Goal: Task Accomplishment & Management: Manage account settings

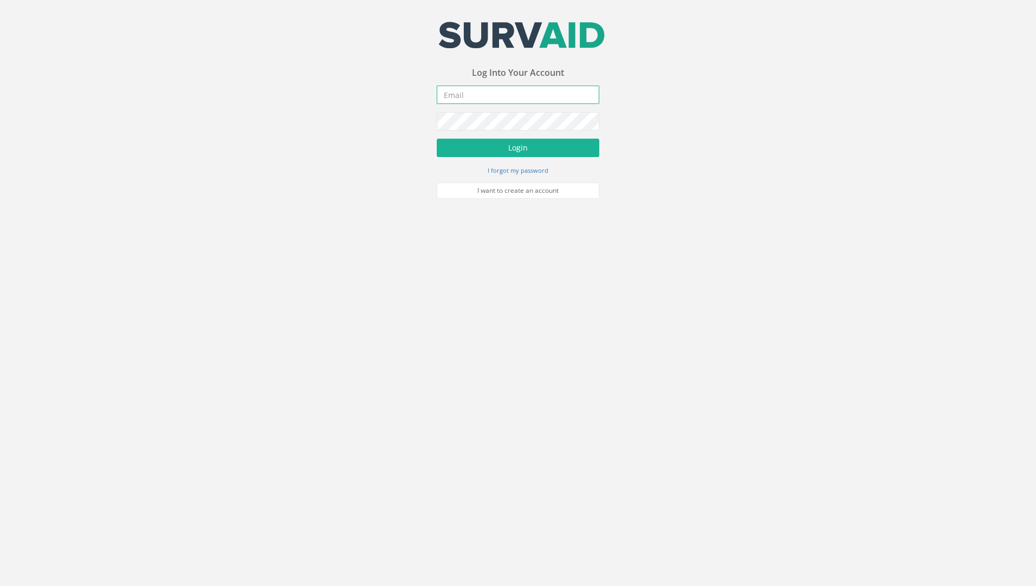
click at [470, 96] on input "email" at bounding box center [518, 95] width 163 height 18
type input "[PERSON_NAME][EMAIL_ADDRESS][DOMAIN_NAME]"
click at [437, 139] on button "Login" at bounding box center [518, 148] width 163 height 18
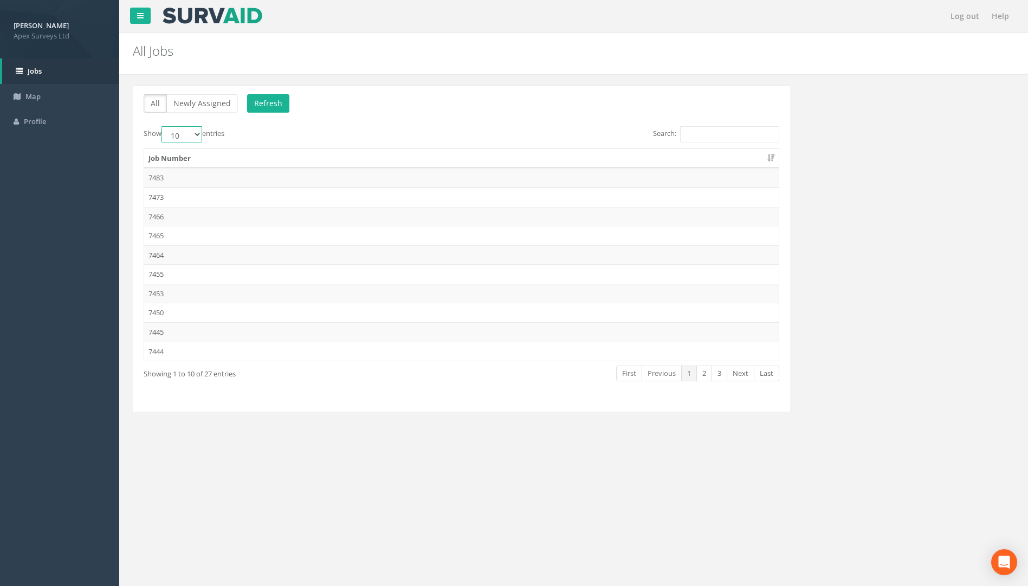
click at [200, 134] on select "10 25 50 100" at bounding box center [182, 134] width 41 height 16
select select "100"
click at [163, 126] on select "10 25 50 100" at bounding box center [182, 134] width 41 height 16
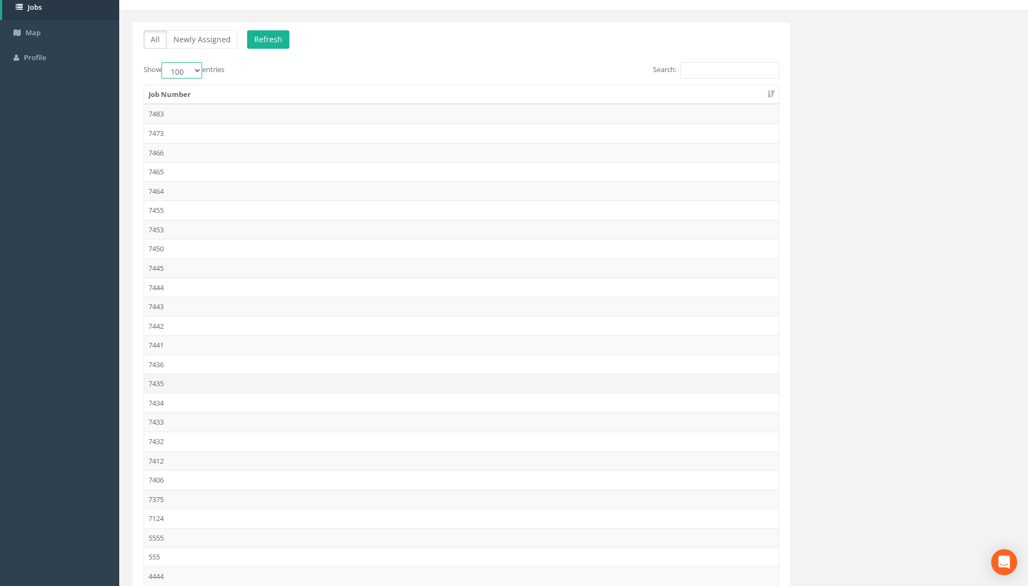
scroll to position [163, 0]
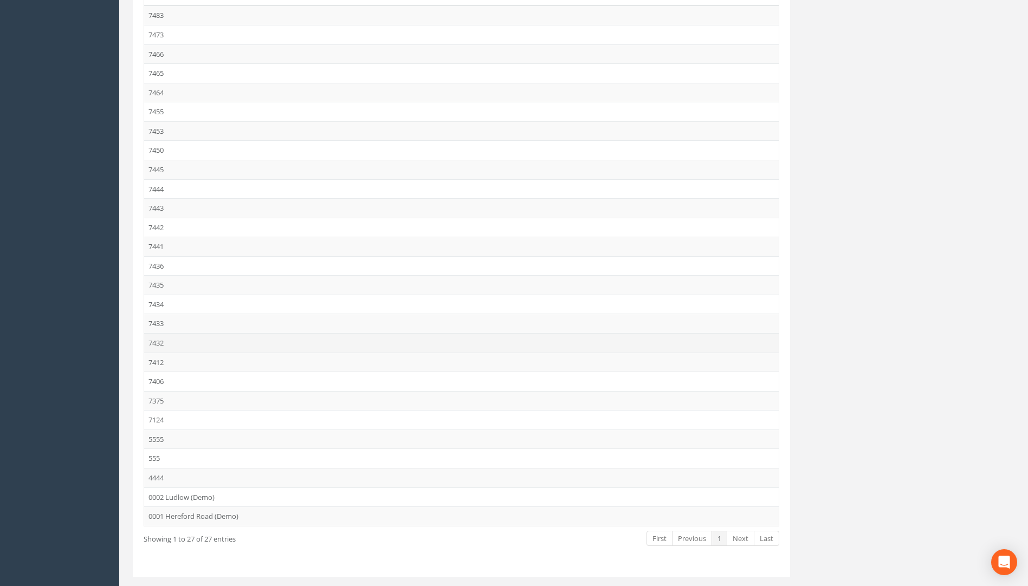
click at [158, 344] on td "7432" at bounding box center [461, 343] width 635 height 20
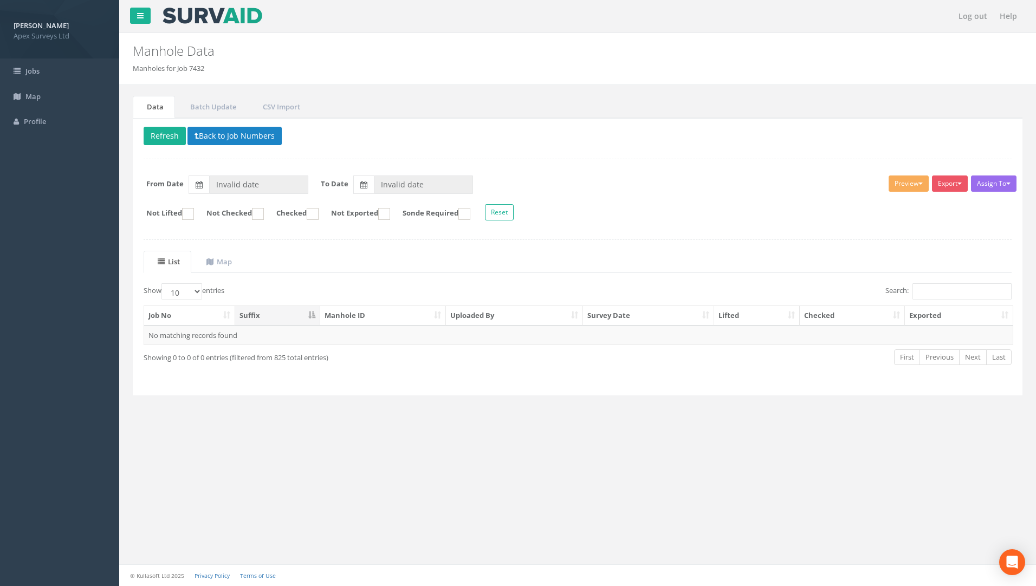
type input "[DATE]"
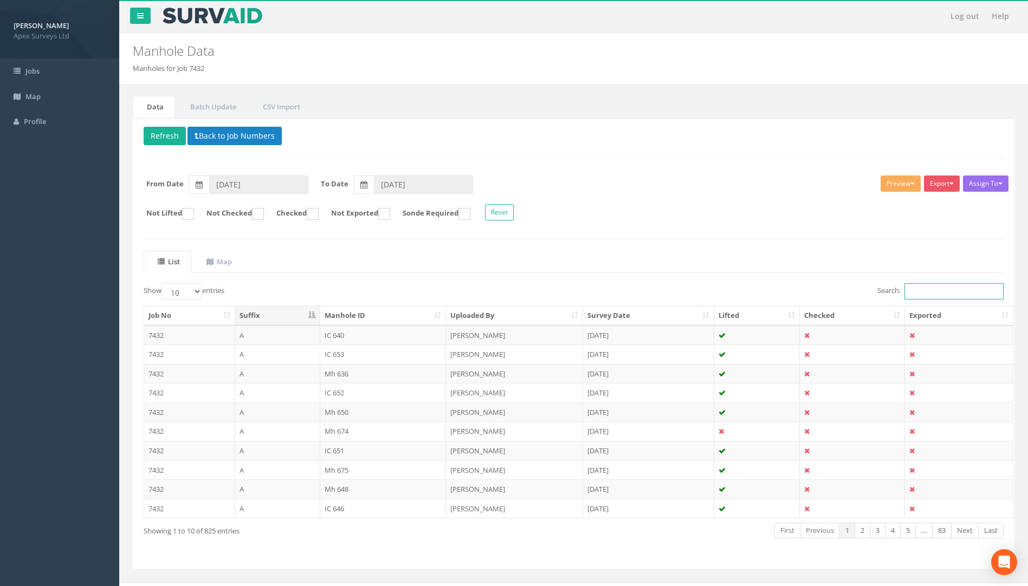
click at [919, 294] on input "Search:" at bounding box center [954, 291] width 99 height 16
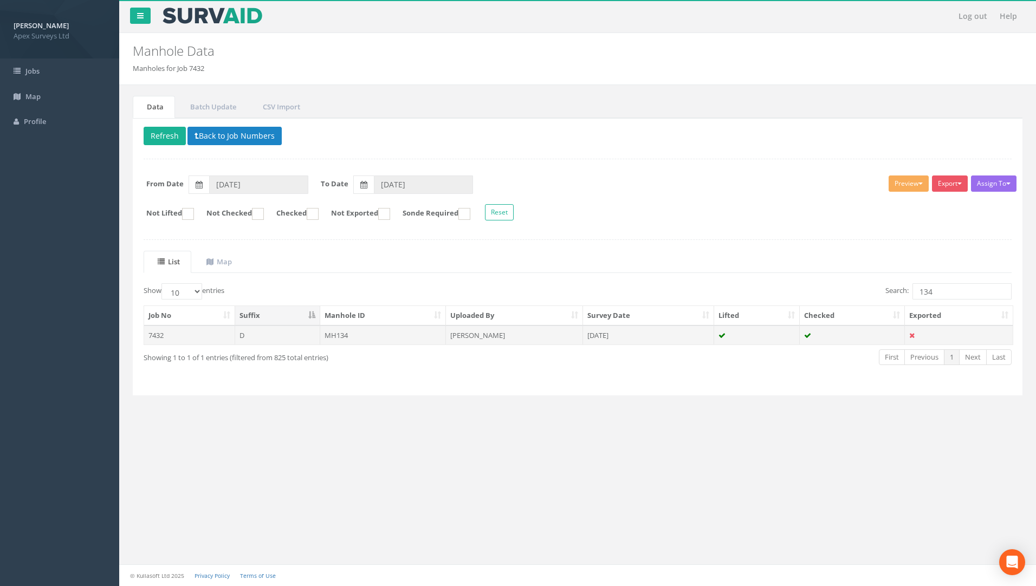
click at [344, 333] on td "MH134" at bounding box center [383, 336] width 126 height 20
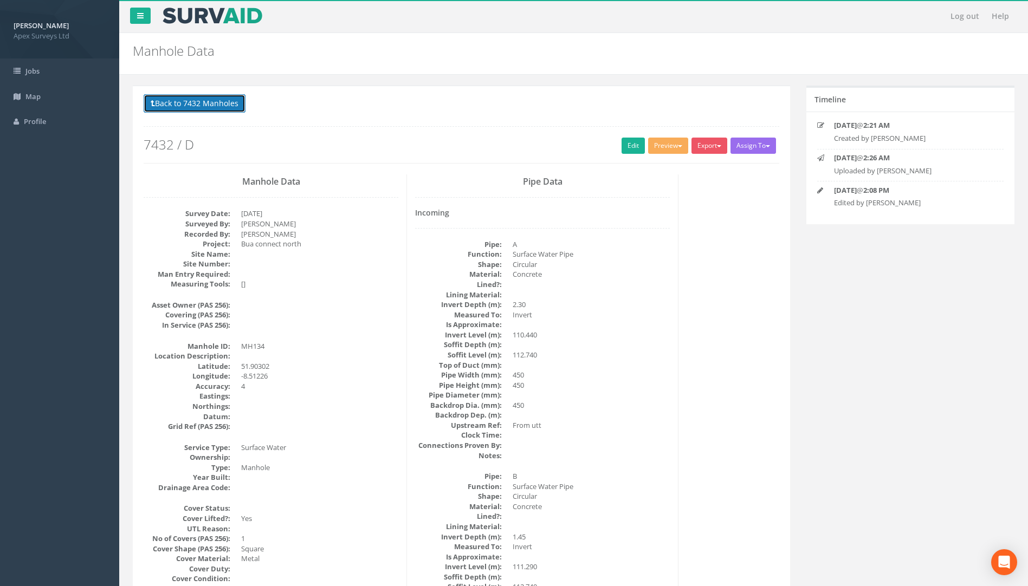
click at [216, 100] on button "Back to 7432 Manholes" at bounding box center [195, 103] width 102 height 18
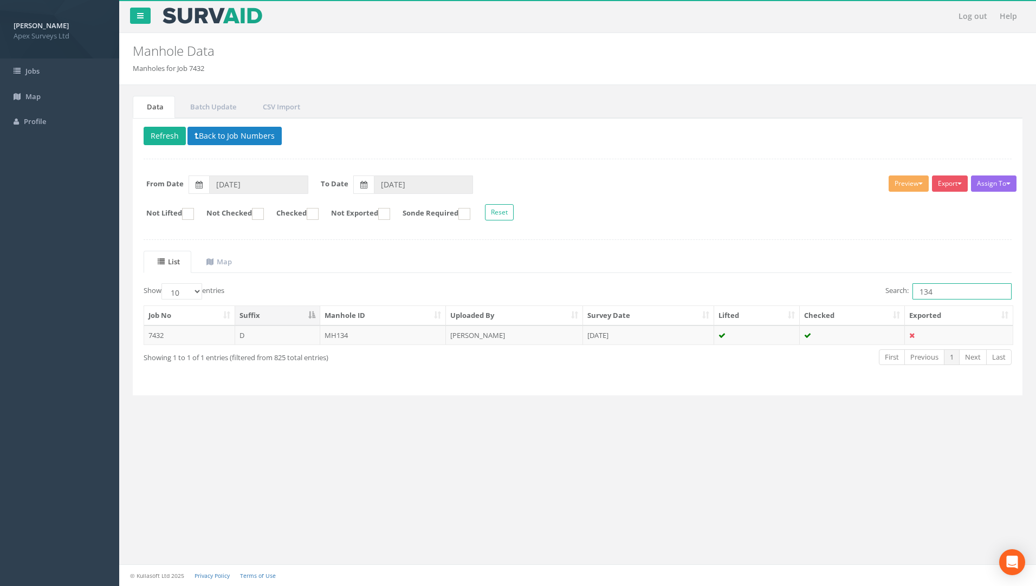
drag, startPoint x: 946, startPoint y: 292, endPoint x: 873, endPoint y: 283, distance: 74.2
click at [873, 283] on div "Search: 134" at bounding box center [799, 292] width 426 height 19
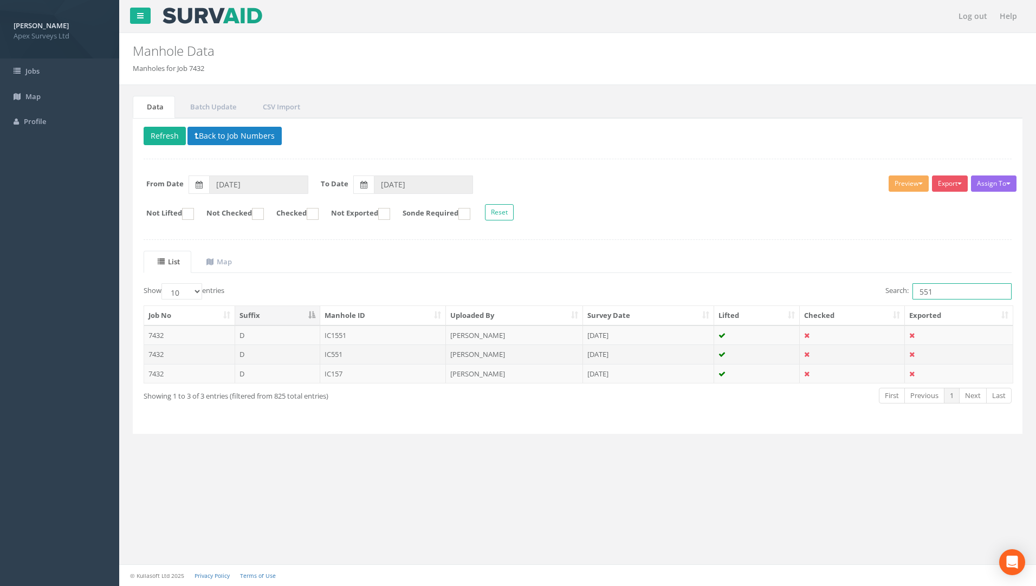
type input "551"
click at [334, 353] on td "IC551" at bounding box center [383, 355] width 126 height 20
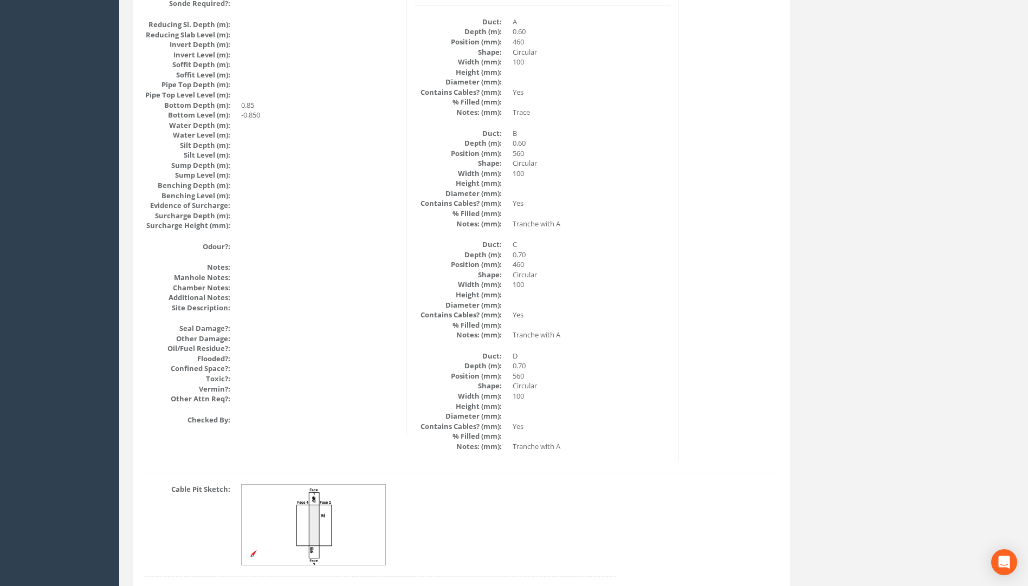
scroll to position [1112, 0]
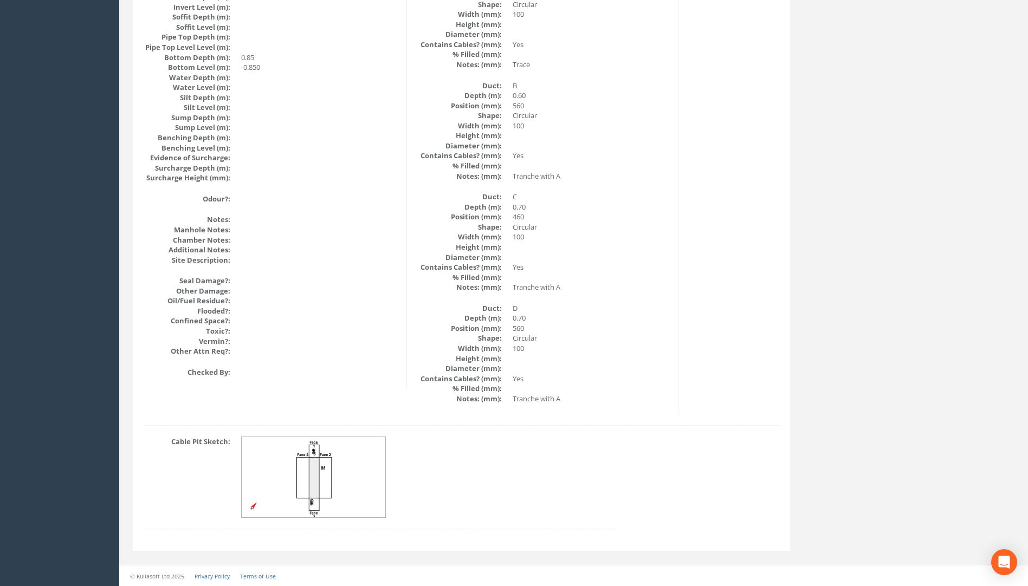
click at [334, 466] on img at bounding box center [314, 477] width 145 height 81
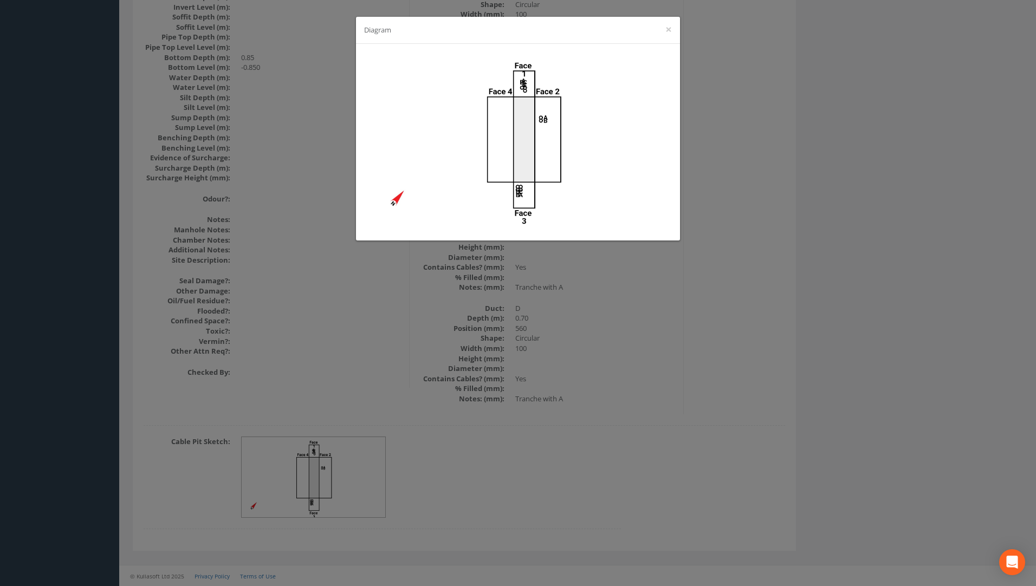
click at [623, 326] on div "Diagram ×" at bounding box center [518, 293] width 1036 height 586
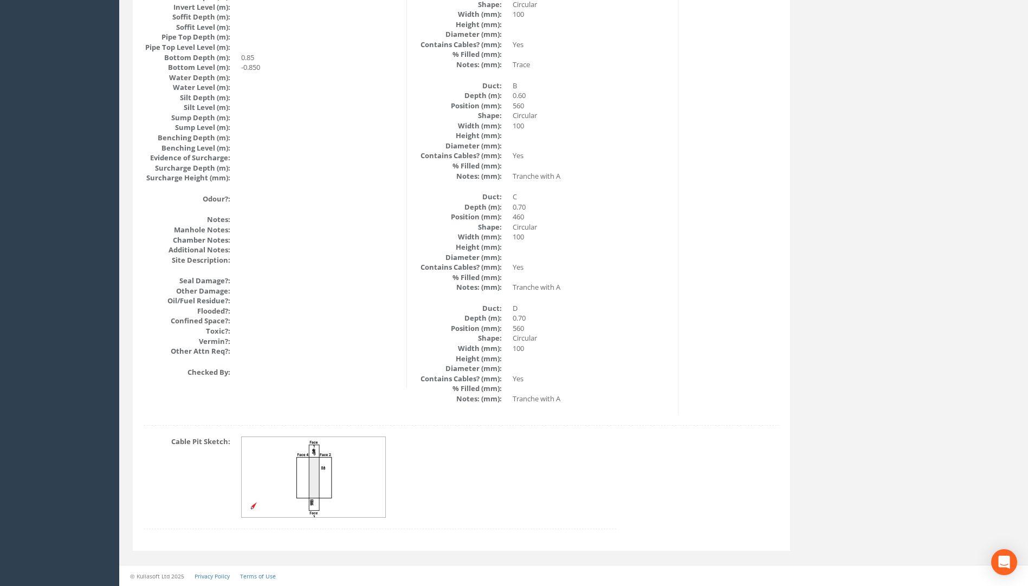
click at [340, 463] on img at bounding box center [314, 477] width 145 height 81
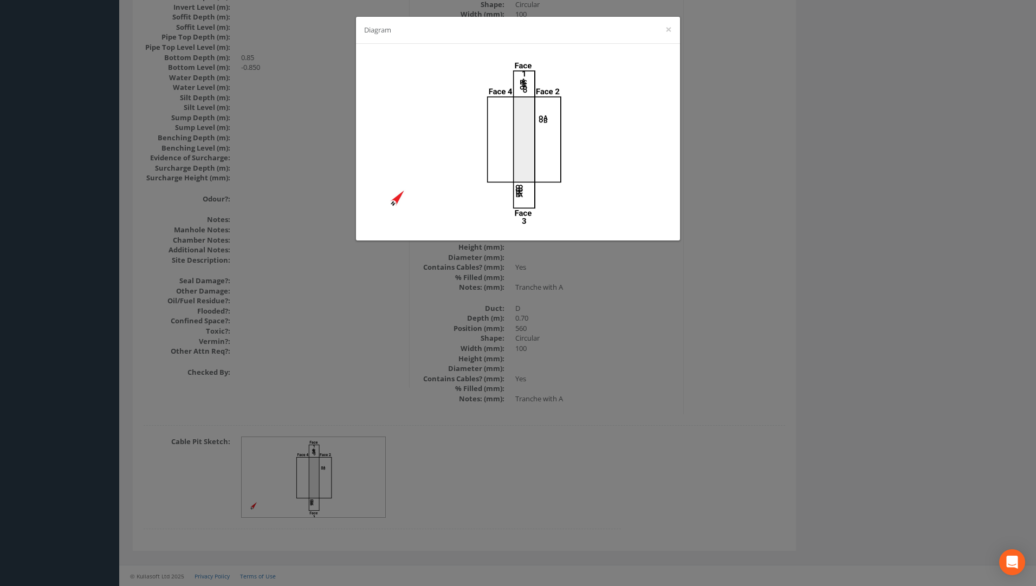
click at [744, 473] on div "Diagram ×" at bounding box center [518, 293] width 1036 height 586
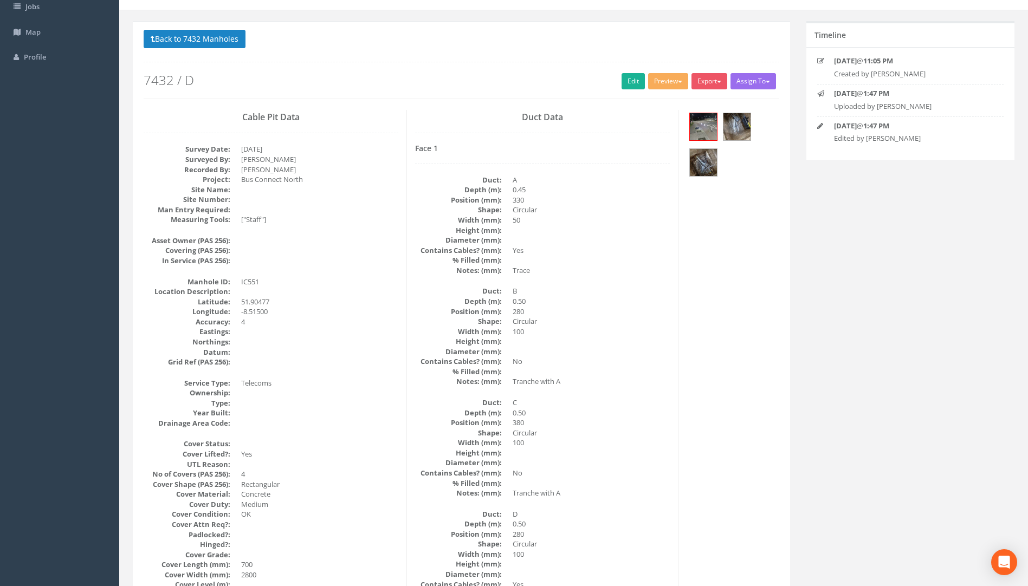
scroll to position [0, 0]
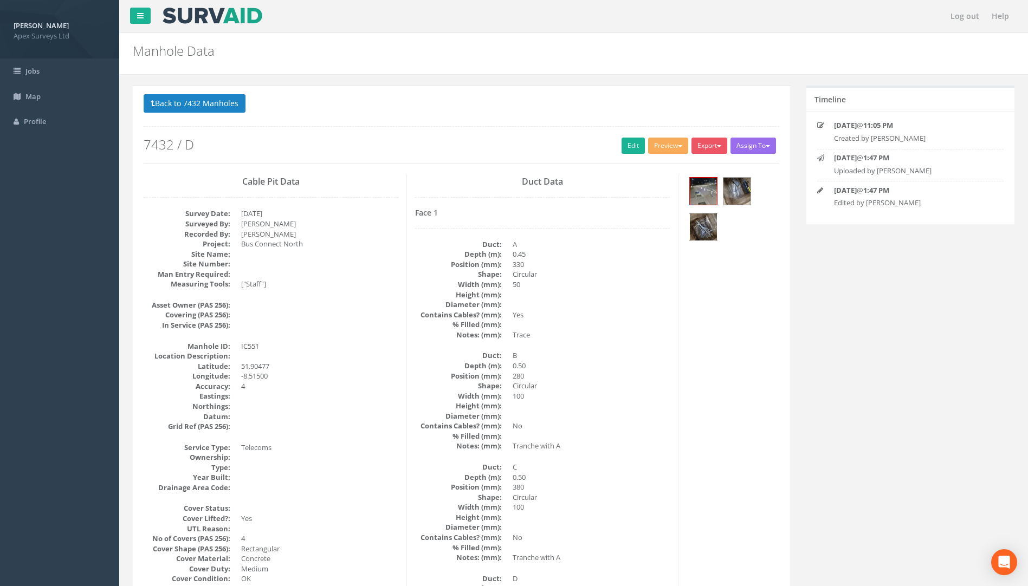
click at [706, 223] on img at bounding box center [703, 227] width 27 height 27
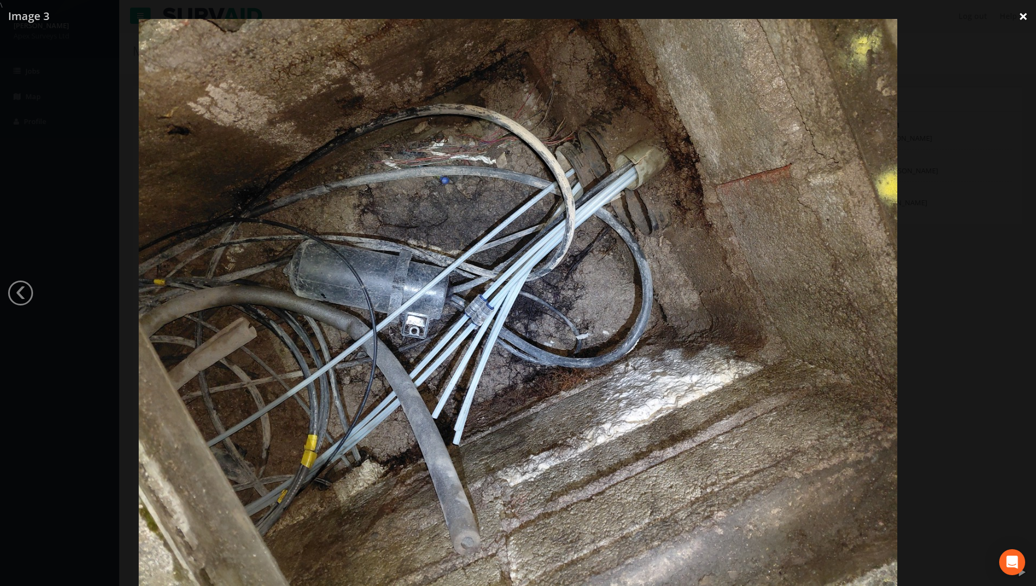
click at [1026, 15] on link "×" at bounding box center [1023, 16] width 25 height 33
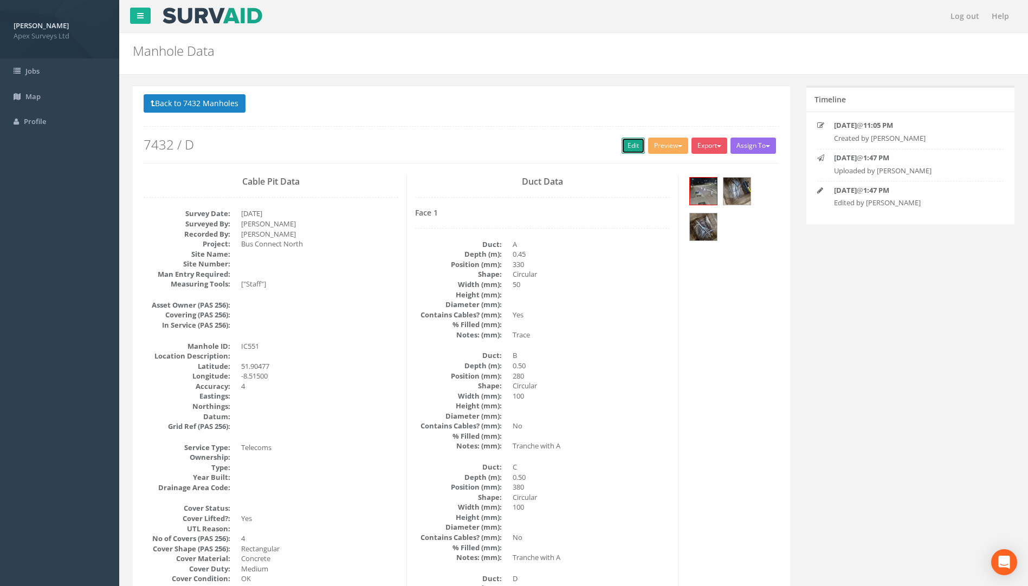
click at [625, 143] on link "Edit" at bounding box center [633, 146] width 23 height 16
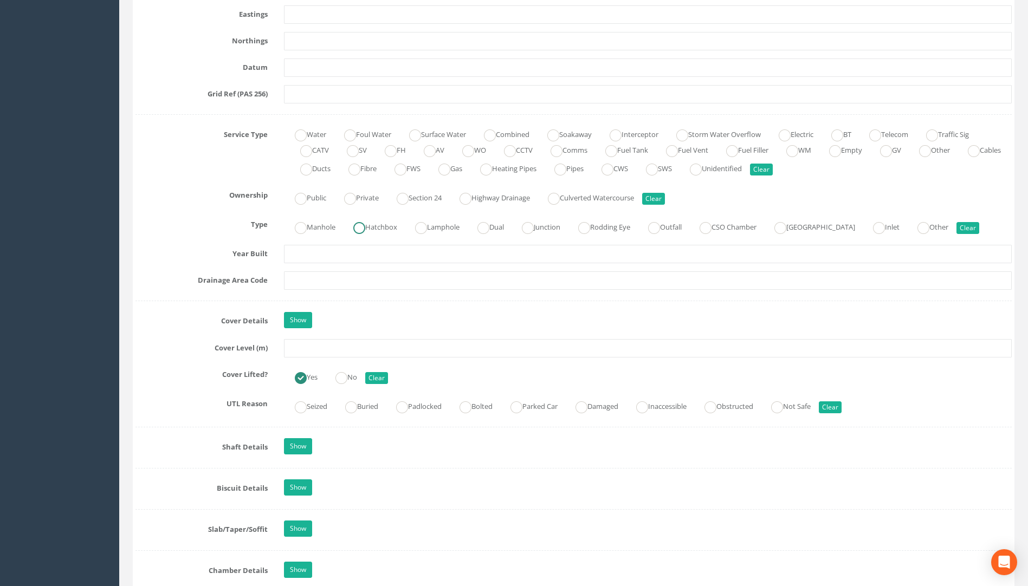
scroll to position [813, 0]
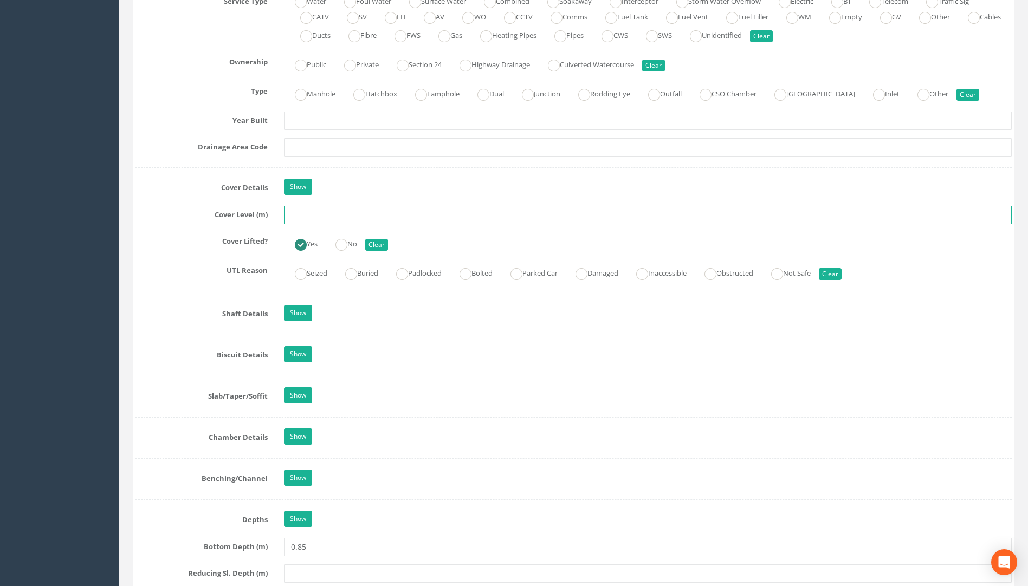
click at [314, 216] on input "text" at bounding box center [648, 215] width 728 height 18
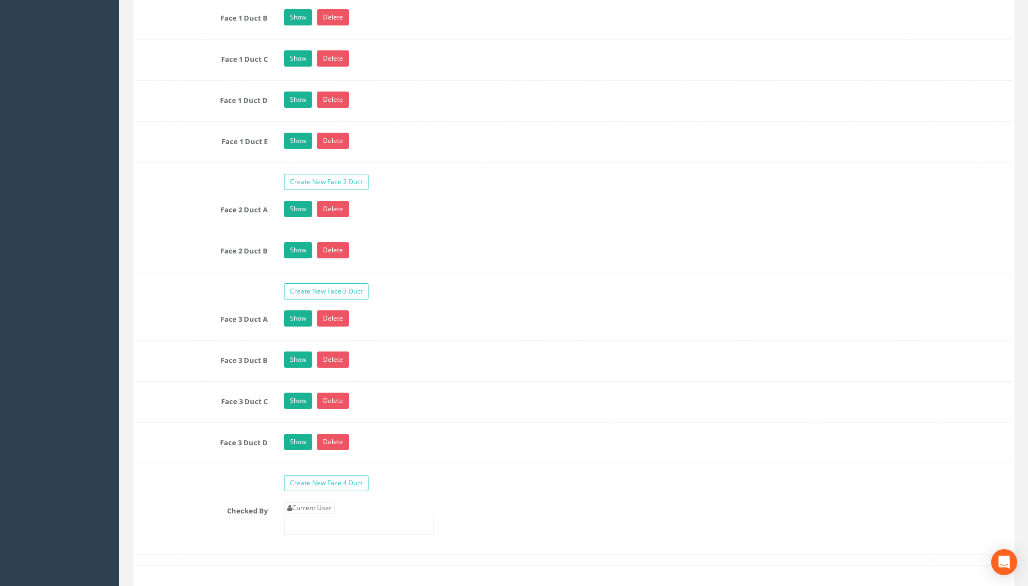
scroll to position [1951, 0]
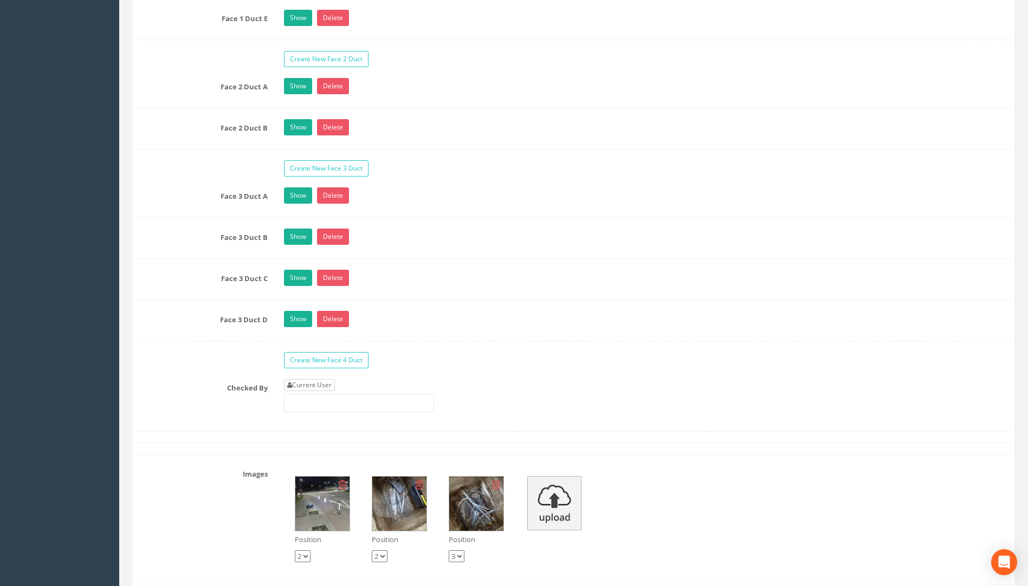
type input "117.42"
click at [324, 385] on link "Current User" at bounding box center [309, 385] width 51 height 12
type input "[PERSON_NAME]"
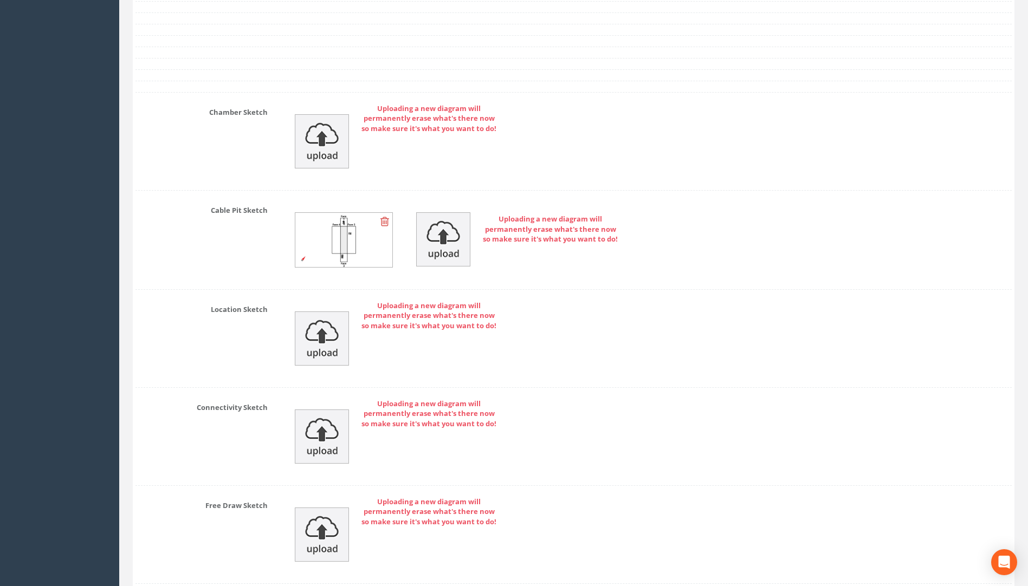
scroll to position [2675, 0]
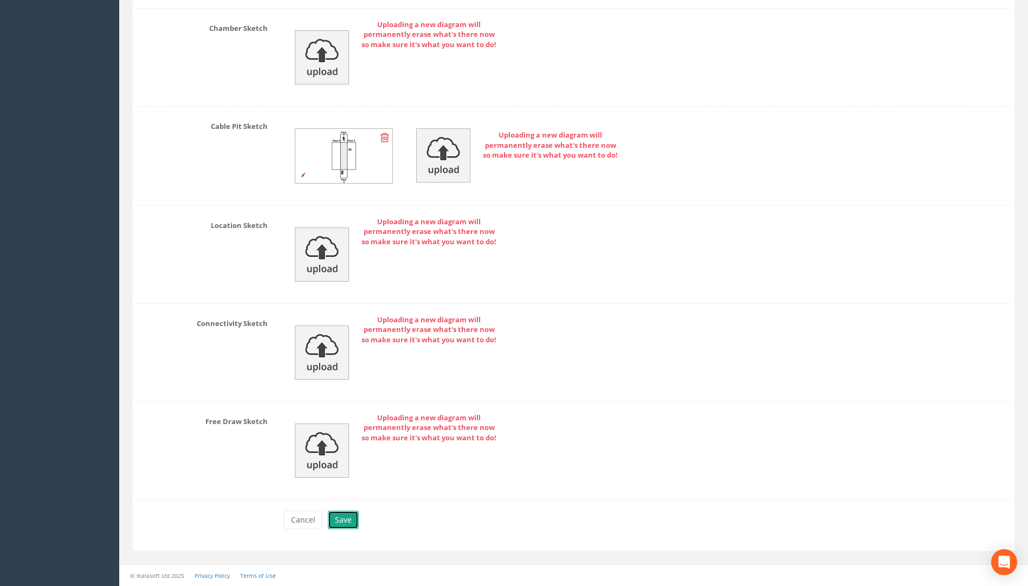
click at [332, 525] on button "Save" at bounding box center [343, 520] width 31 height 18
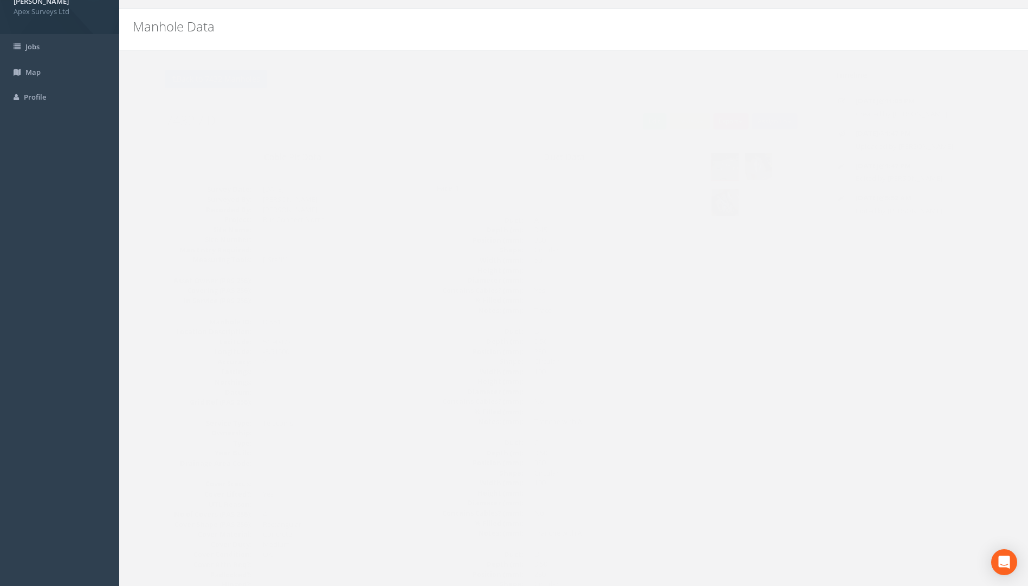
scroll to position [0, 0]
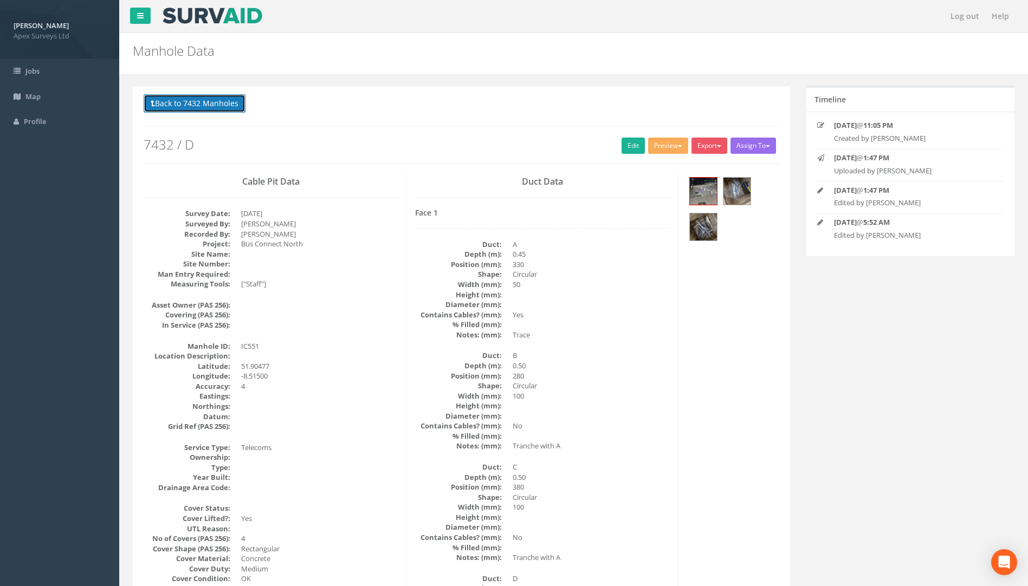
click at [197, 111] on button "Back to 7432 Manholes" at bounding box center [195, 103] width 102 height 18
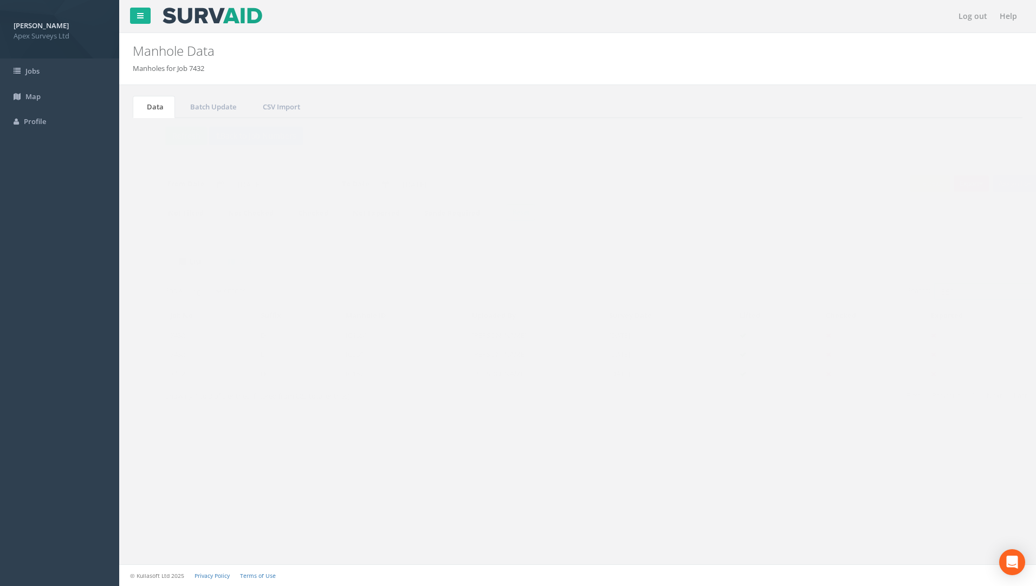
click at [938, 292] on input "551" at bounding box center [962, 291] width 99 height 16
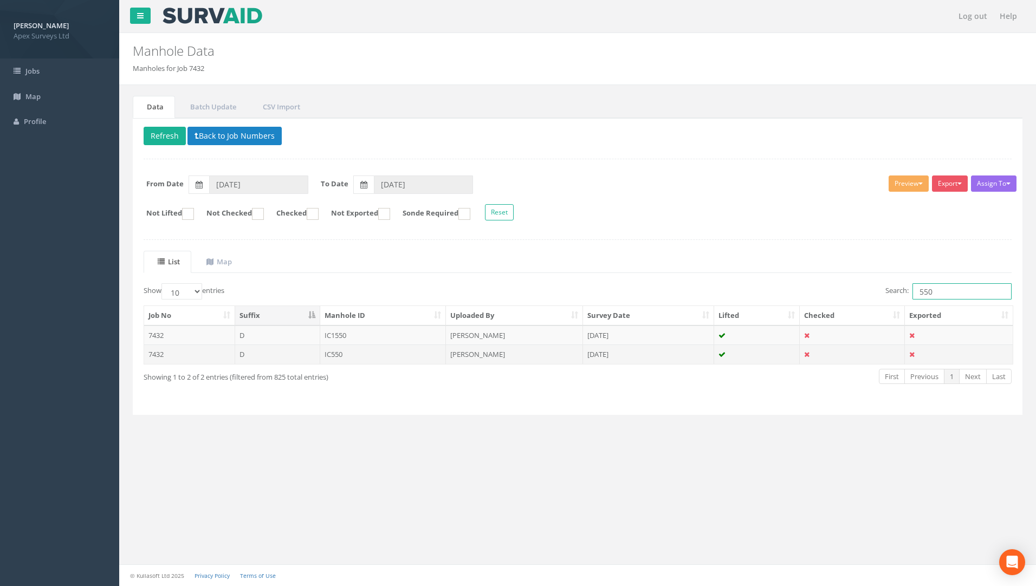
type input "550"
click at [332, 356] on td "IC550" at bounding box center [383, 355] width 126 height 20
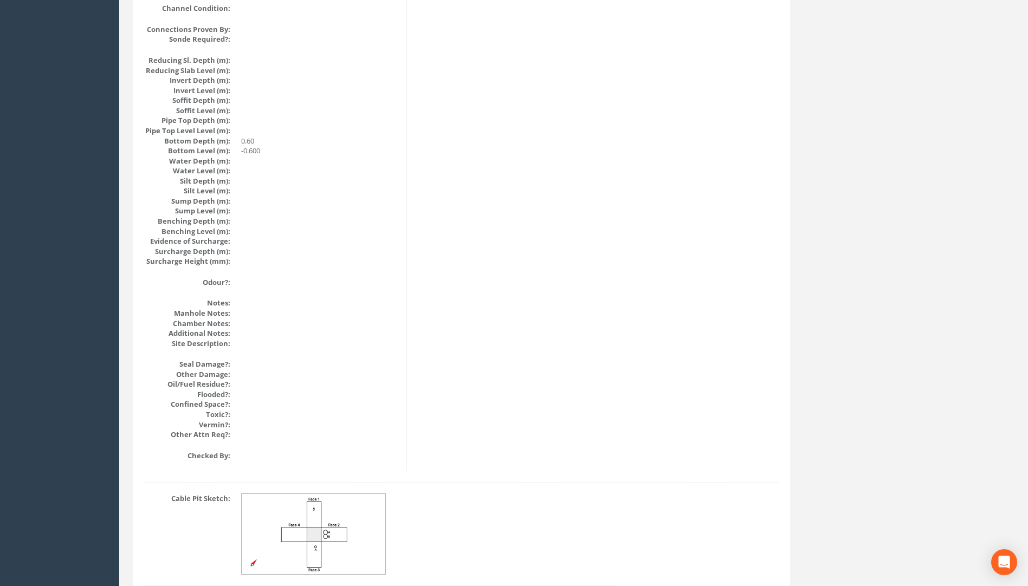
scroll to position [1085, 0]
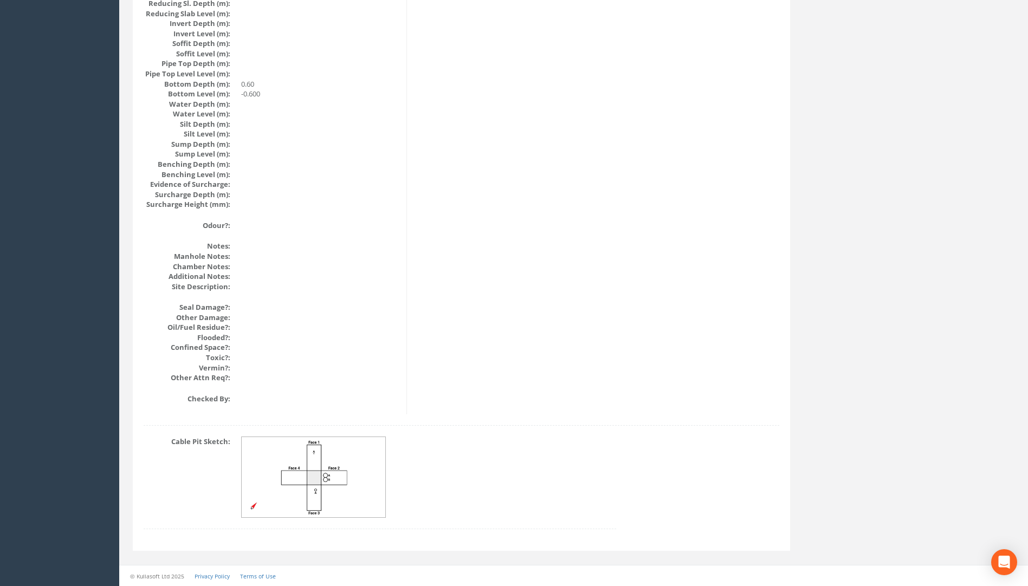
click at [309, 487] on img at bounding box center [314, 477] width 145 height 81
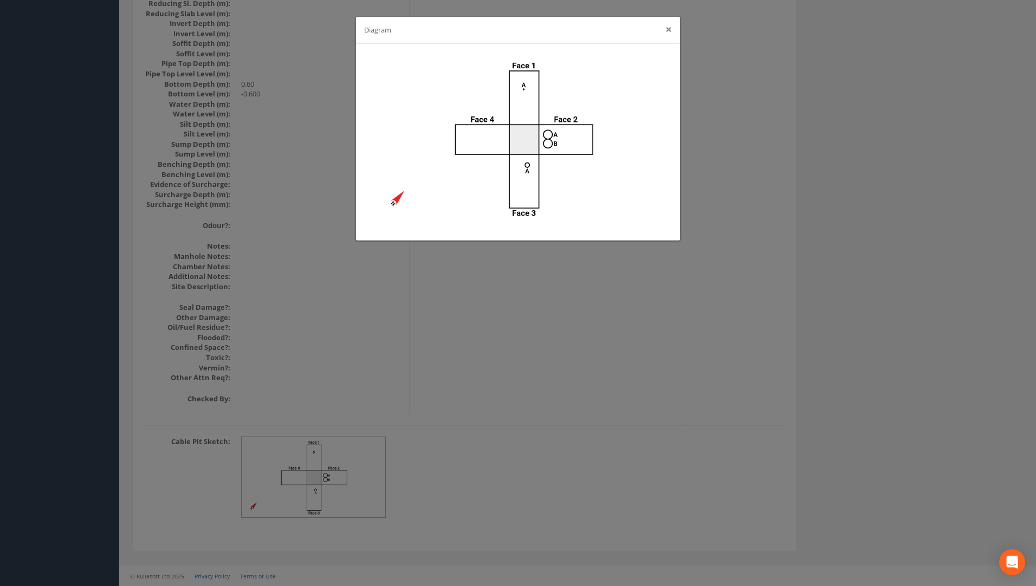
click at [670, 29] on button "×" at bounding box center [669, 29] width 7 height 11
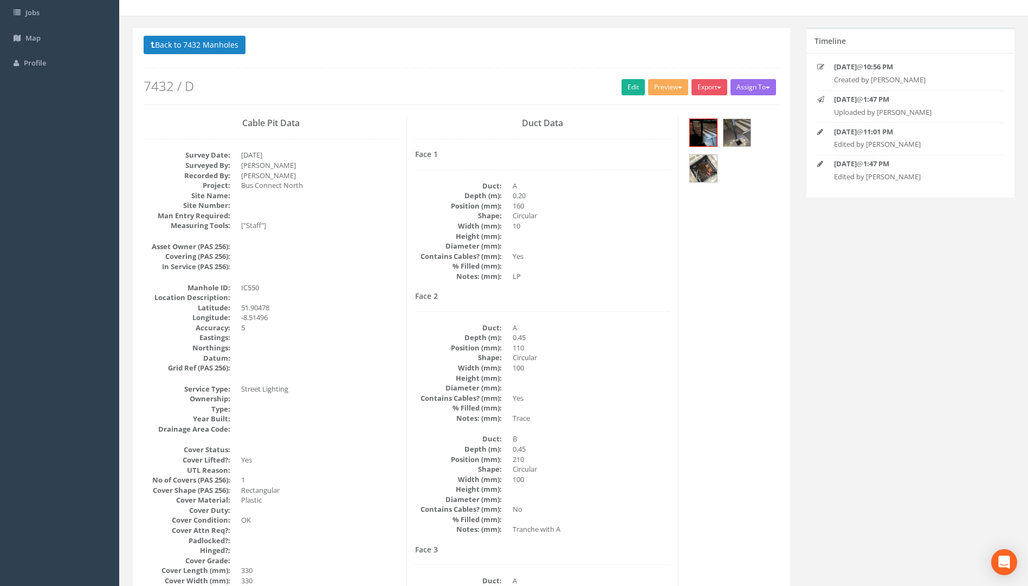
scroll to position [0, 0]
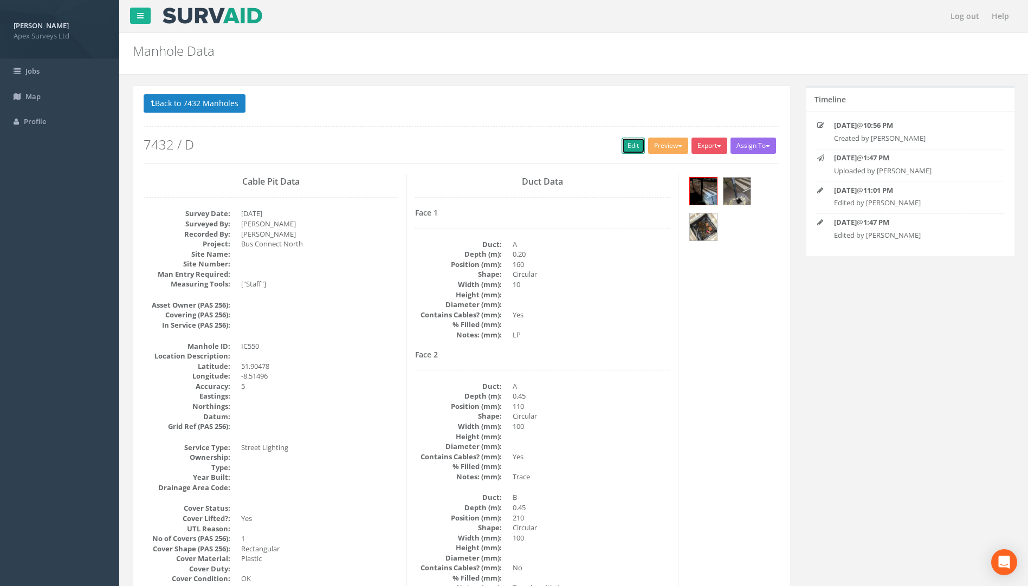
click at [622, 146] on link "Edit" at bounding box center [633, 146] width 23 height 16
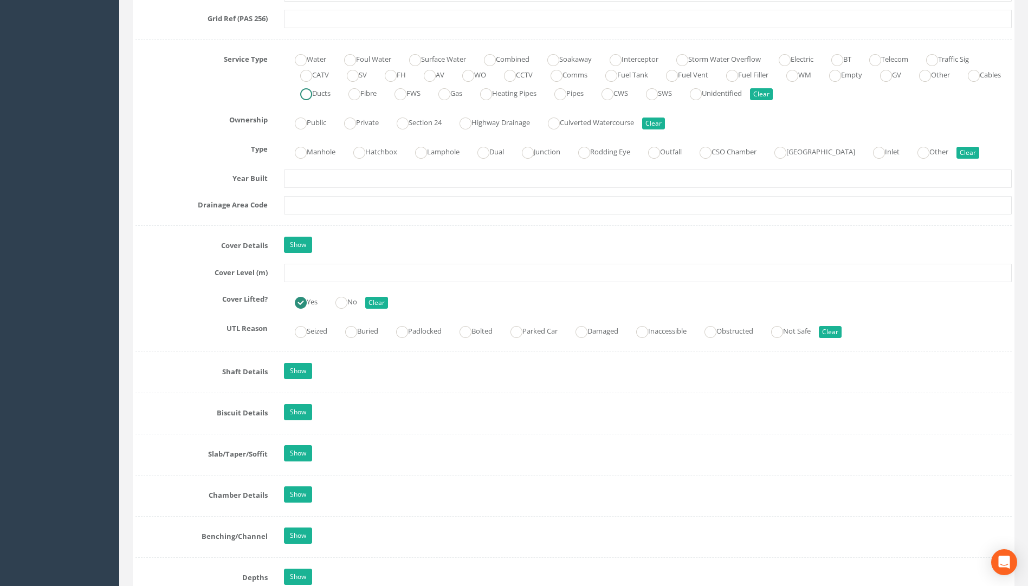
scroll to position [759, 0]
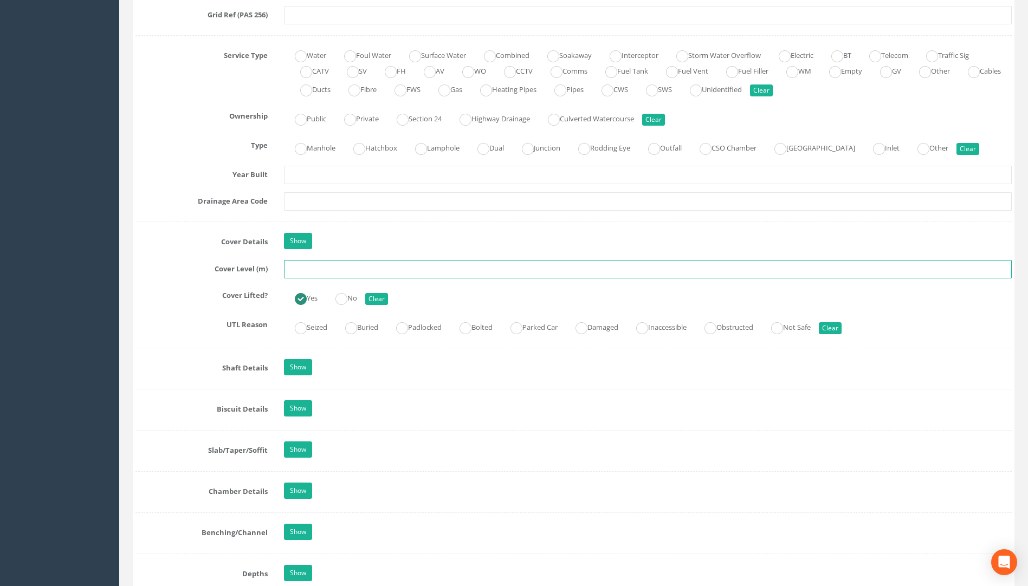
click at [301, 274] on input "text" at bounding box center [648, 269] width 728 height 18
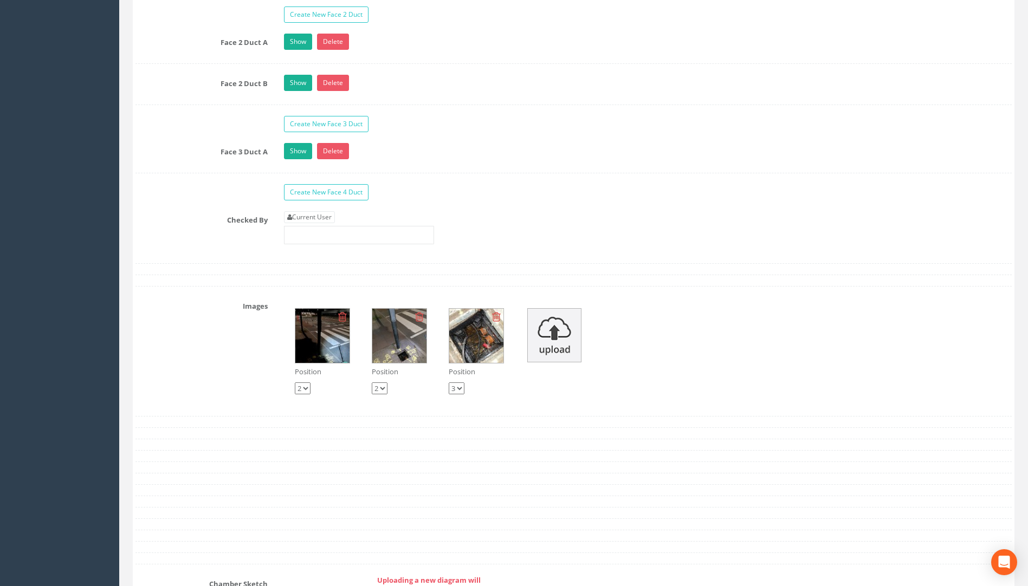
scroll to position [1843, 0]
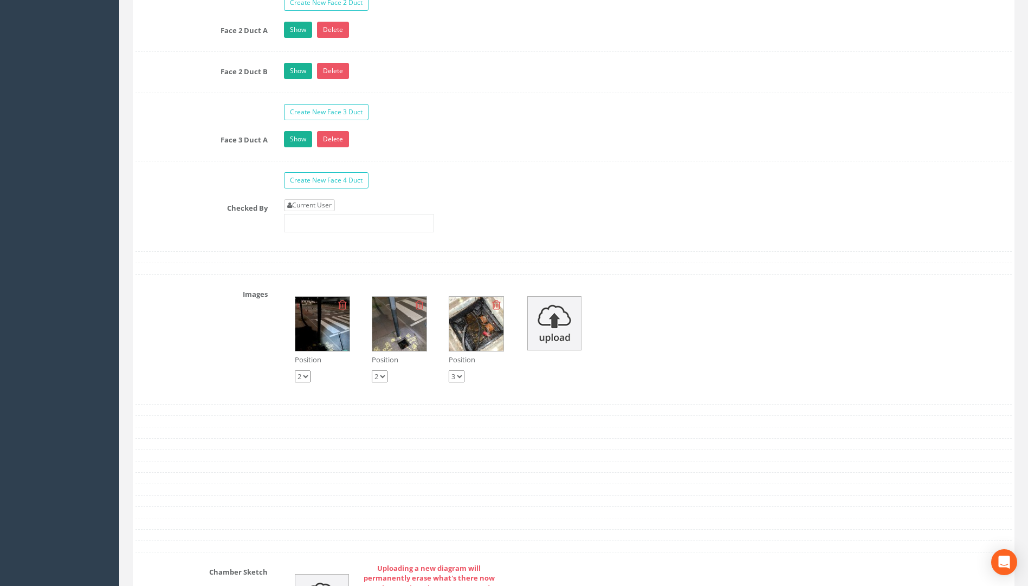
type input "117.60"
click at [327, 206] on link "Current User" at bounding box center [309, 205] width 51 height 12
type input "[PERSON_NAME]"
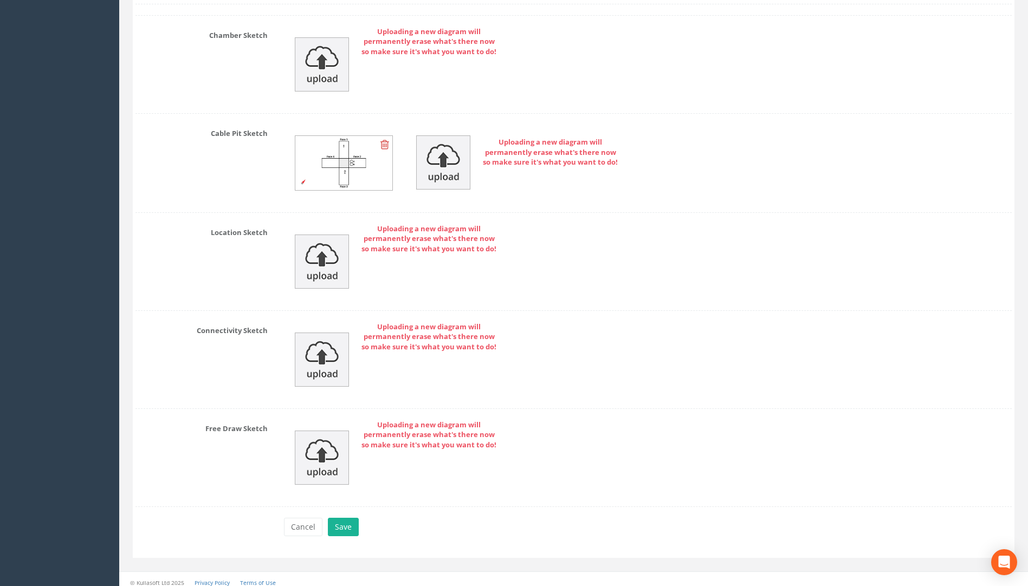
scroll to position [2387, 0]
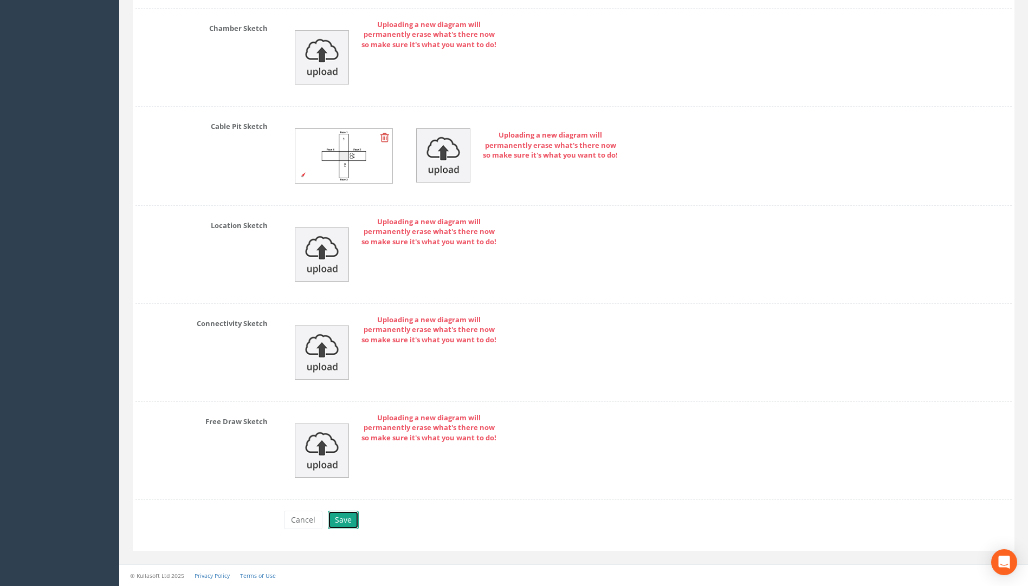
click at [341, 524] on button "Save" at bounding box center [343, 520] width 31 height 18
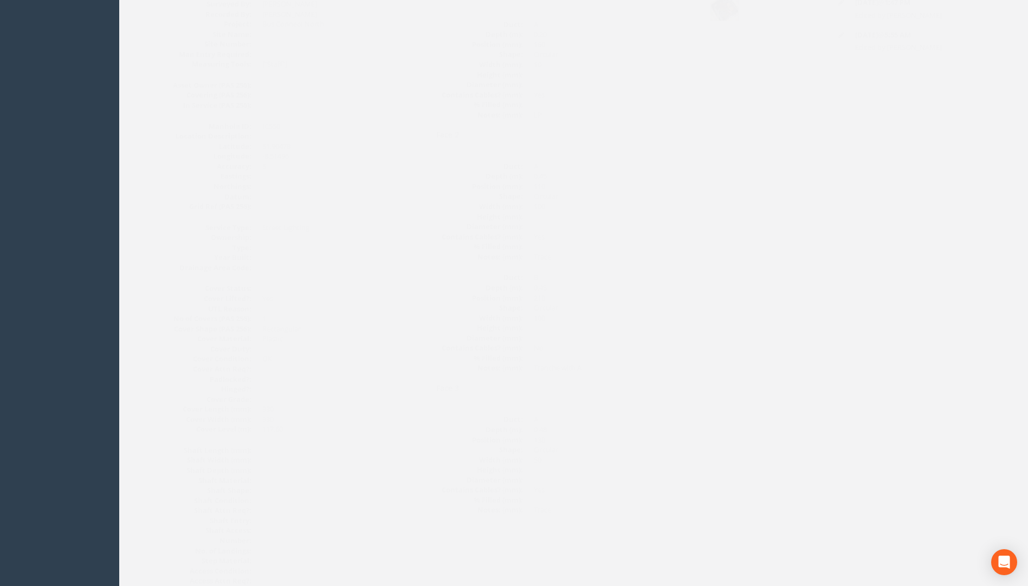
scroll to position [109, 0]
drag, startPoint x: 438, startPoint y: 302, endPoint x: 422, endPoint y: 314, distance: 19.8
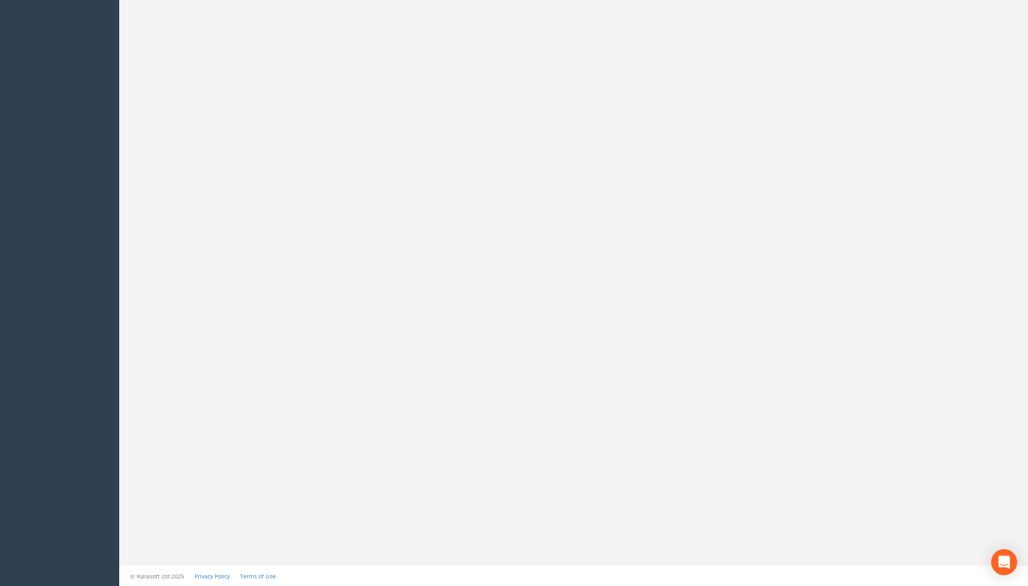
click at [312, 471] on img at bounding box center [314, 477] width 145 height 81
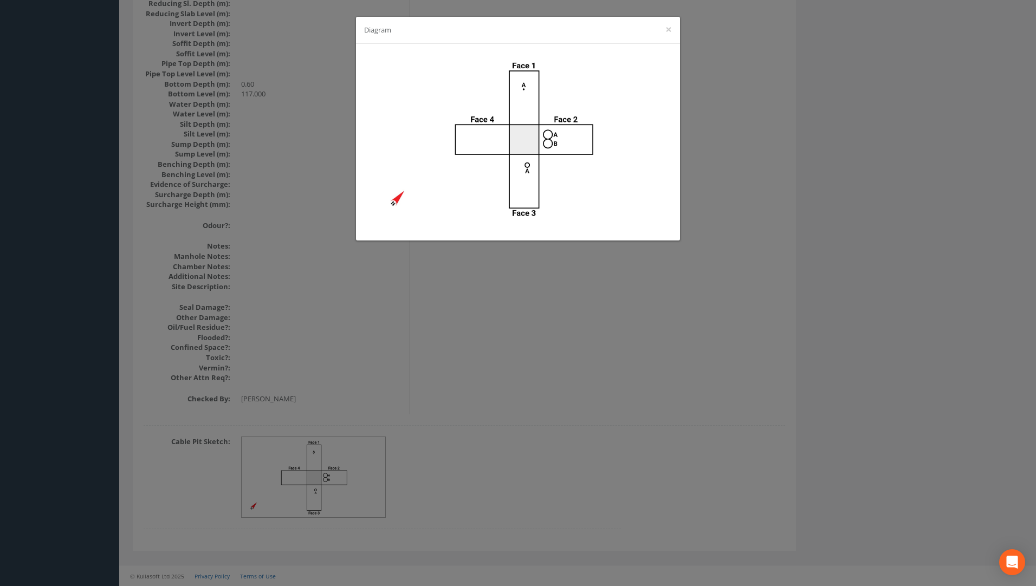
click at [644, 399] on div "Diagram ×" at bounding box center [518, 293] width 1036 height 586
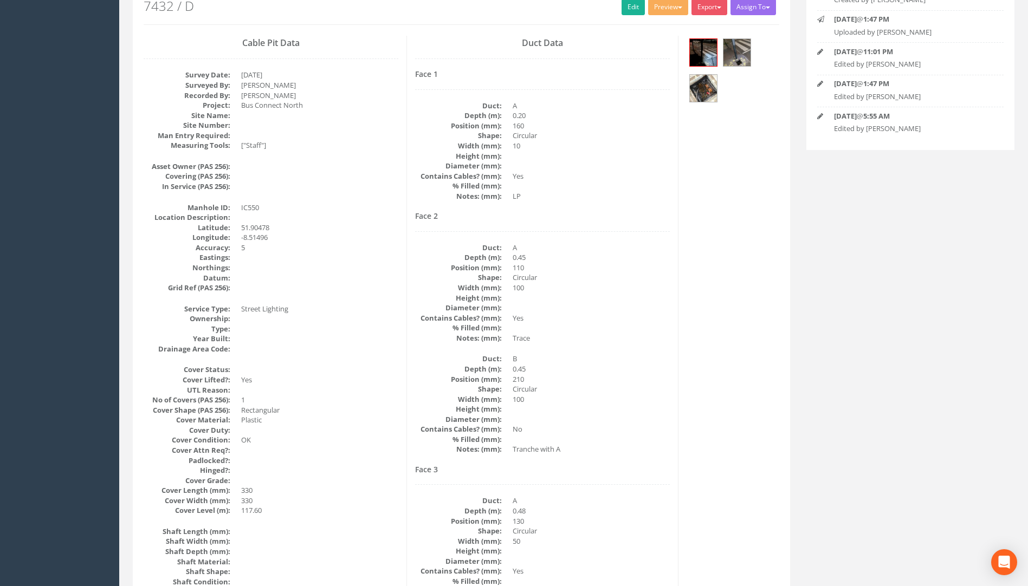
scroll to position [109, 0]
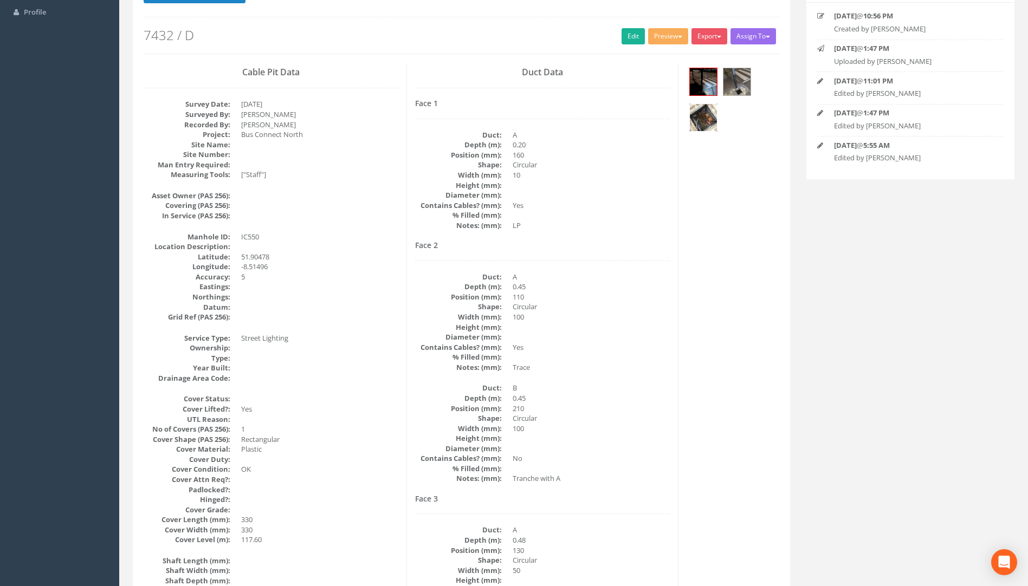
click at [706, 117] on img at bounding box center [703, 117] width 27 height 27
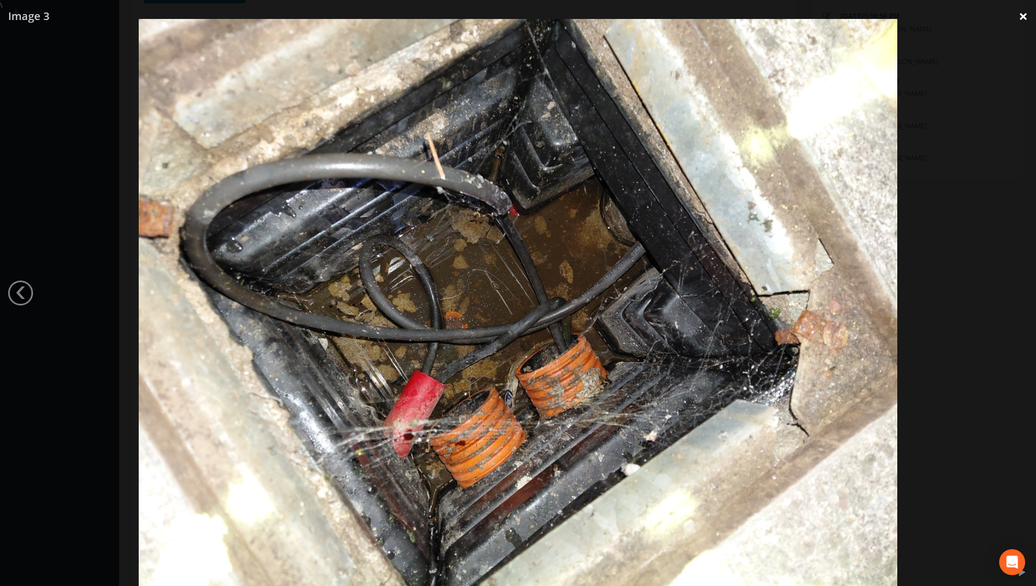
click at [1025, 17] on link "×" at bounding box center [1023, 16] width 25 height 33
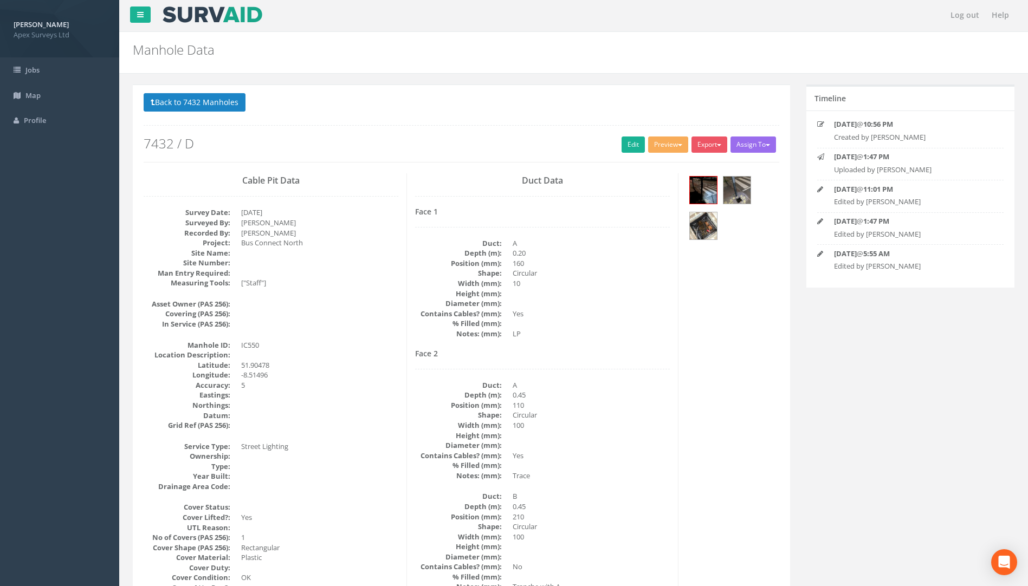
scroll to position [0, 0]
click at [199, 104] on button "Back to 7432 Manholes" at bounding box center [195, 103] width 102 height 18
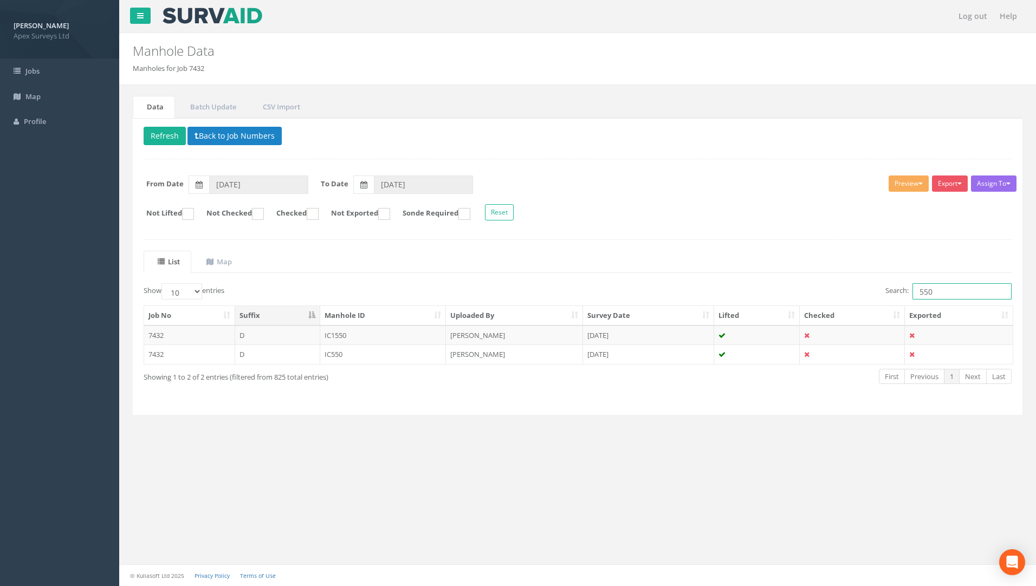
click at [942, 294] on input "550" at bounding box center [962, 291] width 99 height 16
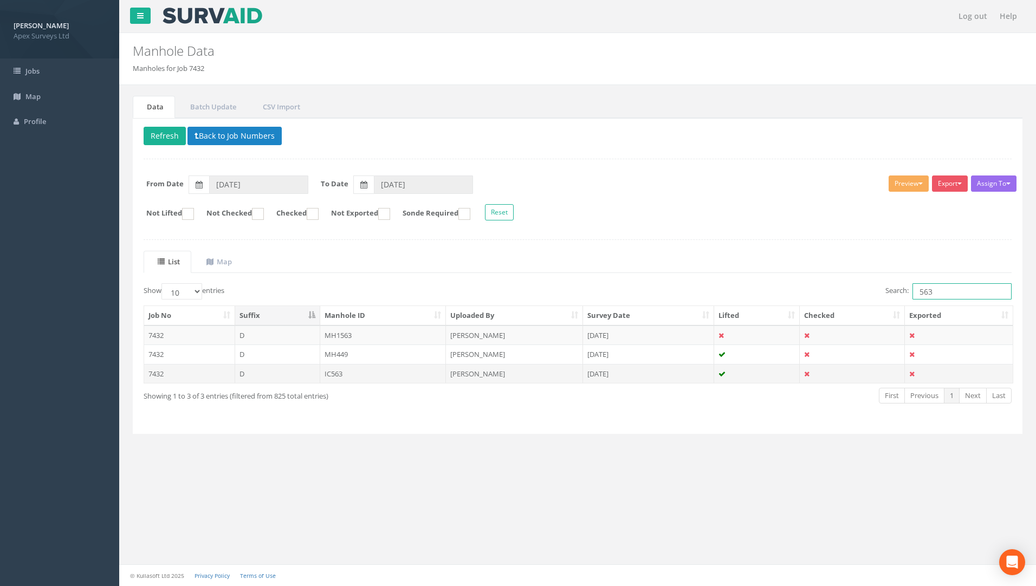
type input "563"
click at [334, 373] on td "IC563" at bounding box center [383, 374] width 126 height 20
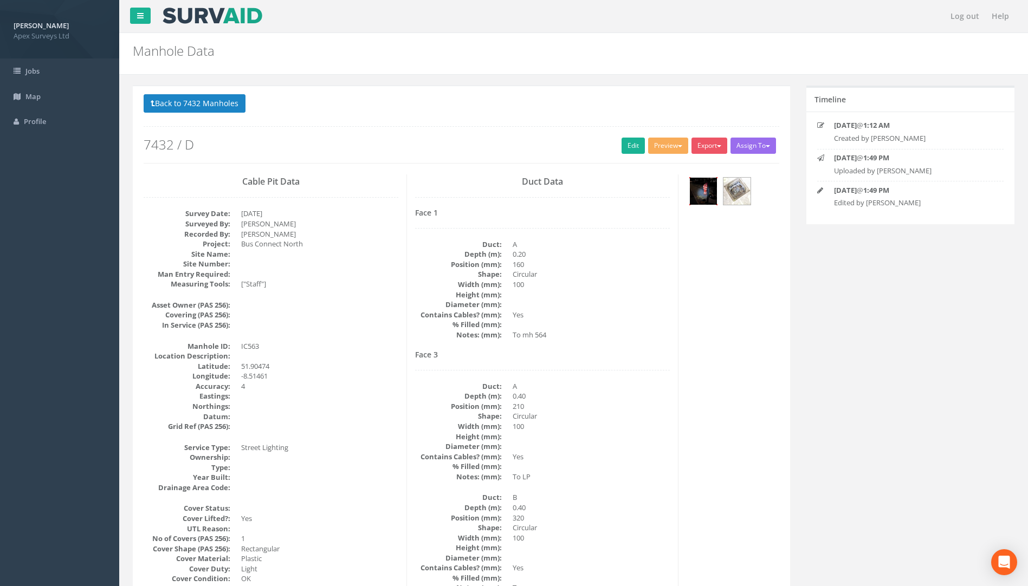
click at [700, 184] on img at bounding box center [703, 191] width 27 height 27
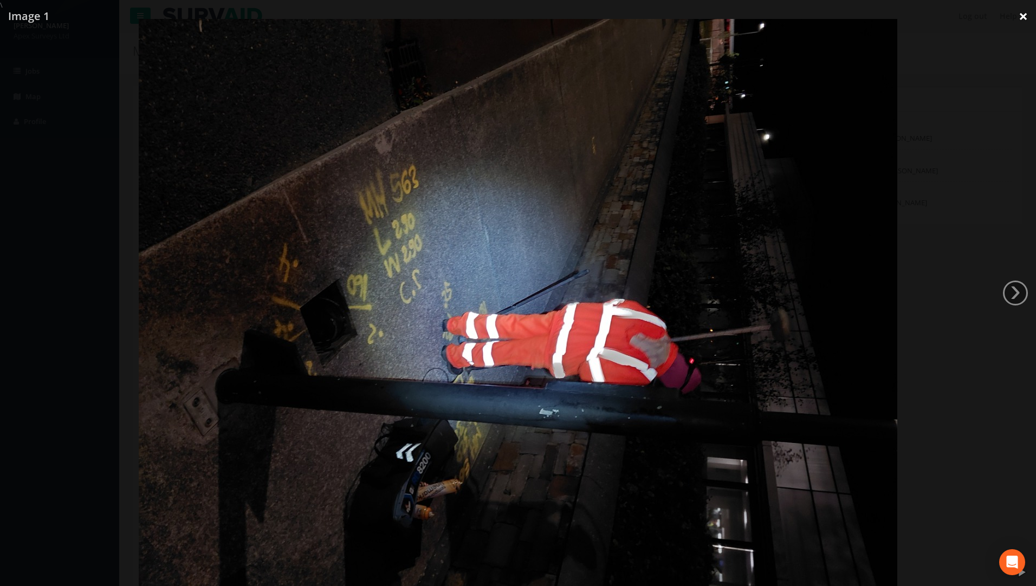
click at [1031, 12] on link "×" at bounding box center [1023, 16] width 25 height 33
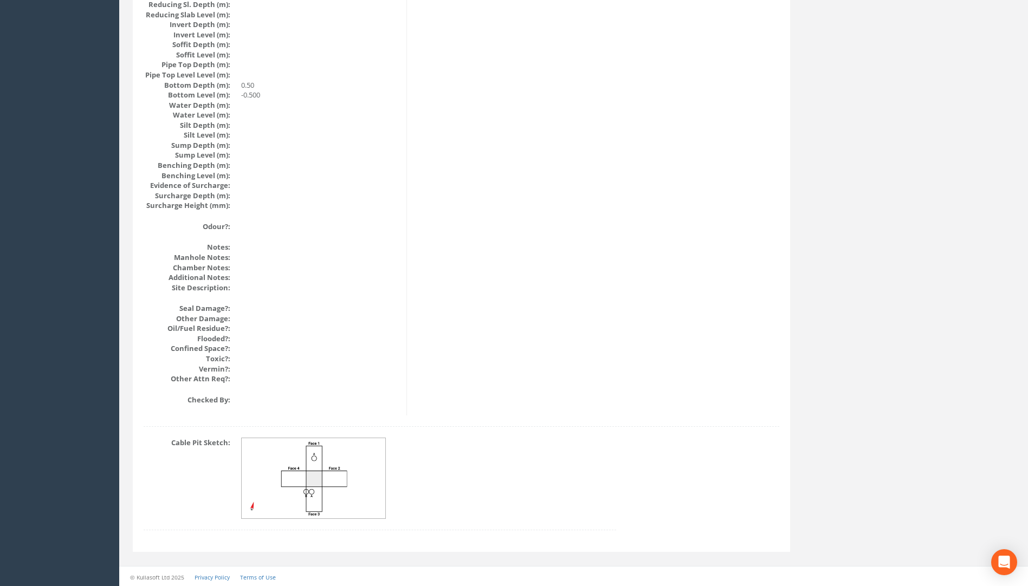
scroll to position [1085, 0]
click at [320, 465] on img at bounding box center [314, 477] width 145 height 81
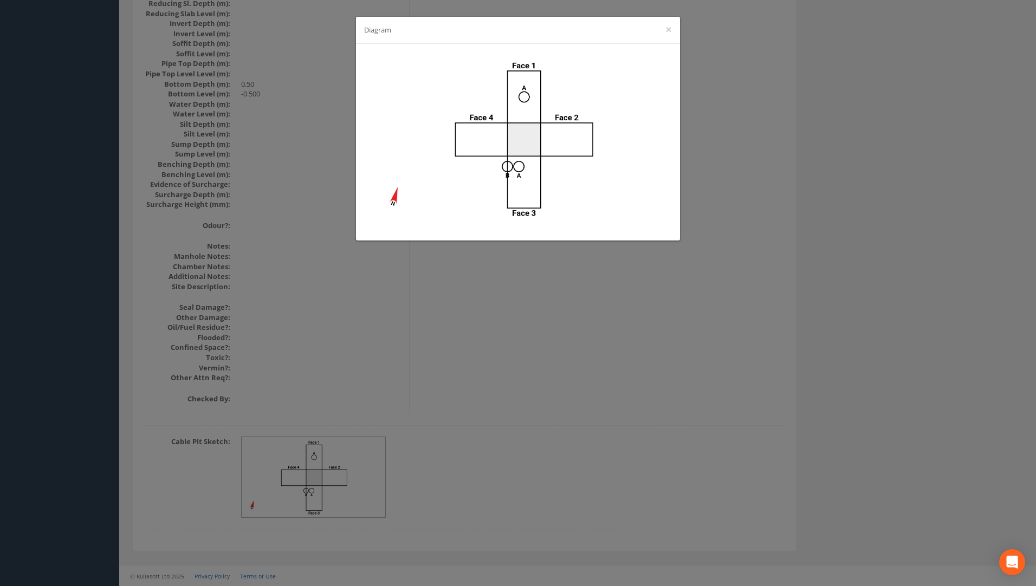
click at [569, 370] on div "Diagram ×" at bounding box center [518, 293] width 1036 height 586
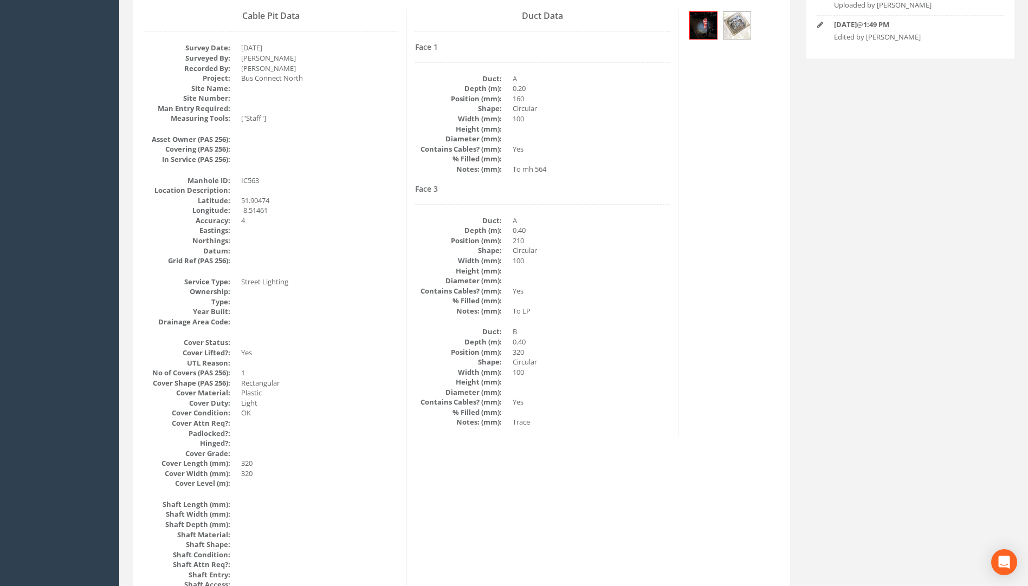
scroll to position [55, 0]
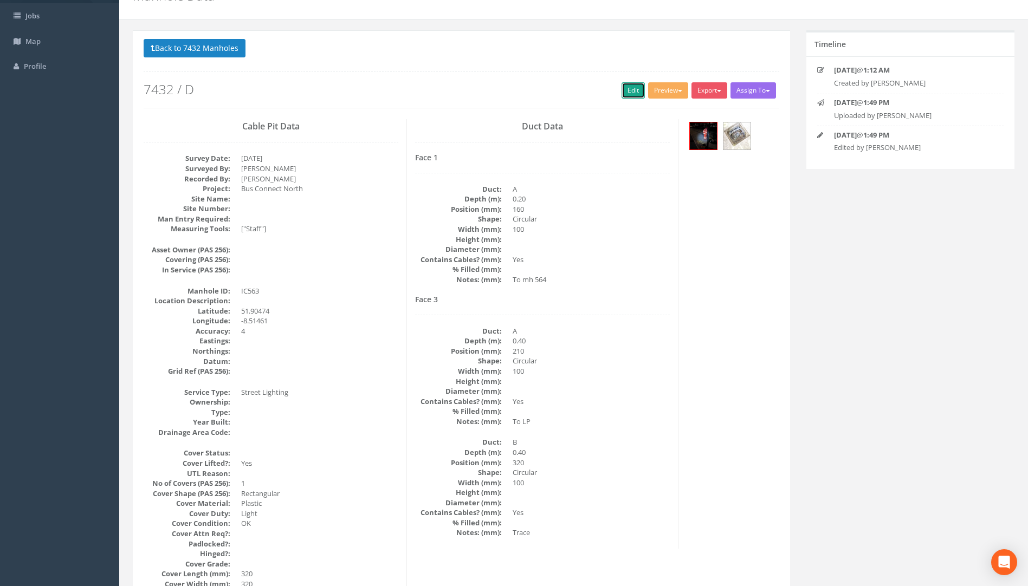
click at [633, 89] on link "Edit" at bounding box center [633, 90] width 23 height 16
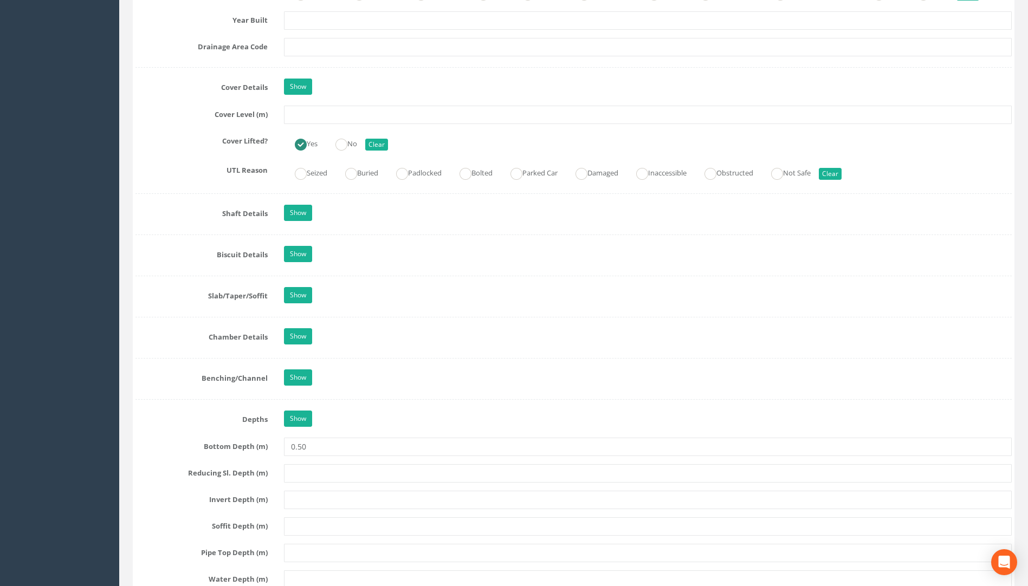
scroll to position [760, 0]
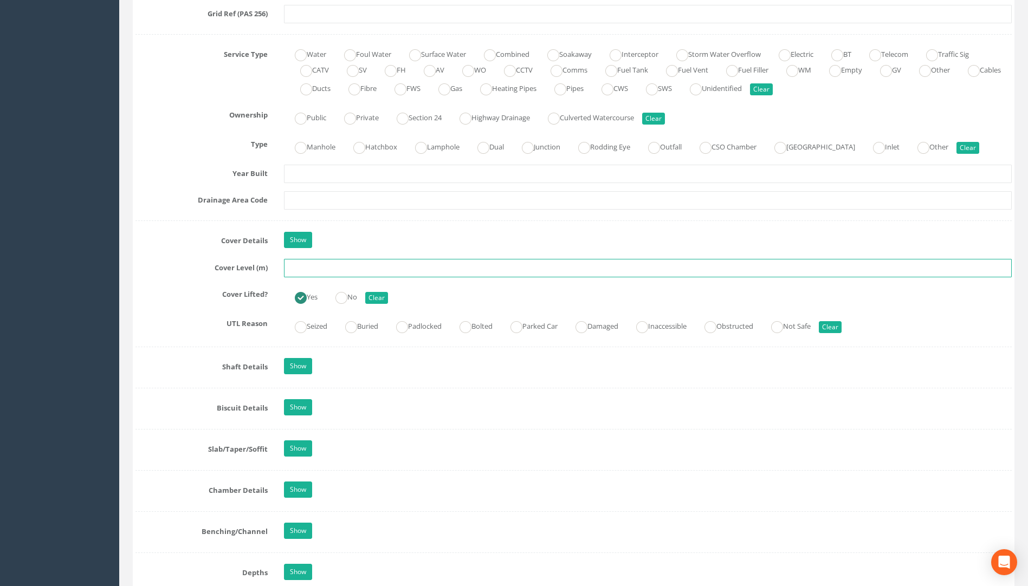
click at [314, 269] on input "text" at bounding box center [648, 268] width 728 height 18
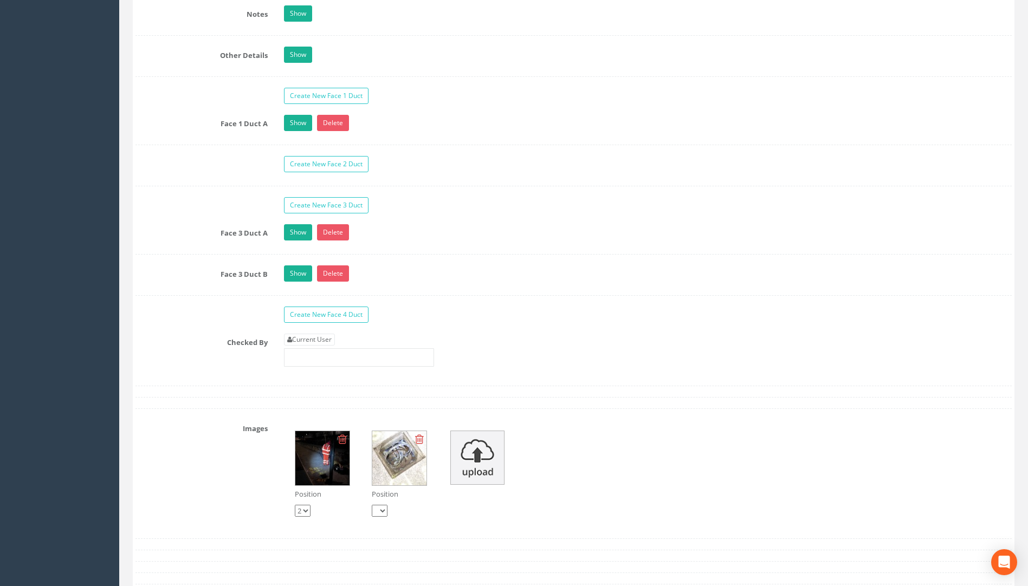
scroll to position [1844, 0]
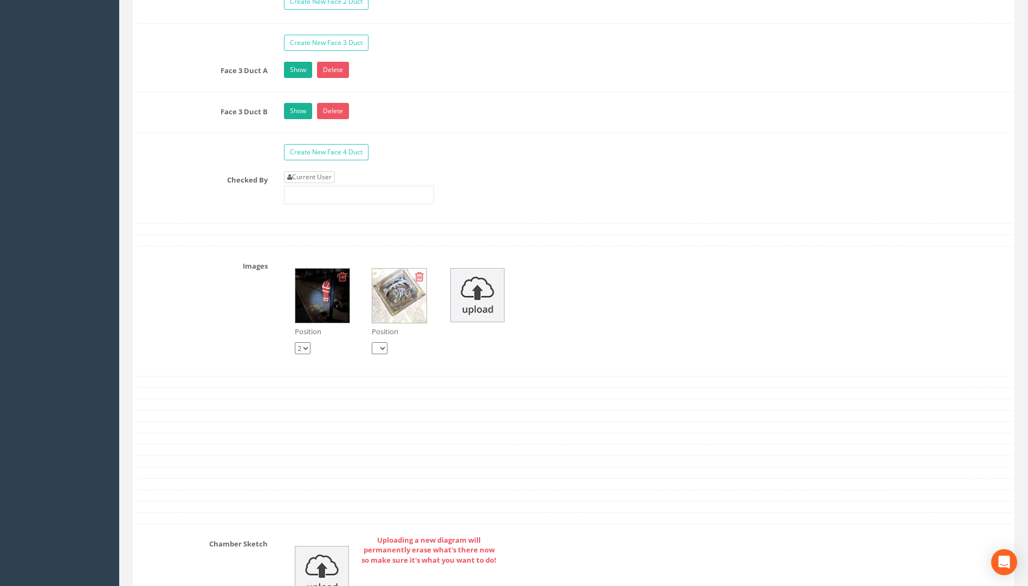
type input "117.67"
click at [326, 177] on link "Current User" at bounding box center [309, 177] width 51 height 12
type input "[PERSON_NAME]"
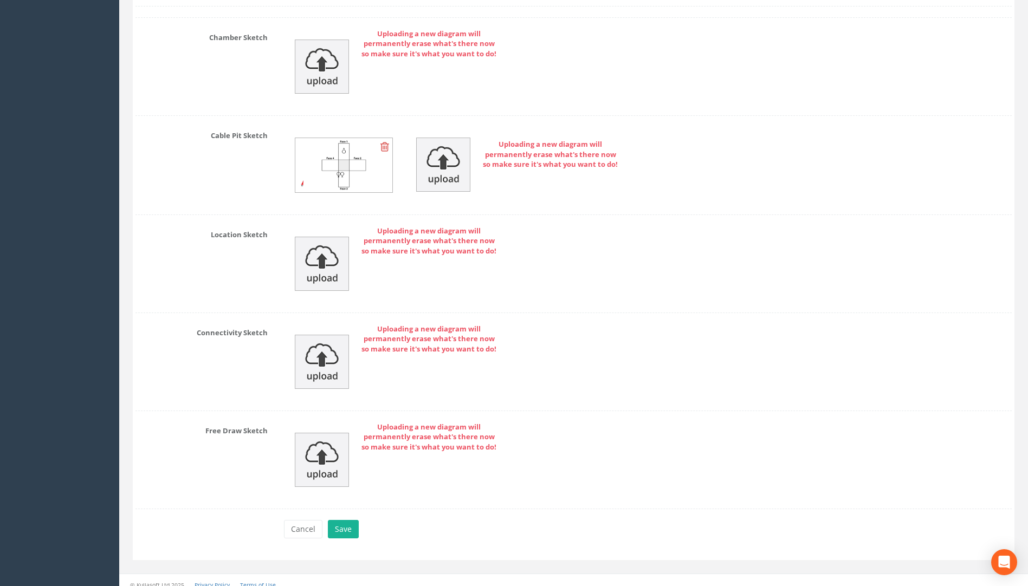
scroll to position [2360, 0]
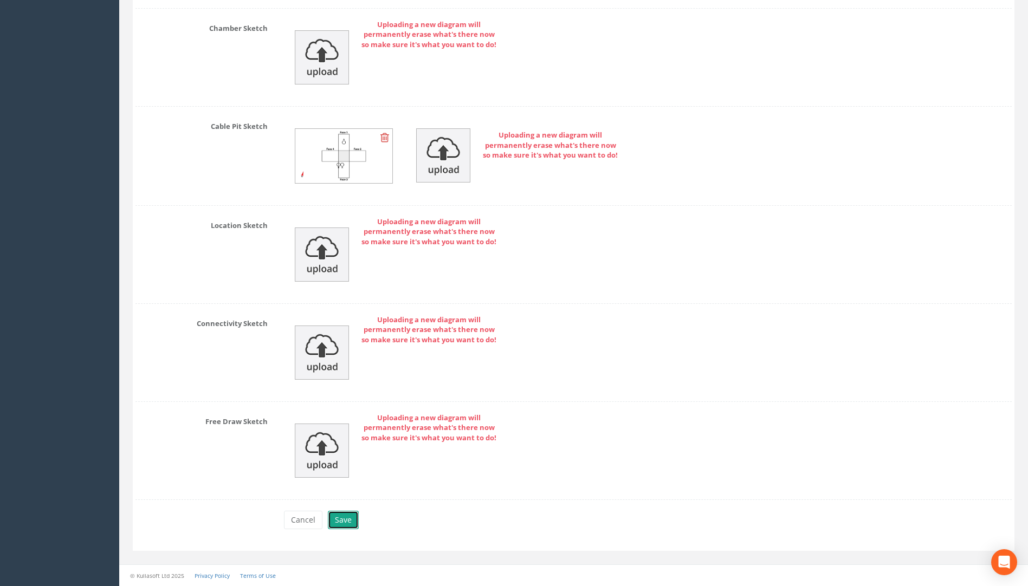
click at [344, 522] on button "Save" at bounding box center [343, 520] width 31 height 18
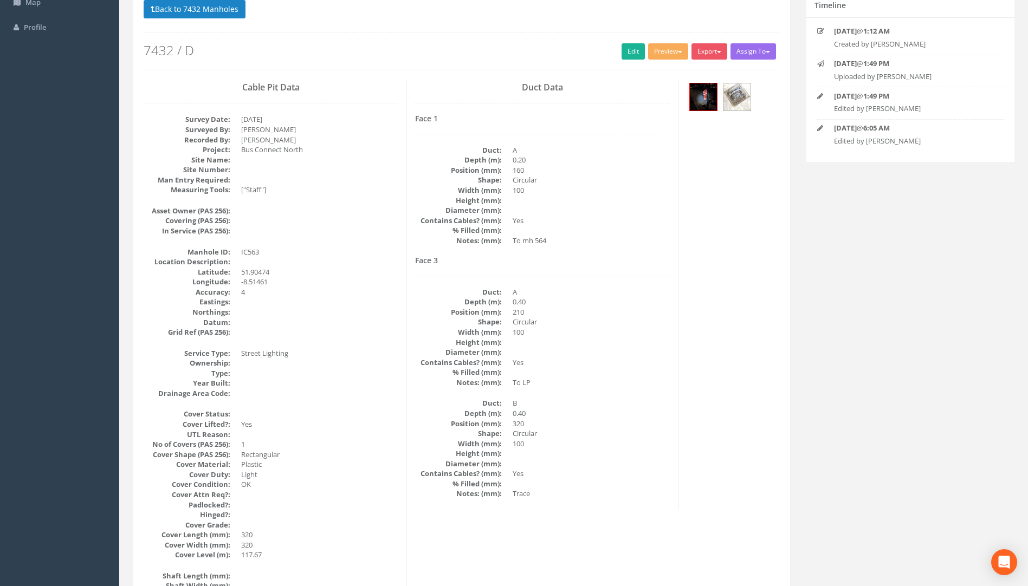
scroll to position [0, 0]
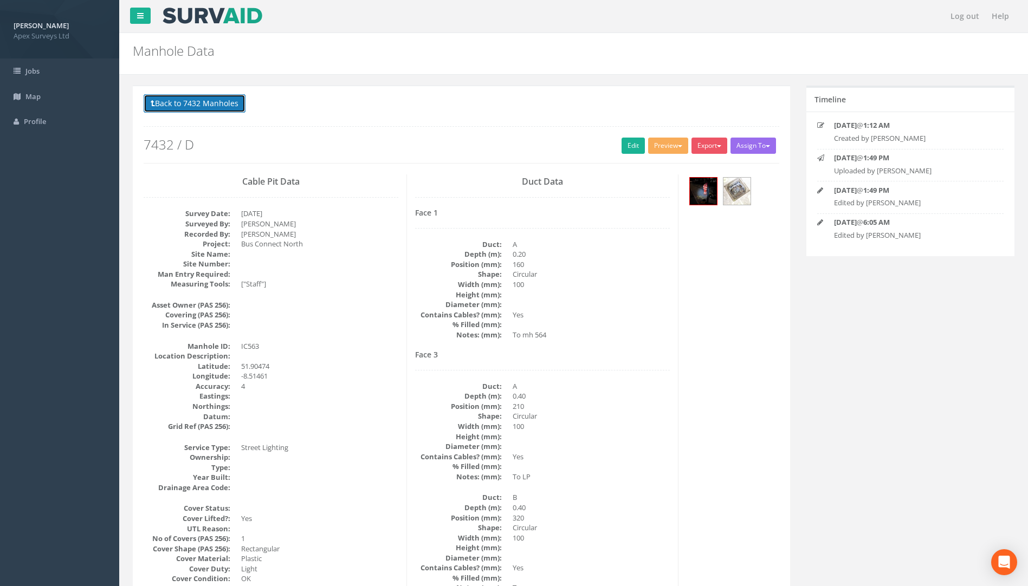
click at [233, 101] on button "Back to 7432 Manholes" at bounding box center [195, 103] width 102 height 18
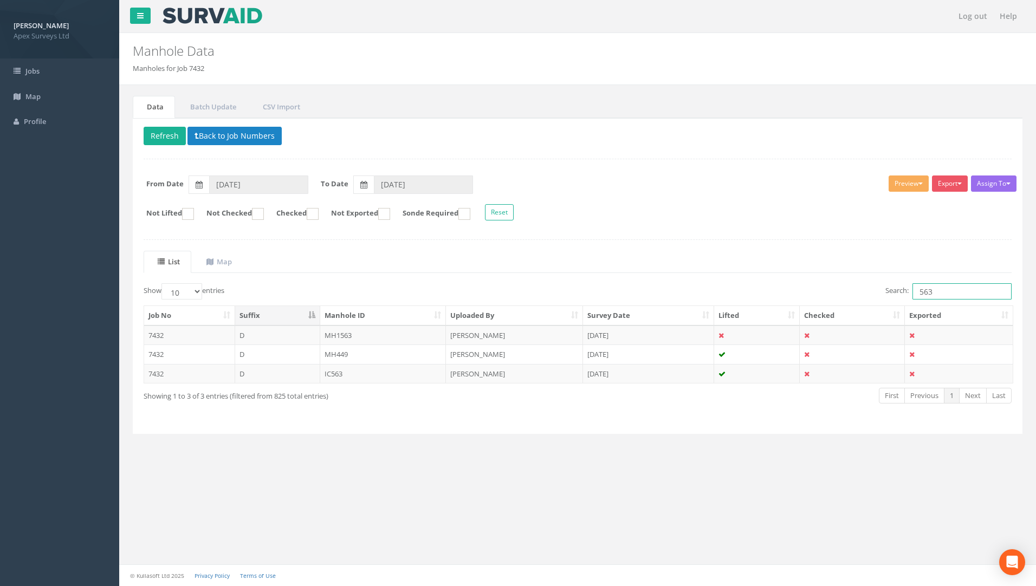
click at [950, 289] on input "563" at bounding box center [962, 291] width 99 height 16
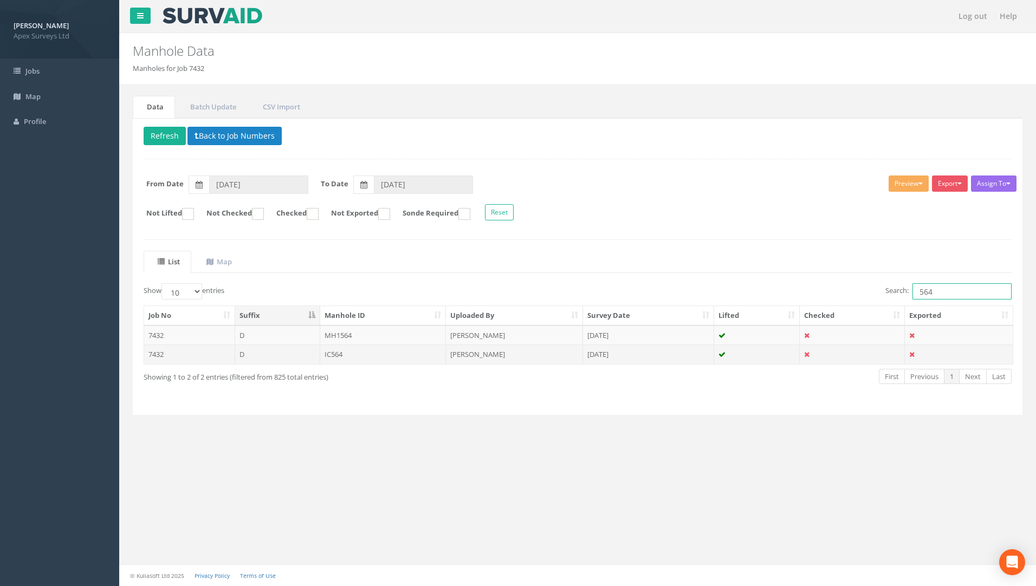
type input "564"
click at [333, 353] on td "IC564" at bounding box center [383, 355] width 126 height 20
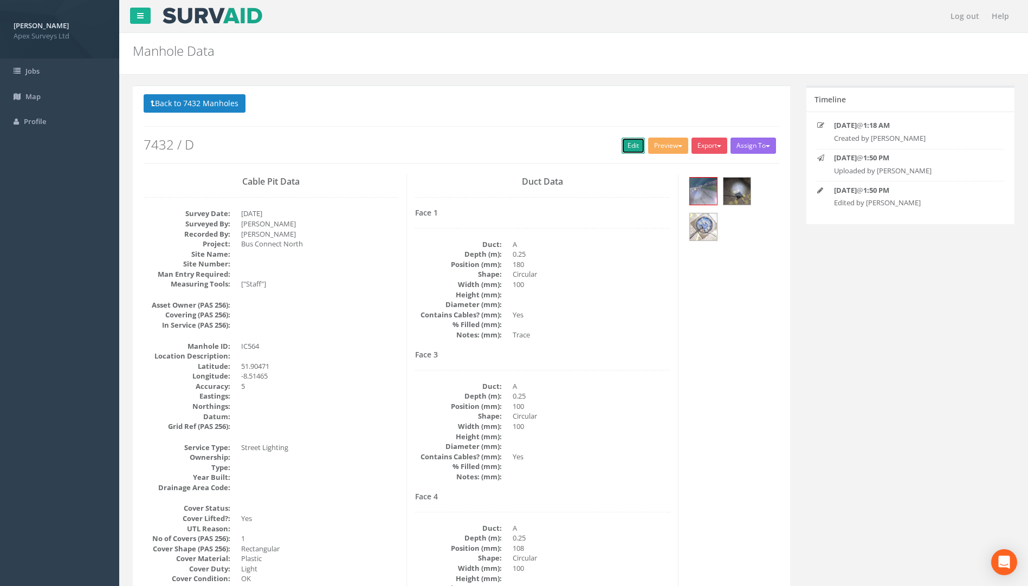
click at [625, 148] on link "Edit" at bounding box center [633, 146] width 23 height 16
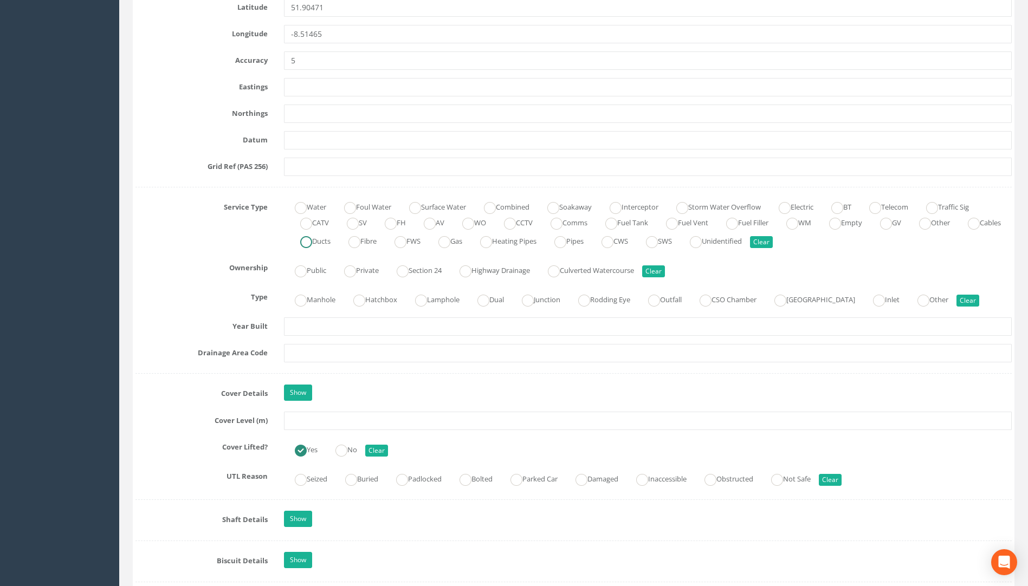
scroll to position [705, 0]
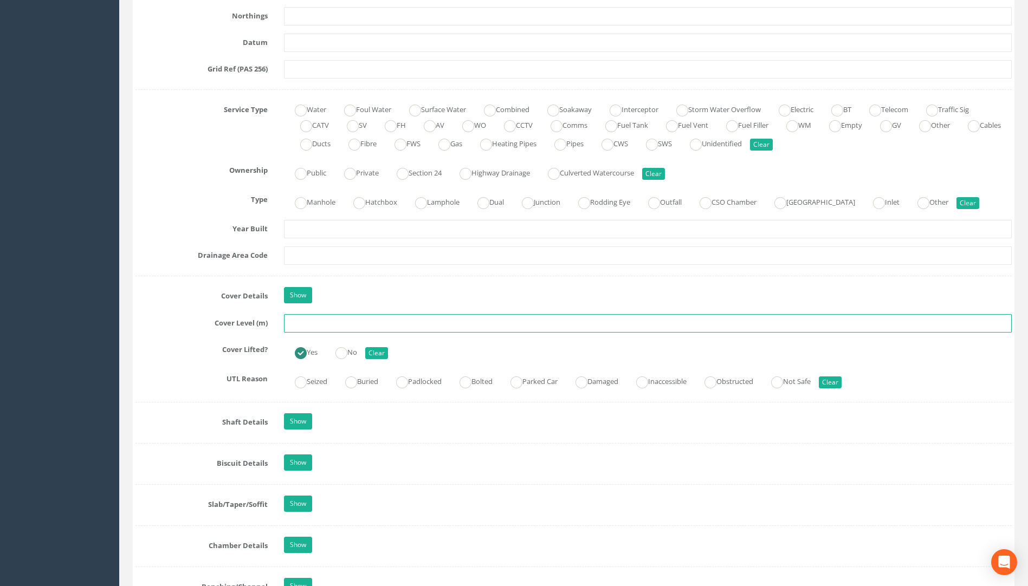
click at [315, 327] on input "text" at bounding box center [648, 323] width 728 height 18
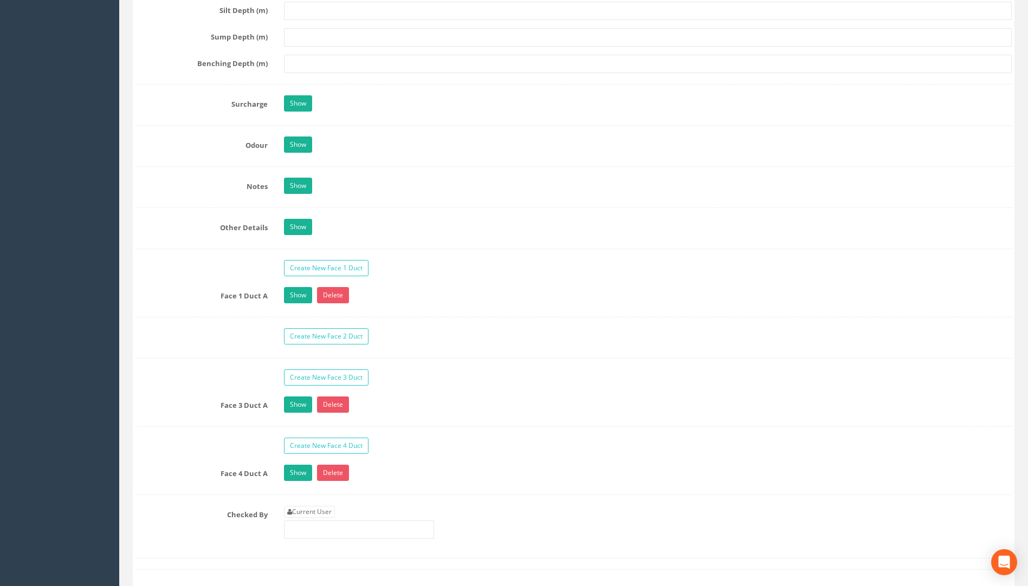
scroll to position [1680, 0]
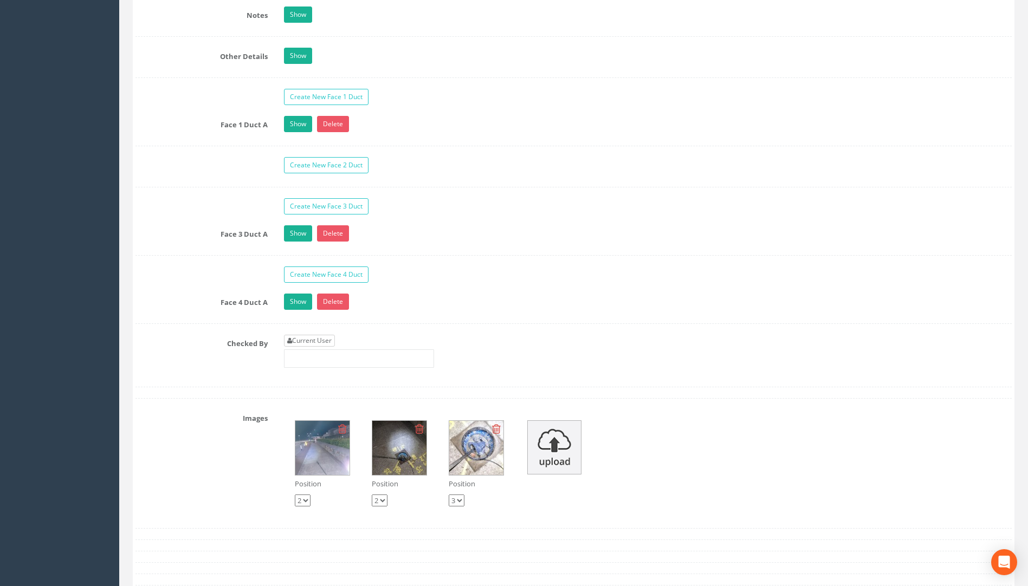
type input "117.71"
click at [323, 341] on link "Current User" at bounding box center [309, 341] width 51 height 12
type input "[PERSON_NAME]"
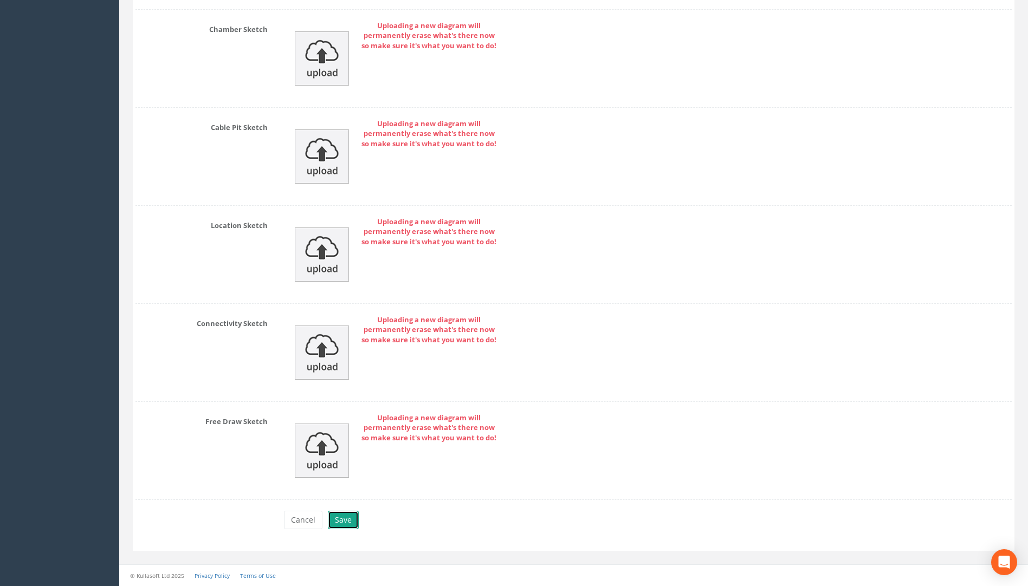
click at [339, 522] on button "Save" at bounding box center [343, 520] width 31 height 18
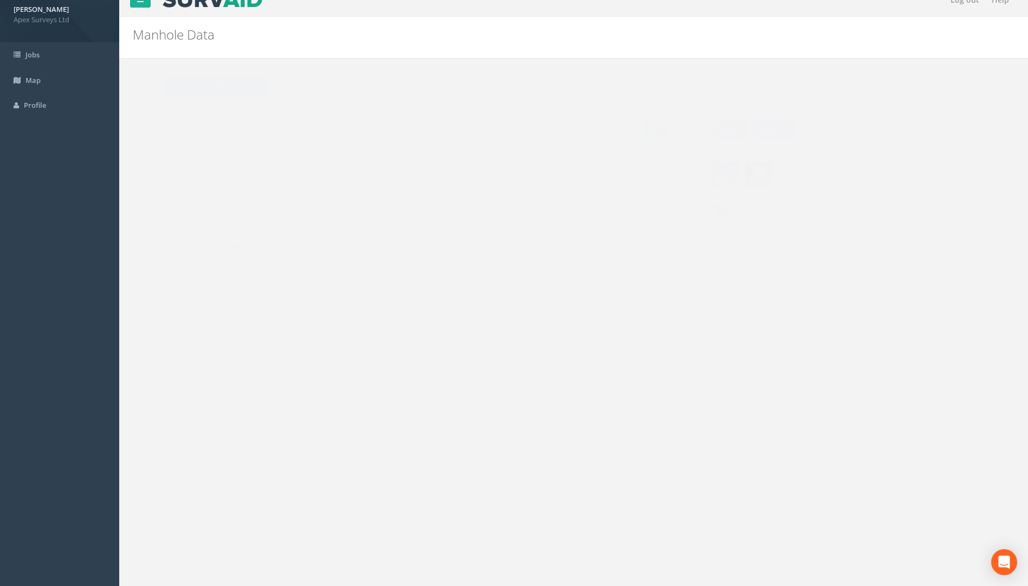
scroll to position [0, 0]
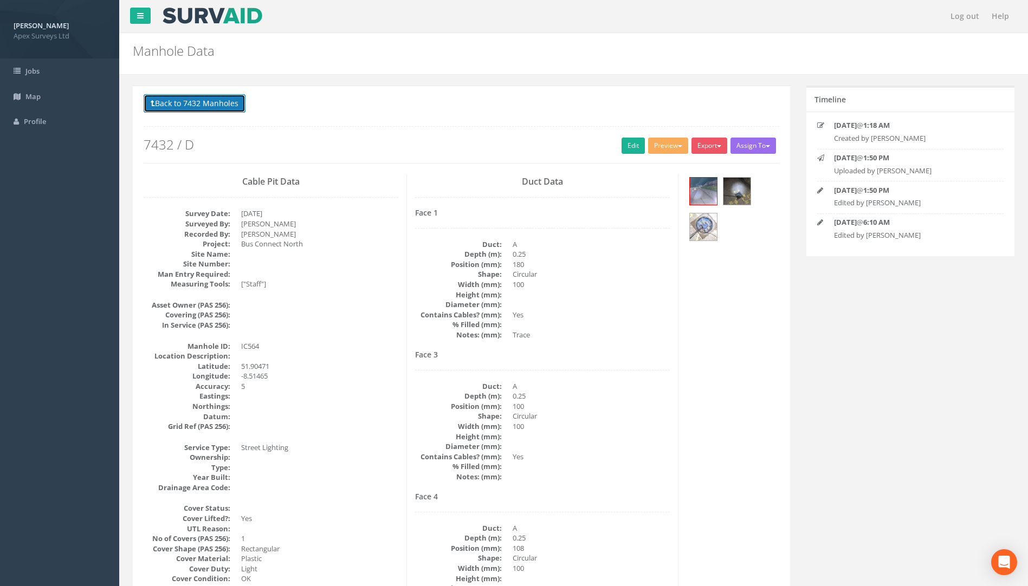
click at [214, 106] on button "Back to 7432 Manholes" at bounding box center [195, 103] width 102 height 18
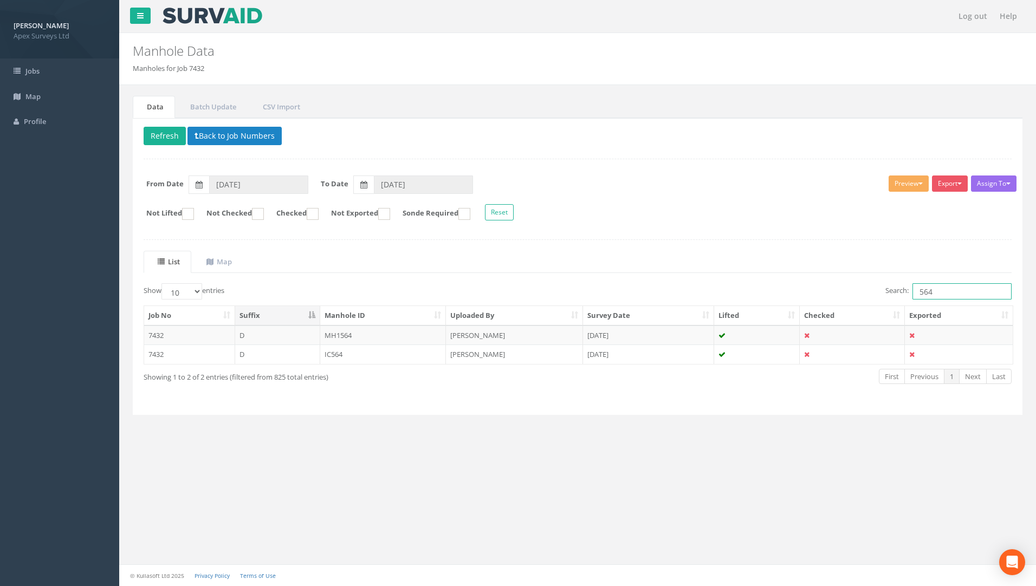
click at [939, 295] on input "564" at bounding box center [962, 291] width 99 height 16
type input "549"
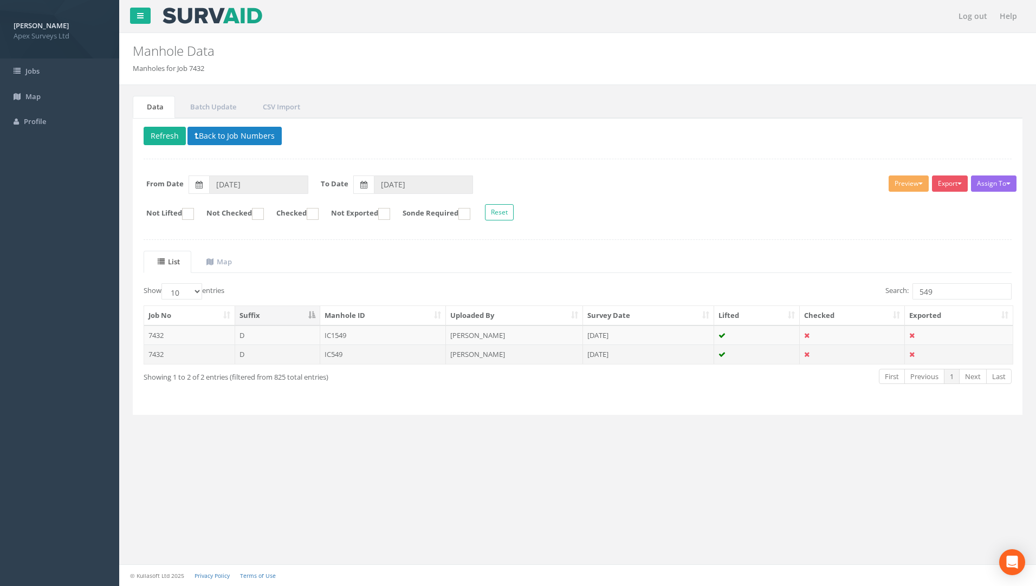
click at [349, 356] on td "IC549" at bounding box center [383, 355] width 126 height 20
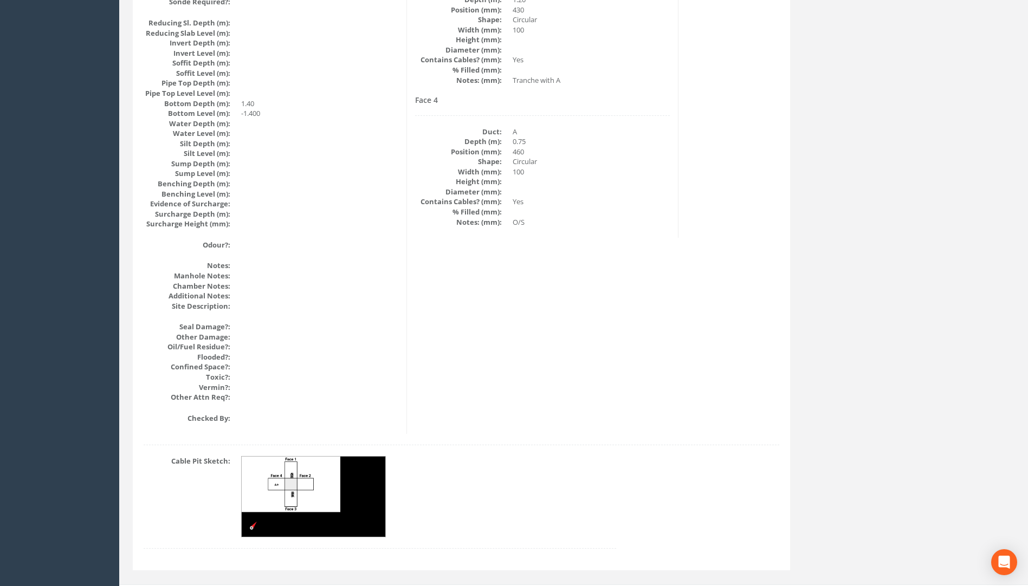
scroll to position [1085, 0]
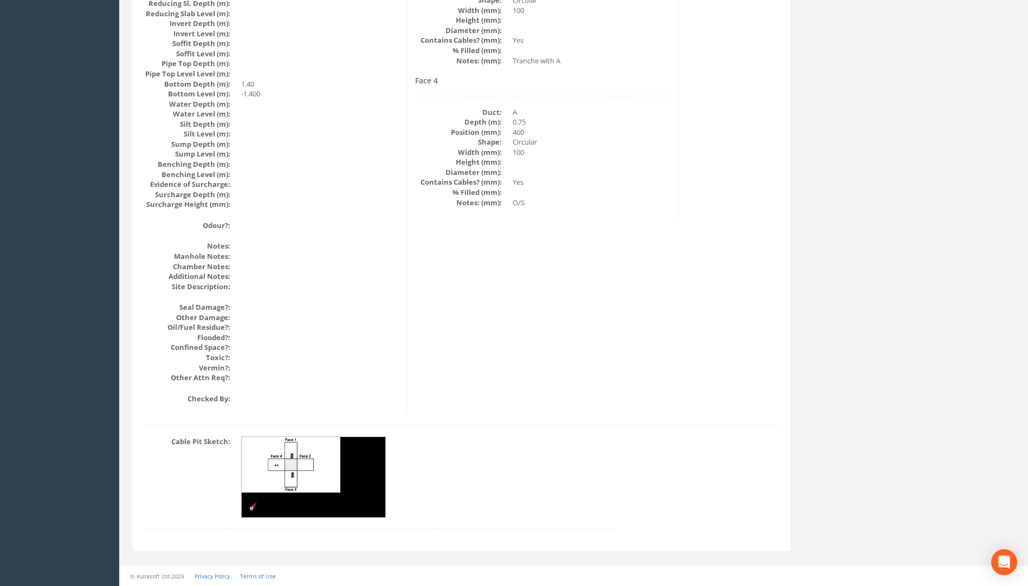
click at [315, 458] on img at bounding box center [314, 477] width 145 height 81
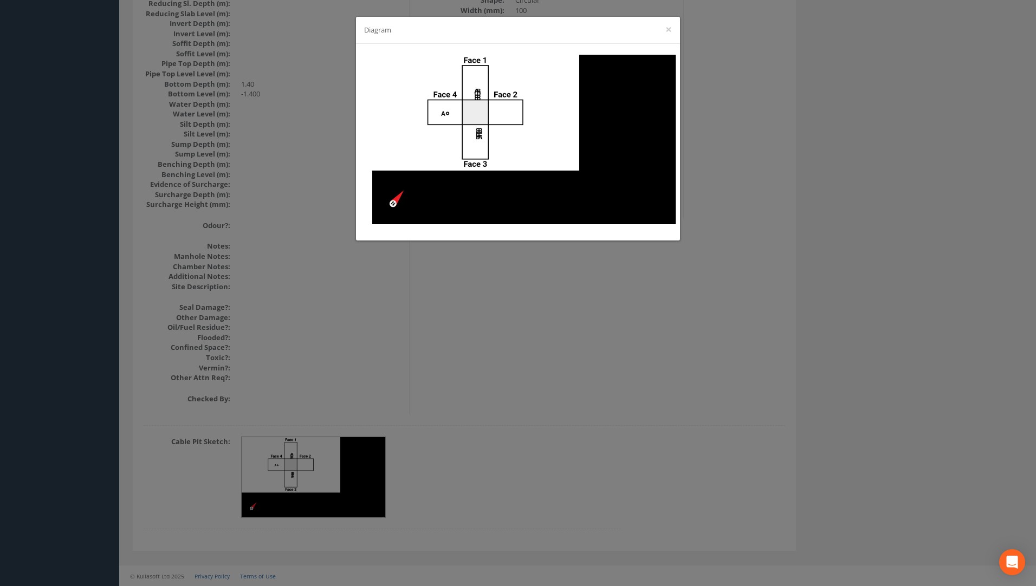
click at [628, 334] on div "Diagram ×" at bounding box center [518, 293] width 1036 height 586
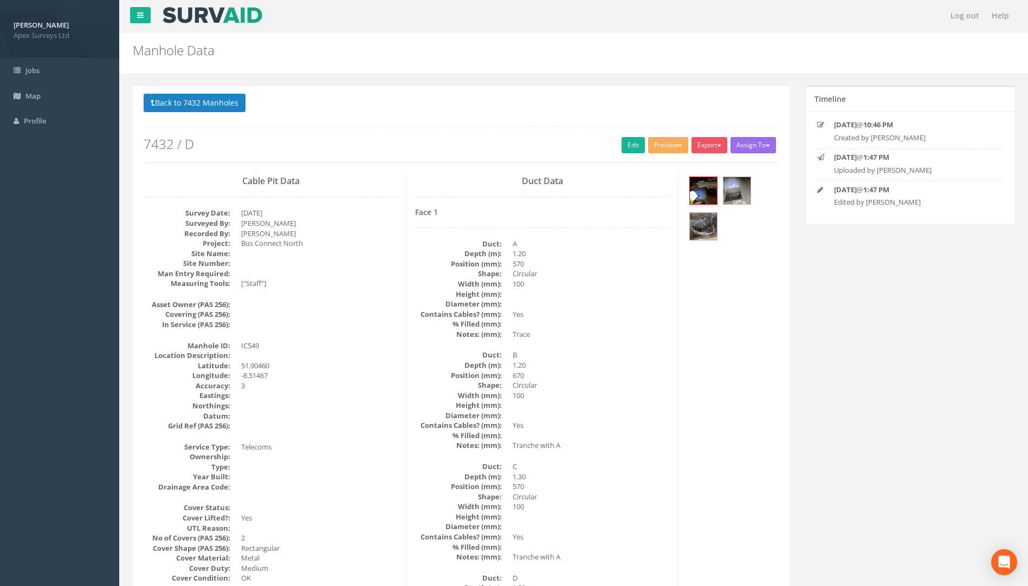
scroll to position [0, 0]
click at [623, 142] on link "Edit" at bounding box center [633, 146] width 23 height 16
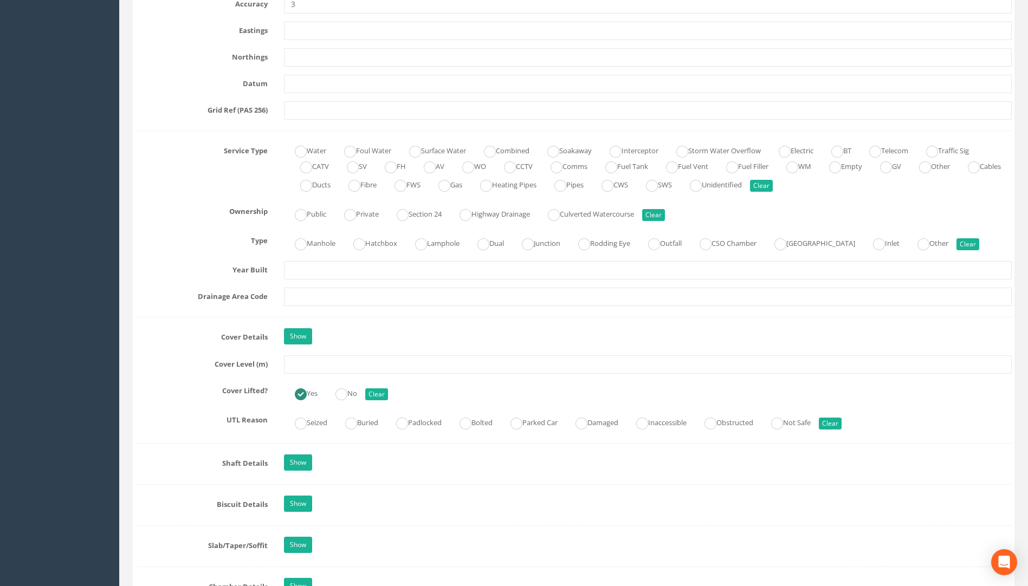
scroll to position [705, 0]
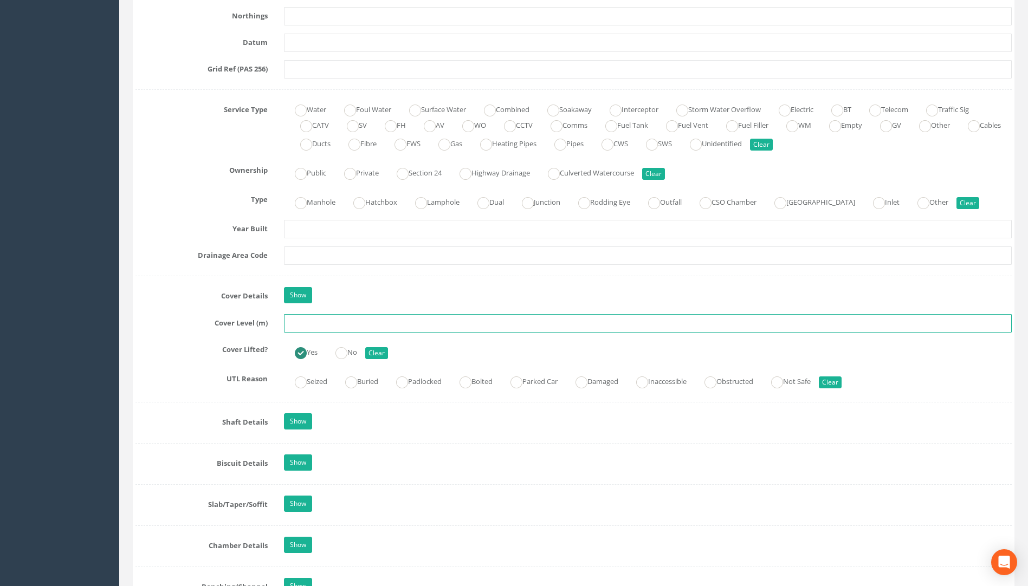
click at [330, 325] on input "text" at bounding box center [648, 323] width 728 height 18
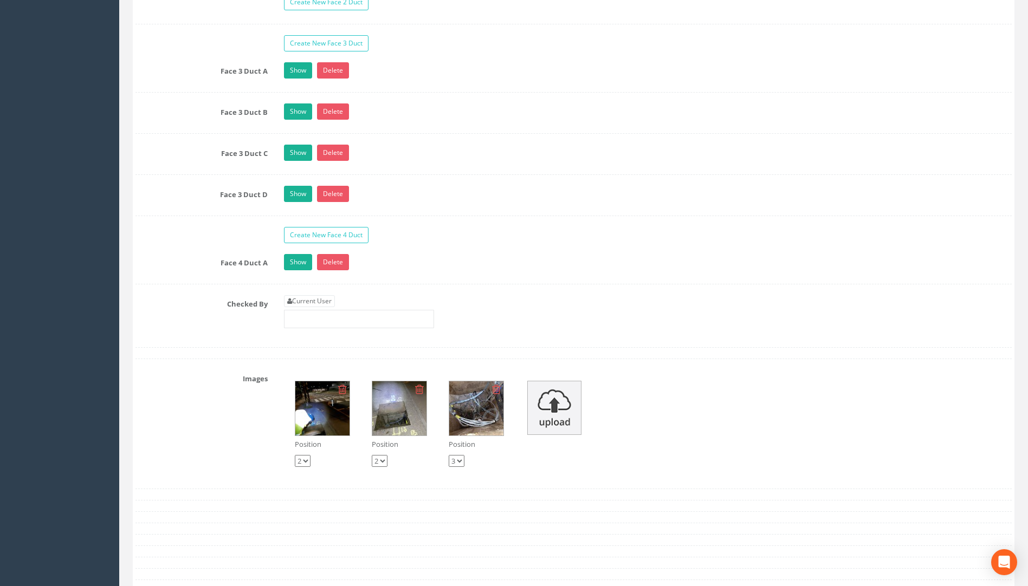
scroll to position [2059, 0]
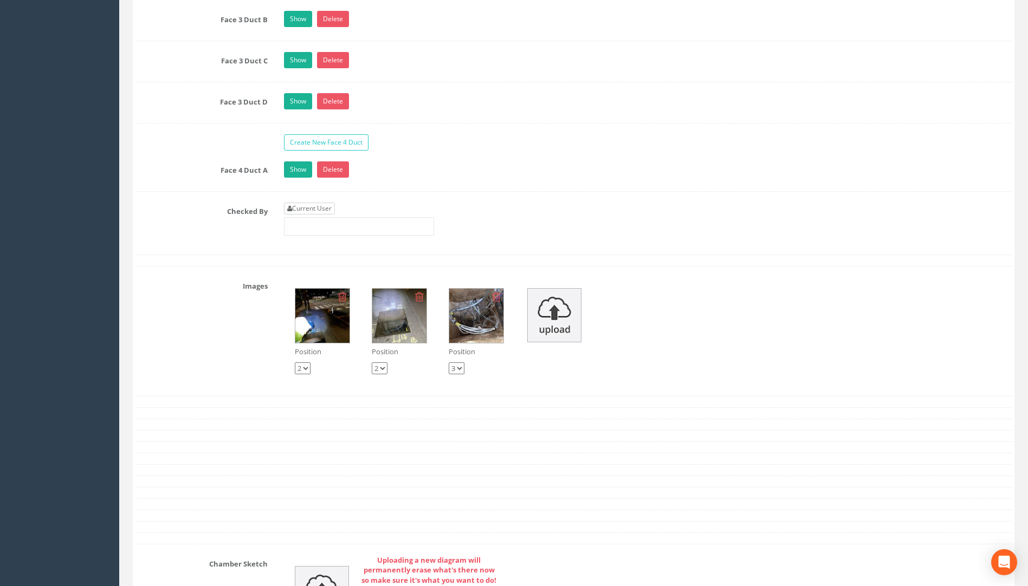
type input "117.59"
click at [321, 203] on link "Current User" at bounding box center [309, 209] width 51 height 12
type input "[PERSON_NAME]"
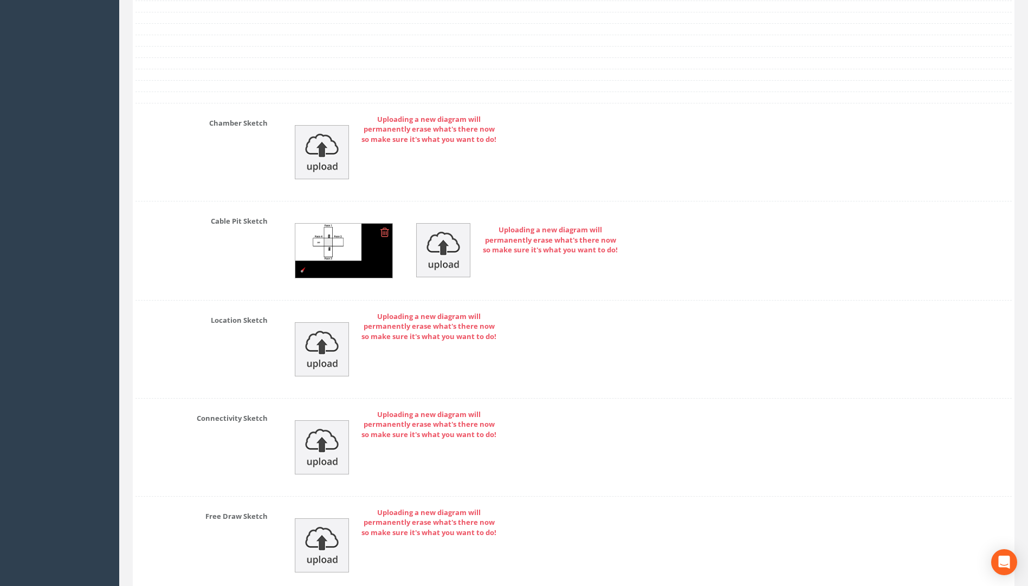
scroll to position [2595, 0]
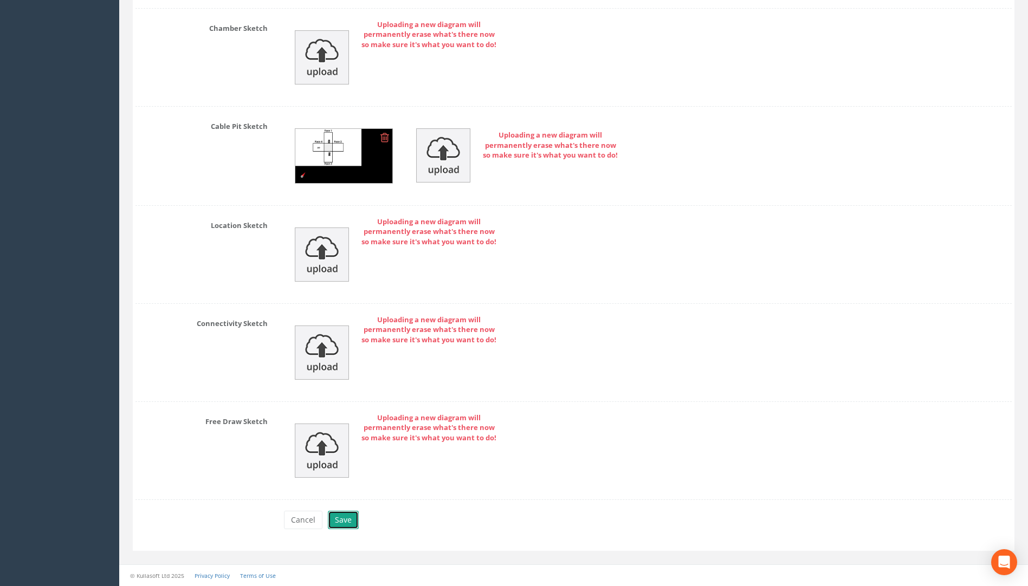
click at [346, 520] on button "Save" at bounding box center [343, 520] width 31 height 18
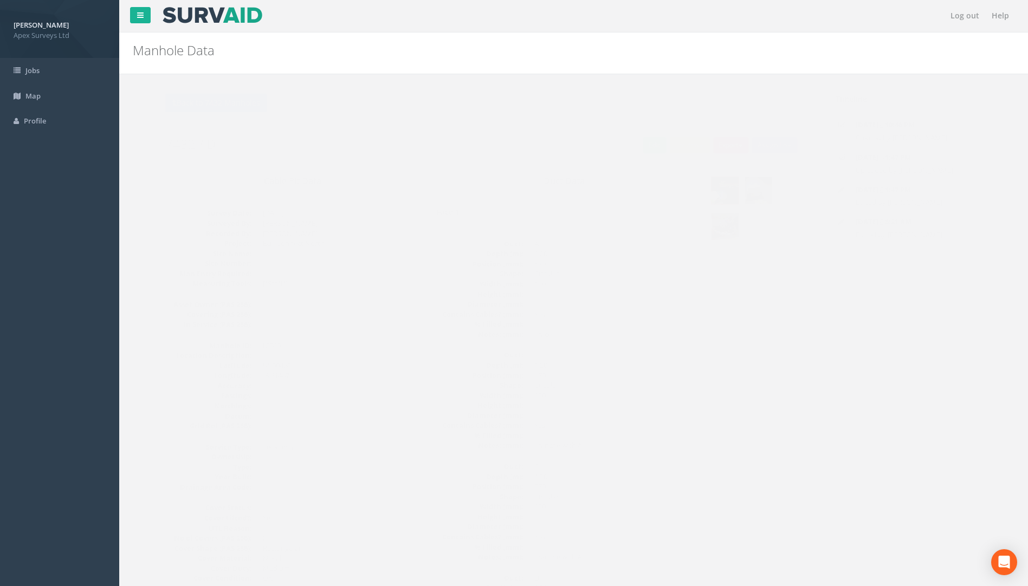
scroll to position [0, 0]
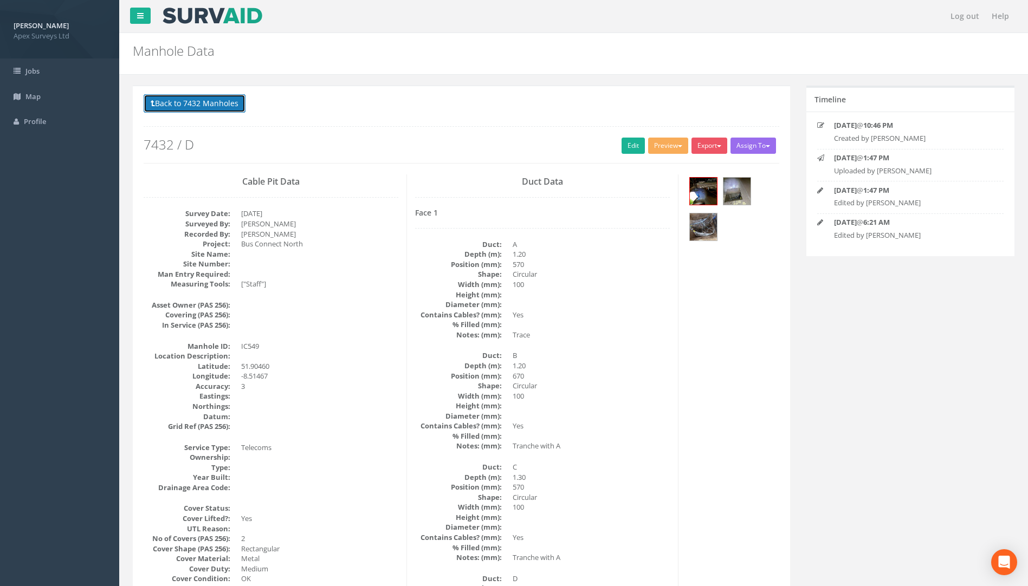
click at [214, 103] on button "Back to 7432 Manholes" at bounding box center [195, 103] width 102 height 18
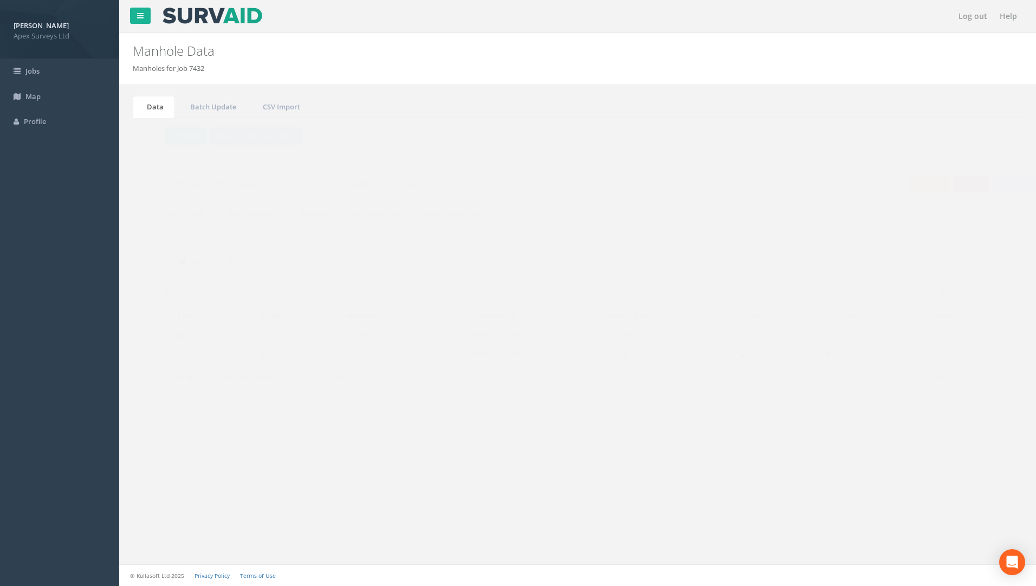
click at [950, 291] on input "549" at bounding box center [962, 291] width 99 height 16
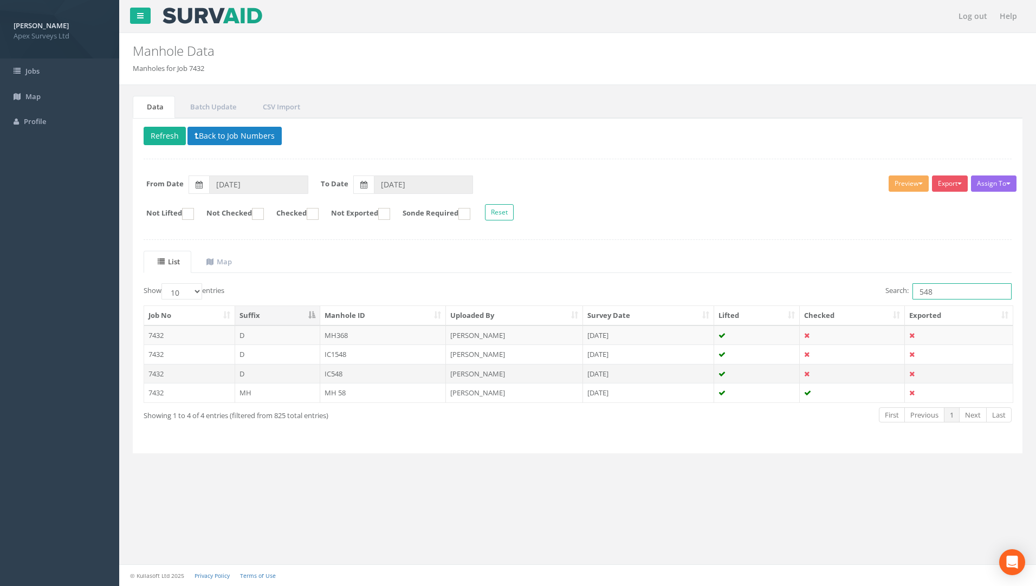
type input "548"
click at [339, 373] on td "IC548" at bounding box center [383, 374] width 126 height 20
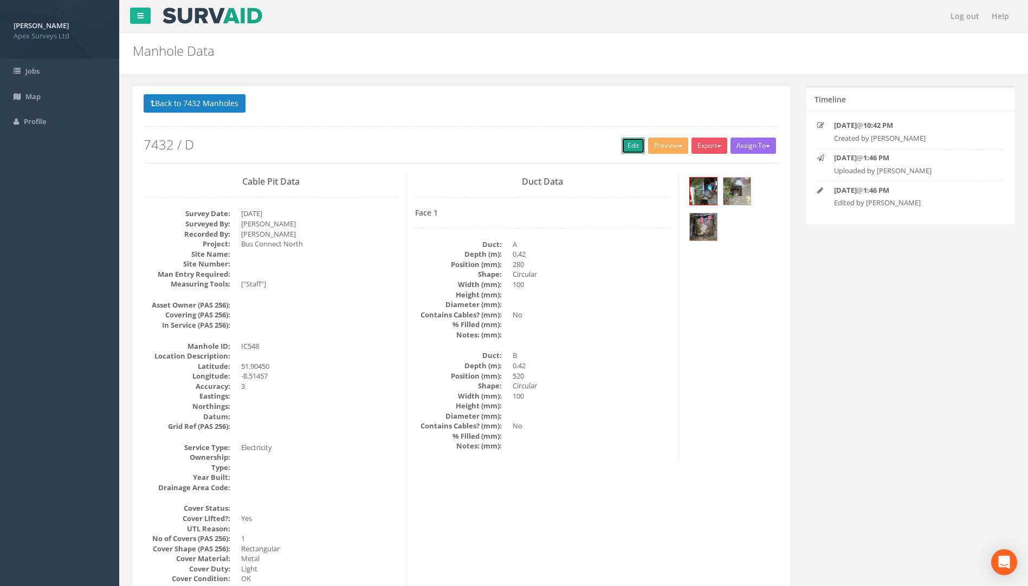
click at [628, 146] on link "Edit" at bounding box center [633, 146] width 23 height 16
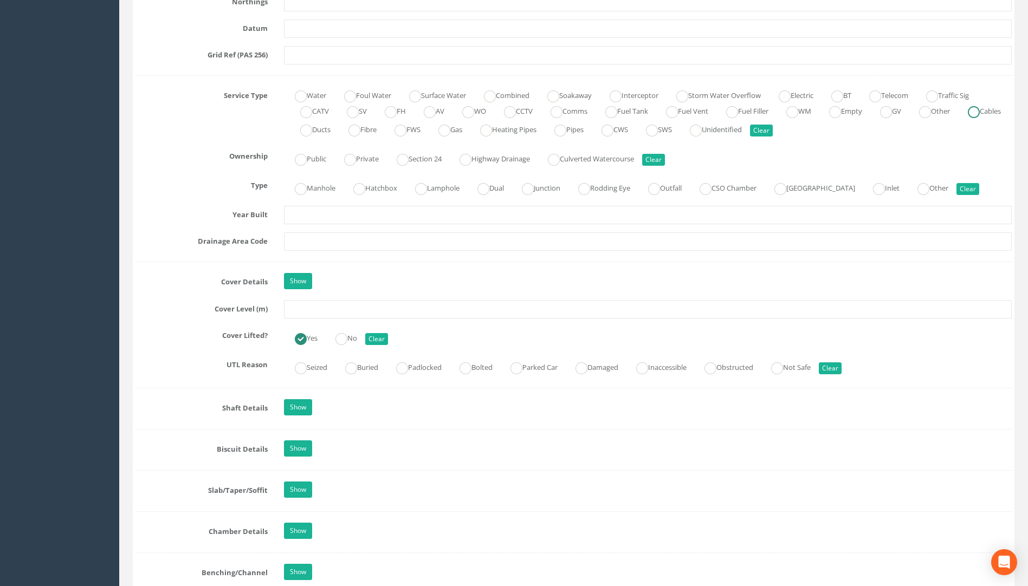
scroll to position [813, 0]
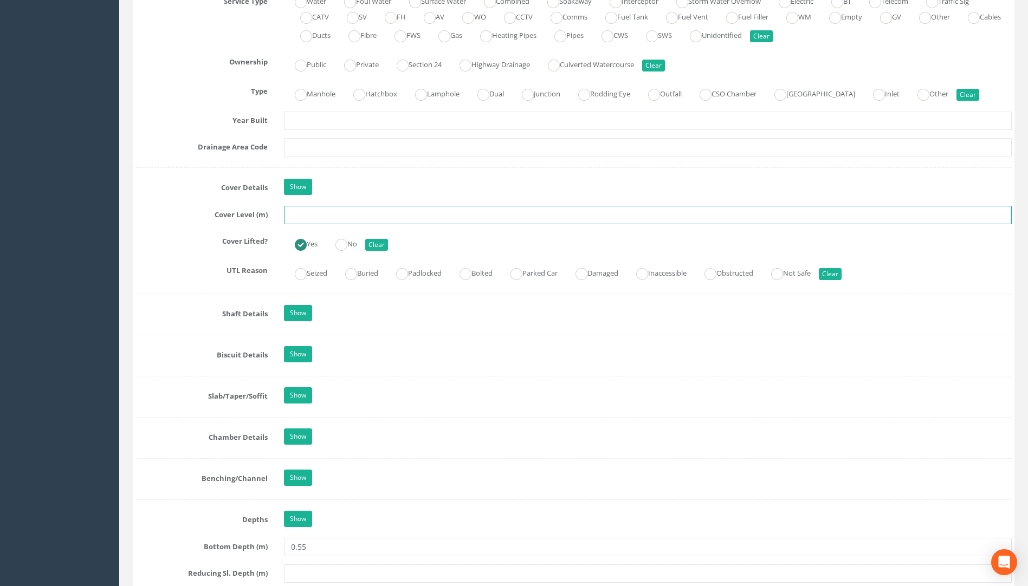
click at [309, 217] on input "text" at bounding box center [648, 215] width 728 height 18
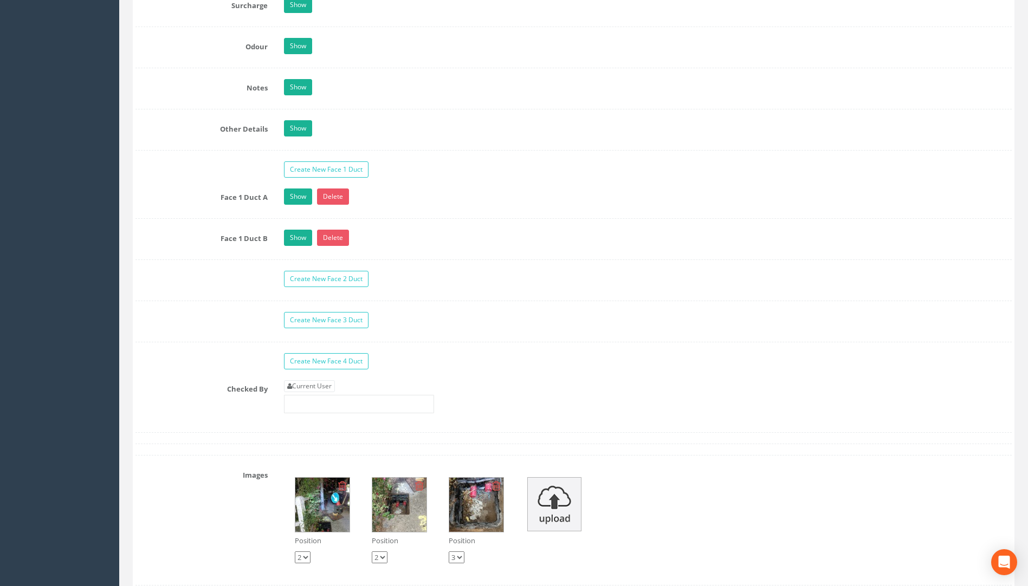
scroll to position [1734, 0]
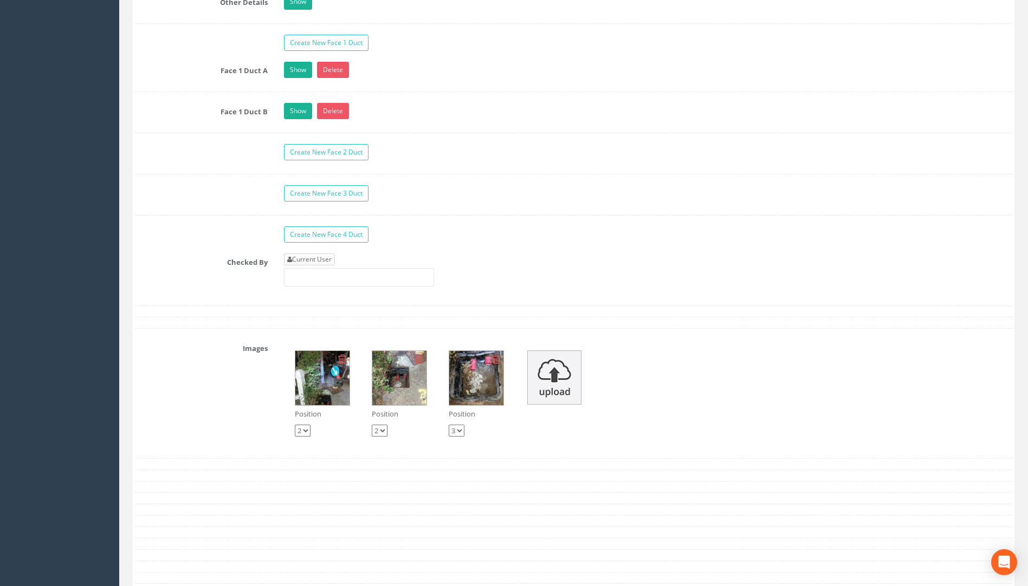
type input "117.29"
click at [314, 262] on link "Current User" at bounding box center [309, 260] width 51 height 12
type input "[PERSON_NAME]"
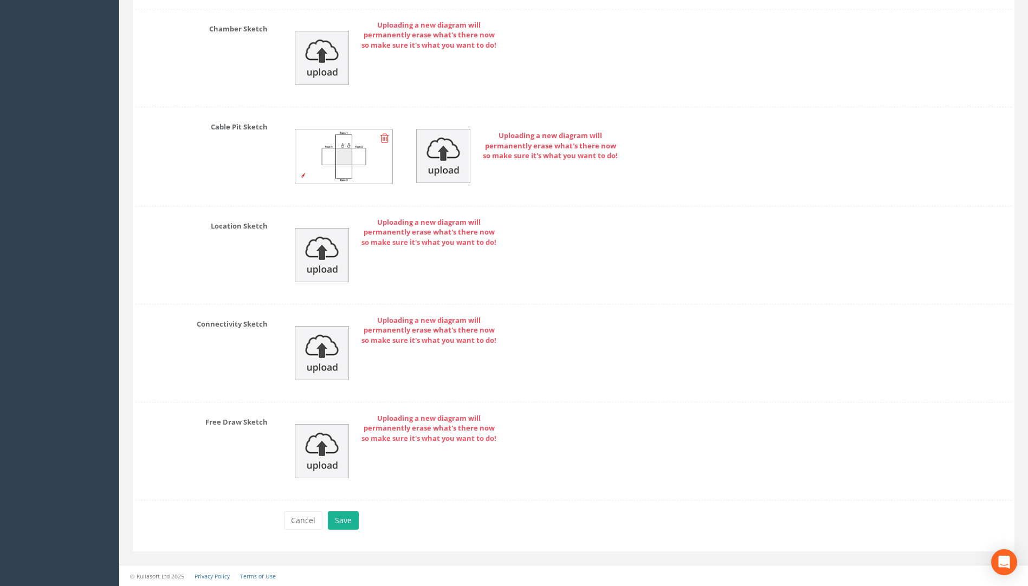
scroll to position [2333, 0]
click at [348, 520] on button "Save" at bounding box center [343, 520] width 31 height 18
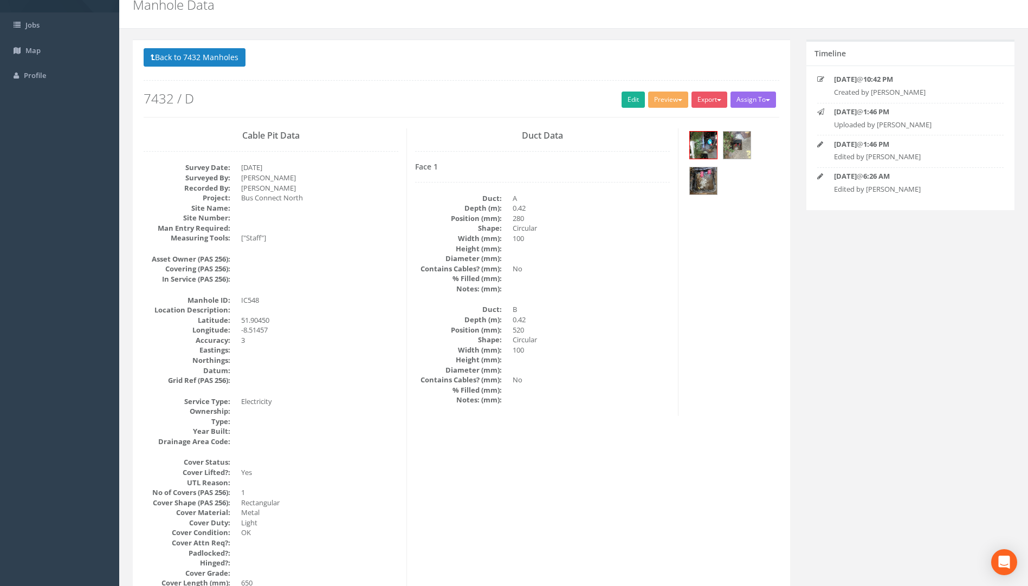
scroll to position [0, 0]
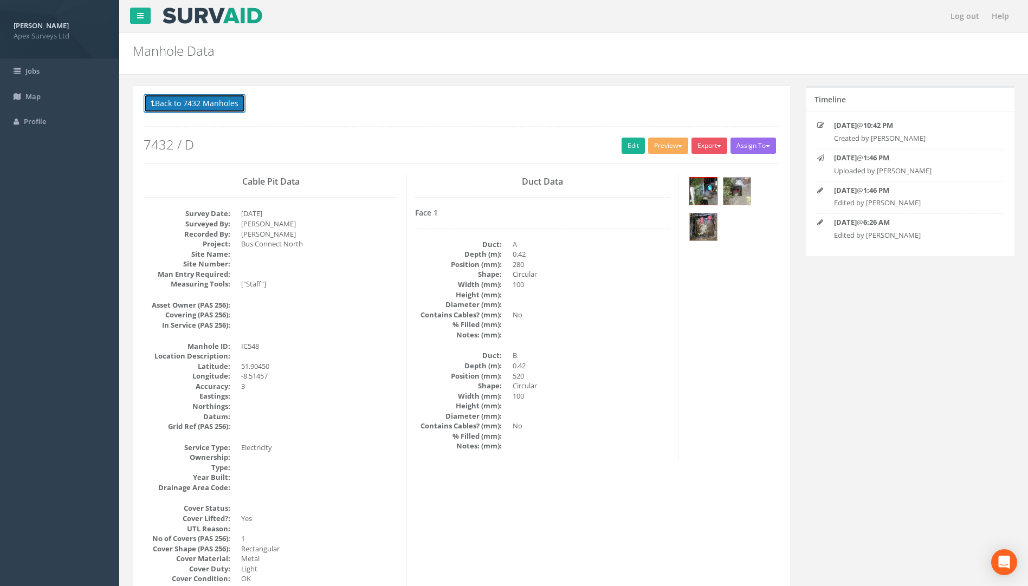
click at [196, 101] on button "Back to 7432 Manholes" at bounding box center [195, 103] width 102 height 18
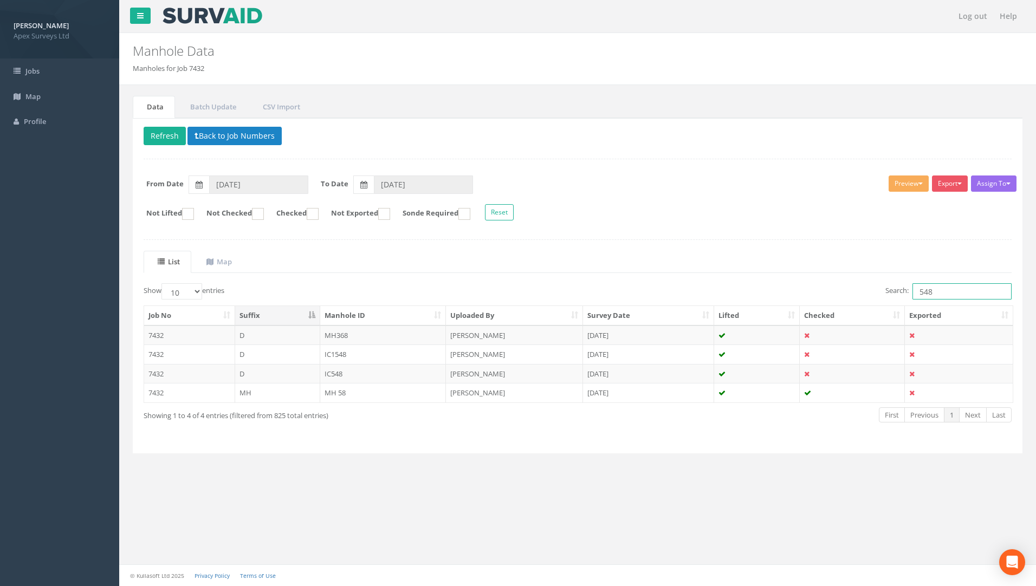
click at [939, 295] on input "548" at bounding box center [962, 291] width 99 height 16
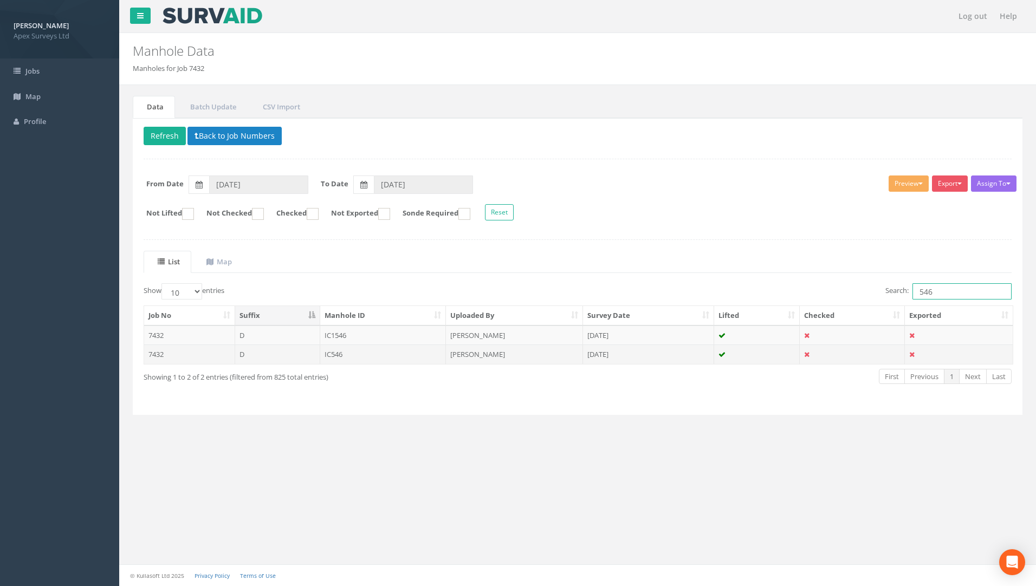
type input "546"
click at [334, 358] on td "IC546" at bounding box center [383, 355] width 126 height 20
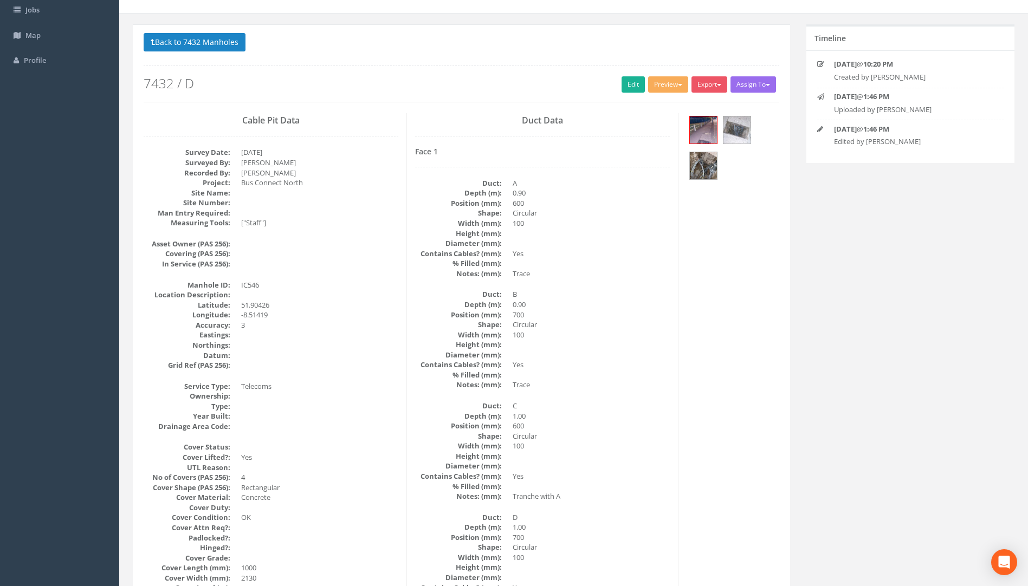
scroll to position [55, 0]
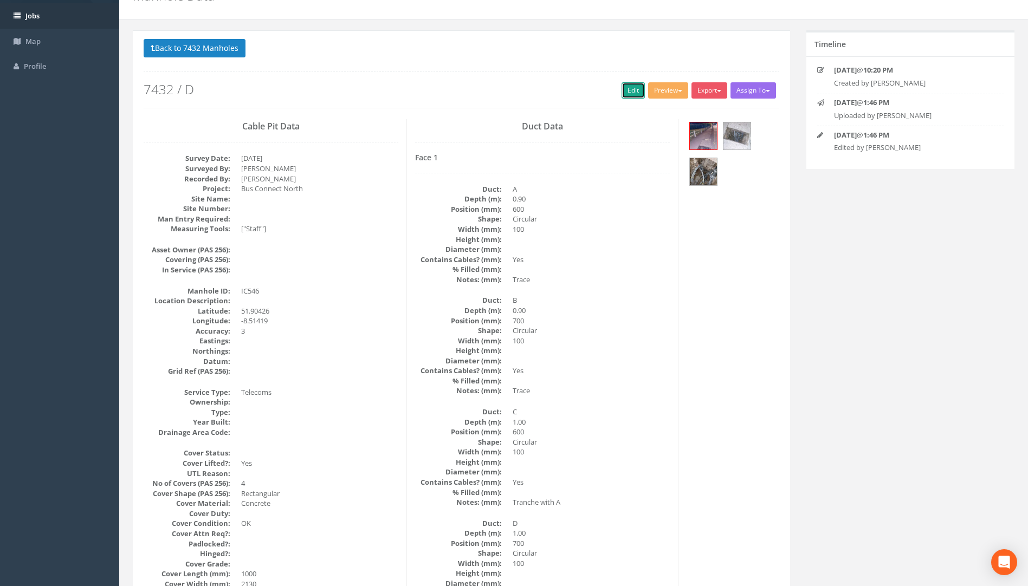
drag, startPoint x: 634, startPoint y: 90, endPoint x: 1, endPoint y: 24, distance: 637.0
click at [634, 90] on link "Edit" at bounding box center [633, 90] width 23 height 16
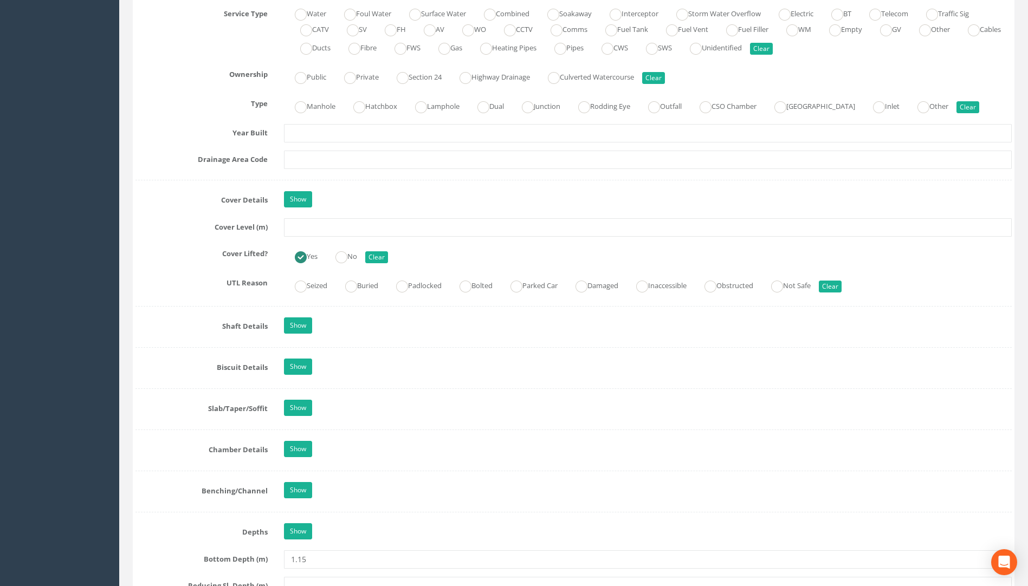
scroll to position [814, 0]
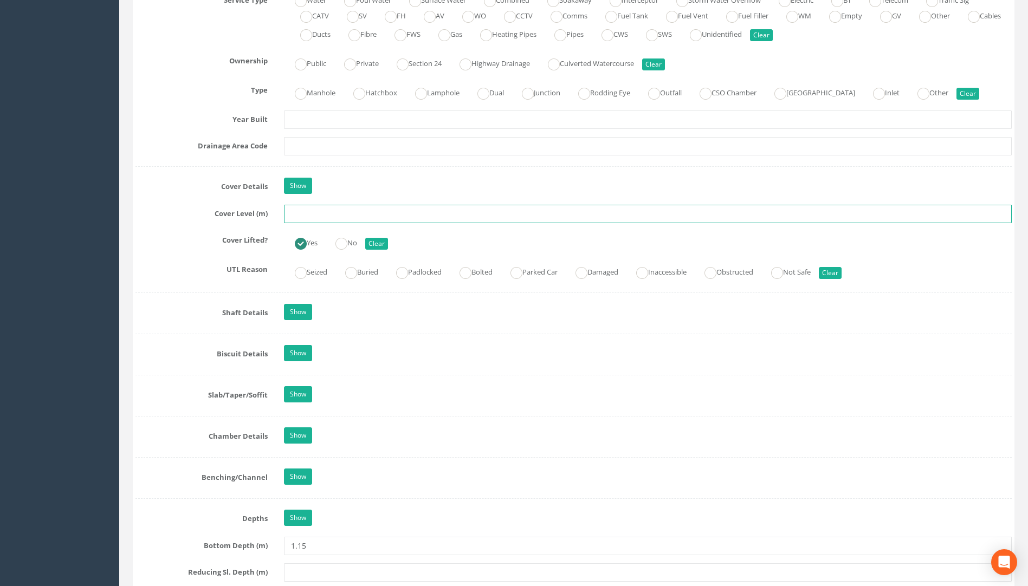
click at [312, 211] on input "text" at bounding box center [648, 214] width 728 height 18
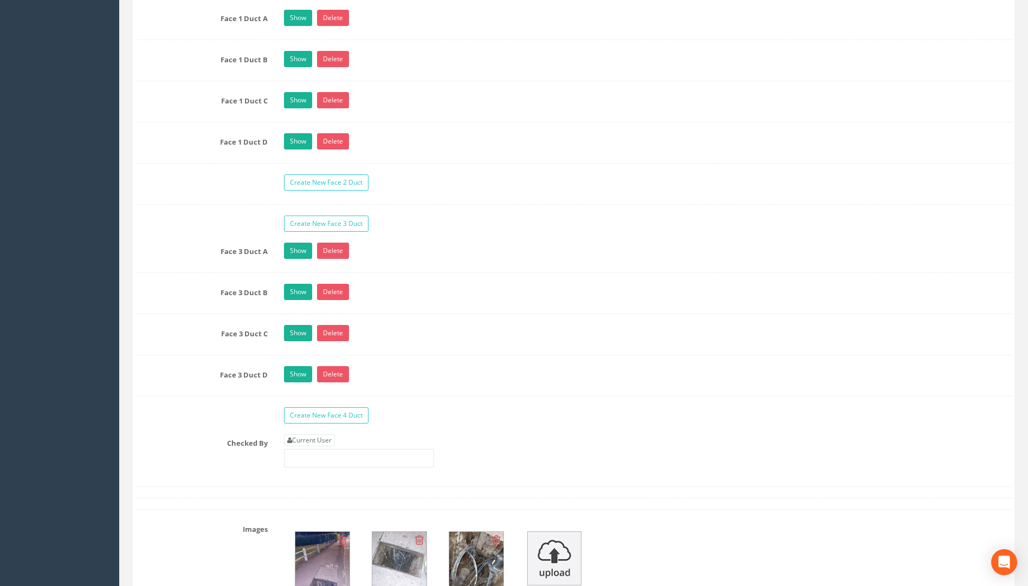
scroll to position [1952, 0]
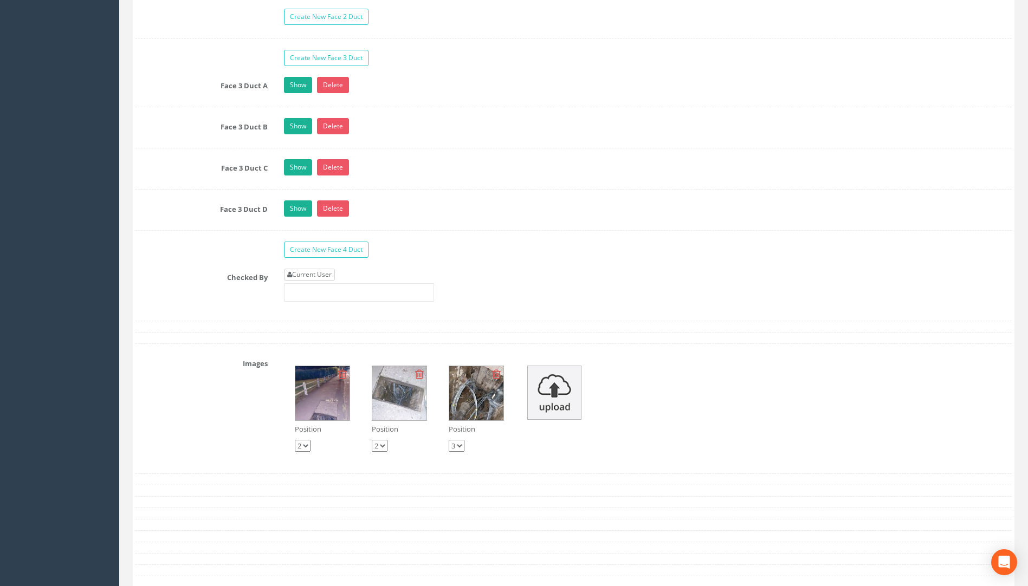
type input "116.77"
click at [318, 278] on link "Current User" at bounding box center [309, 275] width 51 height 12
type input "[PERSON_NAME]"
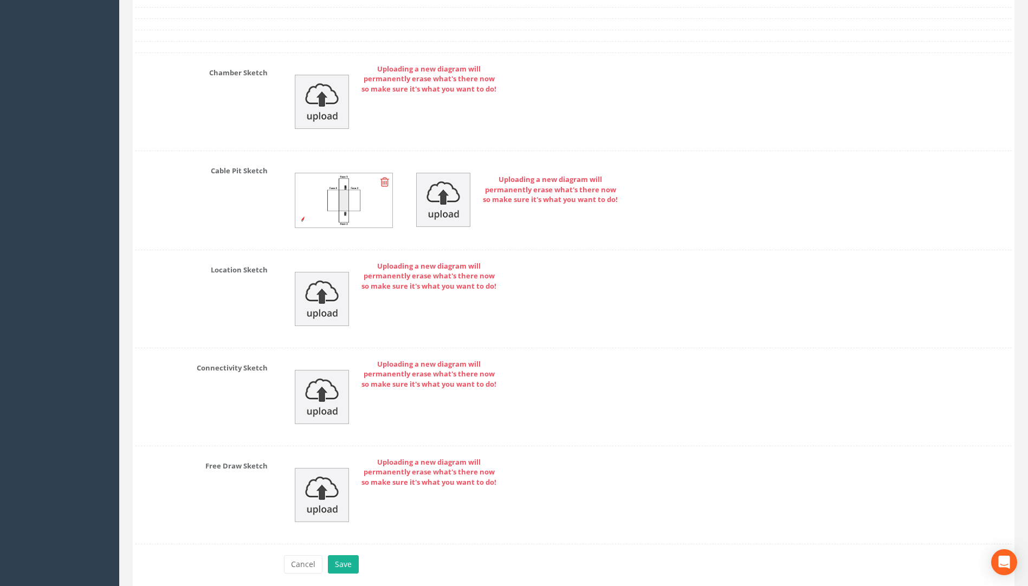
scroll to position [2566, 0]
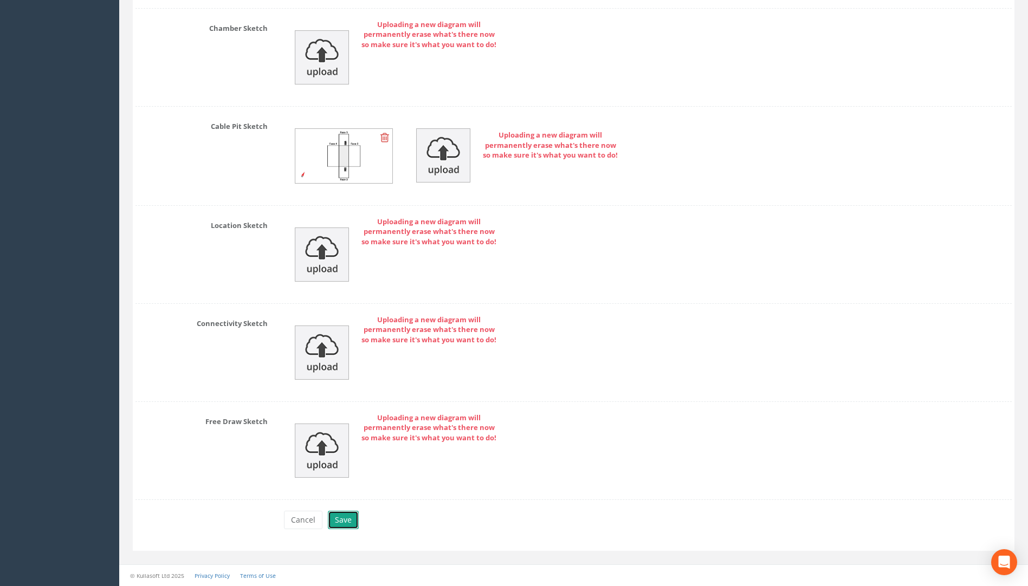
click at [338, 516] on button "Save" at bounding box center [343, 520] width 31 height 18
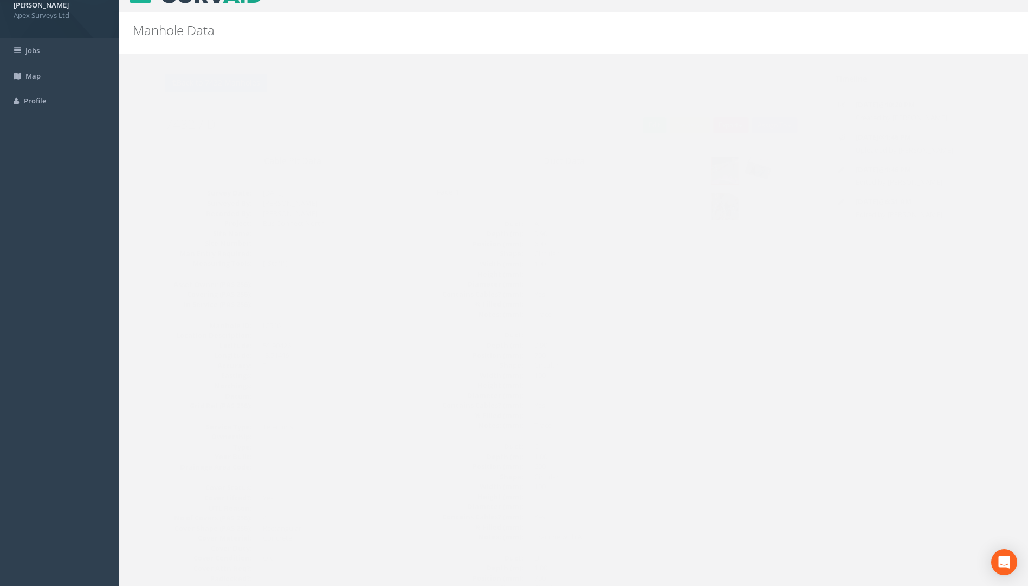
scroll to position [0, 0]
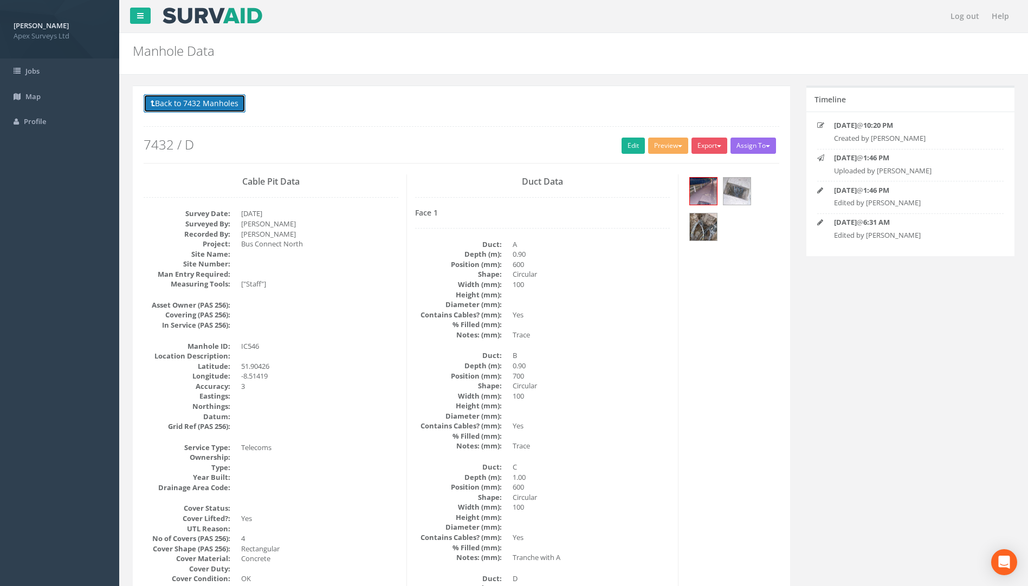
click at [223, 104] on button "Back to 7432 Manholes" at bounding box center [195, 103] width 102 height 18
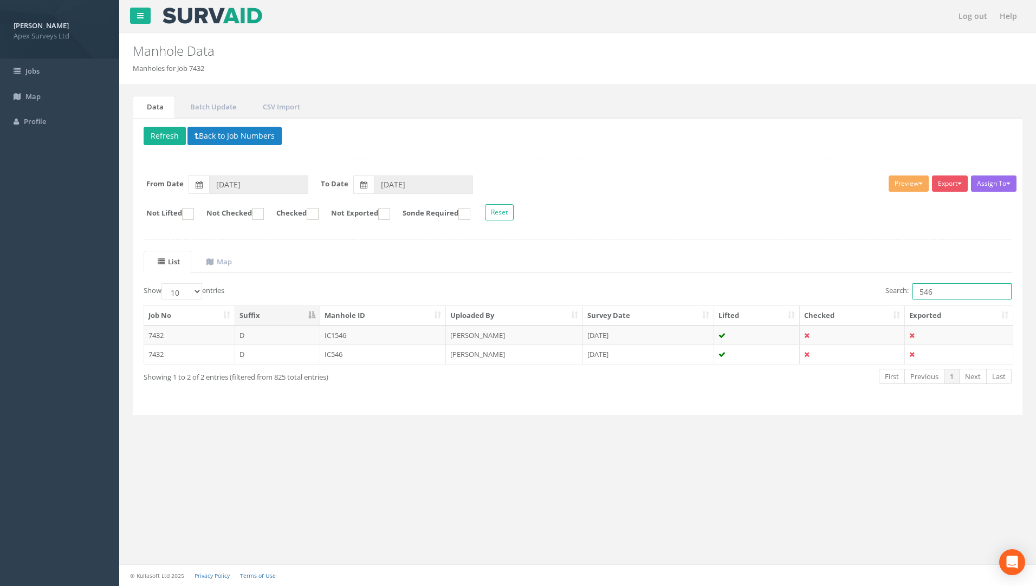
click at [944, 297] on input "546" at bounding box center [962, 291] width 99 height 16
type input "547"
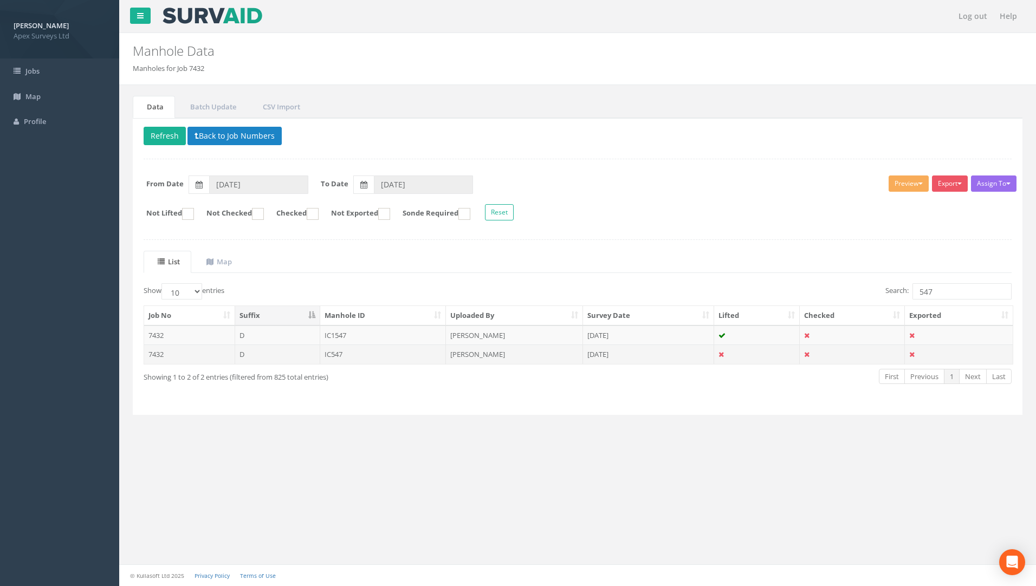
click at [333, 355] on td "IC547" at bounding box center [383, 355] width 126 height 20
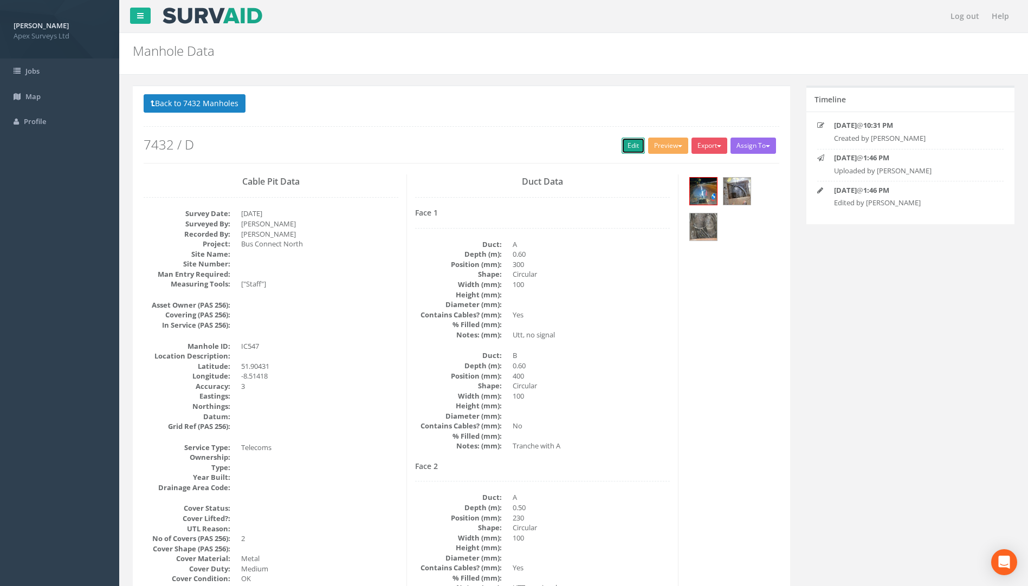
drag, startPoint x: 634, startPoint y: 142, endPoint x: 0, endPoint y: 143, distance: 633.6
click at [632, 142] on link "Edit" at bounding box center [633, 146] width 23 height 16
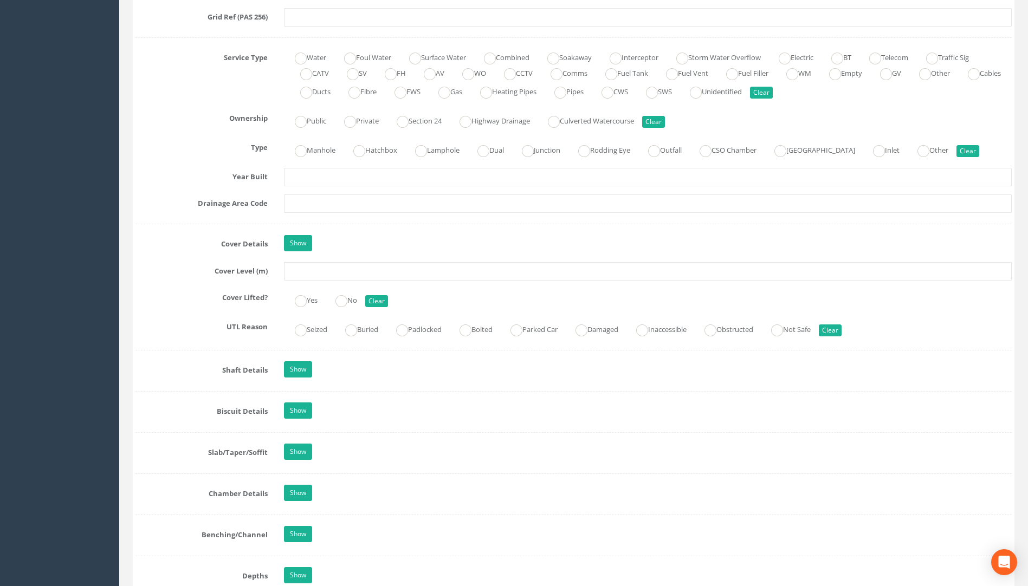
scroll to position [759, 0]
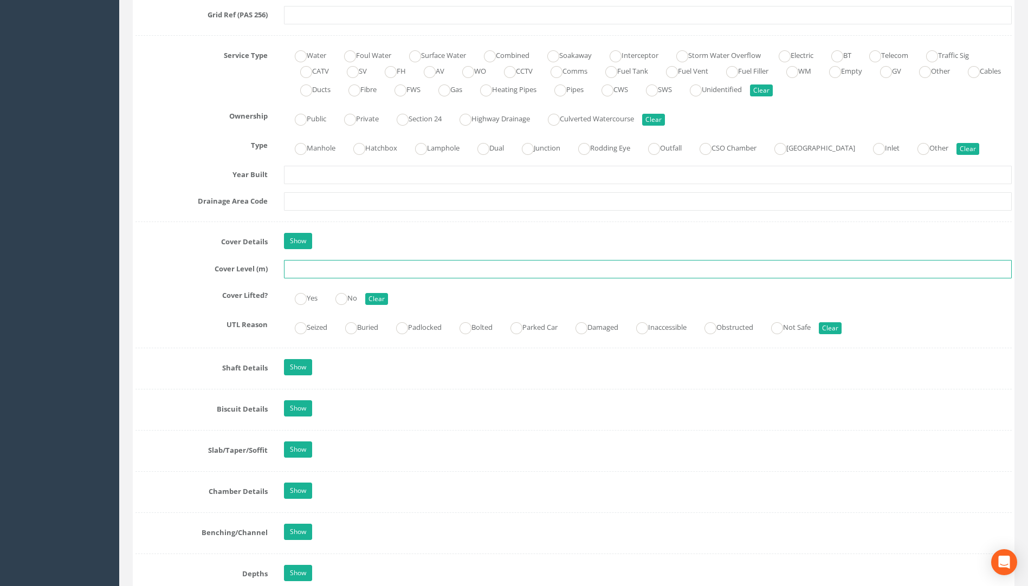
click at [308, 268] on input "text" at bounding box center [648, 269] width 728 height 18
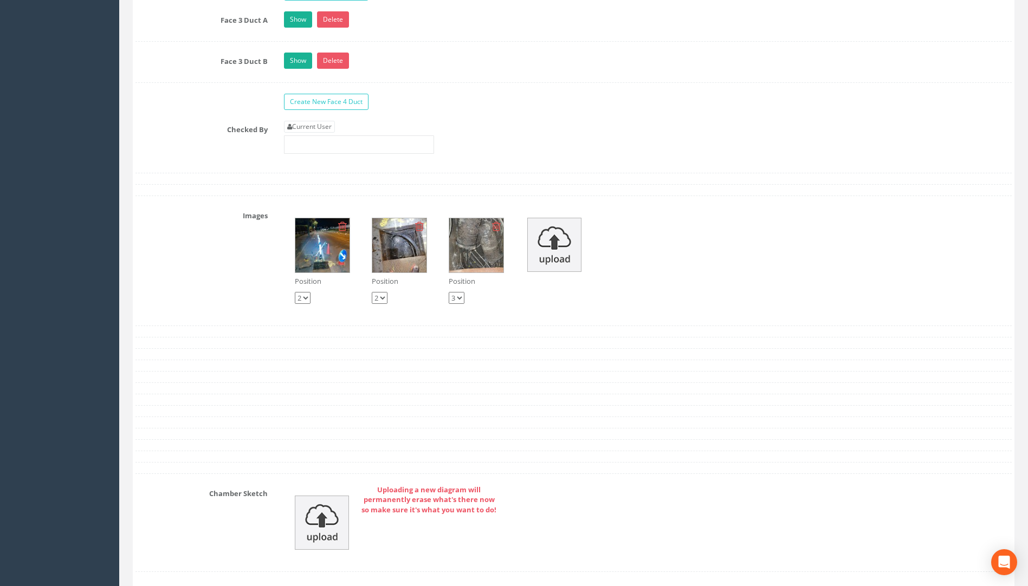
scroll to position [2005, 0]
type input "116.64"
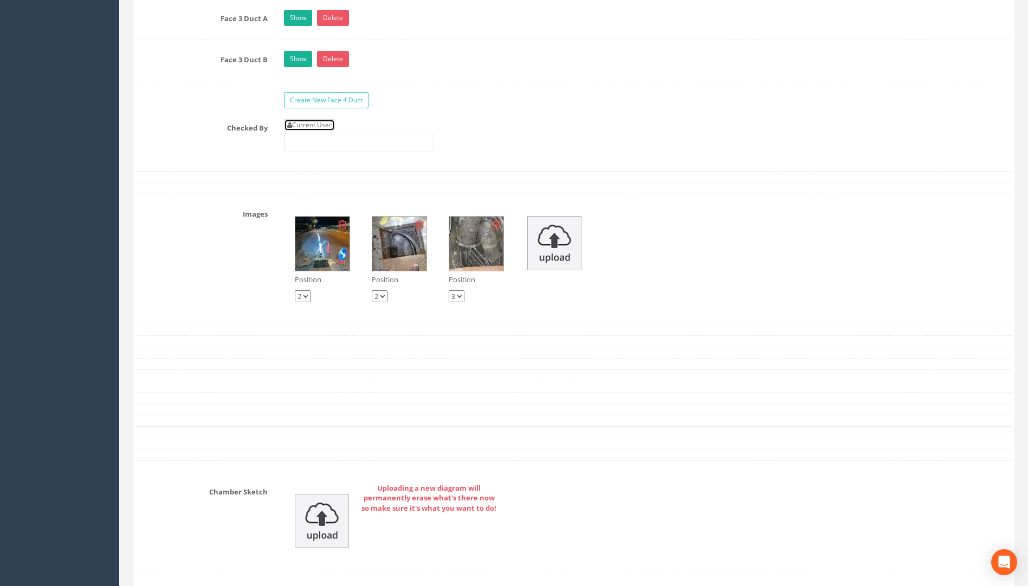
click at [313, 123] on link "Current User" at bounding box center [309, 125] width 51 height 12
type input "[PERSON_NAME]"
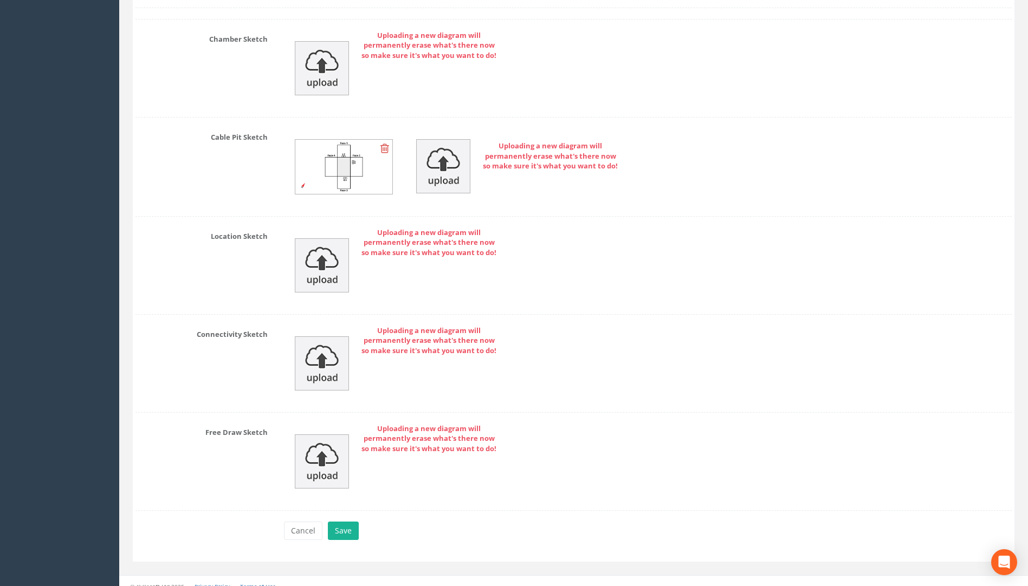
scroll to position [2469, 0]
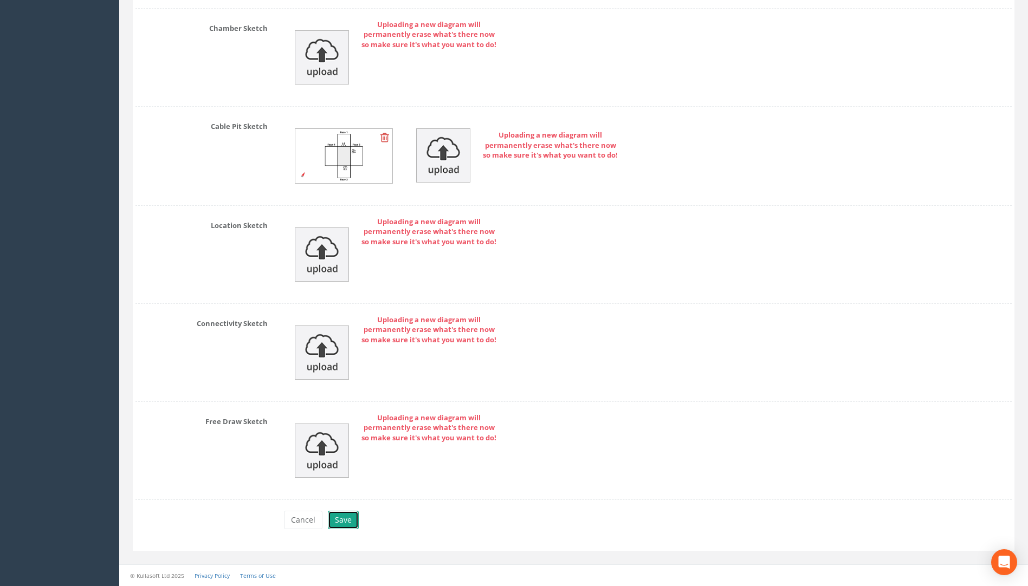
click at [350, 521] on button "Save" at bounding box center [343, 520] width 31 height 18
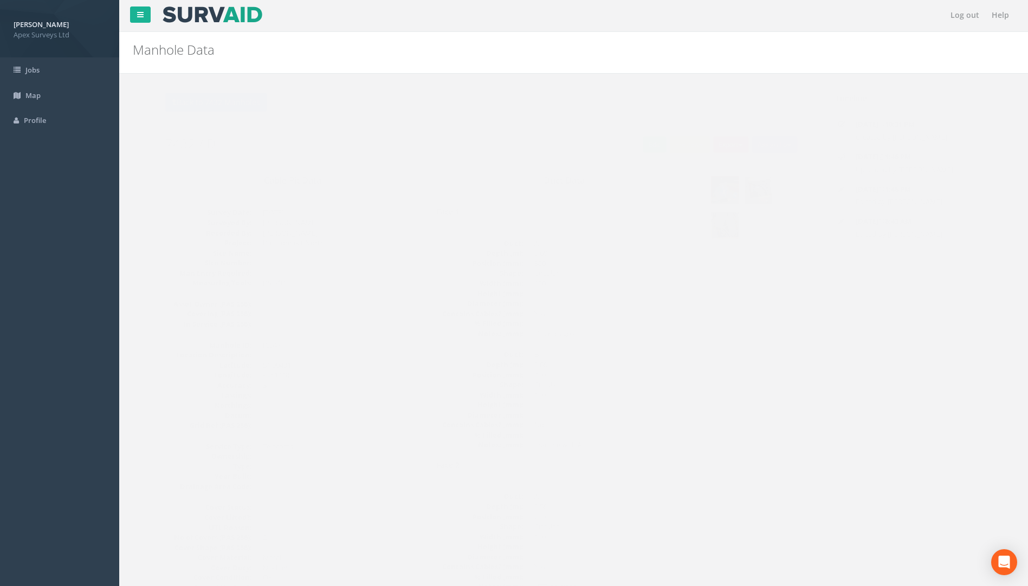
scroll to position [0, 0]
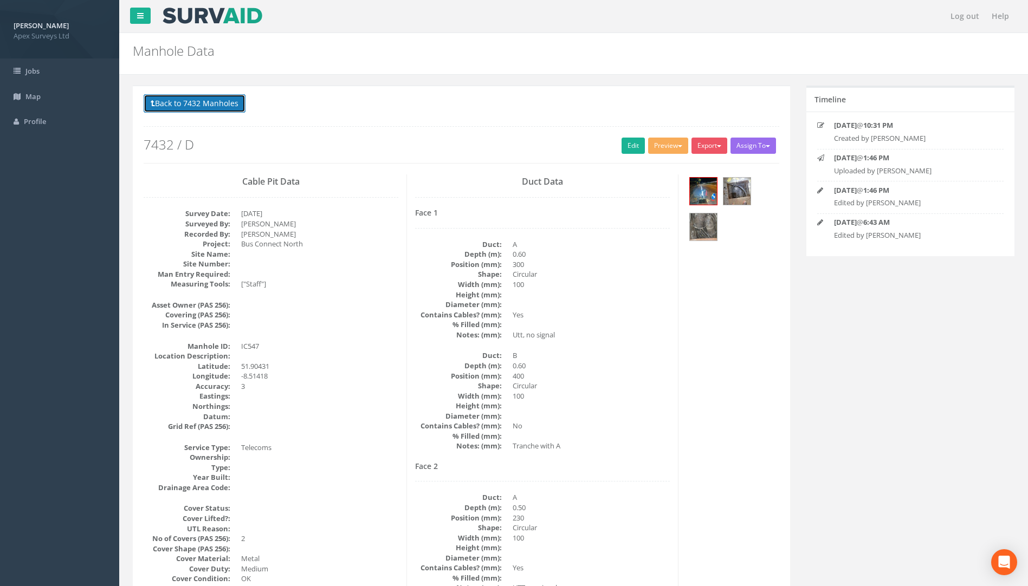
click at [198, 100] on button "Back to 7432 Manholes" at bounding box center [195, 103] width 102 height 18
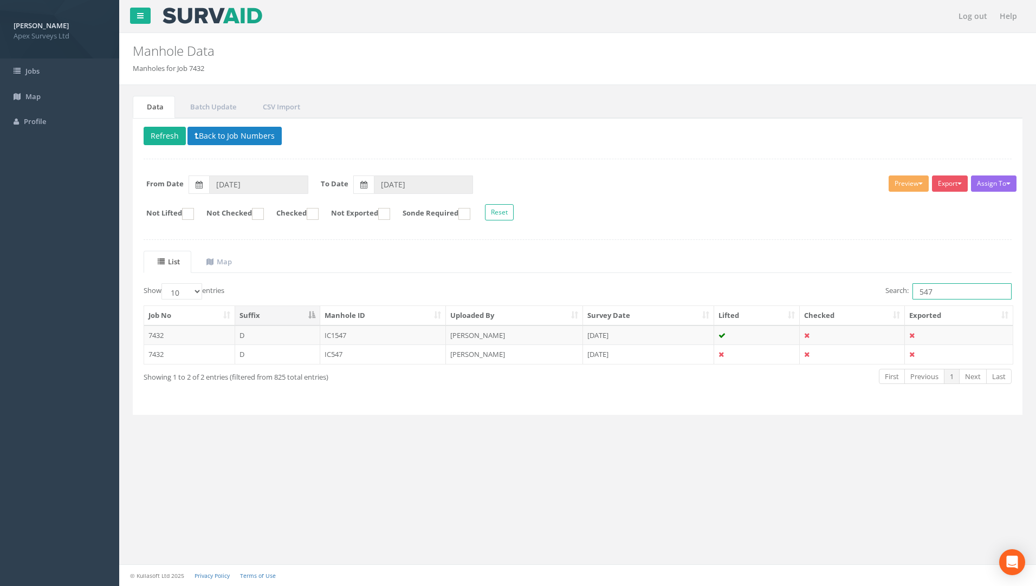
drag, startPoint x: 936, startPoint y: 297, endPoint x: 871, endPoint y: 285, distance: 66.1
click at [871, 285] on div "Search: 547" at bounding box center [799, 292] width 426 height 19
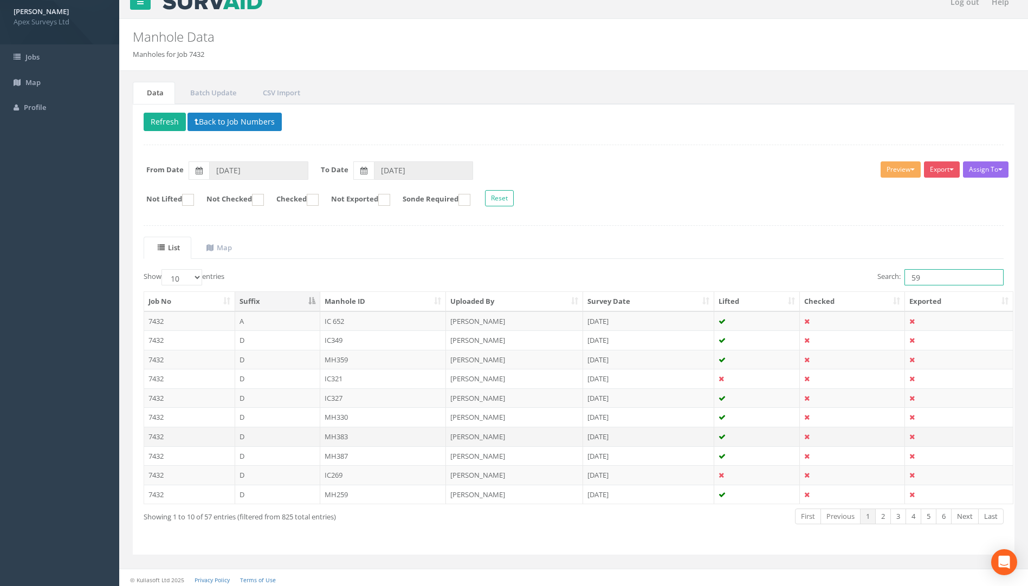
scroll to position [18, 0]
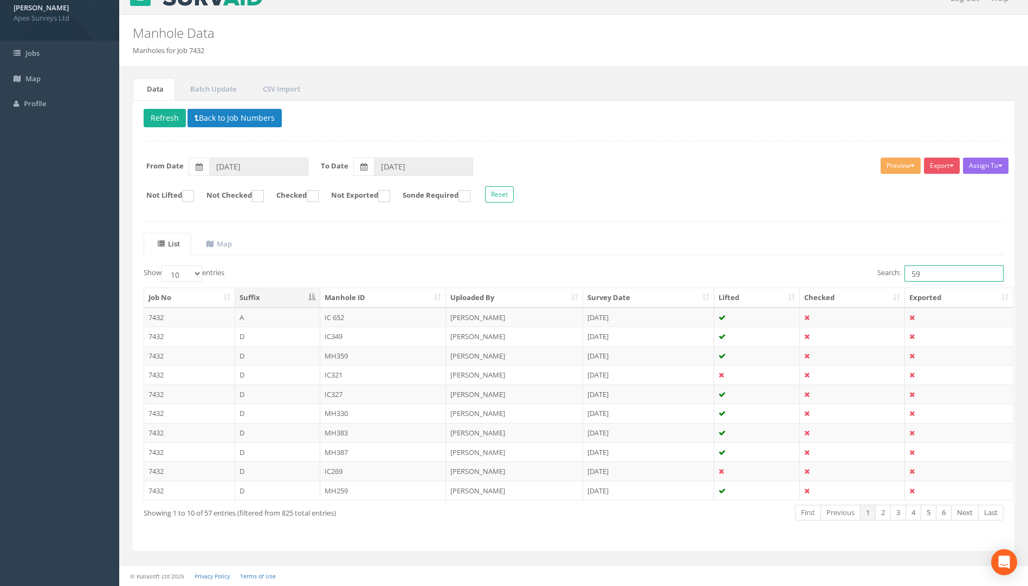
type input "59"
click at [198, 274] on select "10 25 50 100" at bounding box center [182, 274] width 41 height 16
select select "100"
click at [163, 266] on select "10 25 50 100" at bounding box center [182, 274] width 41 height 16
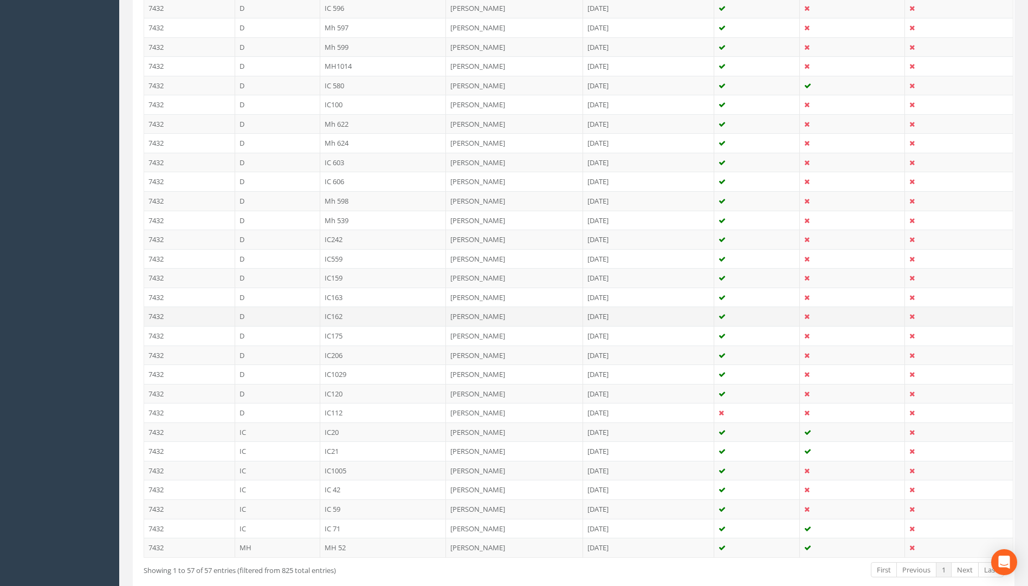
scroll to position [924, 0]
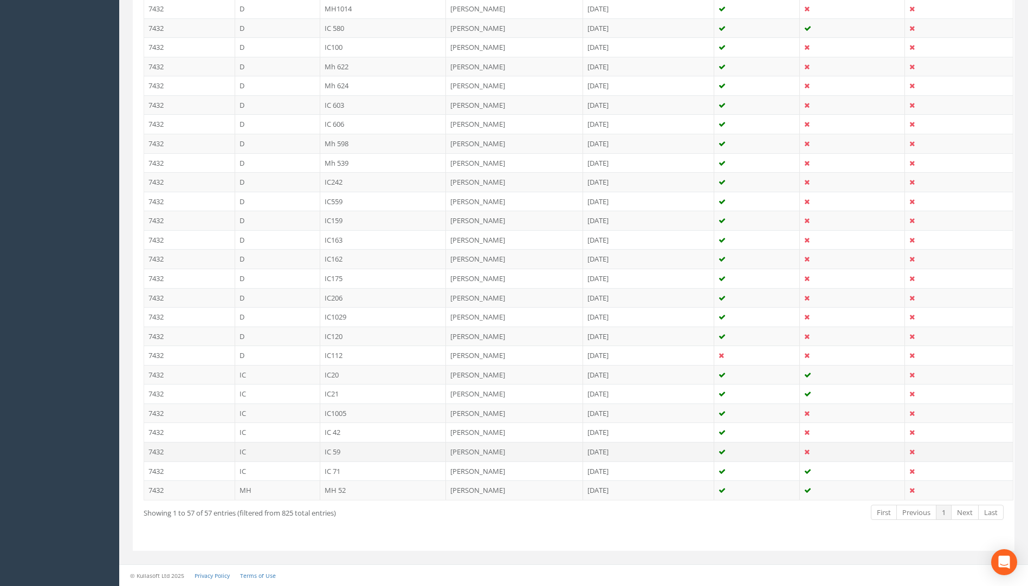
click at [333, 453] on td "IC 59" at bounding box center [383, 452] width 126 height 20
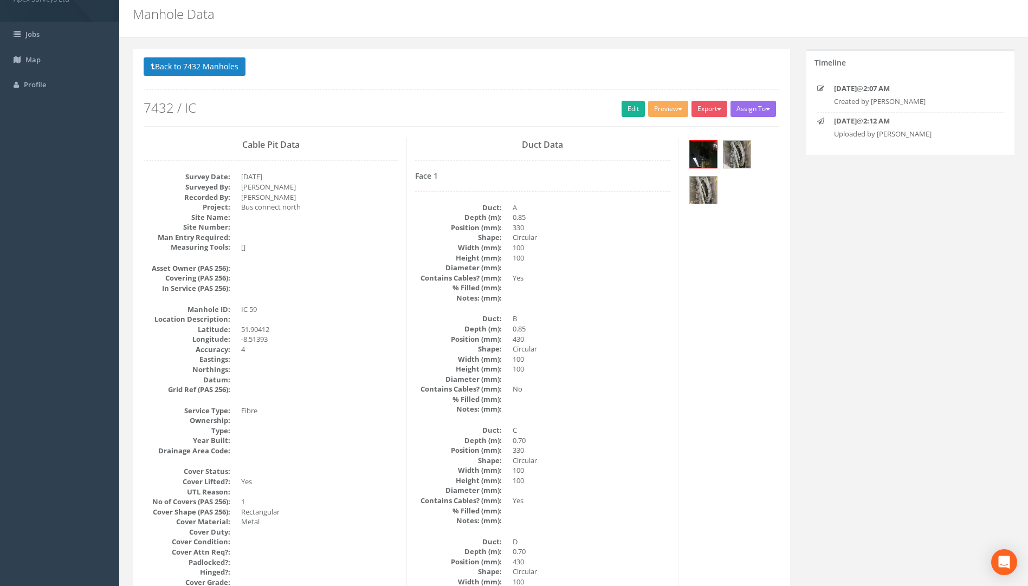
scroll to position [0, 0]
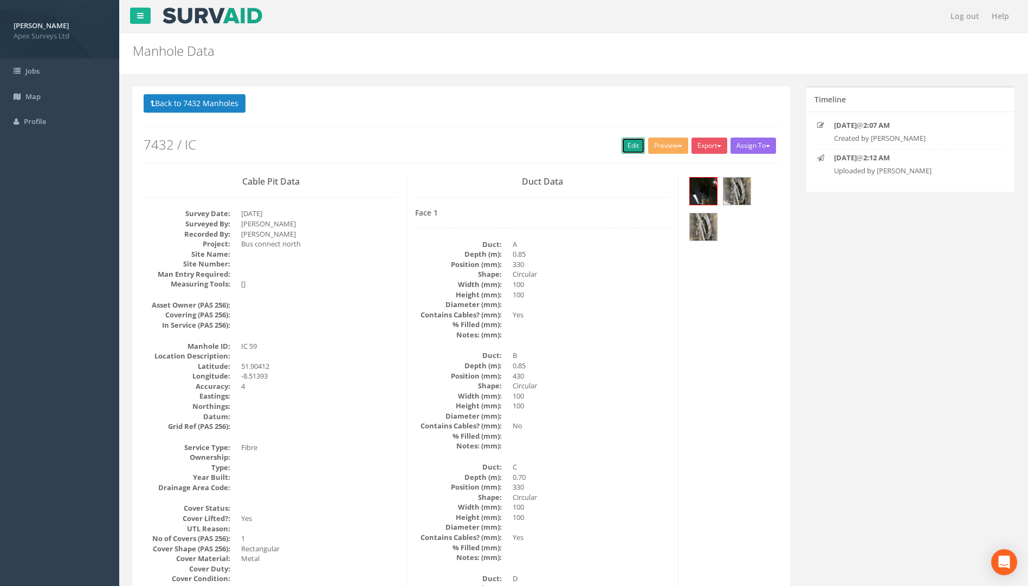
click at [629, 145] on link "Edit" at bounding box center [633, 146] width 23 height 16
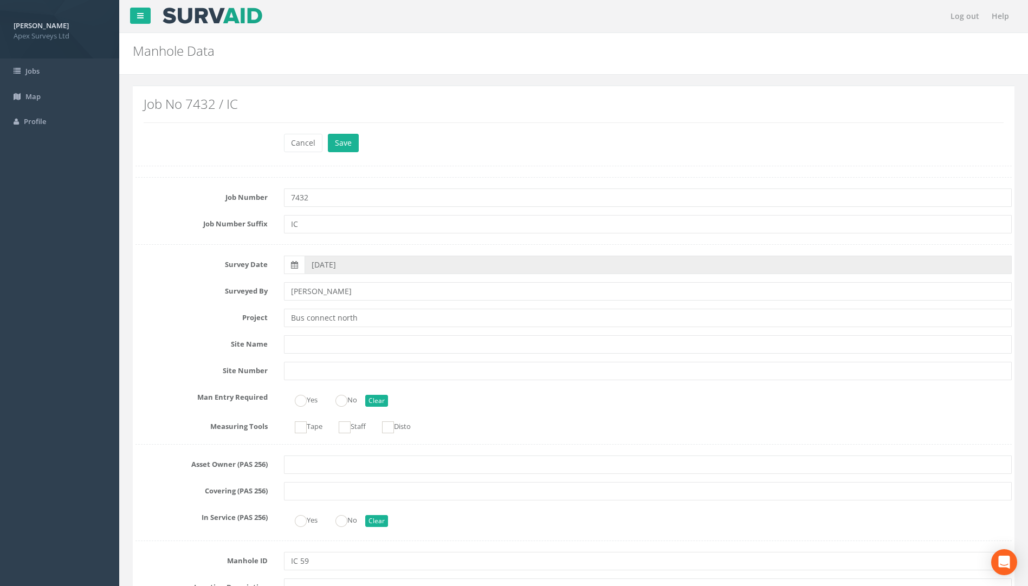
scroll to position [759, 0]
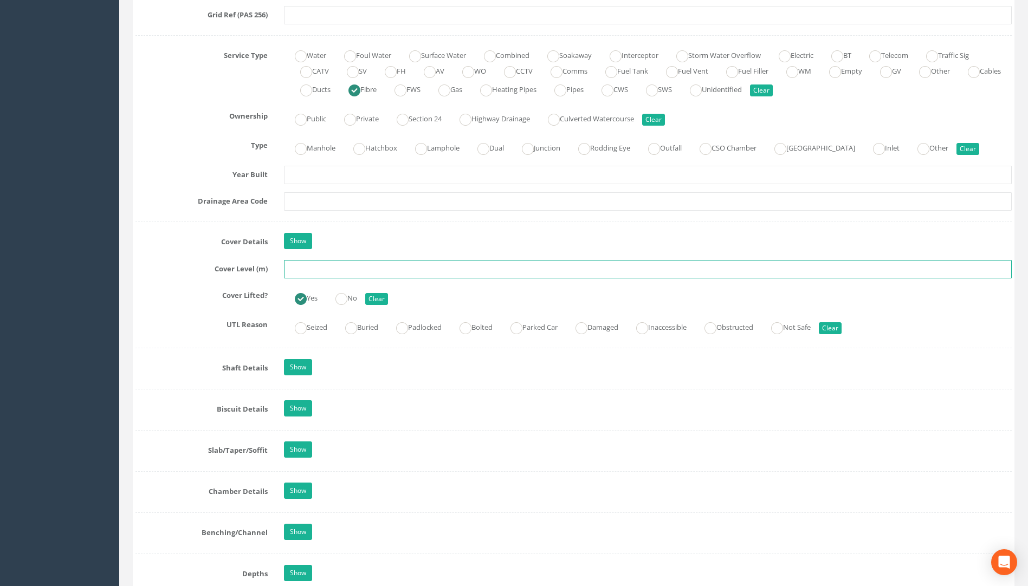
click at [296, 272] on input "text" at bounding box center [648, 269] width 728 height 18
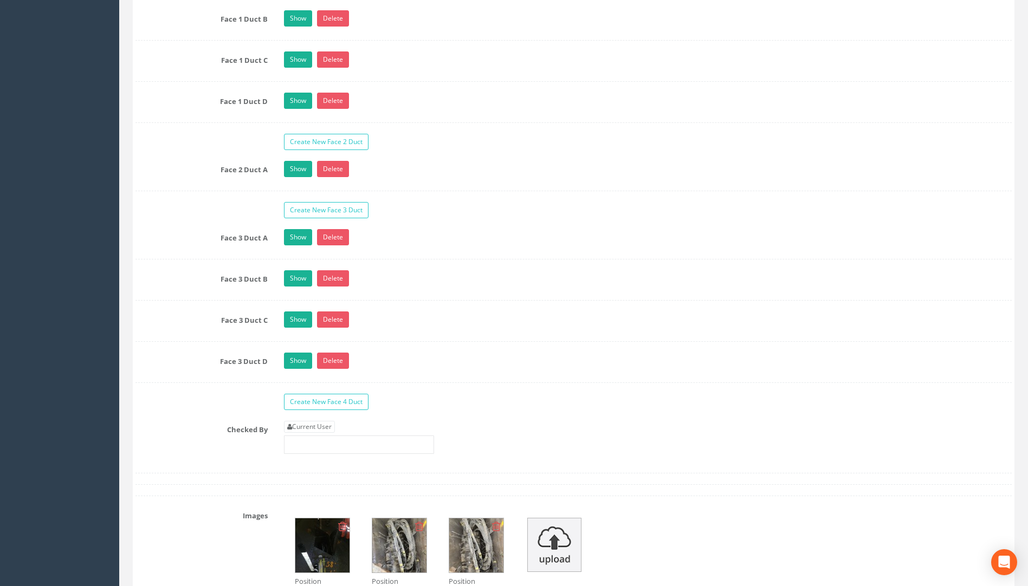
scroll to position [1951, 0]
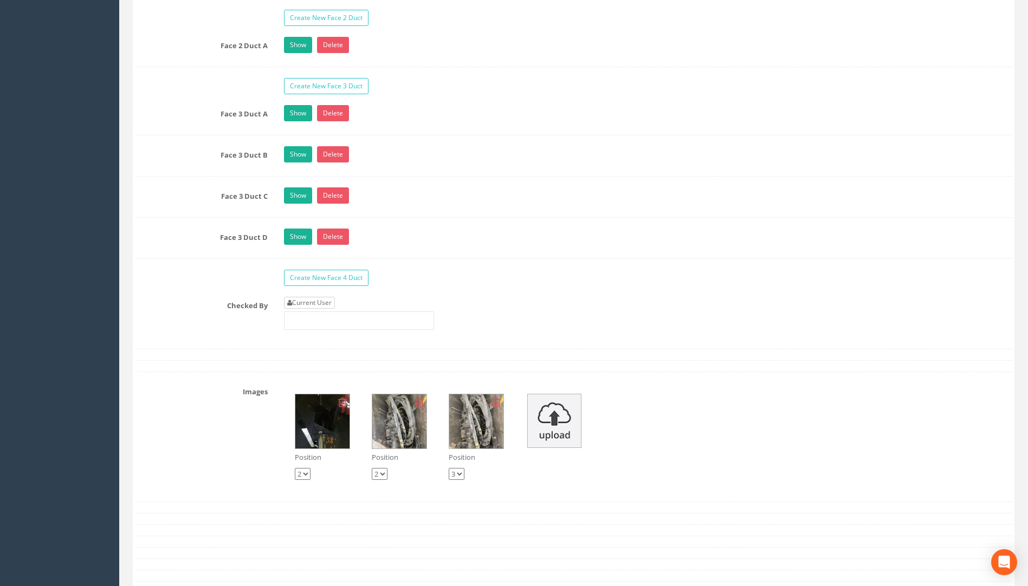
type input "116.25"
click at [306, 302] on link "Current User" at bounding box center [309, 303] width 51 height 12
type input "[PERSON_NAME]"
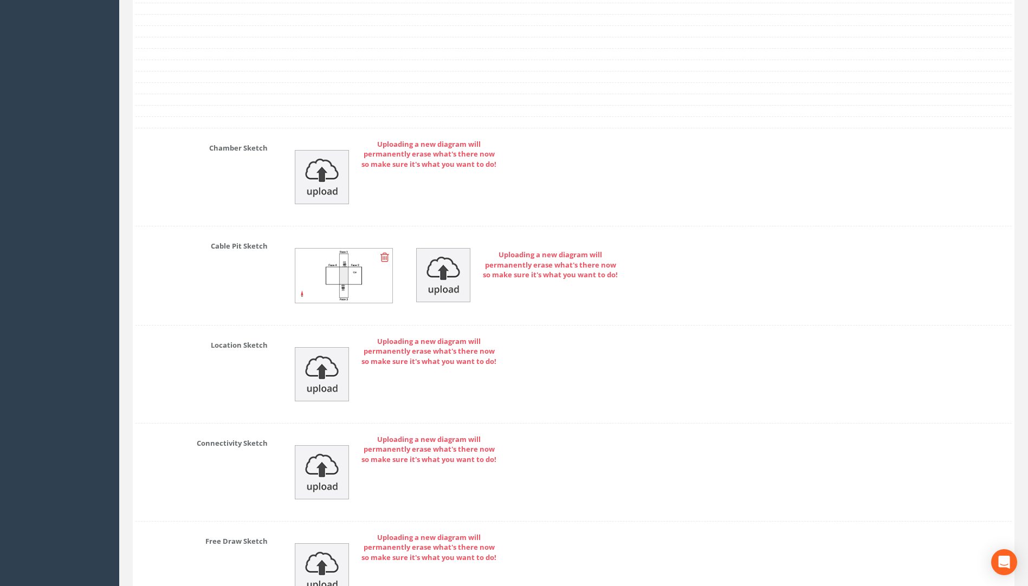
scroll to position [2593, 0]
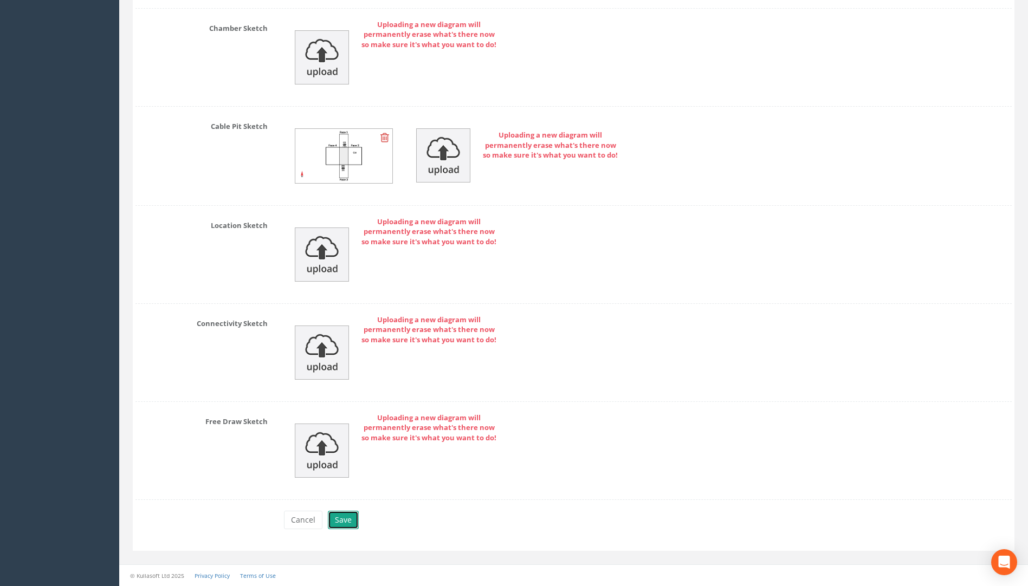
click at [331, 516] on button "Save" at bounding box center [343, 520] width 31 height 18
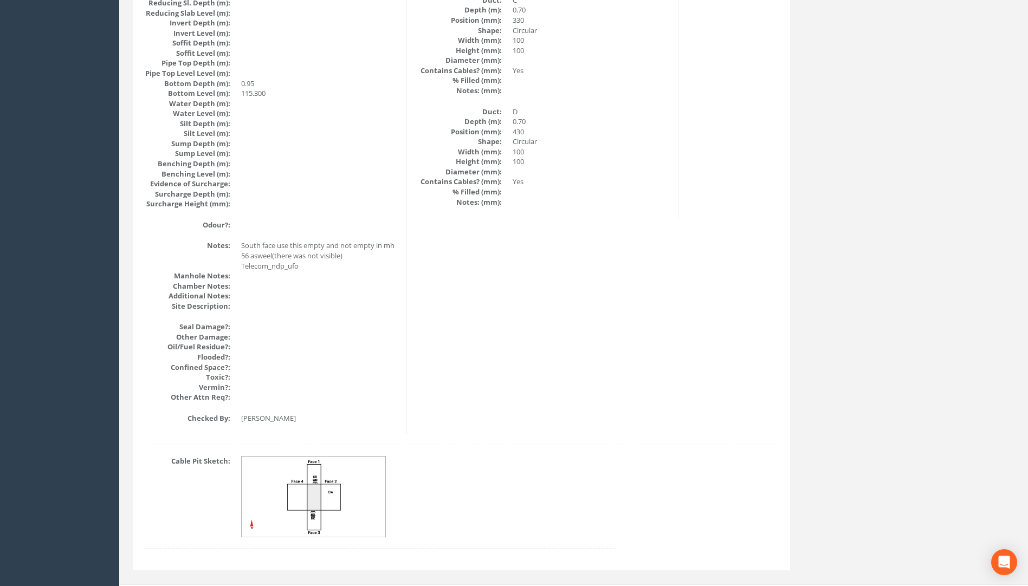
scroll to position [1105, 0]
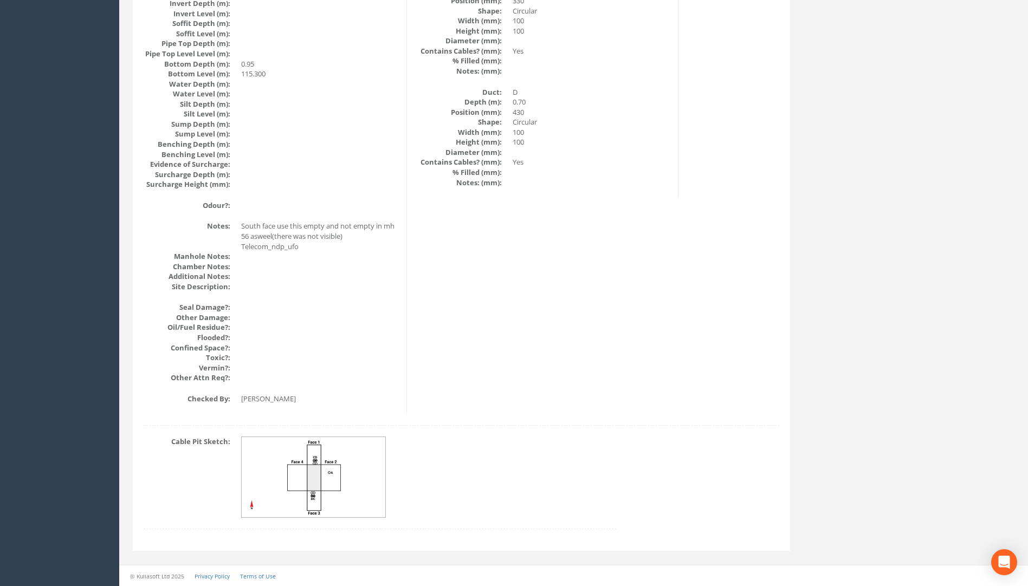
click at [334, 474] on img at bounding box center [314, 477] width 145 height 81
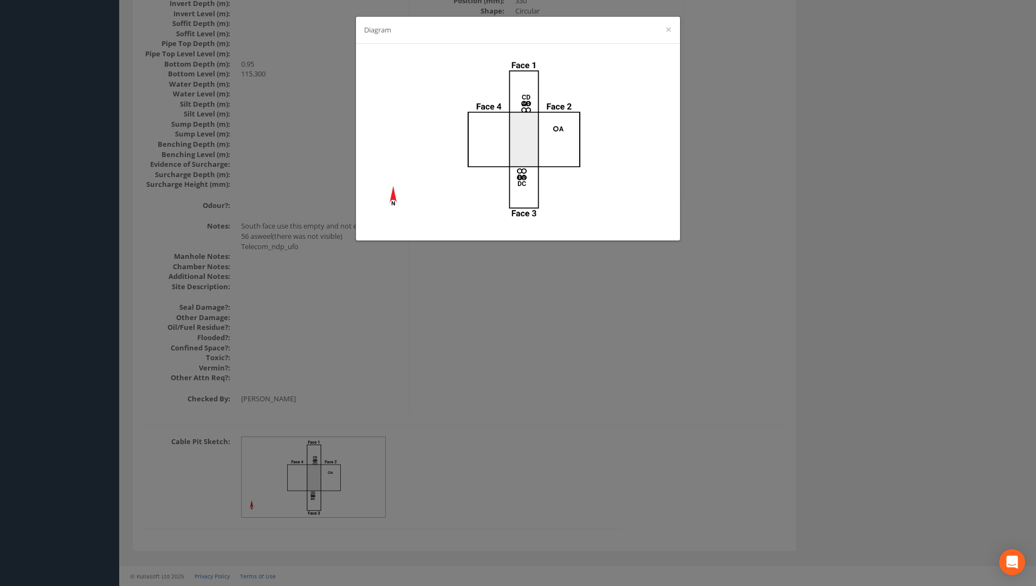
click at [667, 340] on div "Diagram ×" at bounding box center [518, 293] width 1036 height 586
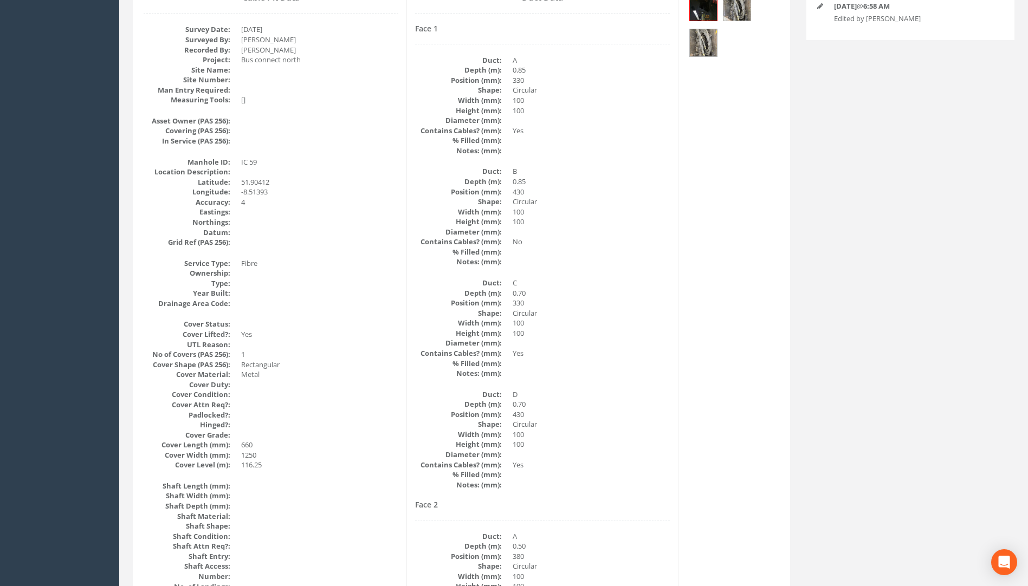
scroll to position [0, 0]
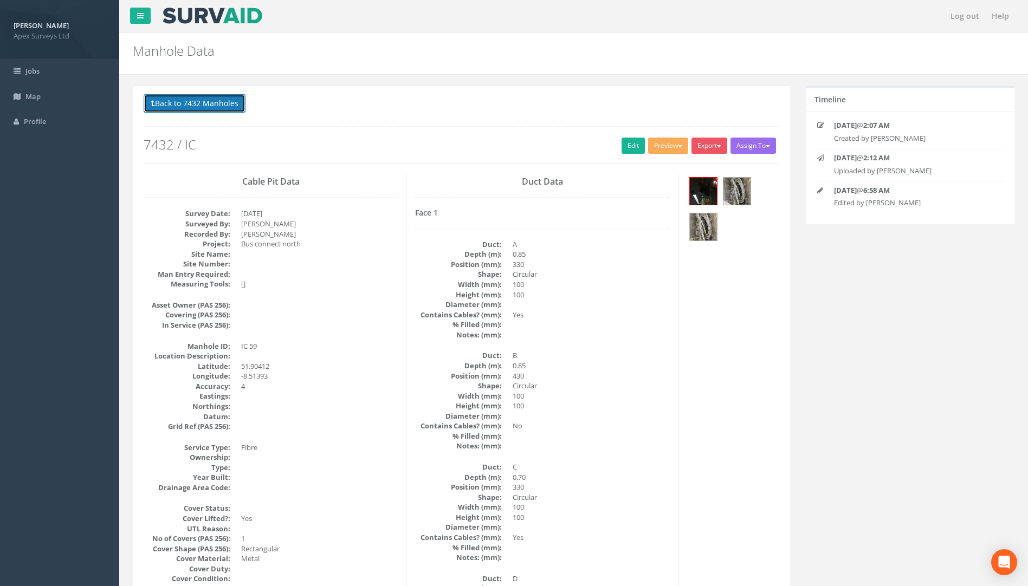
click at [211, 104] on button "Back to 7432 Manholes" at bounding box center [195, 103] width 102 height 18
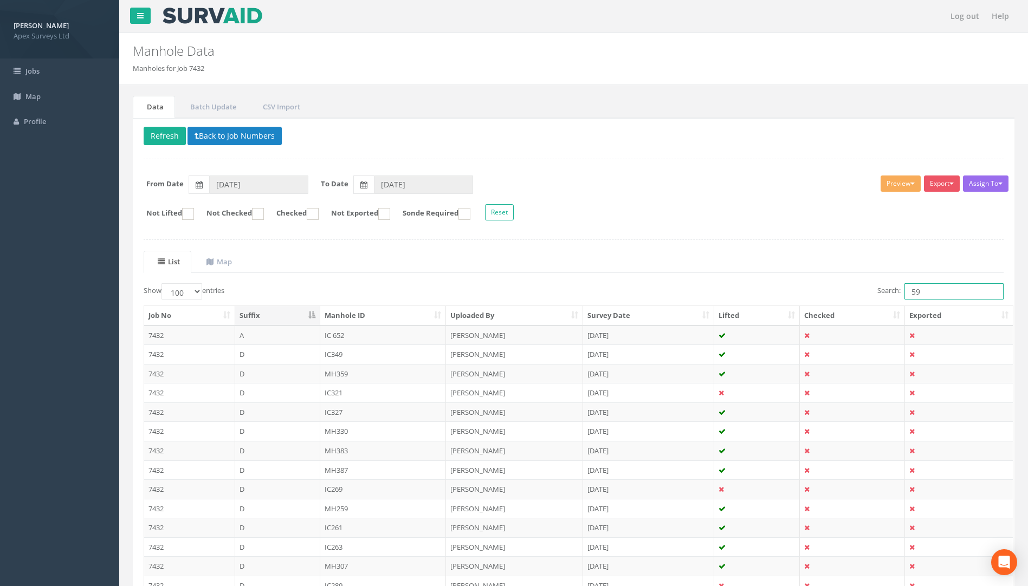
click at [940, 288] on input "59" at bounding box center [954, 291] width 99 height 16
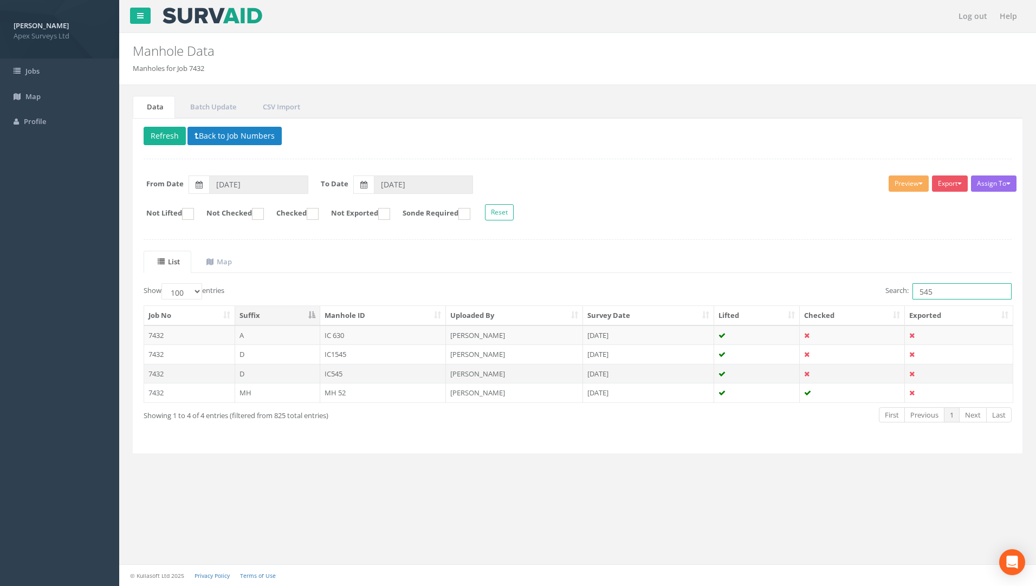
type input "545"
click at [341, 371] on td "IC545" at bounding box center [383, 374] width 126 height 20
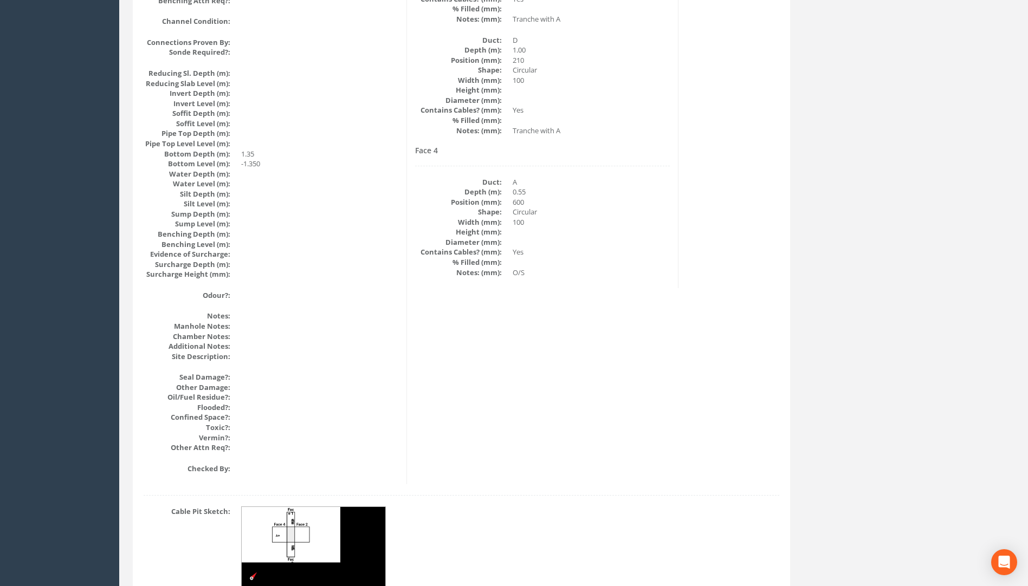
scroll to position [1085, 0]
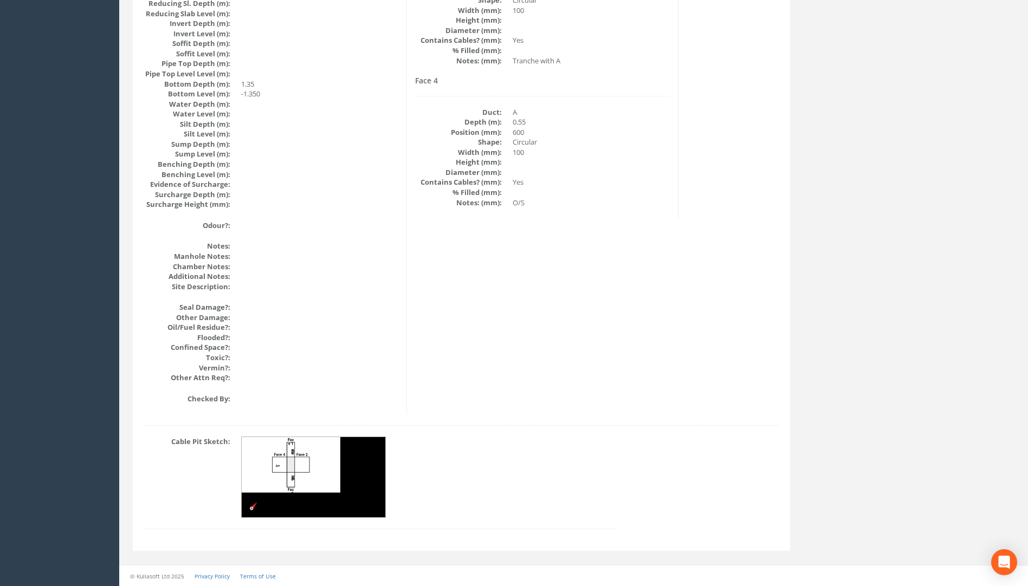
click at [295, 455] on img at bounding box center [314, 477] width 145 height 81
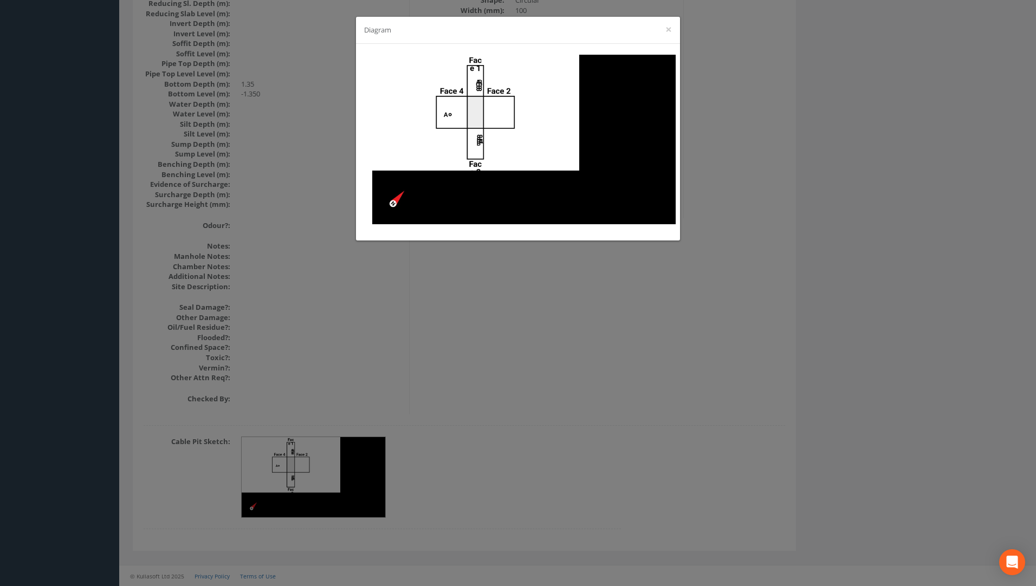
click at [568, 370] on div "Diagram ×" at bounding box center [518, 293] width 1036 height 586
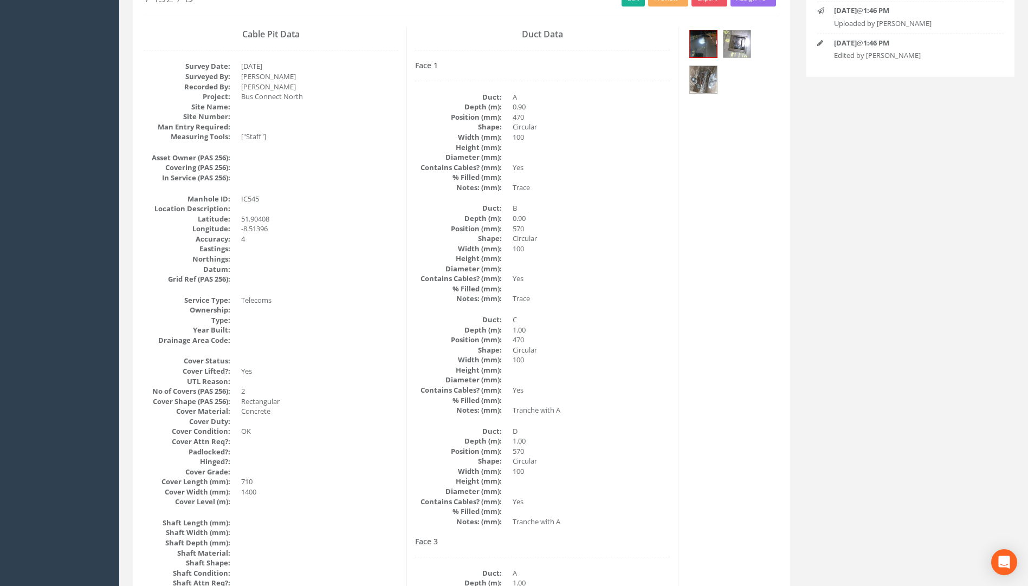
scroll to position [0, 0]
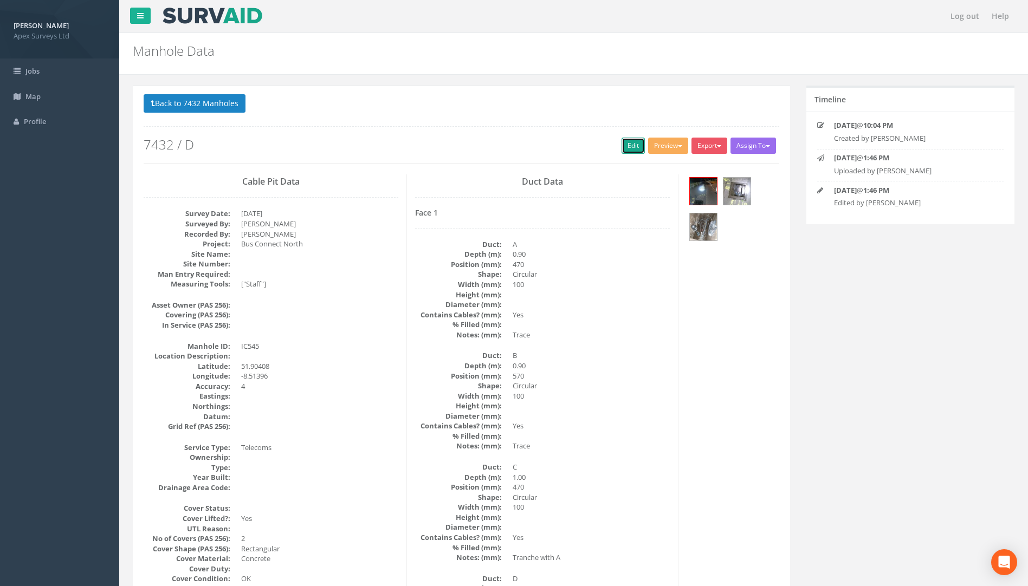
click at [632, 143] on link "Edit" at bounding box center [633, 146] width 23 height 16
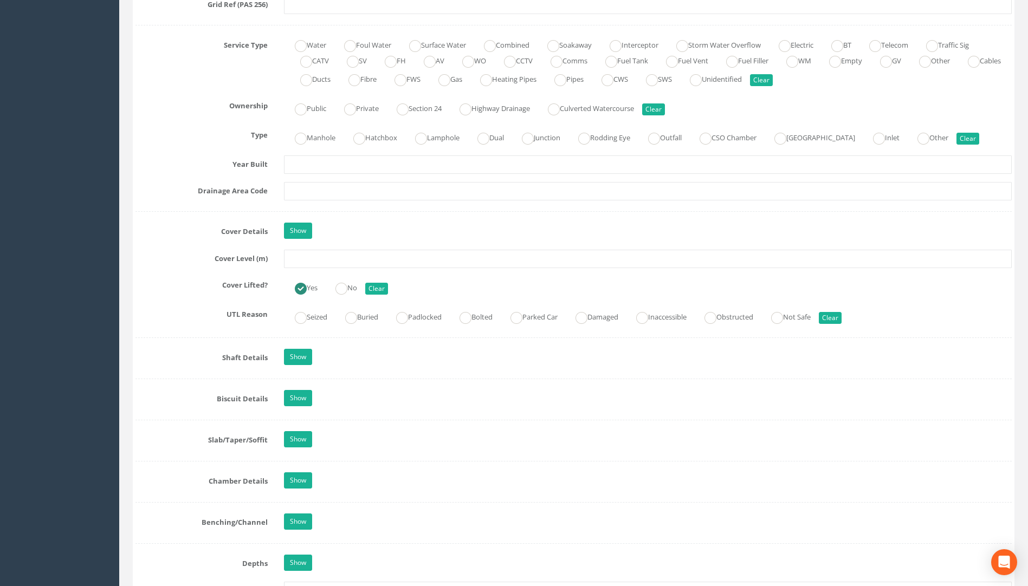
scroll to position [759, 0]
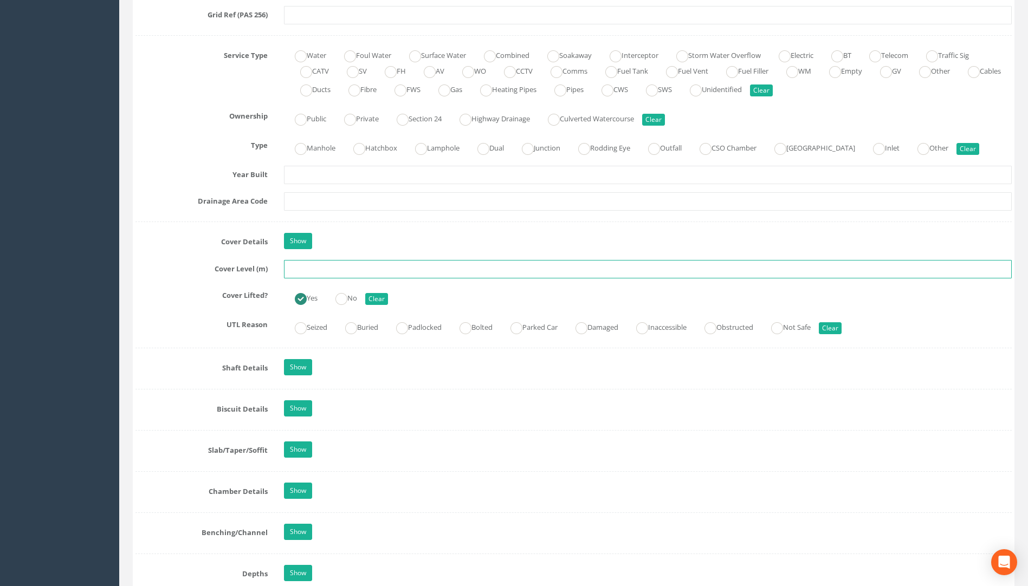
click at [311, 267] on input "text" at bounding box center [648, 269] width 728 height 18
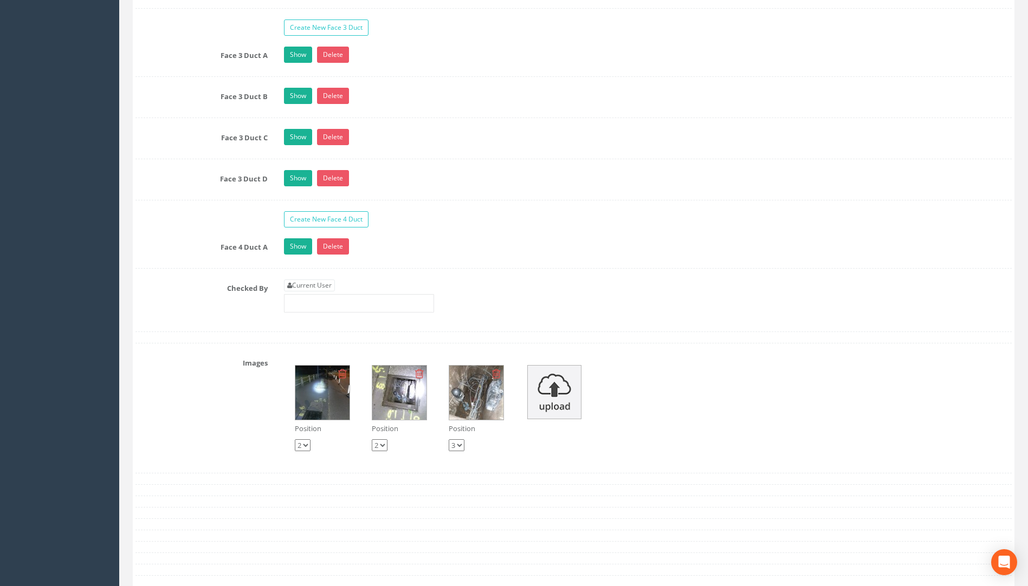
scroll to position [2114, 0]
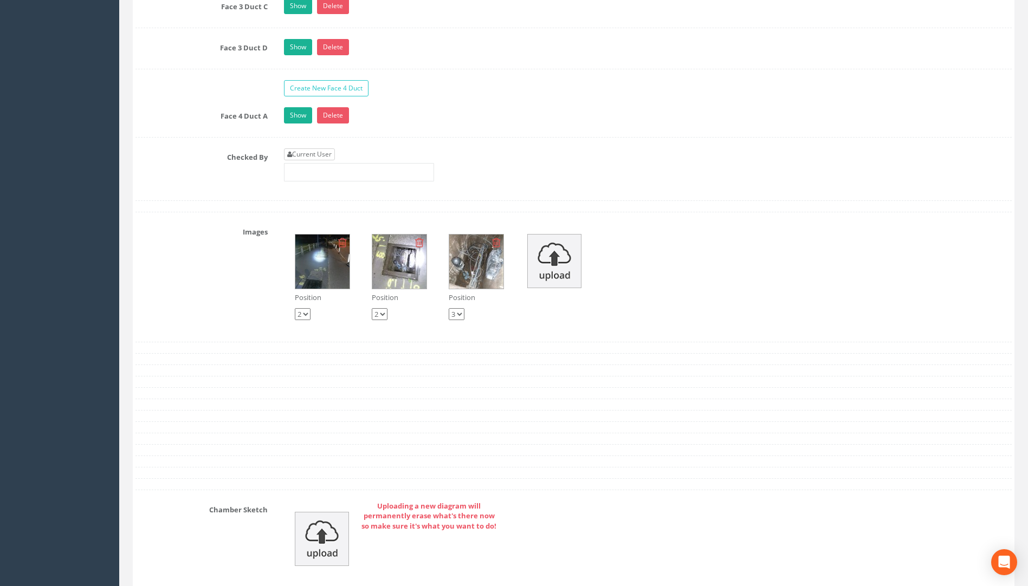
type input "116.30"
click at [329, 150] on link "Current User" at bounding box center [309, 154] width 51 height 12
type input "[PERSON_NAME]"
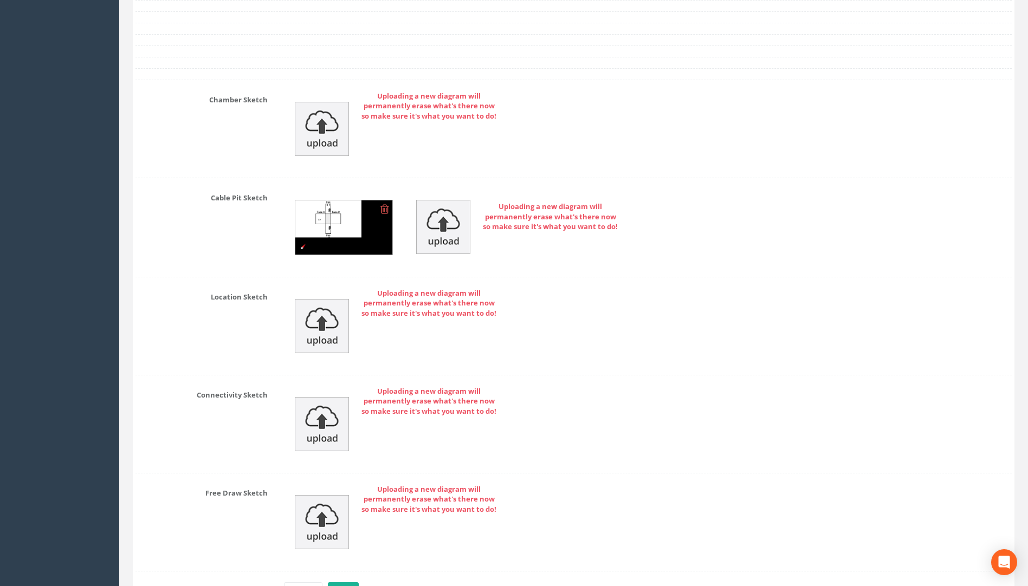
scroll to position [2595, 0]
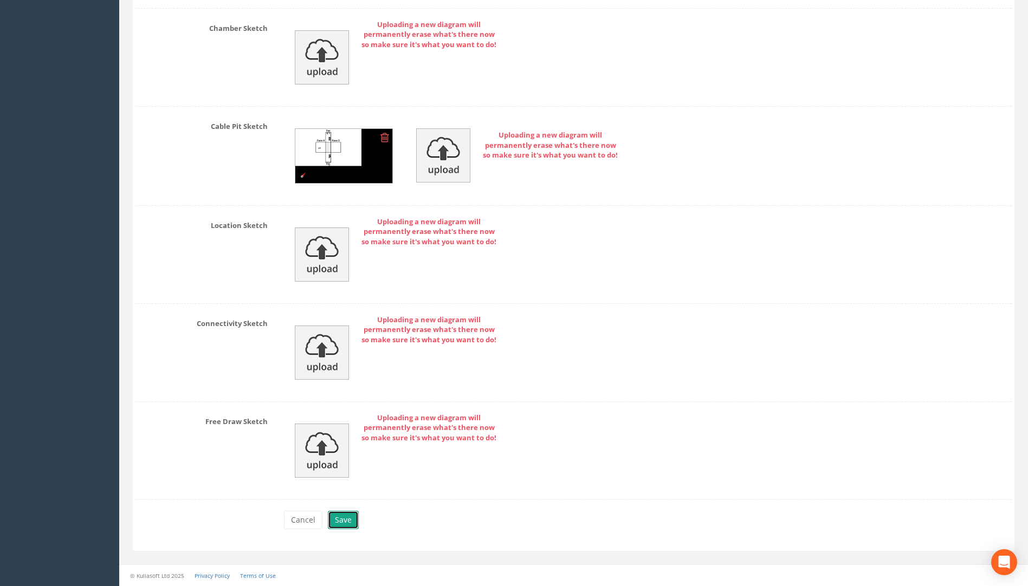
click at [341, 526] on button "Save" at bounding box center [343, 520] width 31 height 18
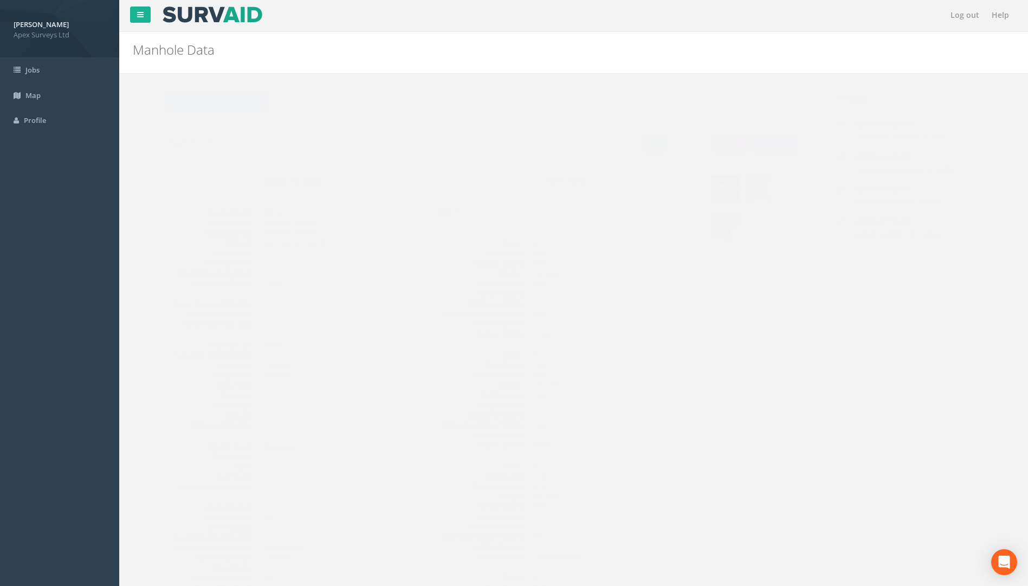
scroll to position [0, 0]
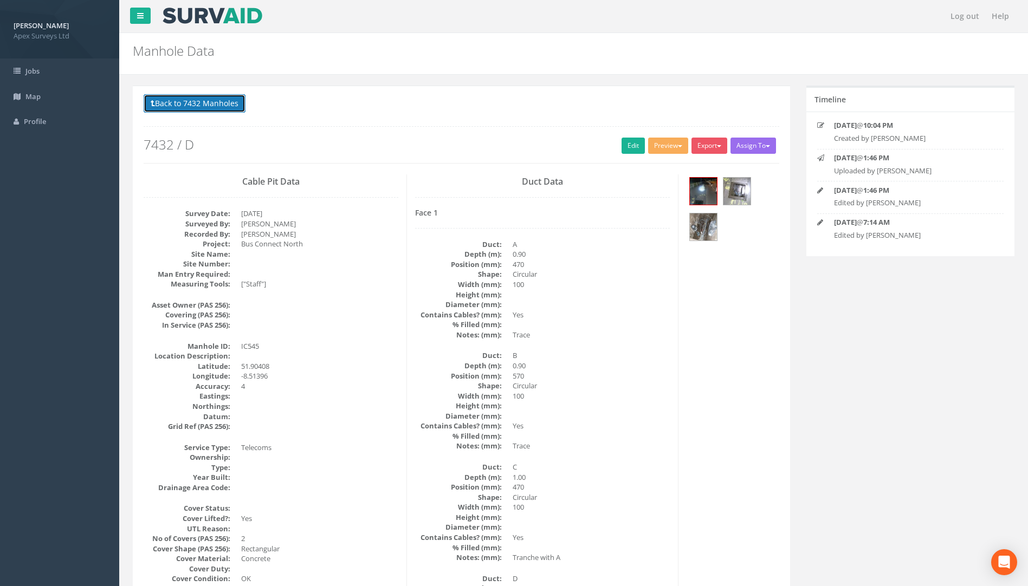
click at [196, 95] on button "Back to 7432 Manholes" at bounding box center [195, 103] width 102 height 18
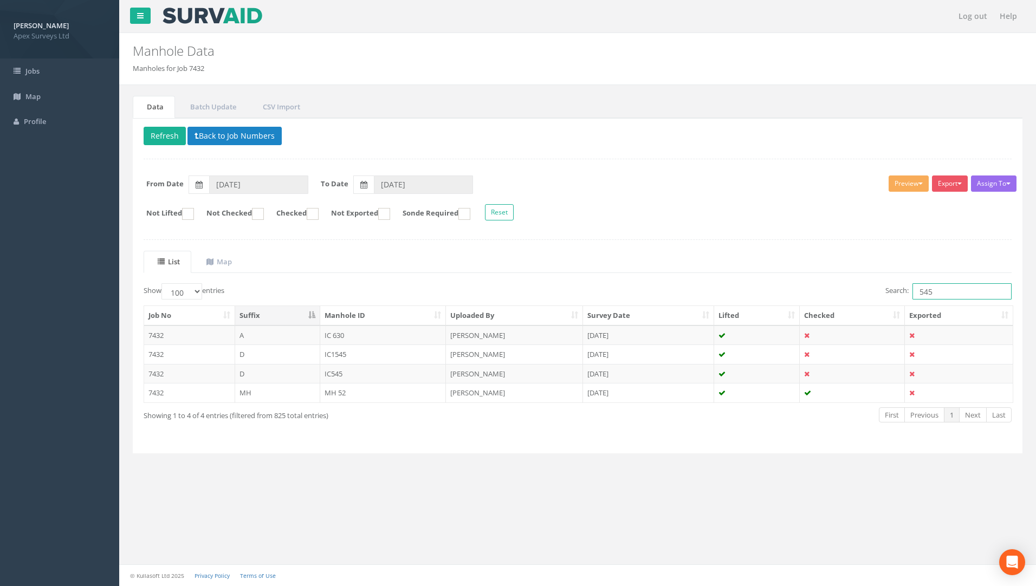
click at [944, 286] on input "545" at bounding box center [962, 291] width 99 height 16
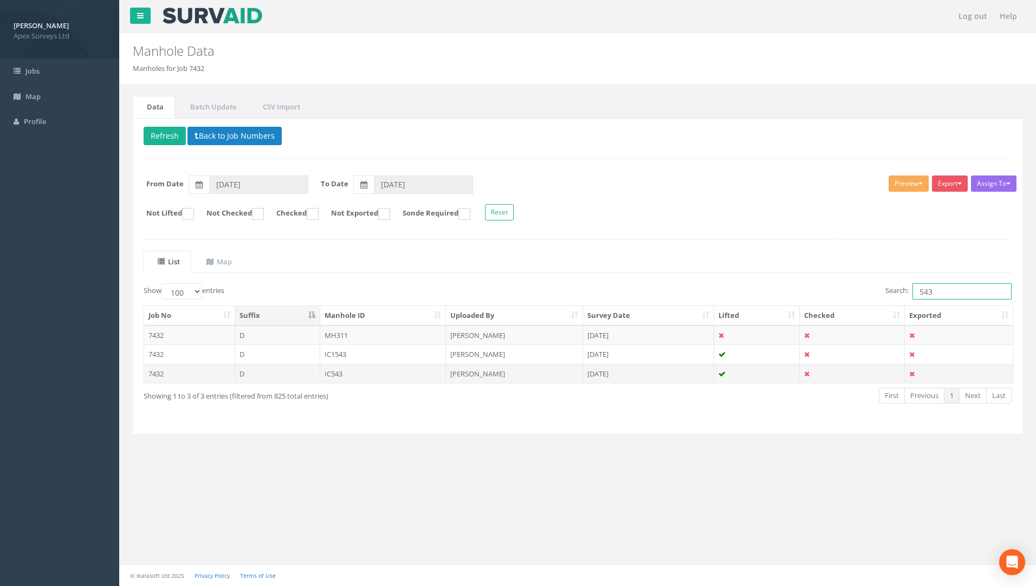
type input "543"
click at [337, 375] on td "IC543" at bounding box center [383, 374] width 126 height 20
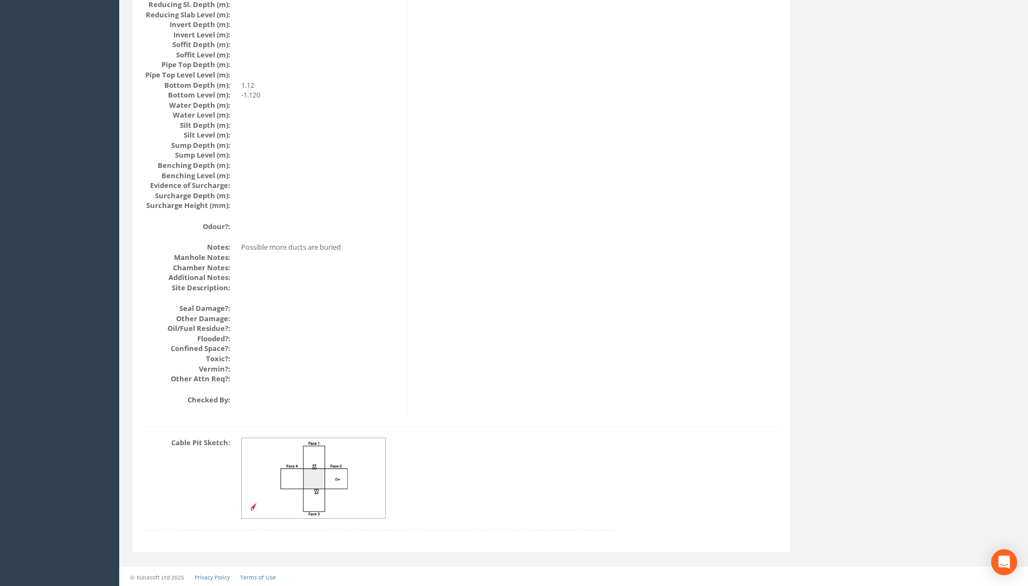
scroll to position [1085, 0]
click at [359, 487] on img at bounding box center [314, 477] width 145 height 81
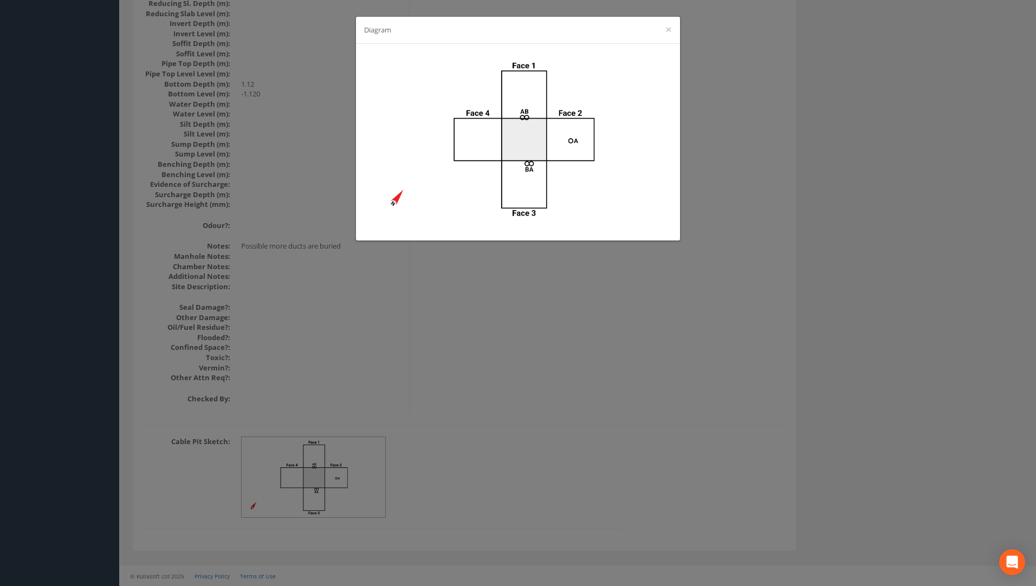
click at [470, 425] on div "Diagram ×" at bounding box center [518, 293] width 1036 height 586
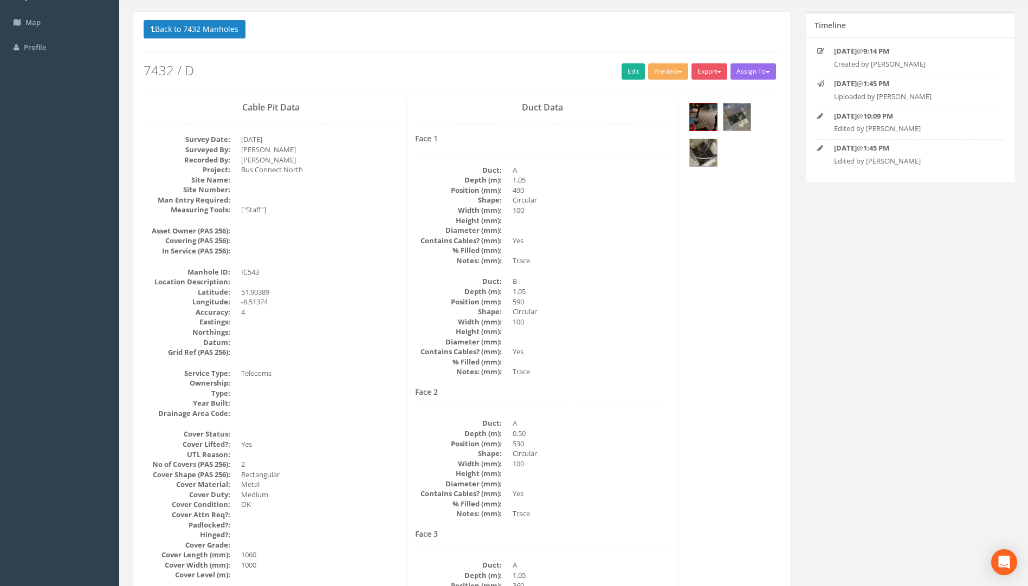
scroll to position [0, 0]
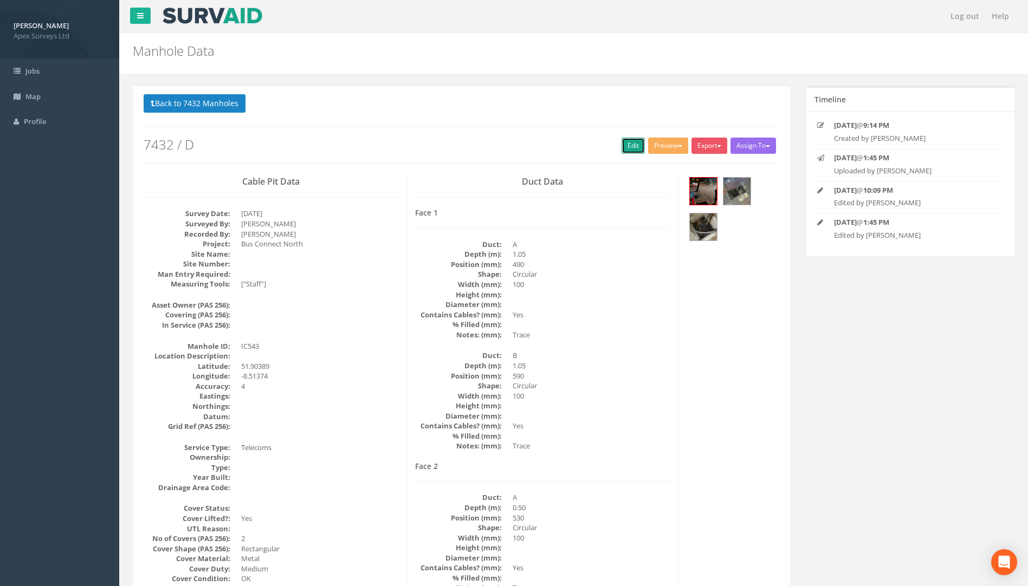
click at [630, 143] on link "Edit" at bounding box center [633, 146] width 23 height 16
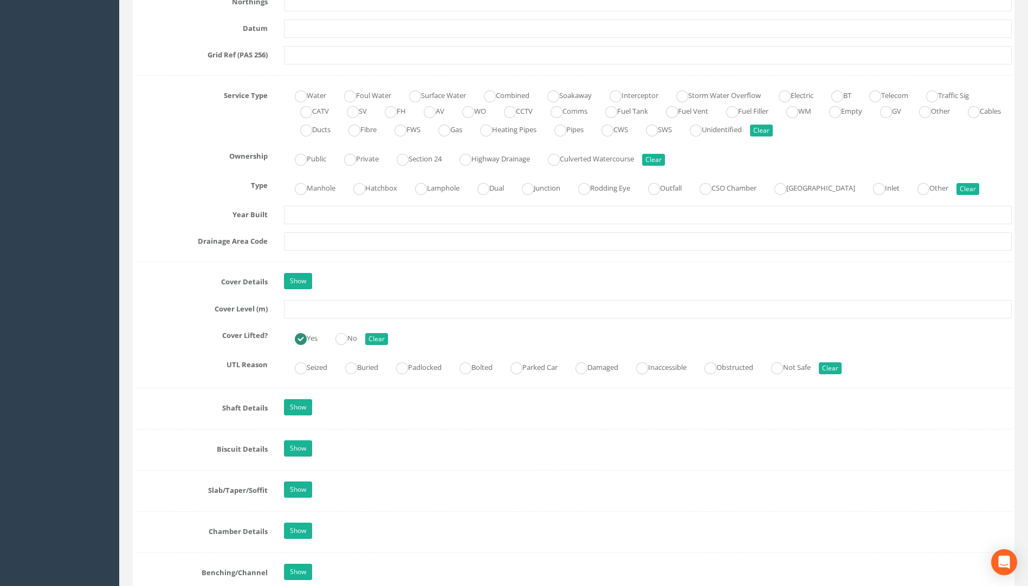
scroll to position [813, 0]
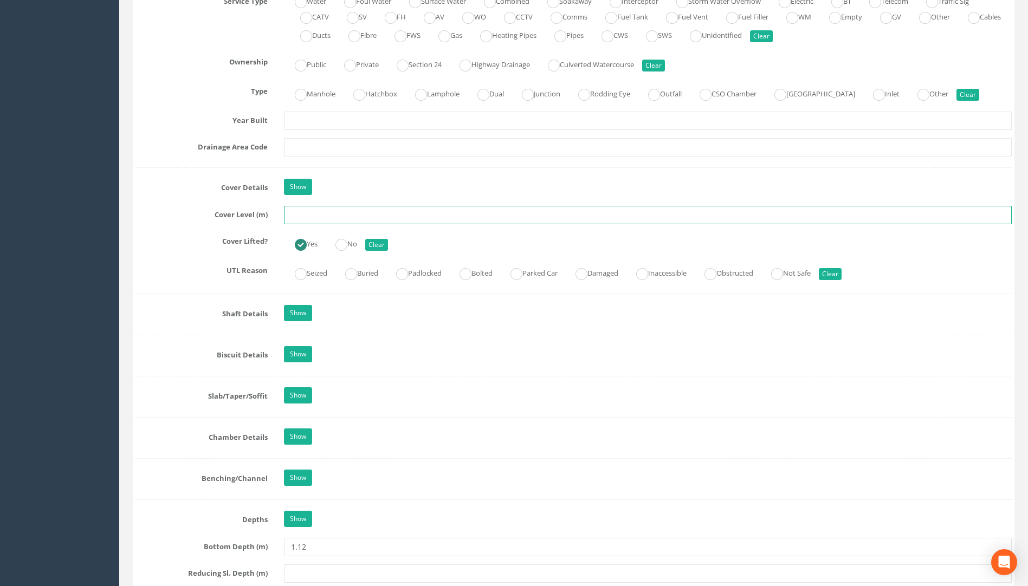
click at [303, 218] on input "text" at bounding box center [648, 215] width 728 height 18
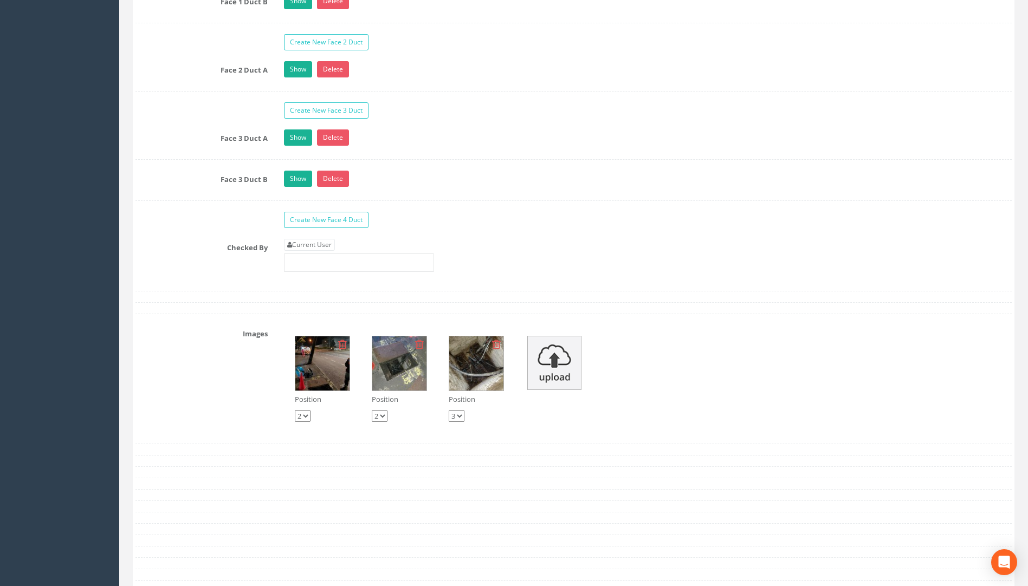
scroll to position [1897, 0]
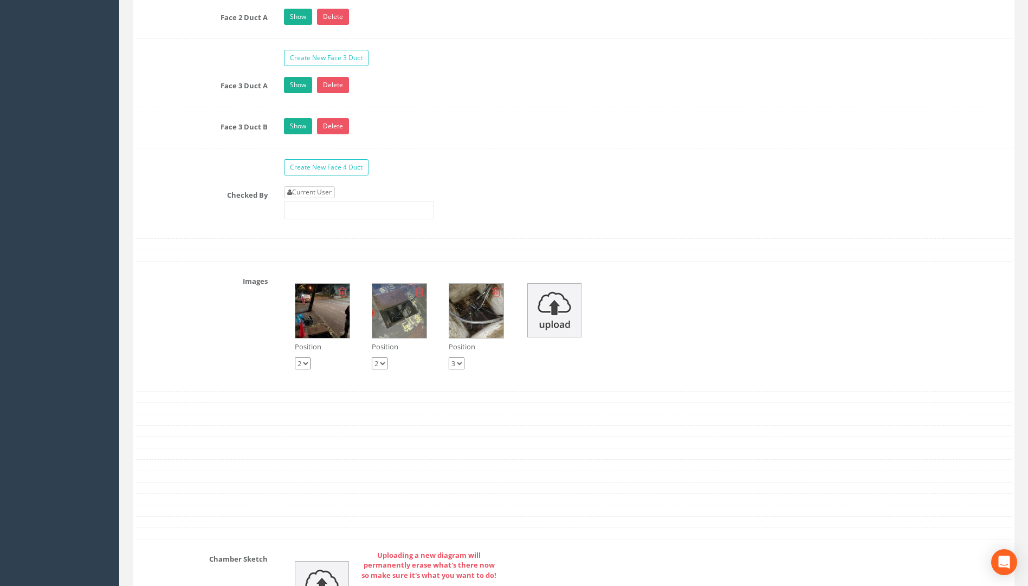
type input "115.81"
click at [311, 192] on link "Current User" at bounding box center [309, 192] width 51 height 12
type input "[PERSON_NAME]"
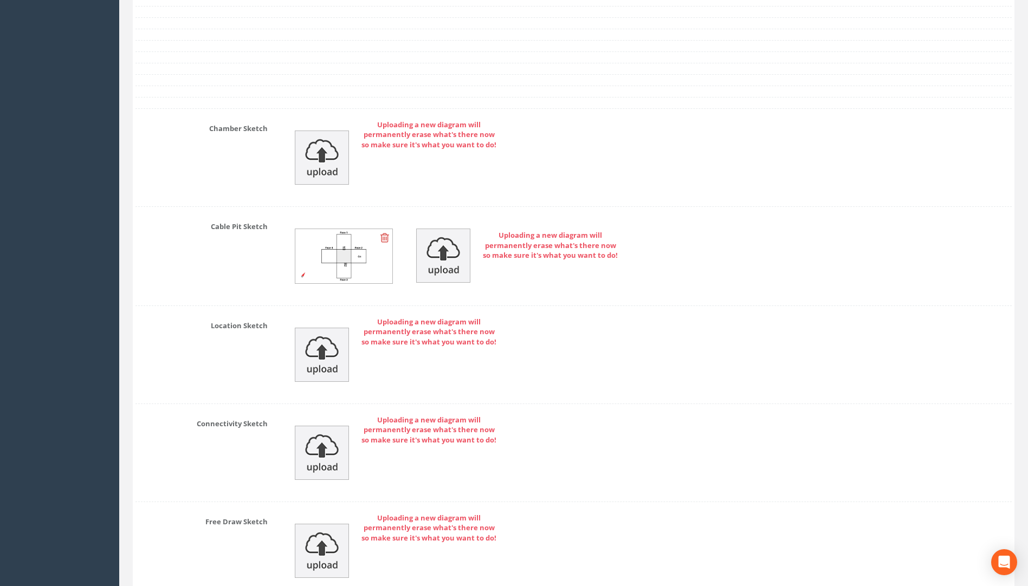
scroll to position [2428, 0]
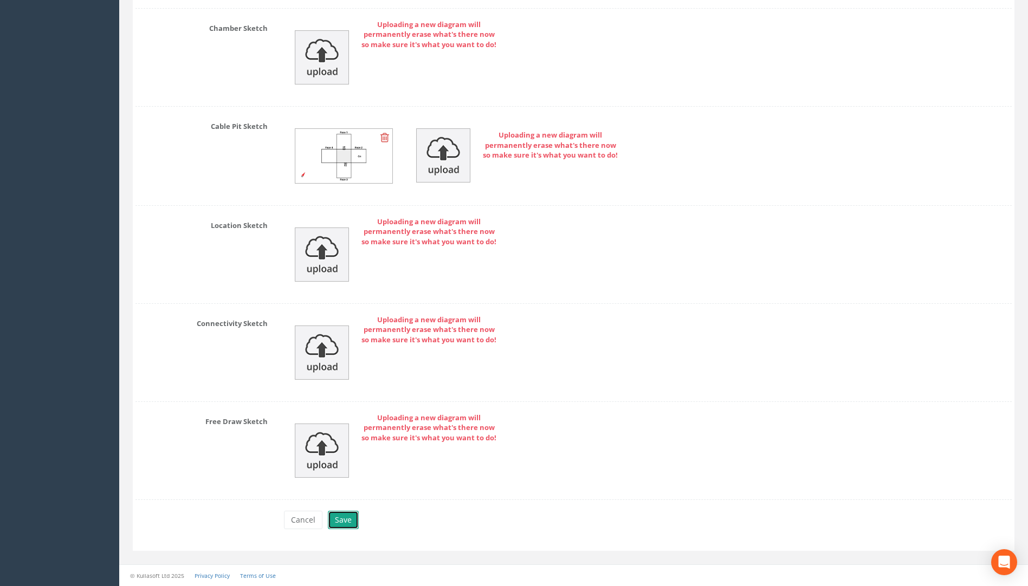
click at [347, 522] on button "Save" at bounding box center [343, 520] width 31 height 18
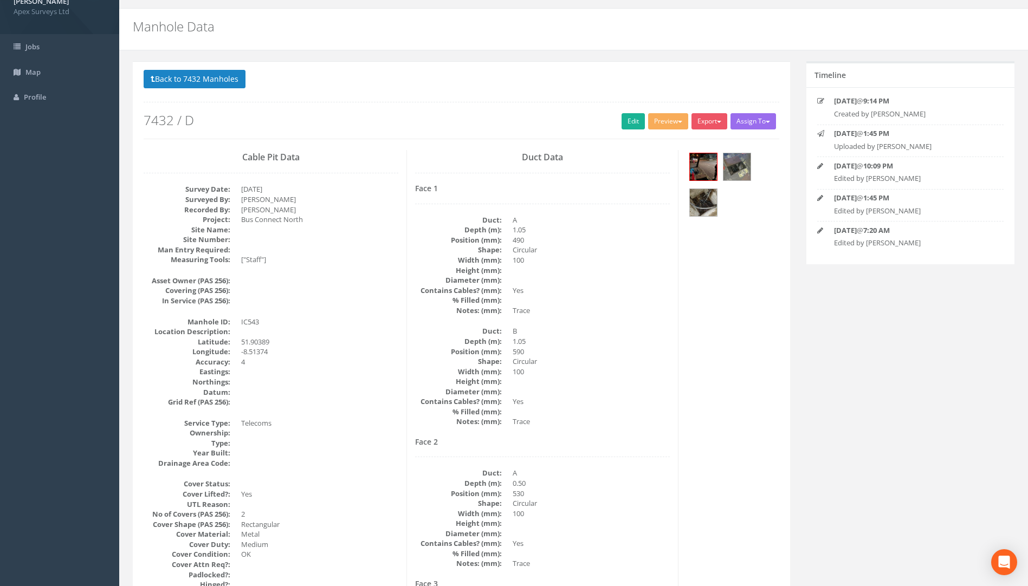
scroll to position [0, 0]
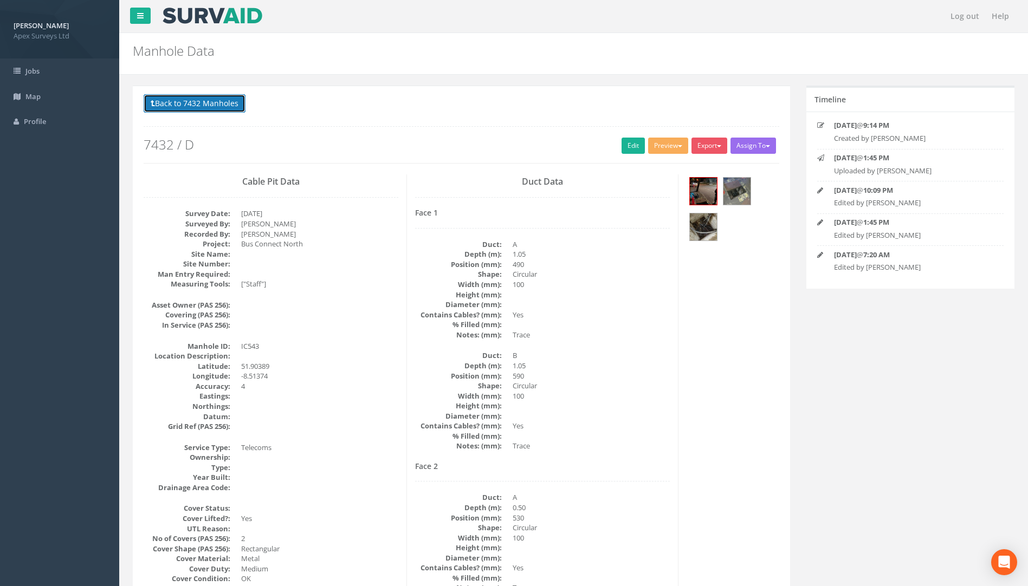
click at [180, 103] on button "Back to 7432 Manholes" at bounding box center [195, 103] width 102 height 18
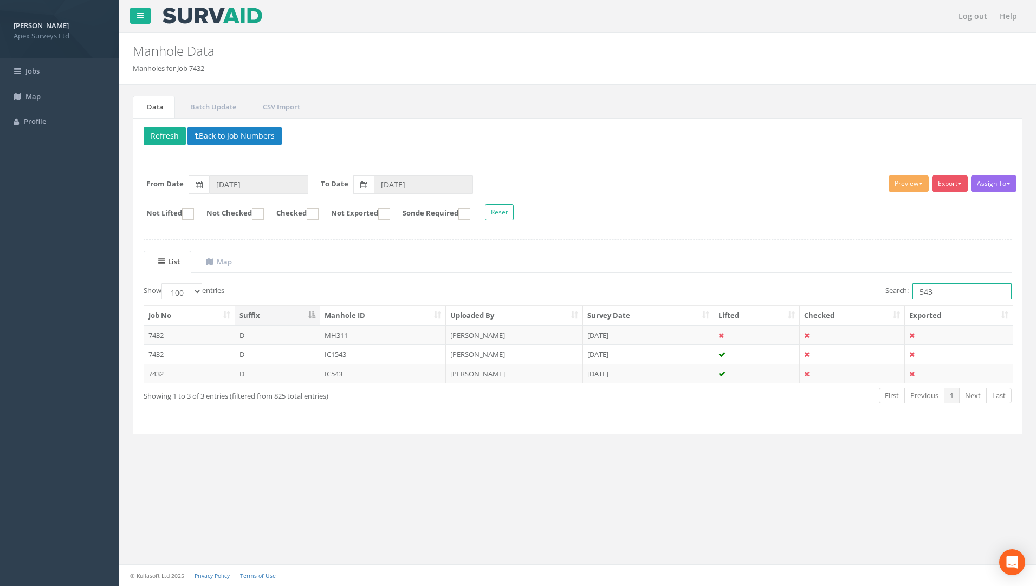
drag, startPoint x: 939, startPoint y: 290, endPoint x: 887, endPoint y: 288, distance: 52.1
click at [887, 288] on label "Search: 543" at bounding box center [949, 291] width 126 height 16
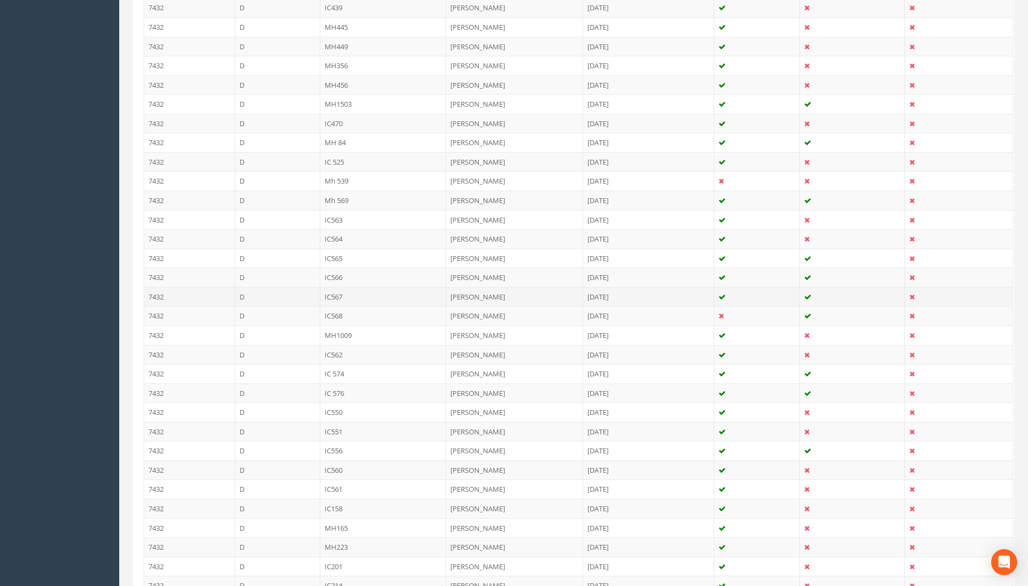
scroll to position [1155, 0]
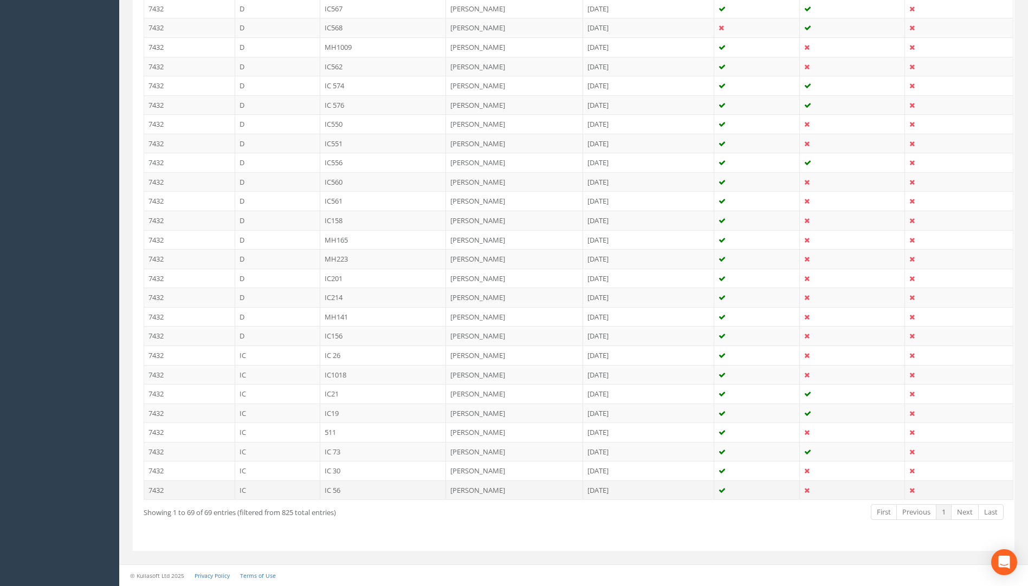
type input "56"
click at [479, 491] on td "[PERSON_NAME]" at bounding box center [514, 491] width 137 height 20
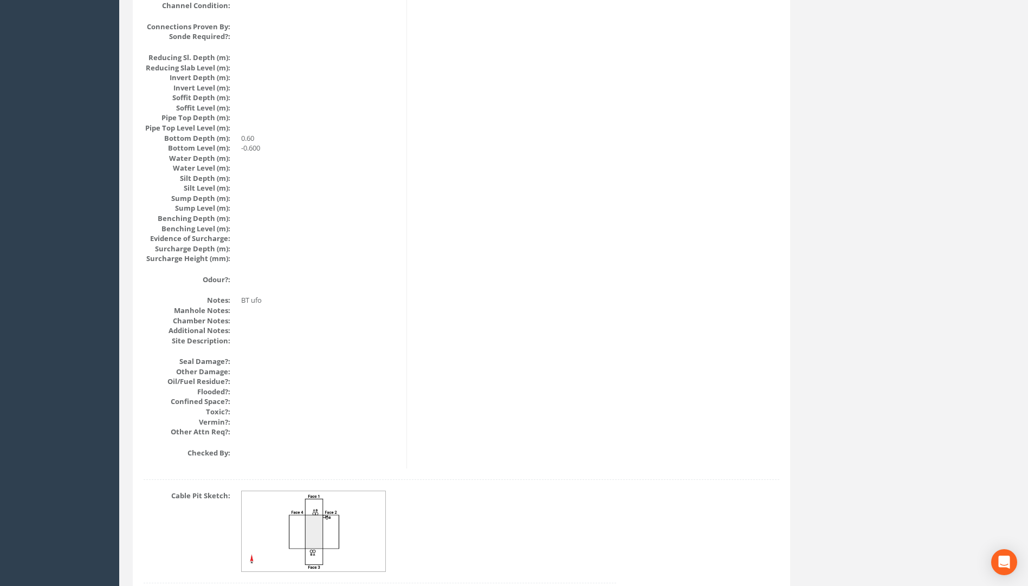
scroll to position [1085, 0]
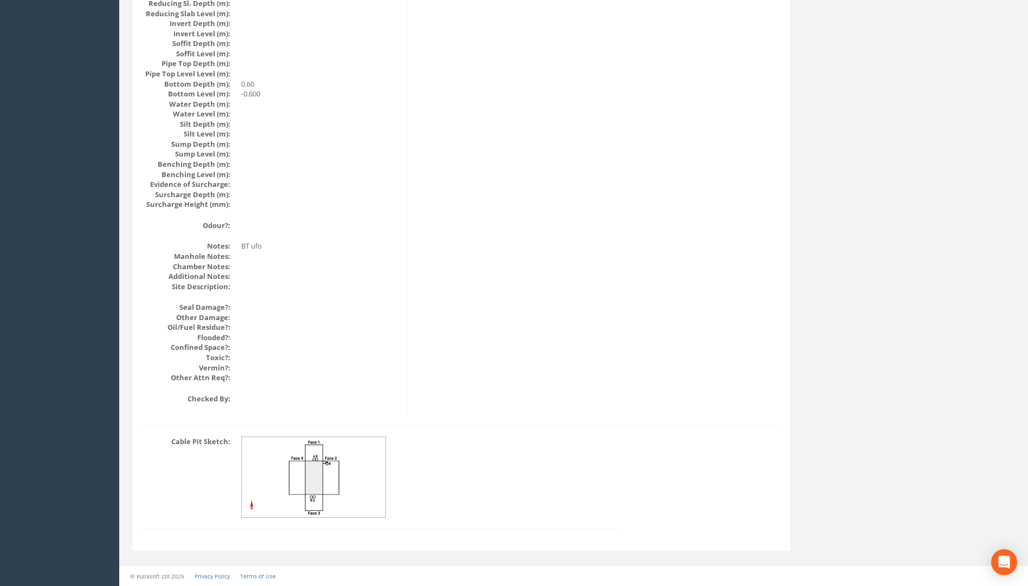
click at [338, 480] on img at bounding box center [314, 477] width 145 height 81
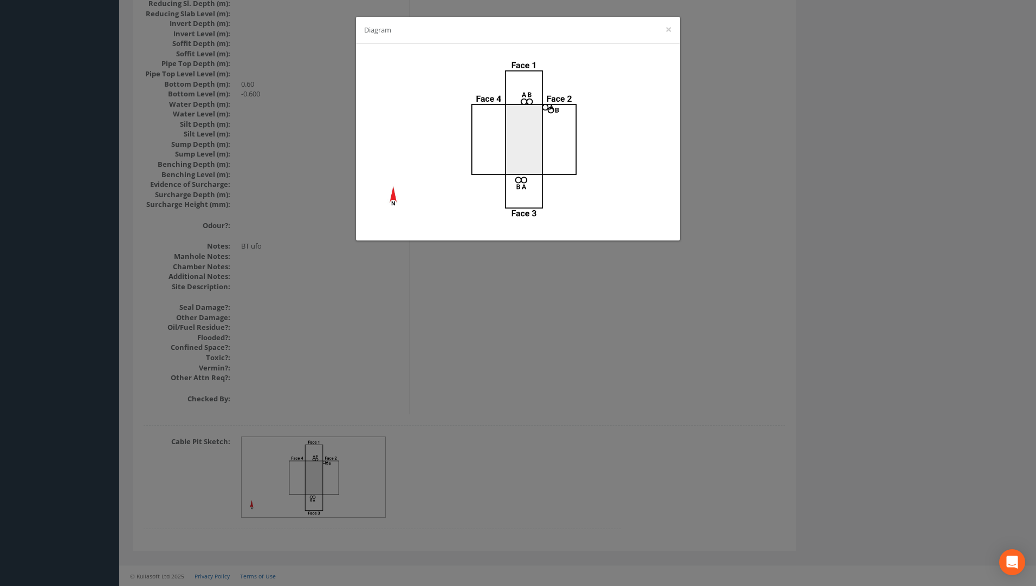
click at [535, 287] on div "Diagram ×" at bounding box center [518, 293] width 1036 height 586
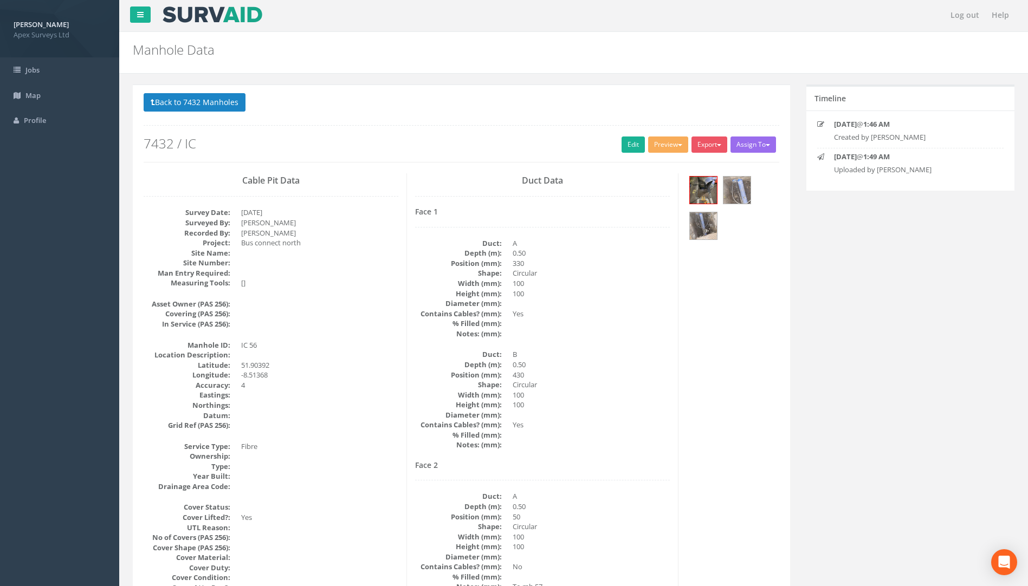
scroll to position [0, 0]
click at [707, 191] on img at bounding box center [703, 191] width 27 height 27
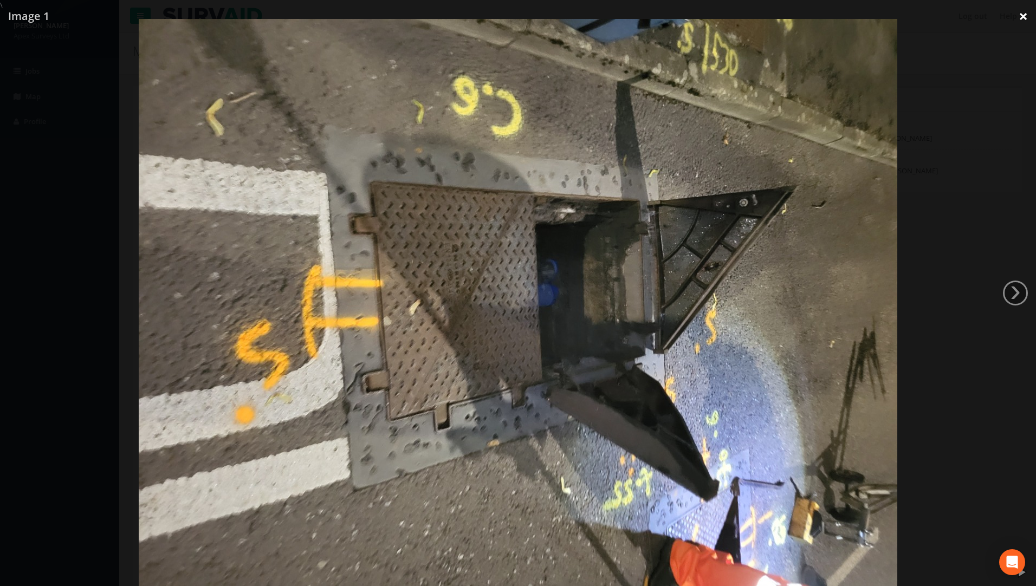
click at [1018, 22] on link "×" at bounding box center [1023, 16] width 25 height 33
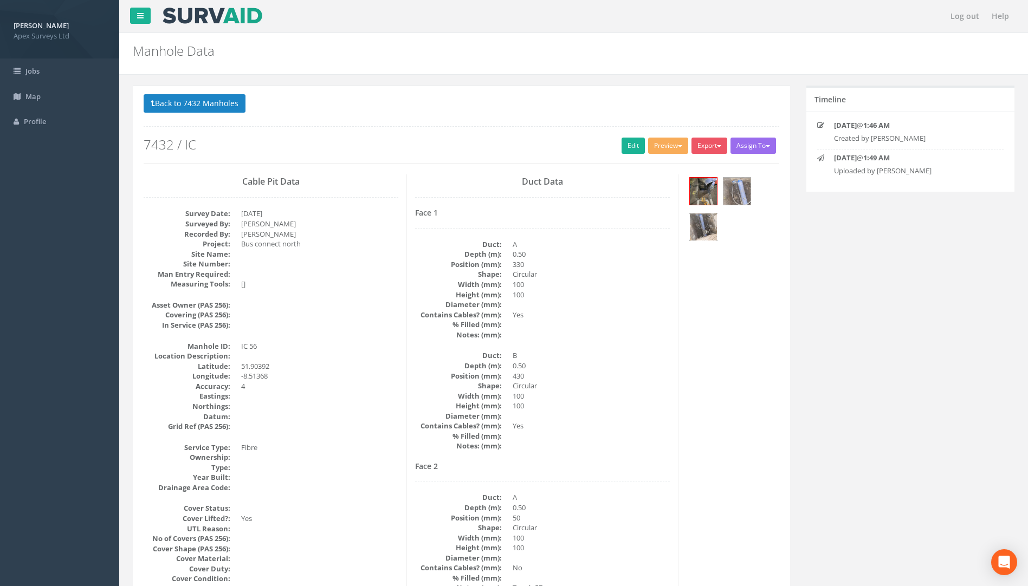
click at [704, 227] on img at bounding box center [703, 227] width 27 height 27
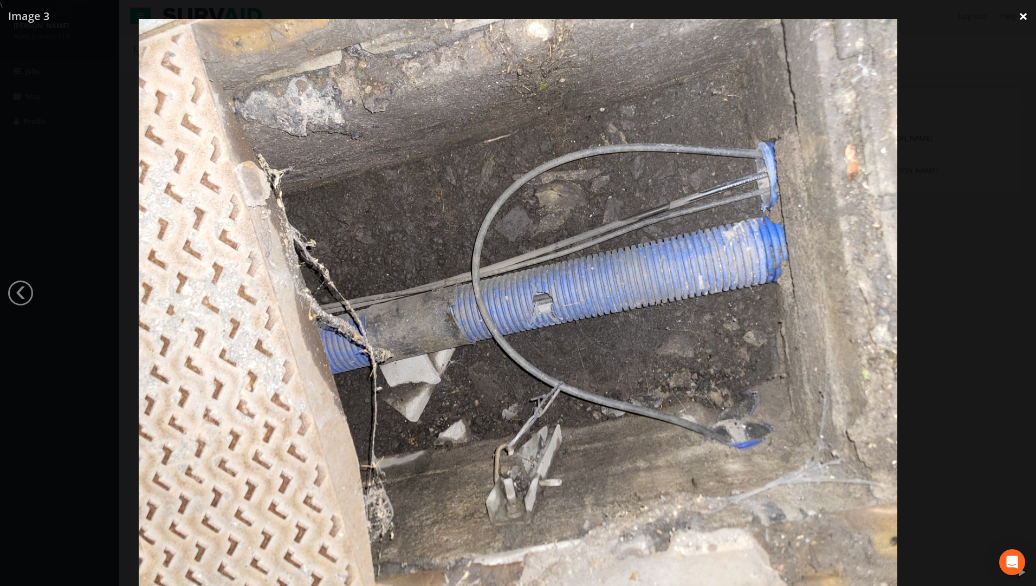
click at [1017, 15] on link "×" at bounding box center [1023, 16] width 25 height 33
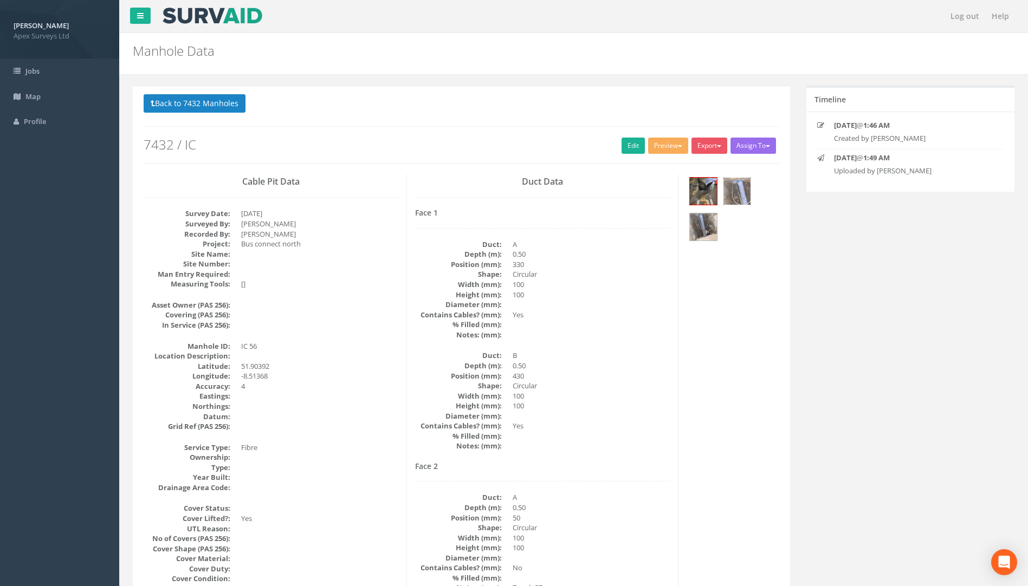
click at [741, 195] on img at bounding box center [737, 191] width 27 height 27
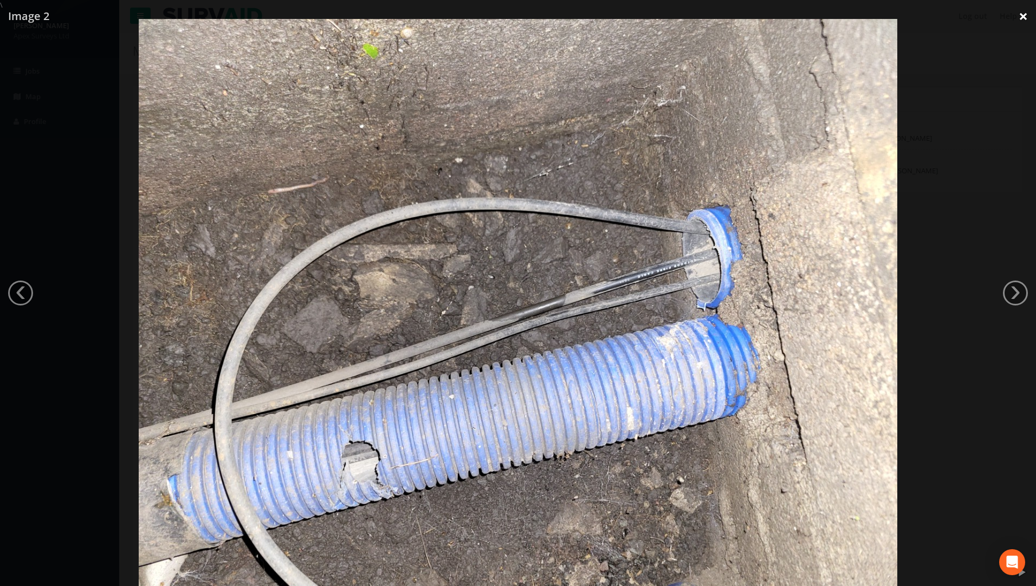
click at [1022, 15] on link "×" at bounding box center [1023, 16] width 25 height 33
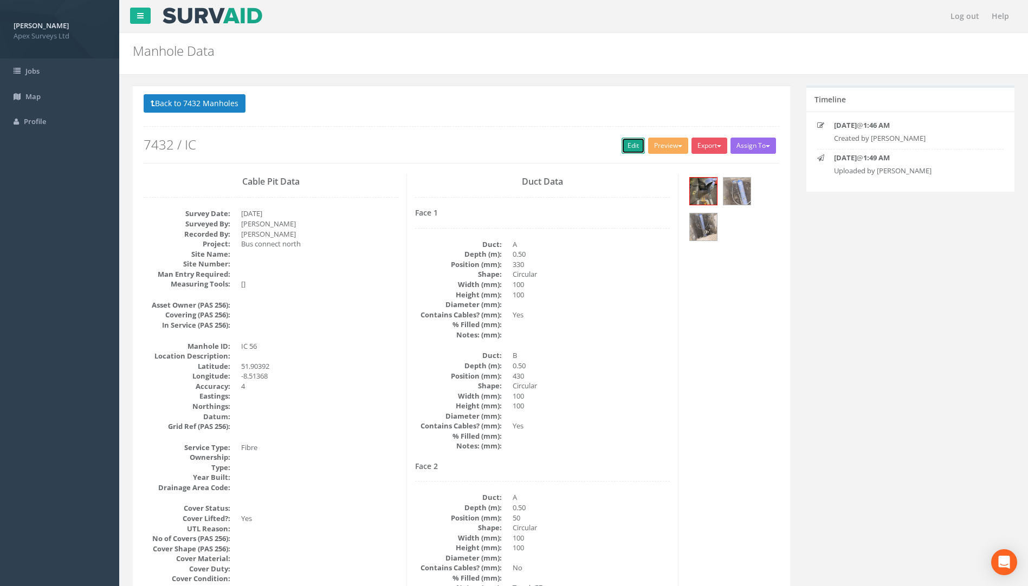
click at [636, 144] on link "Edit" at bounding box center [633, 146] width 23 height 16
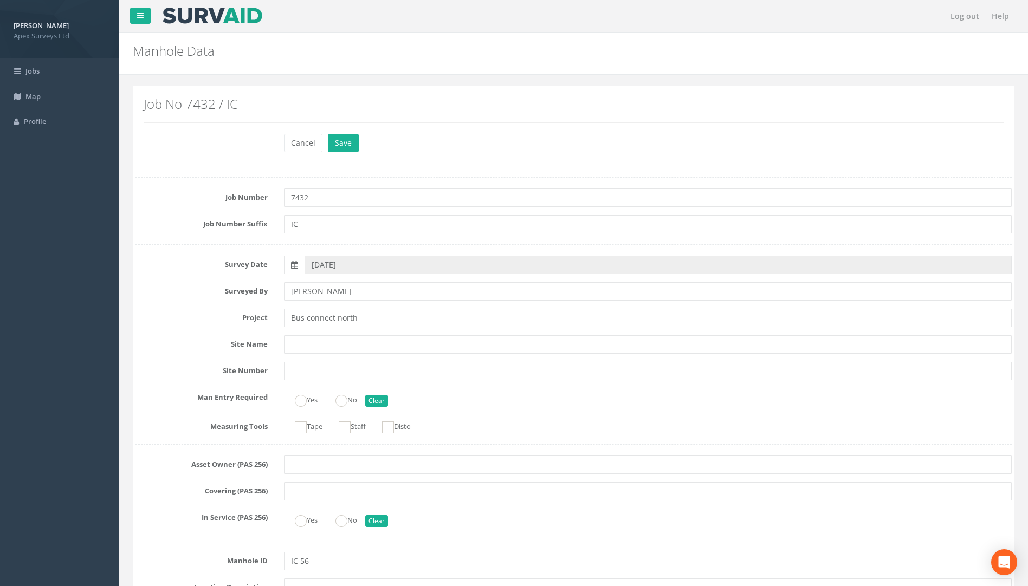
scroll to position [815, 0]
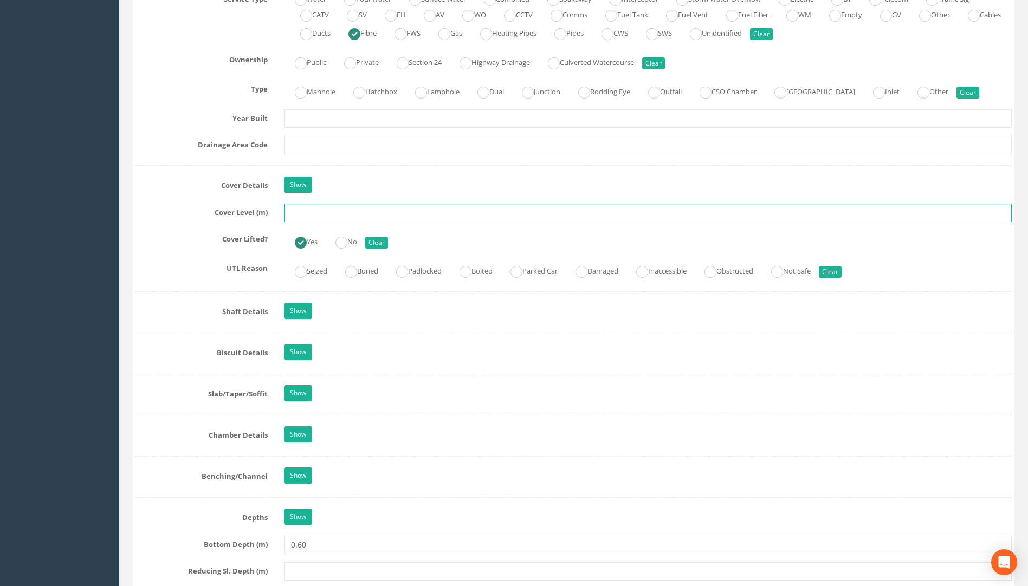
click at [296, 208] on input "text" at bounding box center [648, 213] width 728 height 18
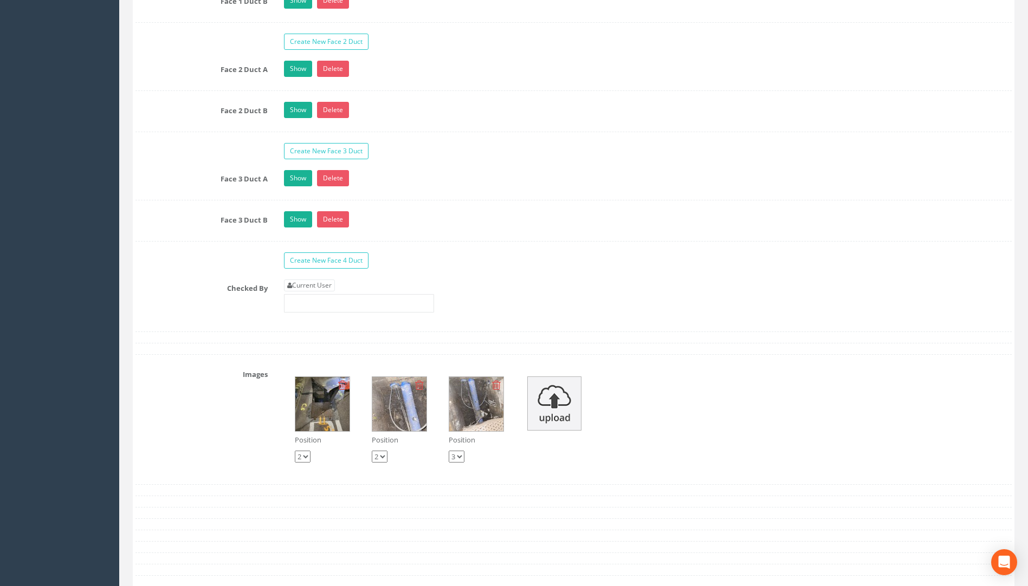
scroll to position [2007, 0]
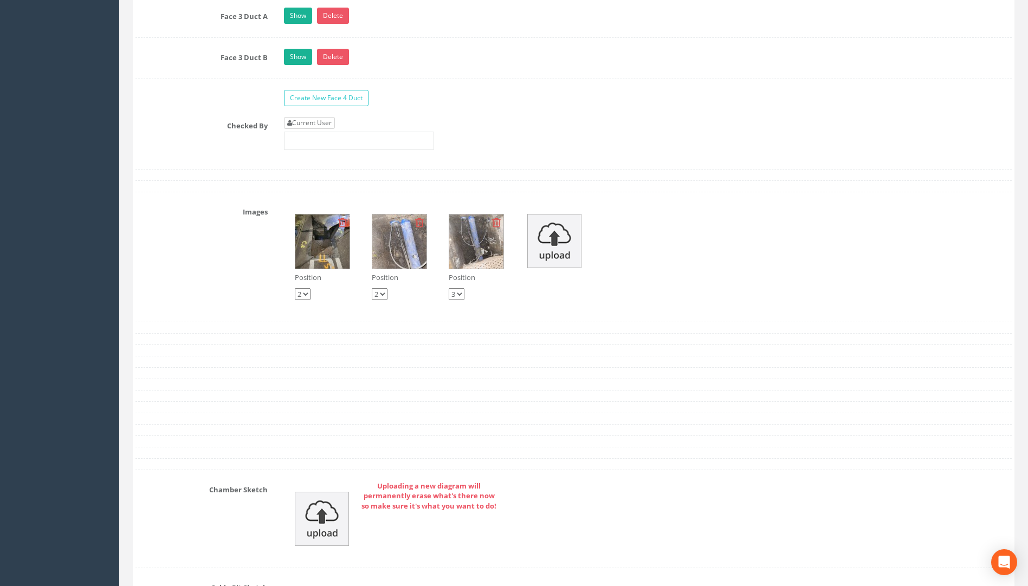
type input "115.69"
click at [331, 119] on link "Current User" at bounding box center [309, 123] width 51 height 12
type input "[PERSON_NAME]"
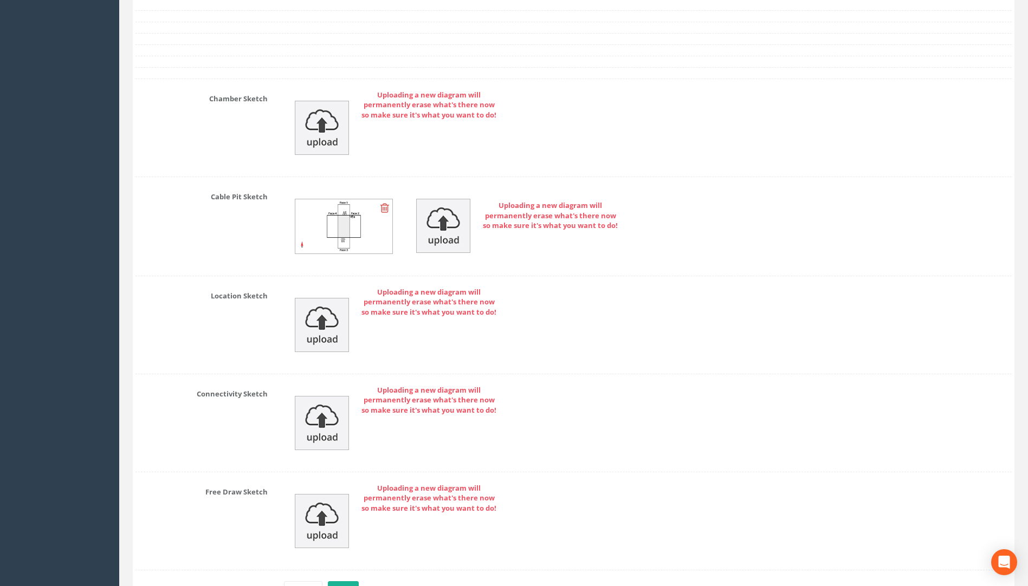
scroll to position [2469, 0]
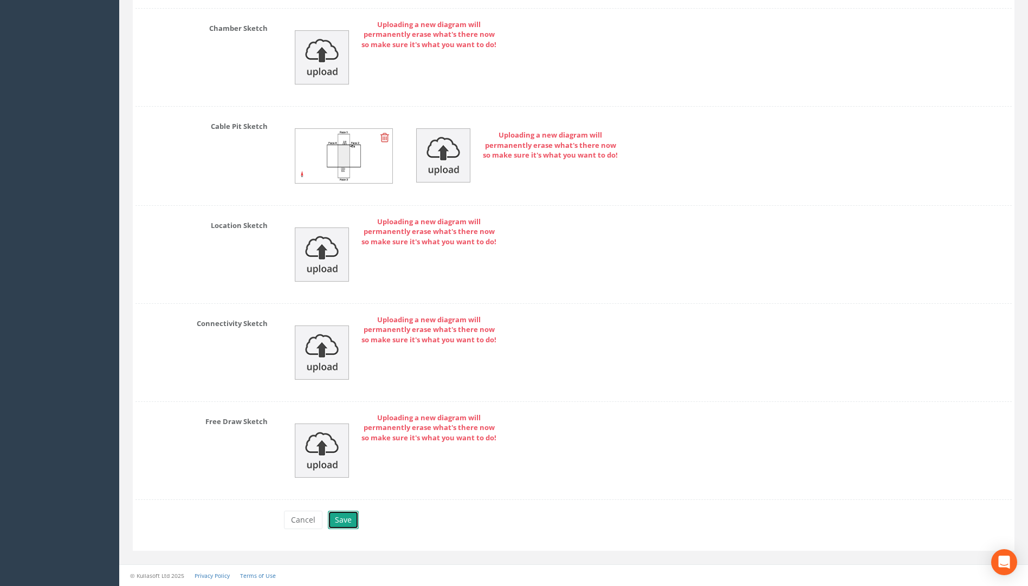
click at [334, 520] on button "Save" at bounding box center [343, 520] width 31 height 18
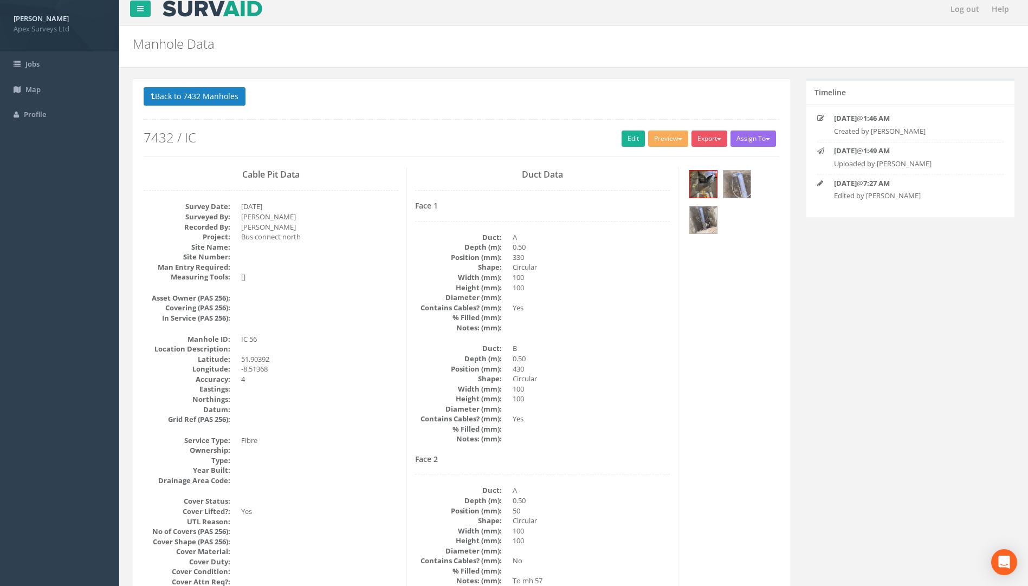
scroll to position [0, 0]
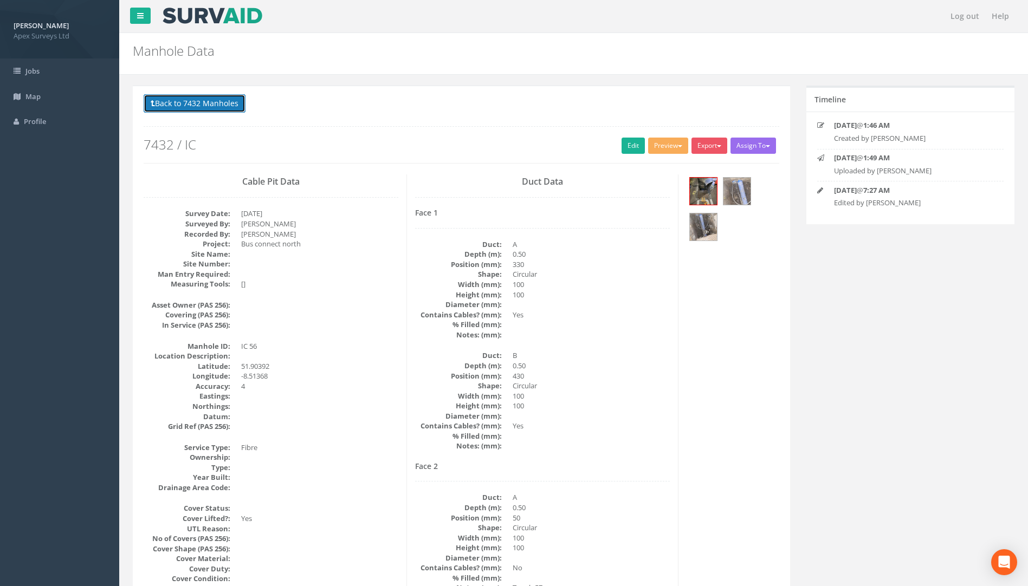
click at [206, 101] on button "Back to 7432 Manholes" at bounding box center [195, 103] width 102 height 18
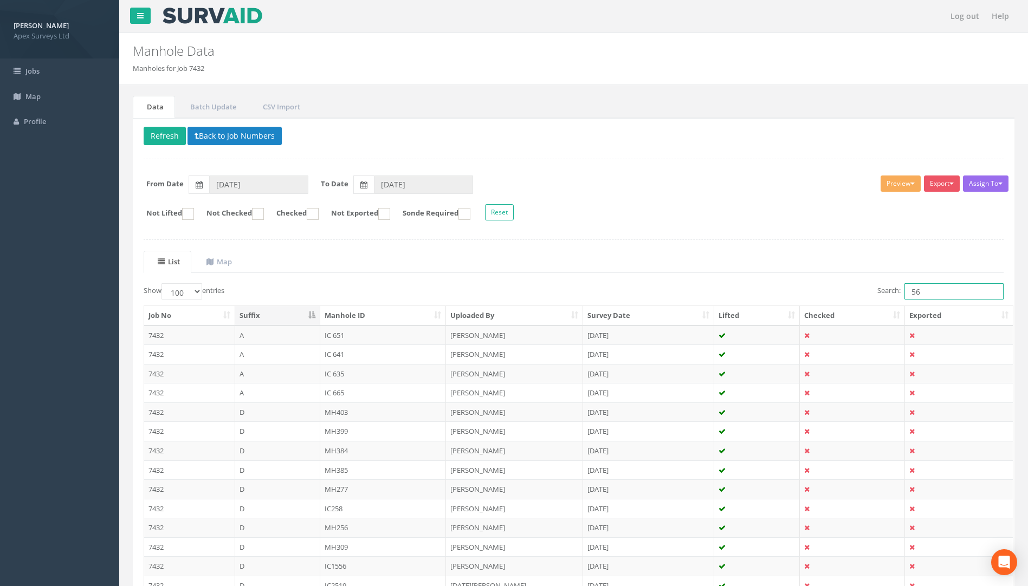
click at [935, 294] on input "56" at bounding box center [954, 291] width 99 height 16
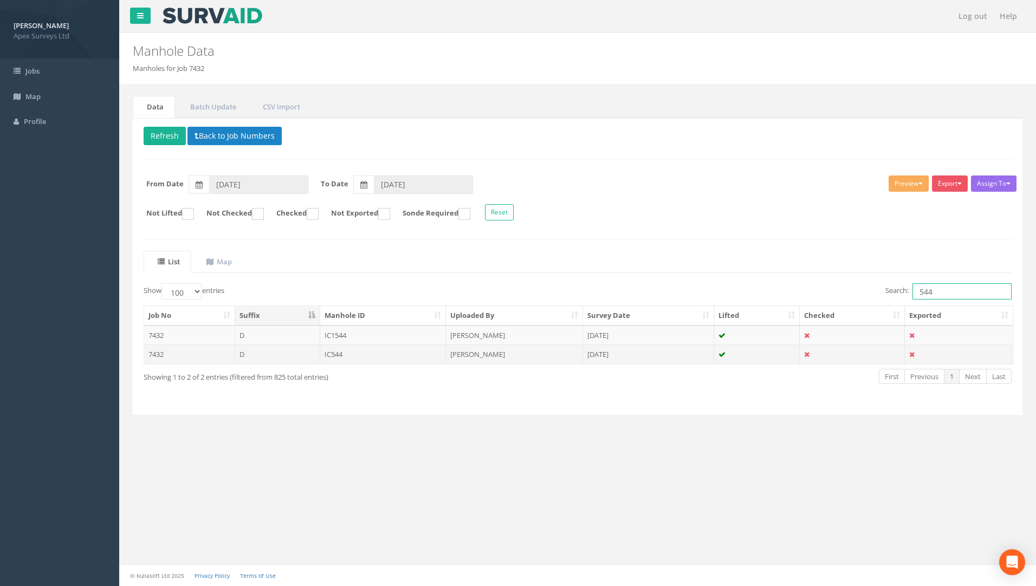
type input "544"
click at [341, 357] on td "IC544" at bounding box center [383, 355] width 126 height 20
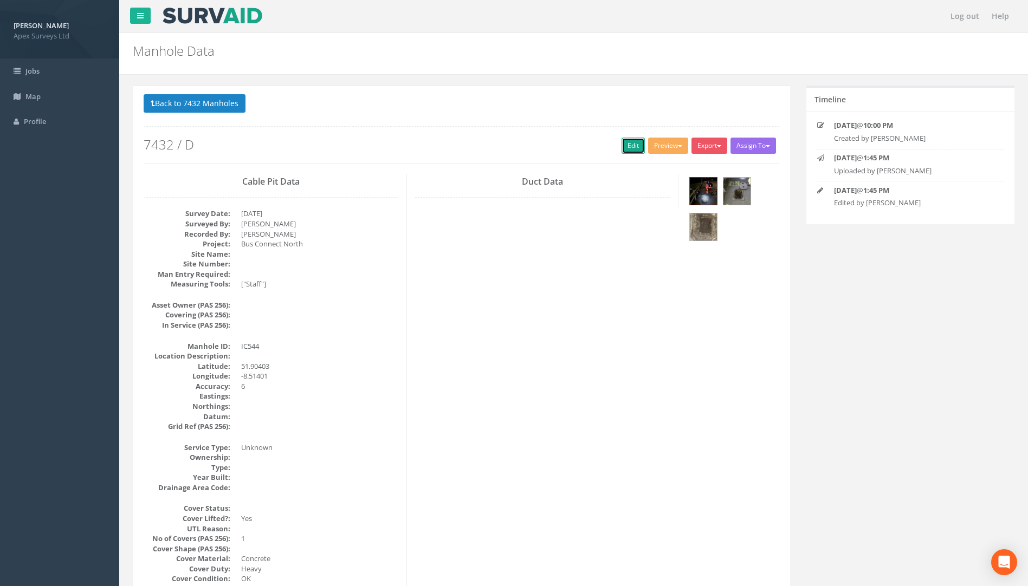
click at [627, 147] on link "Edit" at bounding box center [633, 146] width 23 height 16
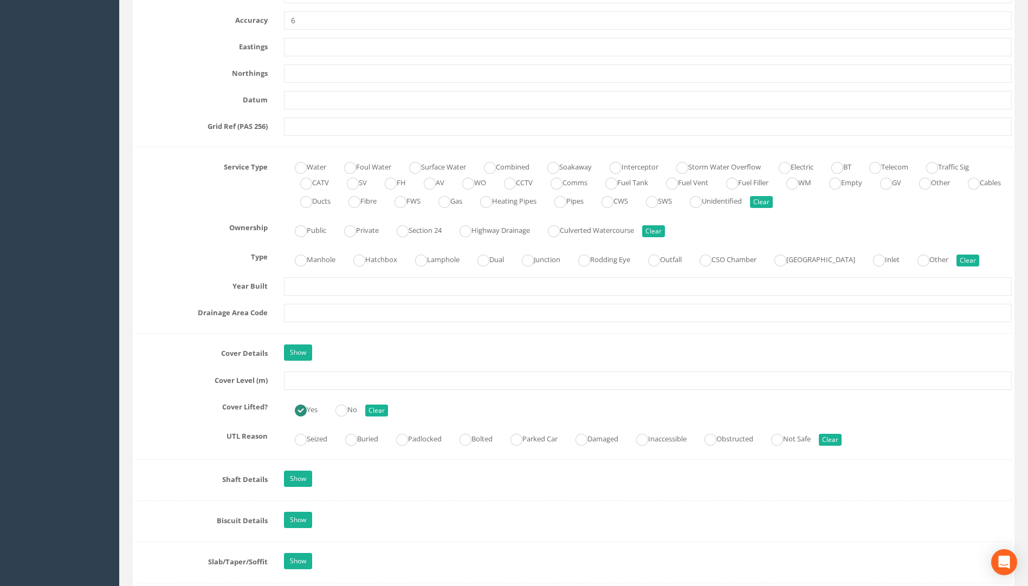
scroll to position [650, 0]
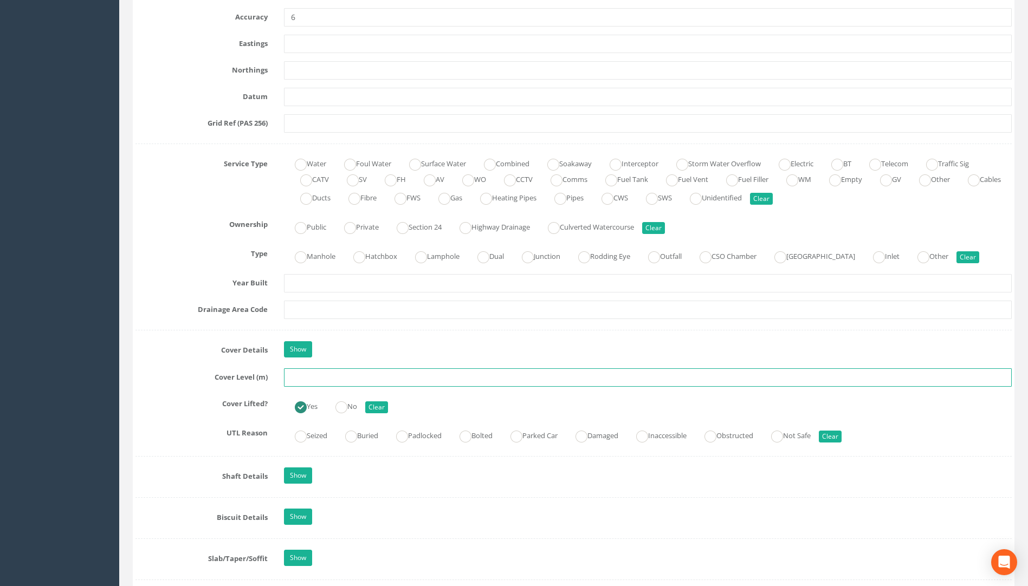
click at [303, 381] on input "text" at bounding box center [648, 378] width 728 height 18
type input "5"
type input "115.80"
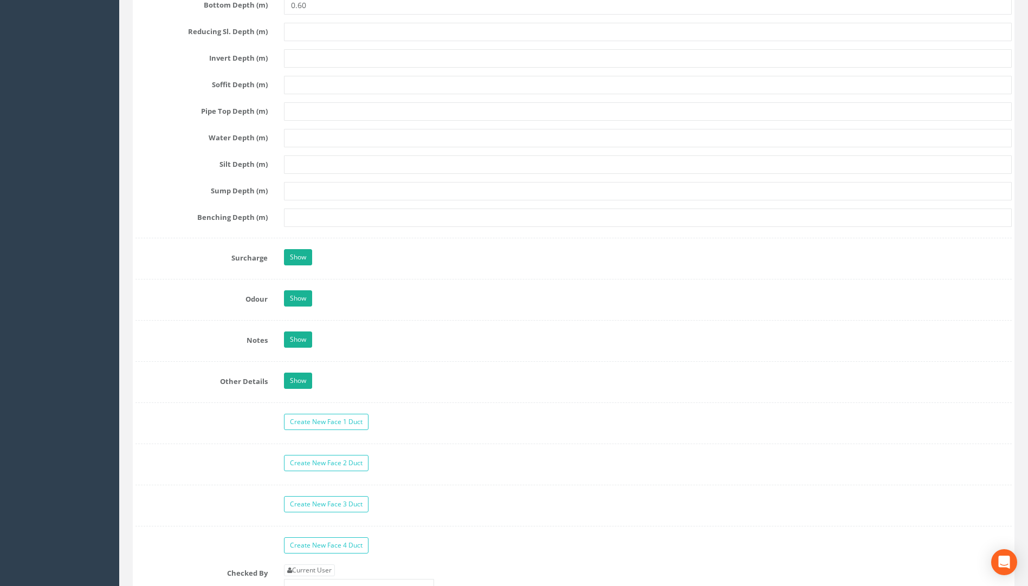
scroll to position [1680, 0]
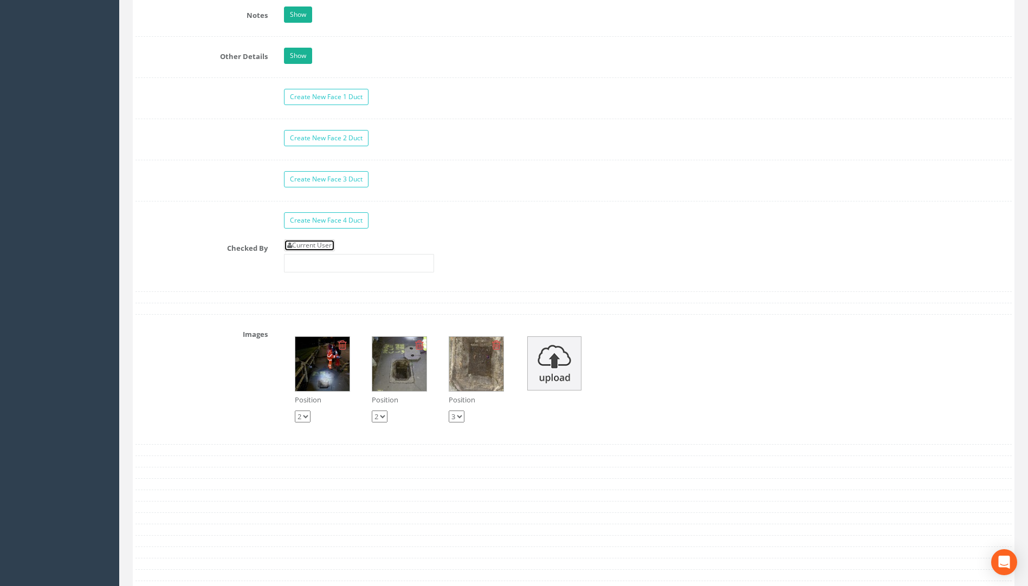
click at [319, 243] on link "Current User" at bounding box center [309, 246] width 51 height 12
type input "[PERSON_NAME]"
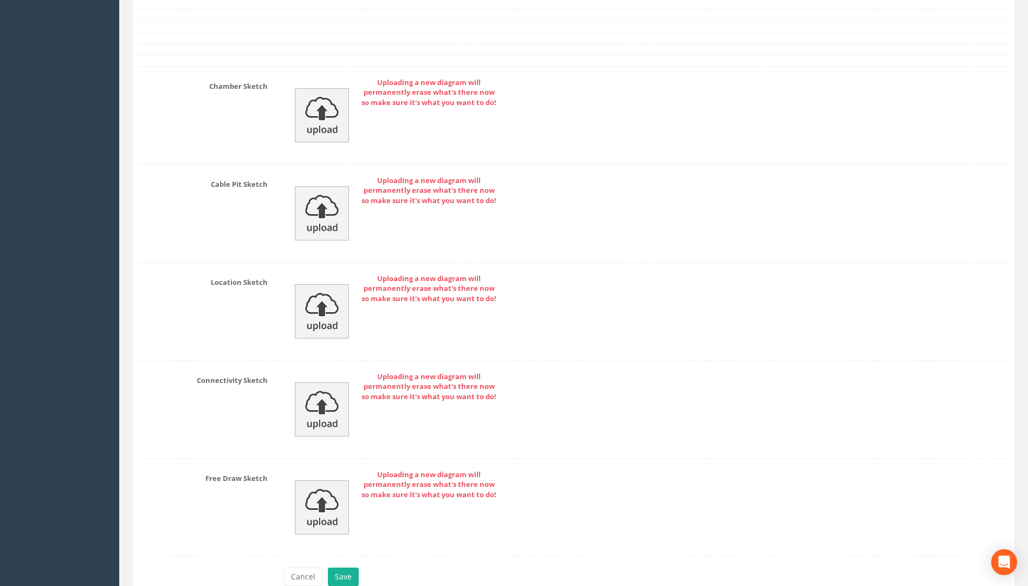
scroll to position [2263, 0]
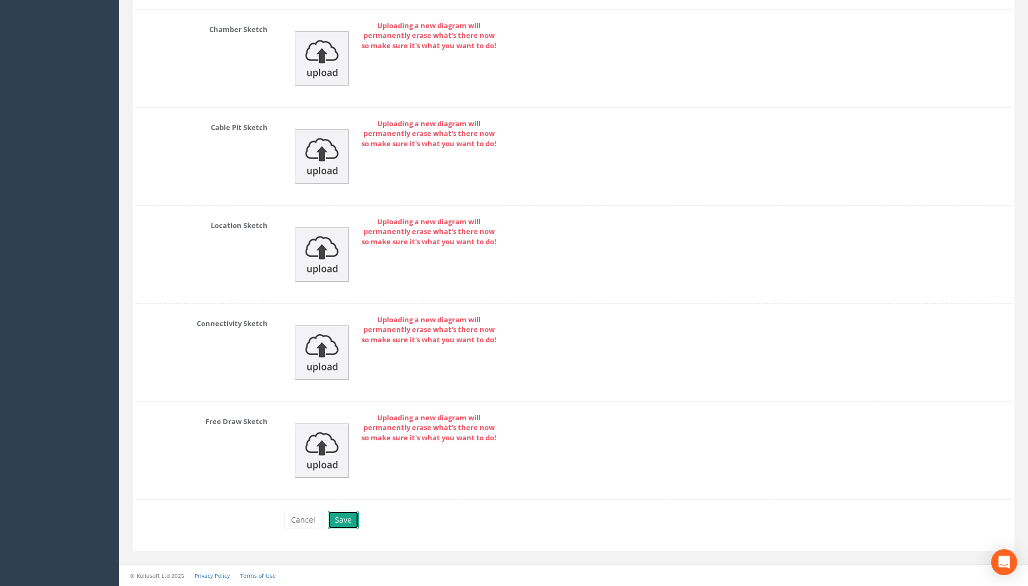
click at [339, 517] on button "Save" at bounding box center [343, 520] width 31 height 18
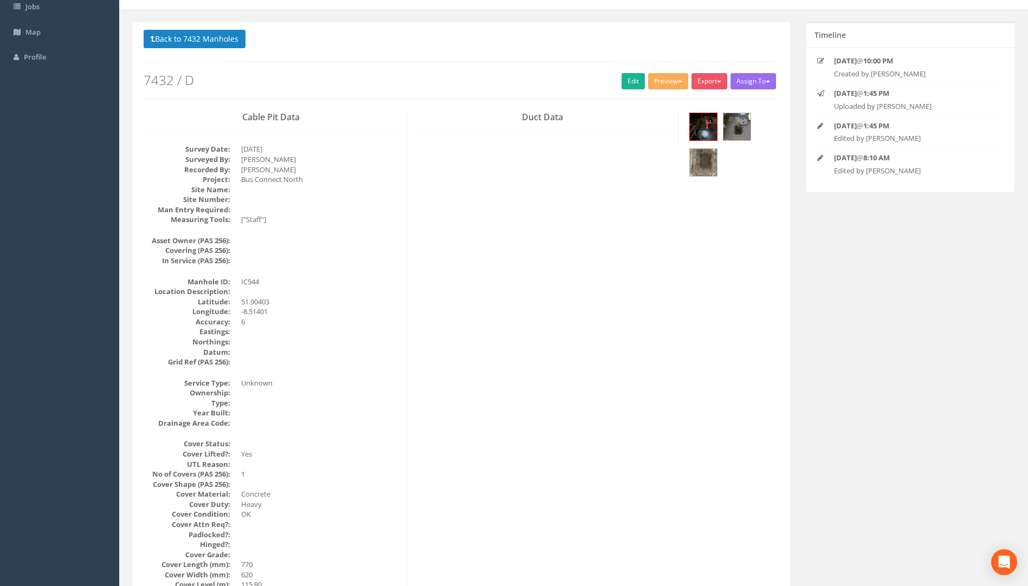
scroll to position [0, 0]
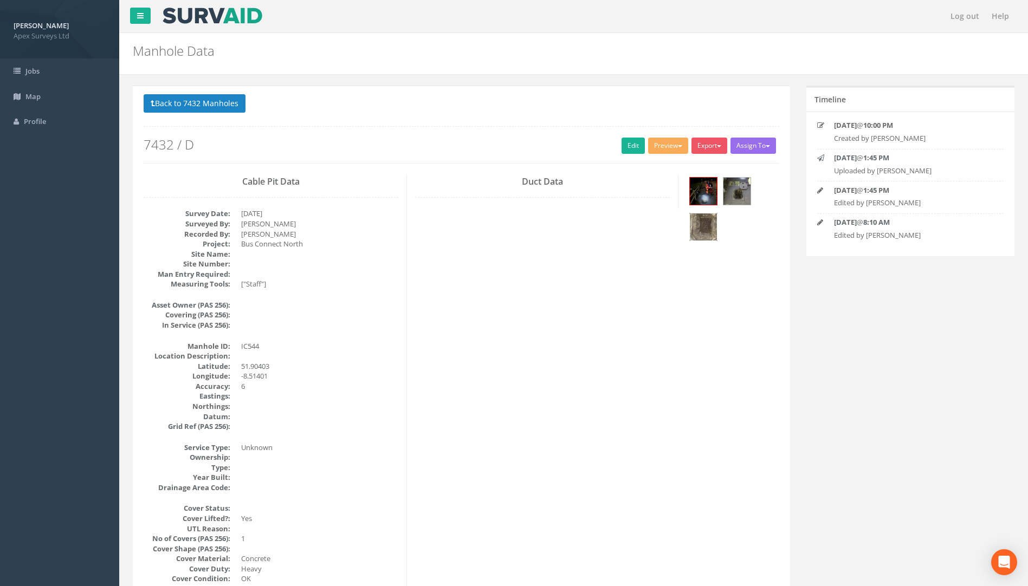
click at [707, 227] on img at bounding box center [703, 227] width 27 height 27
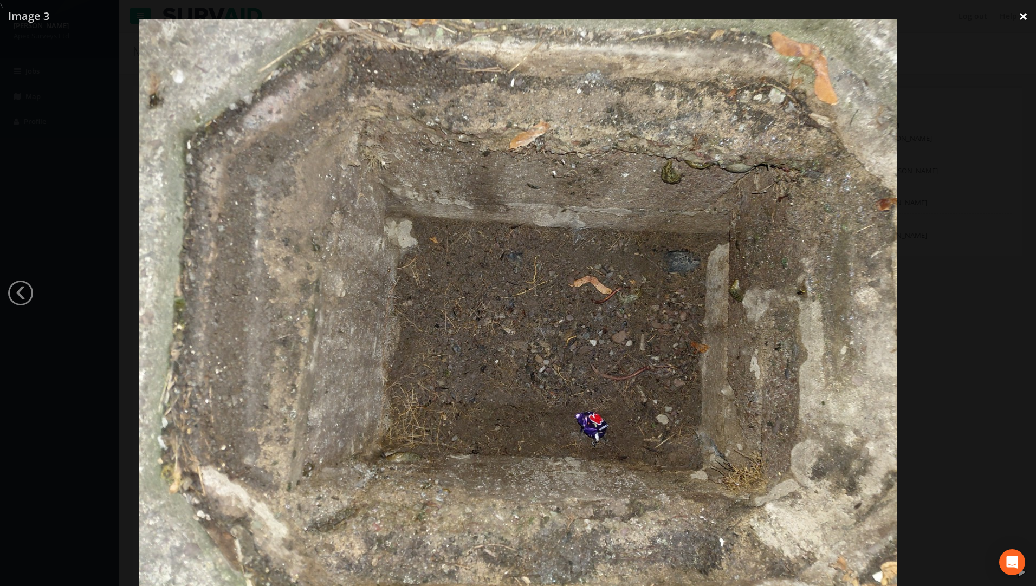
click at [1016, 17] on link "×" at bounding box center [1023, 16] width 25 height 33
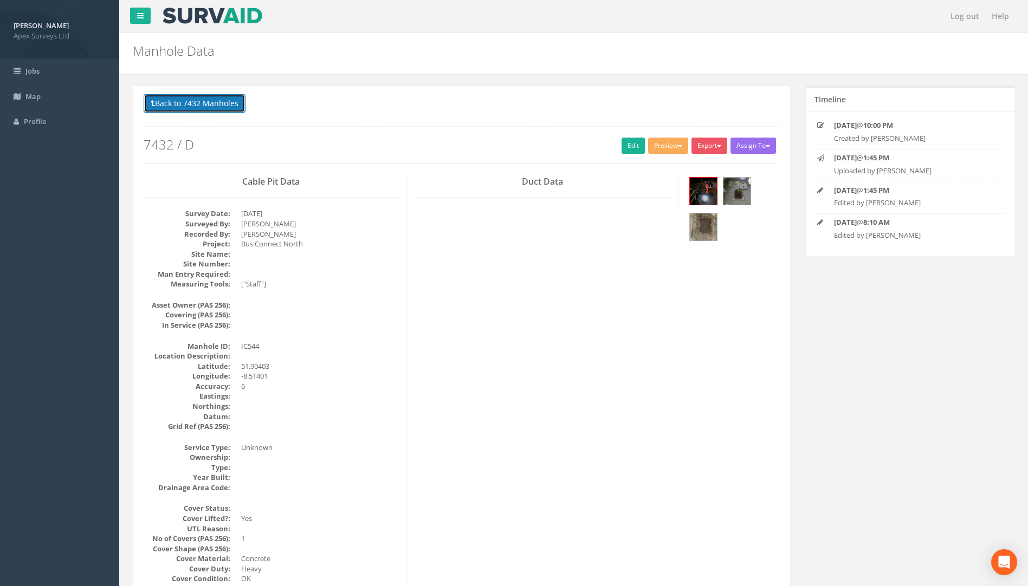
click at [229, 100] on button "Back to 7432 Manholes" at bounding box center [195, 103] width 102 height 18
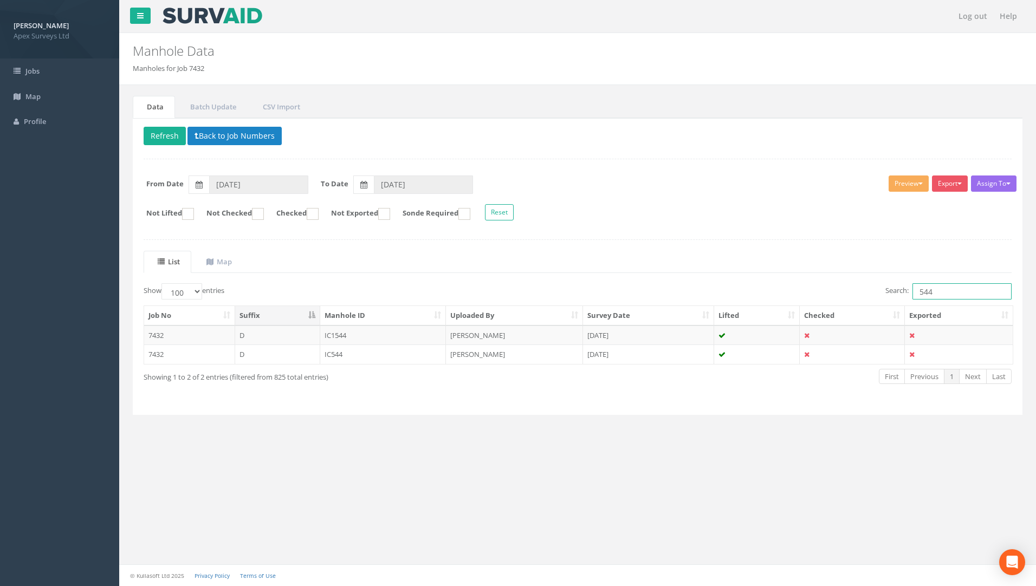
drag, startPoint x: 946, startPoint y: 297, endPoint x: 869, endPoint y: 303, distance: 77.2
click at [858, 304] on div "Show 10 25 50 100 entries Search: 544 Job No Suffix Manhole ID Uploaded By Surv…" at bounding box center [578, 343] width 868 height 121
type input "562"
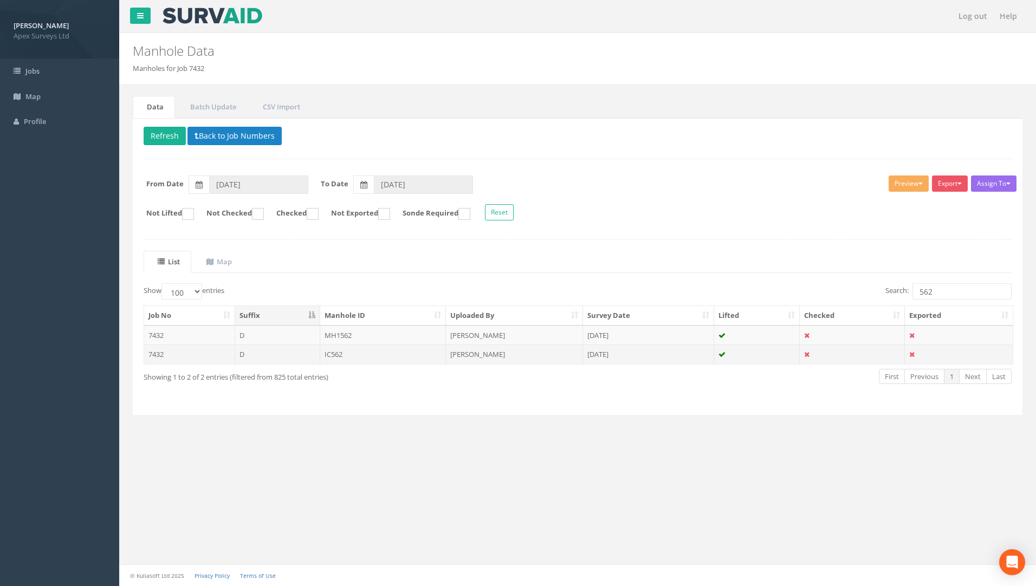
click at [333, 352] on td "IC562" at bounding box center [383, 355] width 126 height 20
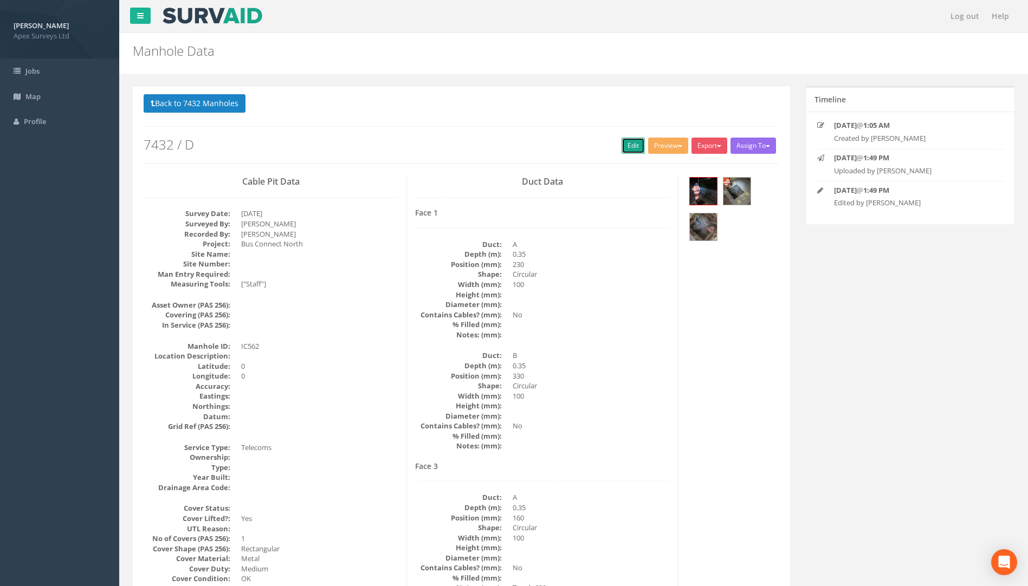
click at [622, 145] on link "Edit" at bounding box center [633, 146] width 23 height 16
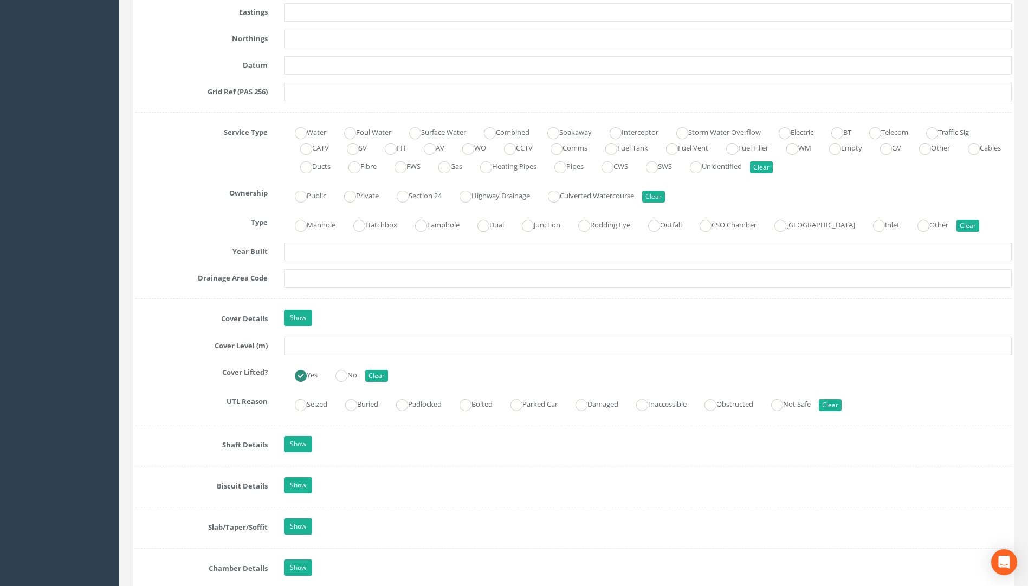
scroll to position [705, 0]
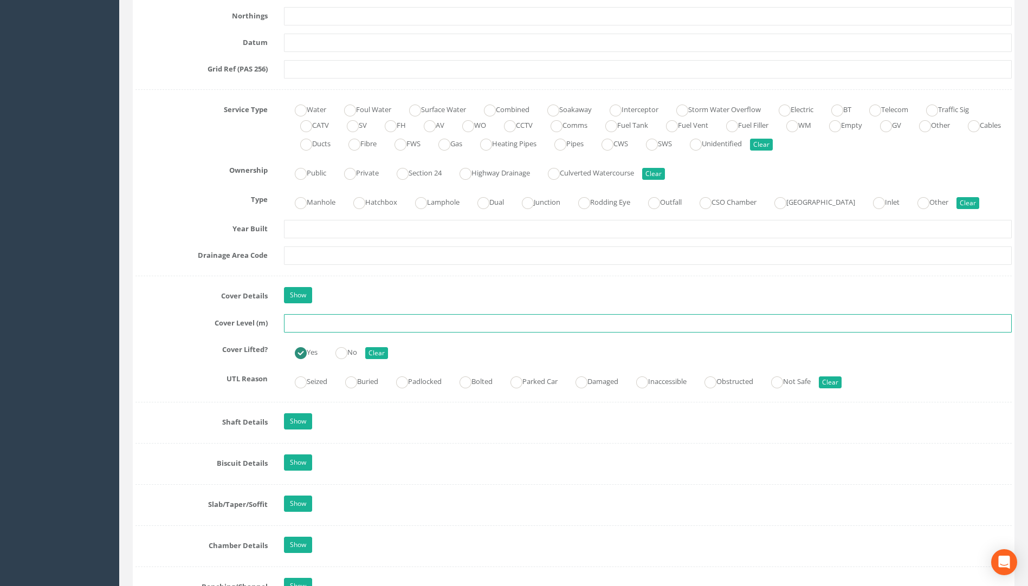
click at [303, 323] on input "text" at bounding box center [648, 323] width 728 height 18
type input "117.48"
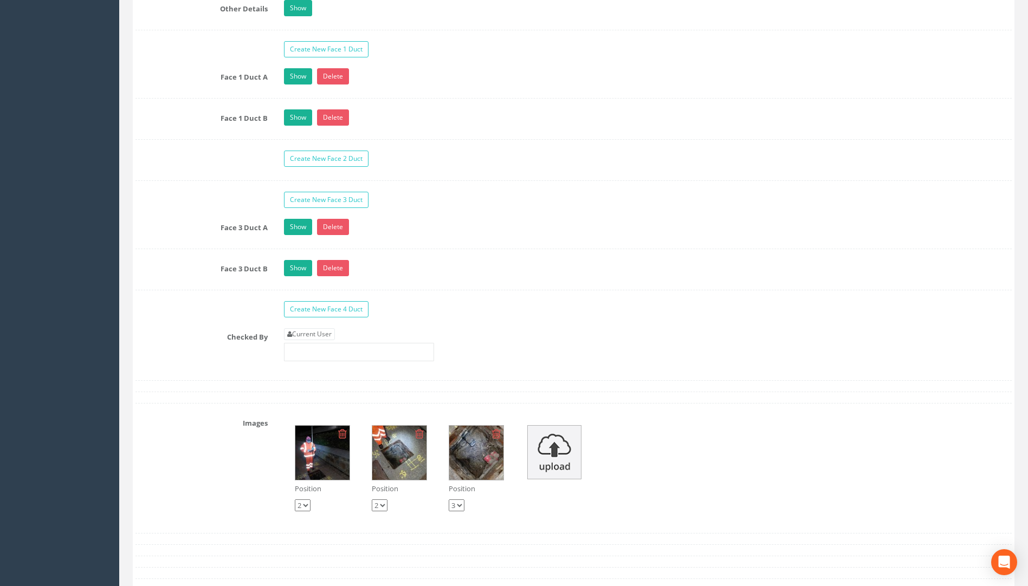
scroll to position [1734, 0]
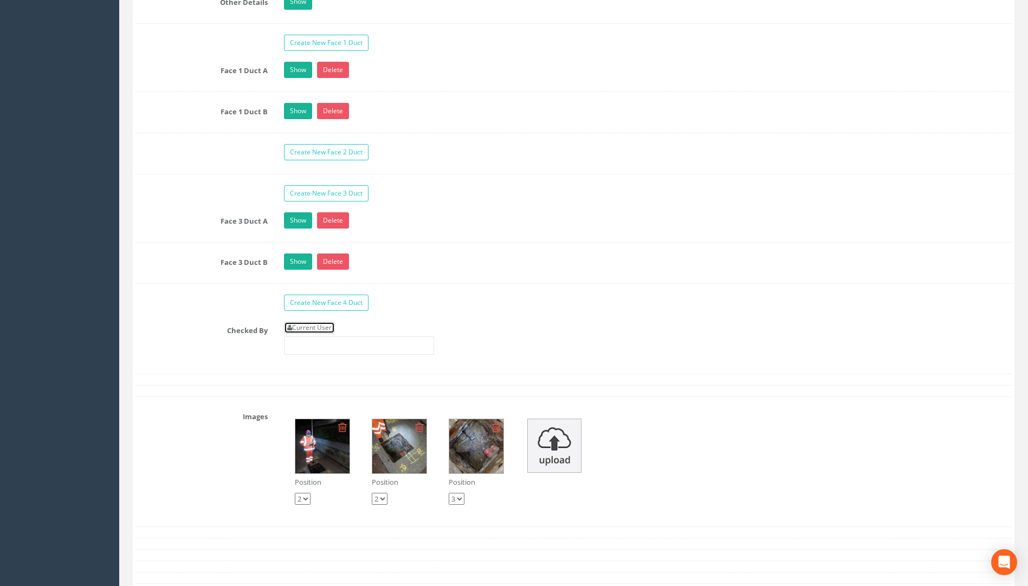
click at [317, 330] on link "Current User" at bounding box center [309, 328] width 51 height 12
type input "[PERSON_NAME]"
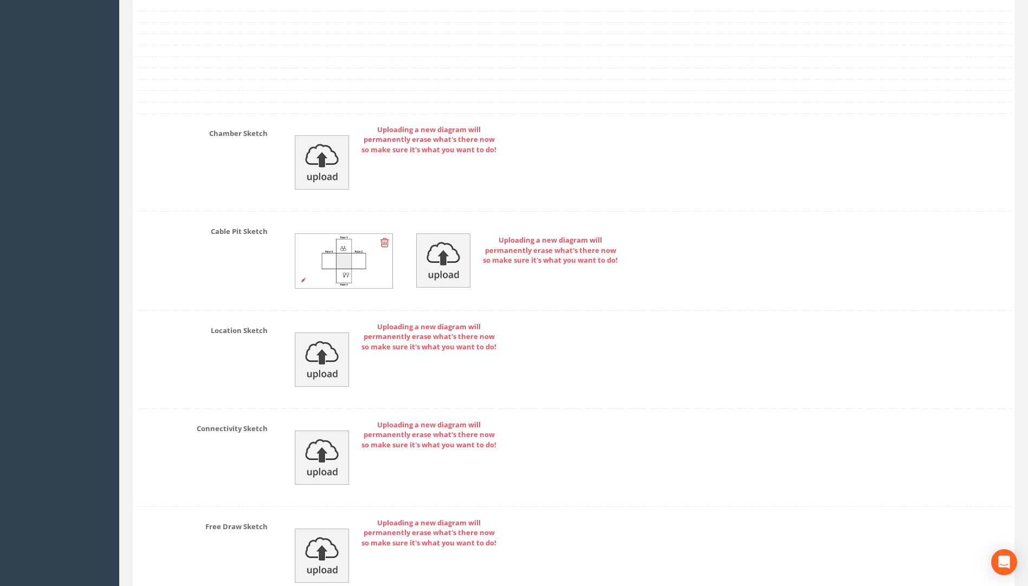
scroll to position [2401, 0]
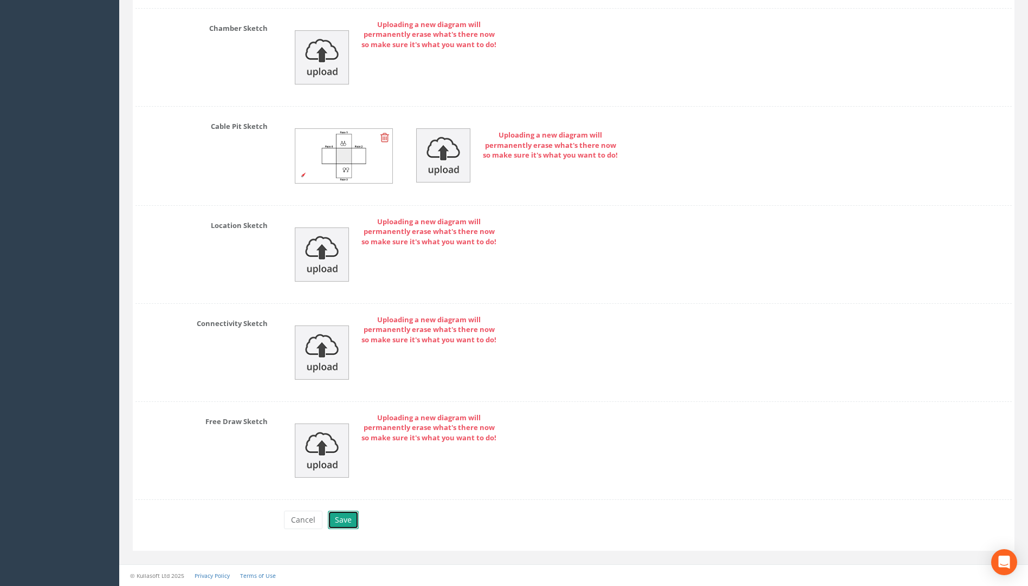
click at [357, 514] on button "Save" at bounding box center [343, 520] width 31 height 18
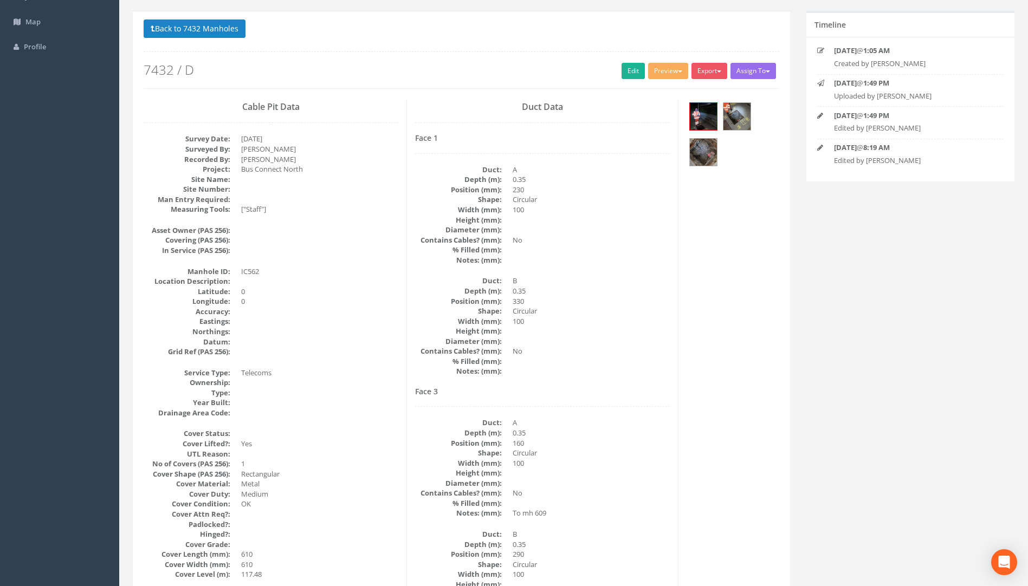
scroll to position [55, 0]
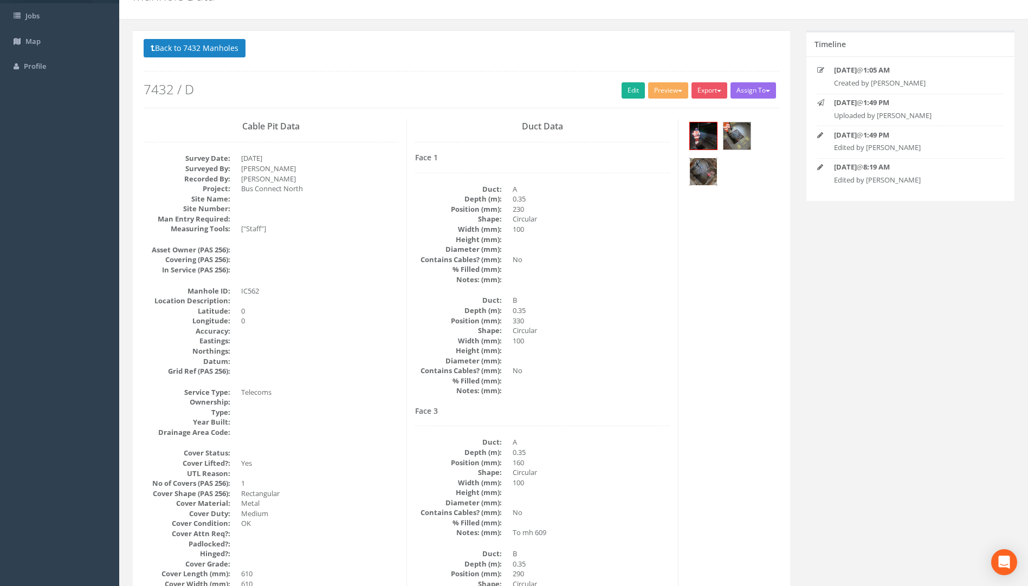
click at [709, 169] on img at bounding box center [703, 171] width 27 height 27
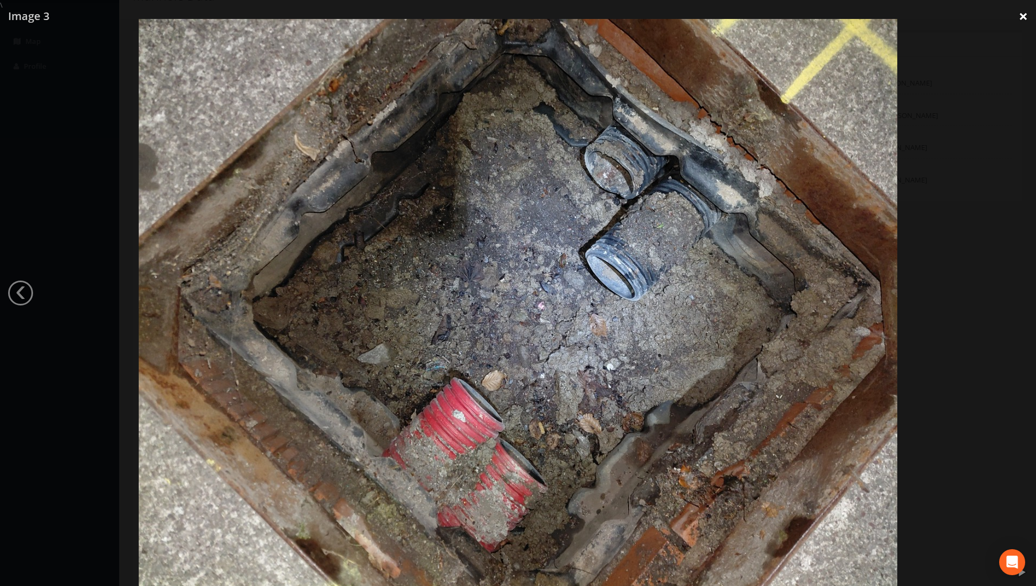
click at [1029, 11] on link "×" at bounding box center [1023, 16] width 25 height 33
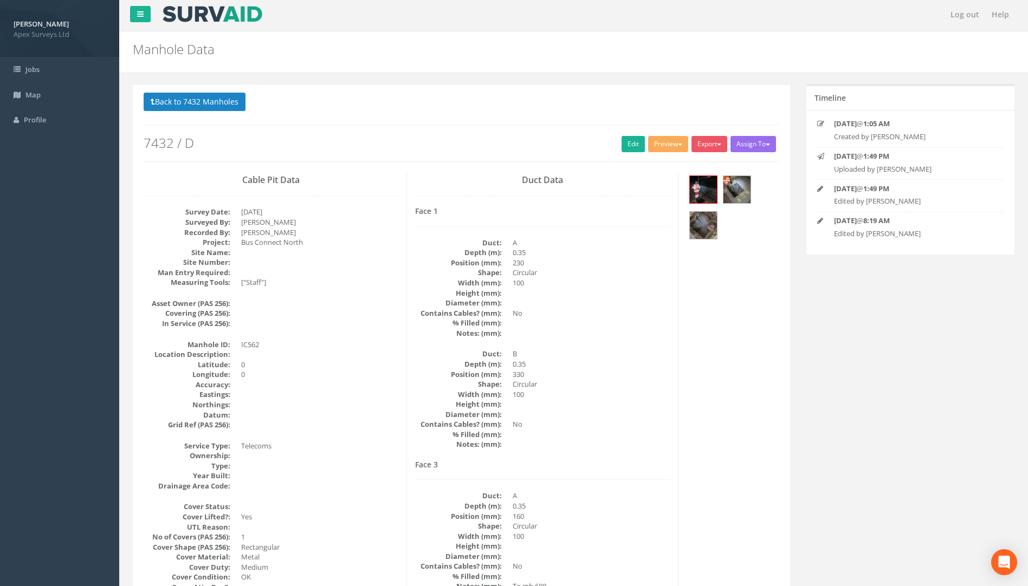
scroll to position [0, 0]
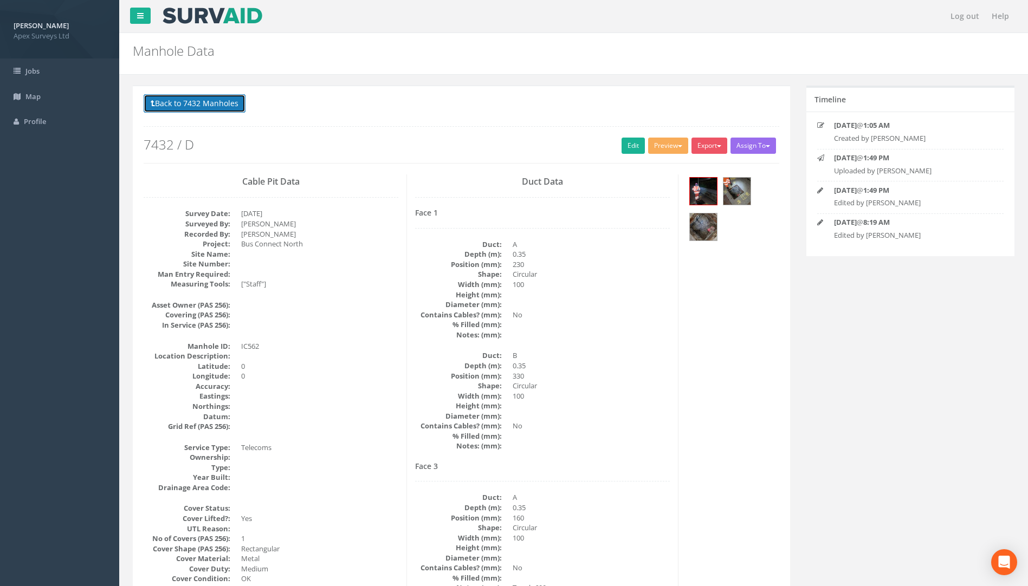
click at [192, 99] on button "Back to 7432 Manholes" at bounding box center [195, 103] width 102 height 18
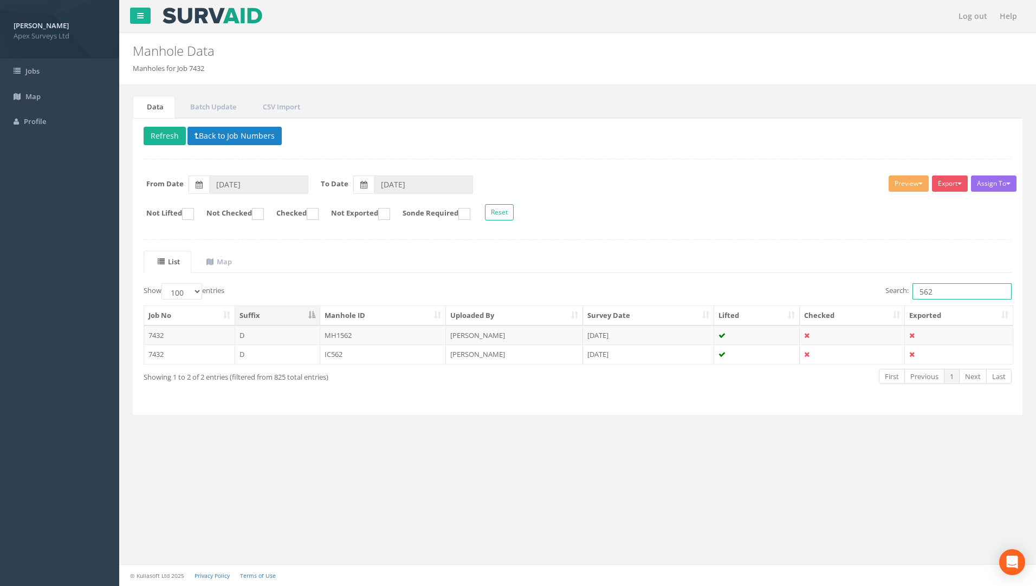
click at [942, 290] on input "562" at bounding box center [962, 291] width 99 height 16
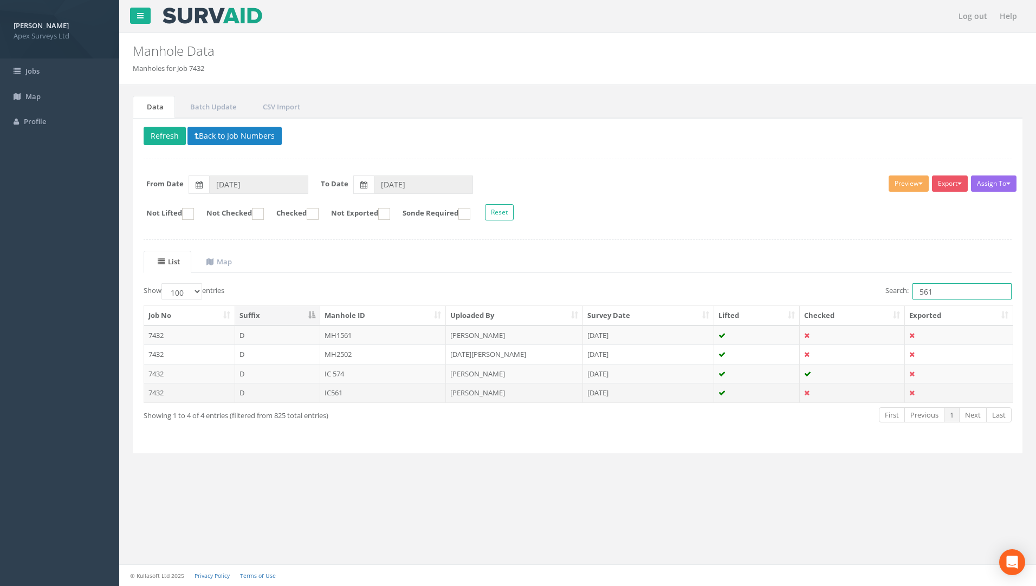
type input "561"
click at [337, 393] on td "IC561" at bounding box center [383, 393] width 126 height 20
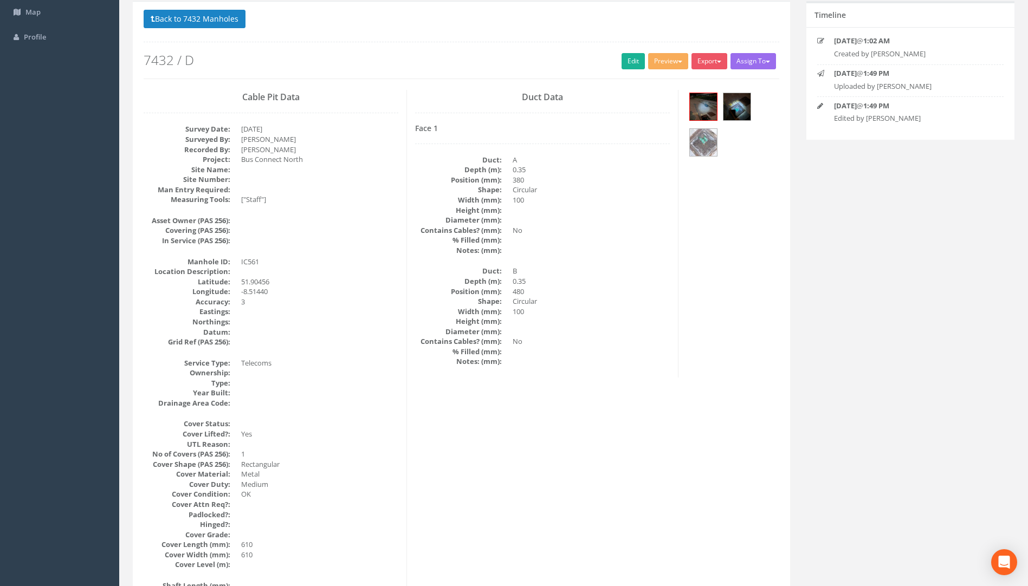
scroll to position [1, 0]
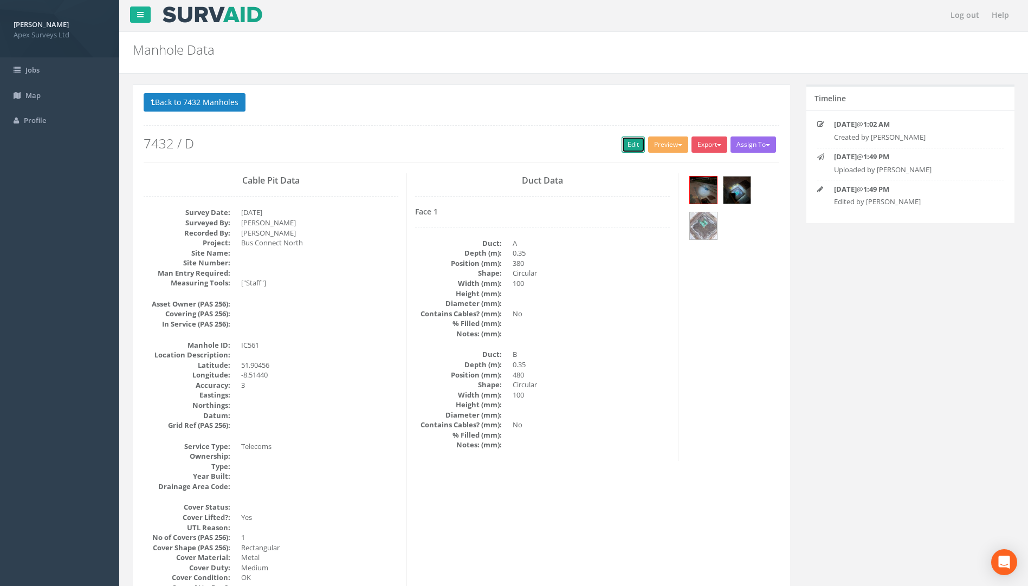
click at [629, 147] on link "Edit" at bounding box center [633, 145] width 23 height 16
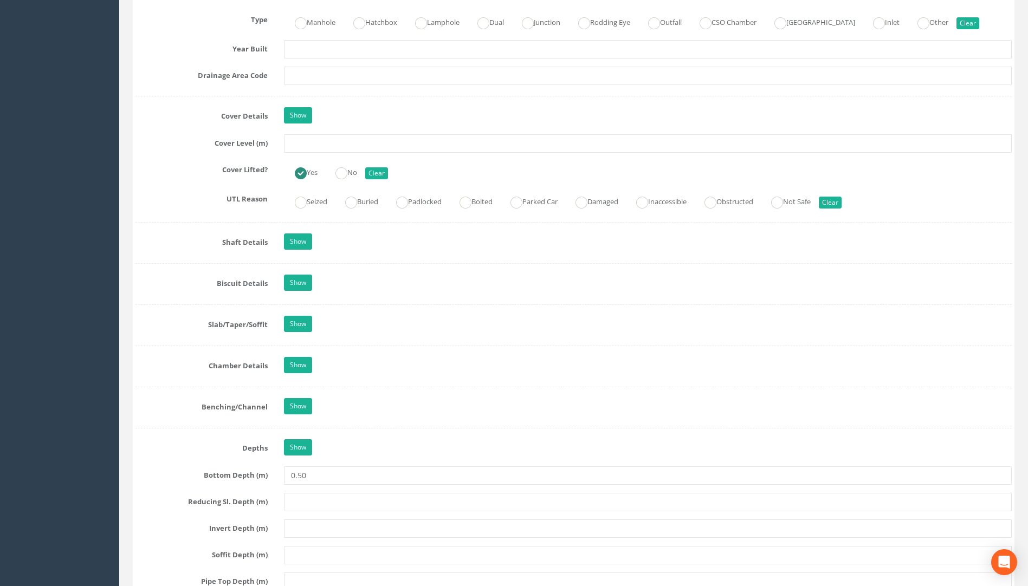
scroll to position [868, 0]
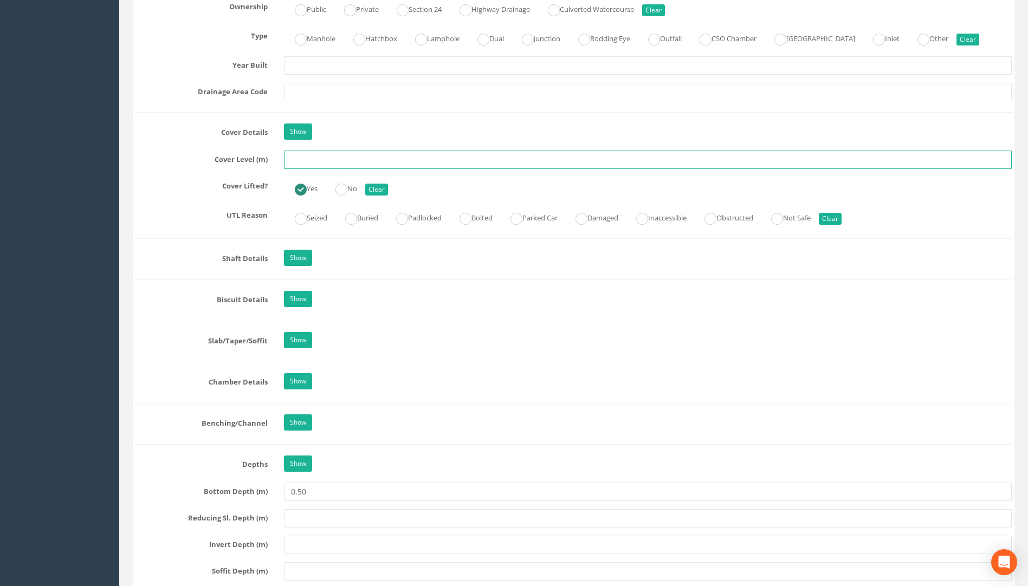
click at [305, 156] on input "text" at bounding box center [648, 160] width 728 height 18
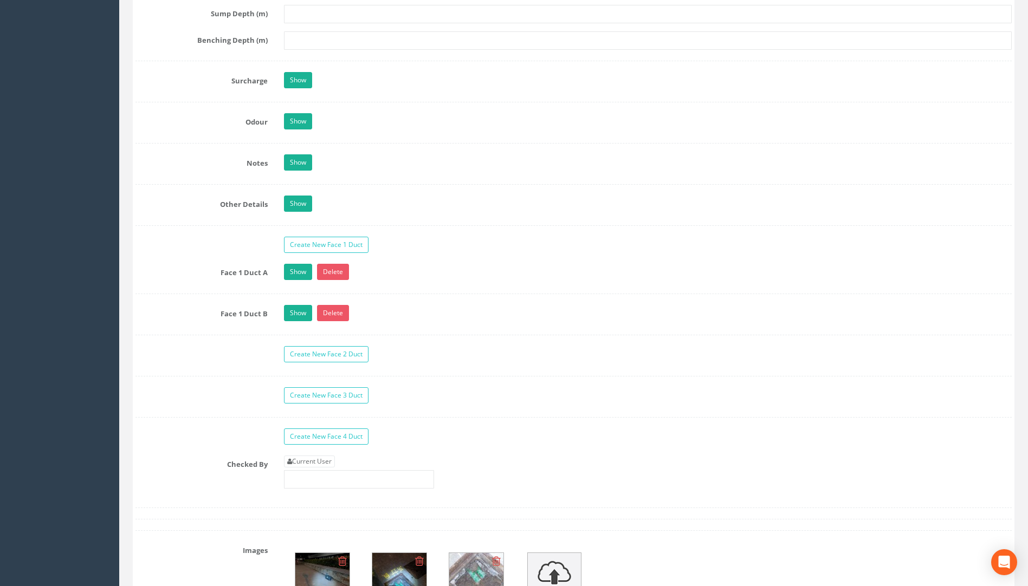
scroll to position [1681, 0]
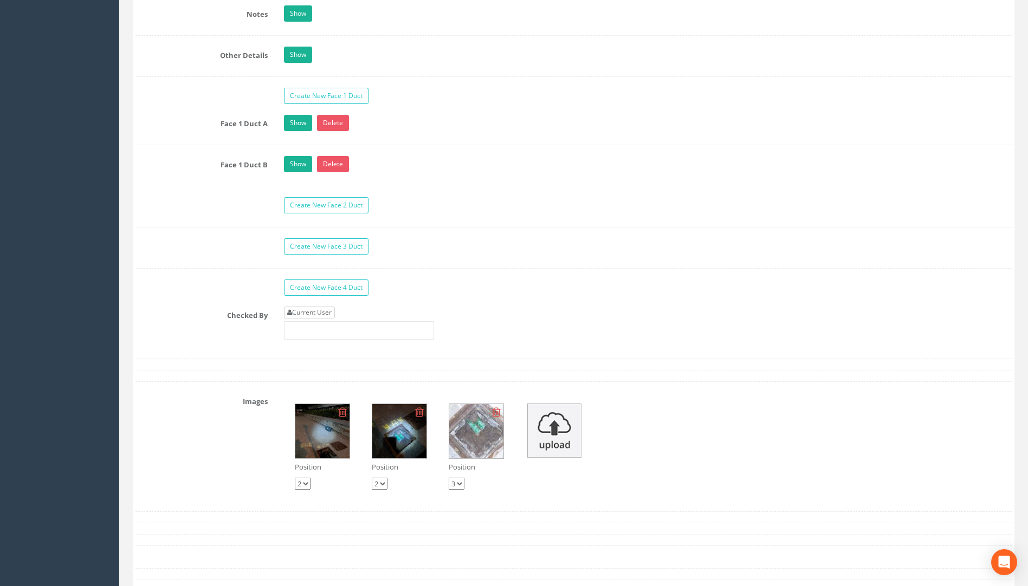
type input "117.45"
drag, startPoint x: 324, startPoint y: 313, endPoint x: 340, endPoint y: 311, distance: 16.5
click at [324, 313] on link "Current User" at bounding box center [309, 313] width 51 height 12
type input "[PERSON_NAME]"
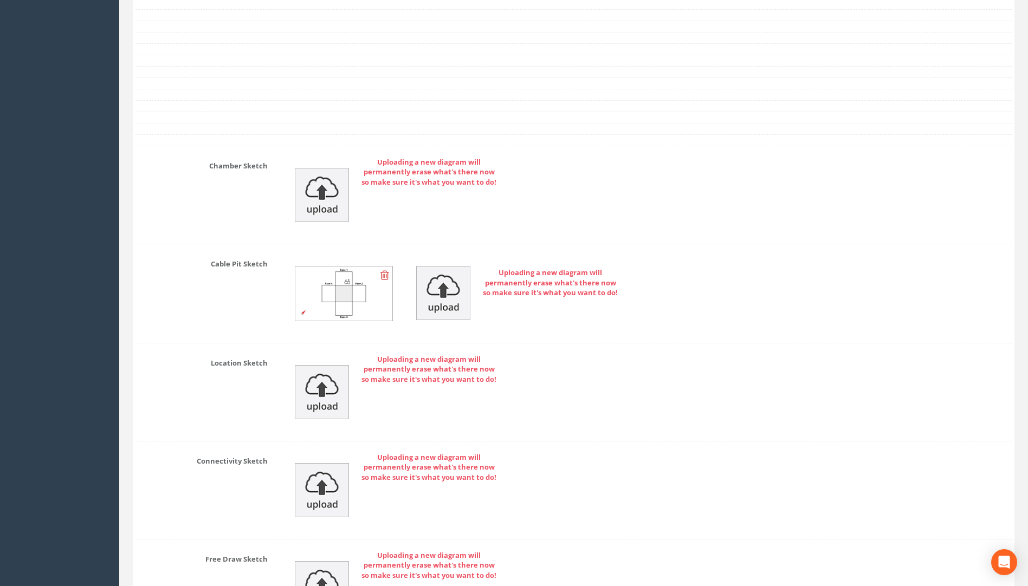
scroll to position [2333, 0]
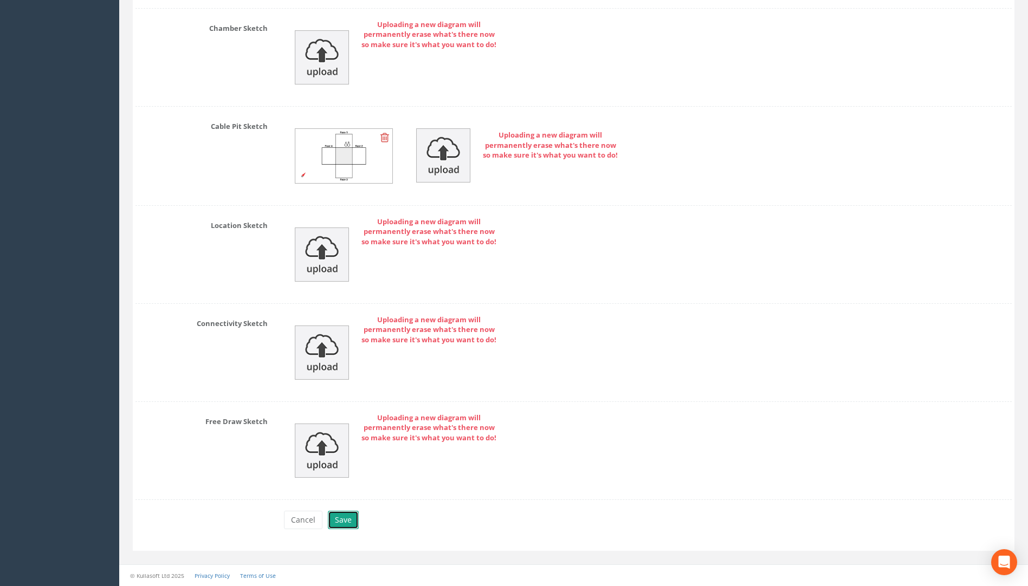
click at [354, 521] on button "Save" at bounding box center [343, 520] width 31 height 18
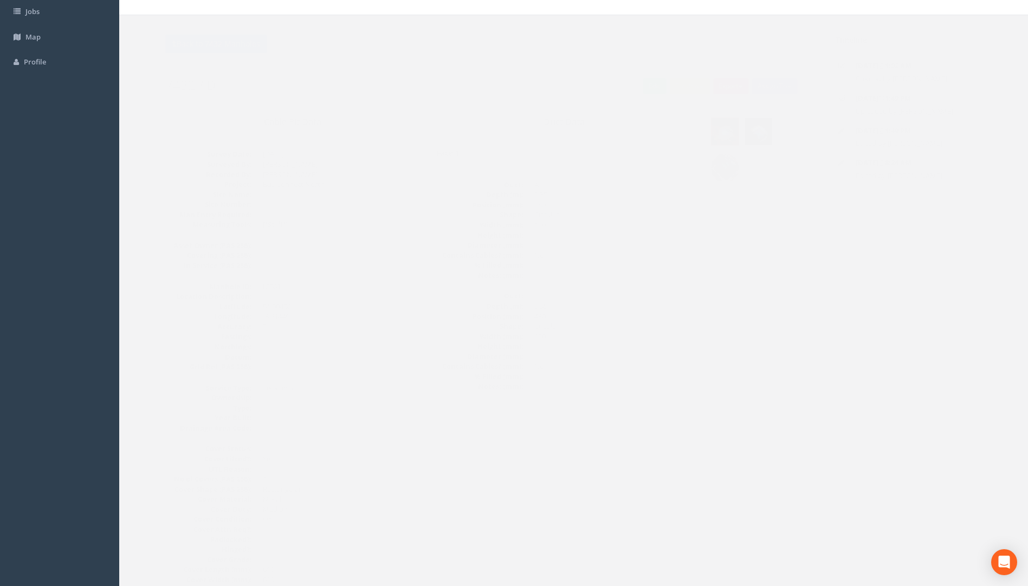
scroll to position [0, 0]
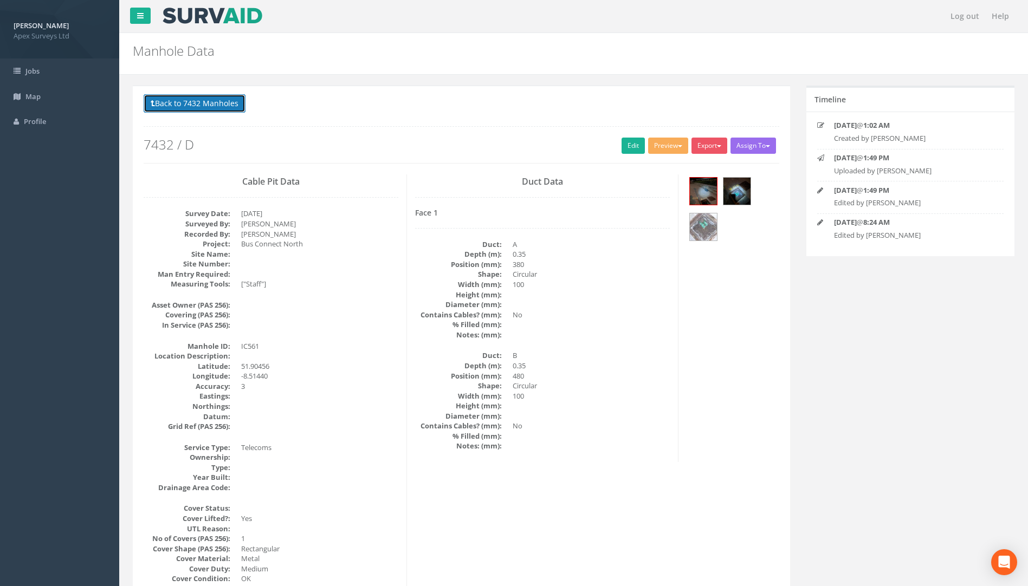
drag, startPoint x: 173, startPoint y: 102, endPoint x: 165, endPoint y: 105, distance: 9.1
click at [173, 102] on button "Back to 7432 Manholes" at bounding box center [195, 103] width 102 height 18
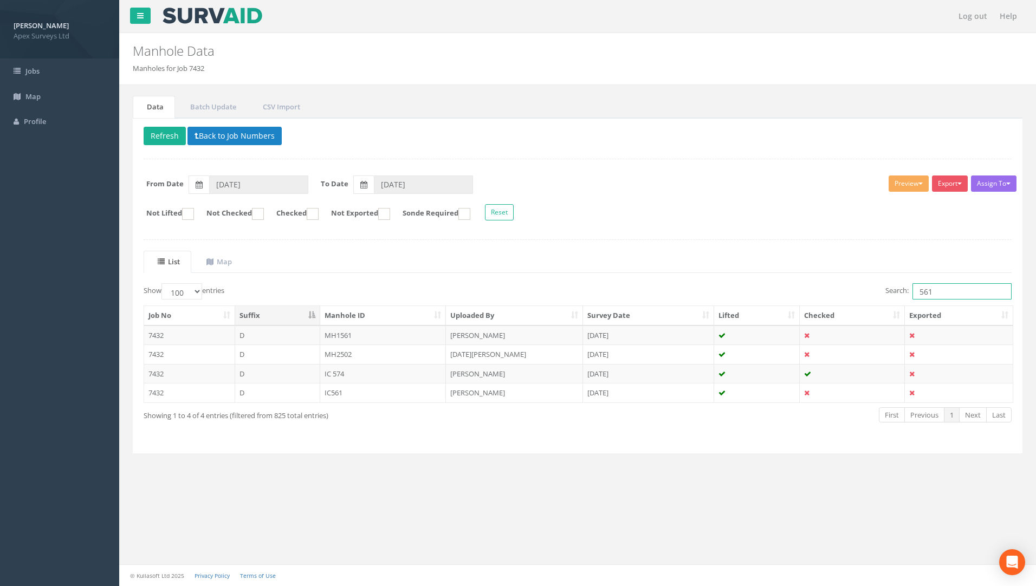
click at [944, 295] on input "561" at bounding box center [962, 291] width 99 height 16
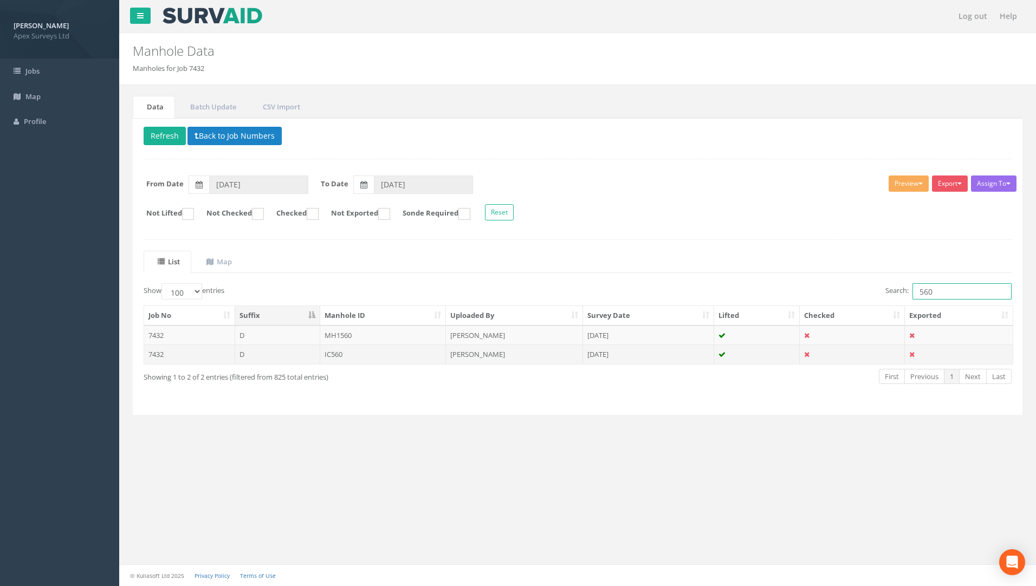
type input "560"
click at [338, 354] on td "IC560" at bounding box center [383, 355] width 126 height 20
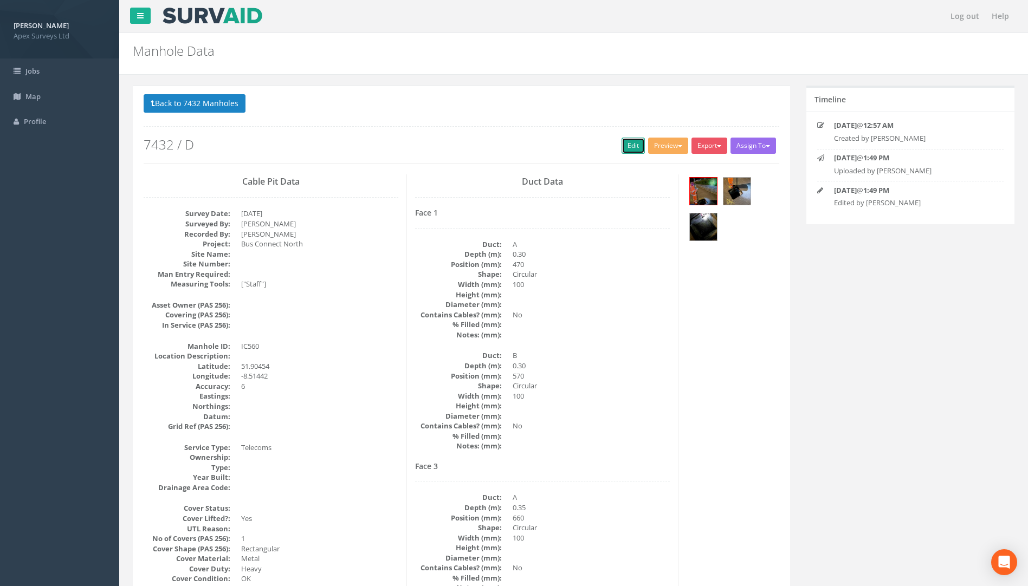
click at [625, 147] on link "Edit" at bounding box center [633, 146] width 23 height 16
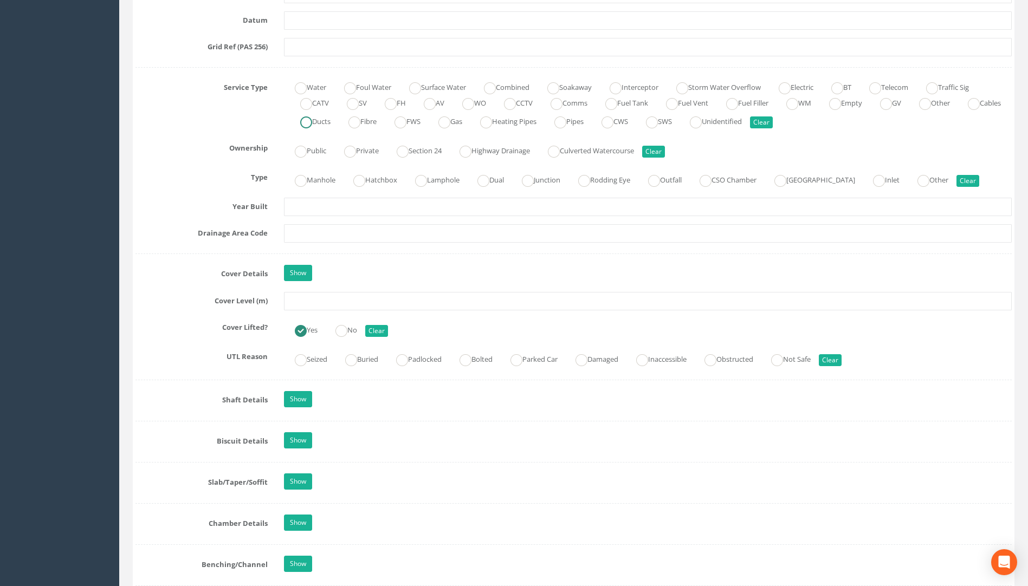
scroll to position [759, 0]
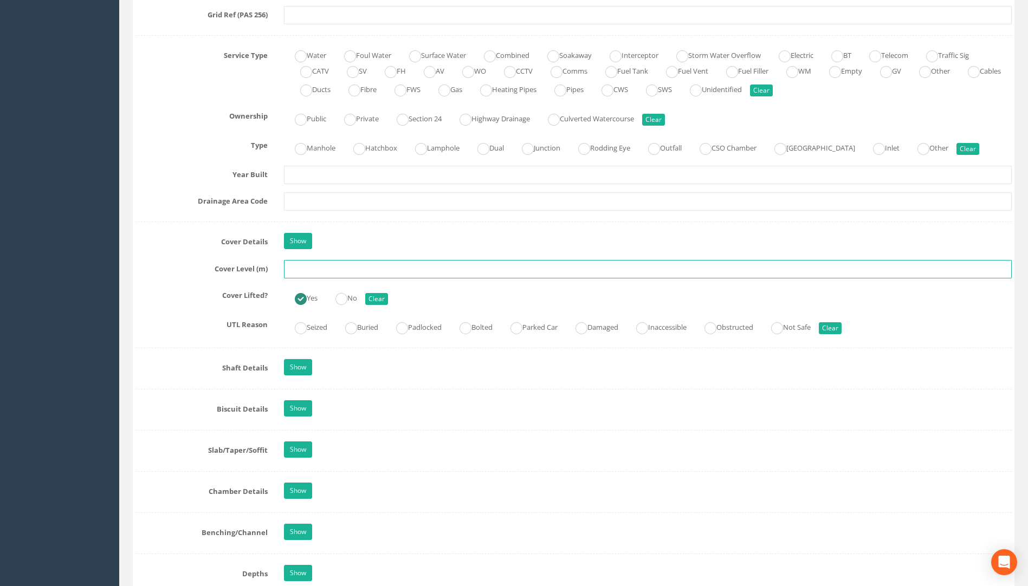
click at [297, 265] on input "text" at bounding box center [648, 269] width 728 height 18
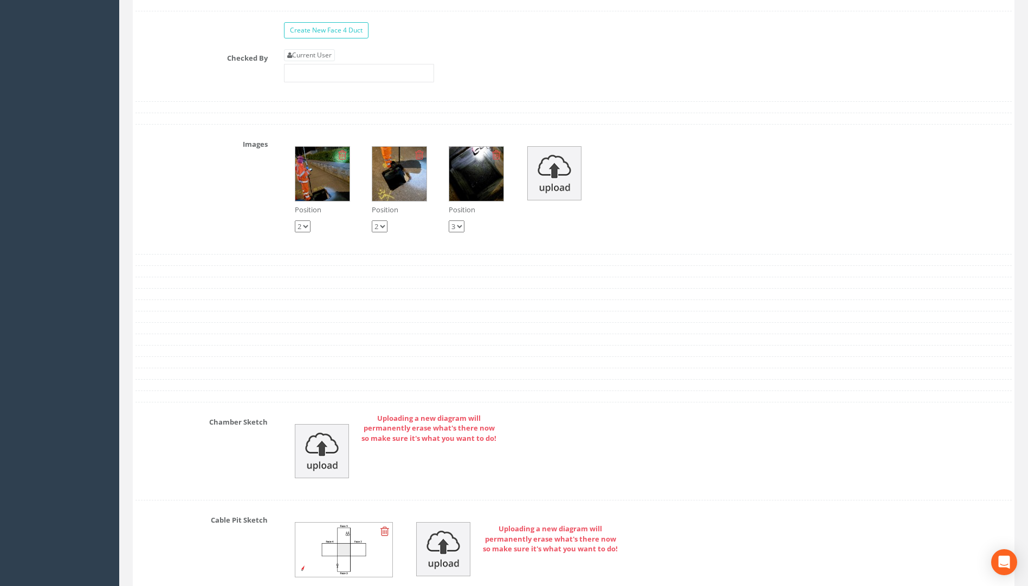
scroll to position [1872, 0]
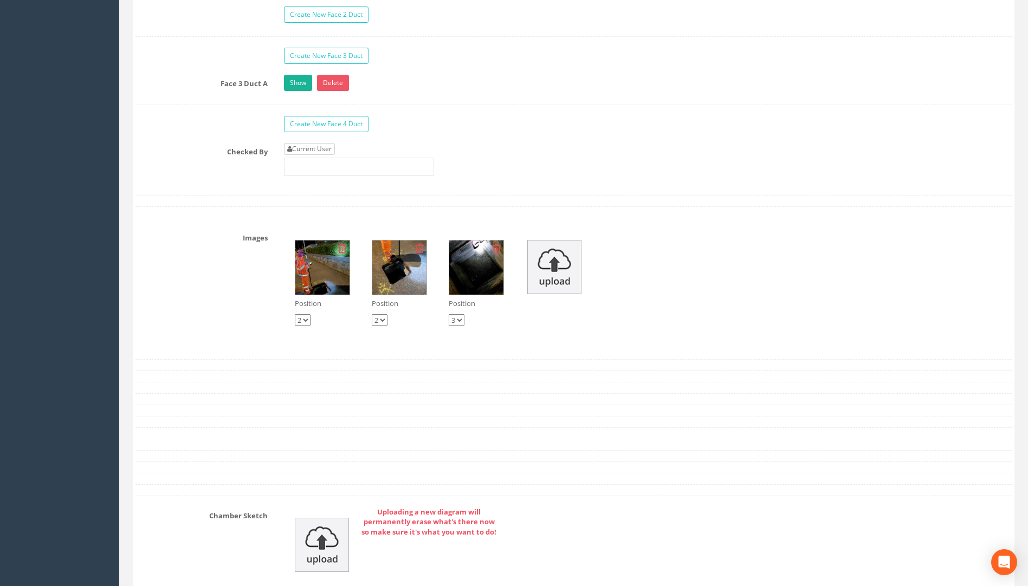
type input "116.39"
click at [313, 149] on link "Current User" at bounding box center [309, 149] width 51 height 12
type input "[PERSON_NAME]"
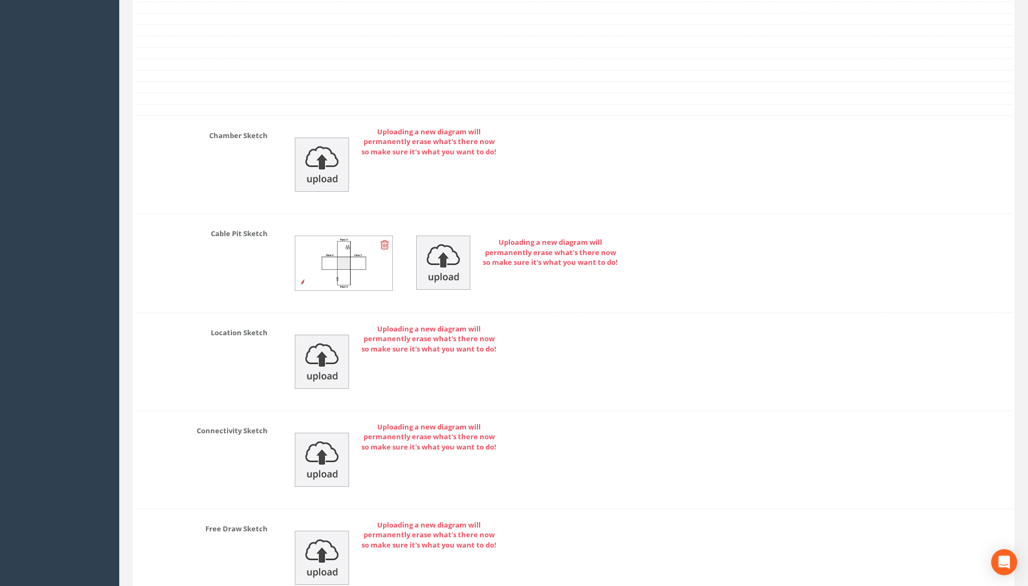
scroll to position [2360, 0]
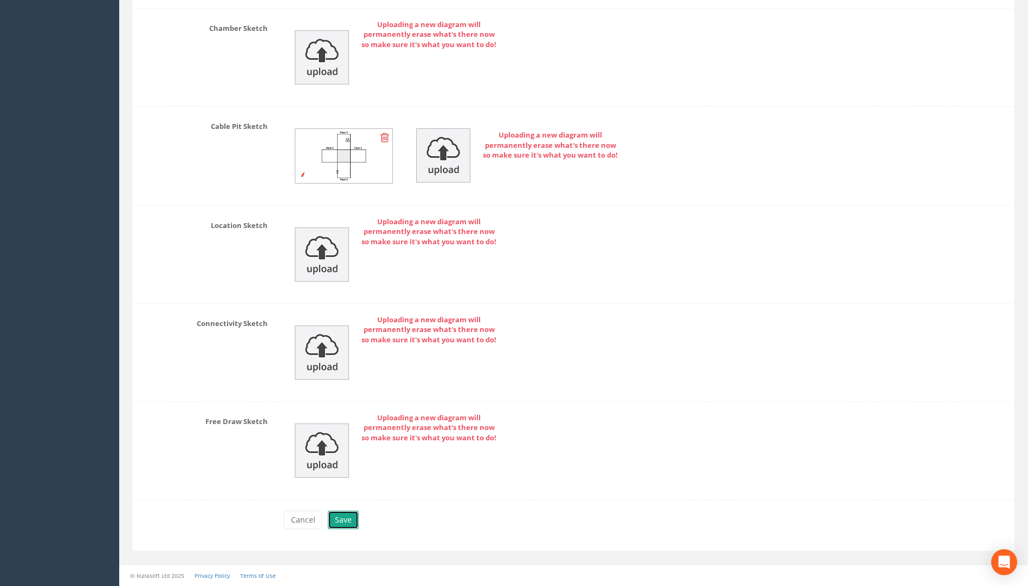
click at [341, 514] on button "Save" at bounding box center [343, 520] width 31 height 18
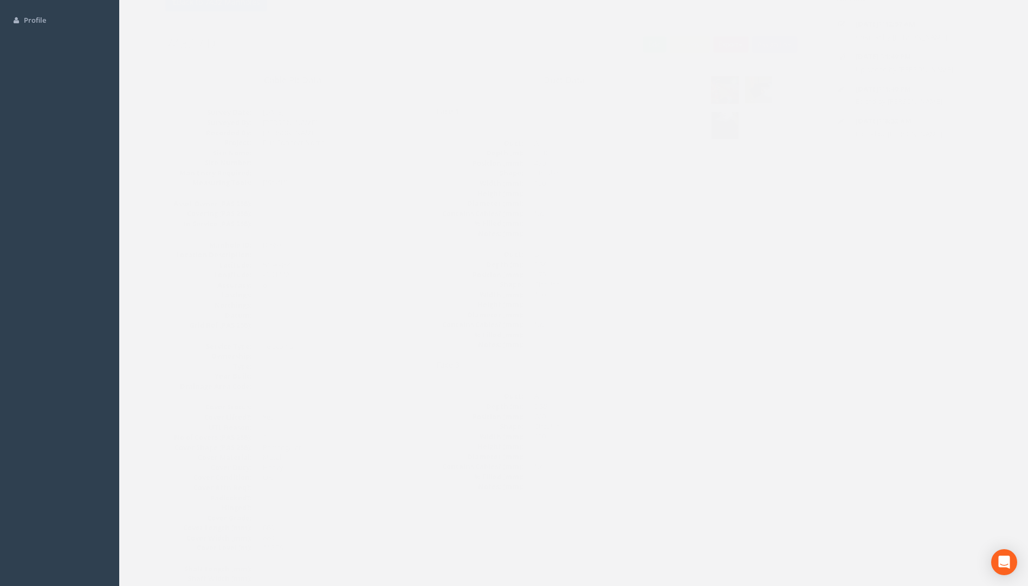
scroll to position [0, 0]
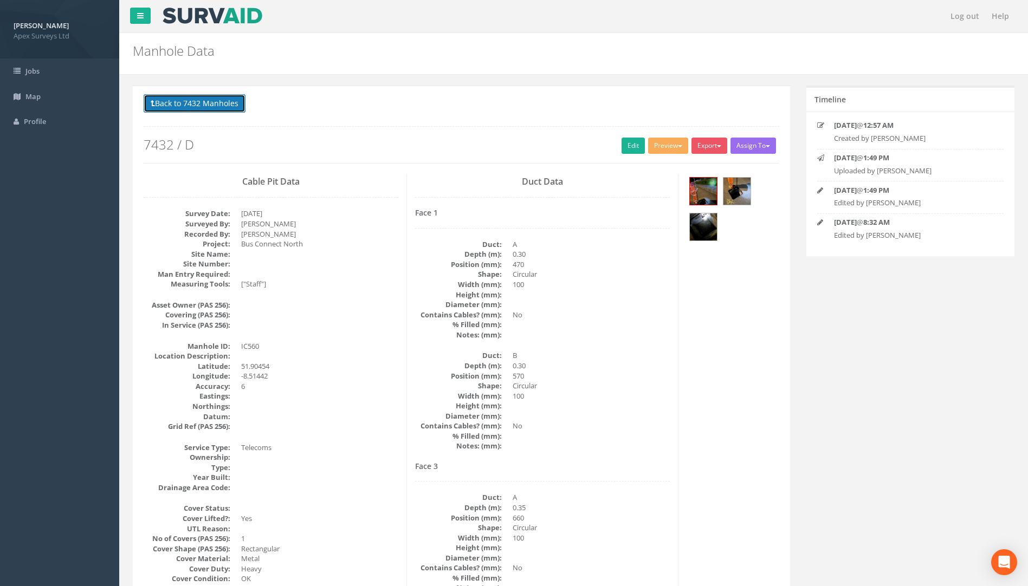
click at [193, 99] on button "Back to 7432 Manholes" at bounding box center [195, 103] width 102 height 18
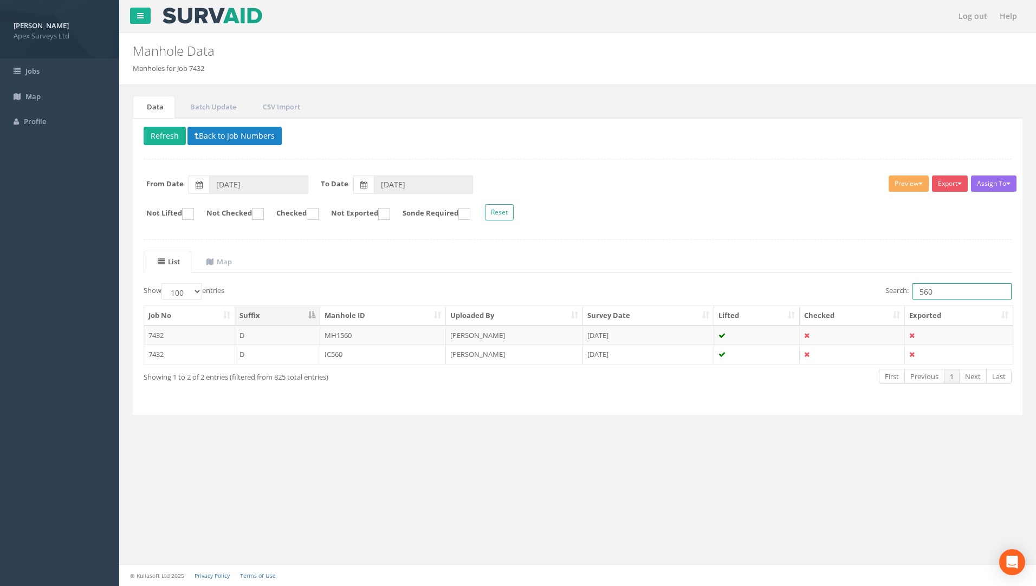
click at [948, 290] on input "560" at bounding box center [962, 291] width 99 height 16
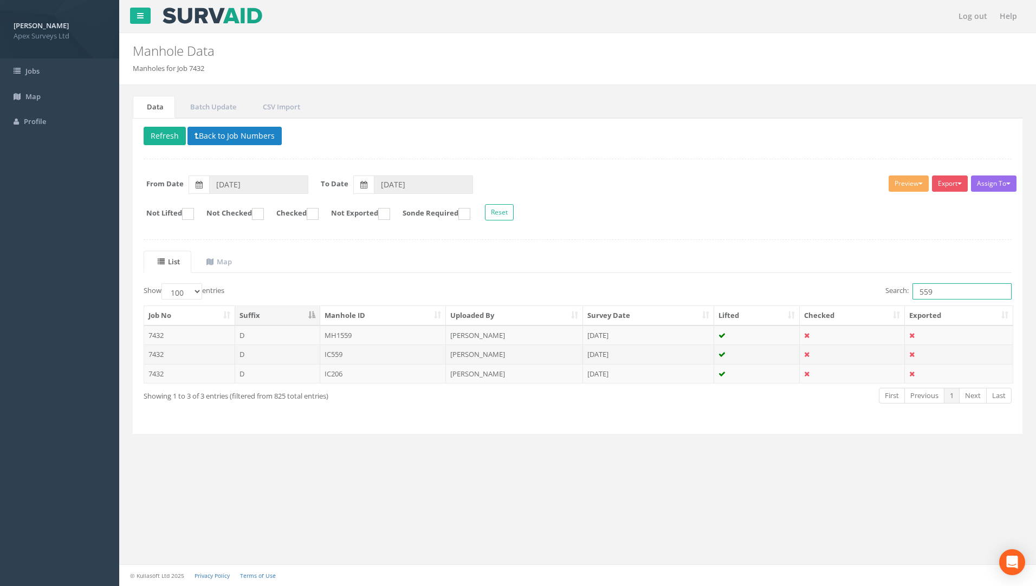
type input "559"
click at [332, 354] on td "IC559" at bounding box center [383, 355] width 126 height 20
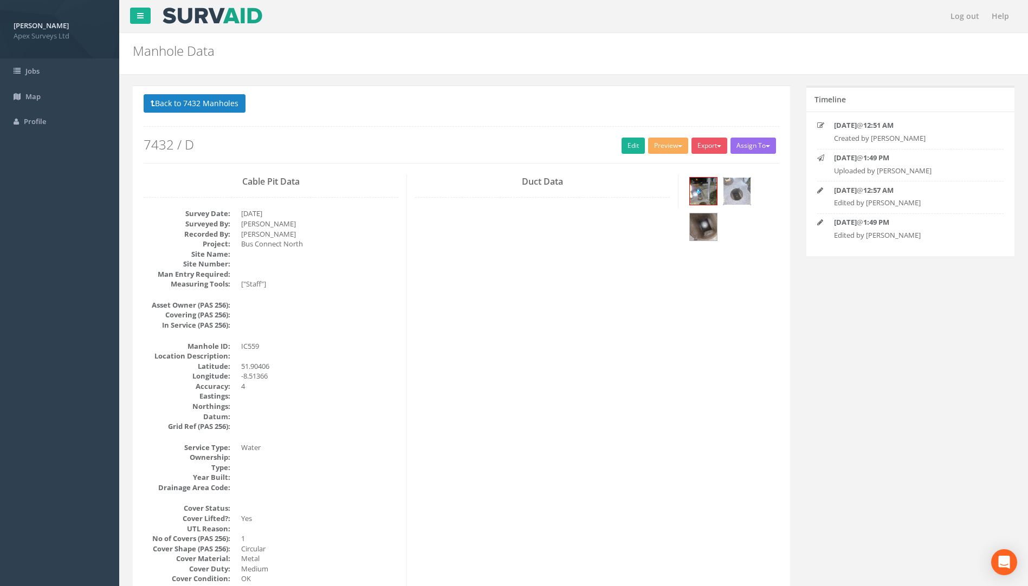
click at [733, 186] on img at bounding box center [737, 191] width 27 height 27
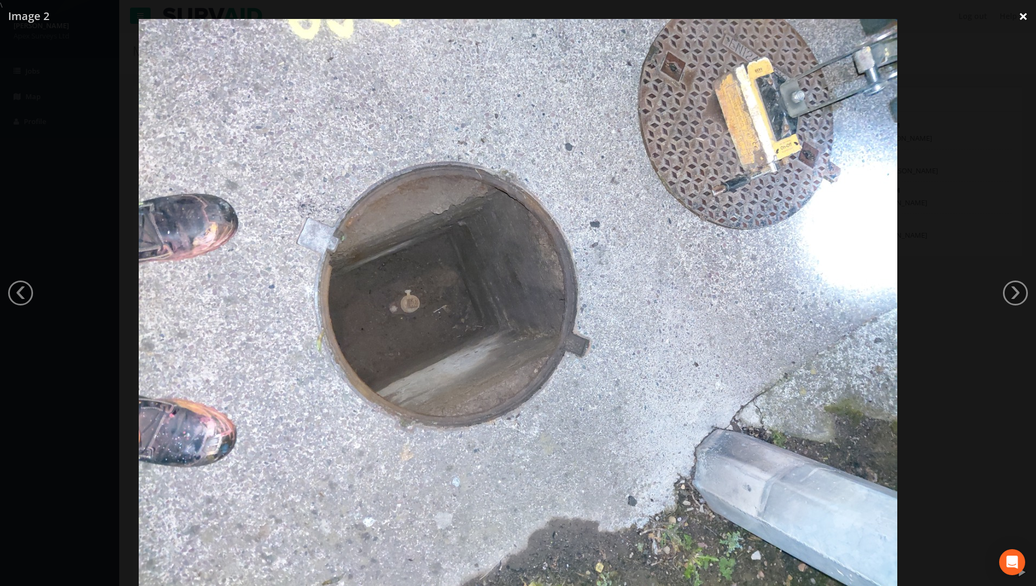
click at [1022, 15] on link "×" at bounding box center [1023, 16] width 25 height 33
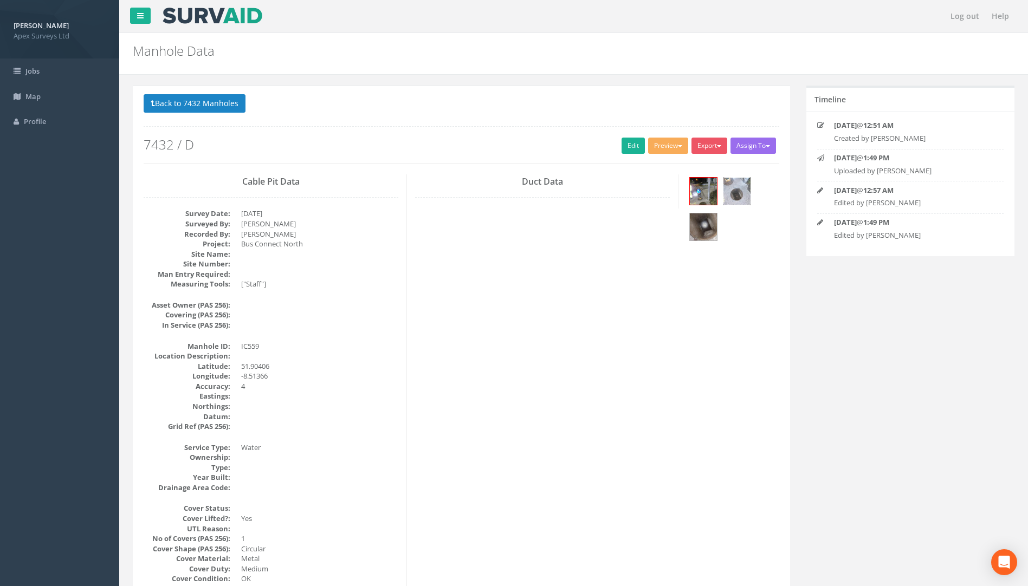
click at [739, 193] on img at bounding box center [737, 191] width 27 height 27
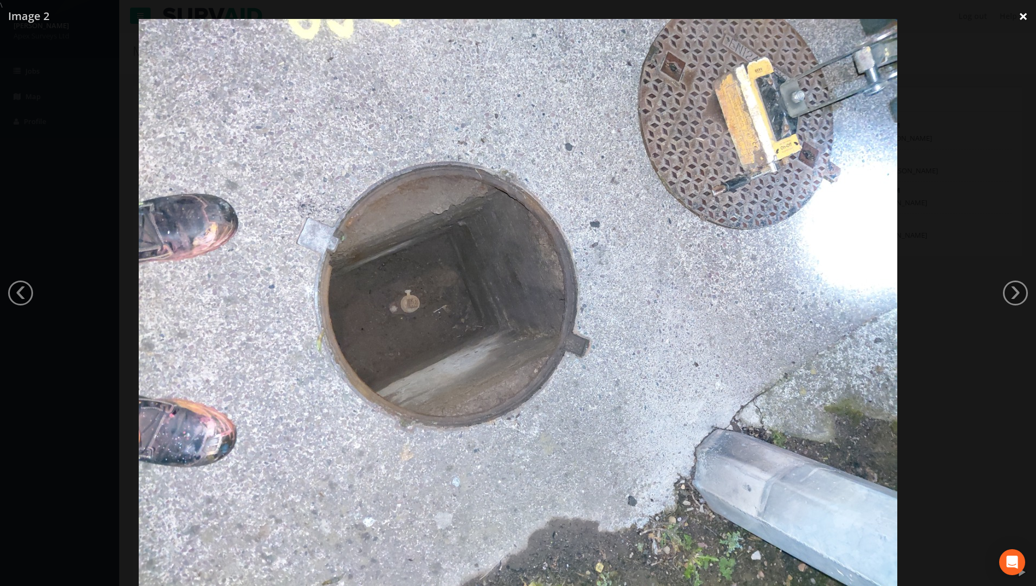
click at [1018, 17] on link "×" at bounding box center [1023, 16] width 25 height 33
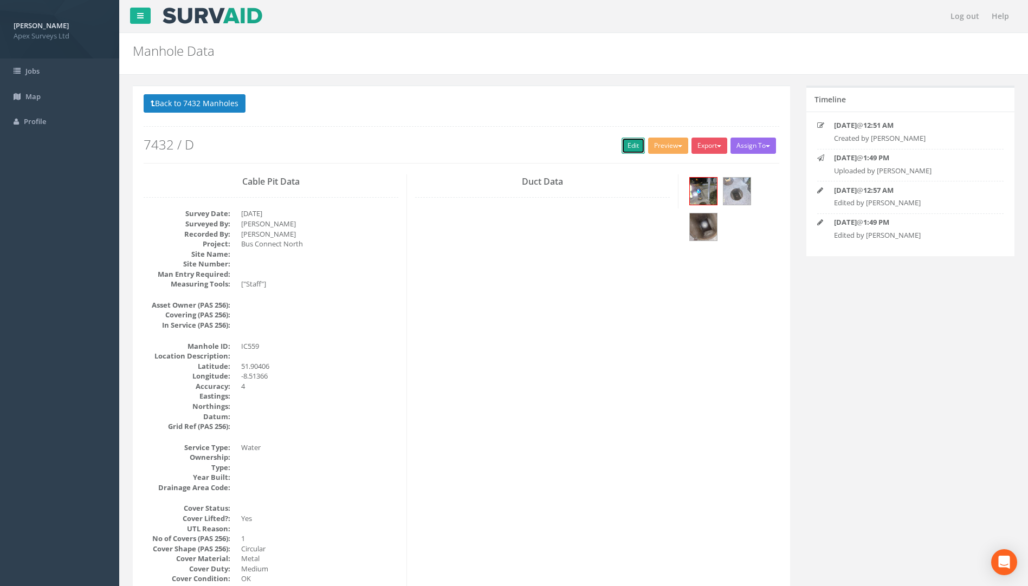
click at [635, 140] on link "Edit" at bounding box center [633, 146] width 23 height 16
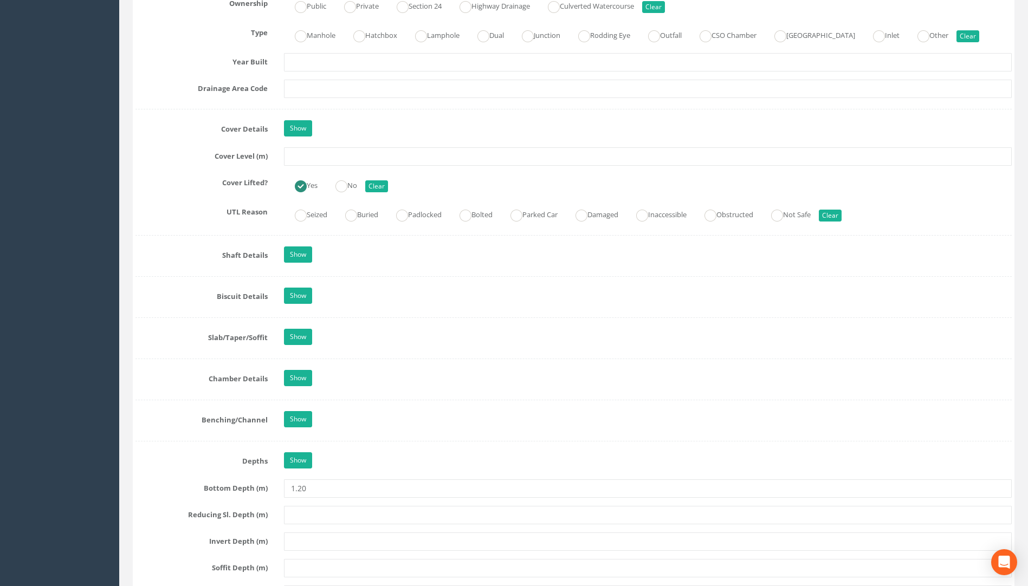
scroll to position [867, 0]
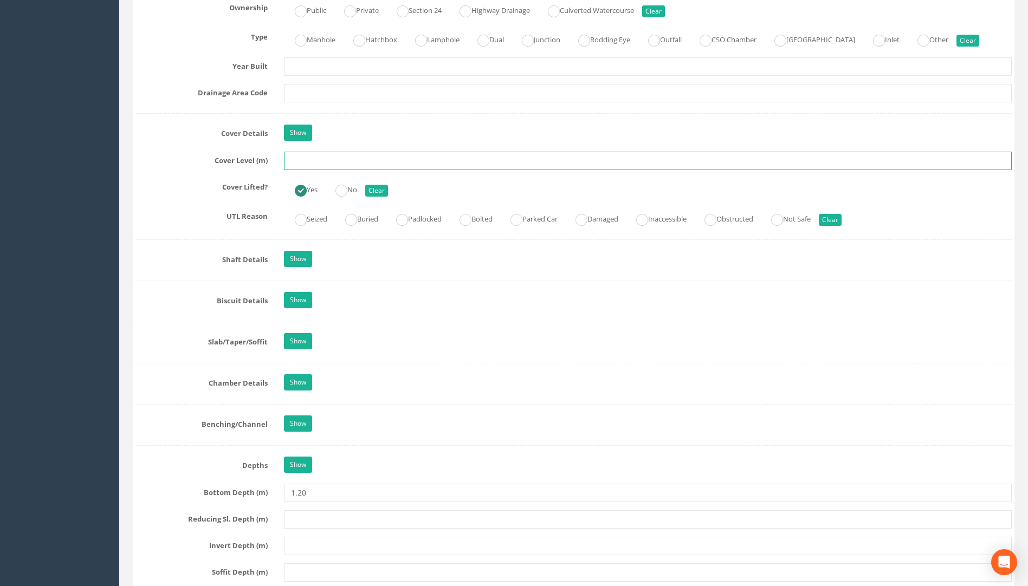
click at [301, 163] on input "text" at bounding box center [648, 161] width 728 height 18
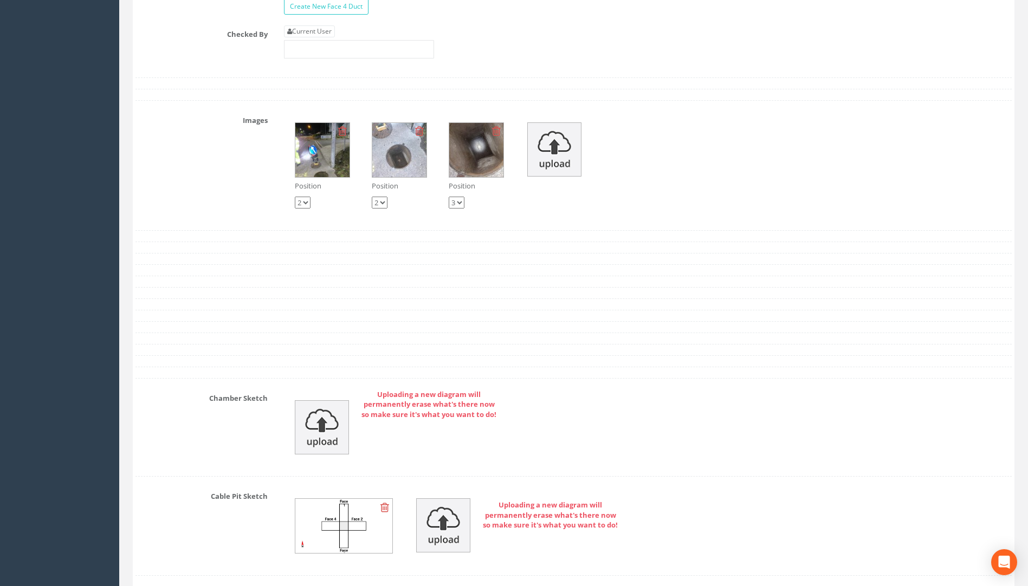
scroll to position [1734, 0]
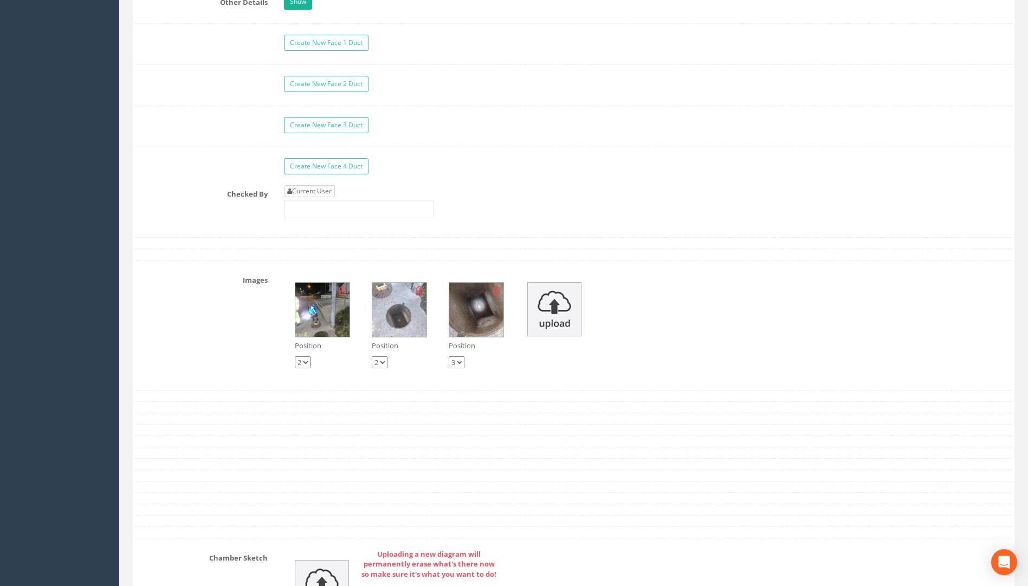
type input "116.02"
click at [307, 188] on link "Current User" at bounding box center [309, 191] width 51 height 12
type input "[PERSON_NAME]"
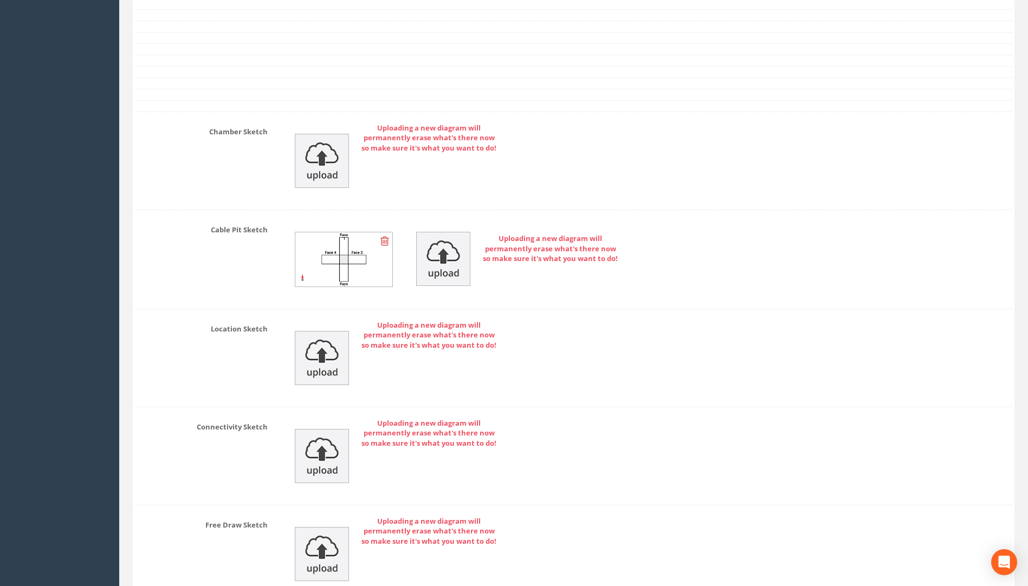
scroll to position [2264, 0]
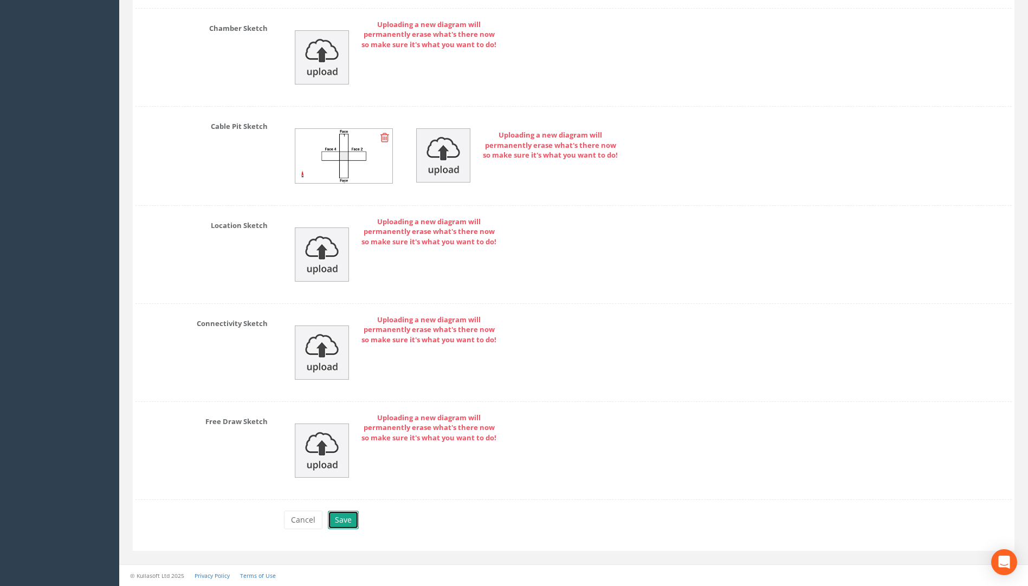
click at [350, 520] on button "Save" at bounding box center [343, 520] width 31 height 18
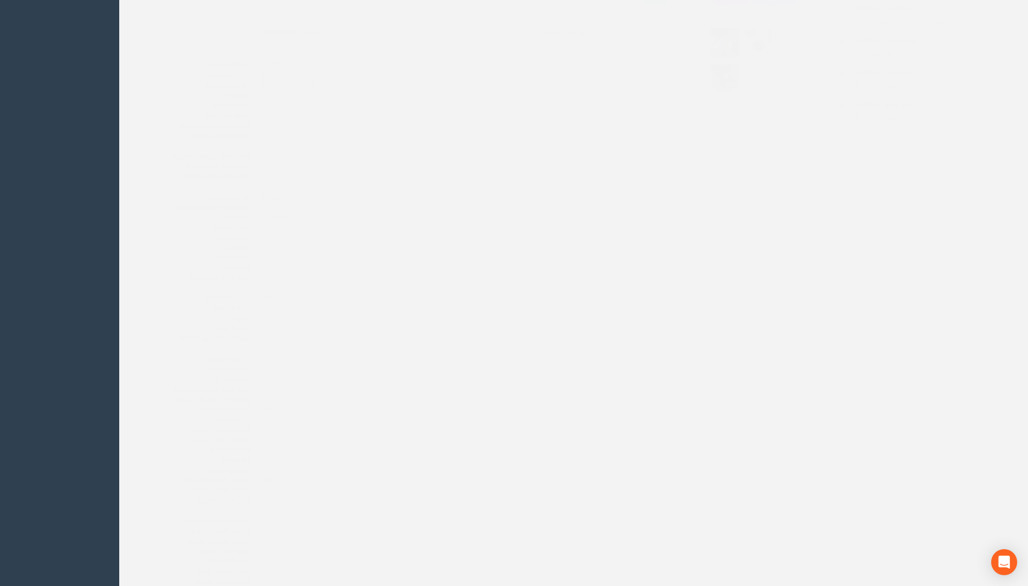
scroll to position [0, 0]
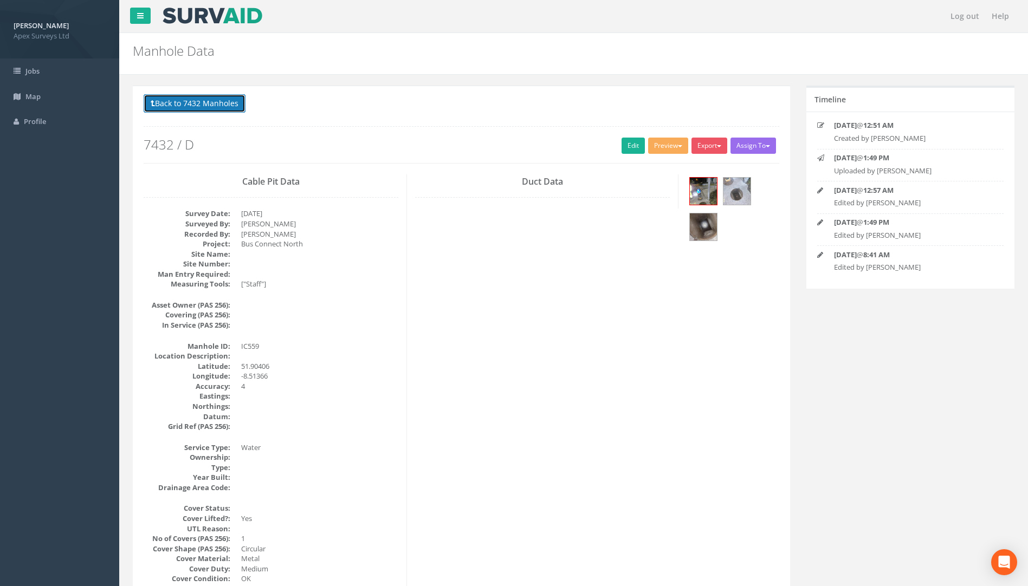
click at [205, 105] on button "Back to 7432 Manholes" at bounding box center [195, 103] width 102 height 18
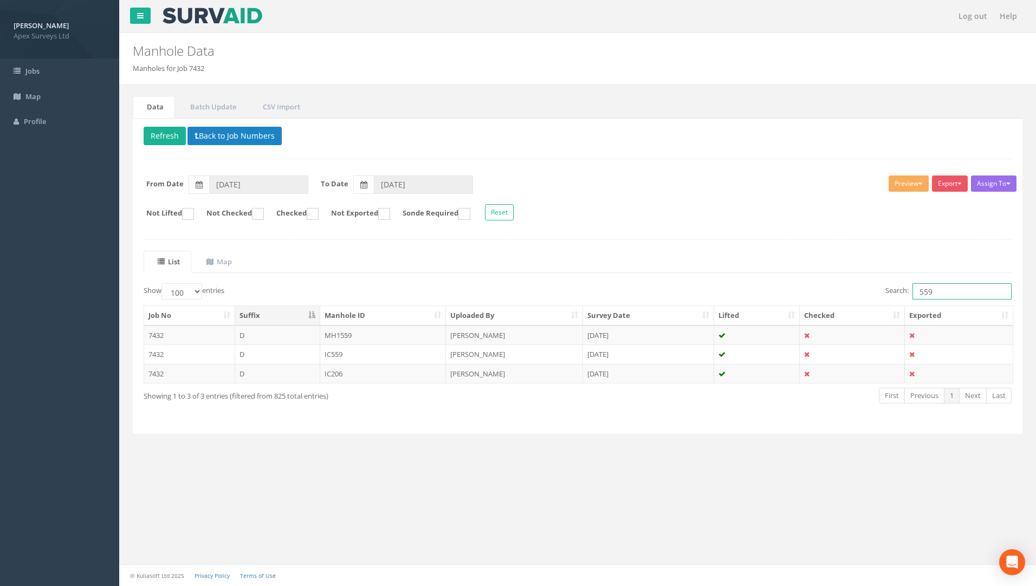
drag, startPoint x: 935, startPoint y: 292, endPoint x: 850, endPoint y: 294, distance: 85.1
click at [850, 294] on div "Search: 559" at bounding box center [799, 292] width 426 height 19
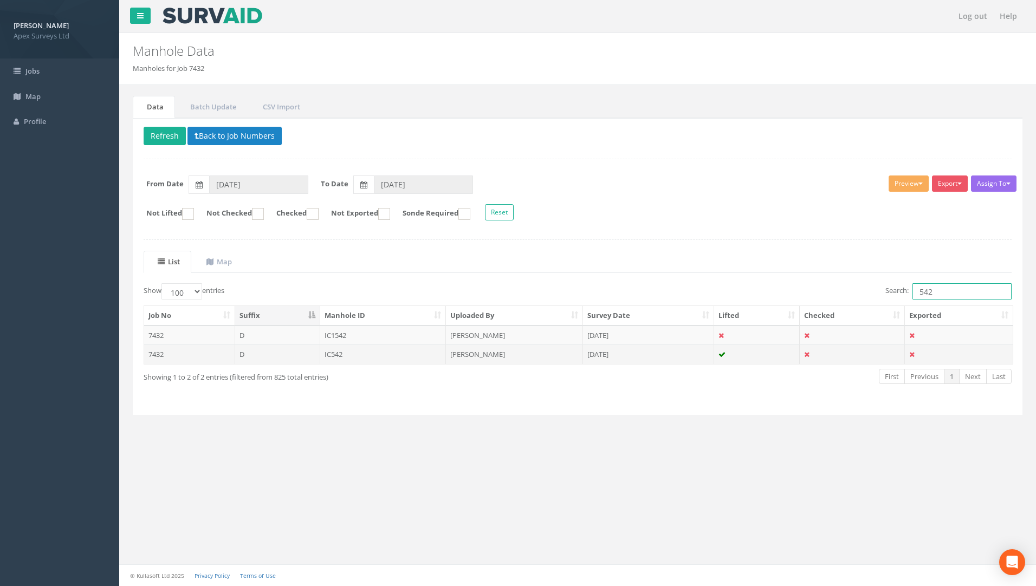
type input "542"
click at [341, 353] on td "IC542" at bounding box center [383, 355] width 126 height 20
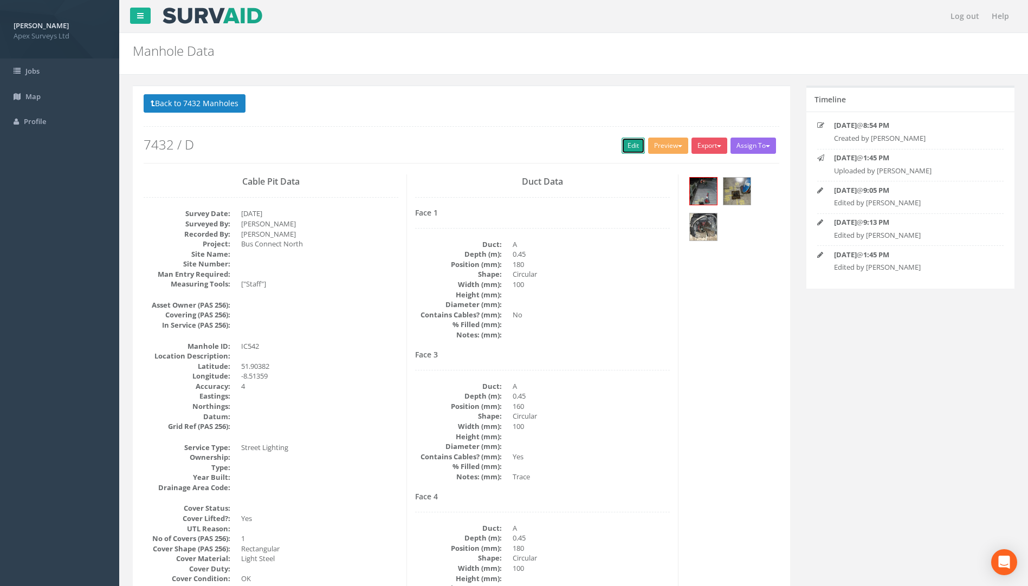
click at [623, 141] on link "Edit" at bounding box center [633, 146] width 23 height 16
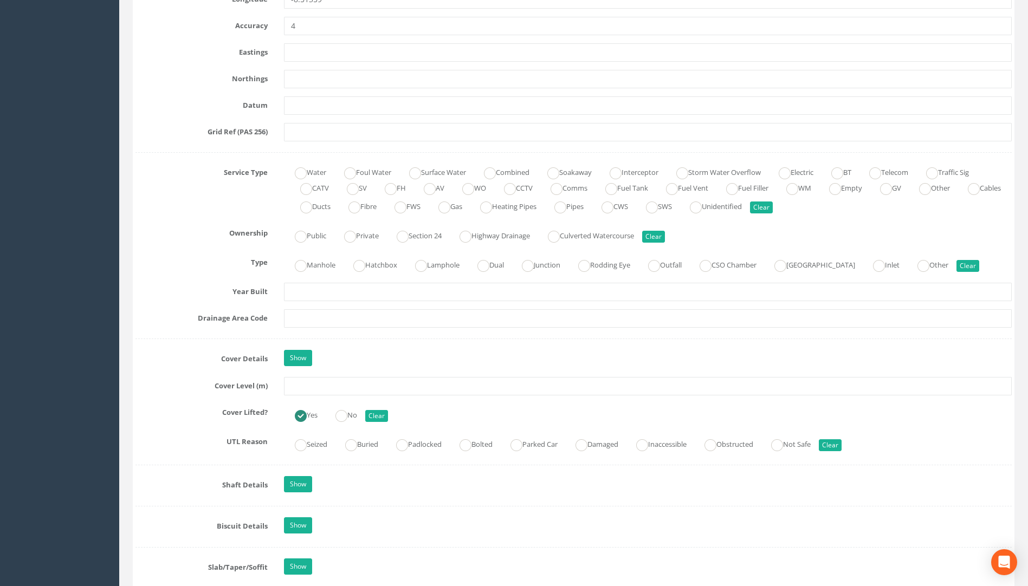
scroll to position [650, 0]
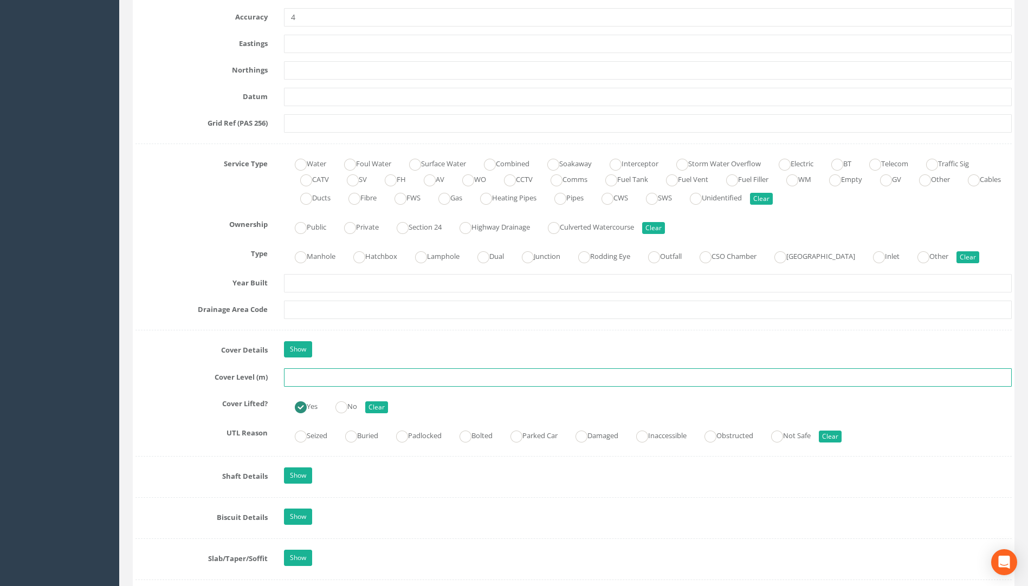
click at [302, 375] on input "text" at bounding box center [648, 378] width 728 height 18
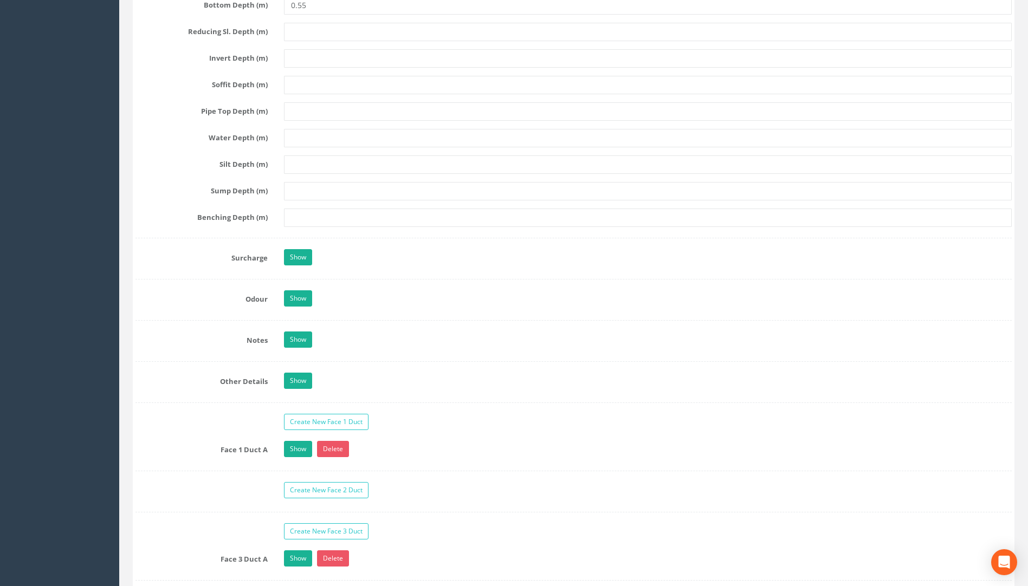
scroll to position [1572, 0]
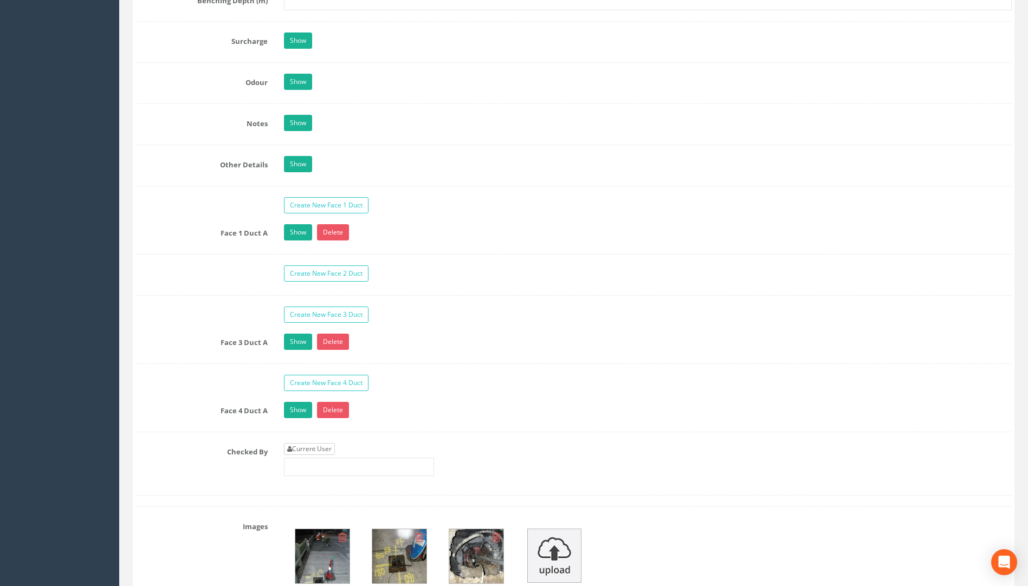
type input "115.47"
click at [313, 450] on link "Current User" at bounding box center [309, 449] width 51 height 12
type input "[PERSON_NAME]"
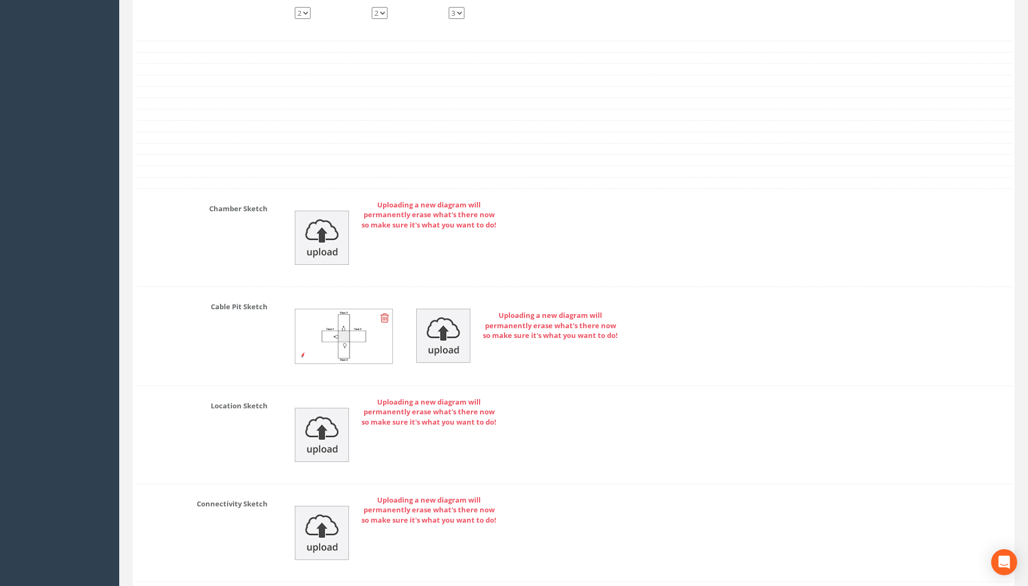
scroll to position [2348, 0]
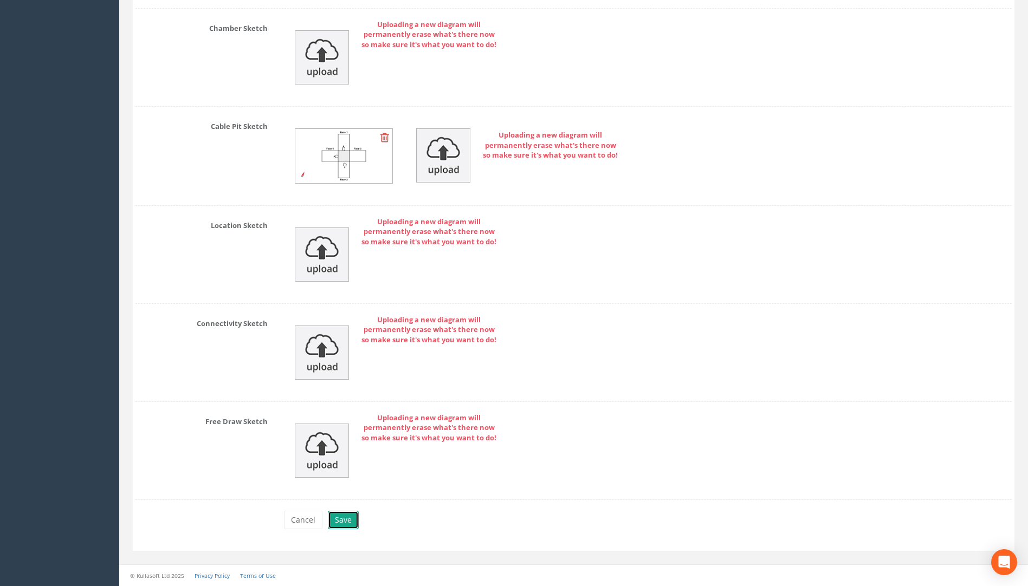
click at [345, 522] on button "Save" at bounding box center [343, 520] width 31 height 18
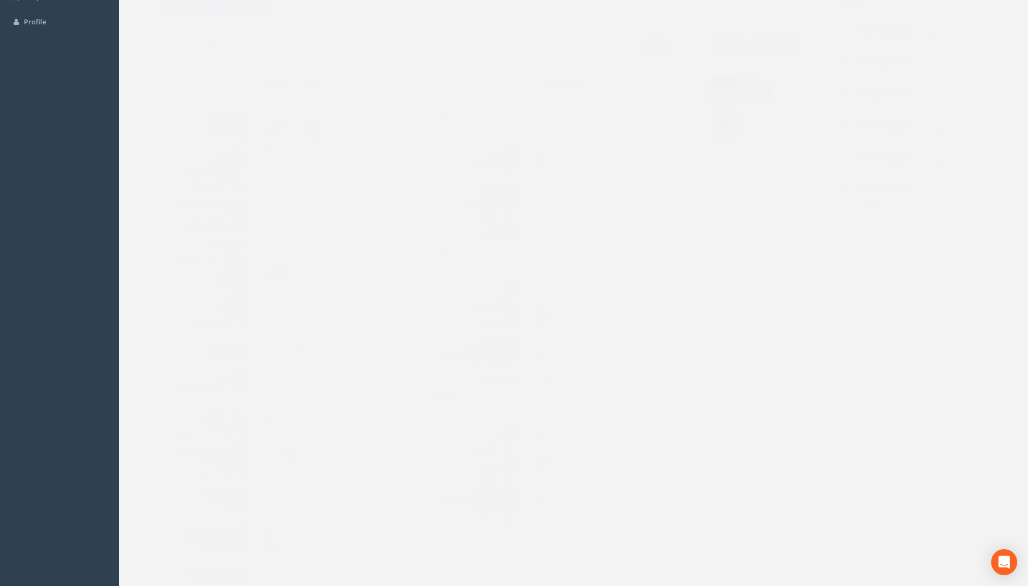
scroll to position [0, 0]
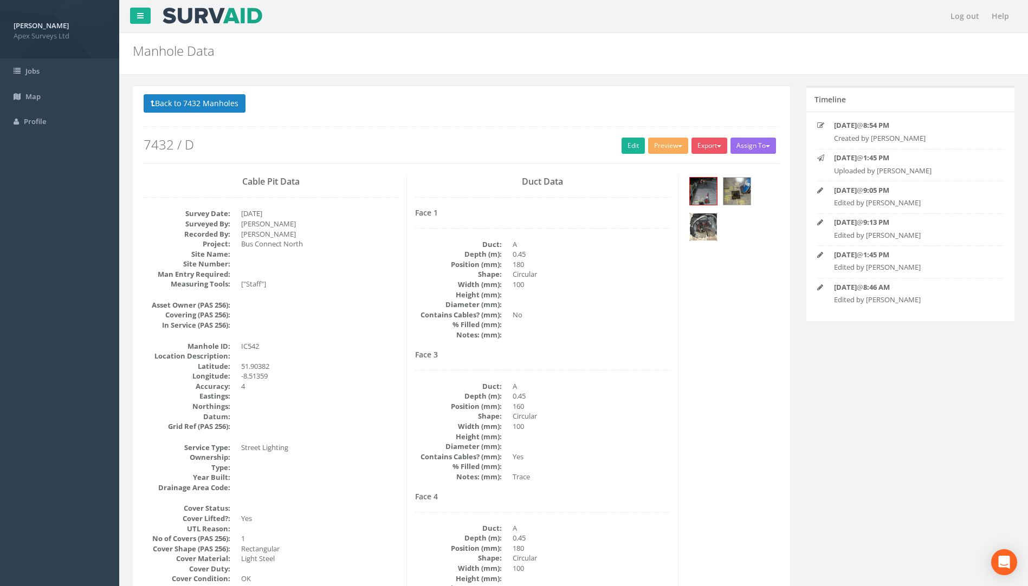
click at [704, 224] on img at bounding box center [703, 227] width 27 height 27
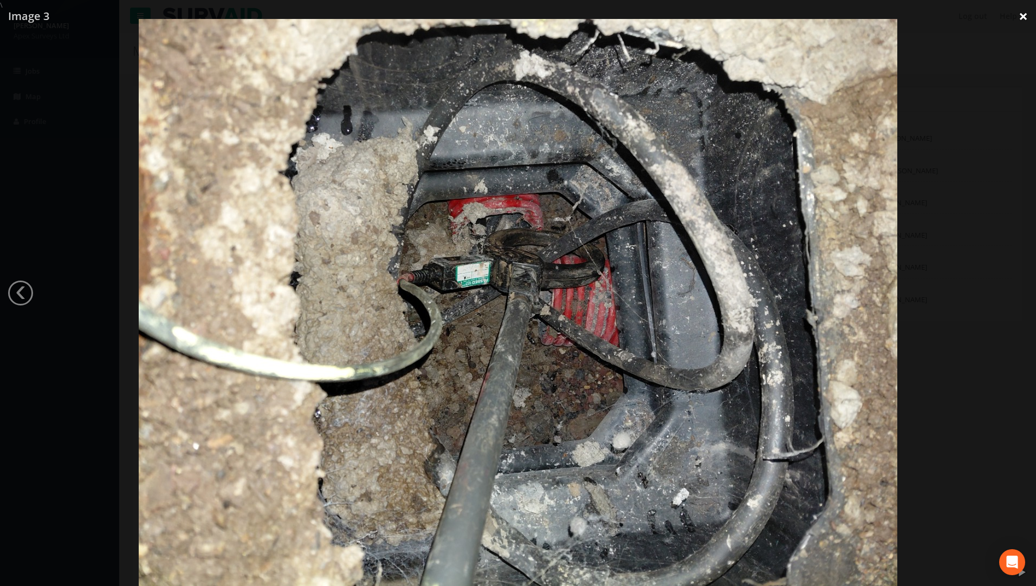
click at [1019, 15] on link "×" at bounding box center [1023, 16] width 25 height 33
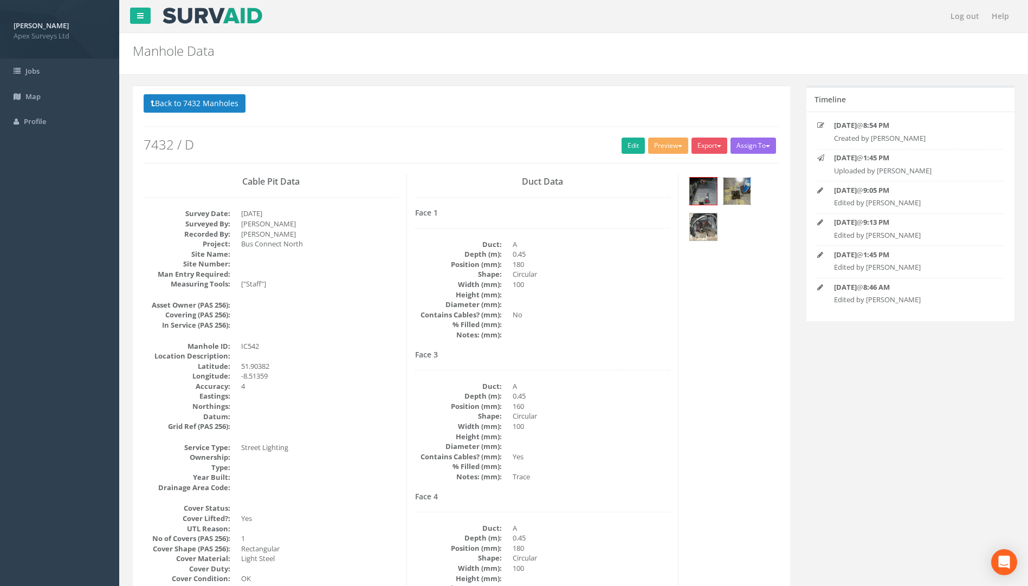
click at [745, 195] on img at bounding box center [737, 191] width 27 height 27
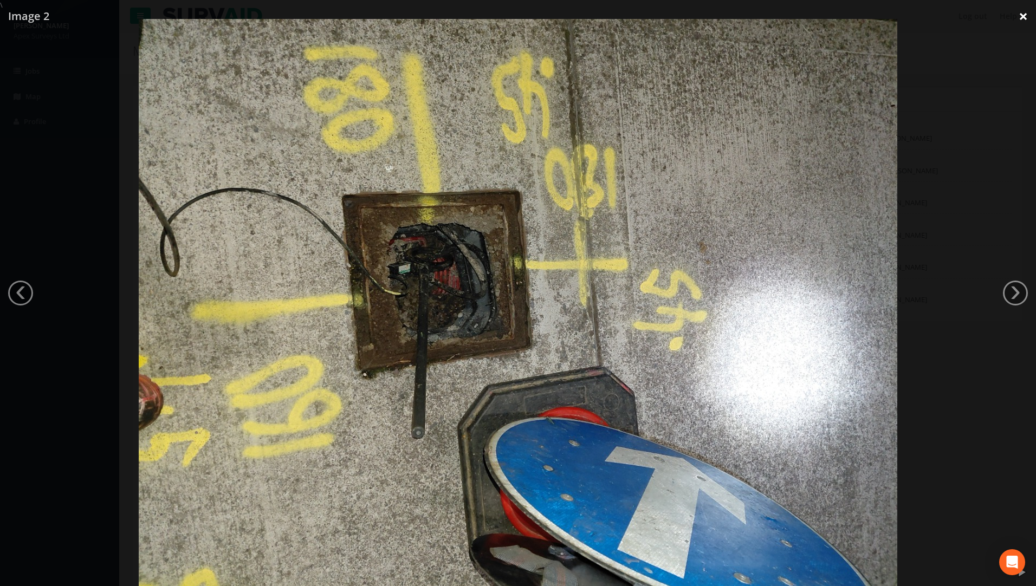
click at [1025, 11] on link "×" at bounding box center [1023, 16] width 25 height 33
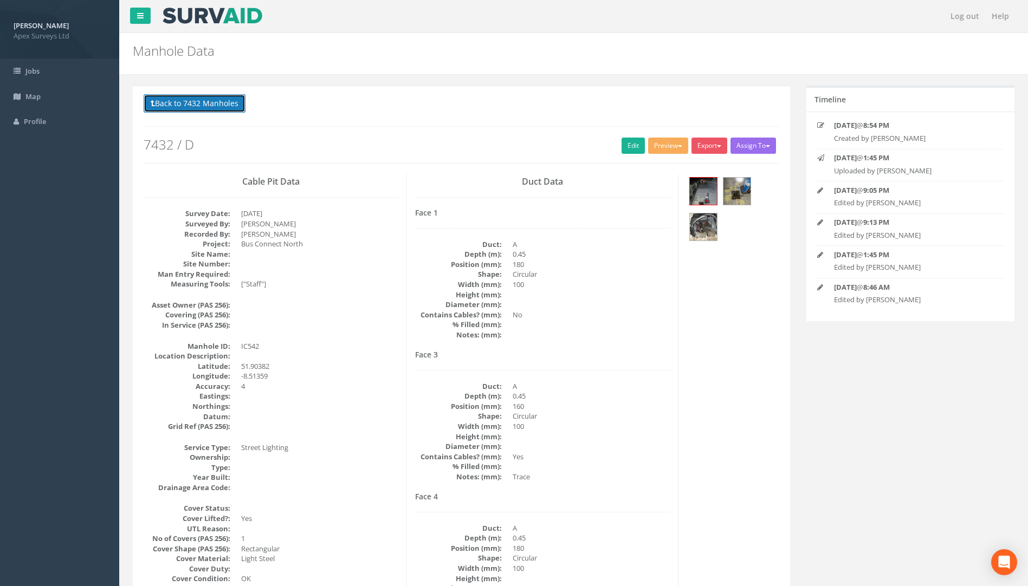
click at [224, 104] on button "Back to 7432 Manholes" at bounding box center [195, 103] width 102 height 18
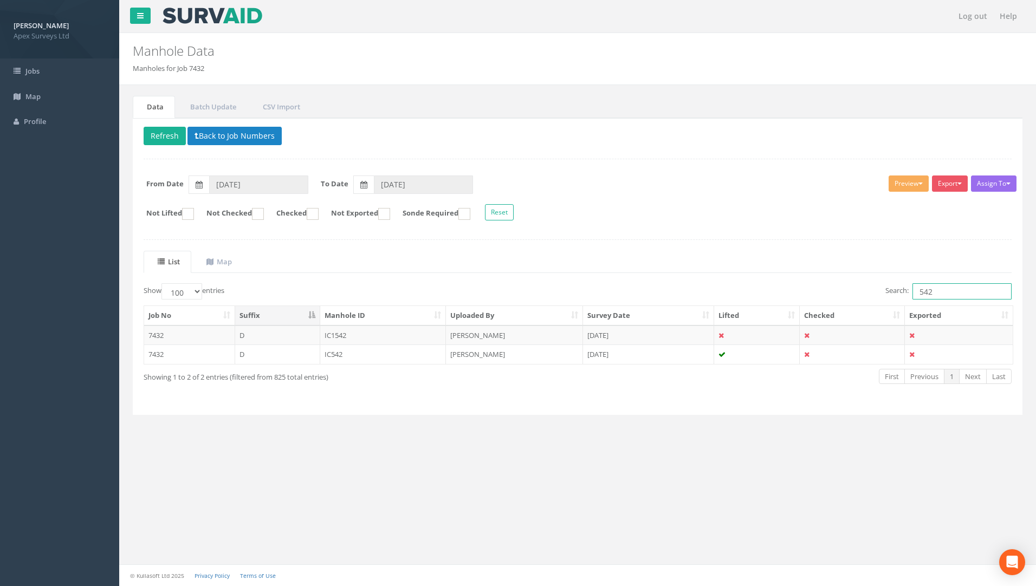
drag, startPoint x: 951, startPoint y: 293, endPoint x: 823, endPoint y: 302, distance: 128.2
click at [826, 301] on div "Search: 542" at bounding box center [799, 292] width 426 height 19
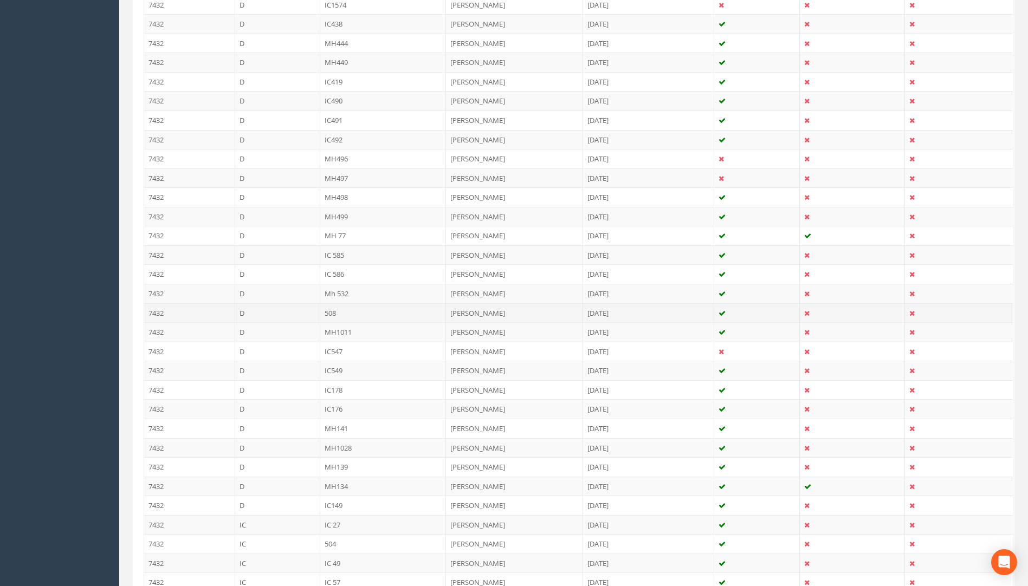
scroll to position [866, 0]
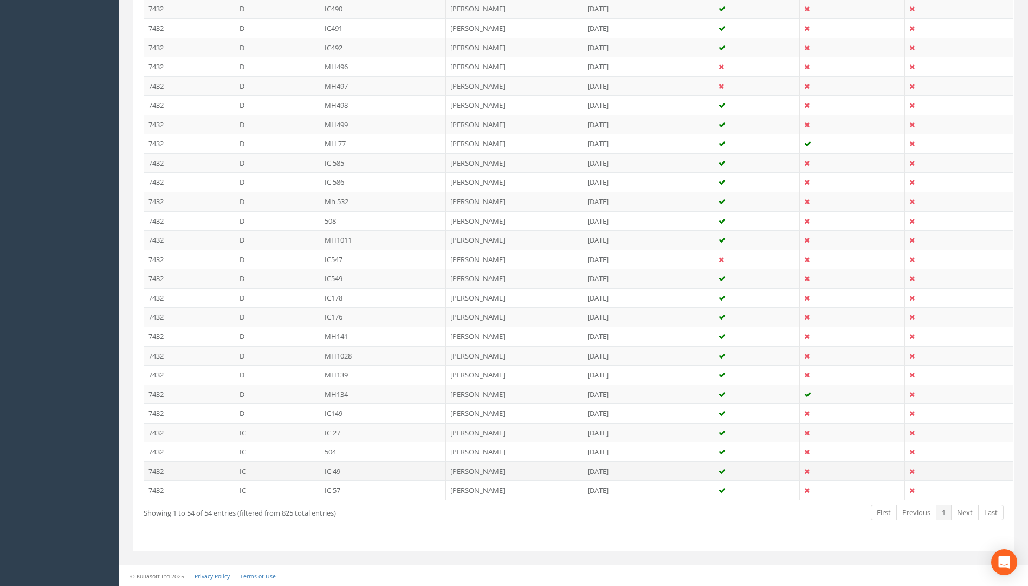
type input "49"
click at [339, 469] on td "IC 49" at bounding box center [383, 472] width 126 height 20
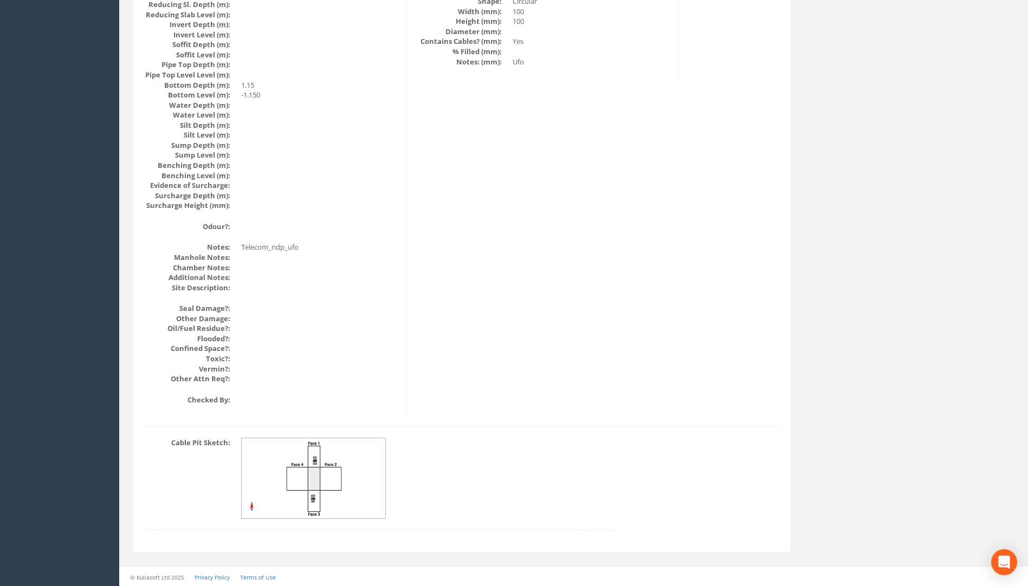
scroll to position [1085, 0]
click at [317, 455] on img at bounding box center [314, 477] width 145 height 81
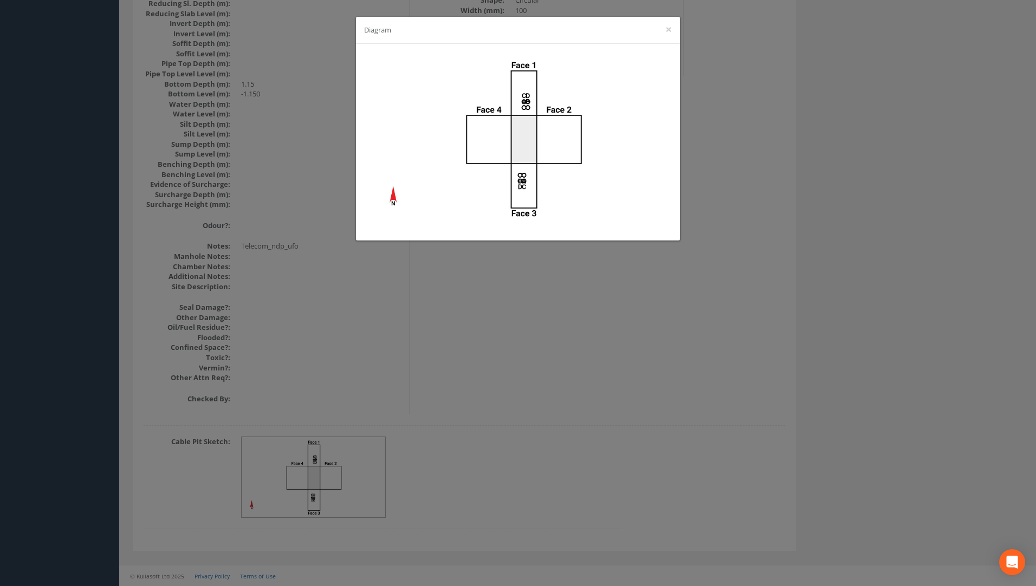
click at [541, 357] on div "Diagram ×" at bounding box center [518, 293] width 1036 height 586
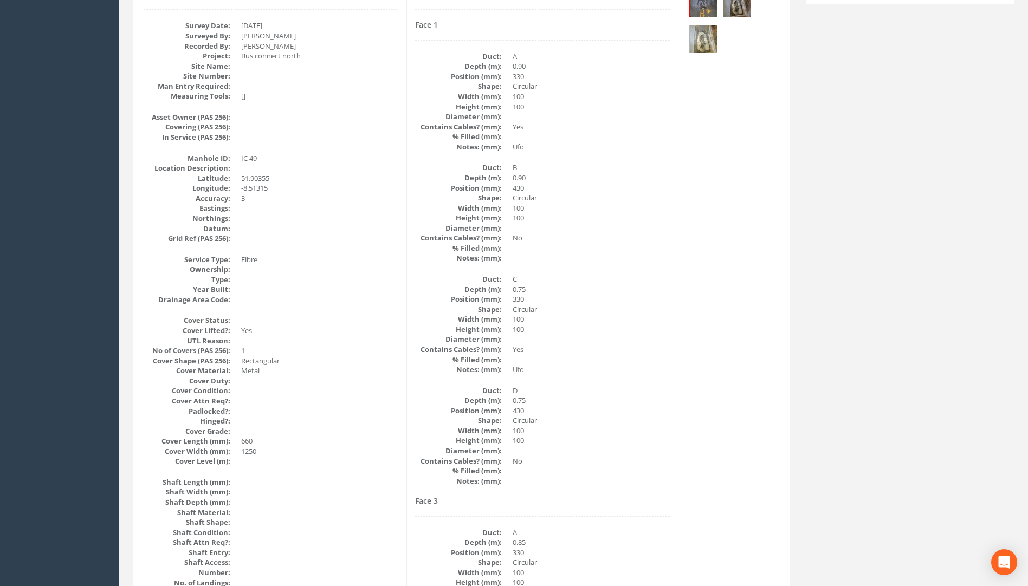
scroll to position [0, 0]
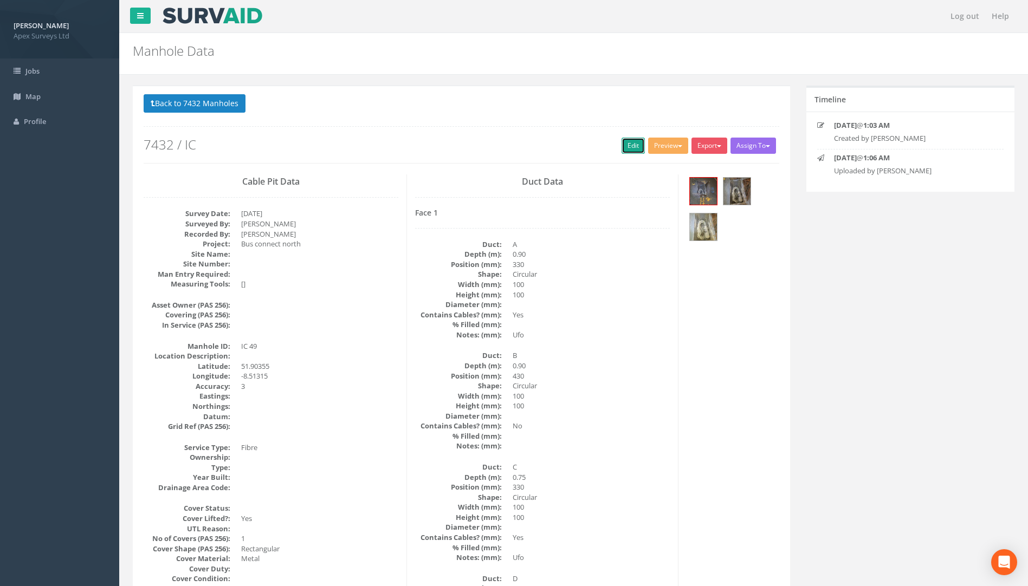
drag, startPoint x: 627, startPoint y: 143, endPoint x: 0, endPoint y: 157, distance: 626.7
click at [627, 143] on link "Edit" at bounding box center [633, 146] width 23 height 16
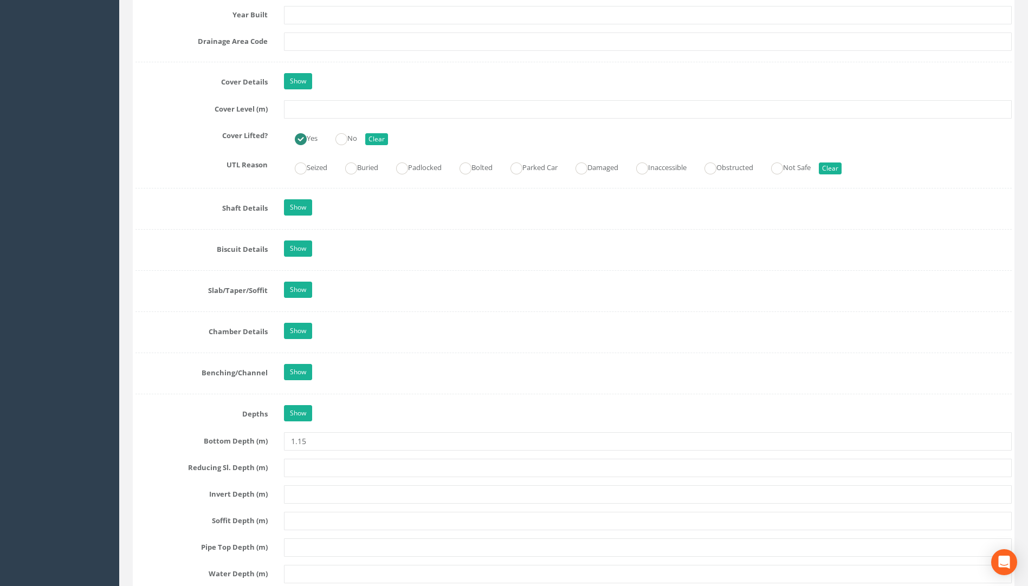
scroll to position [759, 0]
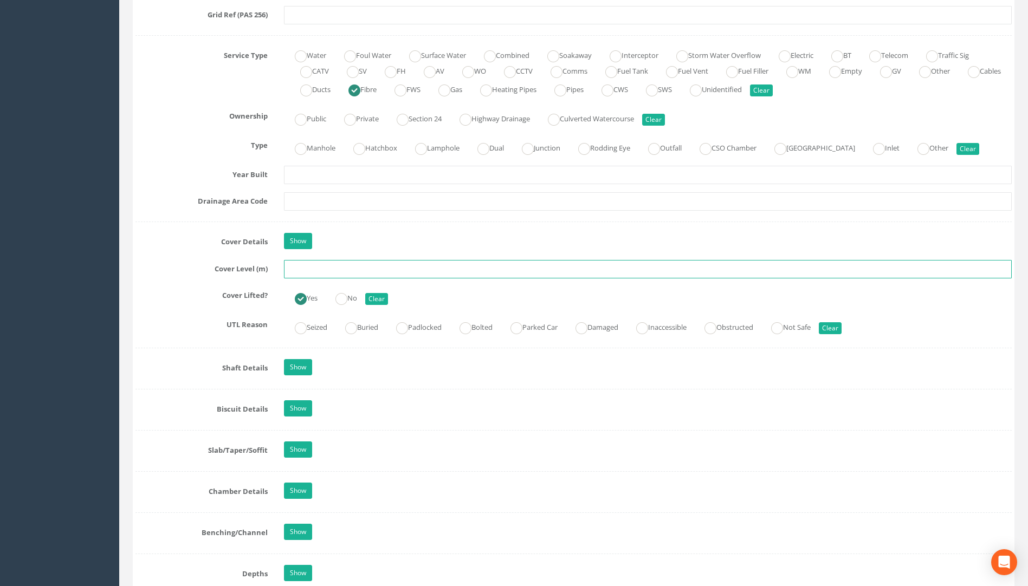
click at [313, 272] on input "text" at bounding box center [648, 269] width 728 height 18
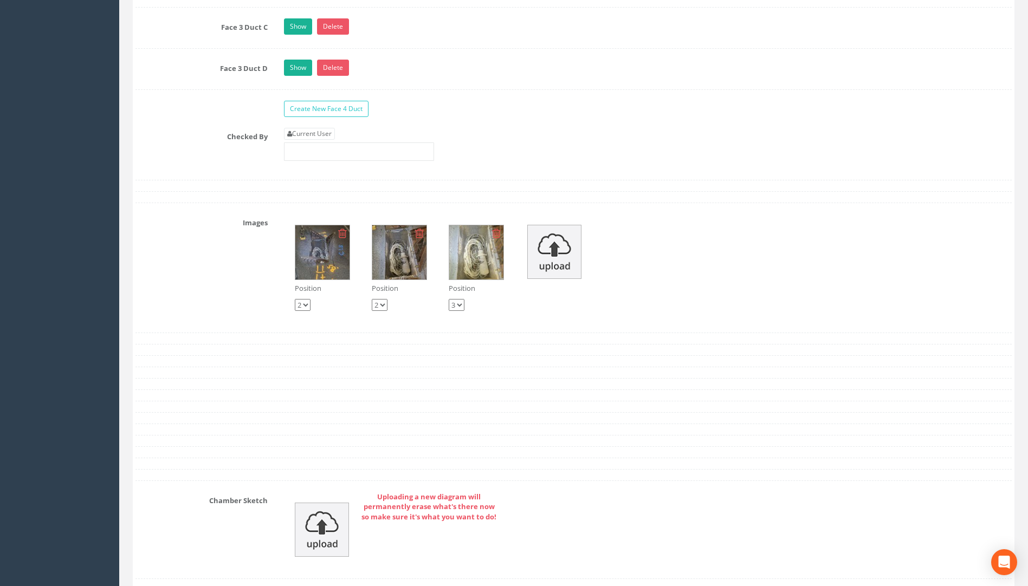
scroll to position [2005, 0]
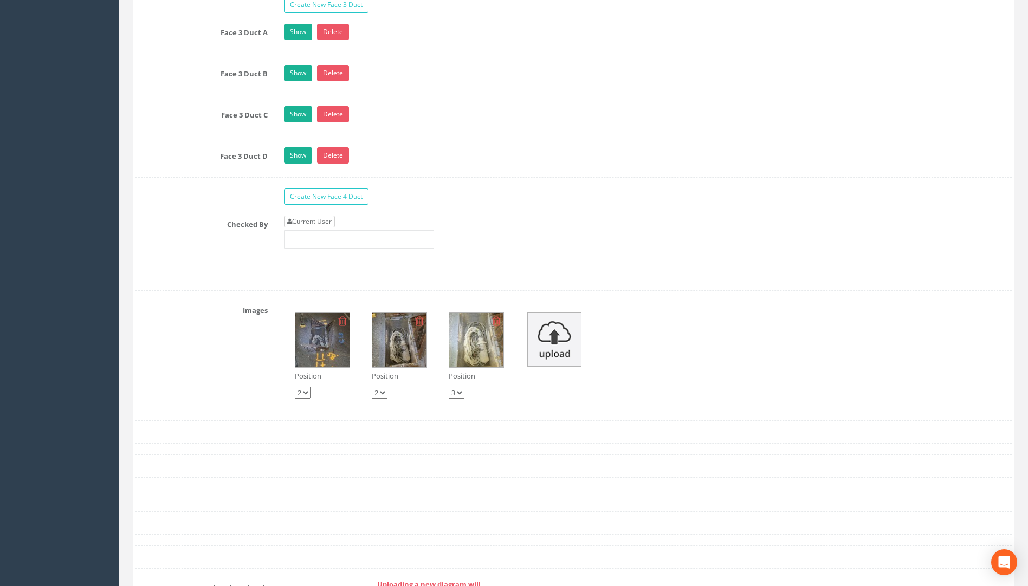
type input "114.36"
click at [321, 220] on link "Current User" at bounding box center [309, 222] width 51 height 12
type input "[PERSON_NAME]"
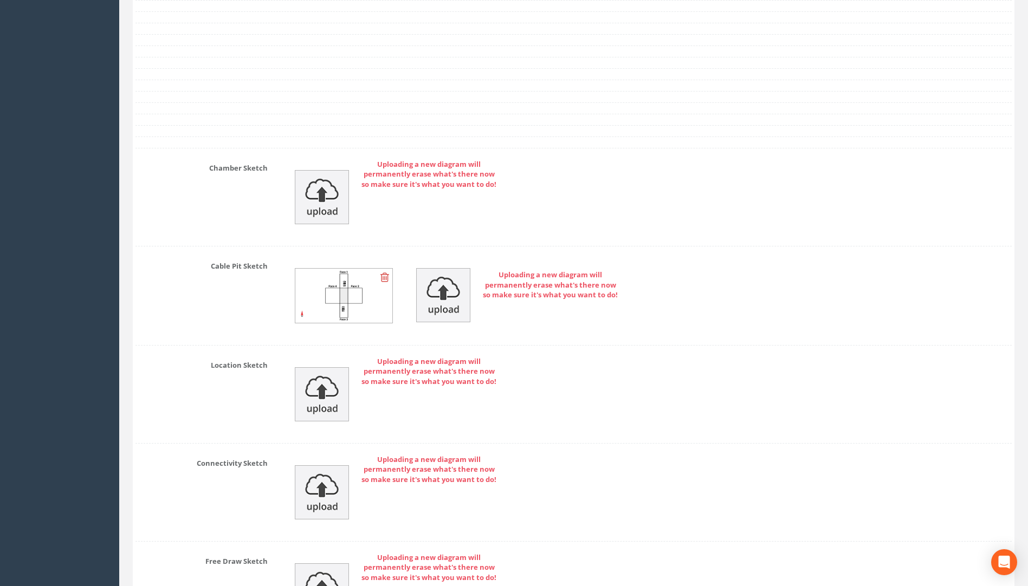
scroll to position [2566, 0]
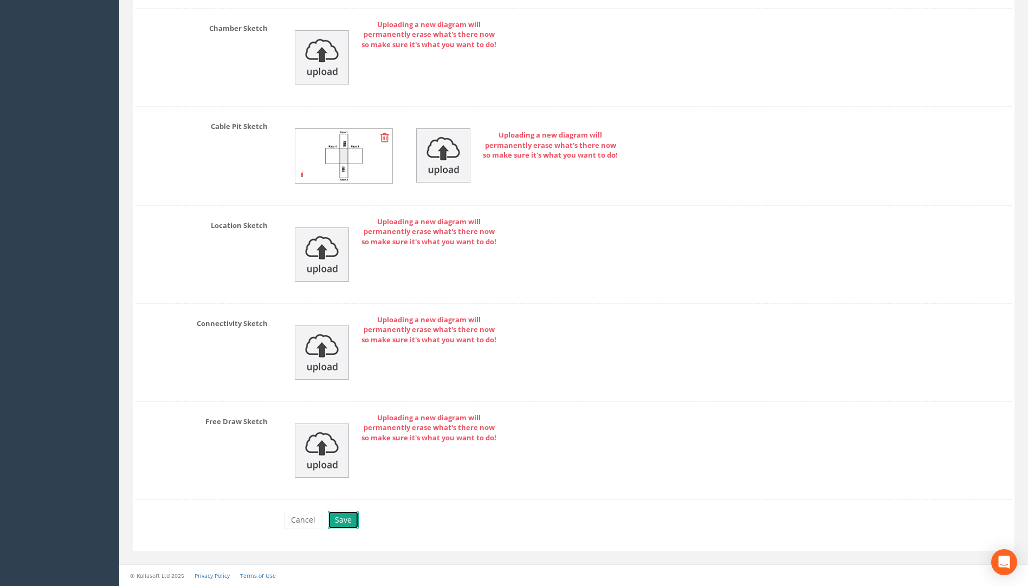
click at [345, 522] on button "Save" at bounding box center [343, 520] width 31 height 18
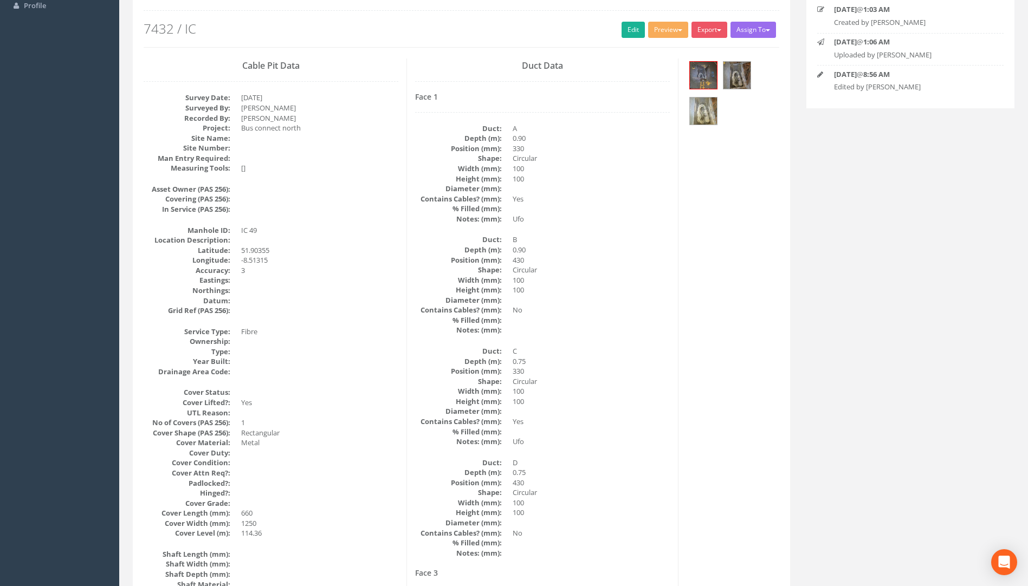
scroll to position [0, 0]
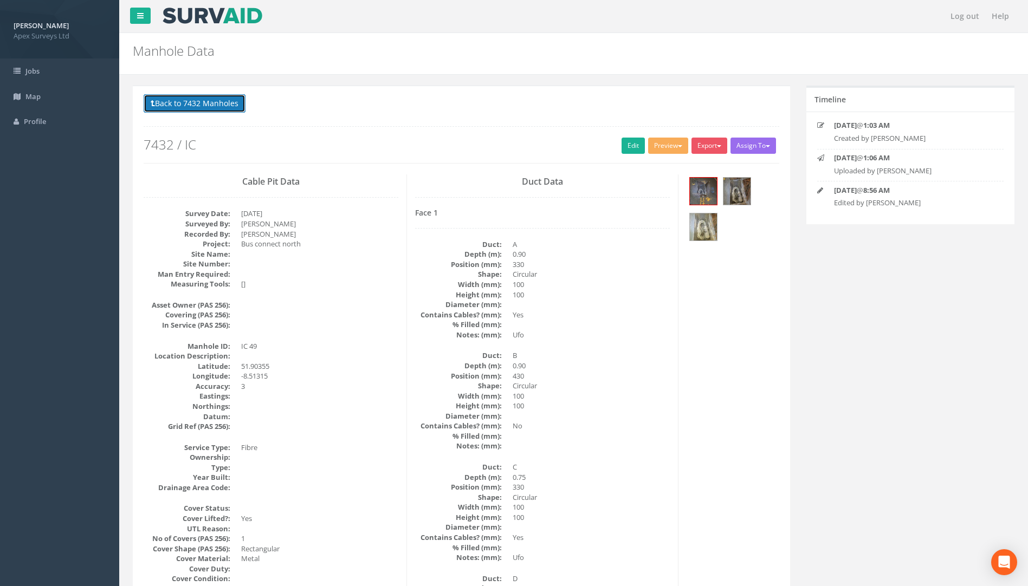
click at [198, 105] on button "Back to 7432 Manholes" at bounding box center [195, 103] width 102 height 18
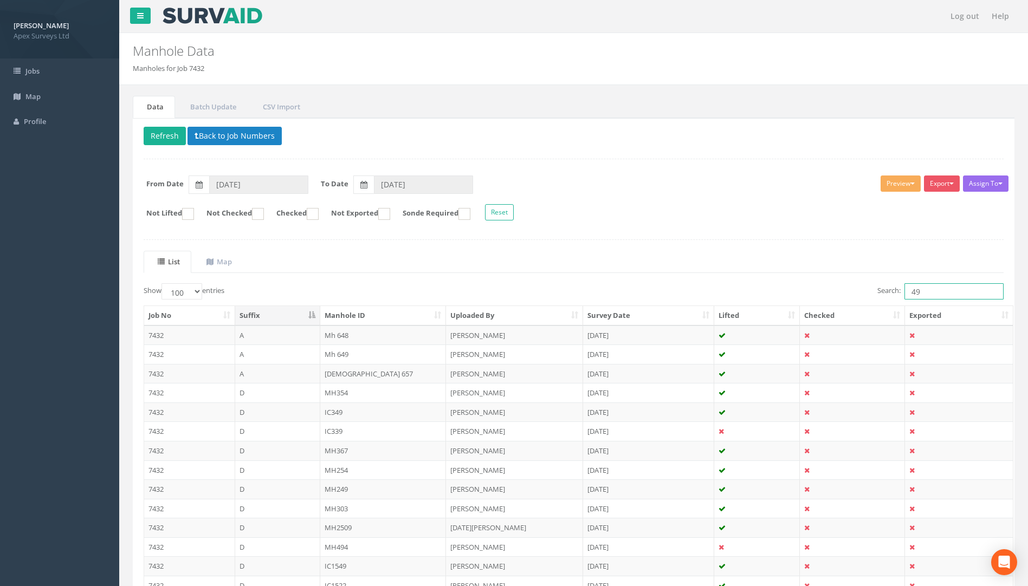
drag, startPoint x: 933, startPoint y: 289, endPoint x: 809, endPoint y: 287, distance: 124.7
click at [813, 287] on div "Search: 49" at bounding box center [793, 292] width 422 height 19
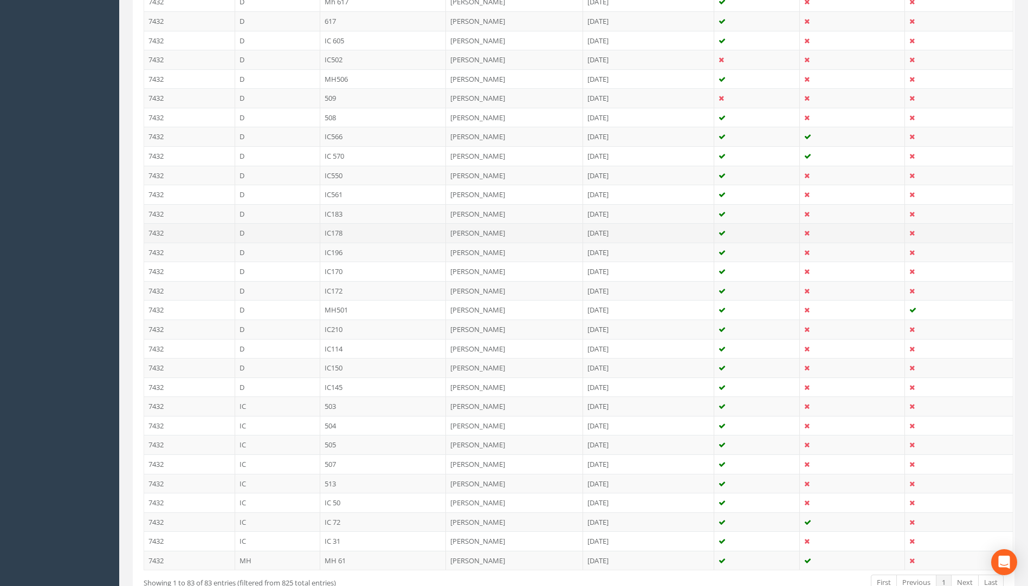
scroll to position [1425, 0]
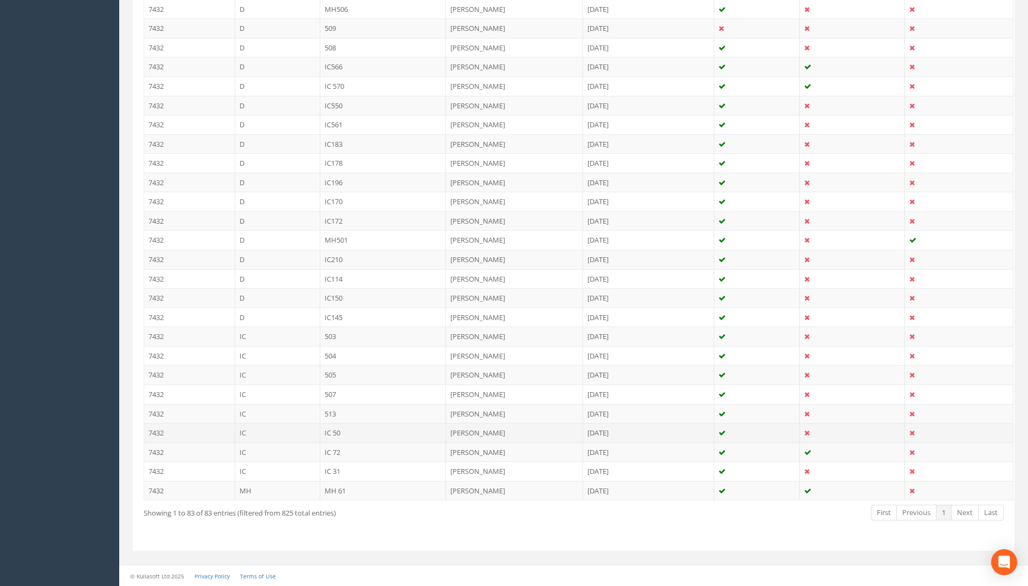
type input "50"
click at [329, 432] on td "IC 50" at bounding box center [383, 433] width 126 height 20
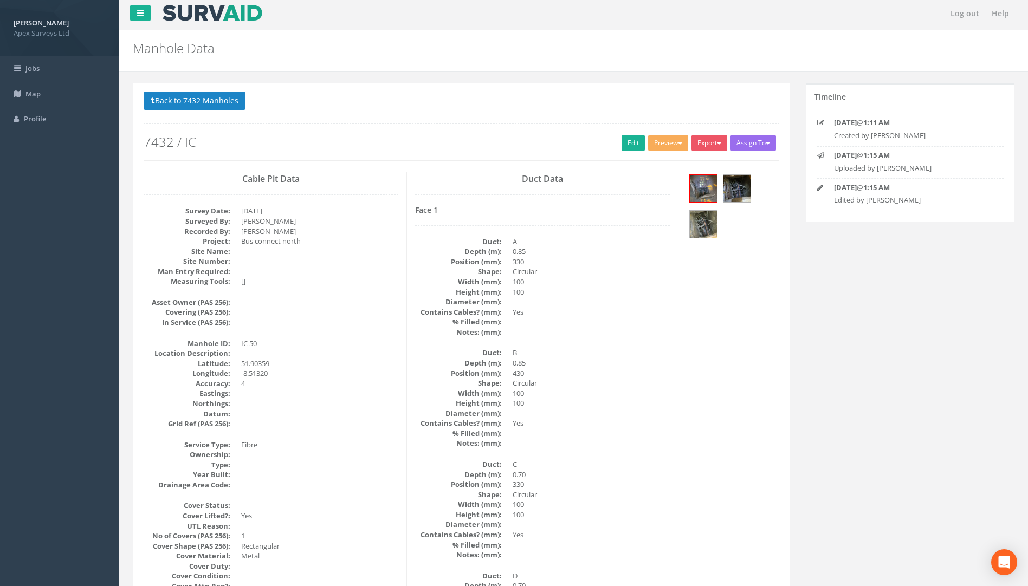
scroll to position [1, 0]
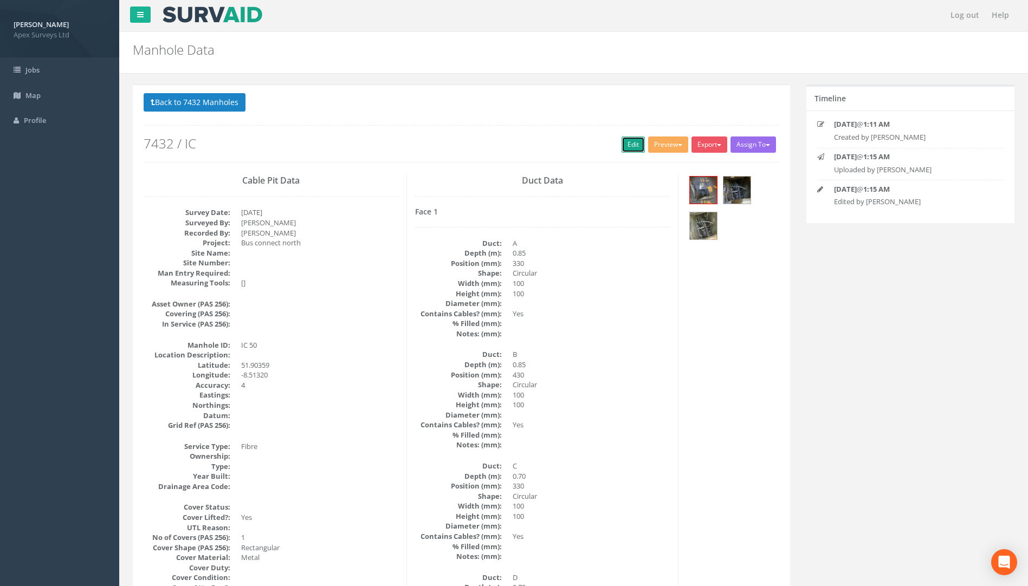
click at [630, 144] on link "Edit" at bounding box center [633, 145] width 23 height 16
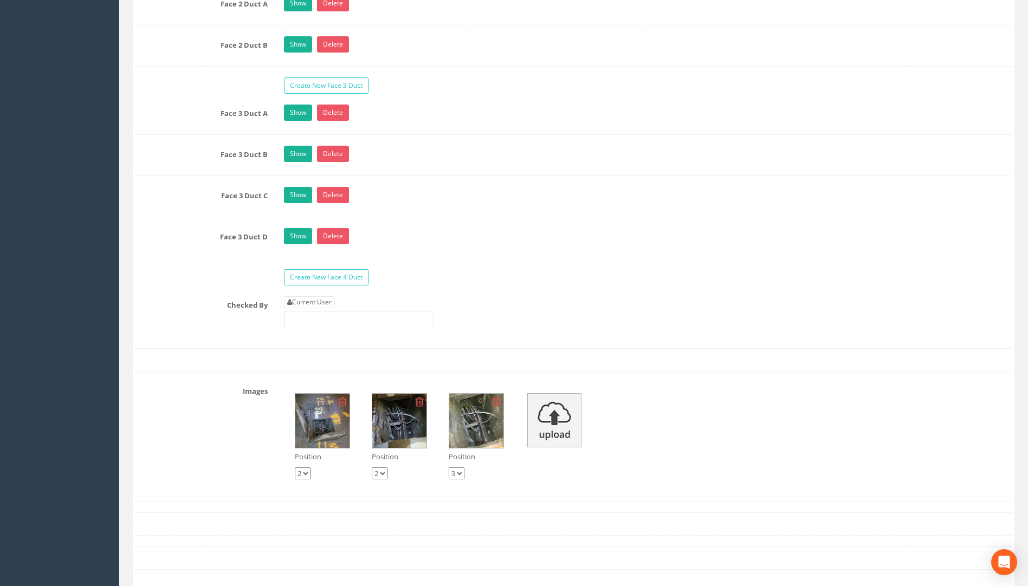
scroll to position [2117, 0]
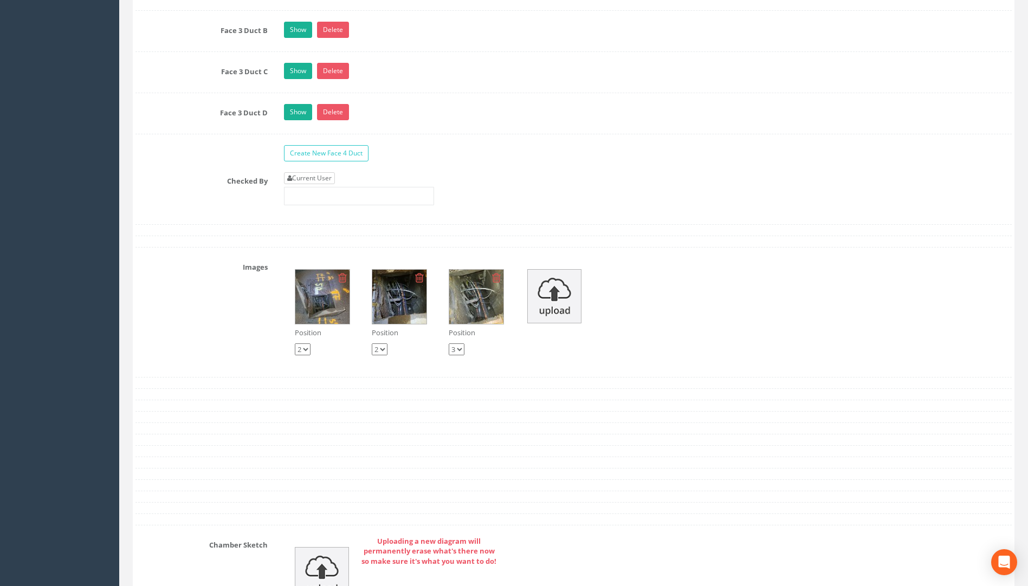
type input "113.86"
click at [326, 175] on link "Current User" at bounding box center [309, 178] width 51 height 12
type input "[PERSON_NAME]"
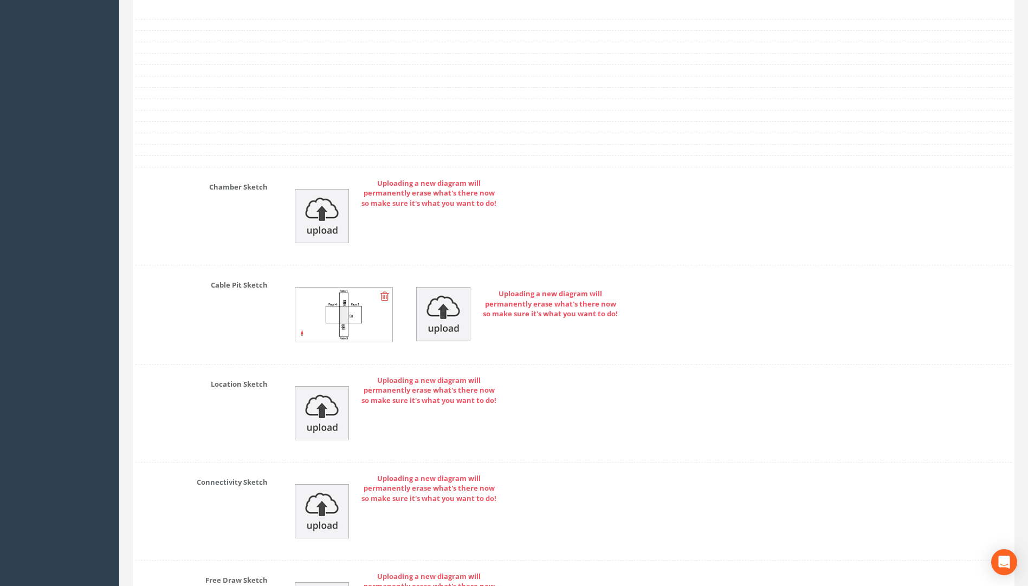
scroll to position [2634, 0]
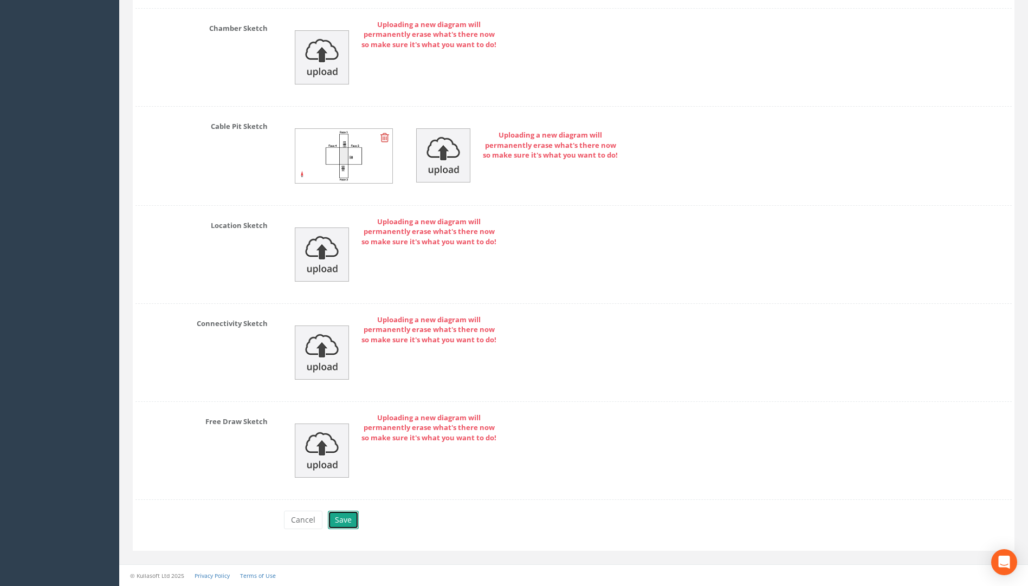
click at [346, 518] on button "Save" at bounding box center [343, 520] width 31 height 18
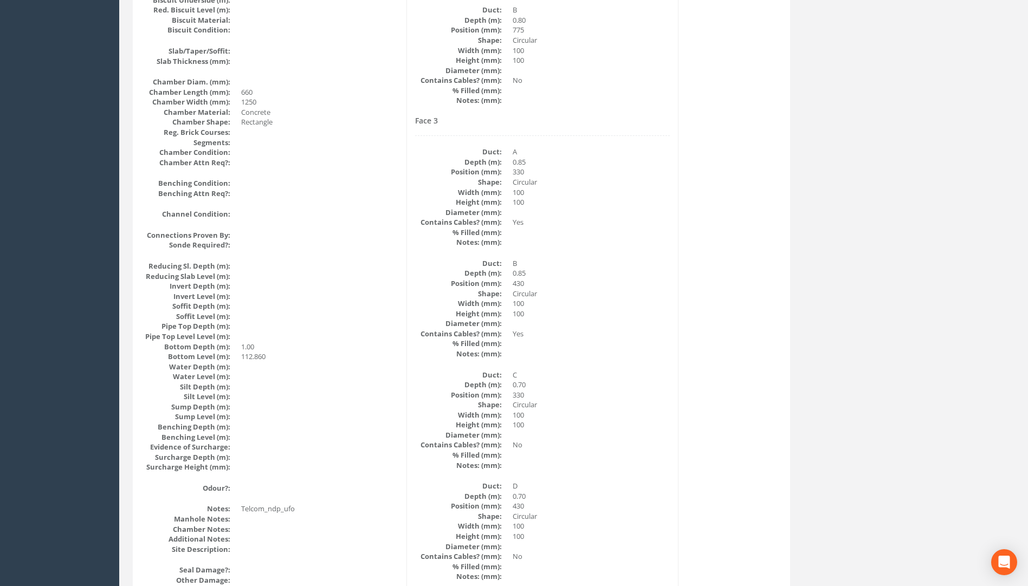
scroll to position [1085, 0]
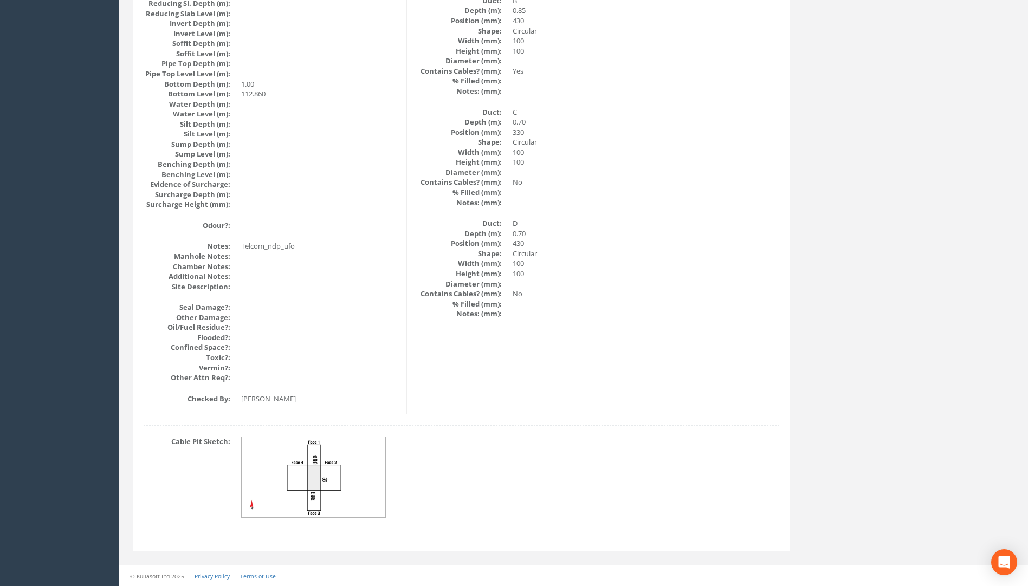
click at [307, 486] on img at bounding box center [314, 477] width 145 height 81
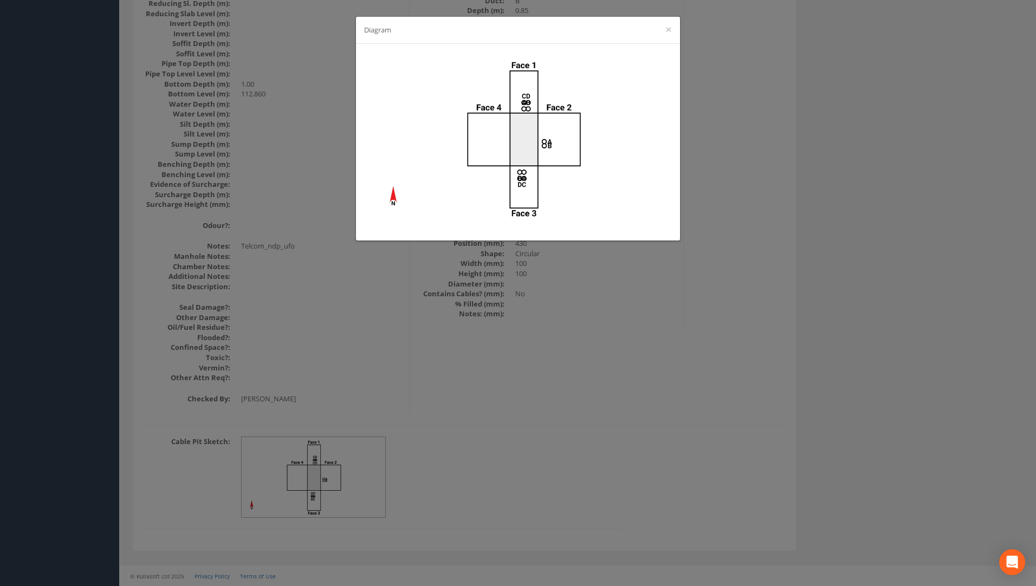
click at [621, 422] on div "Diagram ×" at bounding box center [518, 293] width 1036 height 586
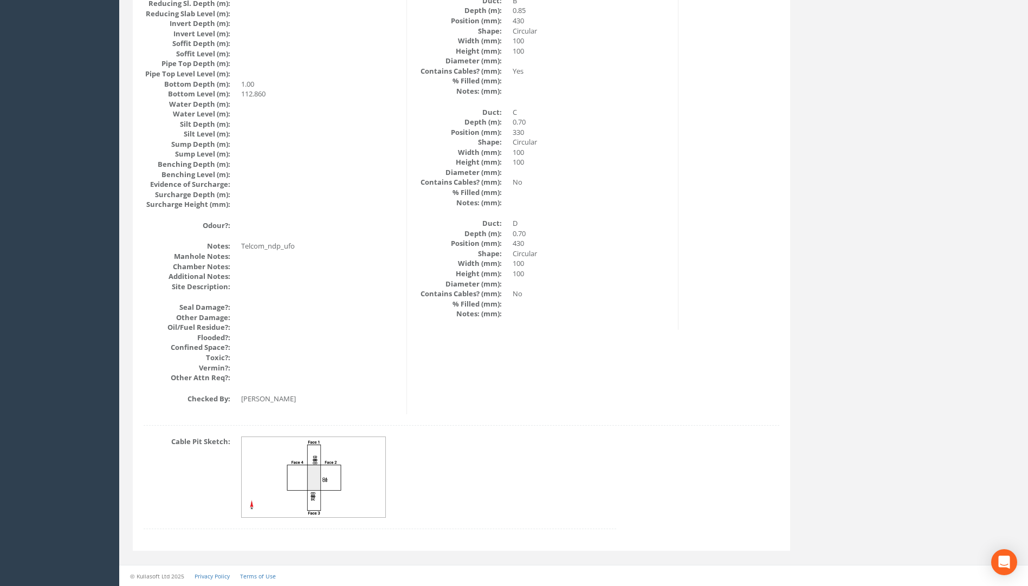
click at [351, 488] on img at bounding box center [314, 477] width 145 height 81
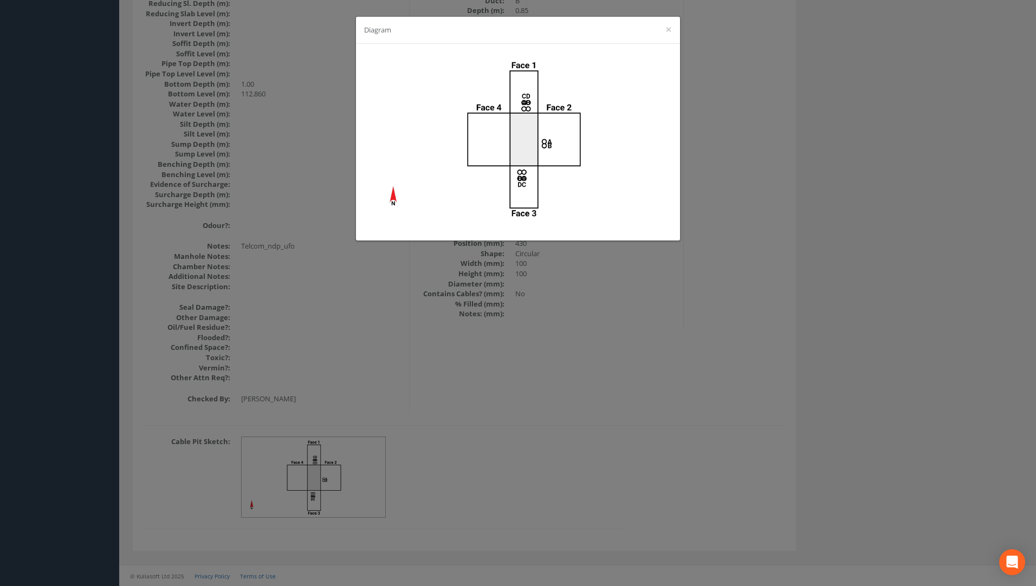
click at [570, 403] on div "Diagram ×" at bounding box center [518, 293] width 1036 height 586
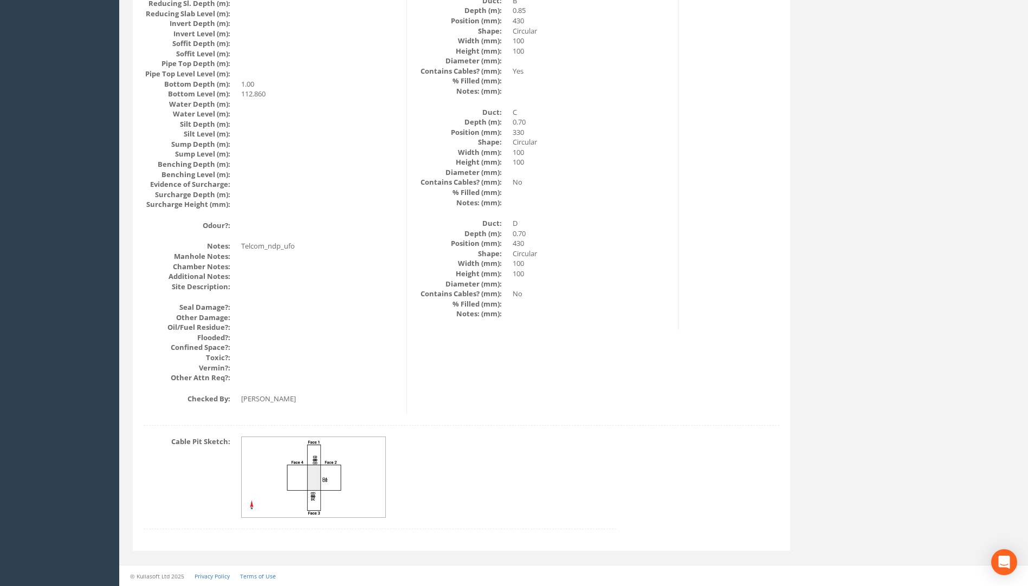
click at [308, 460] on img at bounding box center [314, 477] width 145 height 81
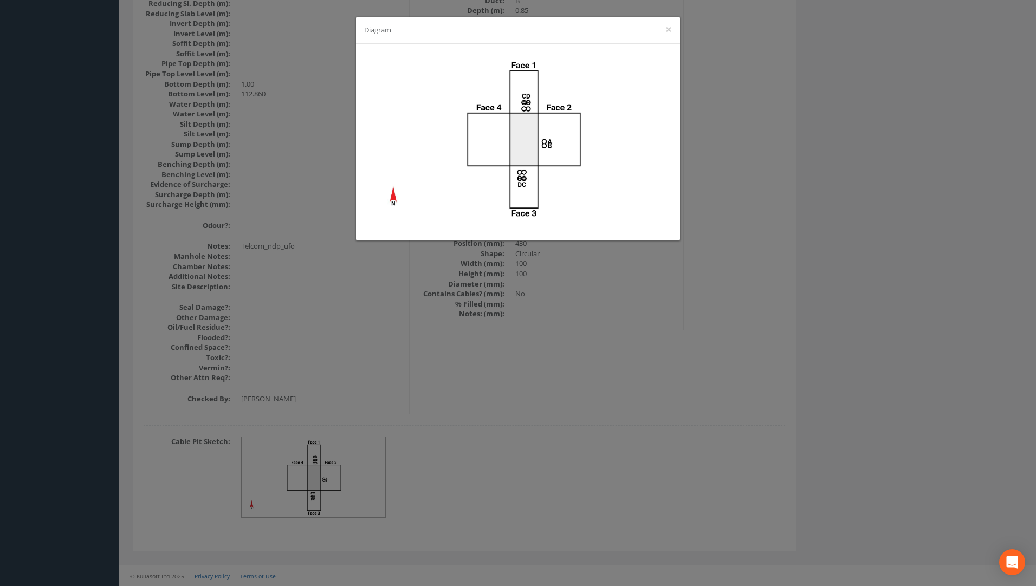
click at [647, 350] on div "Diagram ×" at bounding box center [518, 293] width 1036 height 586
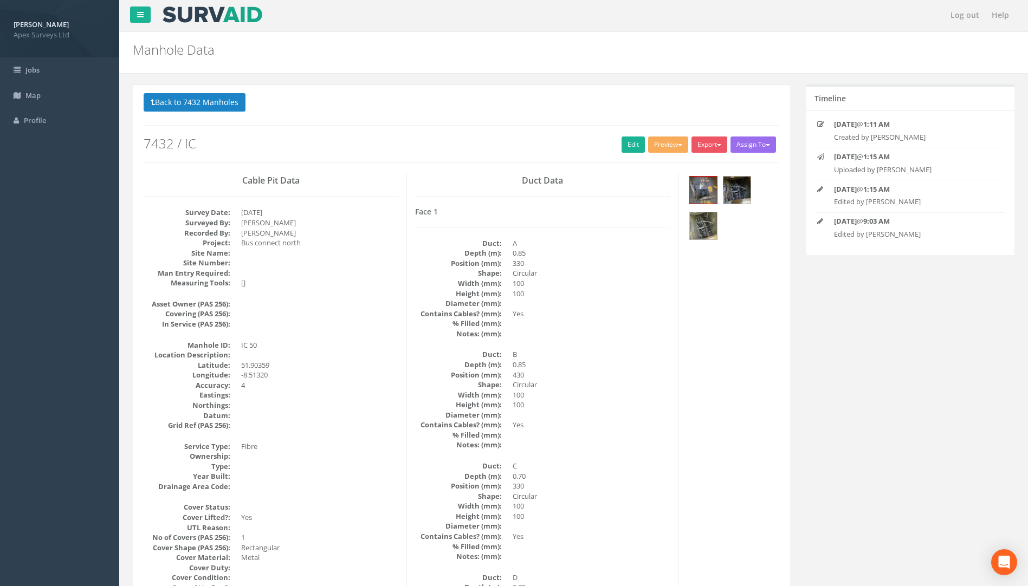
scroll to position [0, 0]
click at [201, 99] on button "Back to 7432 Manholes" at bounding box center [195, 103] width 102 height 18
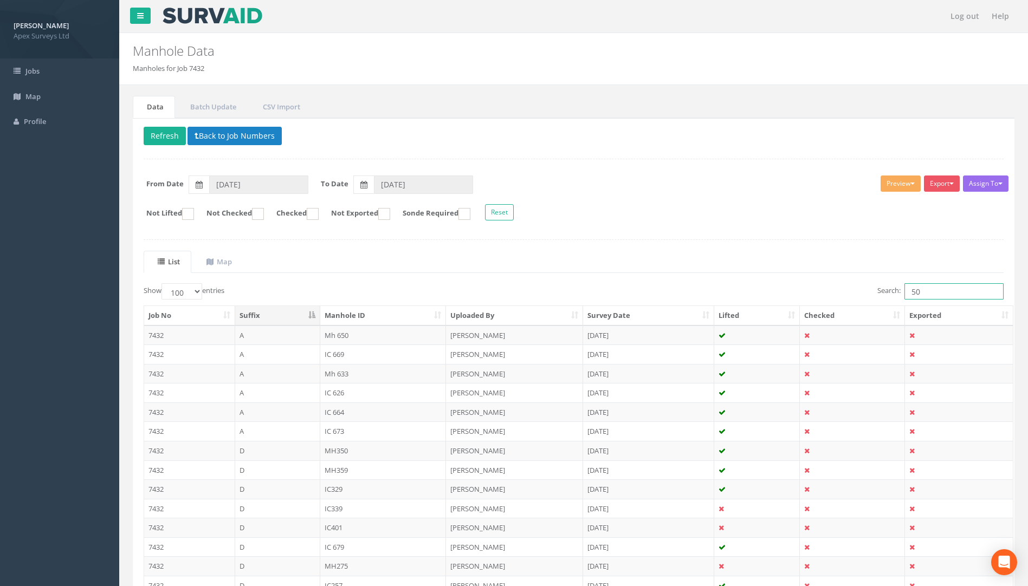
drag, startPoint x: 936, startPoint y: 286, endPoint x: 821, endPoint y: 289, distance: 115.5
click at [816, 288] on div "Search: 50" at bounding box center [793, 292] width 422 height 19
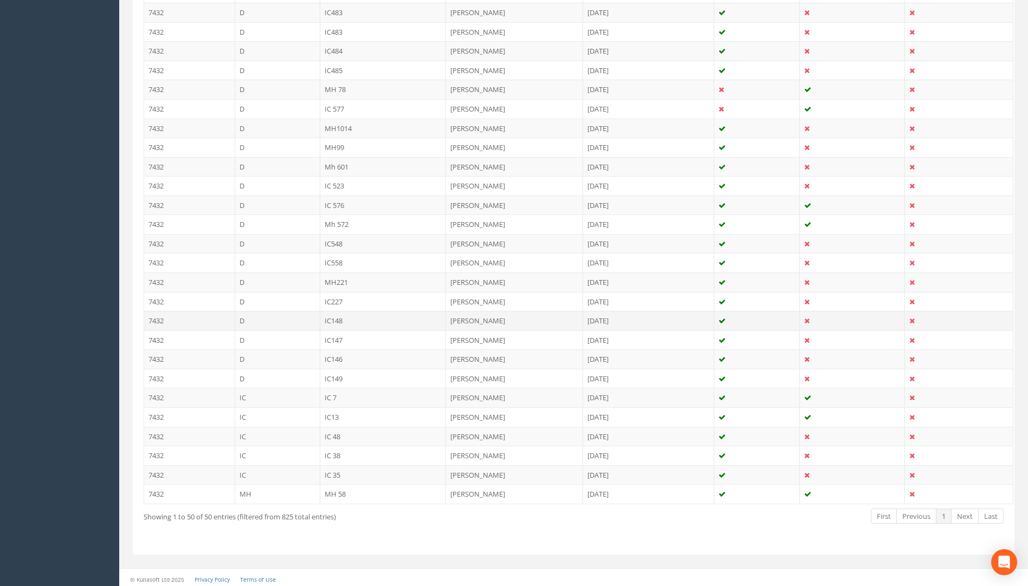
scroll to position [789, 0]
type input "48"
click at [334, 433] on td "IC 48" at bounding box center [383, 433] width 126 height 20
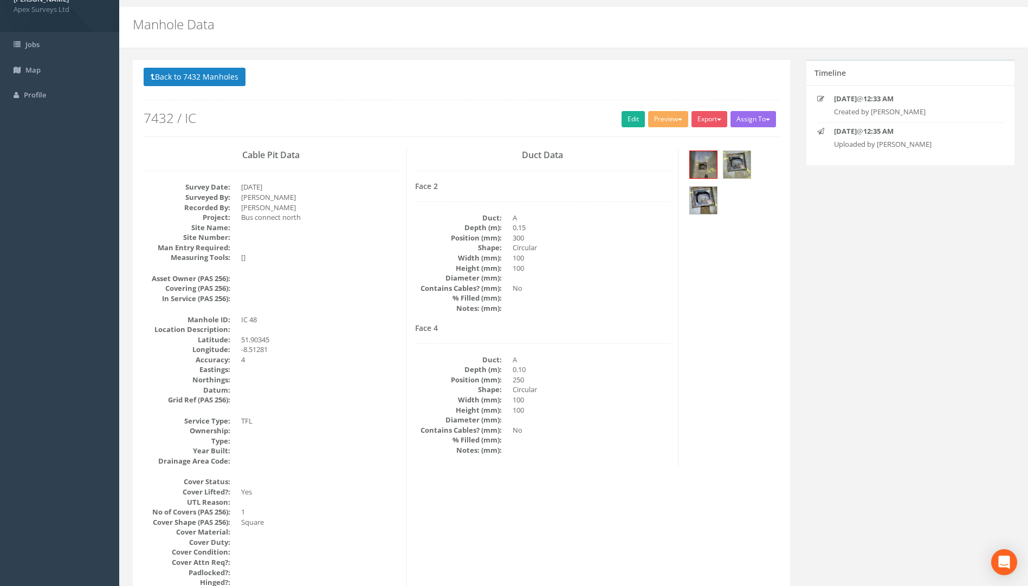
scroll to position [0, 0]
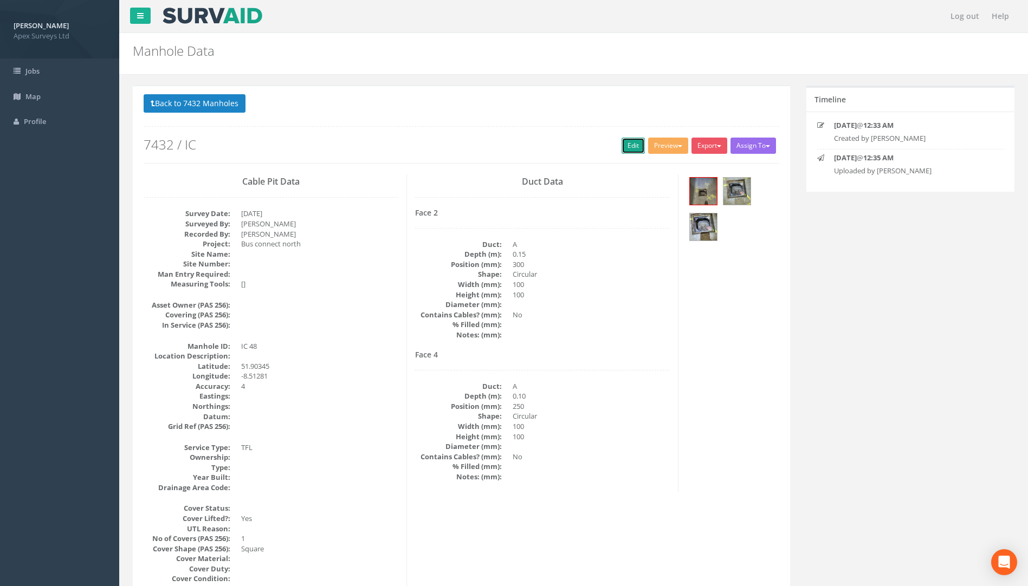
click at [632, 142] on link "Edit" at bounding box center [633, 146] width 23 height 16
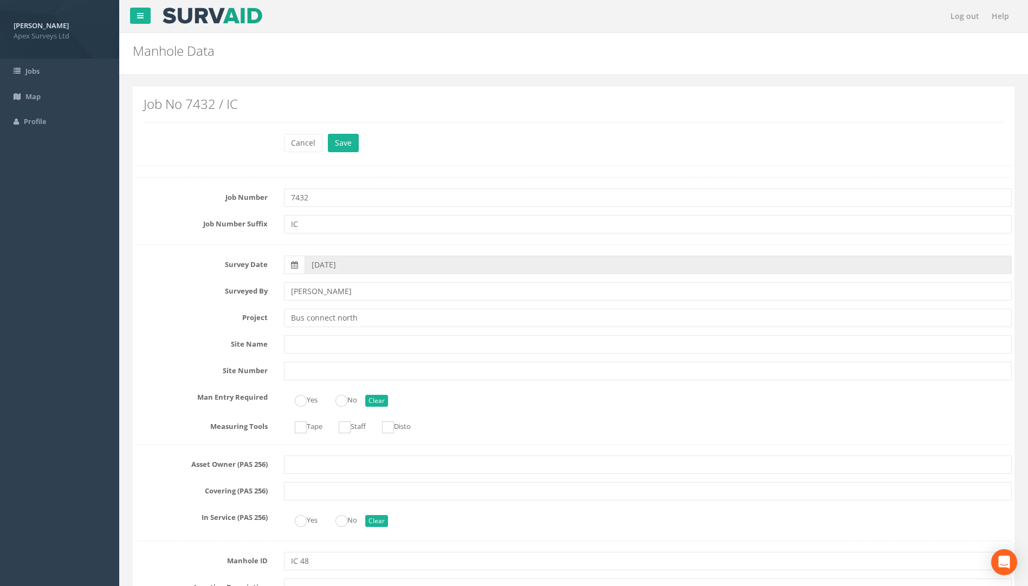
scroll to position [759, 0]
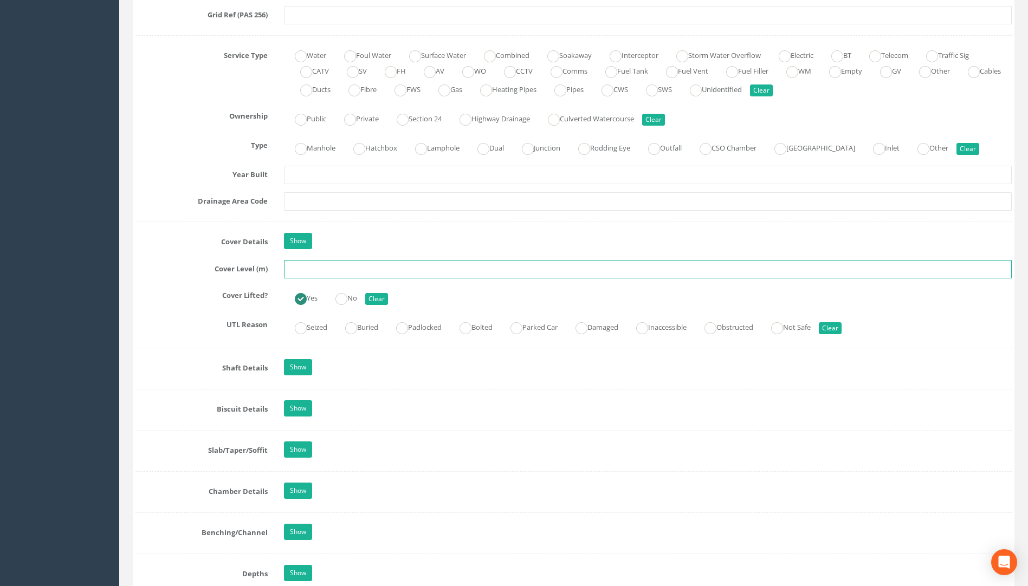
click at [295, 266] on input "text" at bounding box center [648, 269] width 728 height 18
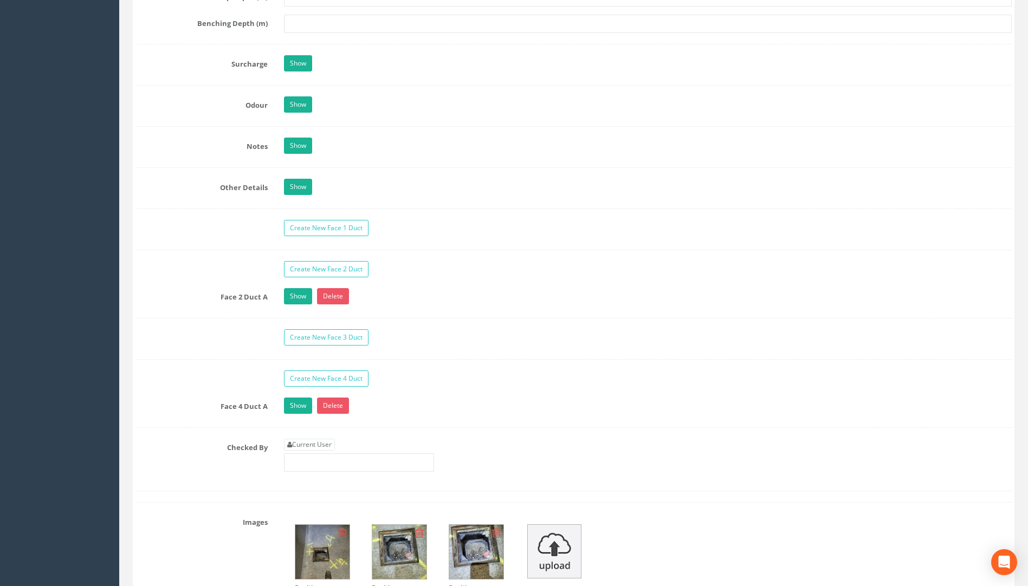
scroll to position [1626, 0]
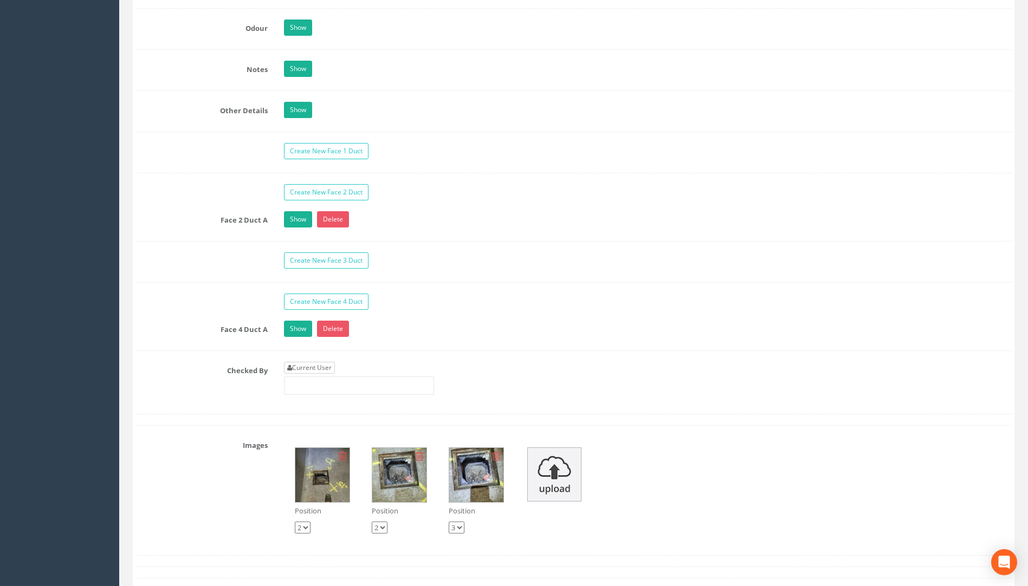
type input "113.99"
click at [317, 369] on link "Current User" at bounding box center [309, 368] width 51 height 12
type input "[PERSON_NAME]"
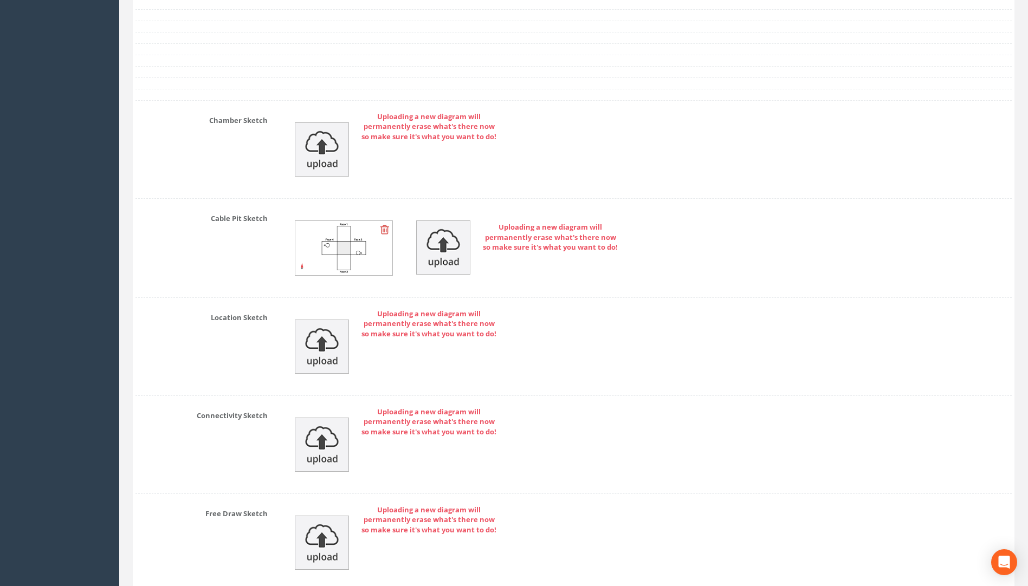
scroll to position [2321, 0]
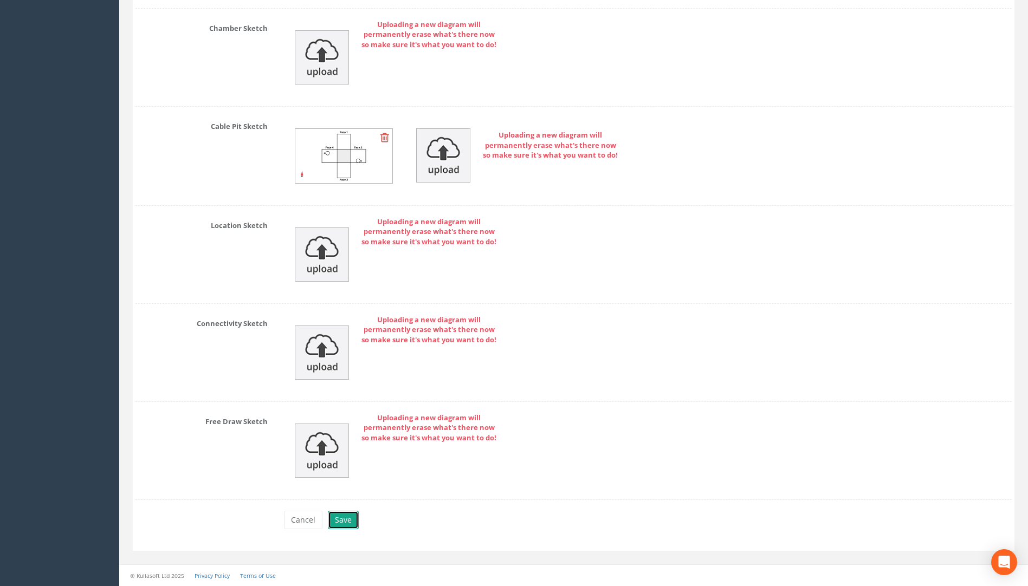
click at [341, 519] on button "Save" at bounding box center [343, 520] width 31 height 18
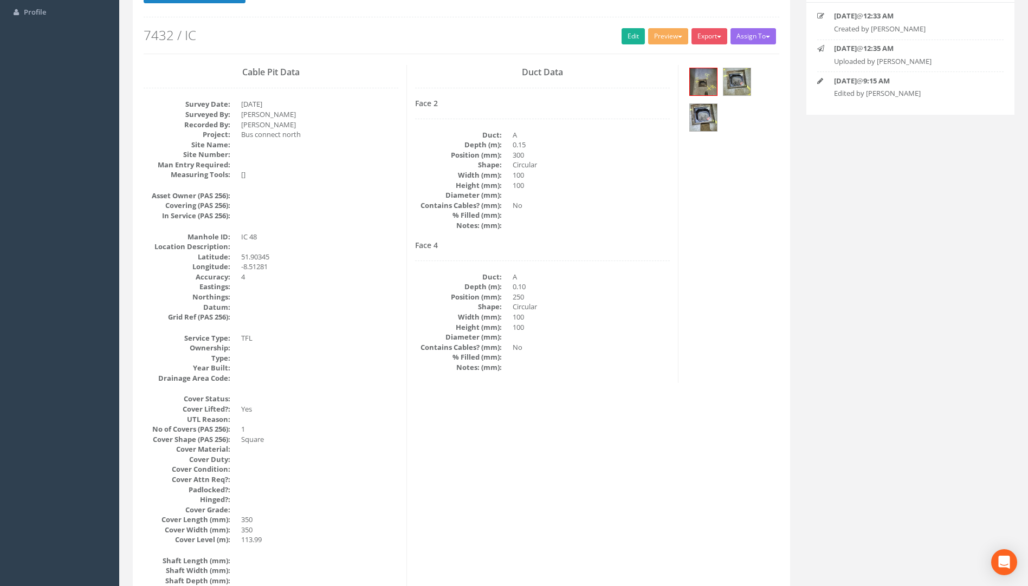
scroll to position [0, 0]
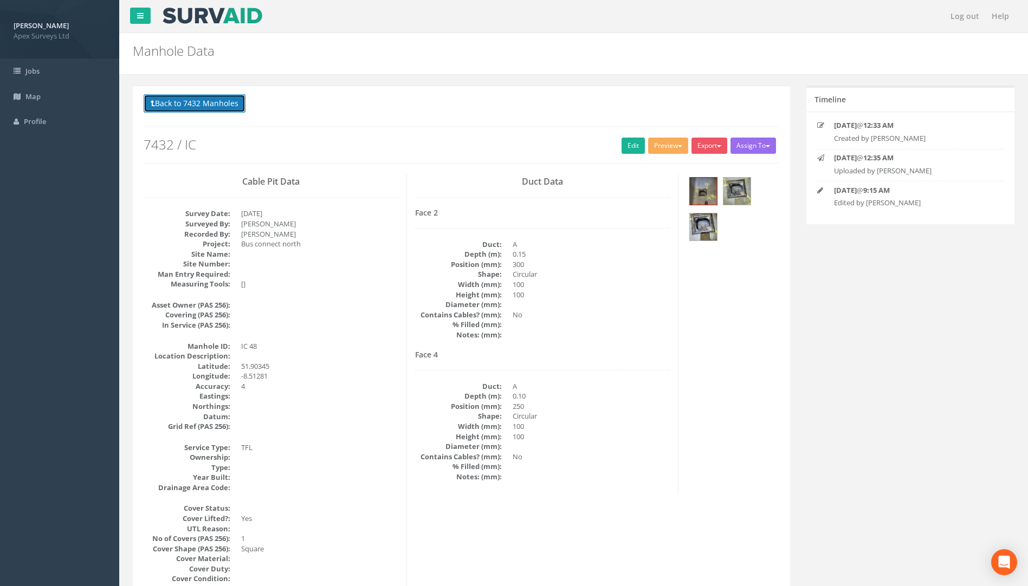
click at [197, 101] on button "Back to 7432 Manholes" at bounding box center [195, 103] width 102 height 18
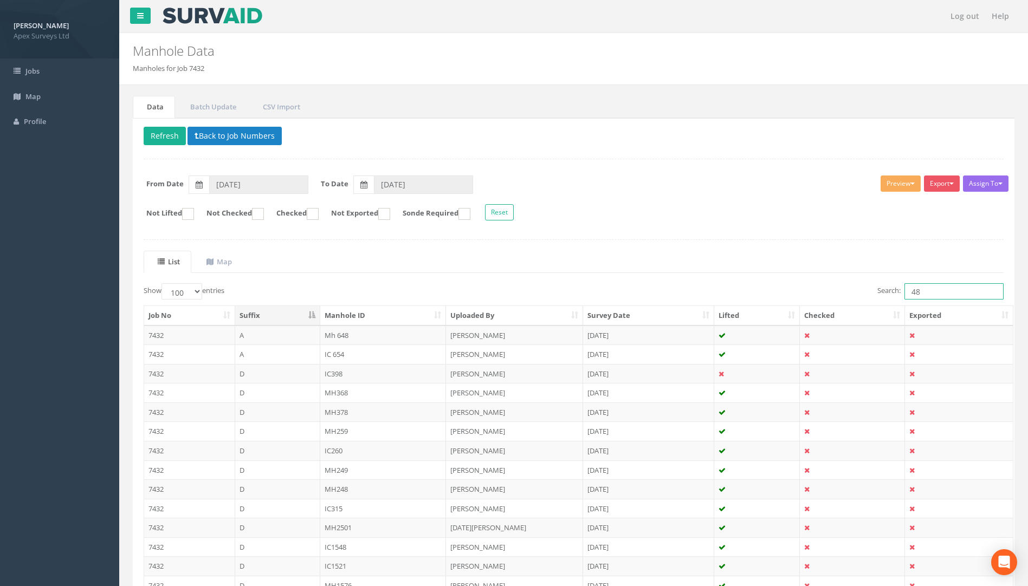
click at [929, 291] on input "48" at bounding box center [954, 291] width 99 height 16
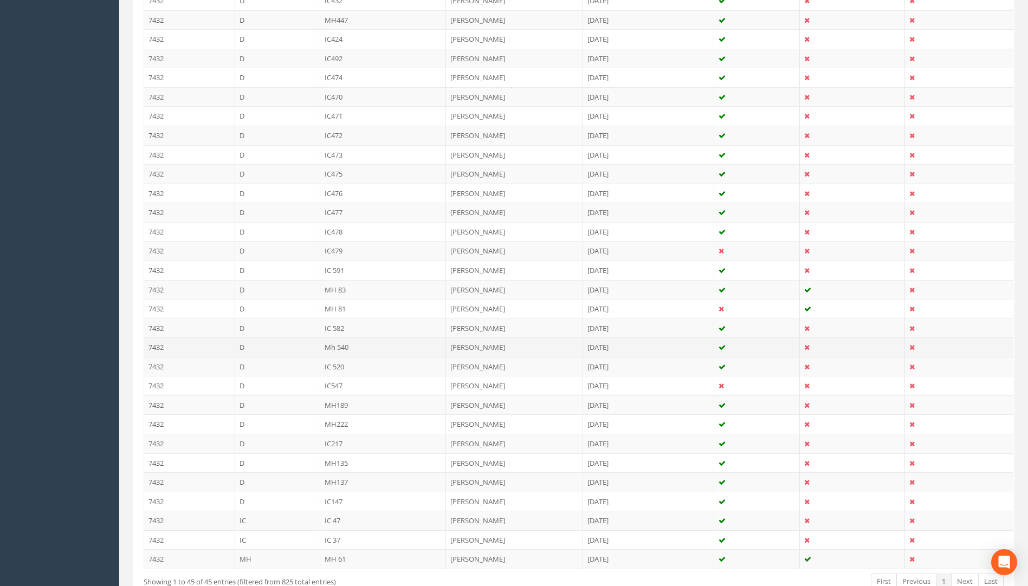
scroll to position [693, 0]
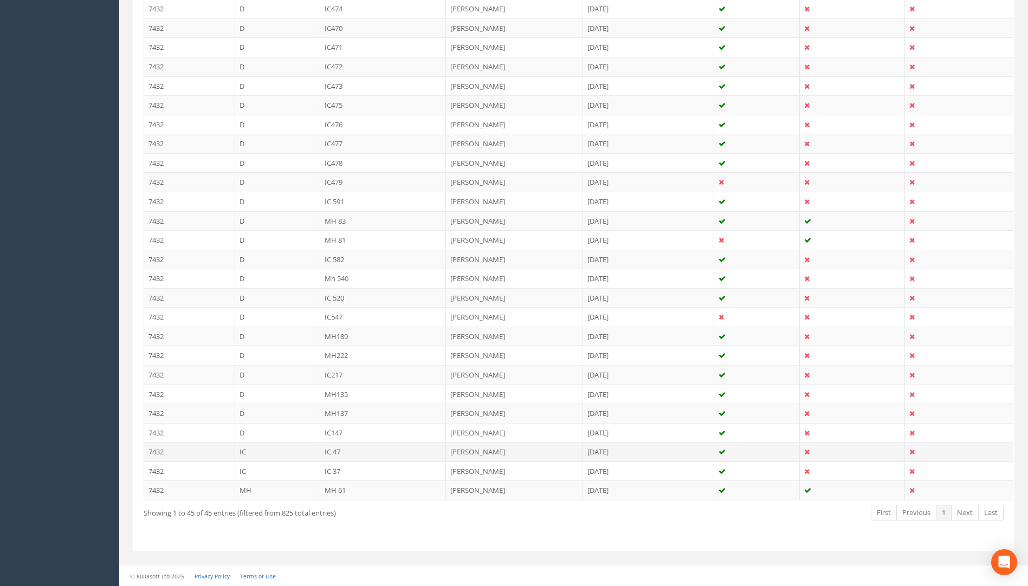
type input "47"
click at [332, 455] on td "IC 47" at bounding box center [383, 452] width 126 height 20
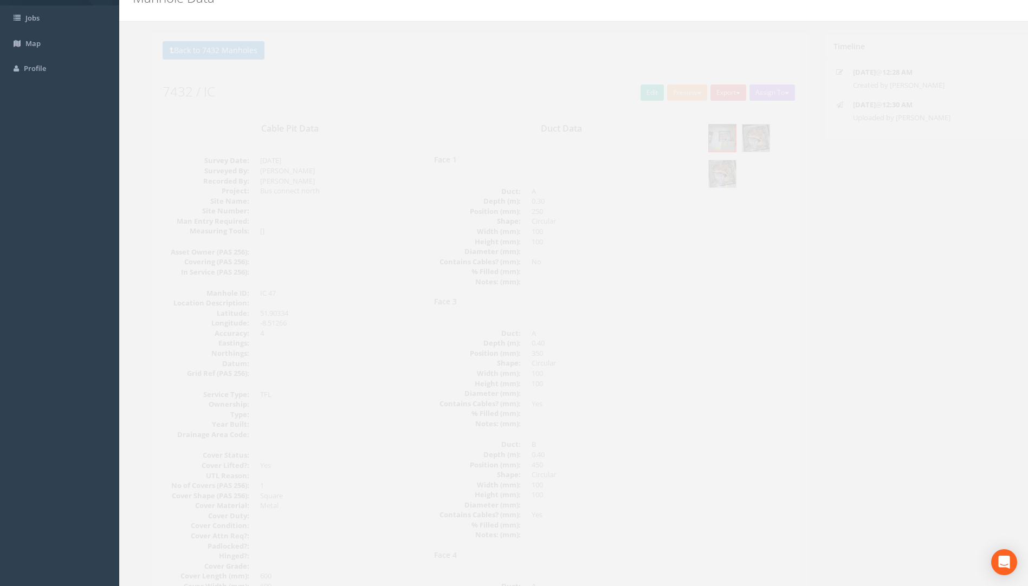
scroll to position [0, 0]
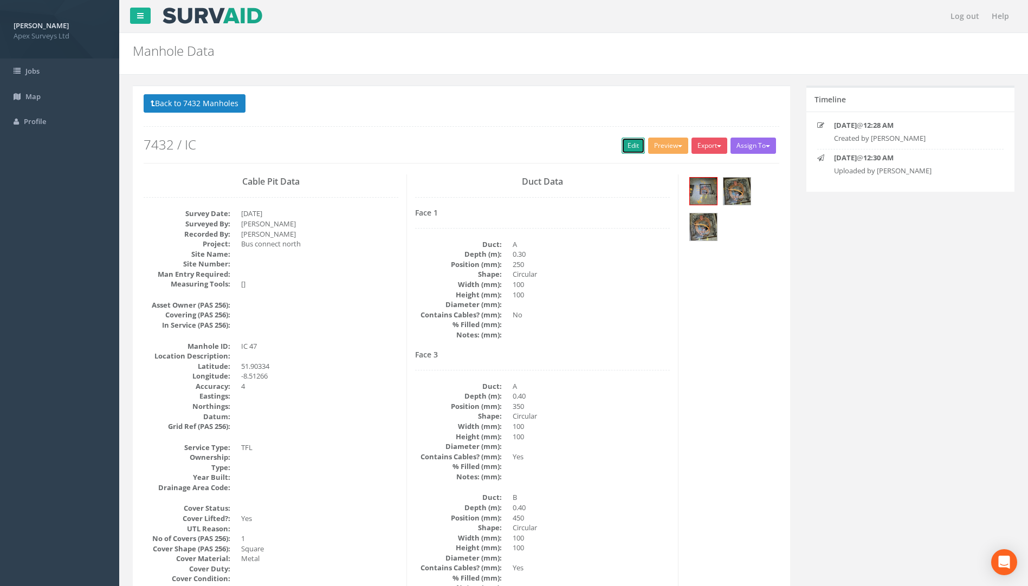
click at [622, 148] on link "Edit" at bounding box center [633, 146] width 23 height 16
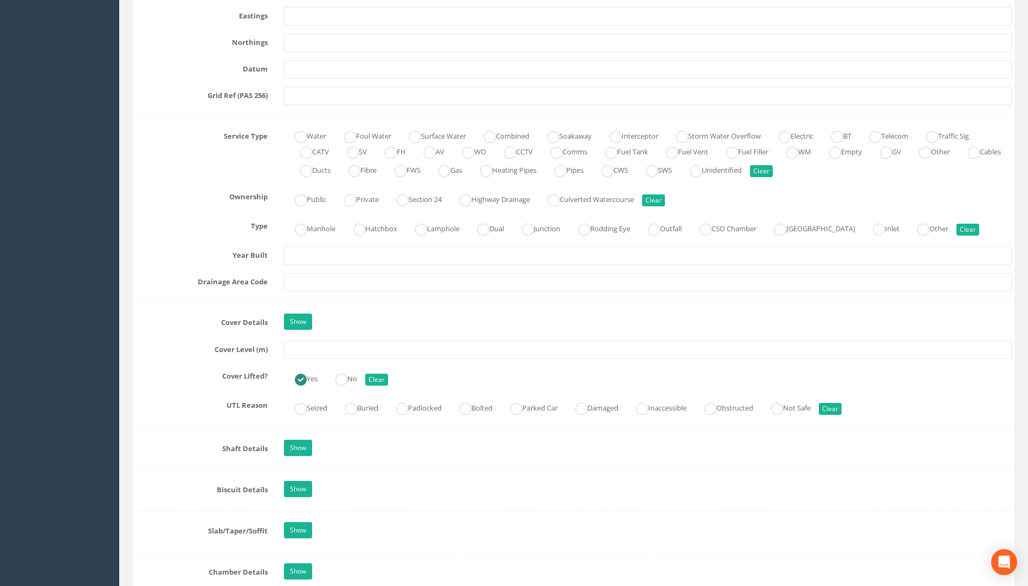
scroll to position [705, 0]
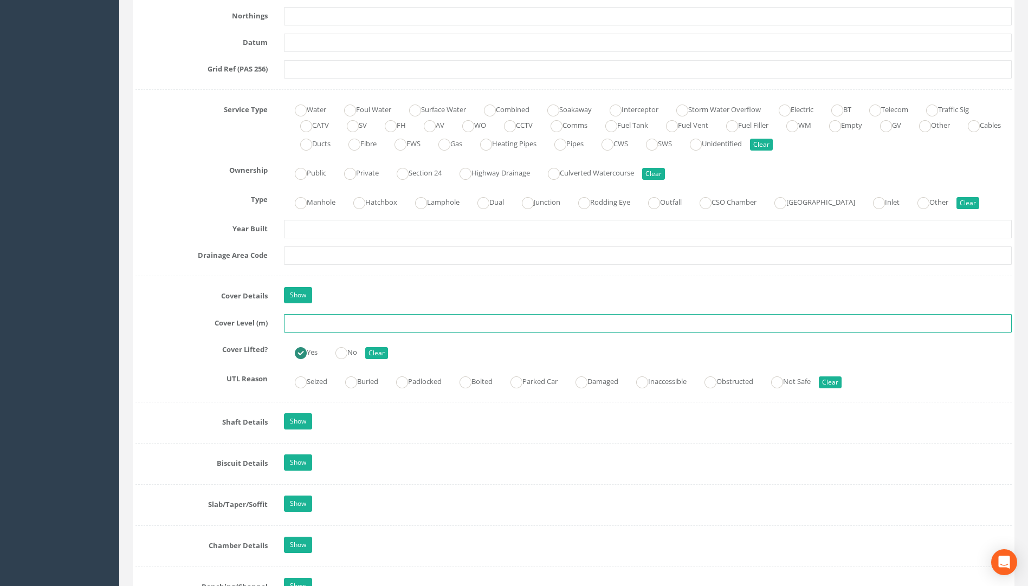
click at [291, 323] on input "text" at bounding box center [648, 323] width 728 height 18
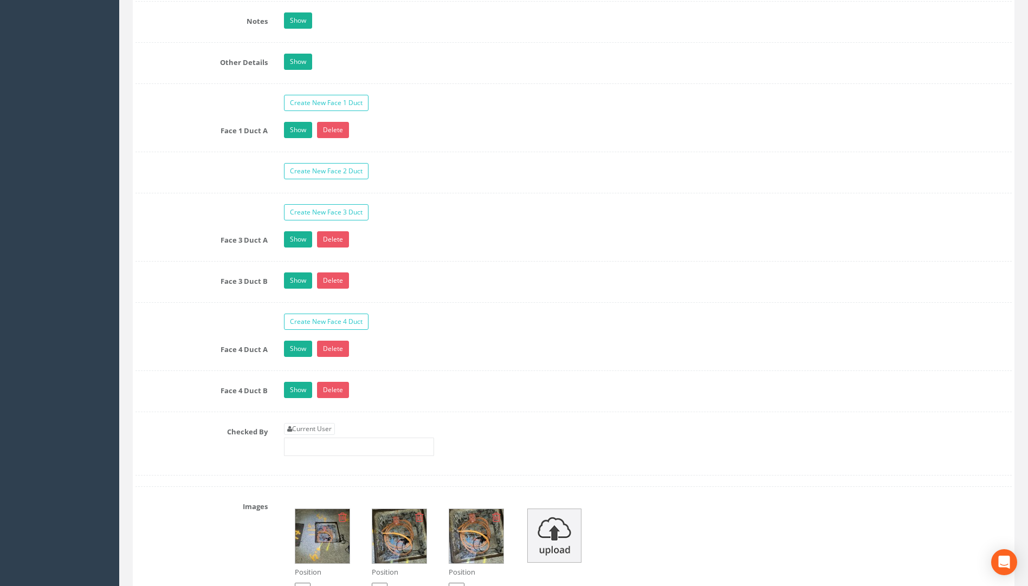
scroll to position [1788, 0]
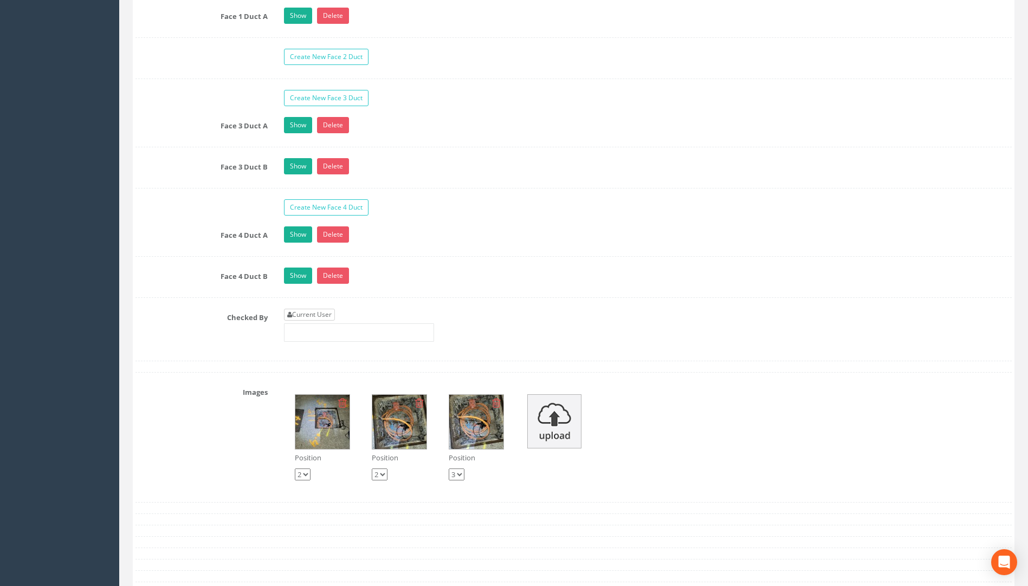
type input "113.73"
click at [319, 319] on link "Current User" at bounding box center [309, 315] width 51 height 12
type input "[PERSON_NAME]"
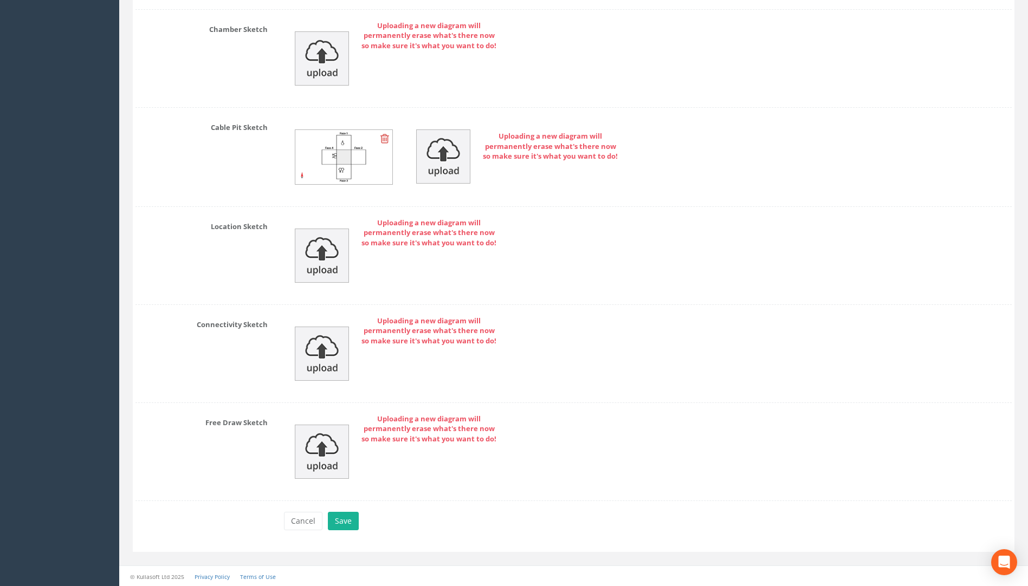
scroll to position [2431, 0]
click at [341, 524] on button "Save" at bounding box center [343, 520] width 31 height 18
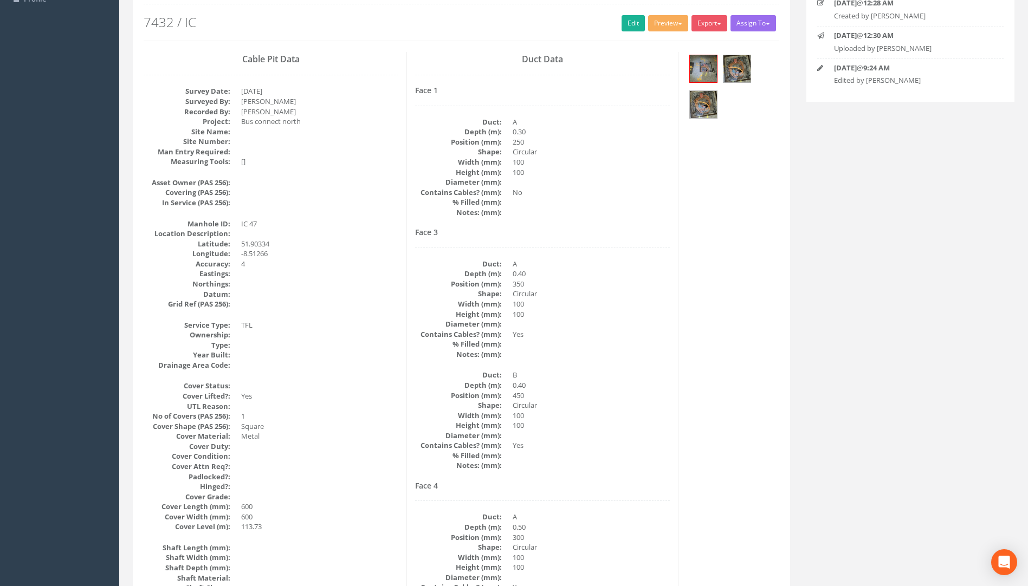
scroll to position [0, 0]
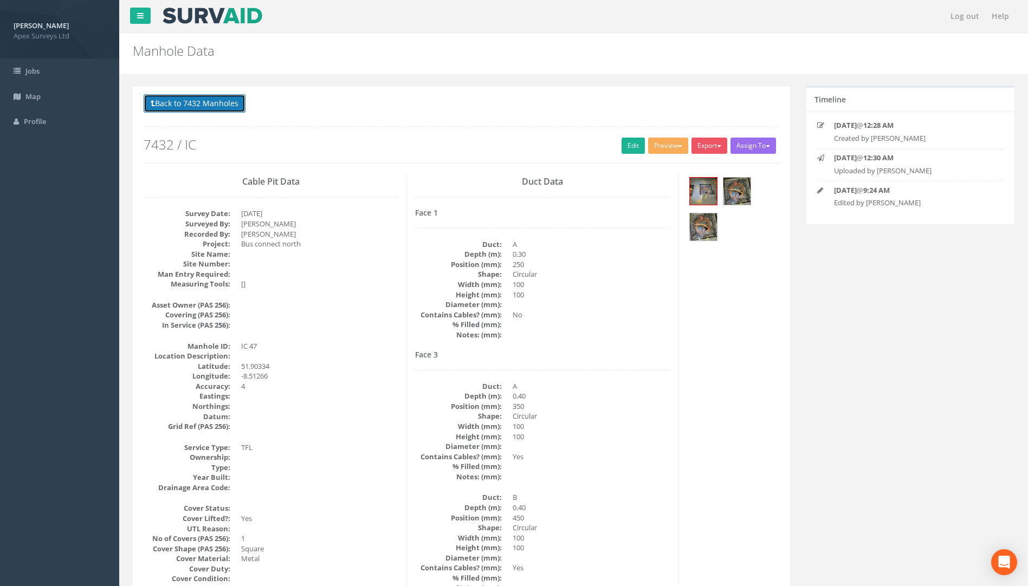
click at [221, 104] on button "Back to 7432 Manholes" at bounding box center [195, 103] width 102 height 18
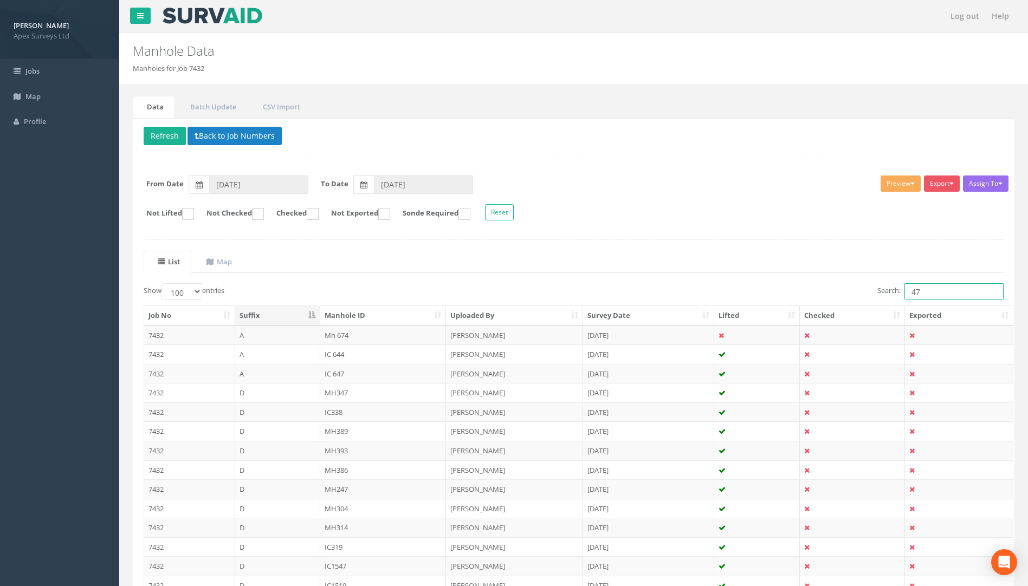
click at [957, 294] on input "47" at bounding box center [954, 291] width 99 height 16
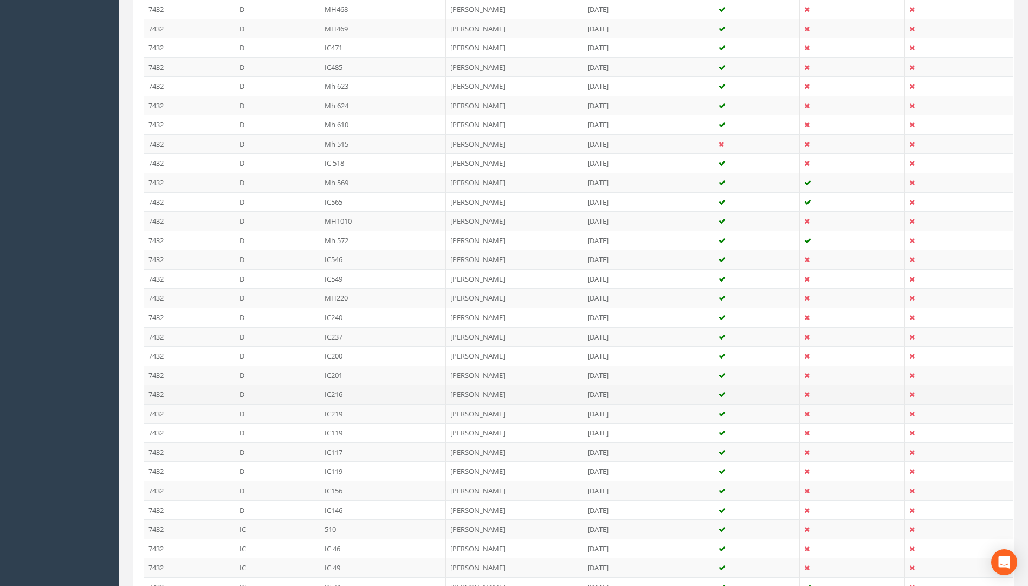
scroll to position [1021, 0]
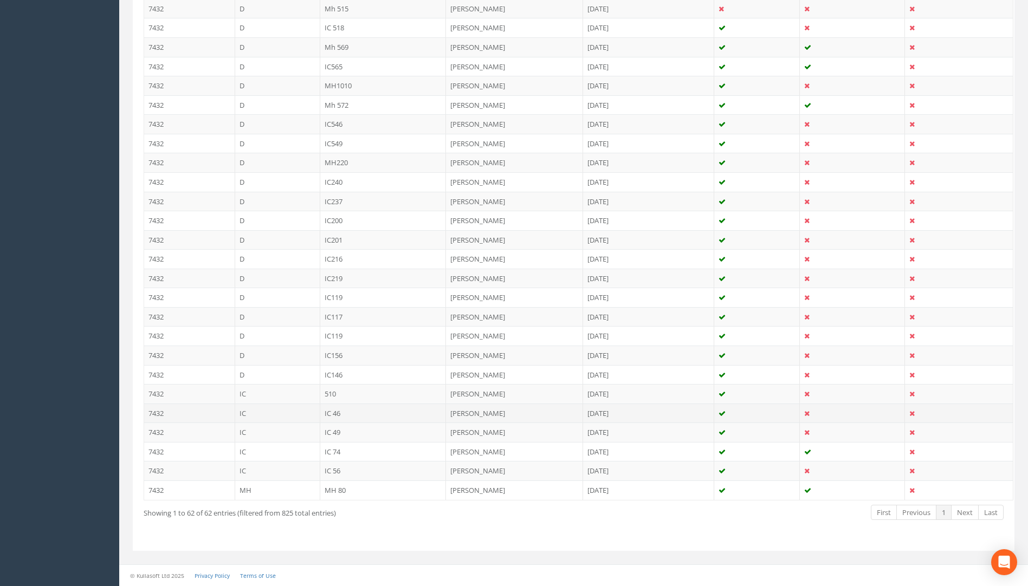
type input "46"
click at [337, 413] on td "IC 46" at bounding box center [383, 414] width 126 height 20
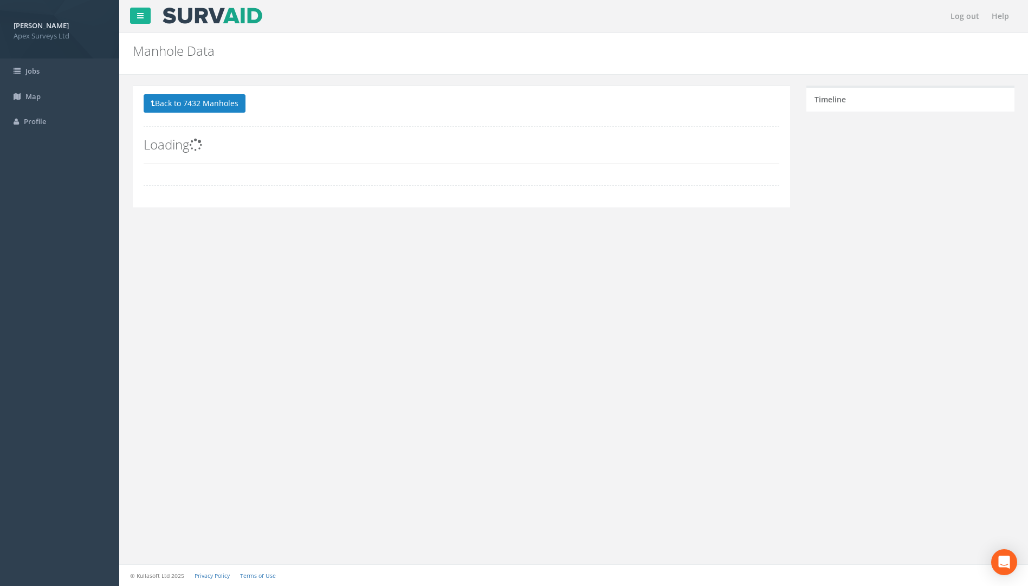
scroll to position [0, 0]
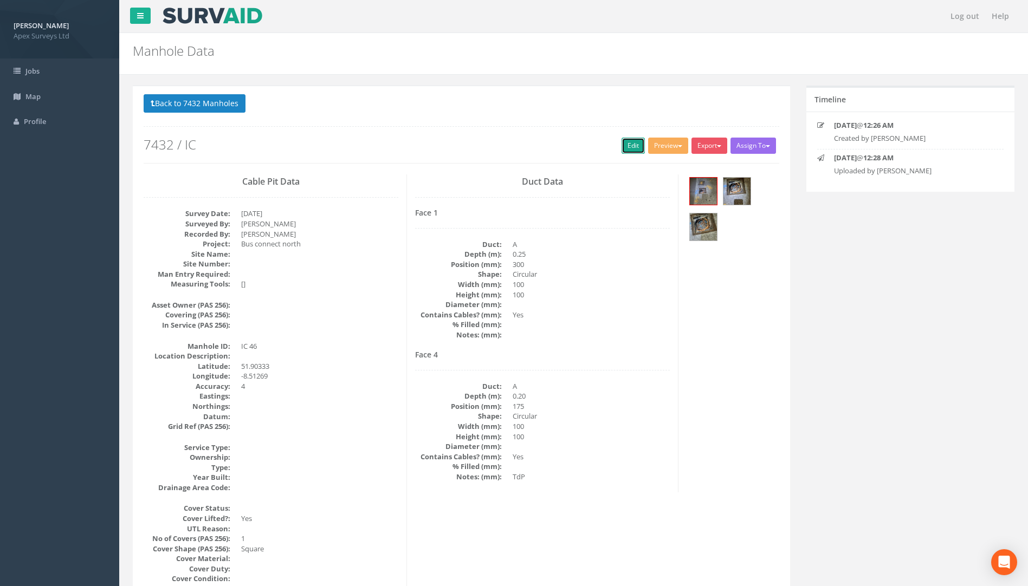
click at [627, 143] on link "Edit" at bounding box center [633, 146] width 23 height 16
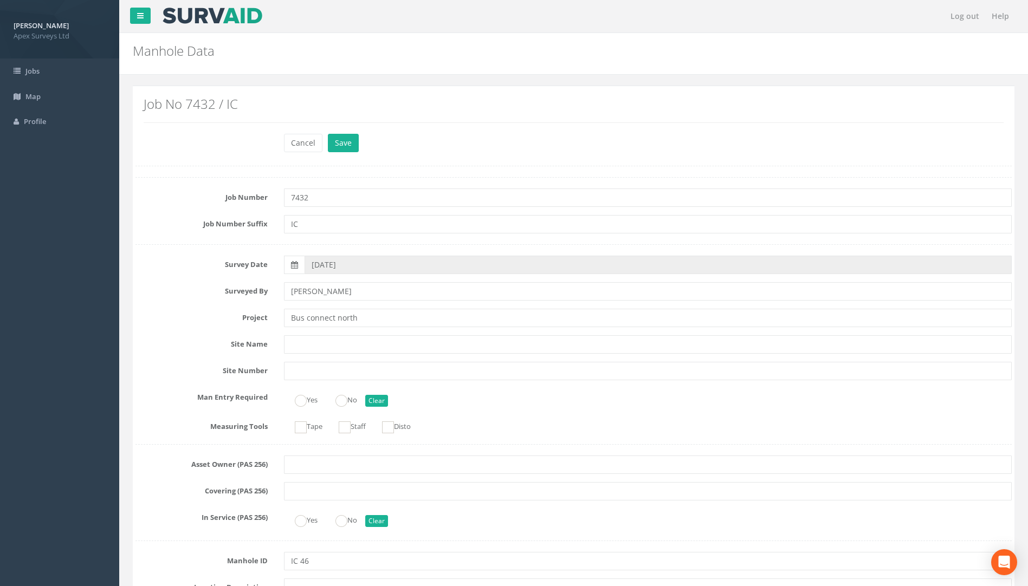
scroll to position [815, 0]
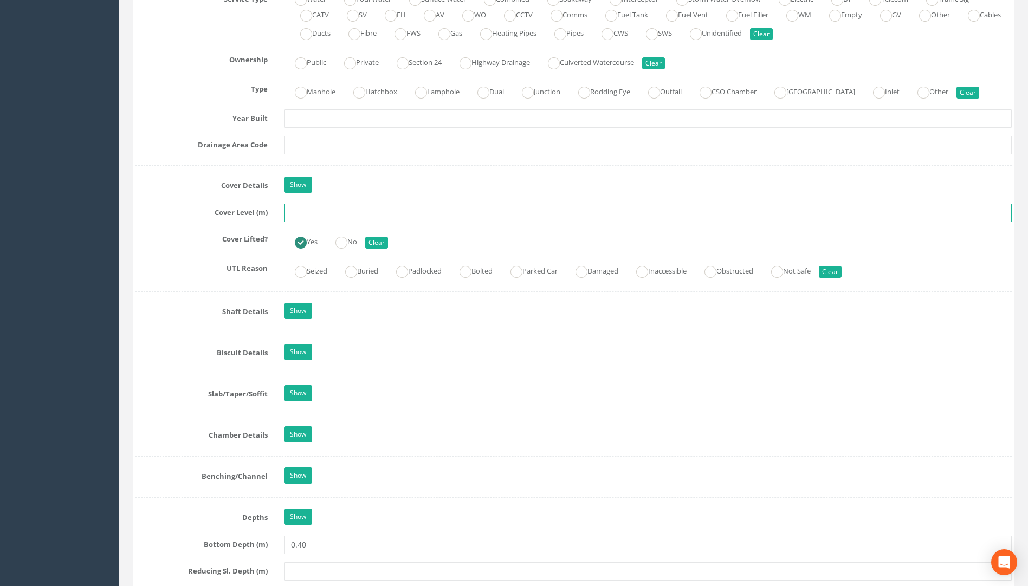
click at [299, 216] on input "text" at bounding box center [648, 213] width 728 height 18
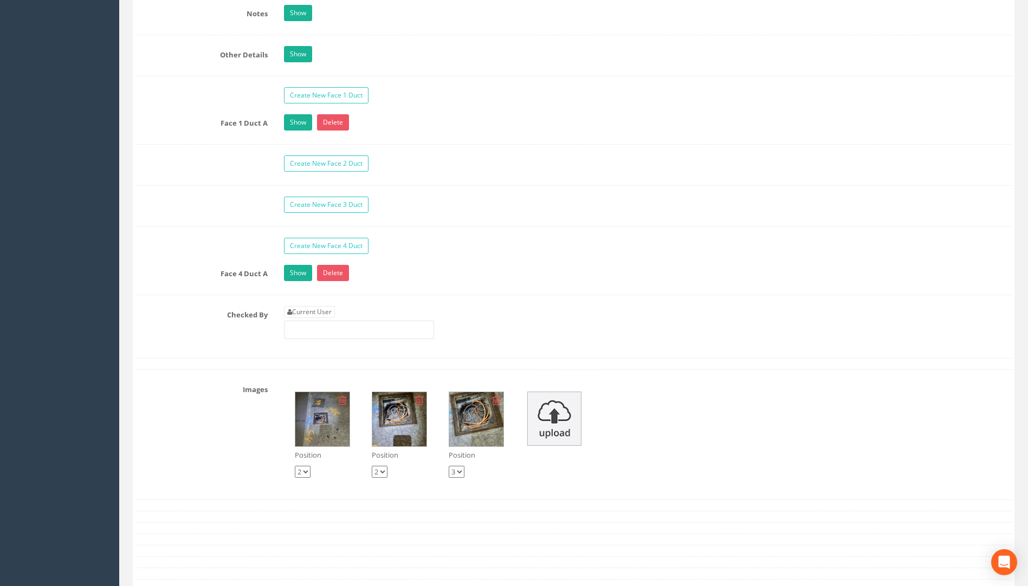
scroll to position [1682, 0]
type input "113.63"
click at [320, 313] on link "Current User" at bounding box center [309, 312] width 51 height 12
type input "[PERSON_NAME]"
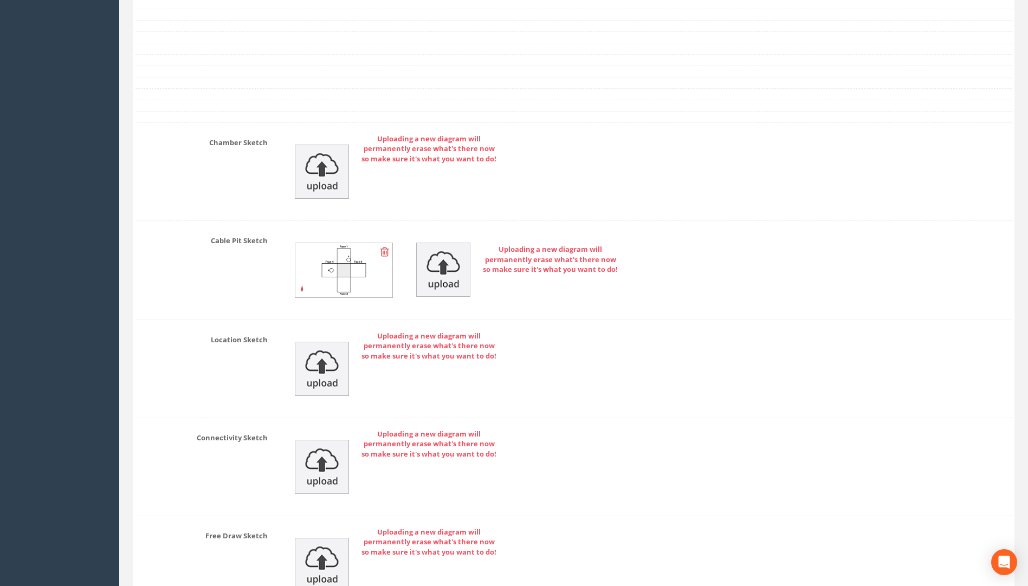
scroll to position [2321, 0]
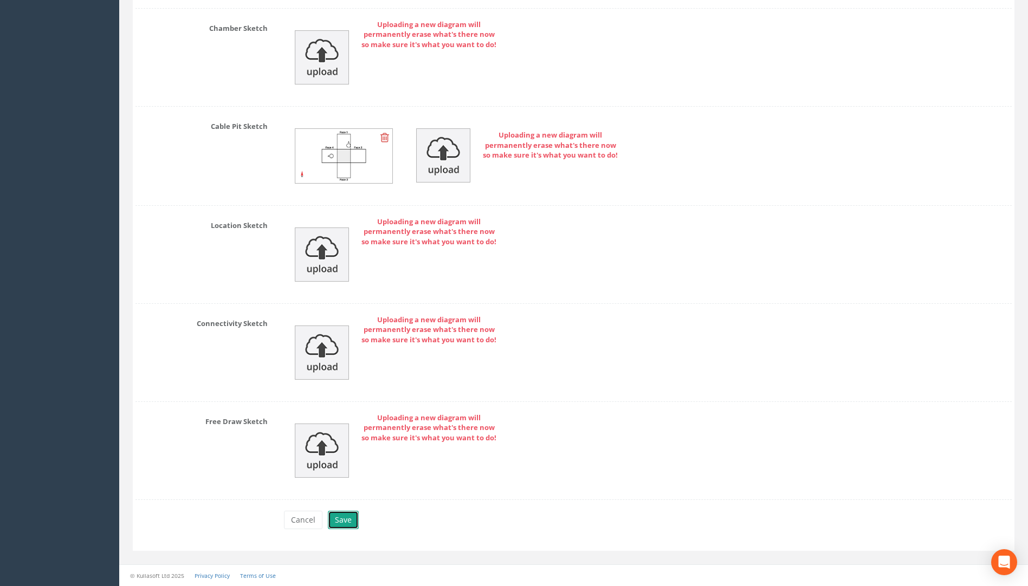
click at [347, 519] on button "Save" at bounding box center [343, 520] width 31 height 18
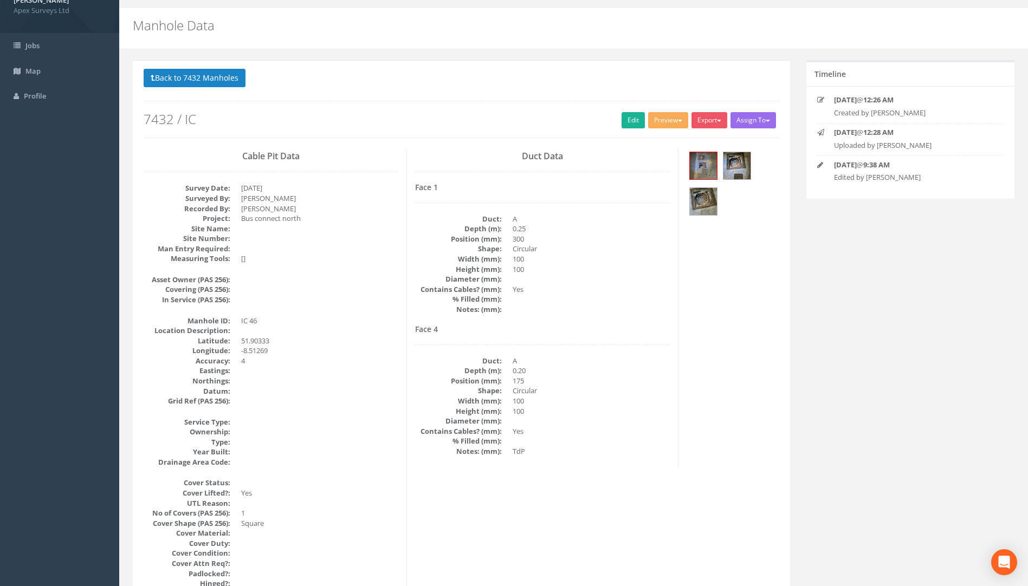
scroll to position [0, 0]
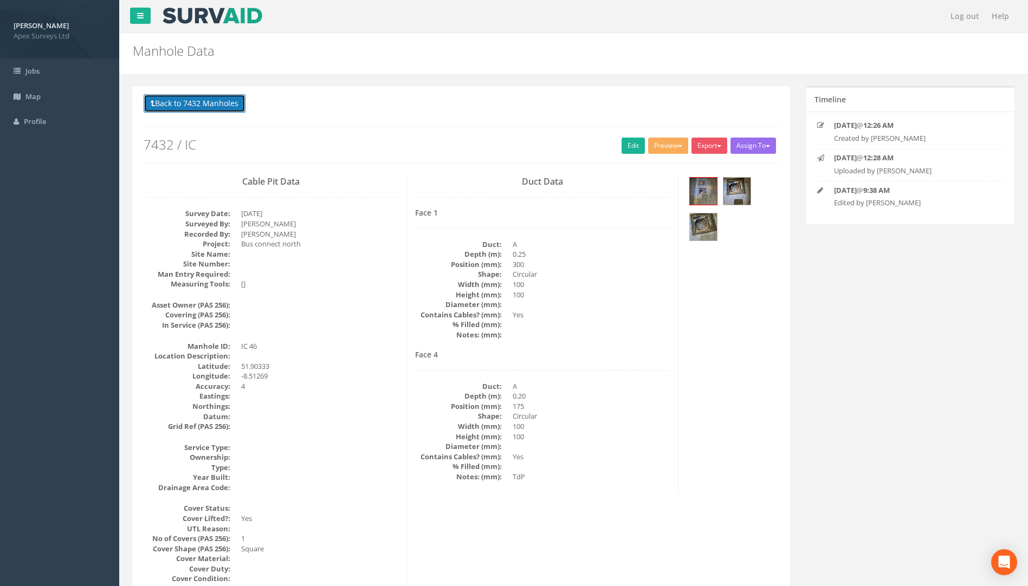
click at [197, 97] on button "Back to 7432 Manholes" at bounding box center [195, 103] width 102 height 18
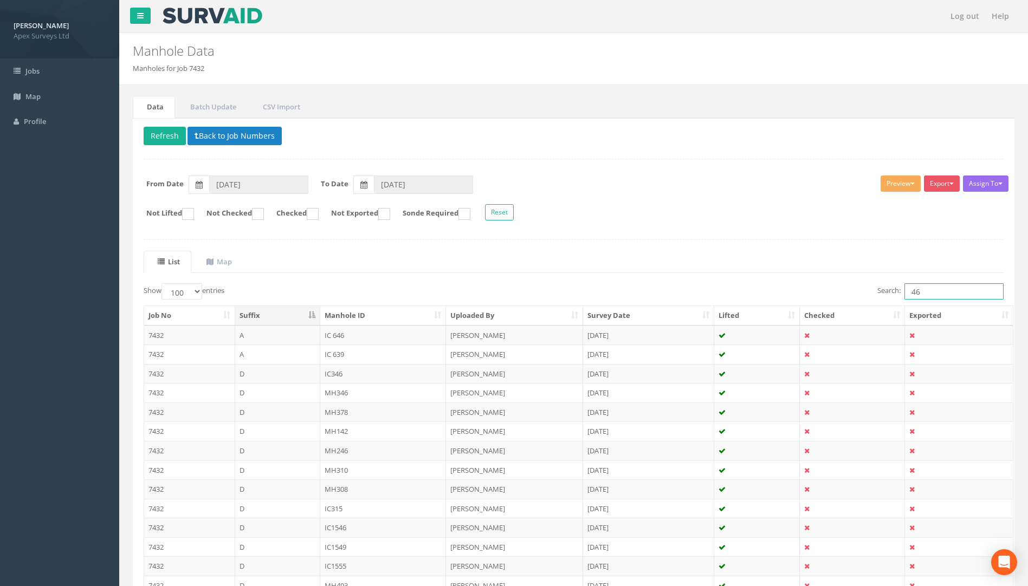
click at [928, 299] on input "46" at bounding box center [954, 291] width 99 height 16
drag, startPoint x: 928, startPoint y: 298, endPoint x: 861, endPoint y: 294, distance: 66.8
click at [861, 294] on div "Search: 46" at bounding box center [793, 292] width 422 height 19
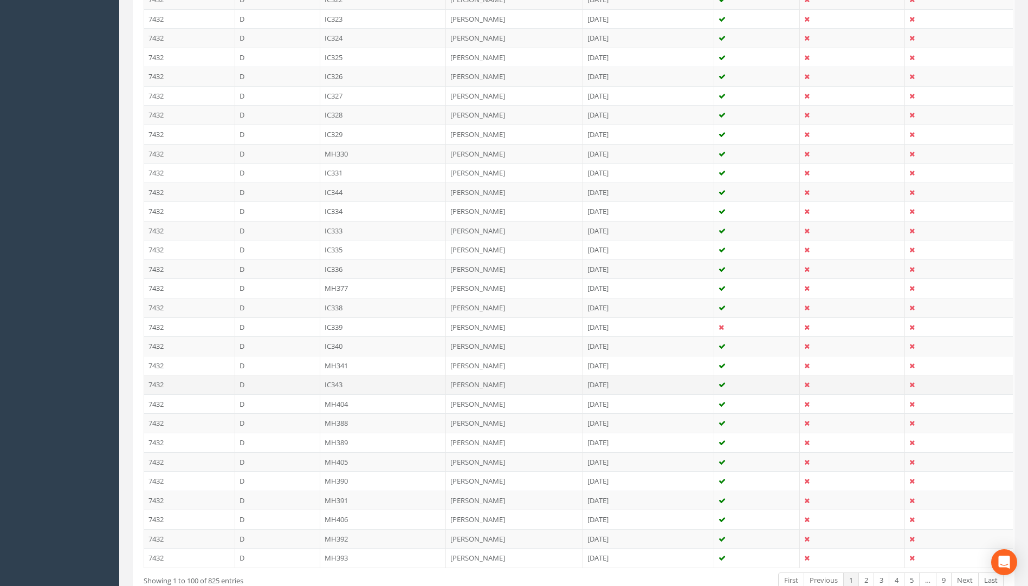
scroll to position [1753, 0]
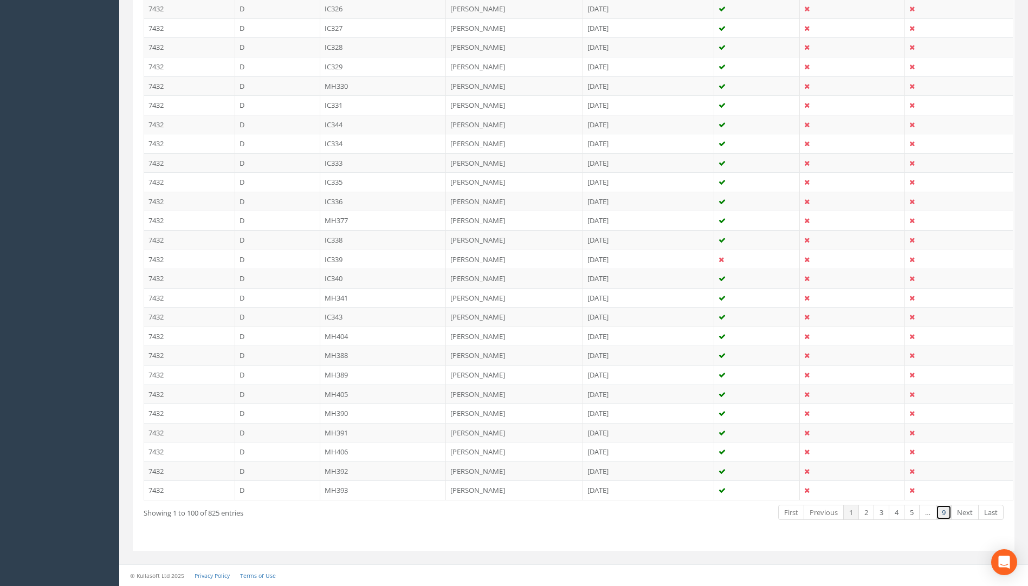
click at [948, 511] on link "9" at bounding box center [944, 513] width 16 height 16
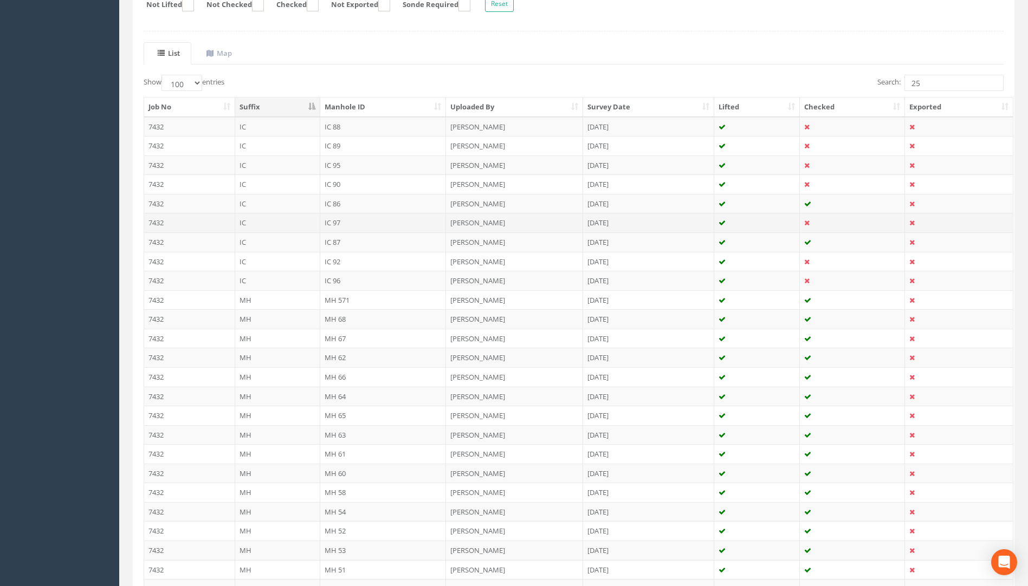
scroll to position [36, 0]
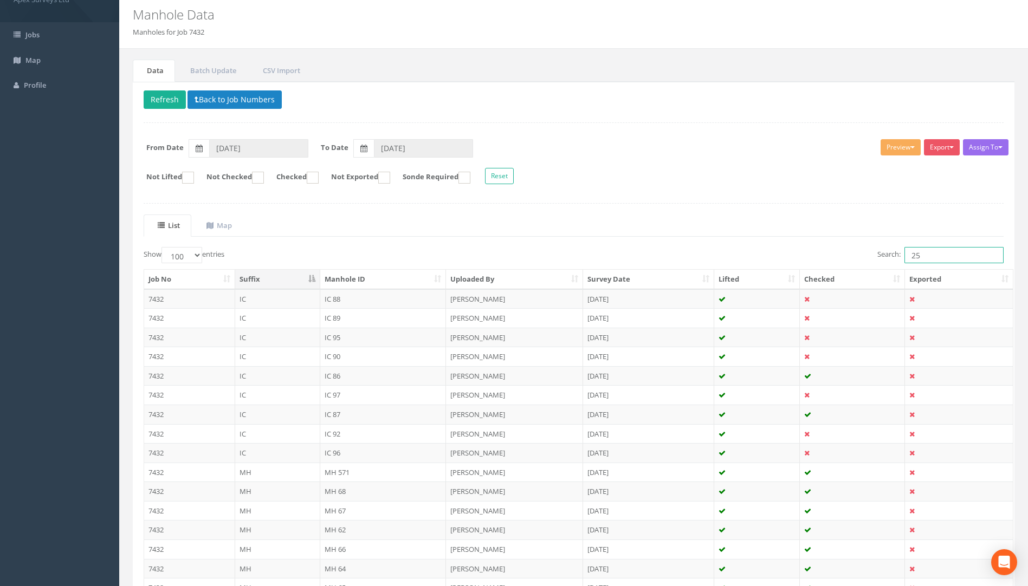
click at [935, 257] on input "25" at bounding box center [954, 255] width 99 height 16
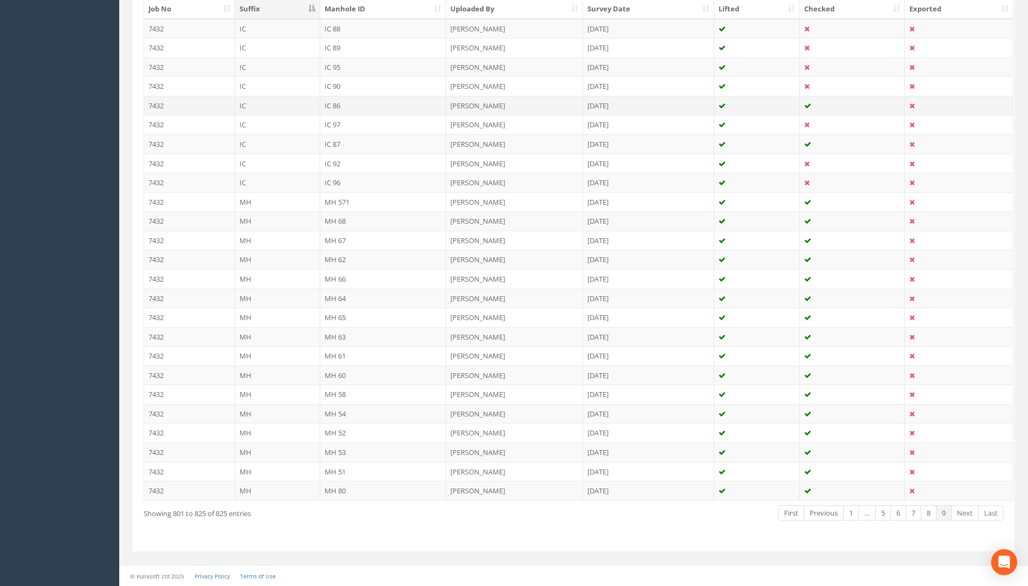
scroll to position [307, 0]
click at [932, 509] on link "8" at bounding box center [929, 513] width 16 height 16
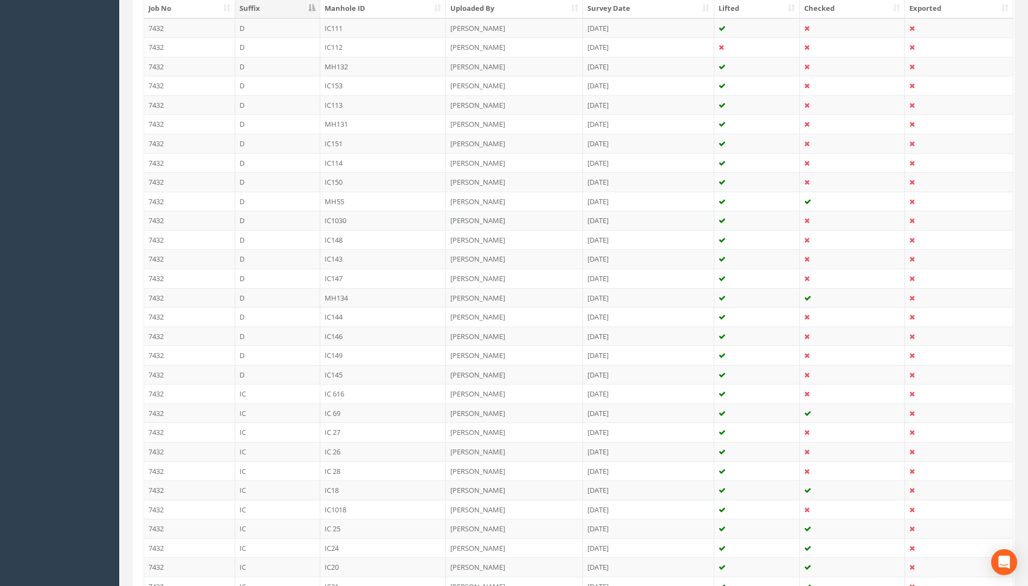
scroll to position [1753, 0]
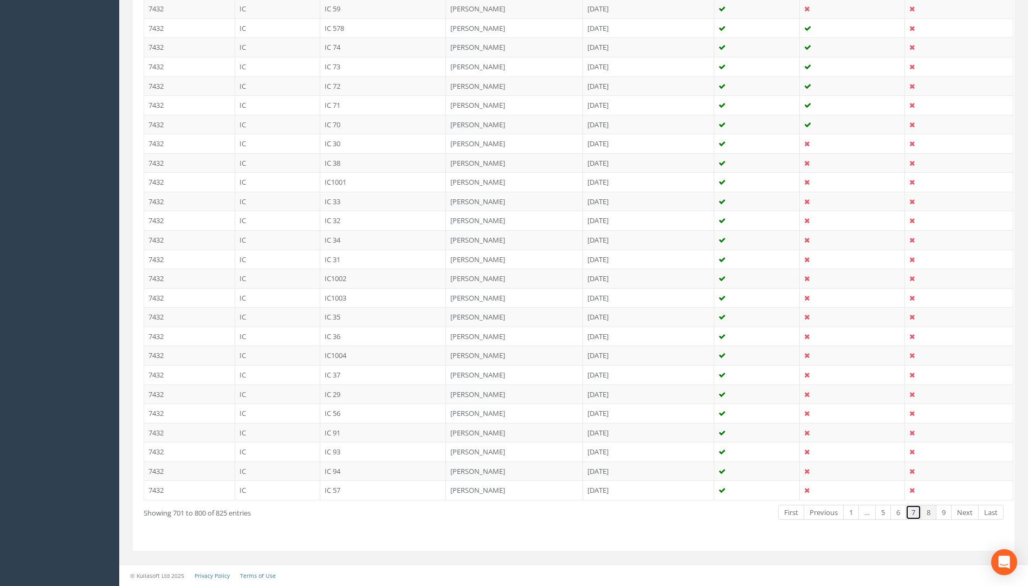
click at [912, 511] on link "7" at bounding box center [914, 513] width 16 height 16
click at [852, 512] on link "1" at bounding box center [851, 513] width 16 height 16
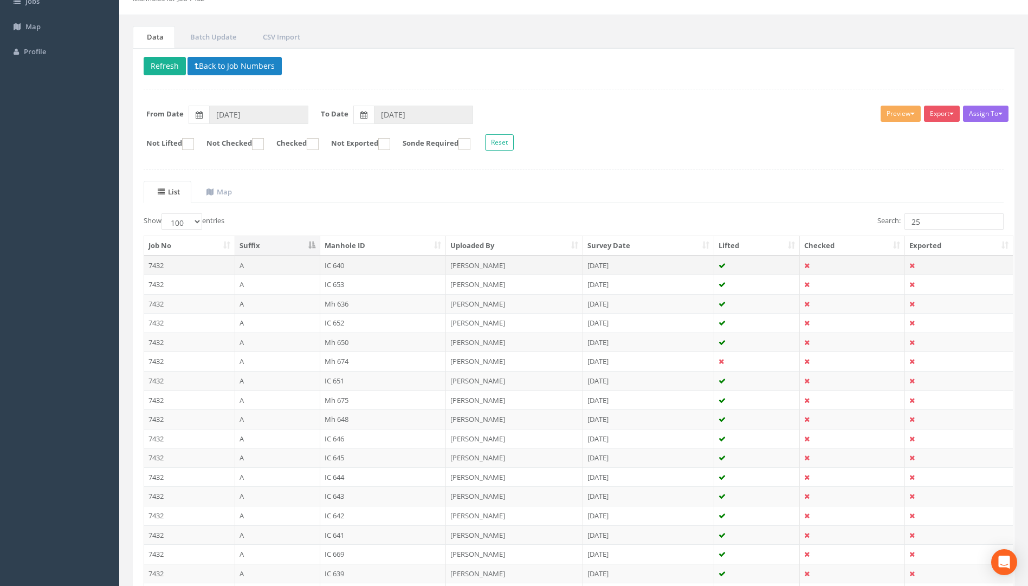
scroll to position [0, 0]
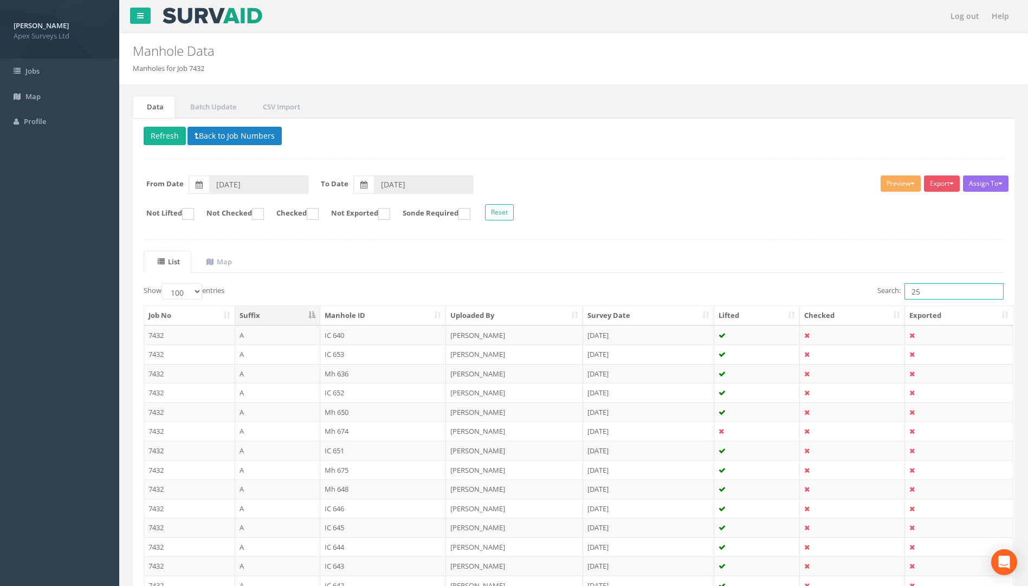
drag, startPoint x: 935, startPoint y: 288, endPoint x: 892, endPoint y: 294, distance: 44.2
click at [893, 293] on label "Search: 25" at bounding box center [940, 291] width 126 height 16
drag, startPoint x: 931, startPoint y: 289, endPoint x: 831, endPoint y: 299, distance: 100.1
click at [831, 299] on div "Search: 30" at bounding box center [793, 292] width 422 height 19
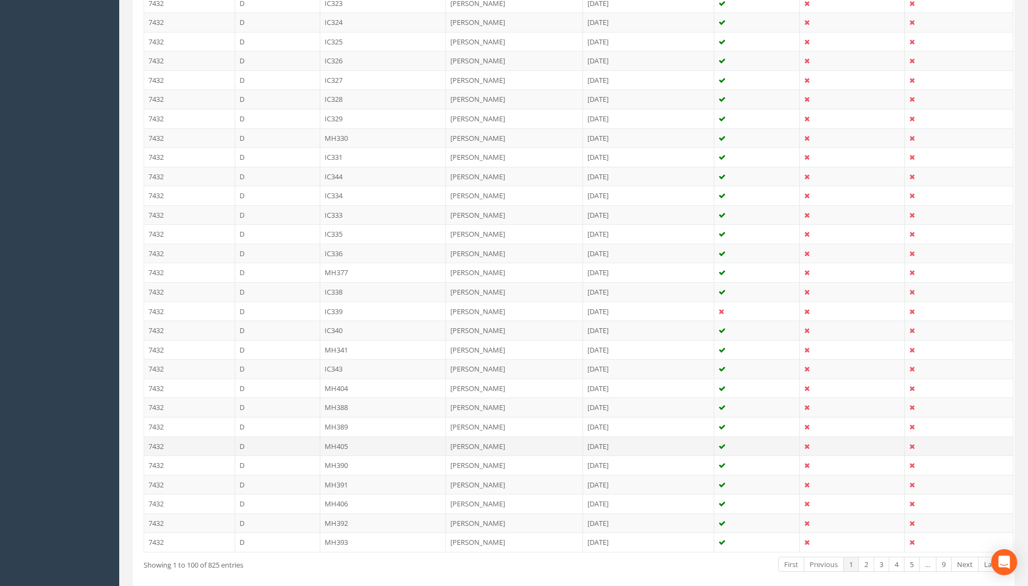
scroll to position [1753, 0]
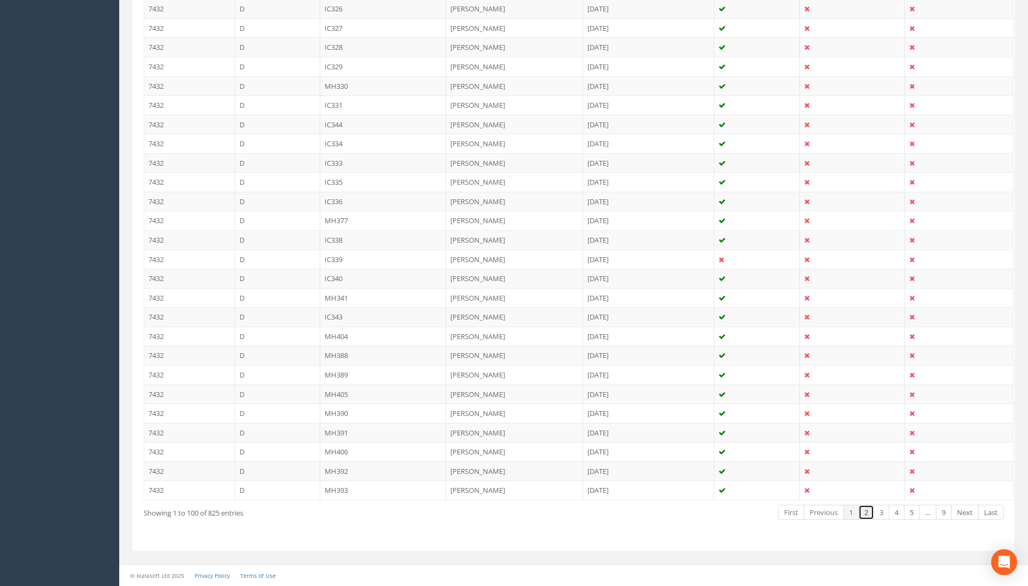
click at [868, 515] on link "2" at bounding box center [866, 513] width 16 height 16
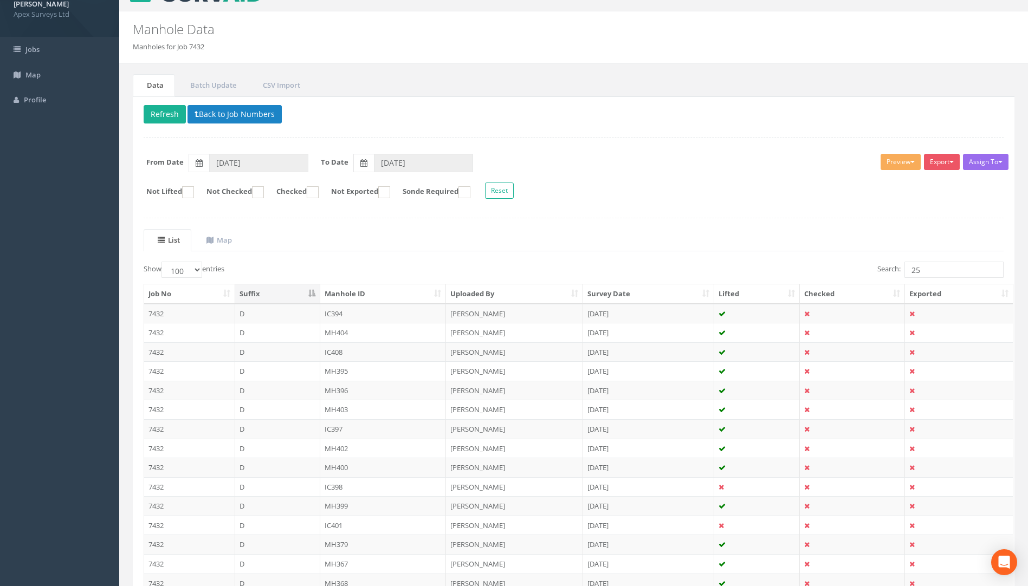
scroll to position [18, 0]
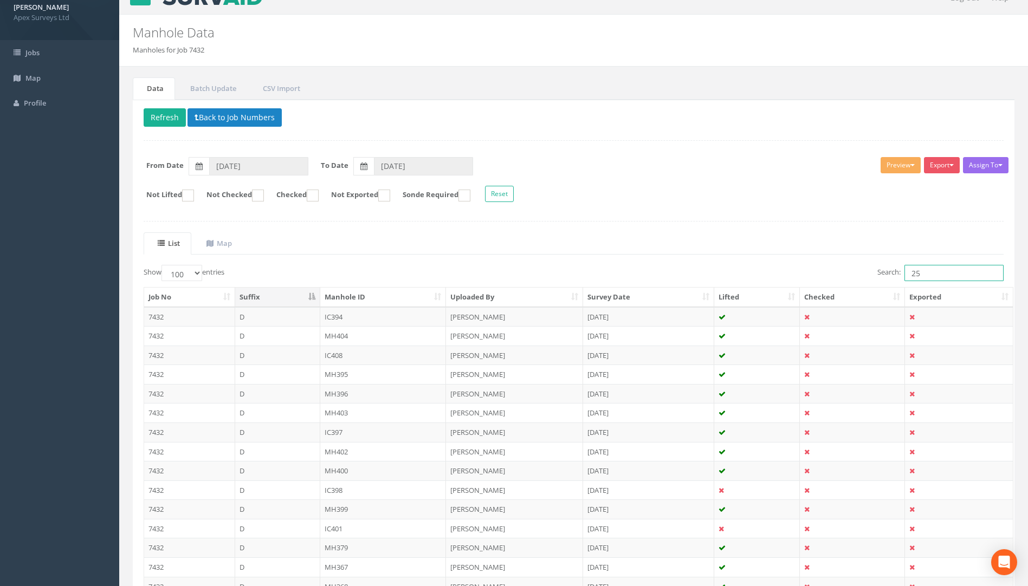
click at [933, 274] on input "25" at bounding box center [954, 273] width 99 height 16
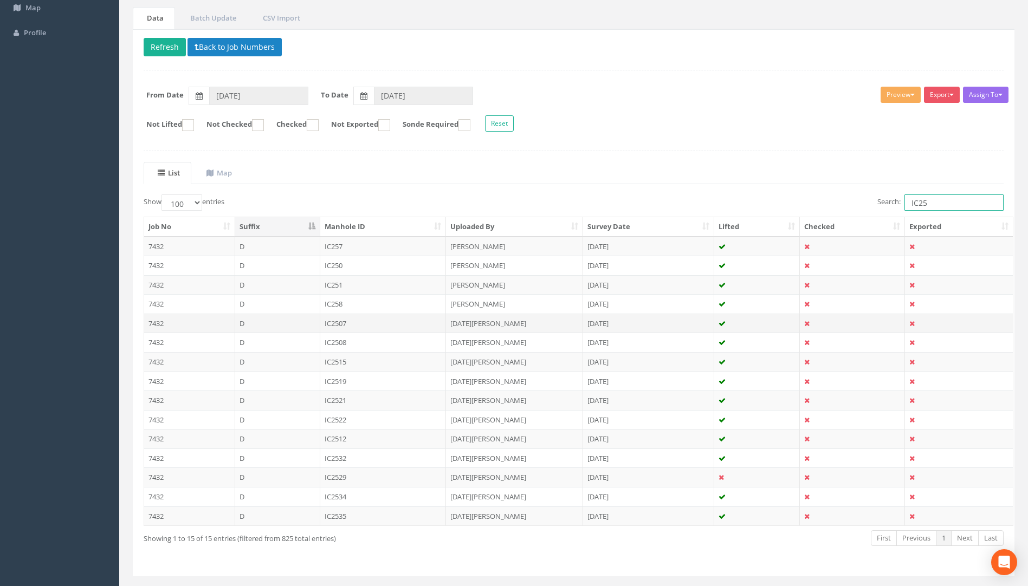
scroll to position [114, 0]
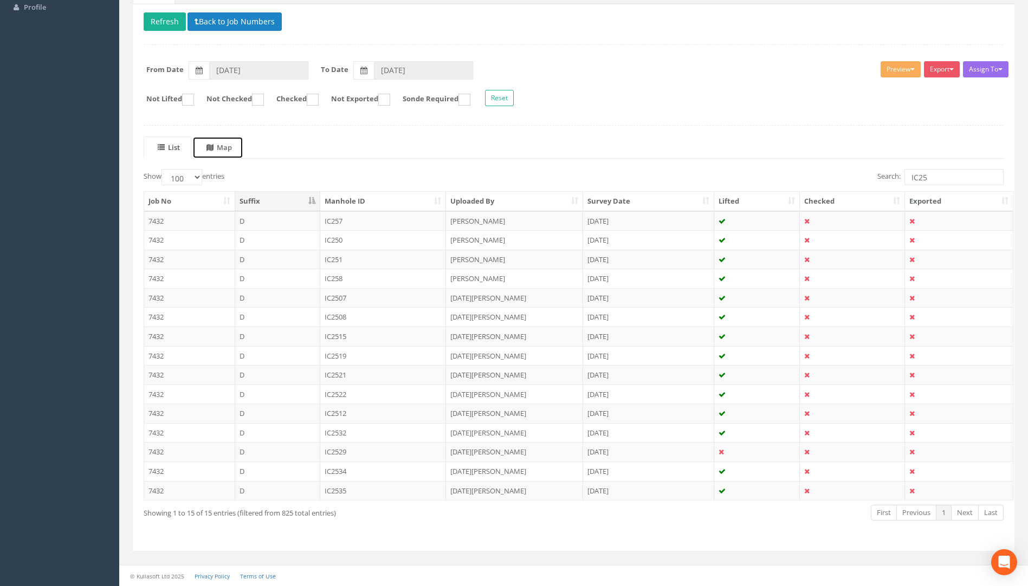
click at [232, 145] on uib-tab-heading "Map" at bounding box center [218, 148] width 25 height 10
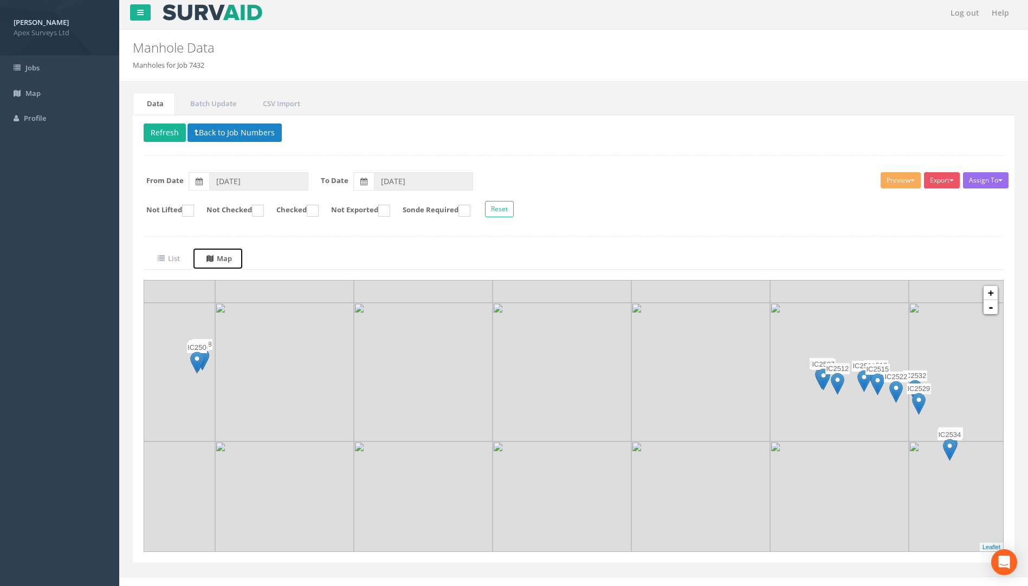
scroll to position [0, 0]
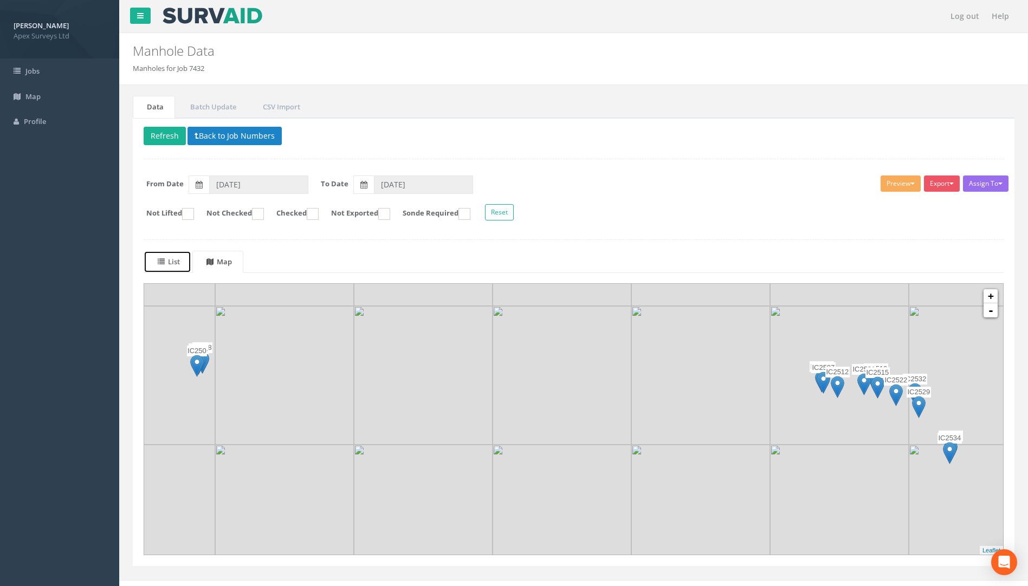
click at [175, 260] on uib-tab-heading "List" at bounding box center [169, 262] width 22 height 10
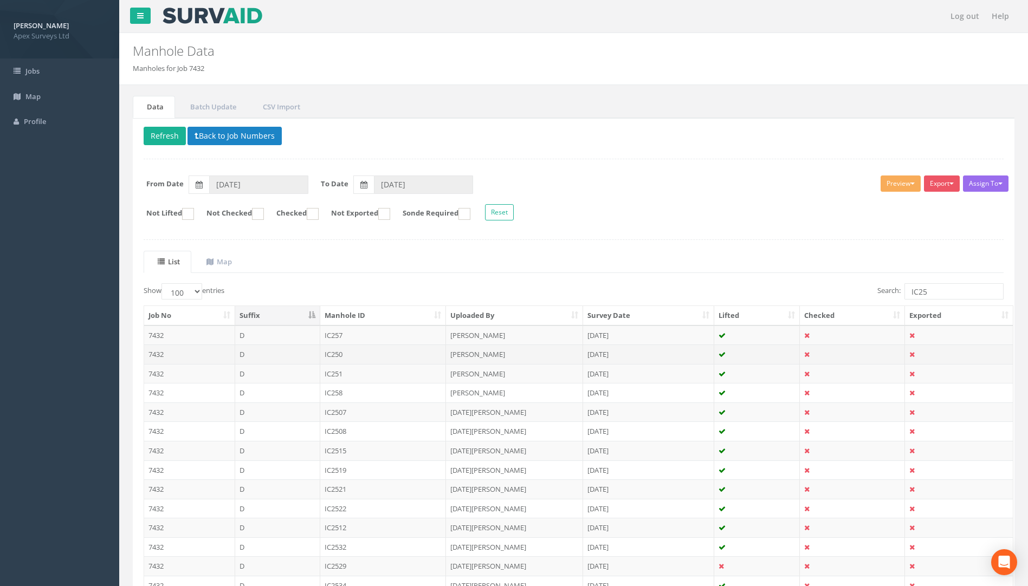
click at [334, 354] on td "IC250" at bounding box center [383, 355] width 126 height 20
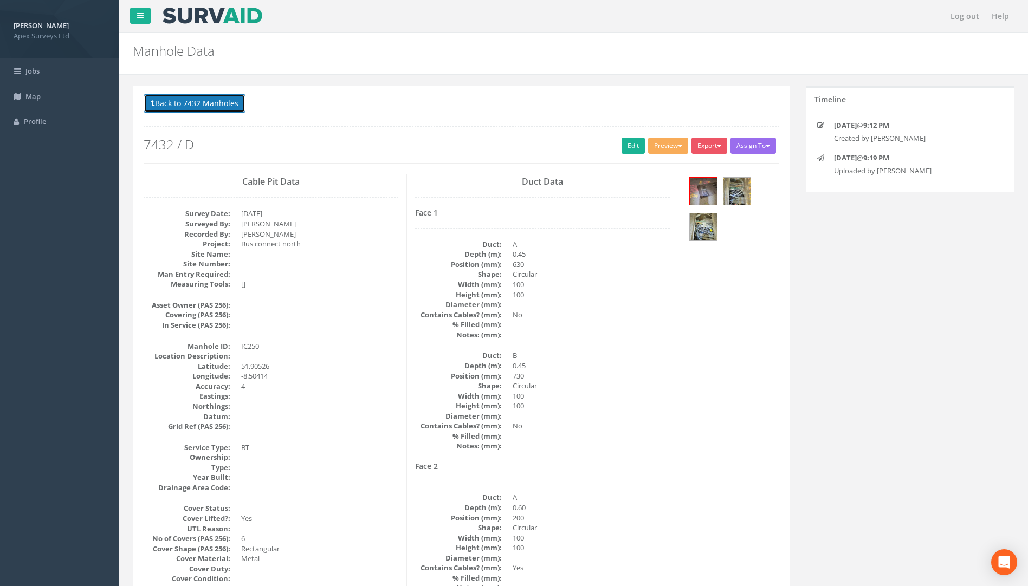
click at [222, 104] on button "Back to 7432 Manholes" at bounding box center [195, 103] width 102 height 18
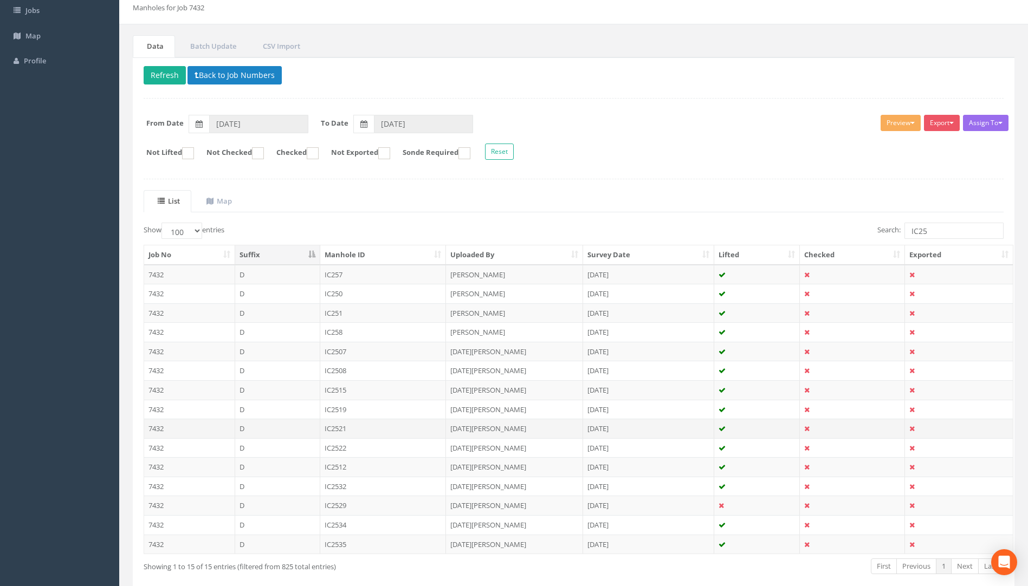
scroll to position [114, 0]
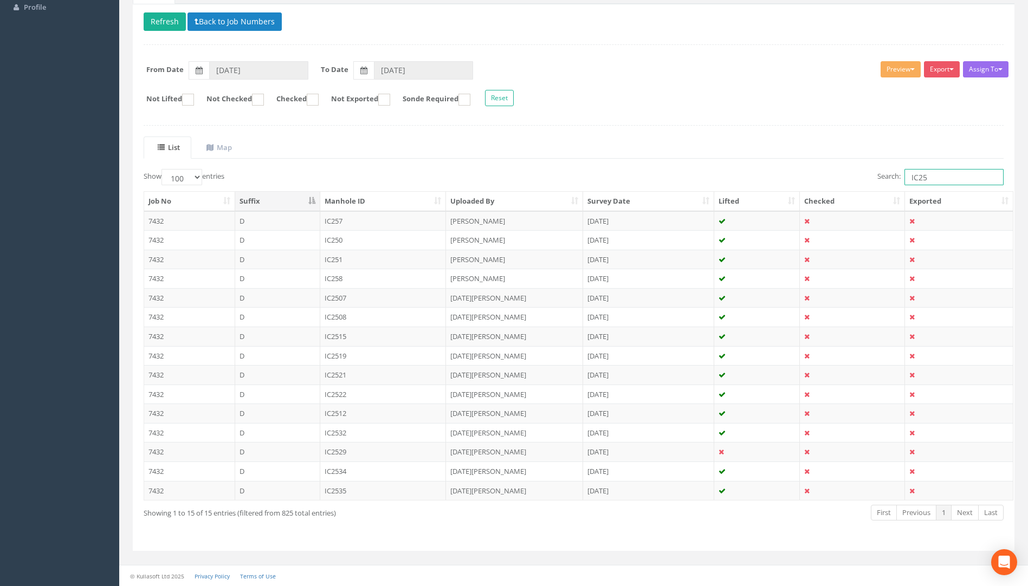
drag, startPoint x: 935, startPoint y: 180, endPoint x: 747, endPoint y: 191, distance: 188.9
click at [747, 191] on div "Show 10 25 50 100 entries Search: IC25 Job No Suffix Manhole ID Uploaded By Sur…" at bounding box center [574, 354] width 860 height 371
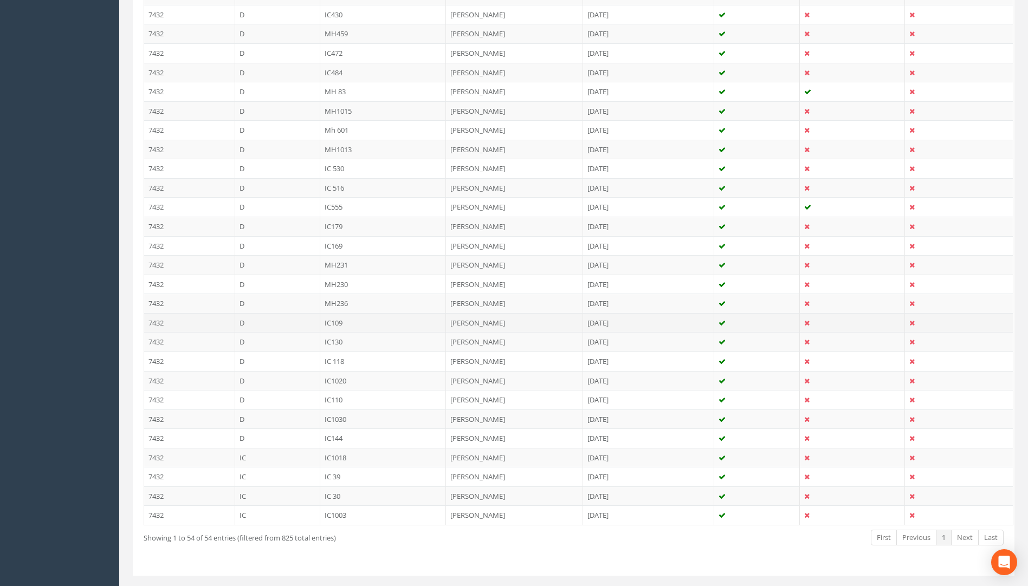
scroll to position [866, 0]
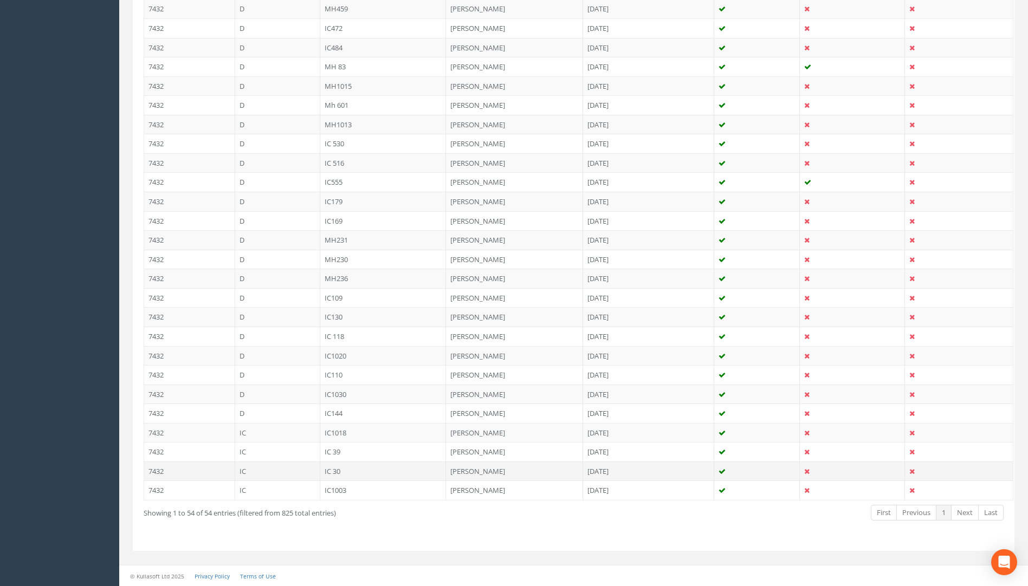
type input "30"
click at [338, 472] on td "IC 30" at bounding box center [383, 472] width 126 height 20
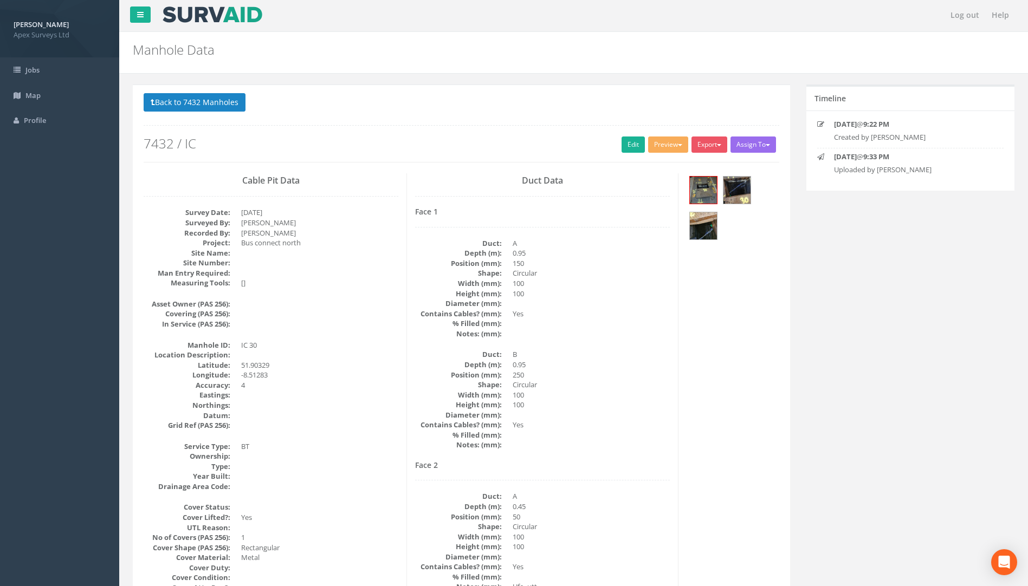
scroll to position [0, 0]
click at [709, 189] on img at bounding box center [703, 191] width 27 height 27
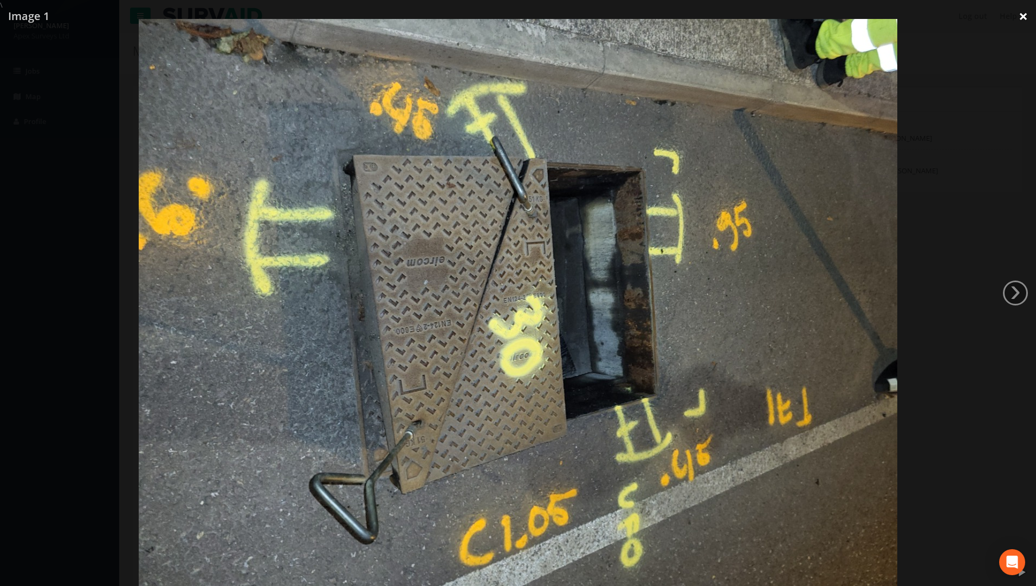
click at [1028, 13] on link "×" at bounding box center [1023, 16] width 25 height 33
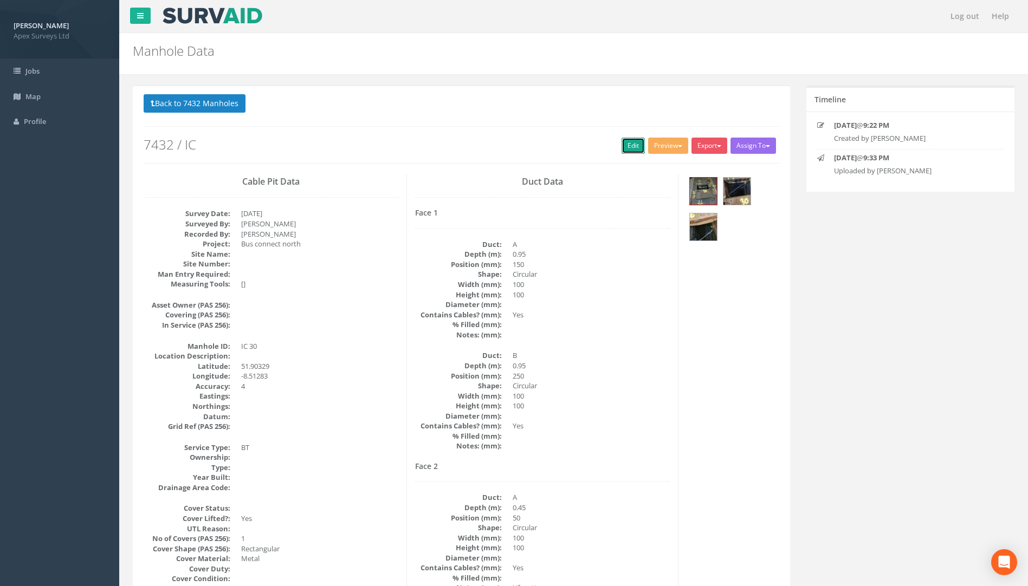
click at [626, 141] on link "Edit" at bounding box center [633, 146] width 23 height 16
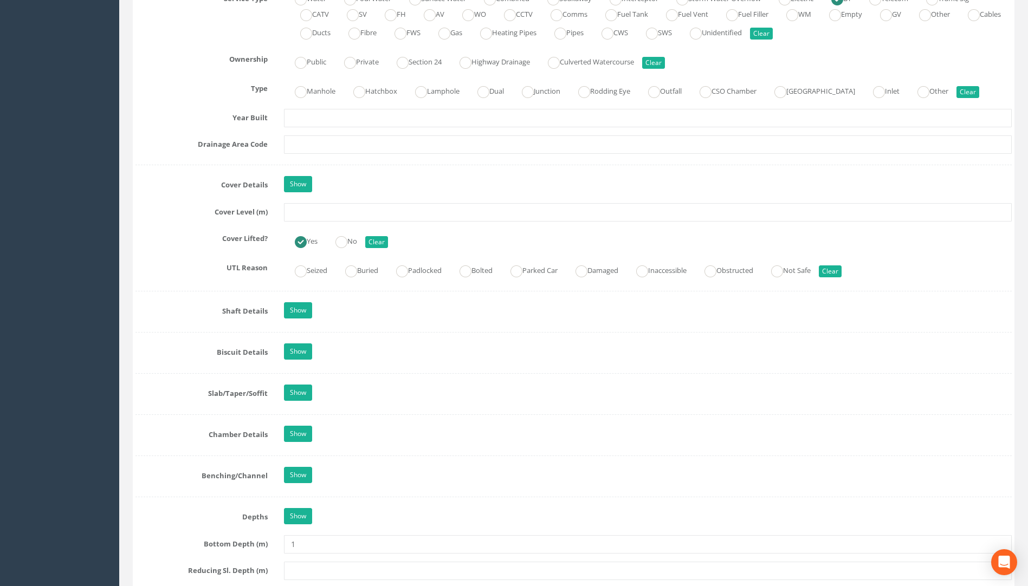
scroll to position [815, 0]
click at [294, 210] on input "text" at bounding box center [648, 213] width 728 height 18
type input "113.58"
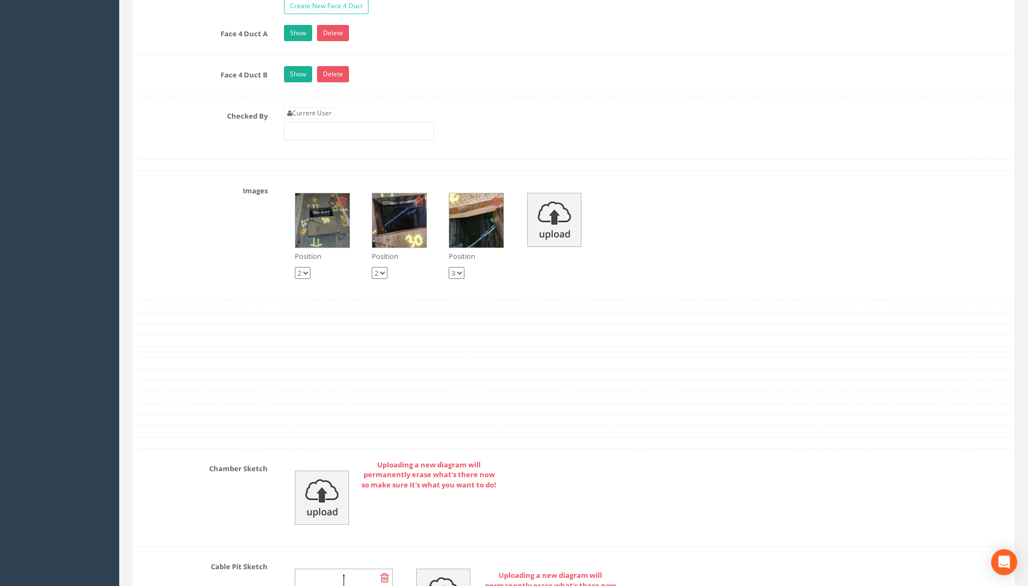
scroll to position [1953, 0]
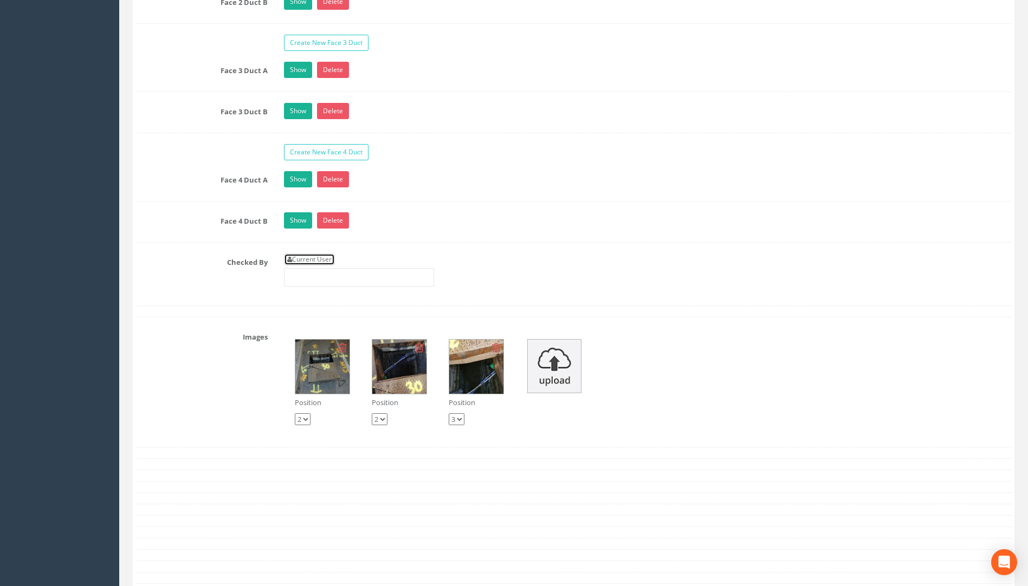
click at [332, 260] on link "Current User" at bounding box center [309, 260] width 51 height 12
type input "[PERSON_NAME]"
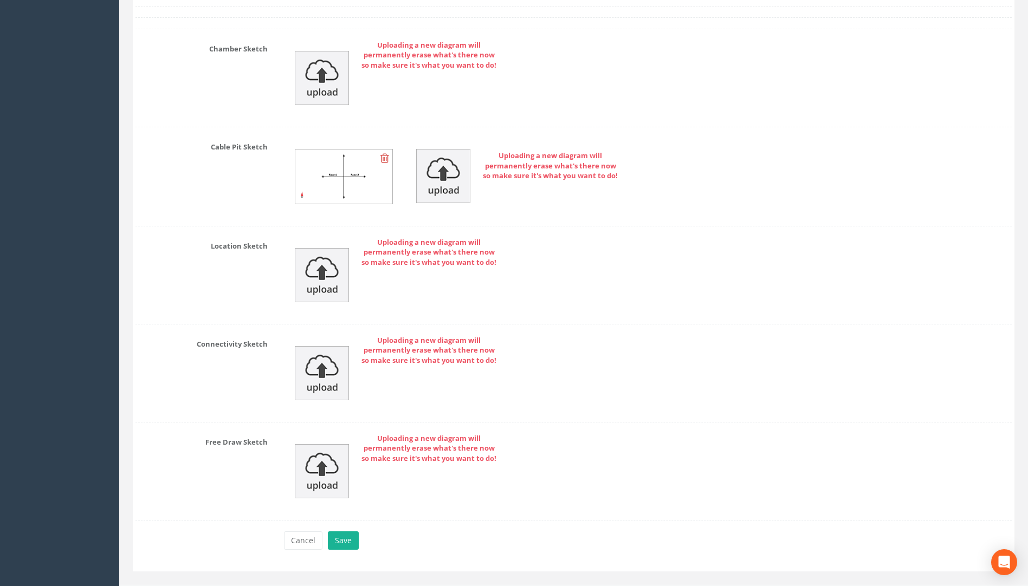
scroll to position [2540, 0]
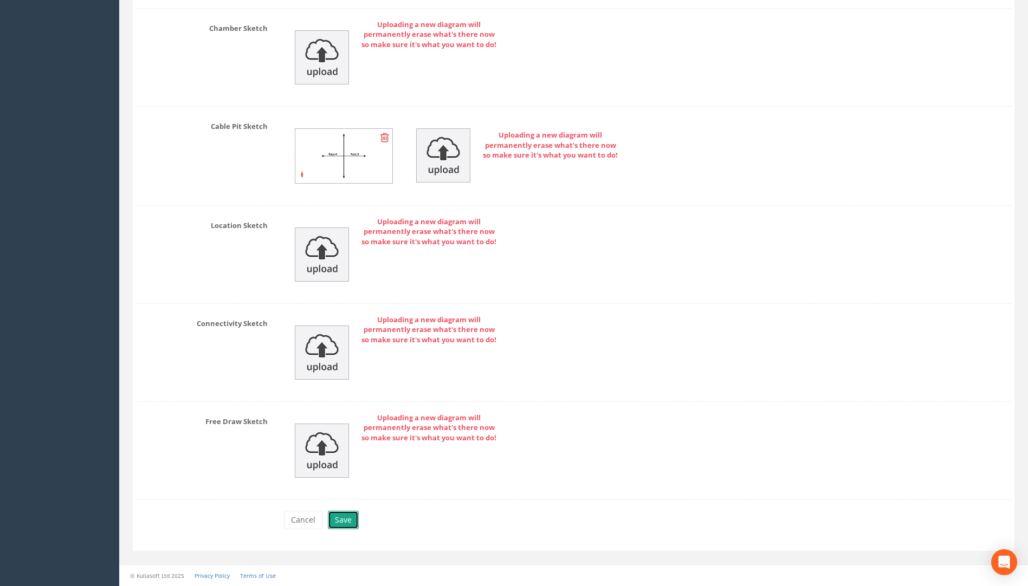
click at [345, 518] on button "Save" at bounding box center [343, 520] width 31 height 18
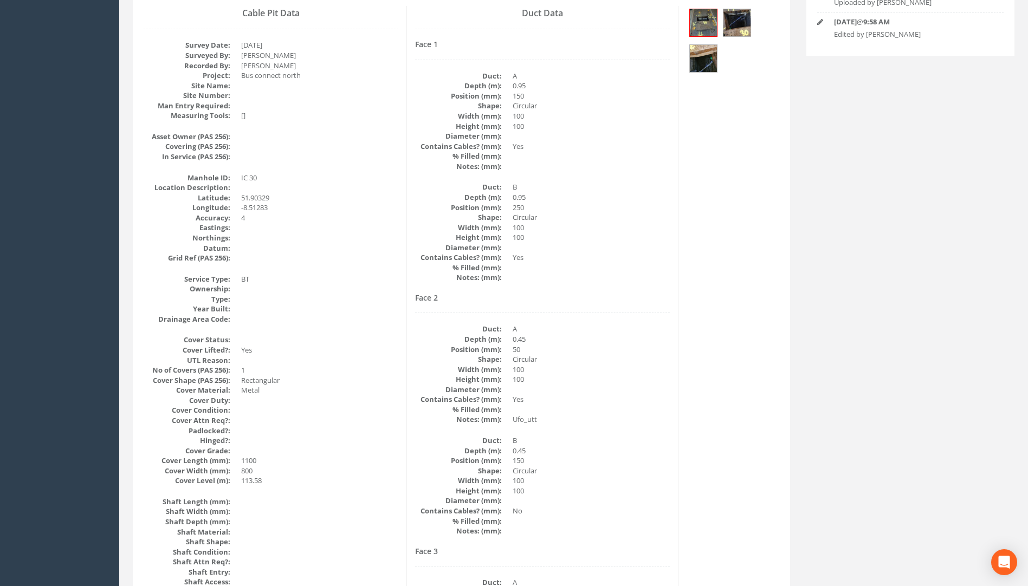
scroll to position [0, 0]
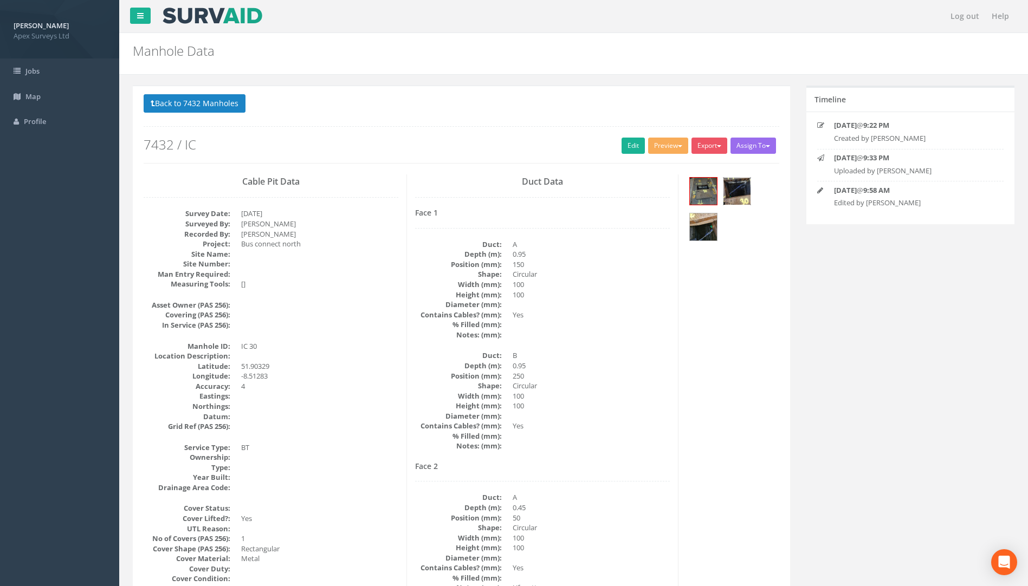
click at [739, 185] on img at bounding box center [737, 191] width 27 height 27
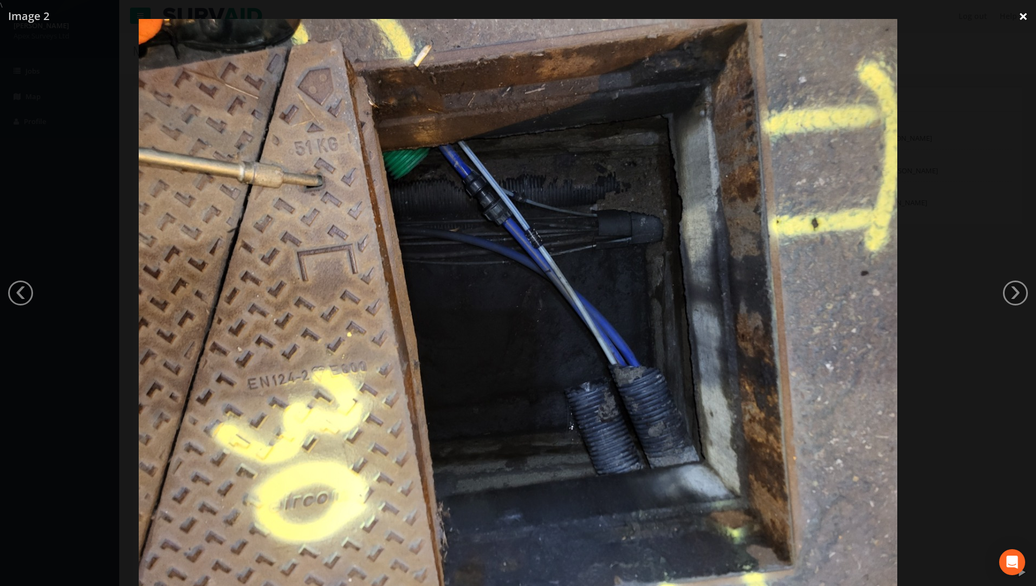
click at [1023, 15] on link "×" at bounding box center [1023, 16] width 25 height 33
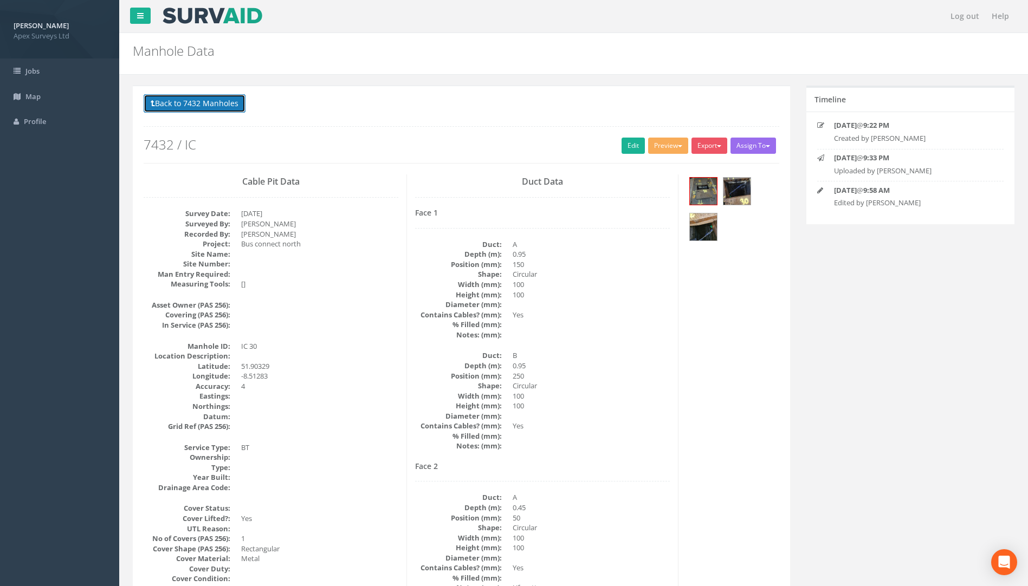
click at [238, 101] on button "Back to 7432 Manholes" at bounding box center [195, 103] width 102 height 18
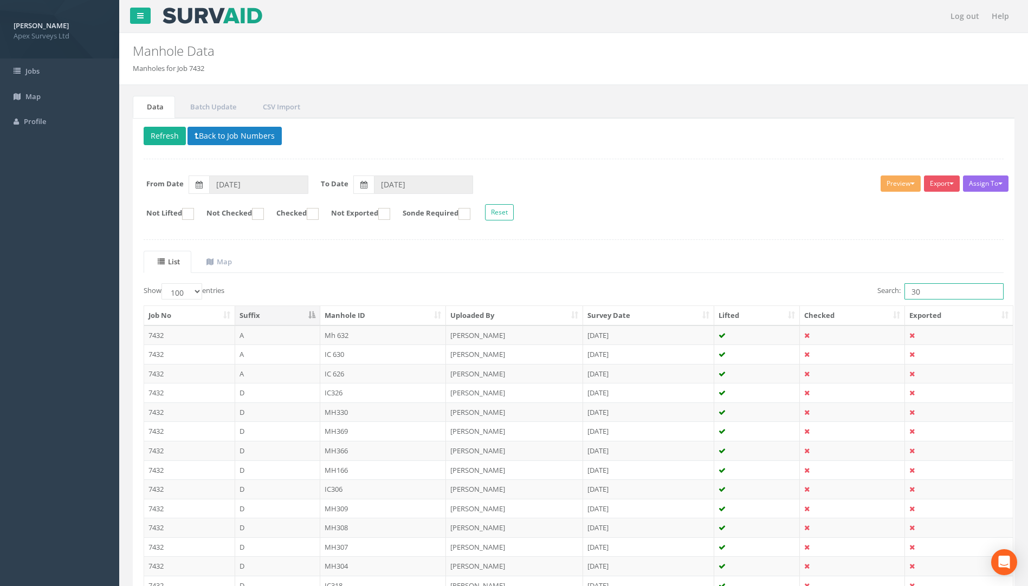
drag, startPoint x: 931, startPoint y: 289, endPoint x: 832, endPoint y: 302, distance: 99.0
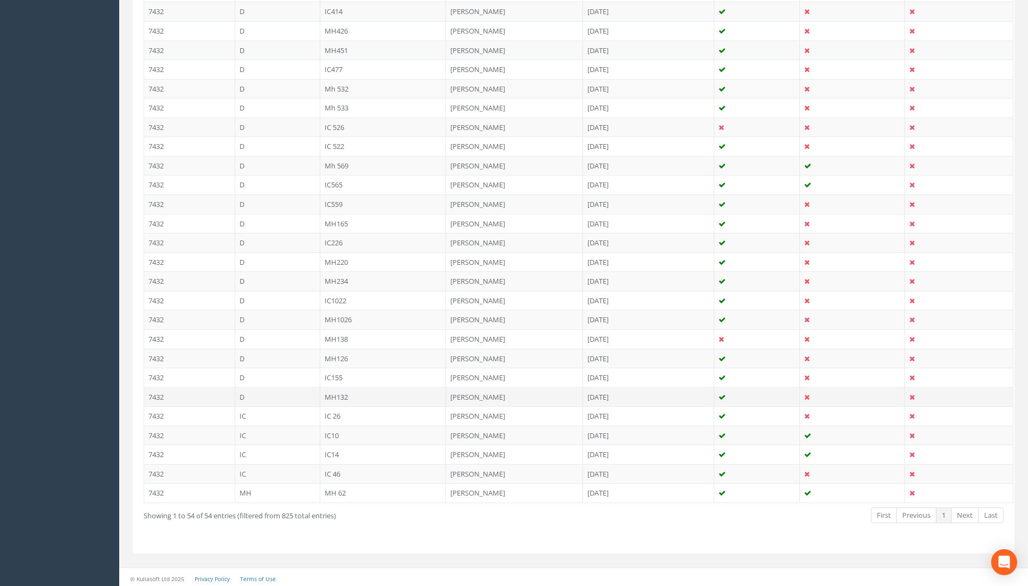
scroll to position [866, 0]
type input "26"
click at [335, 414] on td "IC 26" at bounding box center [383, 414] width 126 height 20
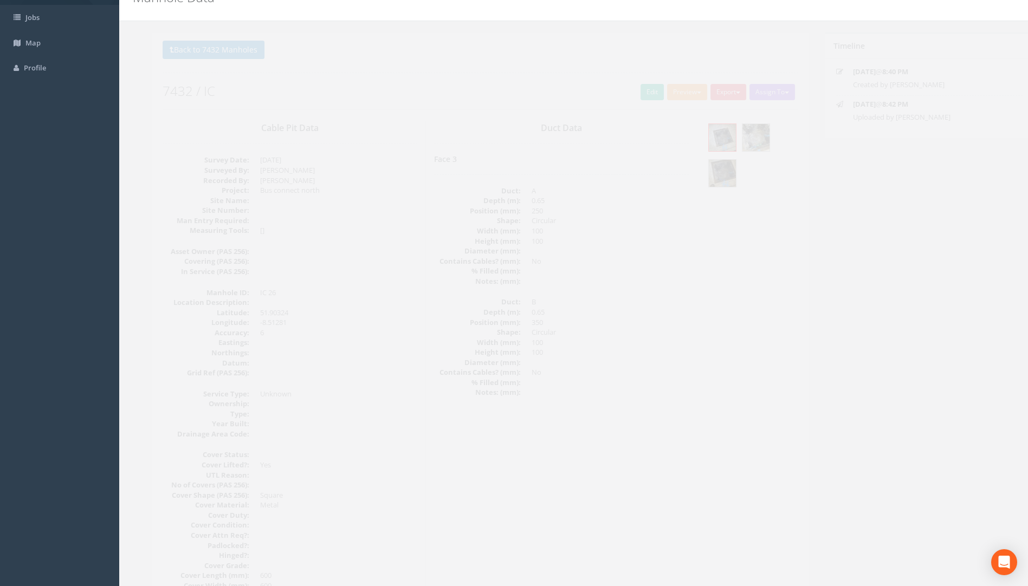
scroll to position [0, 0]
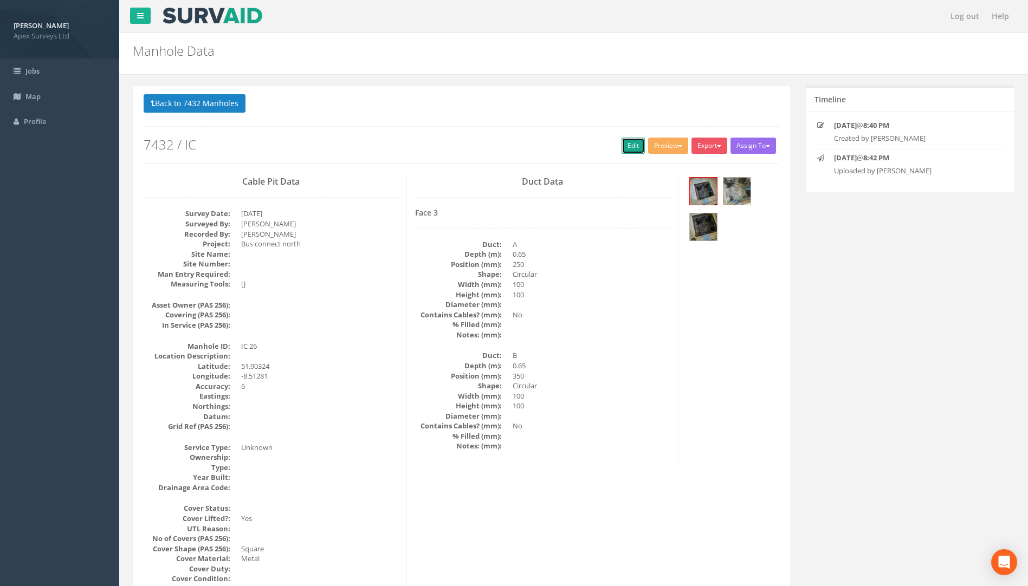
click at [622, 148] on link "Edit" at bounding box center [633, 146] width 23 height 16
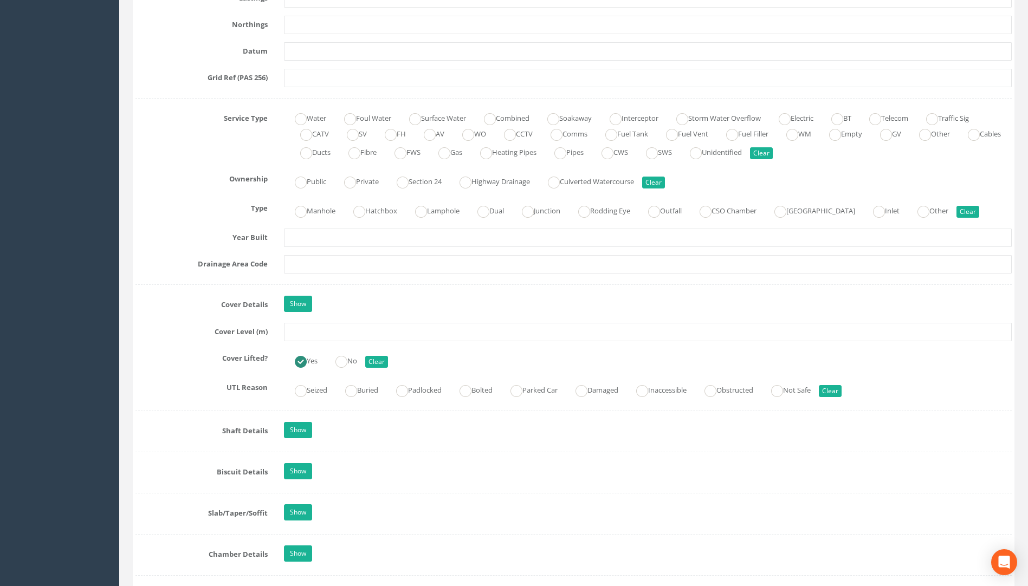
scroll to position [707, 0]
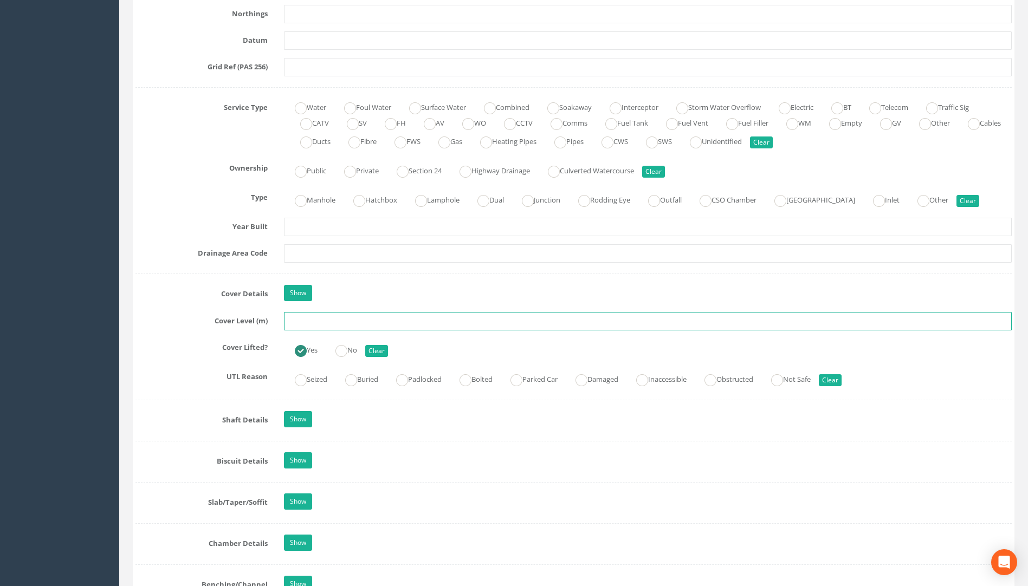
click at [345, 324] on input "text" at bounding box center [648, 321] width 728 height 18
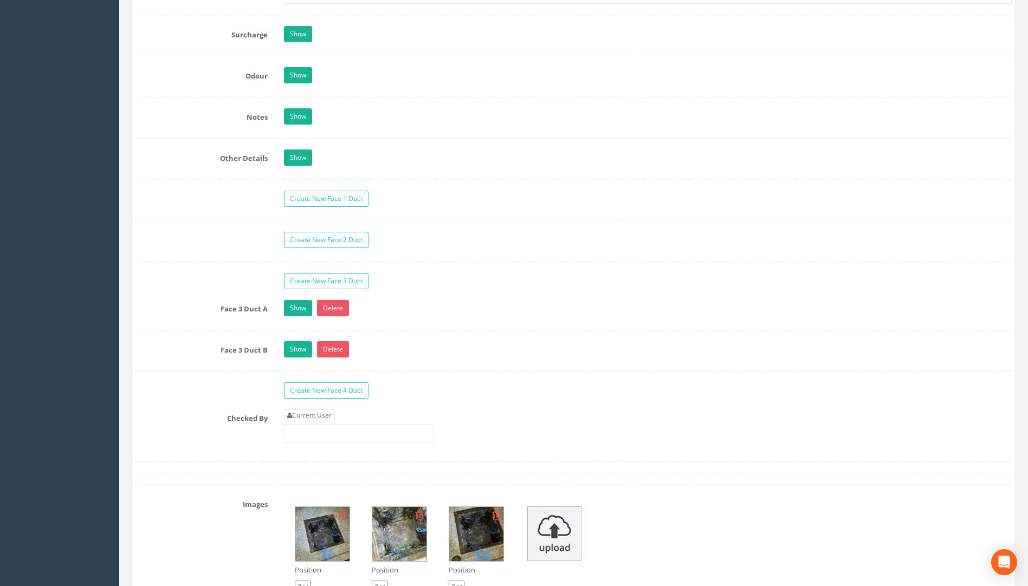
scroll to position [1736, 0]
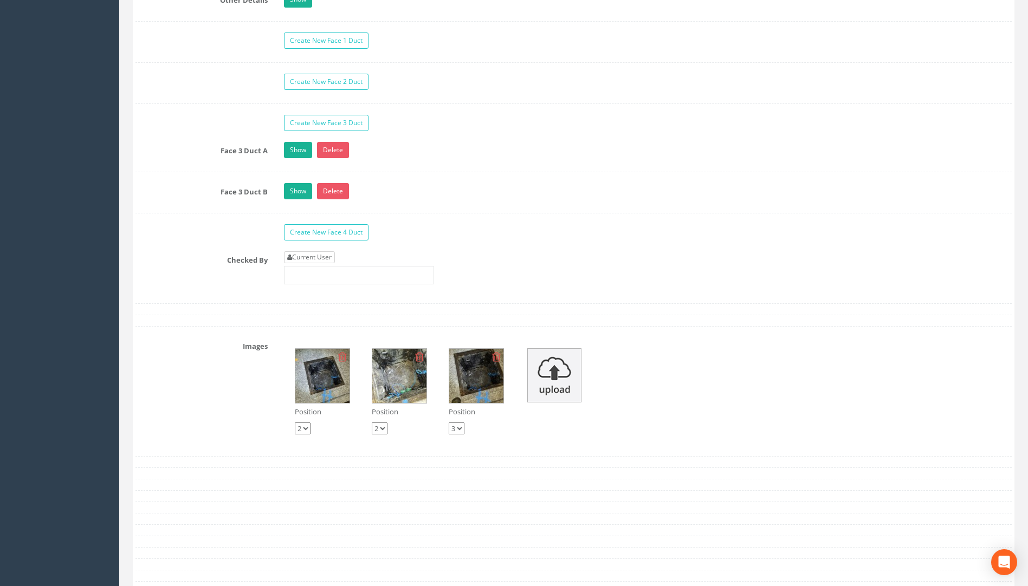
type input "113.61"
click at [323, 256] on link "Current User" at bounding box center [309, 257] width 51 height 12
type input "[PERSON_NAME]"
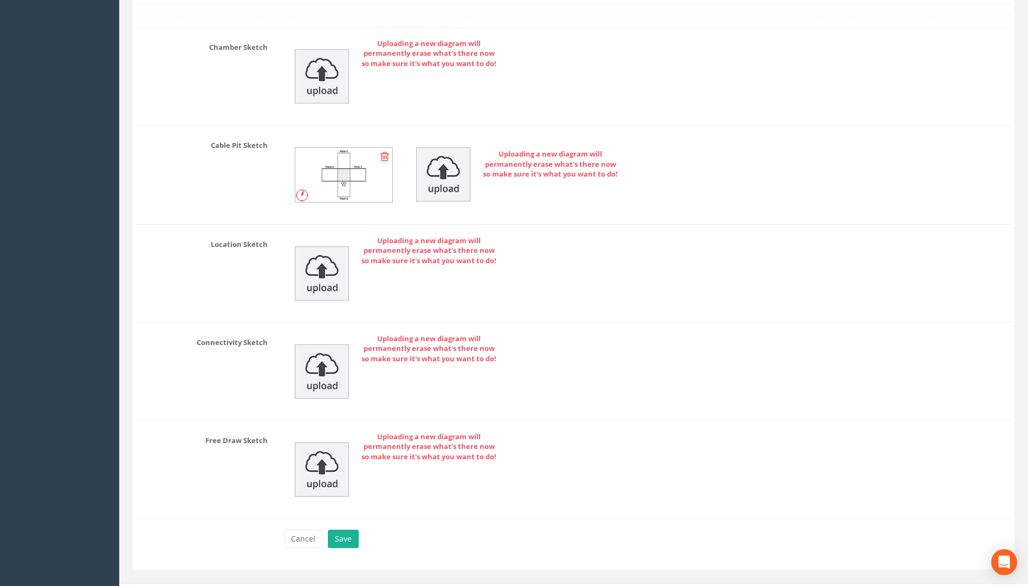
scroll to position [2333, 0]
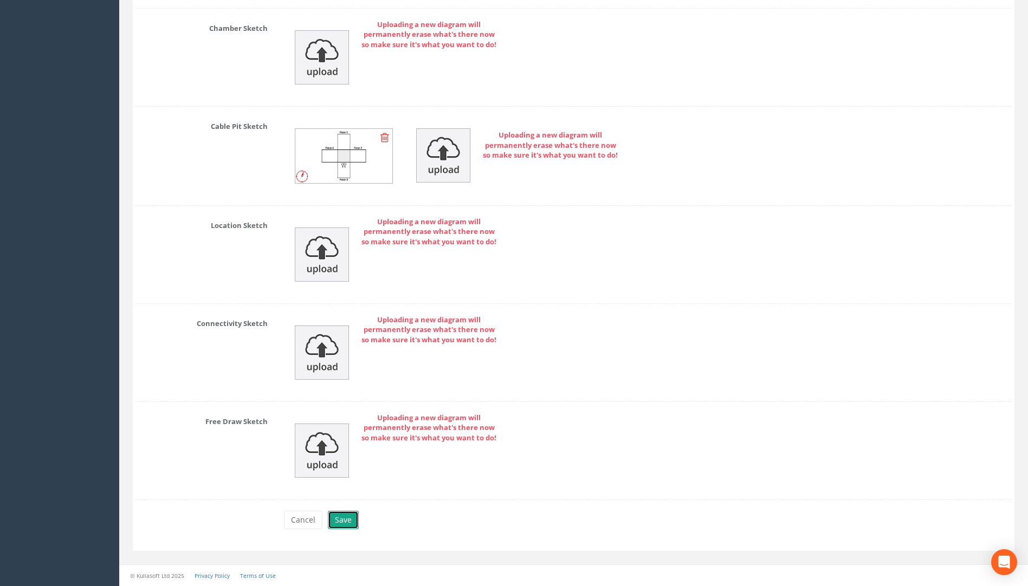
click at [345, 525] on button "Save" at bounding box center [343, 520] width 31 height 18
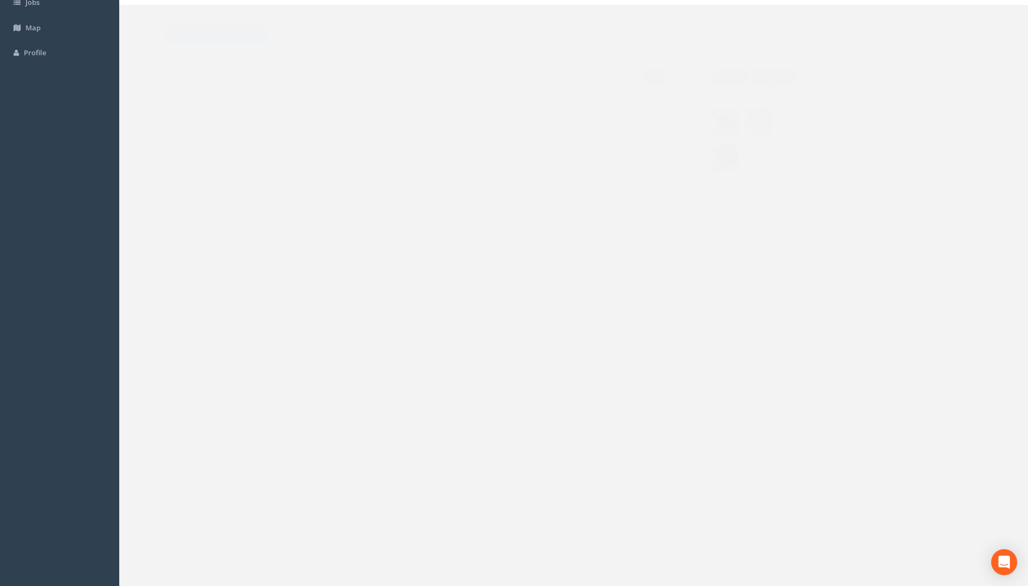
scroll to position [0, 0]
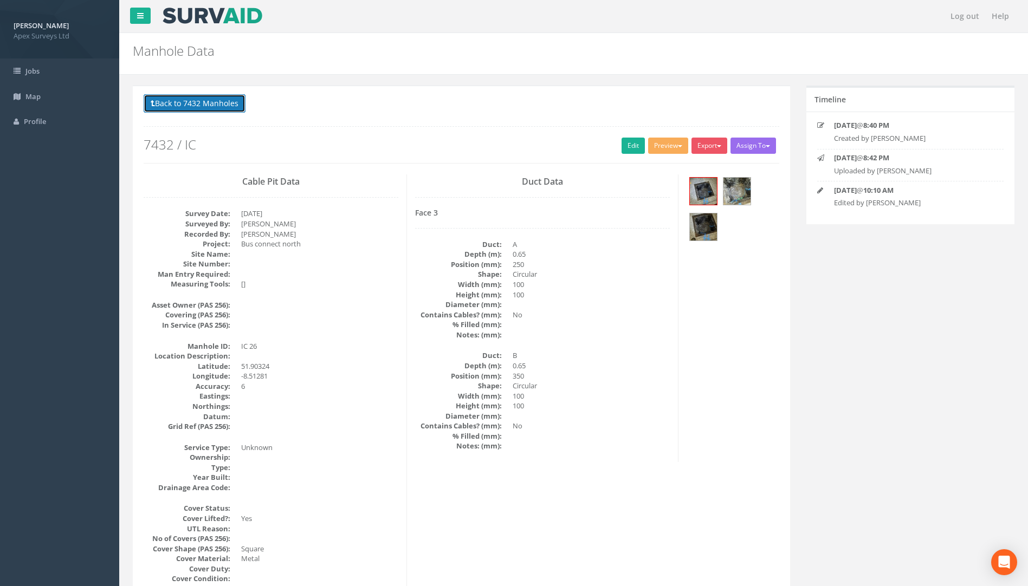
click at [203, 99] on button "Back to 7432 Manholes" at bounding box center [195, 103] width 102 height 18
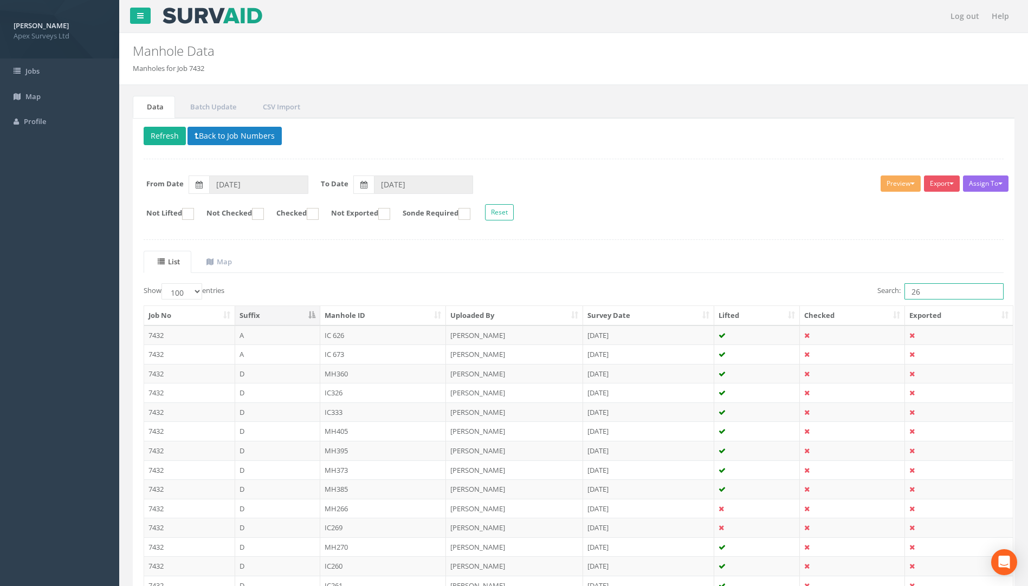
click at [939, 293] on input "26" at bounding box center [954, 291] width 99 height 16
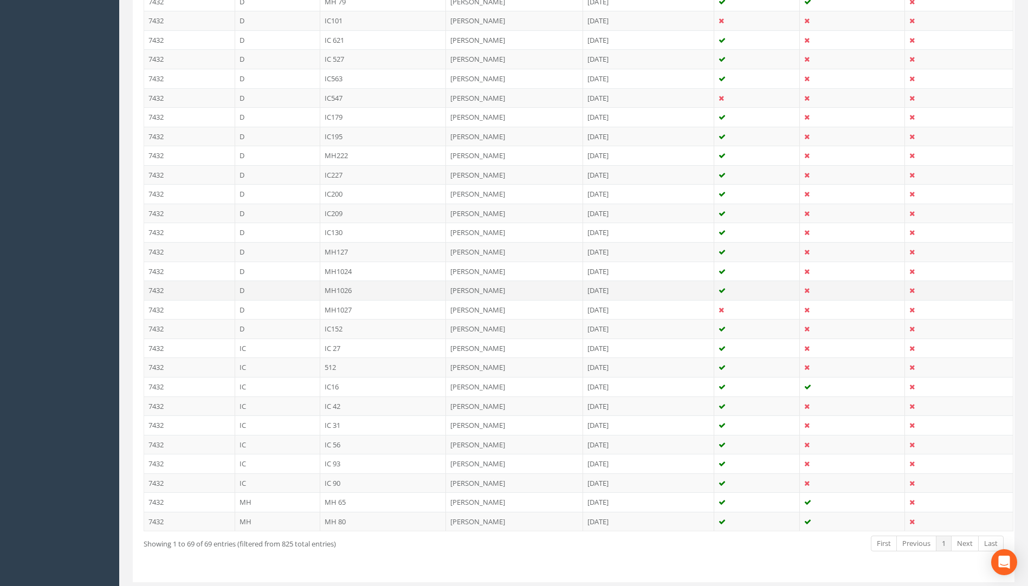
scroll to position [1155, 0]
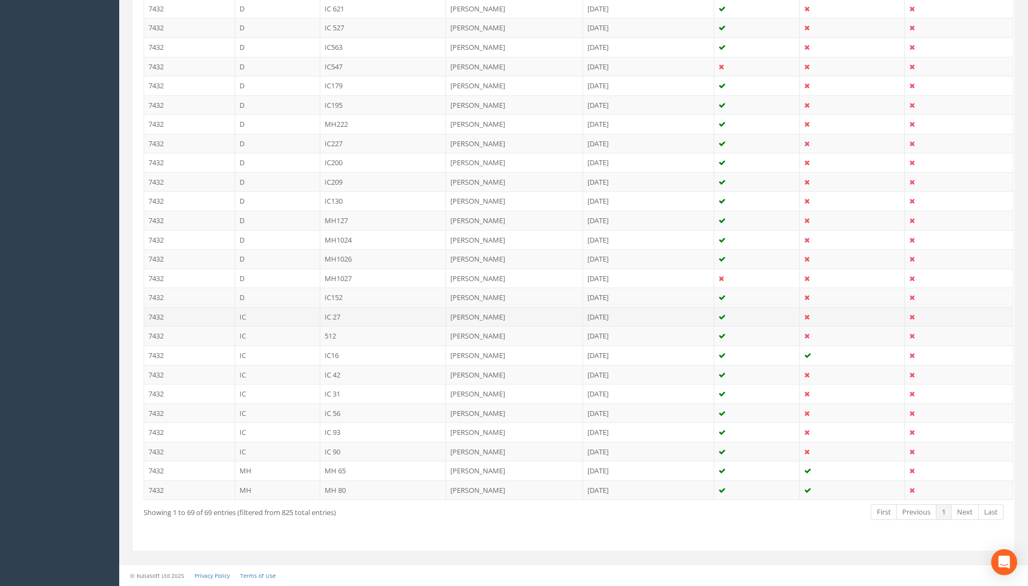
type input "27"
click at [338, 315] on td "IC 27" at bounding box center [383, 317] width 126 height 20
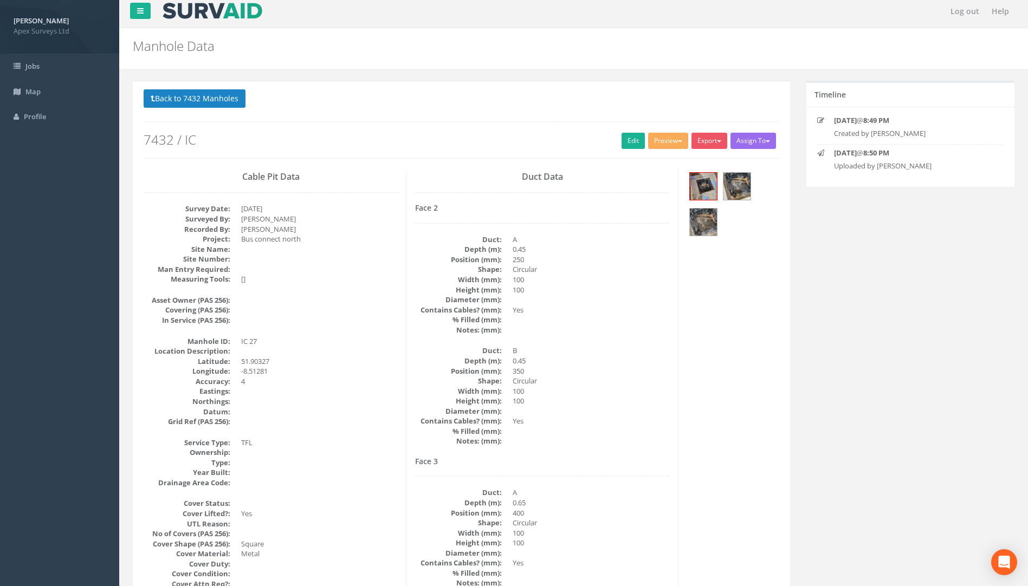
scroll to position [0, 0]
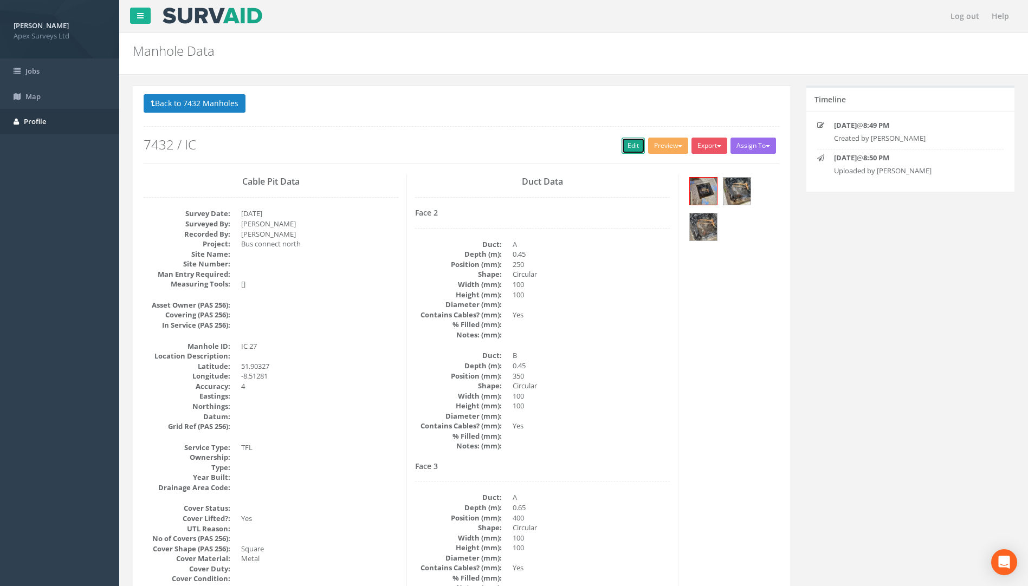
drag, startPoint x: 622, startPoint y: 141, endPoint x: 3, endPoint y: 129, distance: 619.6
click at [622, 141] on link "Edit" at bounding box center [633, 146] width 23 height 16
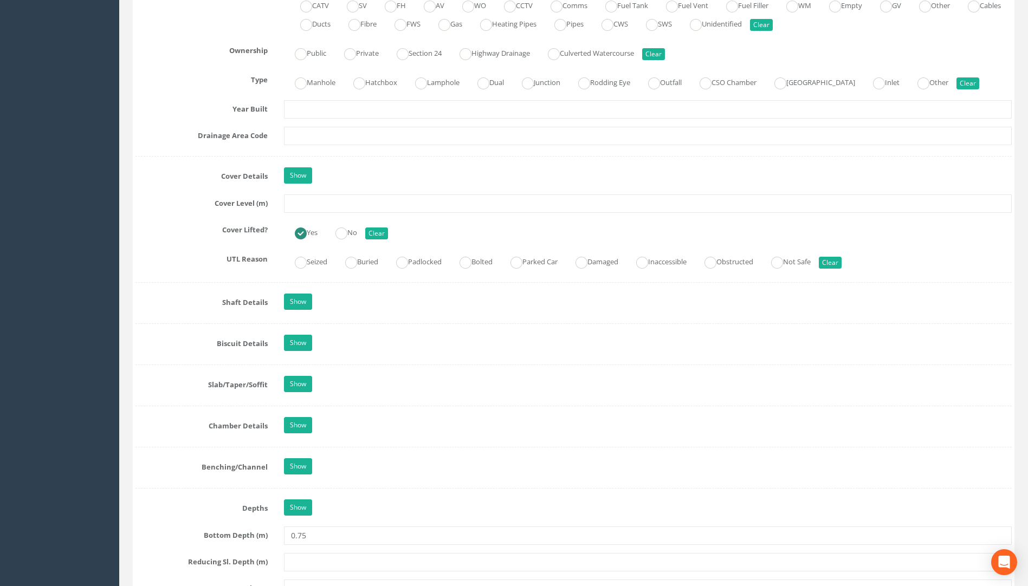
scroll to position [813, 0]
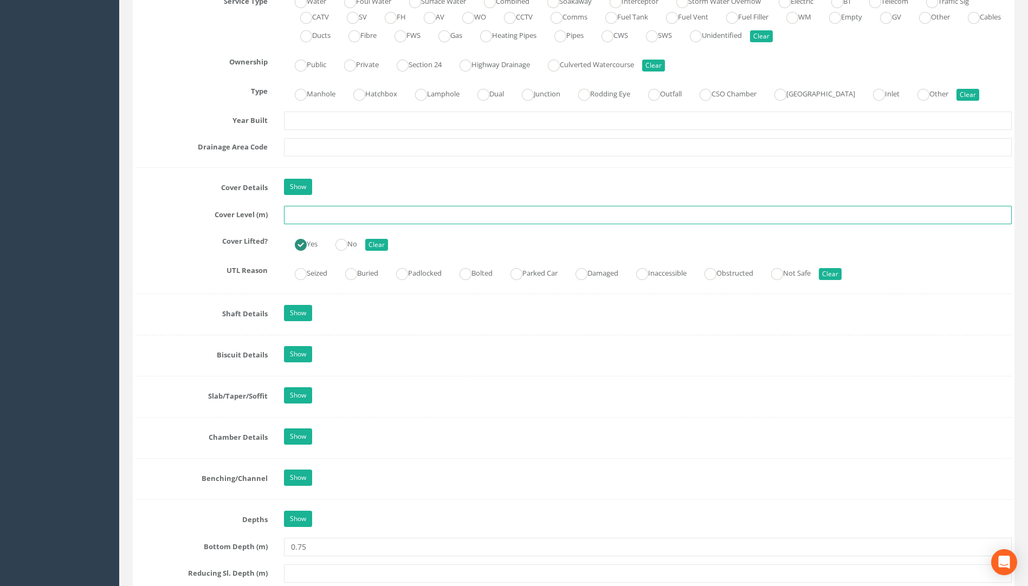
click at [309, 216] on input "text" at bounding box center [648, 215] width 728 height 18
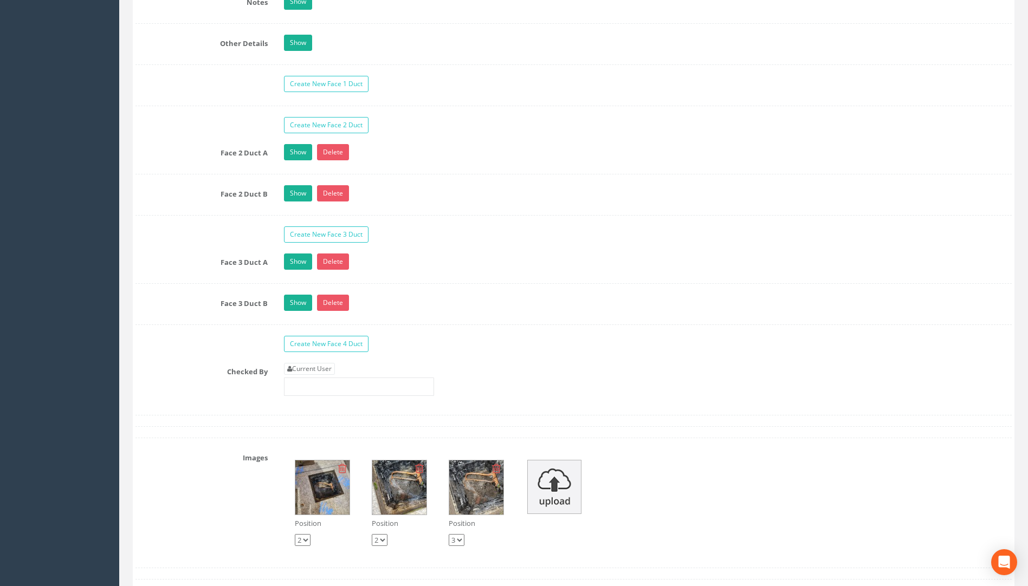
scroll to position [1788, 0]
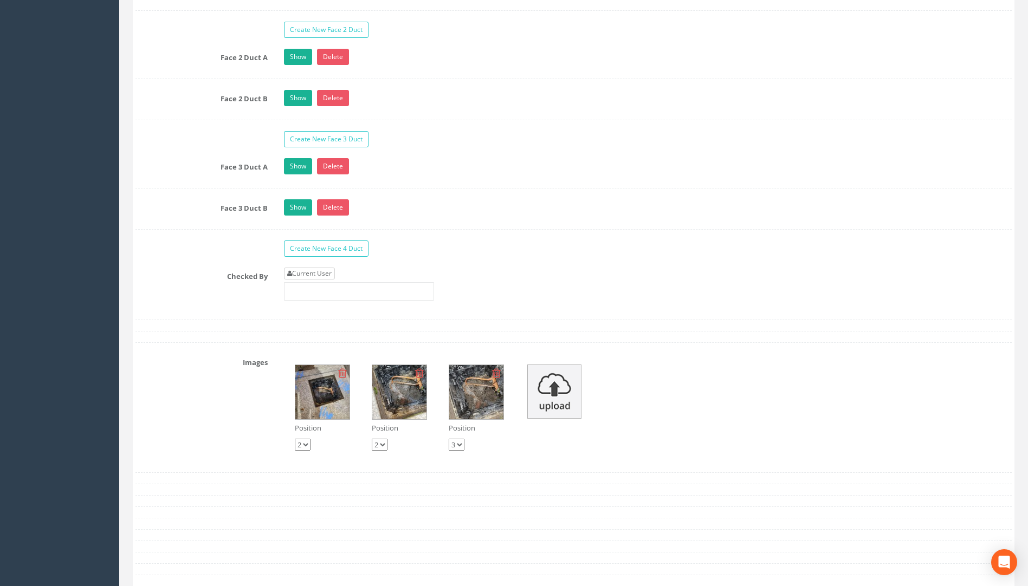
type input "113.52"
click at [296, 272] on link "Current User" at bounding box center [309, 274] width 51 height 12
type input "[PERSON_NAME]"
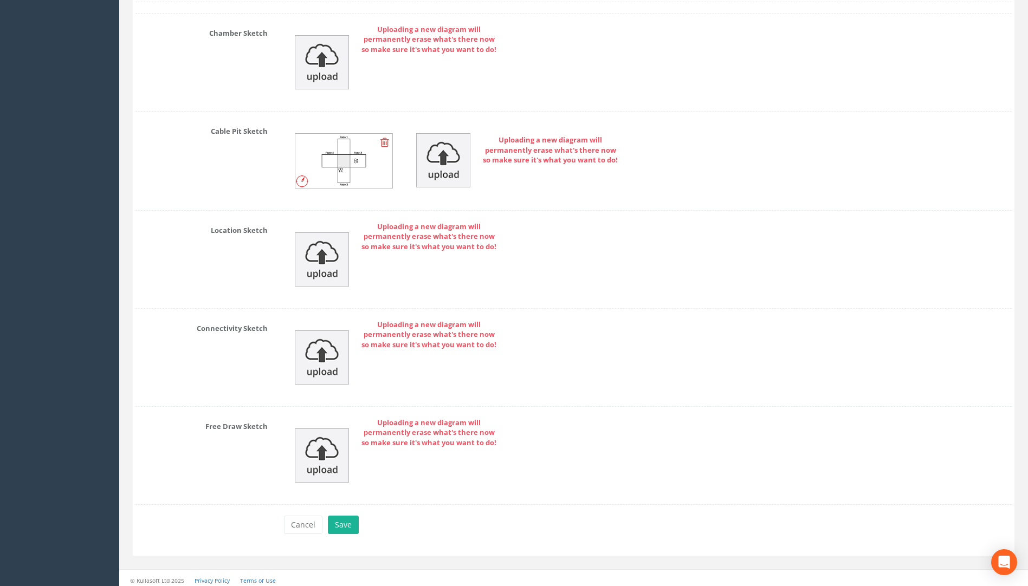
scroll to position [2401, 0]
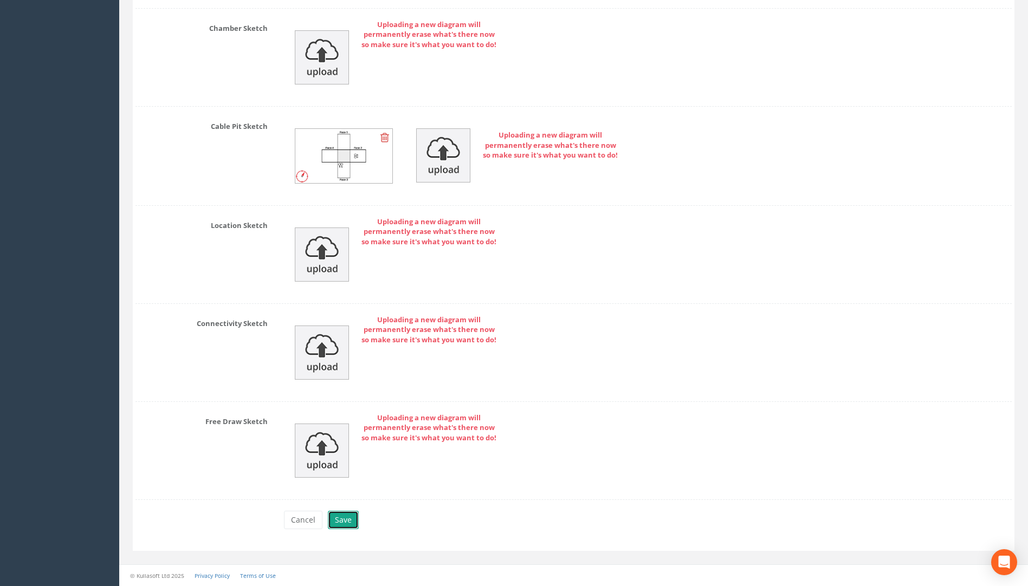
click at [342, 520] on button "Save" at bounding box center [343, 520] width 31 height 18
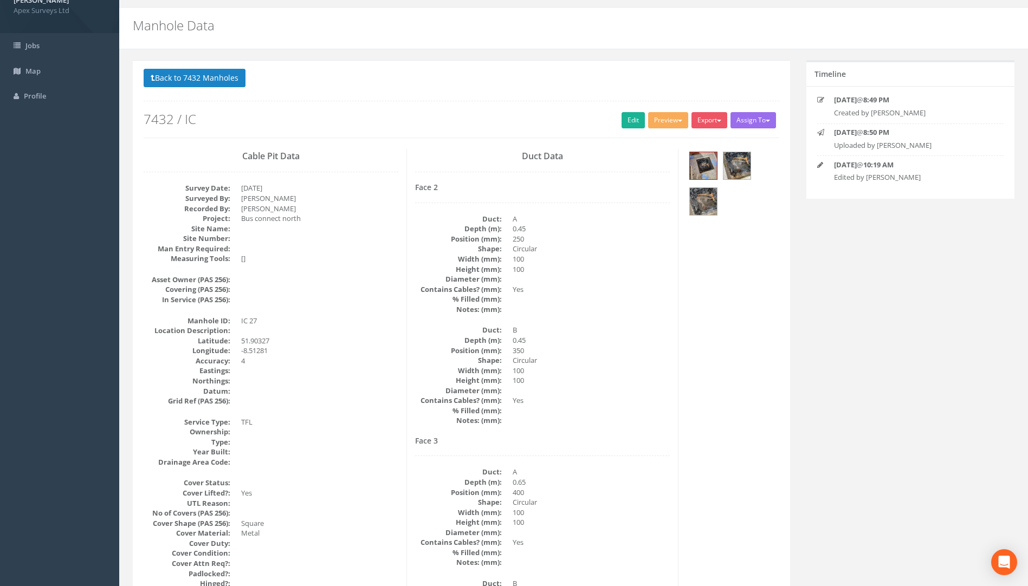
scroll to position [0, 0]
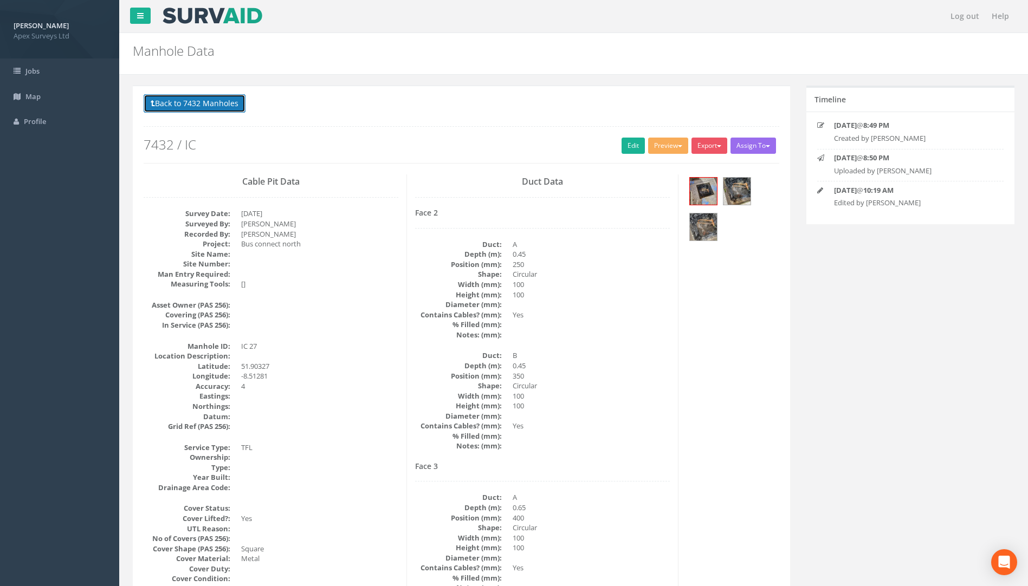
click at [223, 104] on button "Back to 7432 Manholes" at bounding box center [195, 103] width 102 height 18
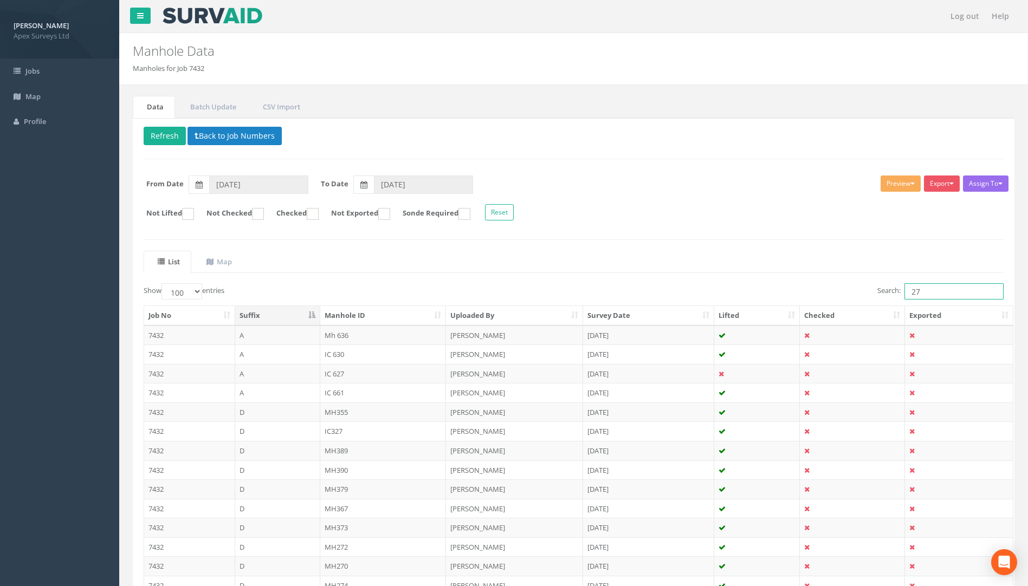
click at [952, 290] on input "27" at bounding box center [954, 291] width 99 height 16
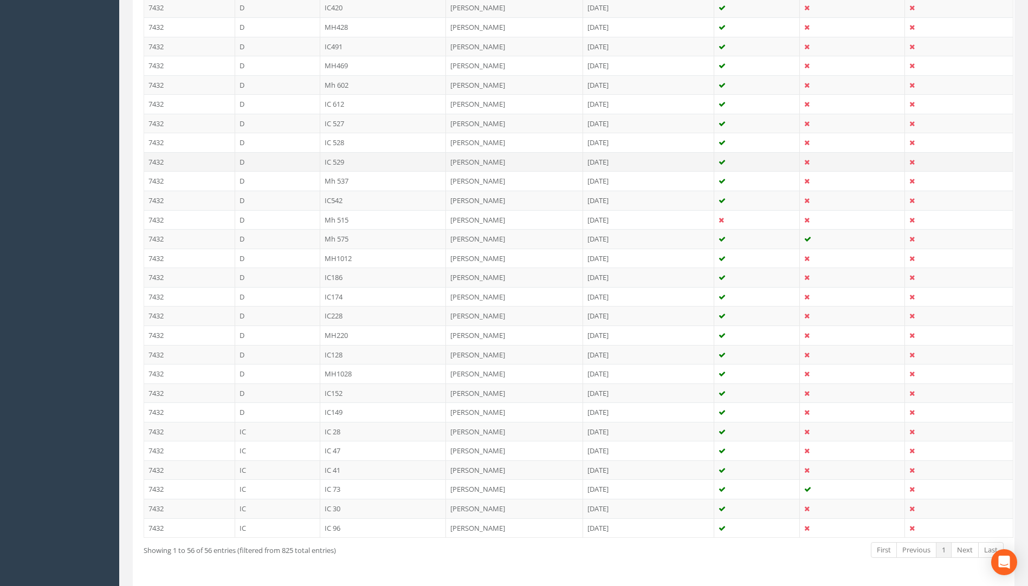
scroll to position [905, 0]
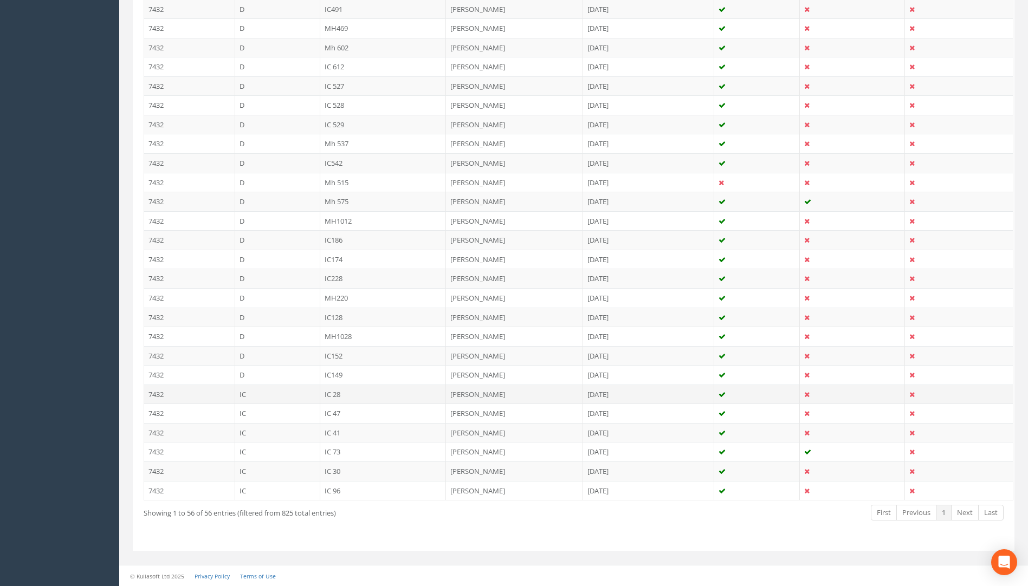
type input "28"
click at [336, 392] on td "IC 28" at bounding box center [383, 395] width 126 height 20
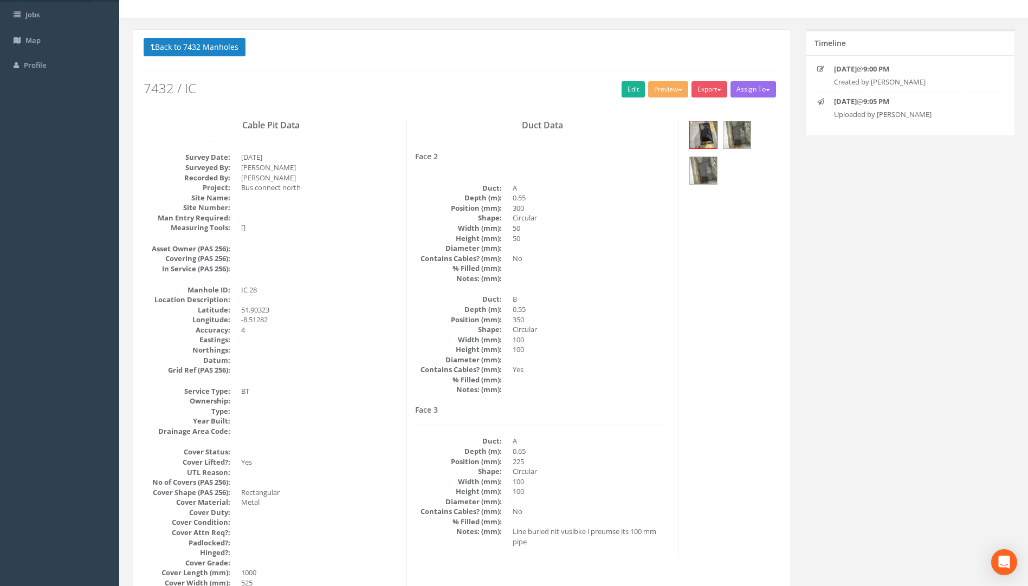
scroll to position [0, 0]
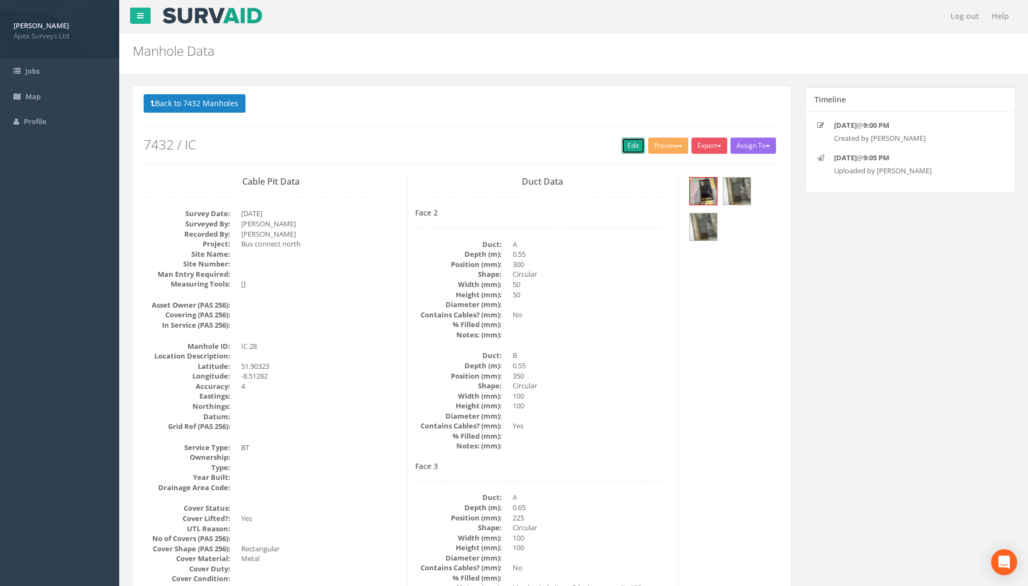
click at [629, 140] on link "Edit" at bounding box center [633, 146] width 23 height 16
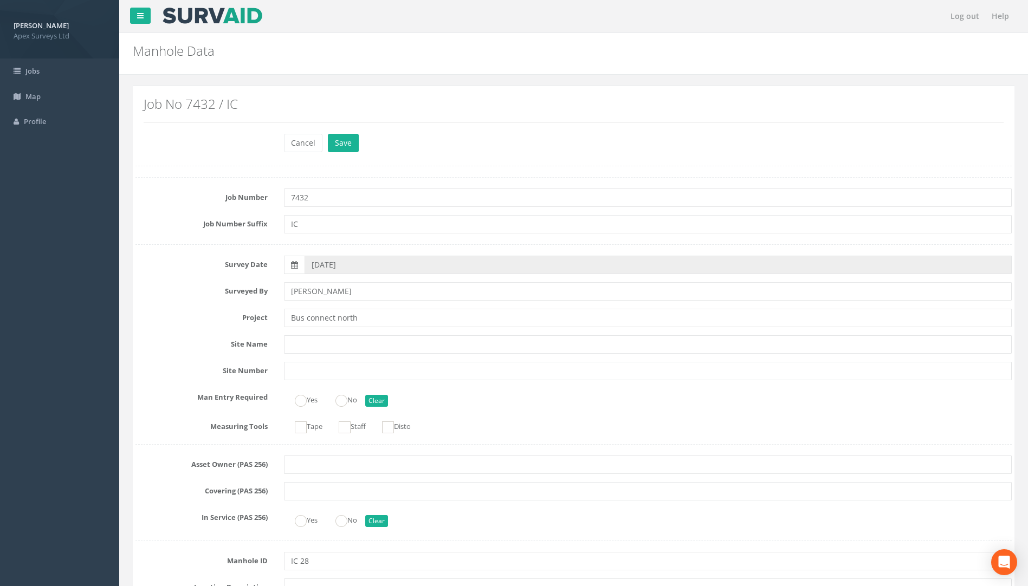
scroll to position [869, 0]
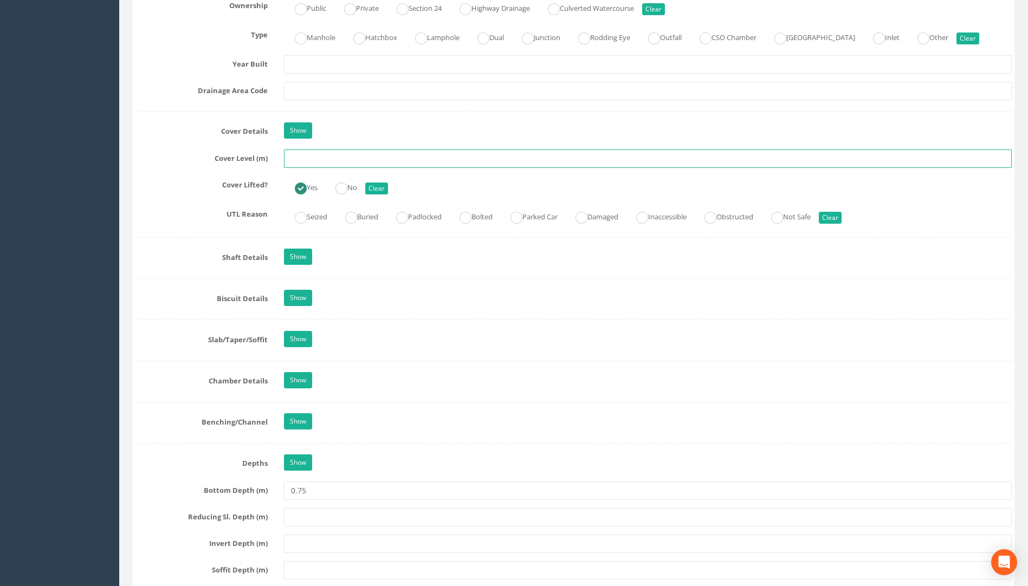
click at [298, 158] on input "text" at bounding box center [648, 159] width 728 height 18
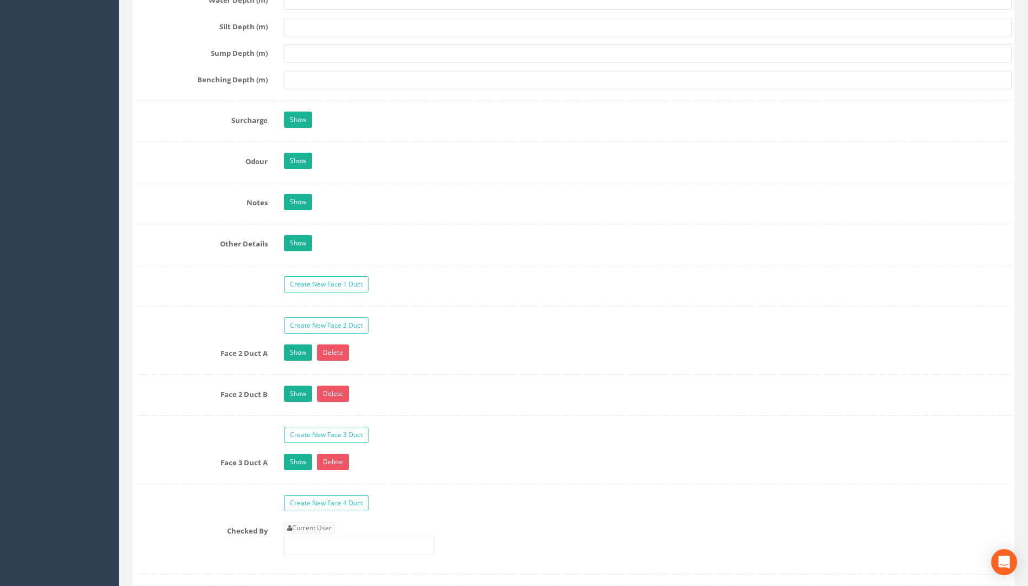
scroll to position [1574, 0]
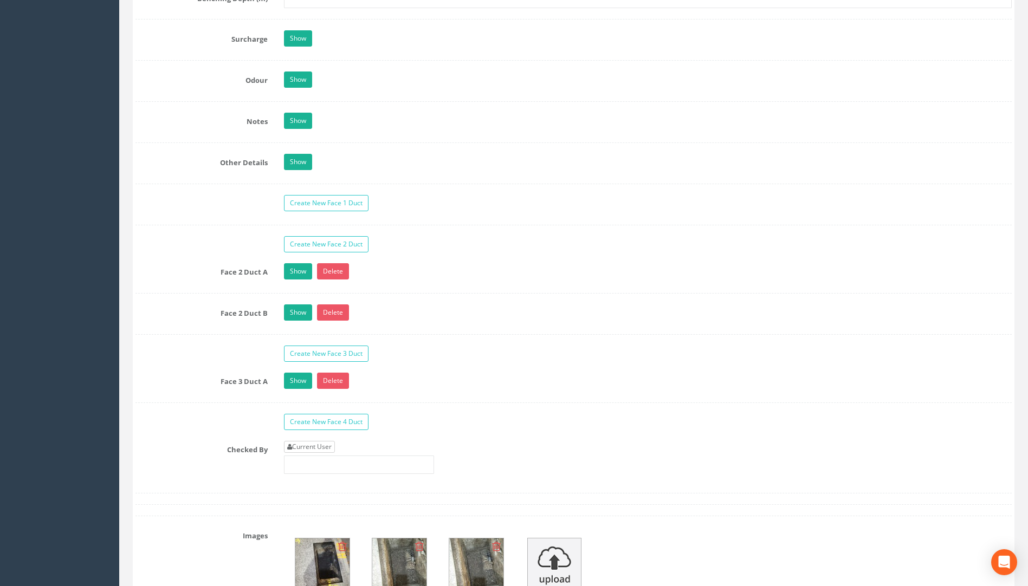
type input "113.48"
click at [325, 446] on link "Current User" at bounding box center [309, 447] width 51 height 12
type input "[PERSON_NAME]"
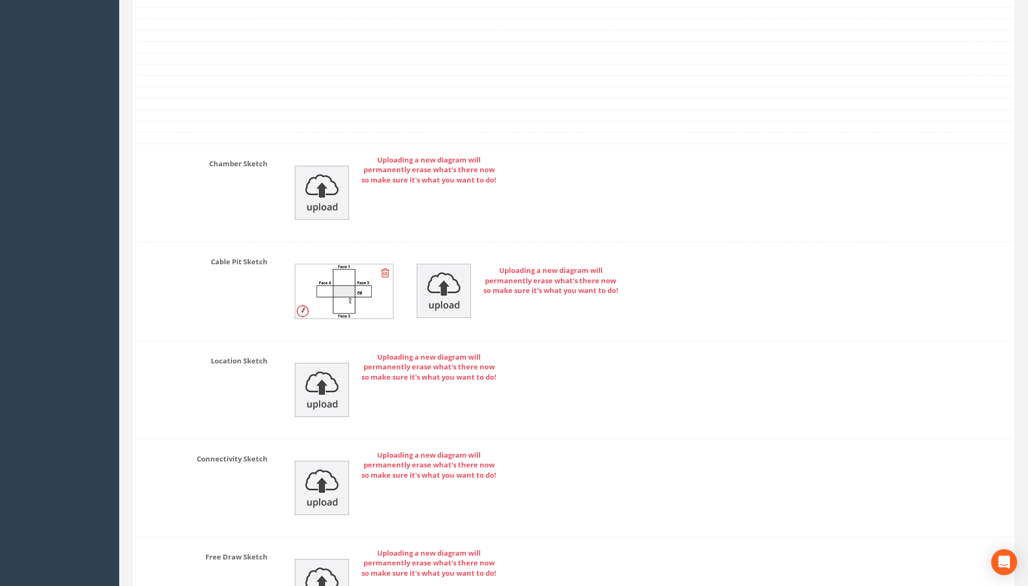
scroll to position [2360, 0]
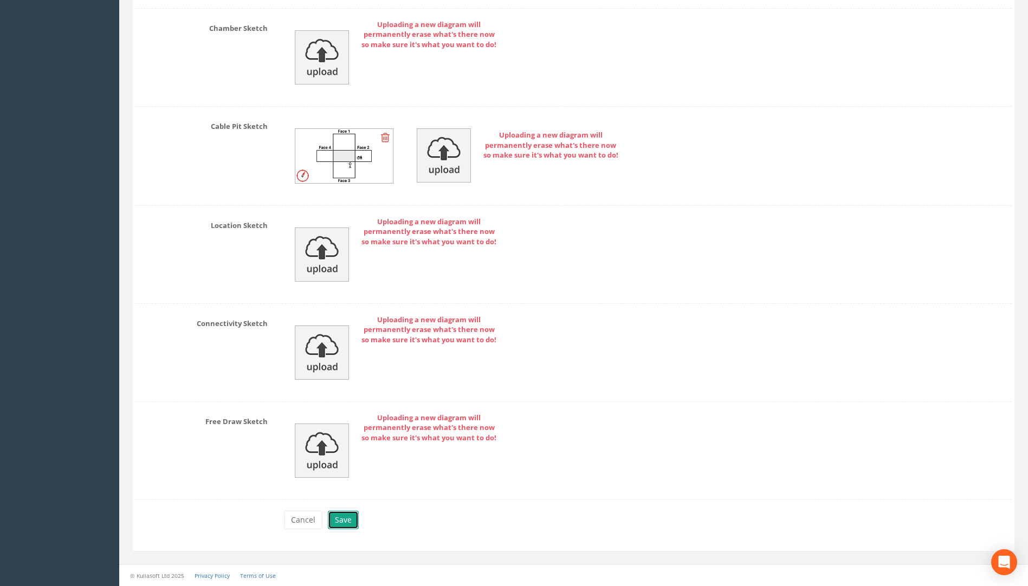
click at [347, 521] on button "Save" at bounding box center [343, 520] width 31 height 18
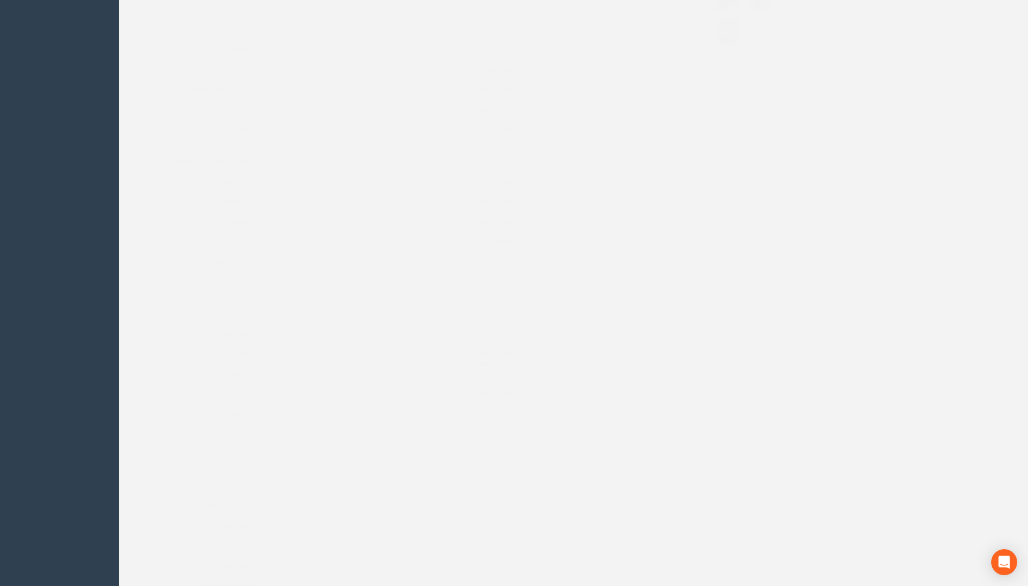
scroll to position [0, 0]
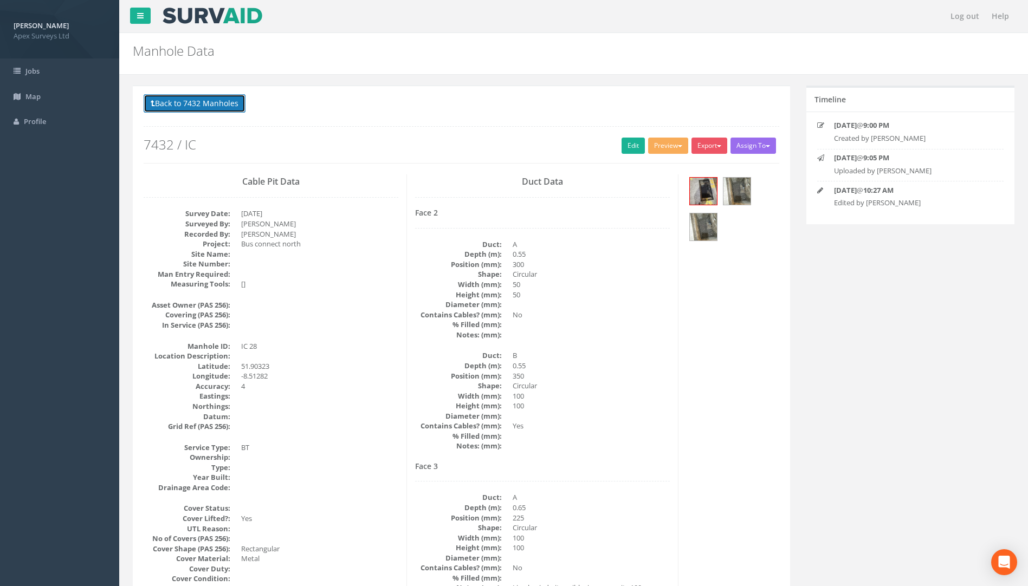
click at [224, 105] on button "Back to 7432 Manholes" at bounding box center [195, 103] width 102 height 18
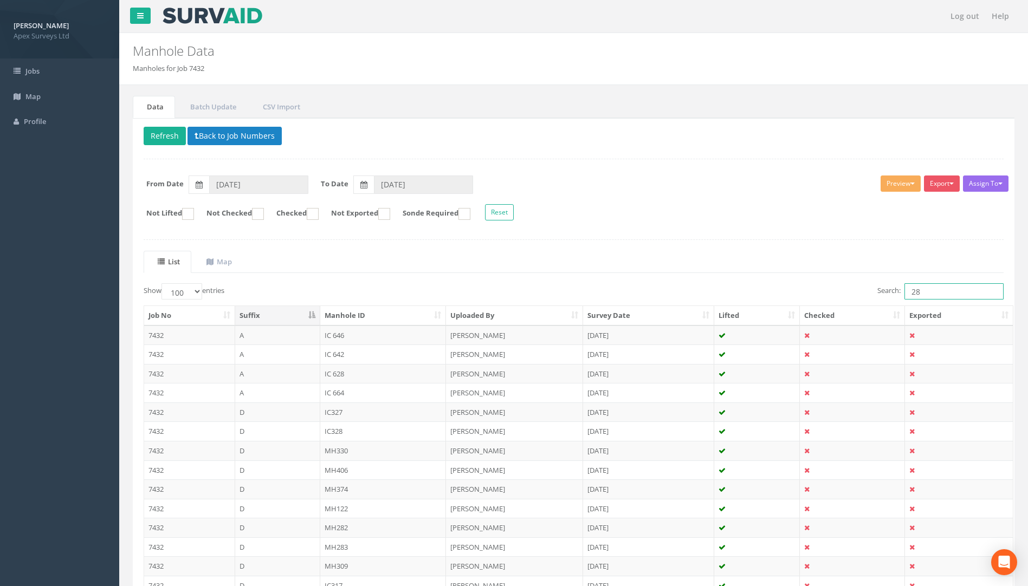
click at [937, 295] on input "28" at bounding box center [954, 291] width 99 height 16
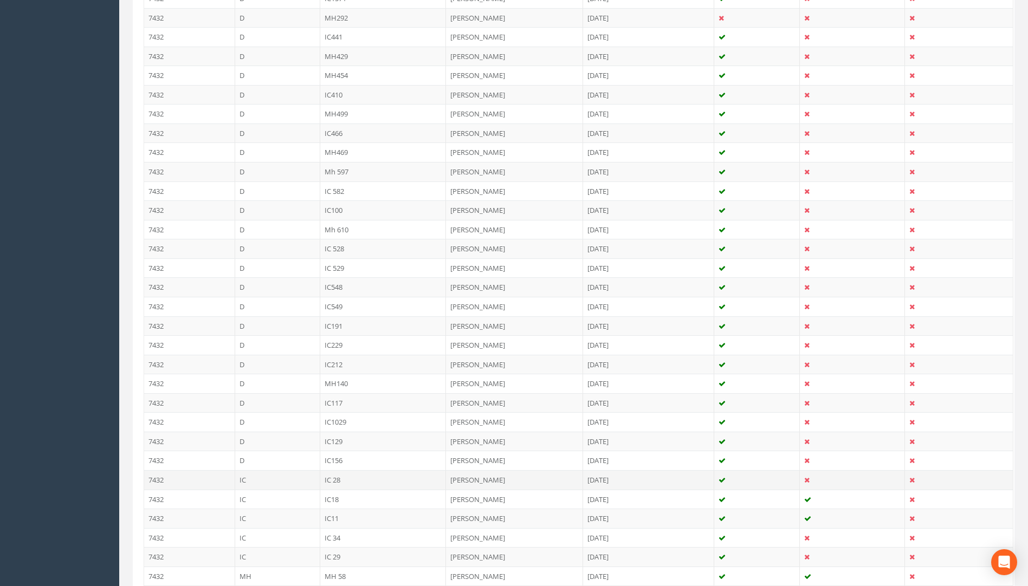
scroll to position [982, 0]
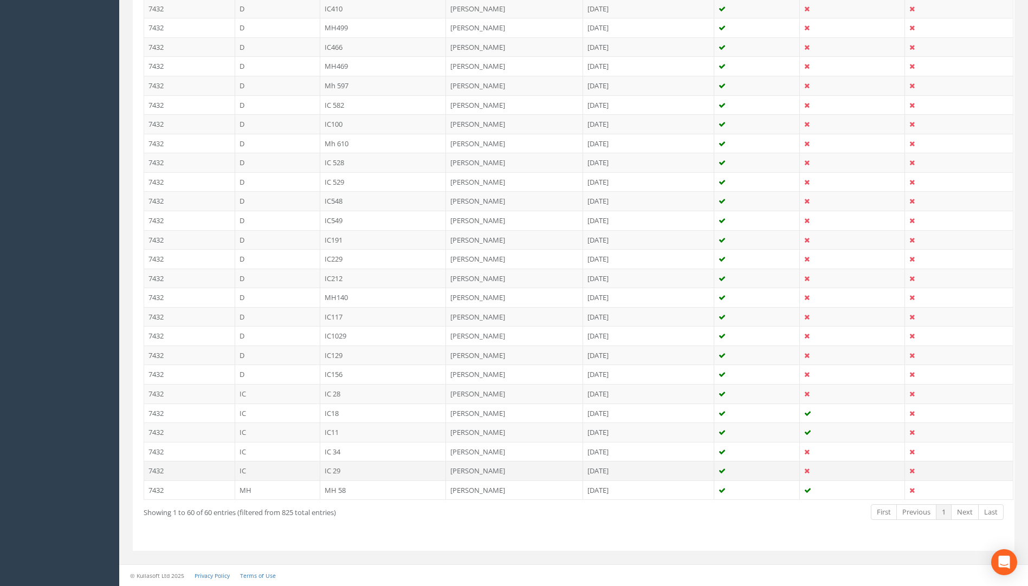
type input "29"
click at [340, 473] on td "IC 29" at bounding box center [383, 471] width 126 height 20
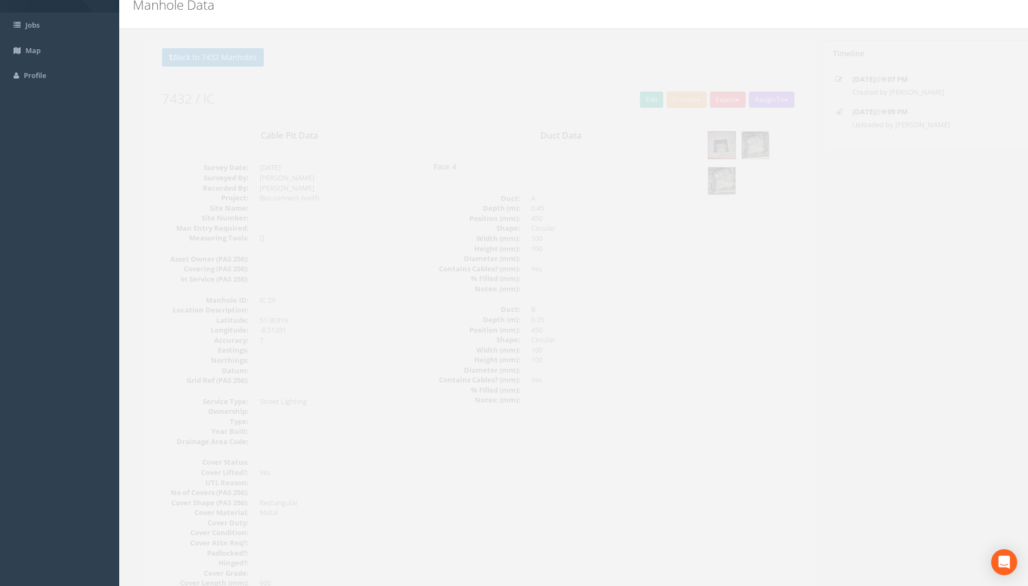
scroll to position [0, 0]
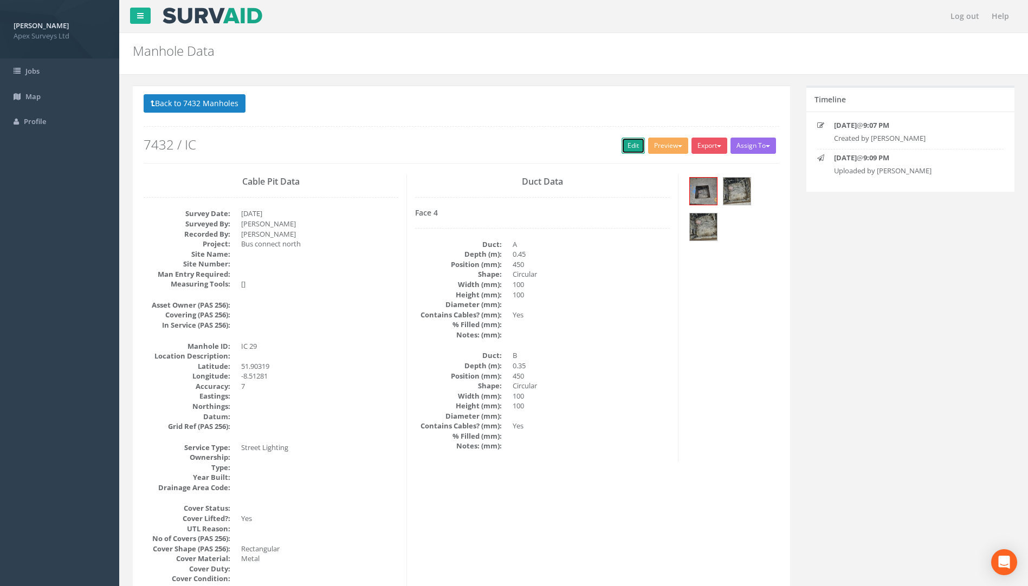
drag, startPoint x: 628, startPoint y: 141, endPoint x: 96, endPoint y: 216, distance: 536.8
click at [627, 142] on link "Edit" at bounding box center [633, 146] width 23 height 16
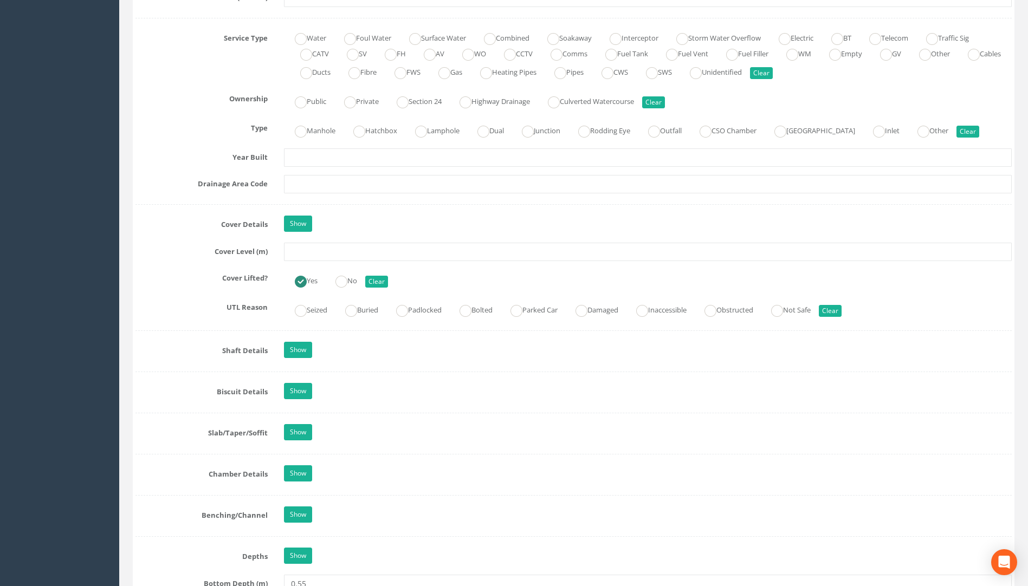
scroll to position [761, 0]
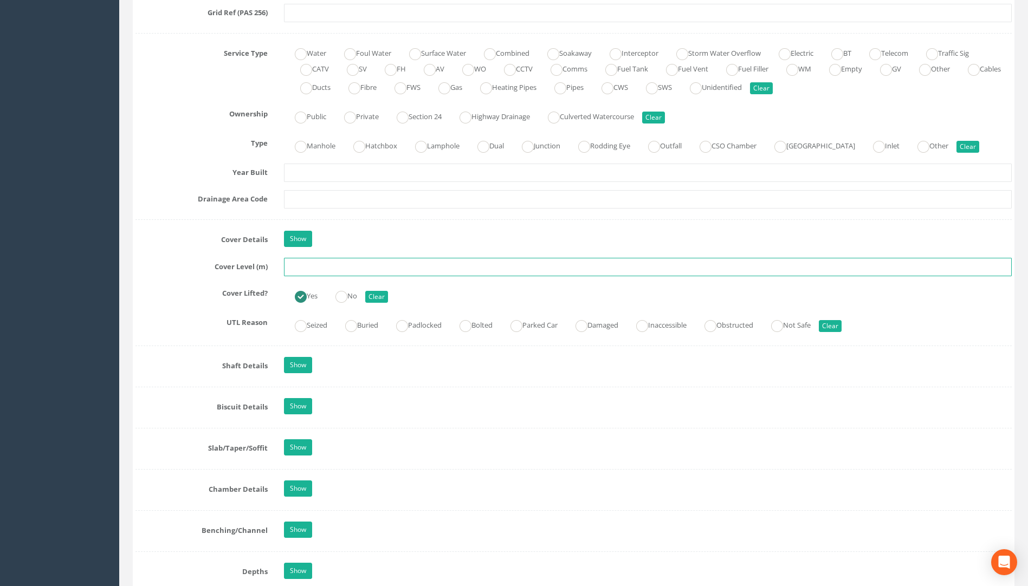
click at [315, 269] on input "text" at bounding box center [648, 267] width 728 height 18
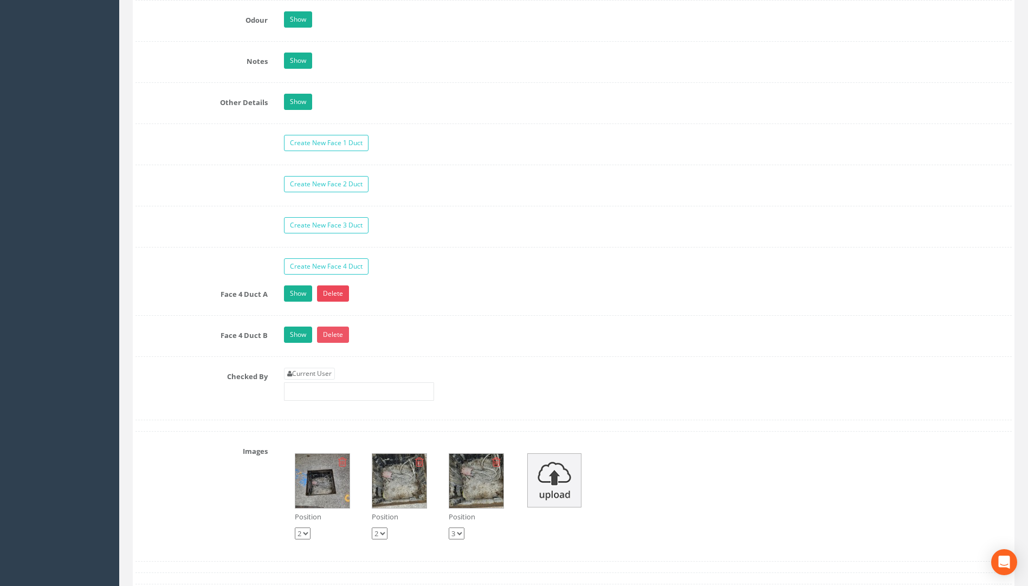
scroll to position [1736, 0]
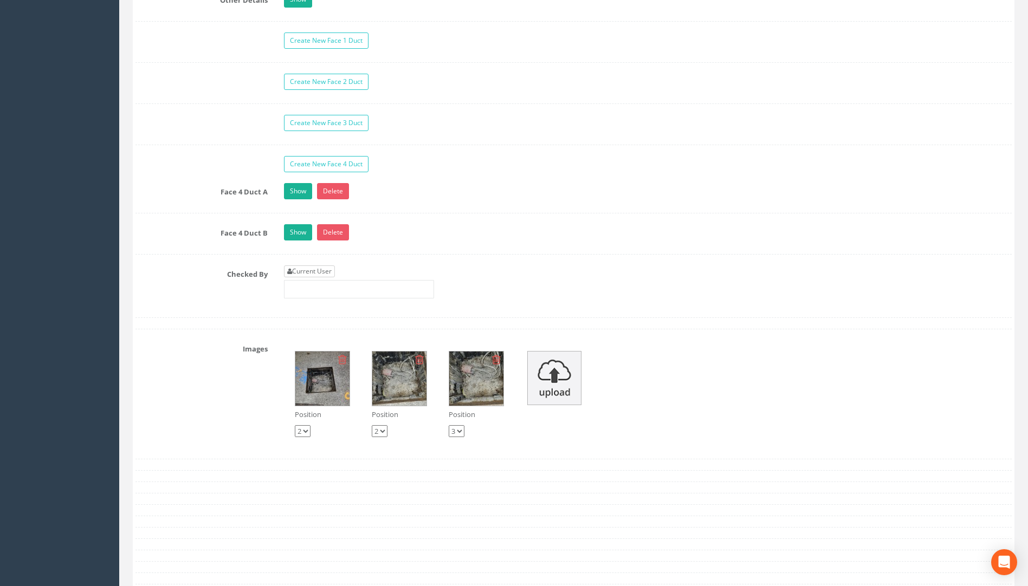
type input "113.48"
click at [315, 268] on link "Current User" at bounding box center [309, 272] width 51 height 12
type input "[PERSON_NAME]"
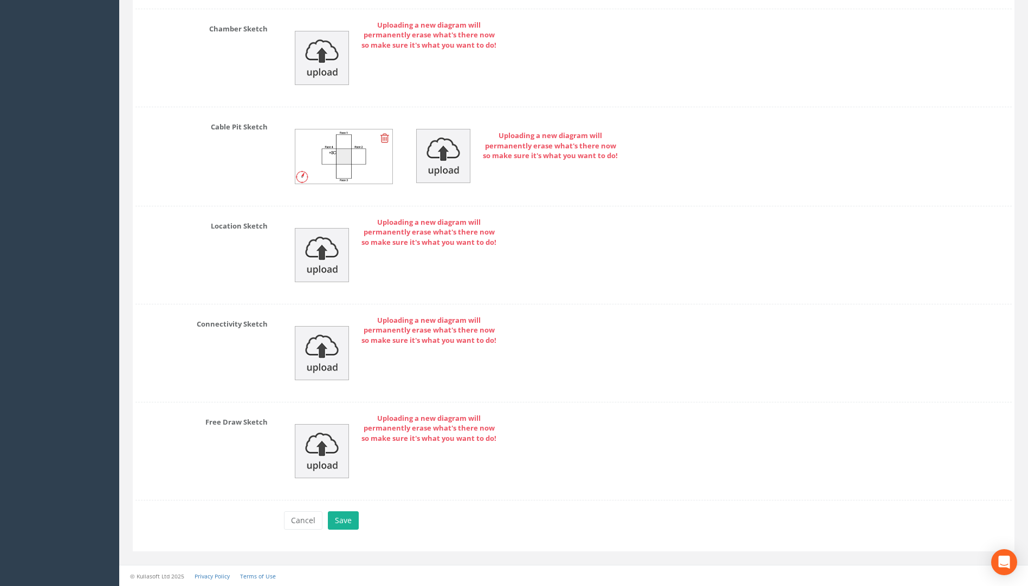
scroll to position [2335, 0]
click at [339, 521] on button "Save" at bounding box center [343, 520] width 31 height 18
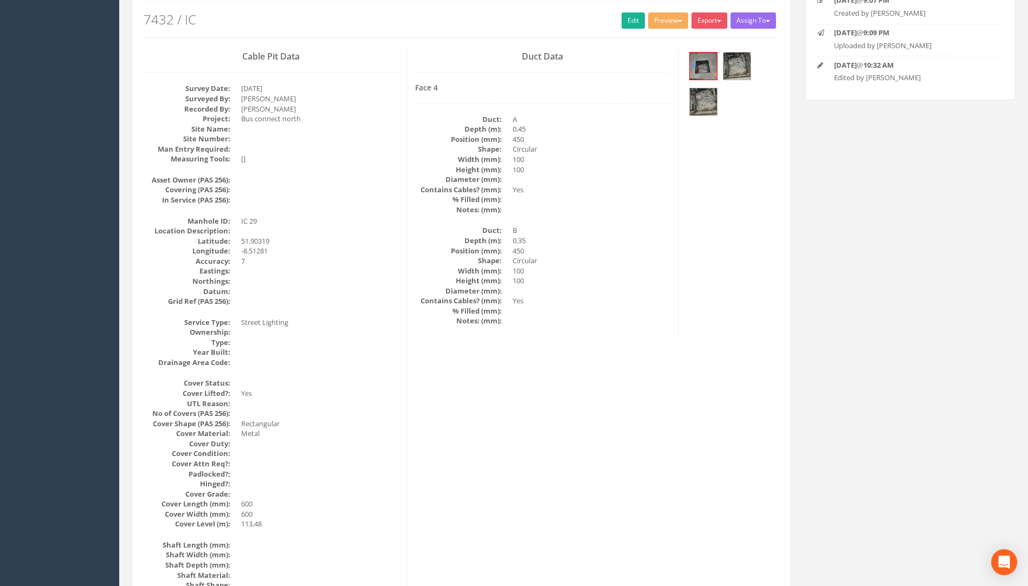
scroll to position [0, 0]
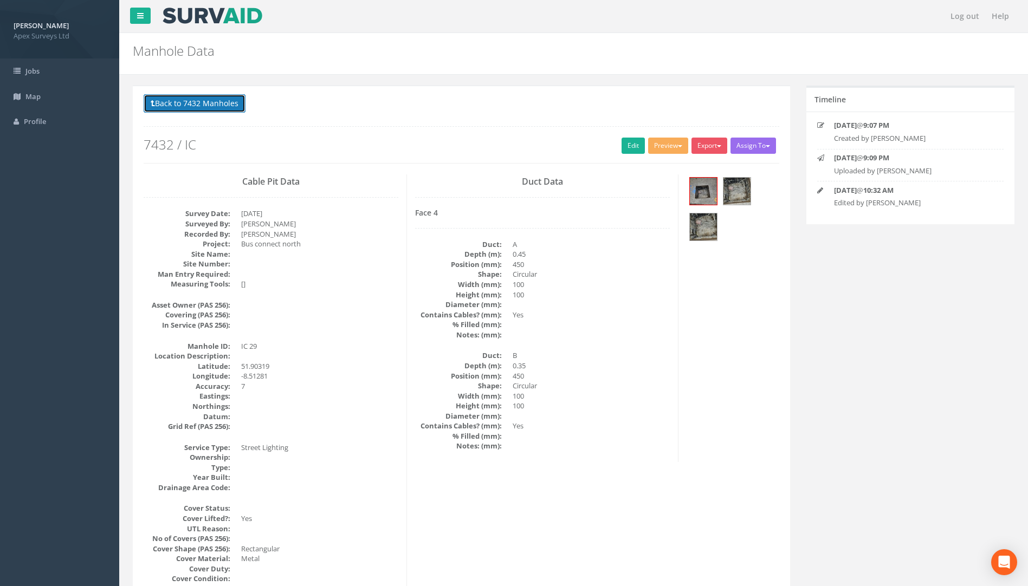
click at [217, 104] on button "Back to 7432 Manholes" at bounding box center [195, 103] width 102 height 18
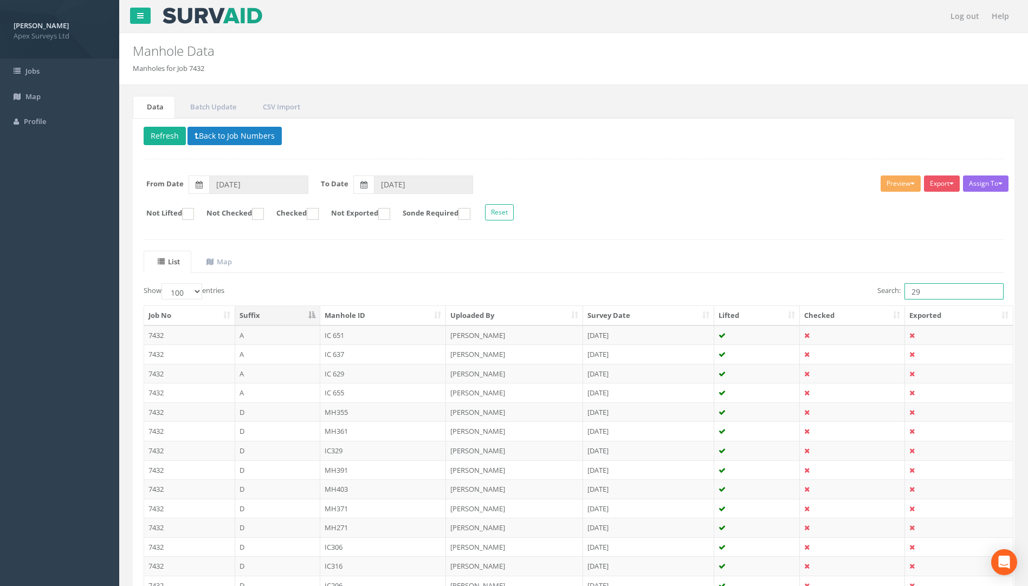
drag, startPoint x: 943, startPoint y: 293, endPoint x: 864, endPoint y: 279, distance: 79.7
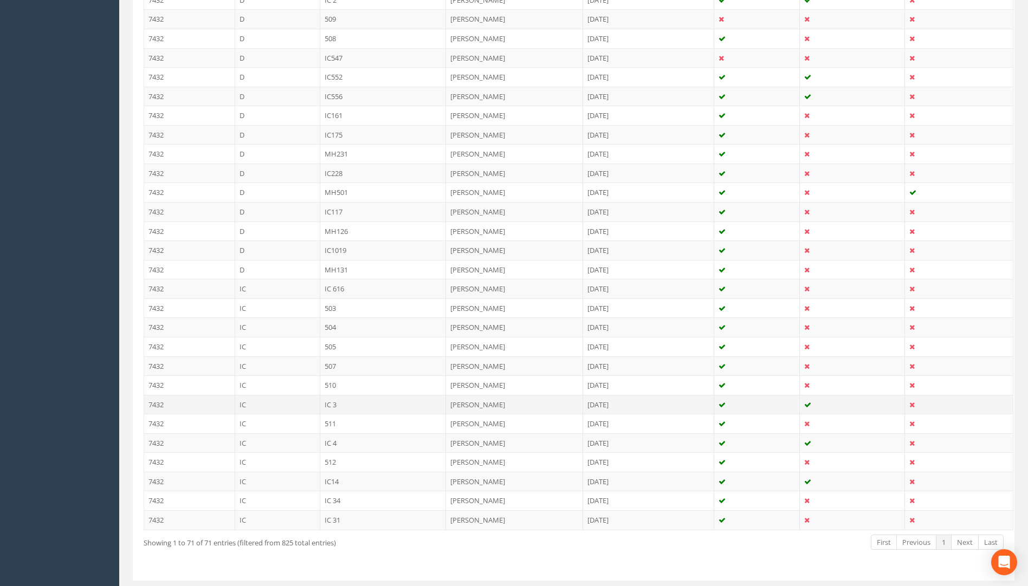
scroll to position [1194, 0]
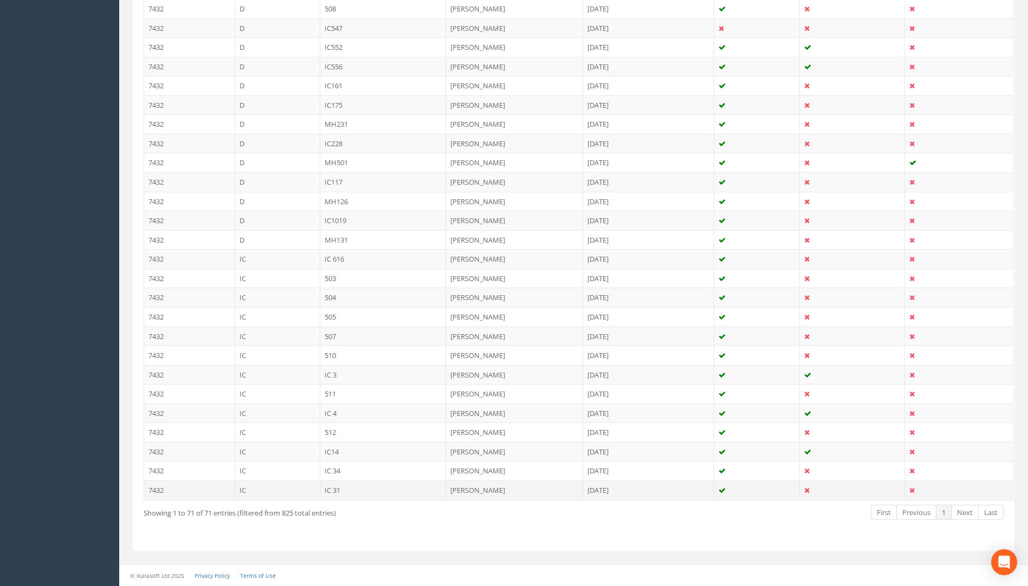
type input "31"
click at [329, 490] on td "IC 31" at bounding box center [383, 491] width 126 height 20
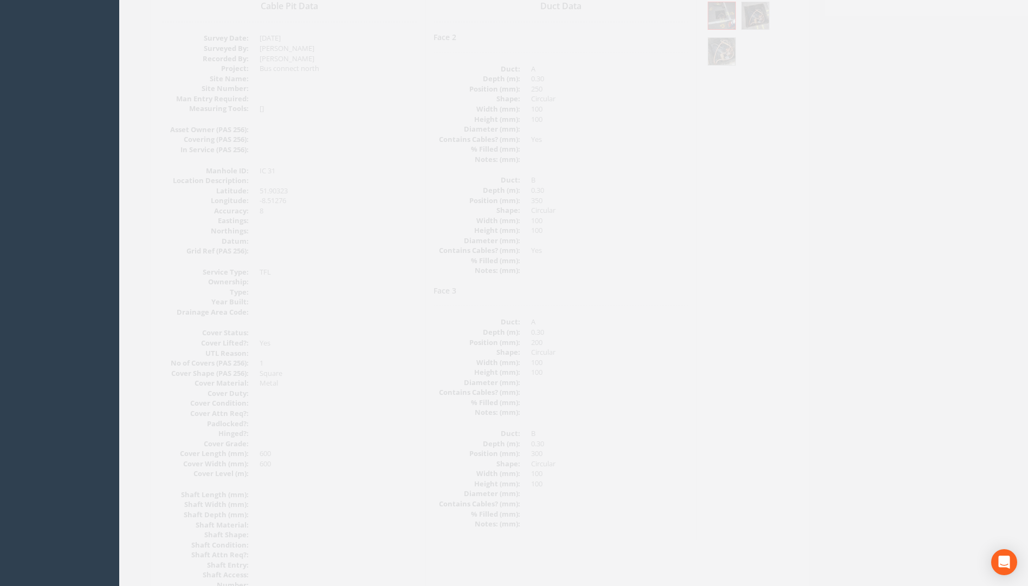
scroll to position [0, 0]
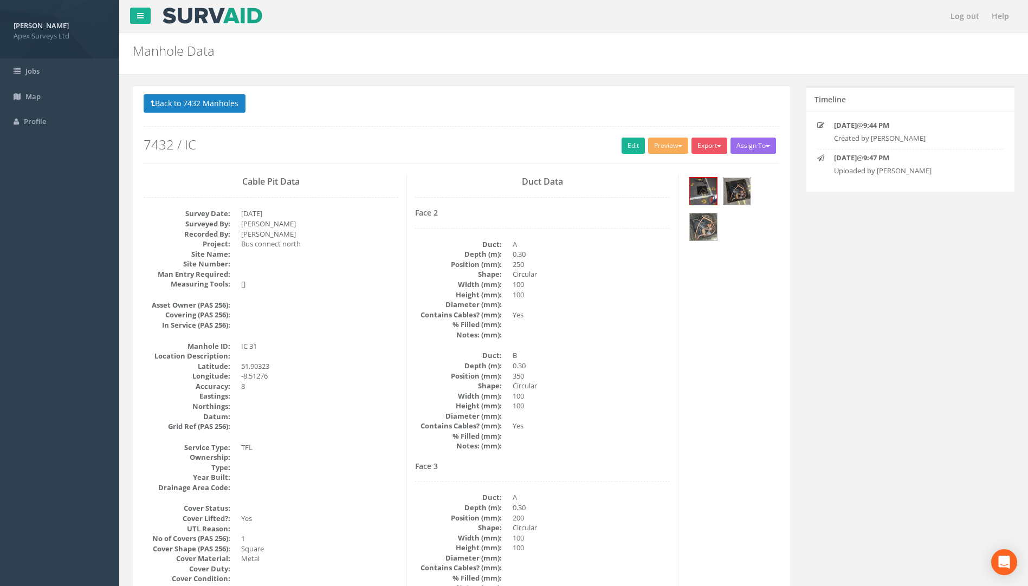
click at [744, 188] on img at bounding box center [737, 191] width 27 height 27
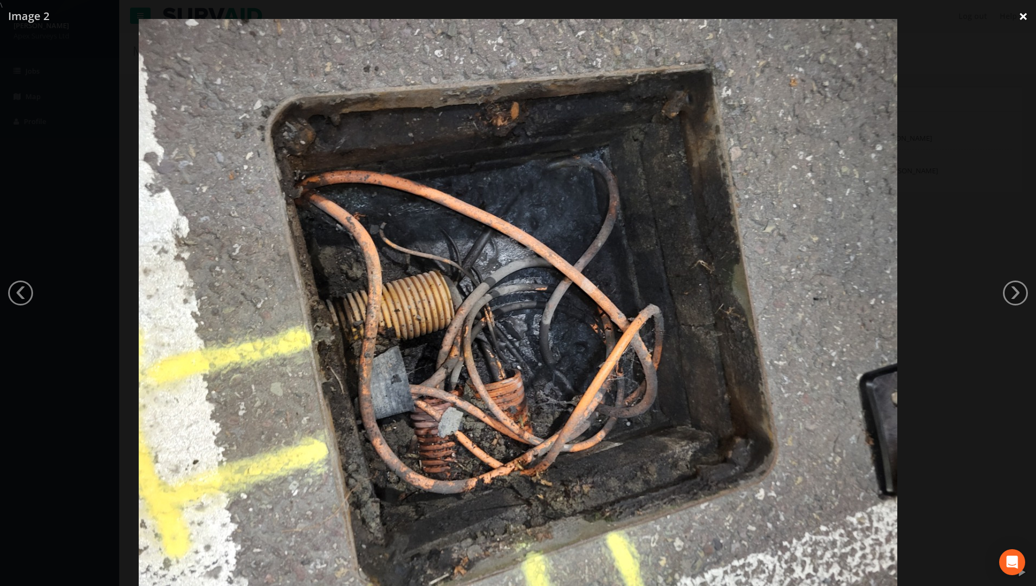
click at [1026, 13] on link "×" at bounding box center [1023, 16] width 25 height 33
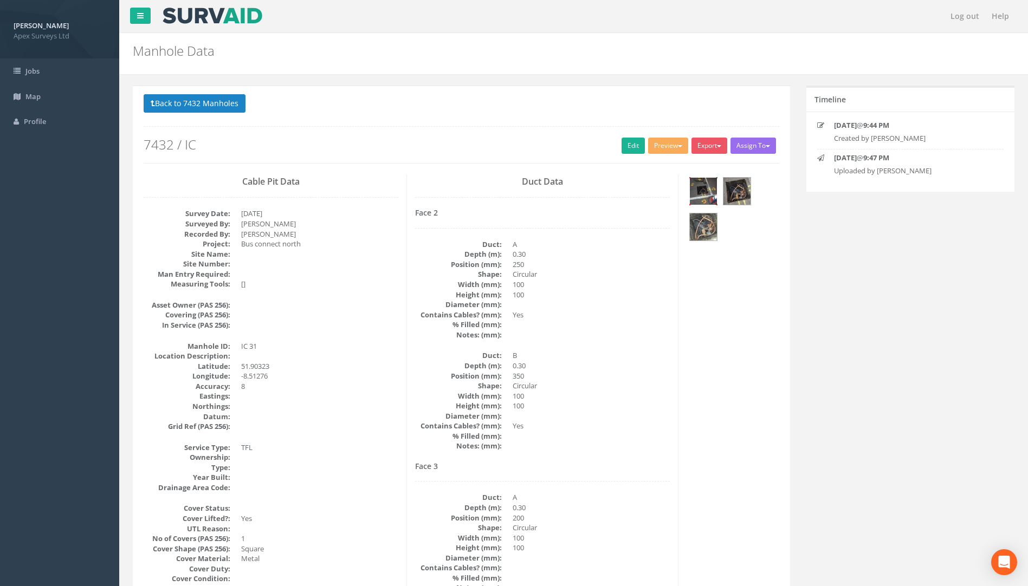
click at [706, 192] on img at bounding box center [703, 191] width 27 height 27
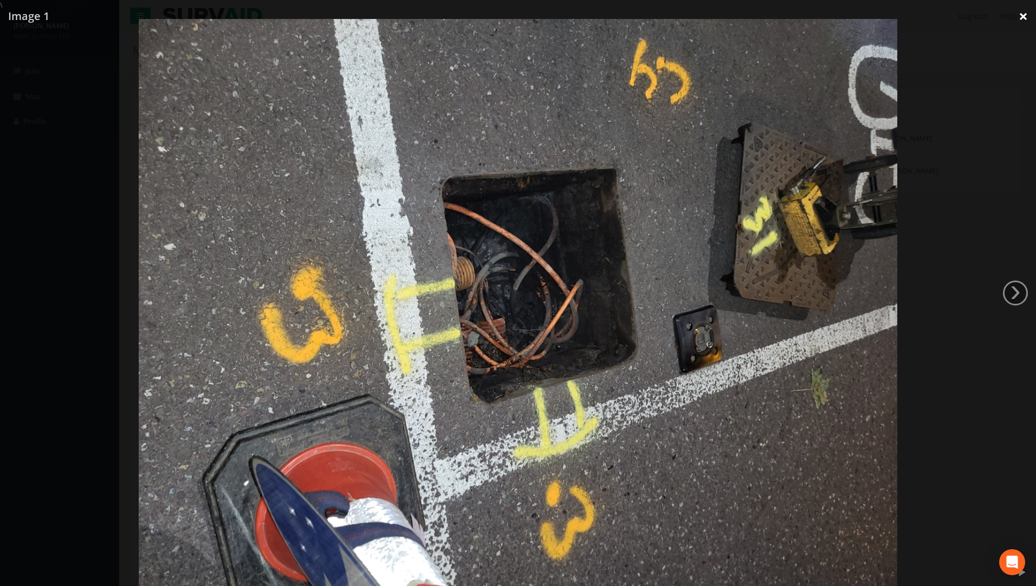
click at [1026, 14] on link "×" at bounding box center [1023, 16] width 25 height 33
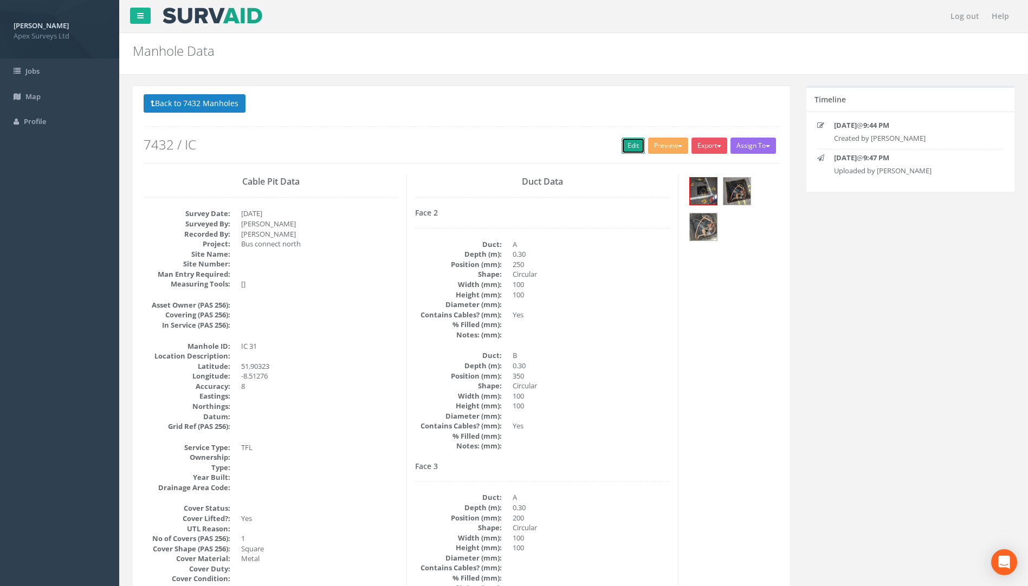
click at [627, 142] on link "Edit" at bounding box center [633, 146] width 23 height 16
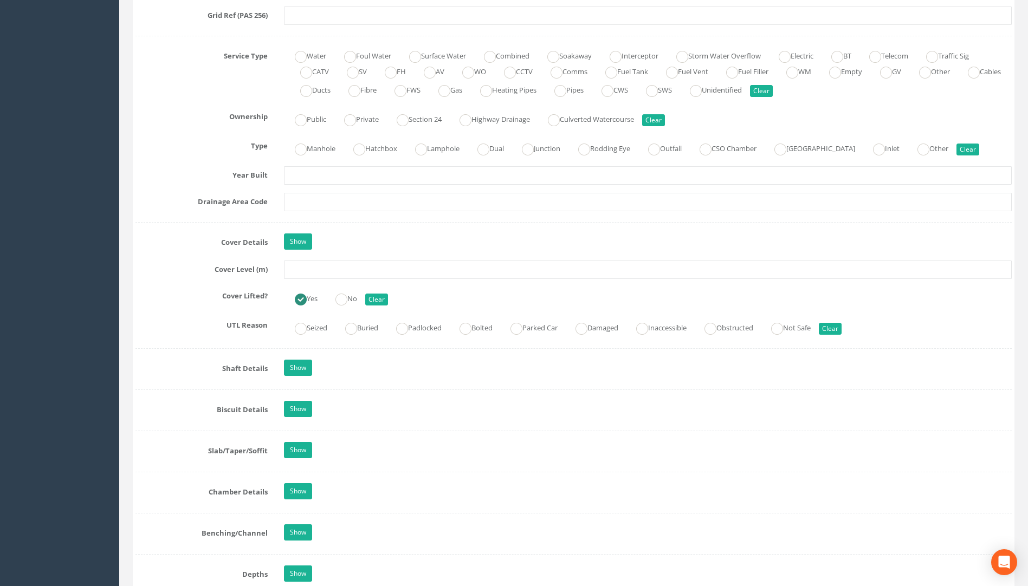
scroll to position [759, 0]
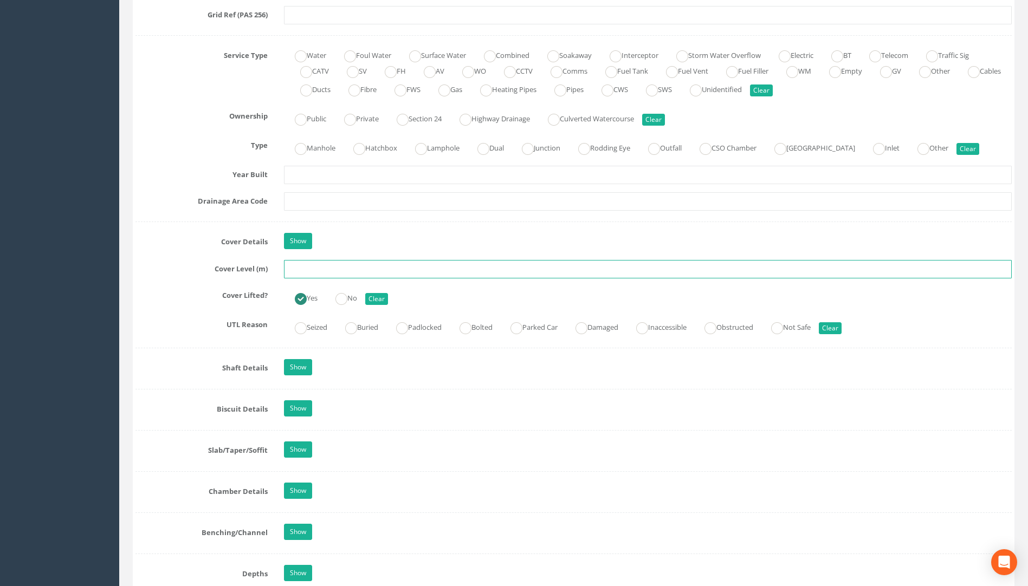
click at [299, 266] on input "text" at bounding box center [648, 269] width 728 height 18
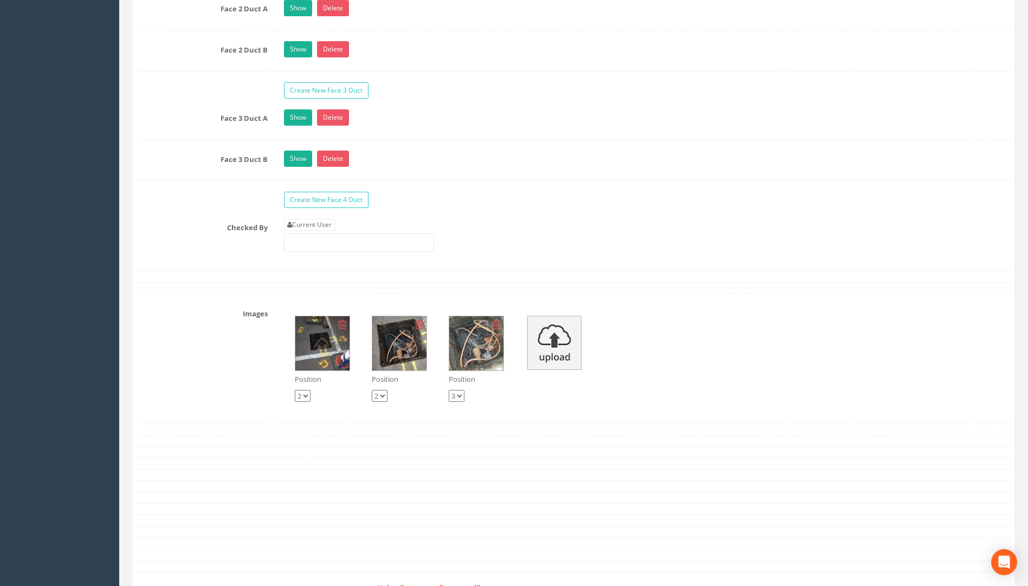
scroll to position [1843, 0]
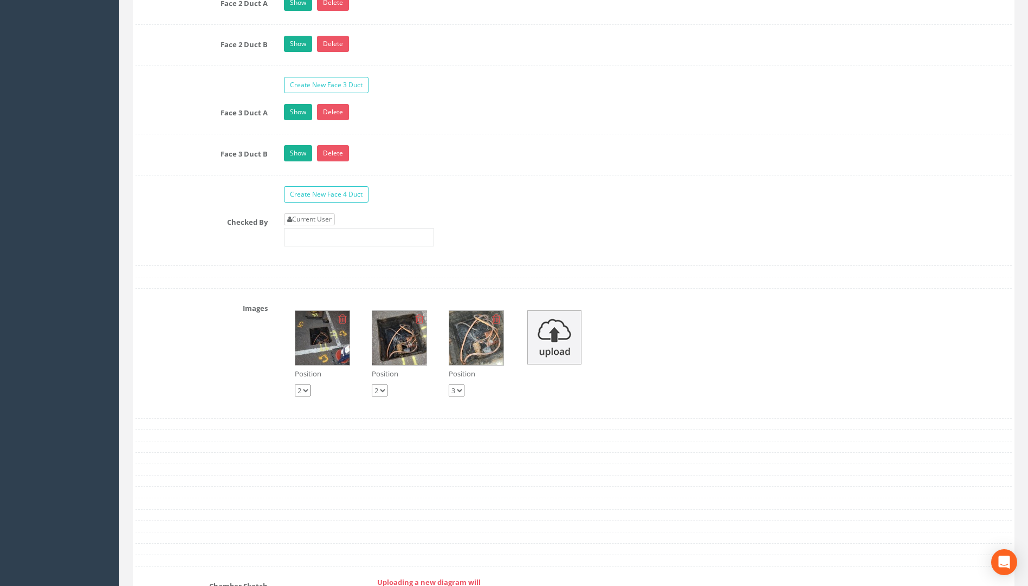
type input "113.31"
click at [320, 222] on link "Current User" at bounding box center [309, 220] width 51 height 12
type input "[PERSON_NAME]"
click at [312, 237] on input "[PERSON_NAME]" at bounding box center [359, 237] width 150 height 18
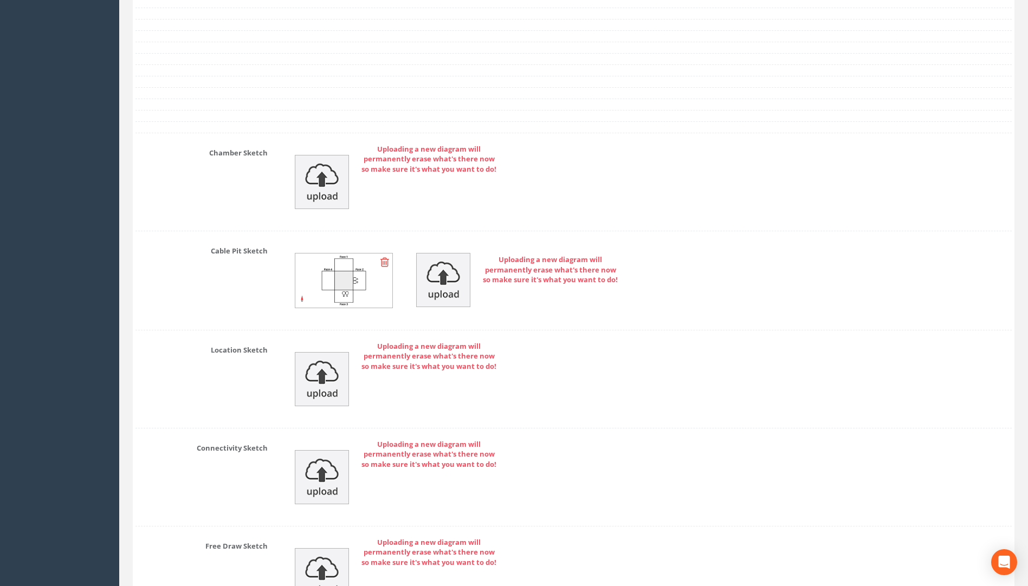
scroll to position [2401, 0]
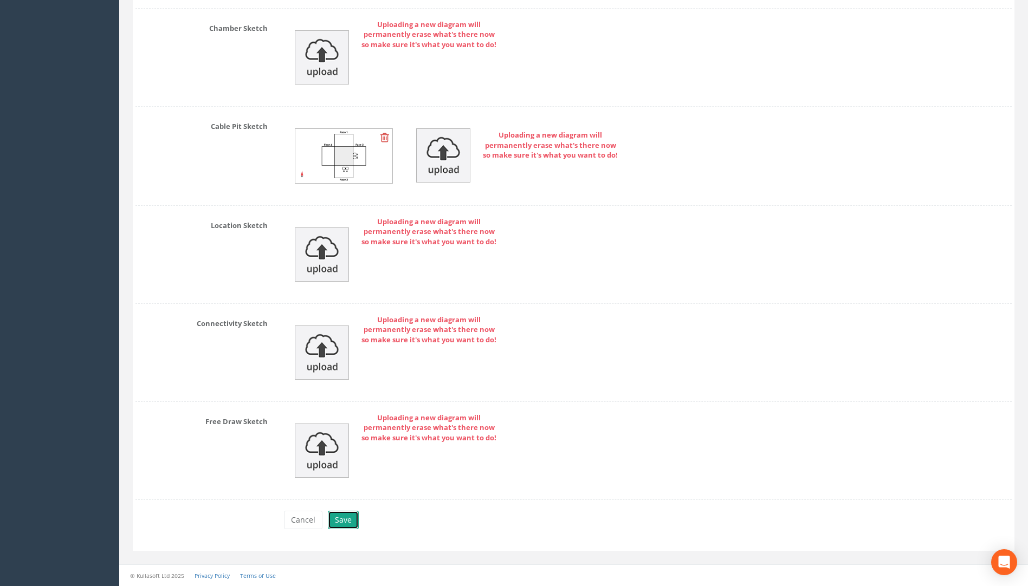
click at [345, 520] on button "Save" at bounding box center [343, 520] width 31 height 18
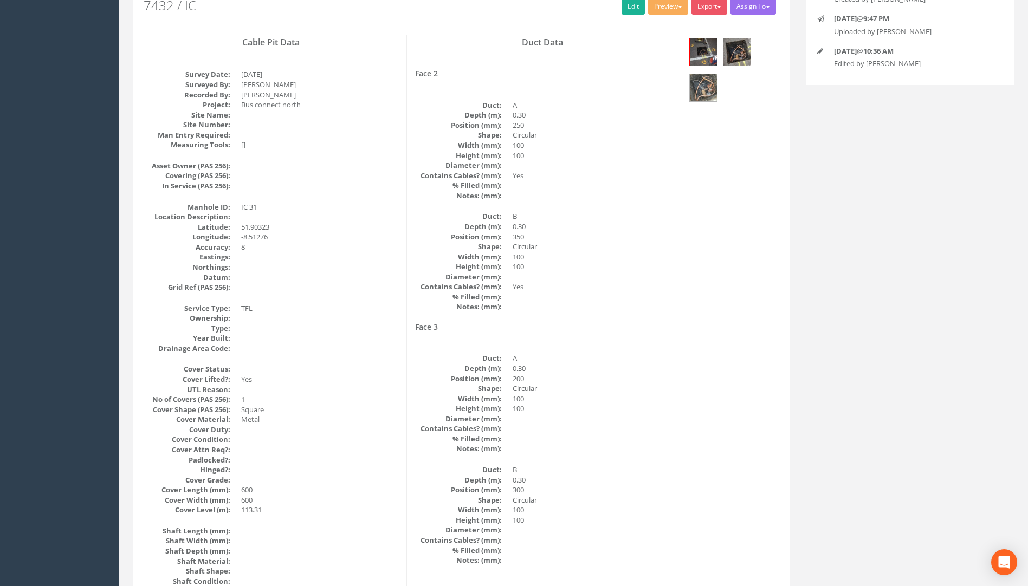
scroll to position [0, 0]
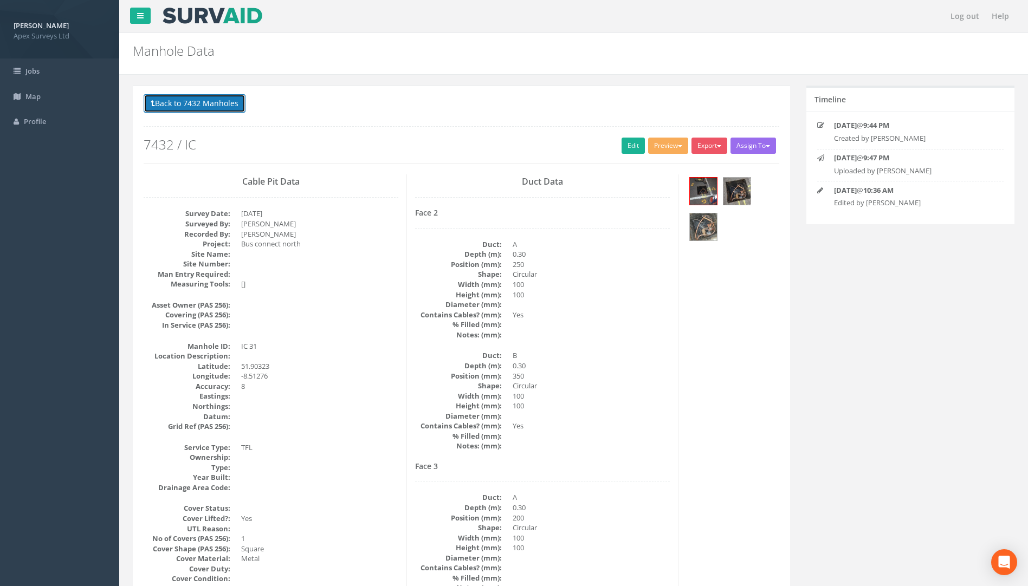
click at [206, 102] on button "Back to 7432 Manholes" at bounding box center [195, 103] width 102 height 18
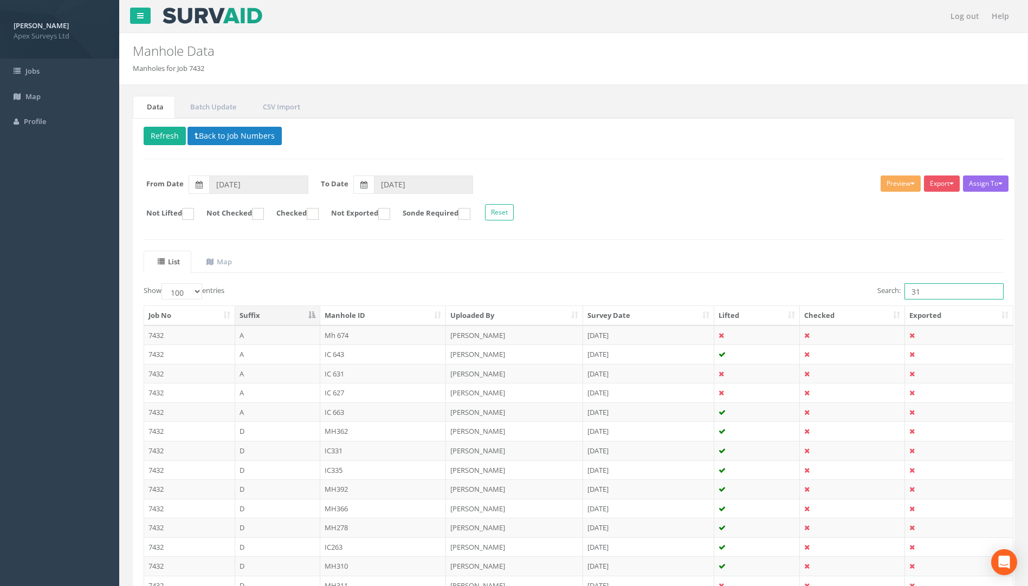
drag, startPoint x: 930, startPoint y: 290, endPoint x: 840, endPoint y: 298, distance: 90.3
click at [839, 298] on div "Search: 31" at bounding box center [793, 292] width 422 height 19
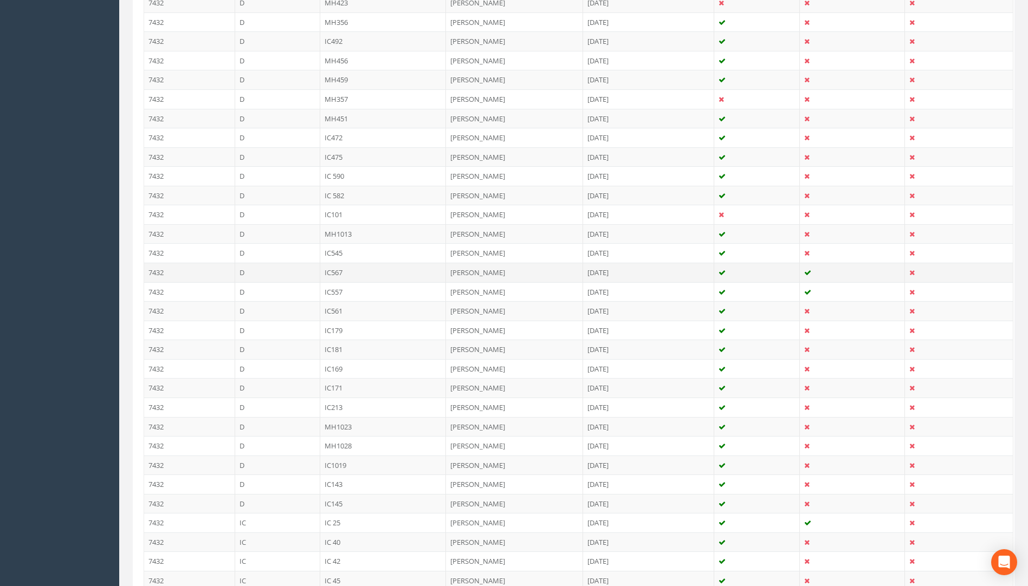
scroll to position [1290, 0]
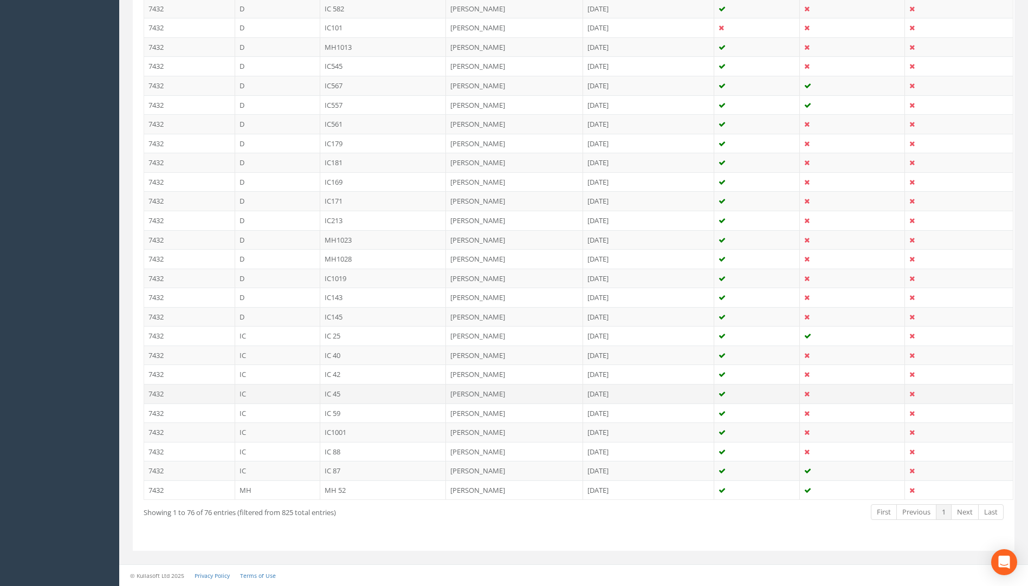
type input "45"
click at [332, 390] on td "IC 45" at bounding box center [383, 394] width 126 height 20
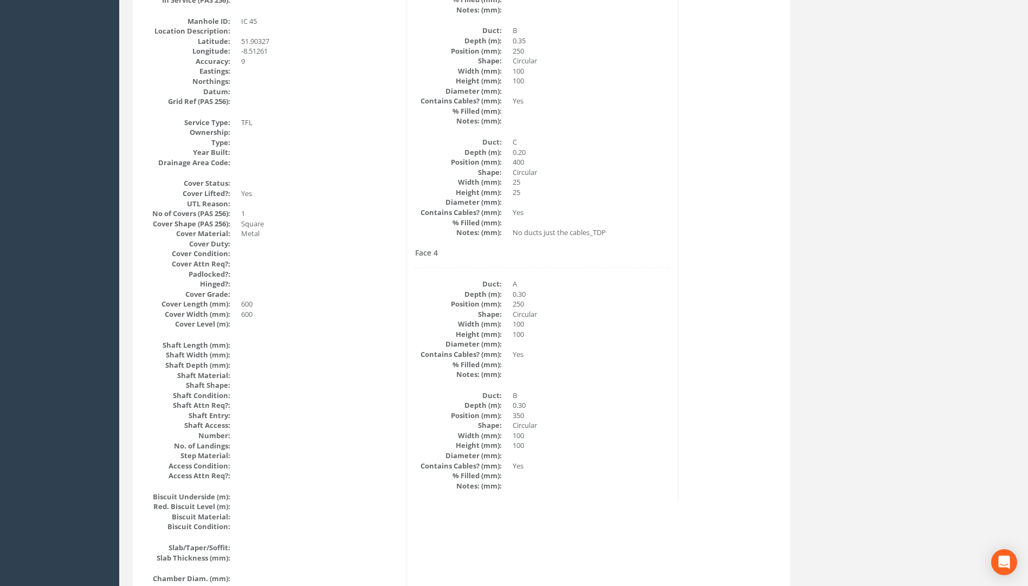
scroll to position [0, 0]
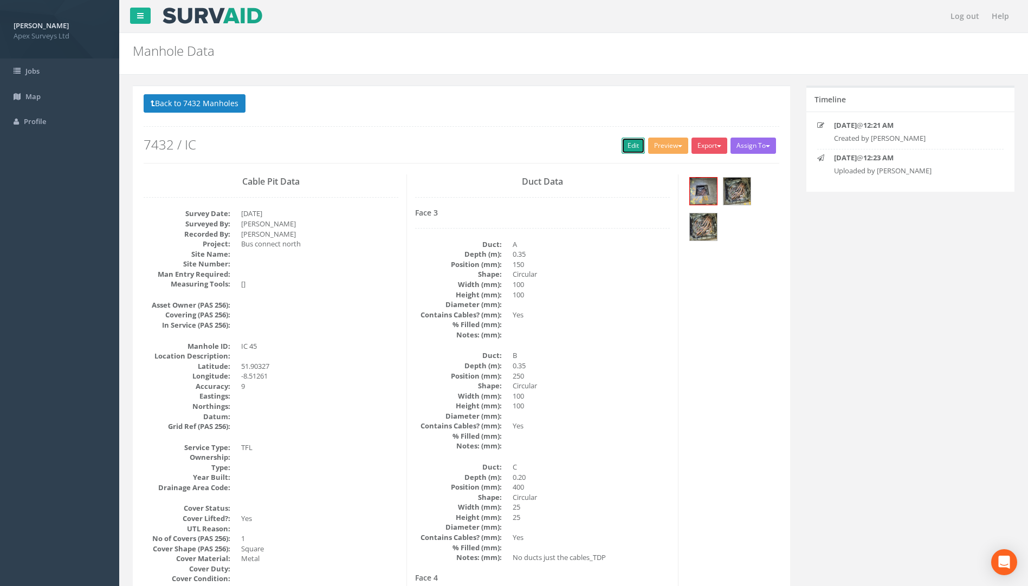
click at [624, 144] on link "Edit" at bounding box center [633, 146] width 23 height 16
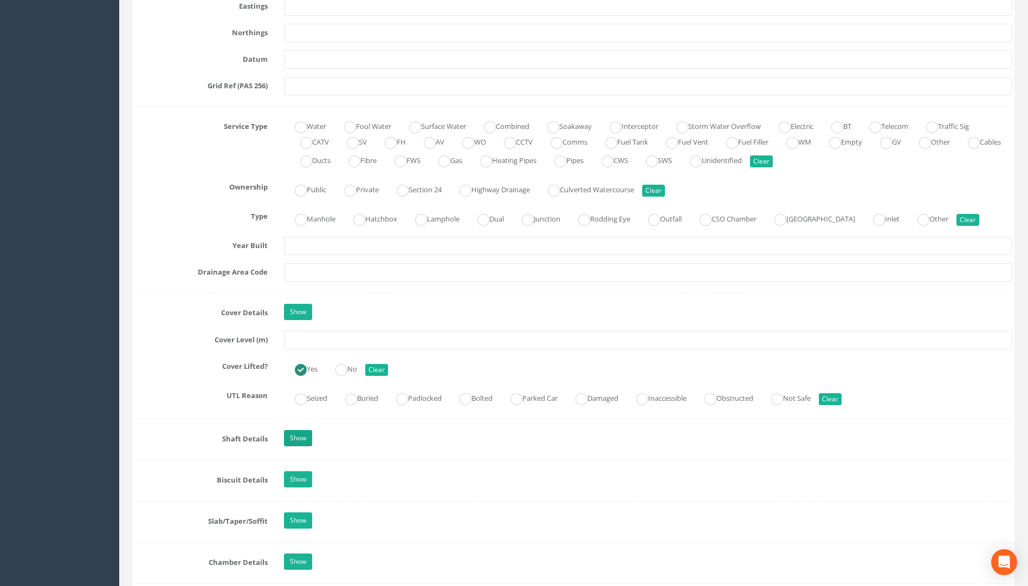
scroll to position [705, 0]
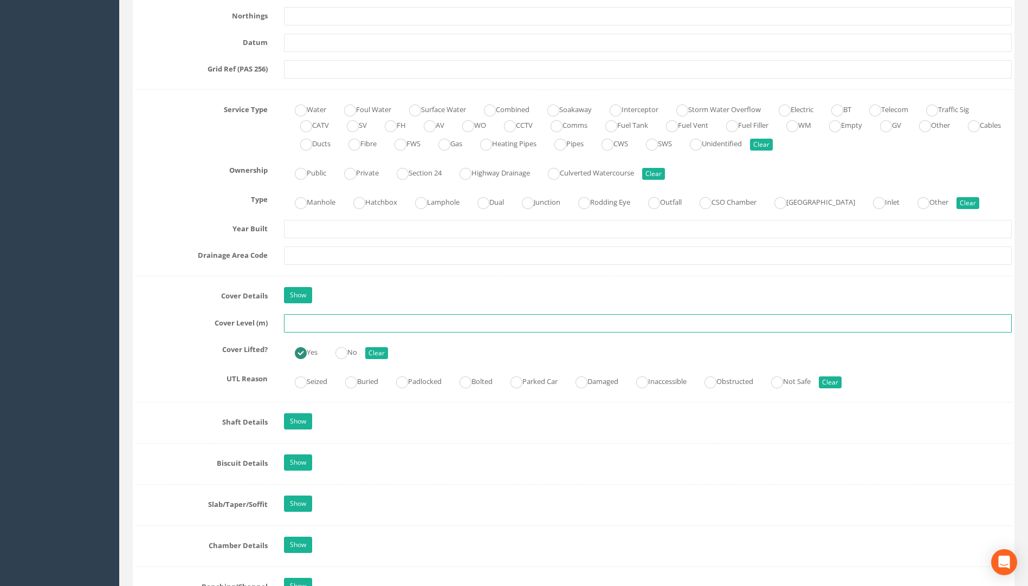
click at [293, 323] on input "text" at bounding box center [648, 323] width 728 height 18
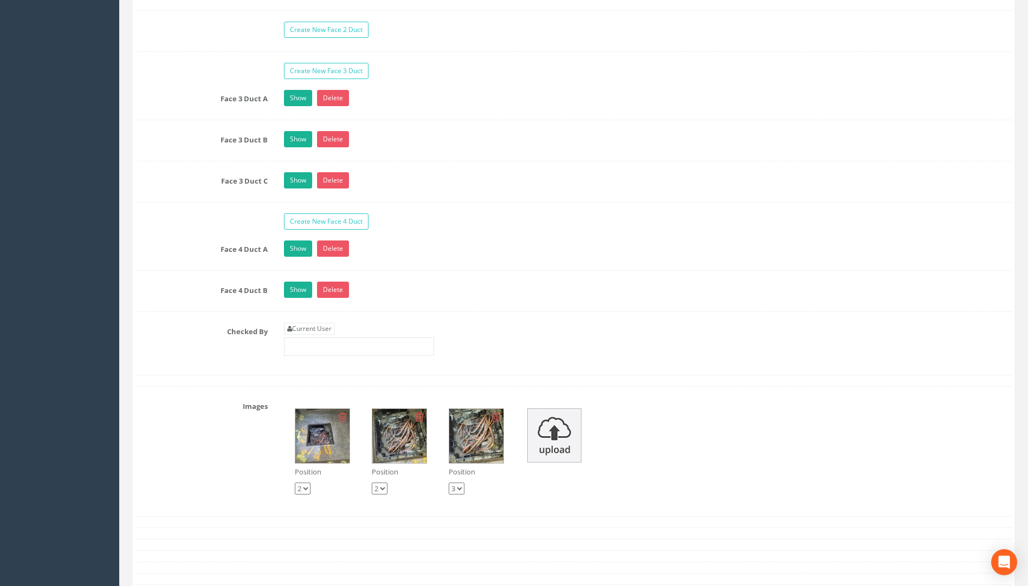
scroll to position [1897, 0]
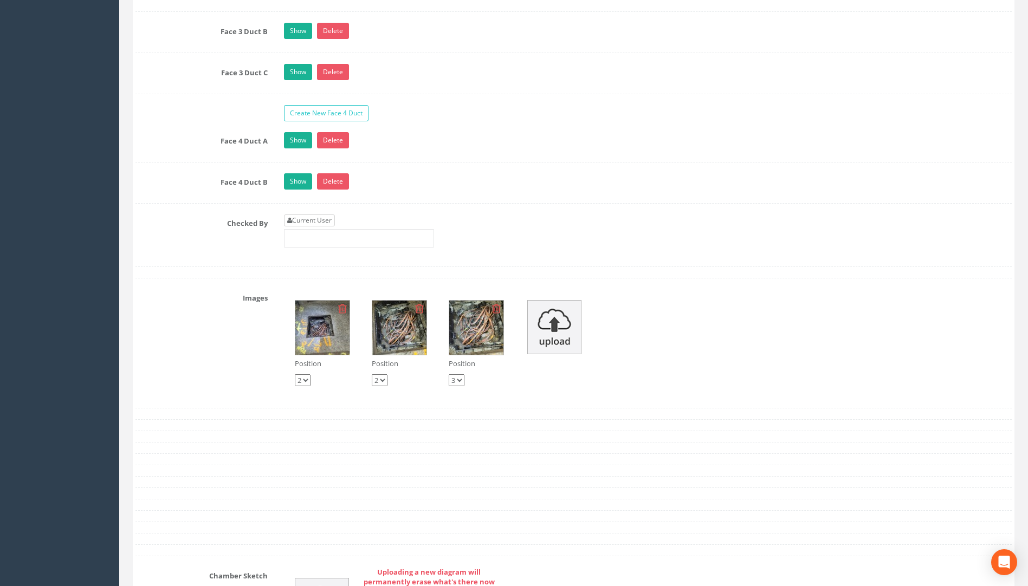
type input "113.53"
click at [313, 220] on link "Current User" at bounding box center [309, 221] width 51 height 12
type input "[PERSON_NAME]"
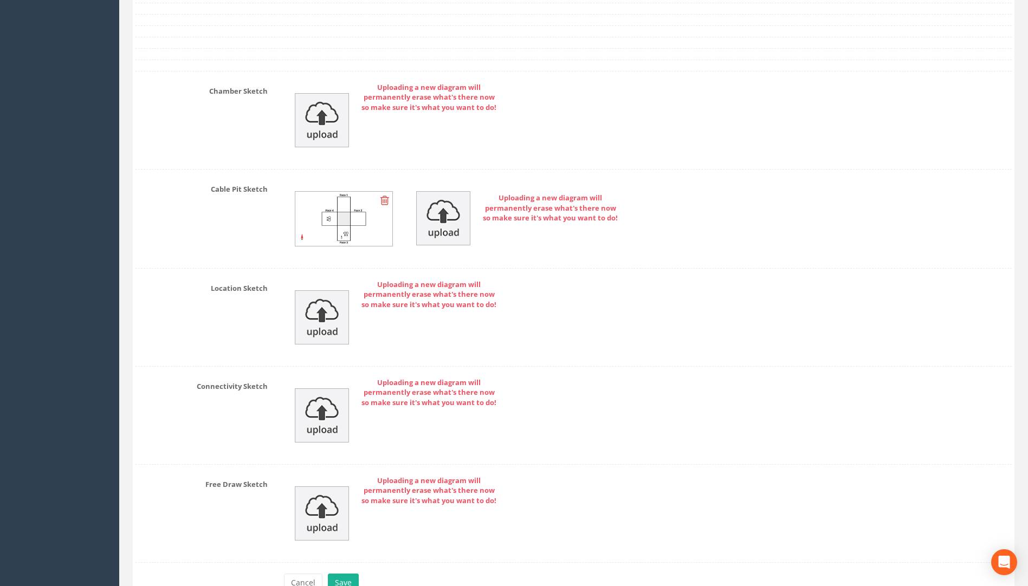
scroll to position [2445, 0]
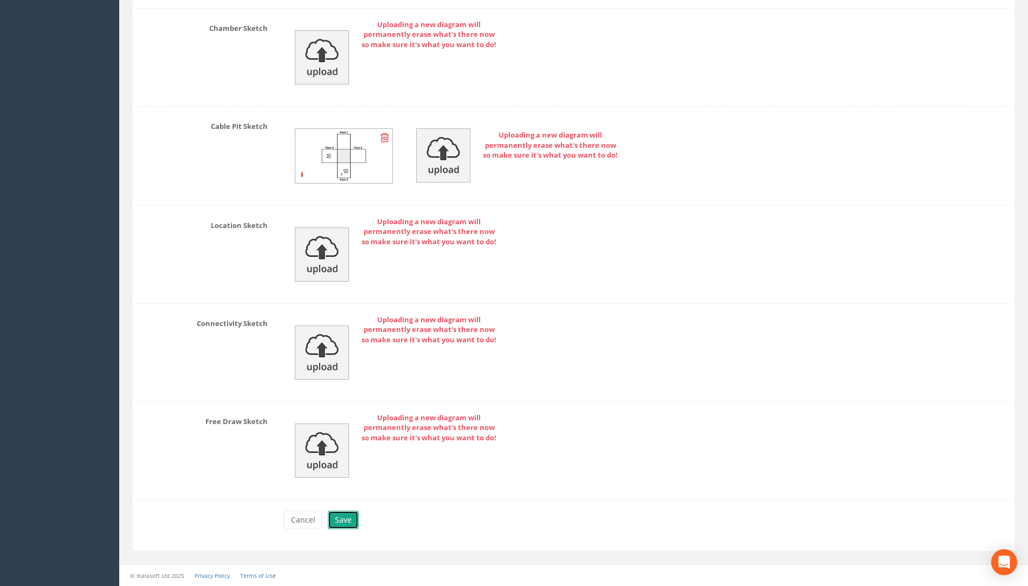
click at [338, 521] on button "Save" at bounding box center [343, 520] width 31 height 18
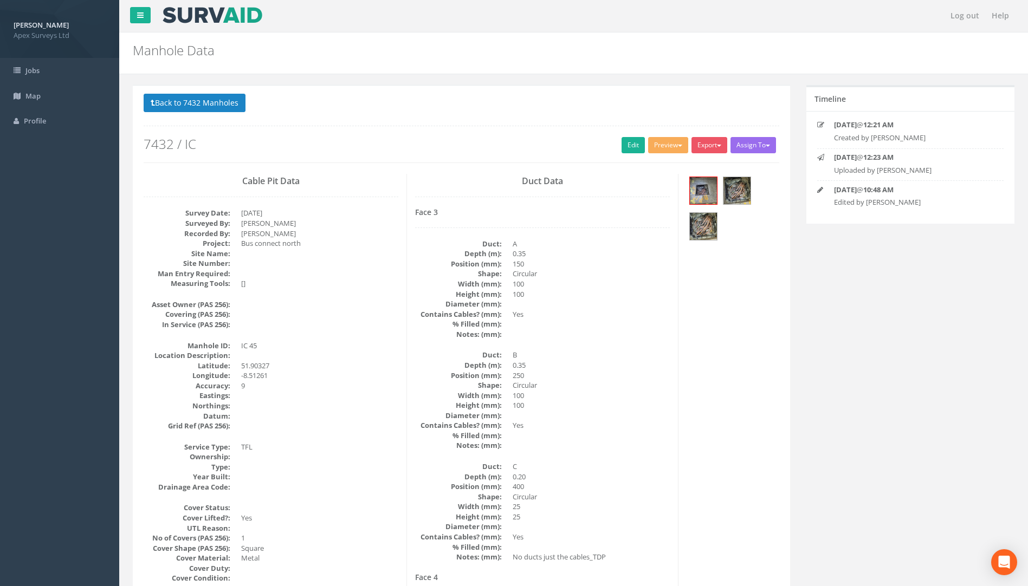
scroll to position [0, 0]
click at [215, 104] on button "Back to 7432 Manholes" at bounding box center [195, 103] width 102 height 18
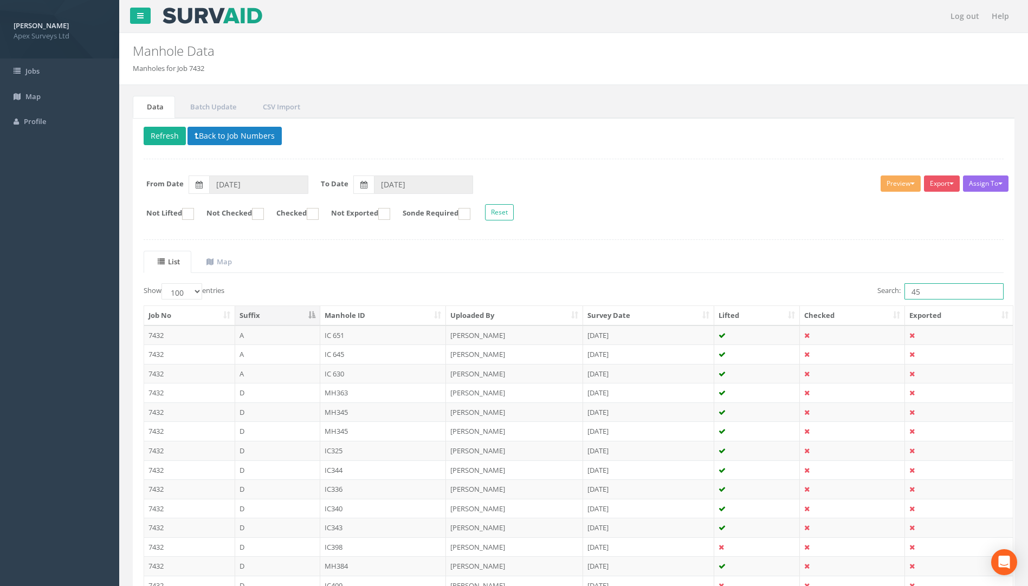
drag, startPoint x: 943, startPoint y: 294, endPoint x: 809, endPoint y: 287, distance: 134.1
click at [817, 286] on div "Search: 45" at bounding box center [793, 292] width 422 height 19
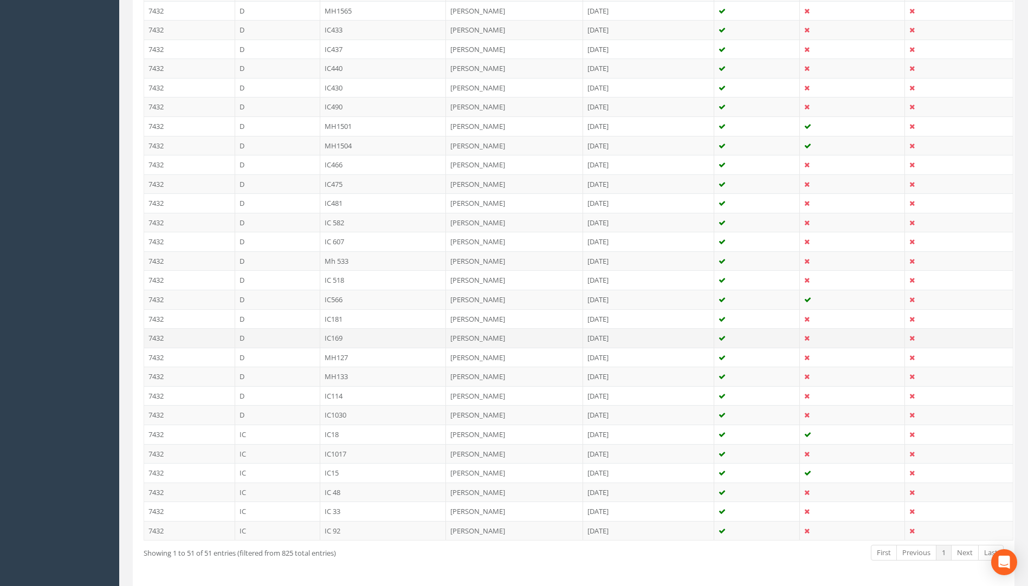
scroll to position [808, 0]
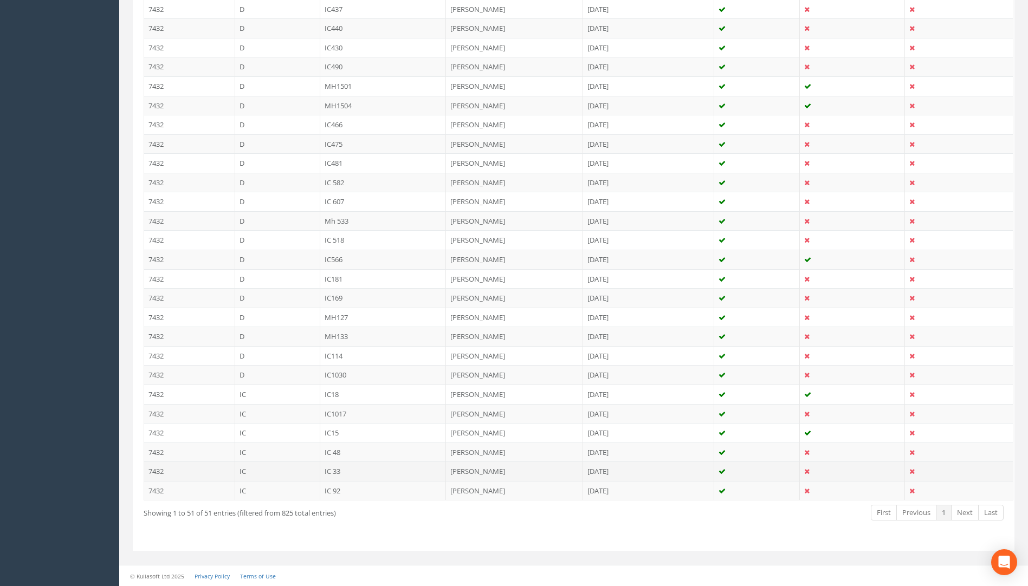
type input "33"
click at [340, 473] on td "IC 33" at bounding box center [383, 472] width 126 height 20
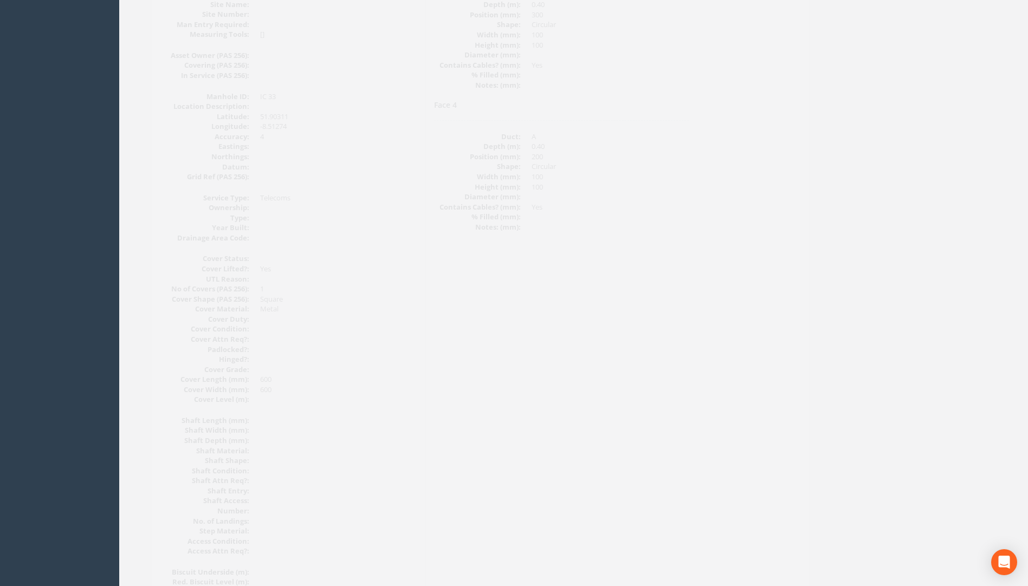
scroll to position [109, 0]
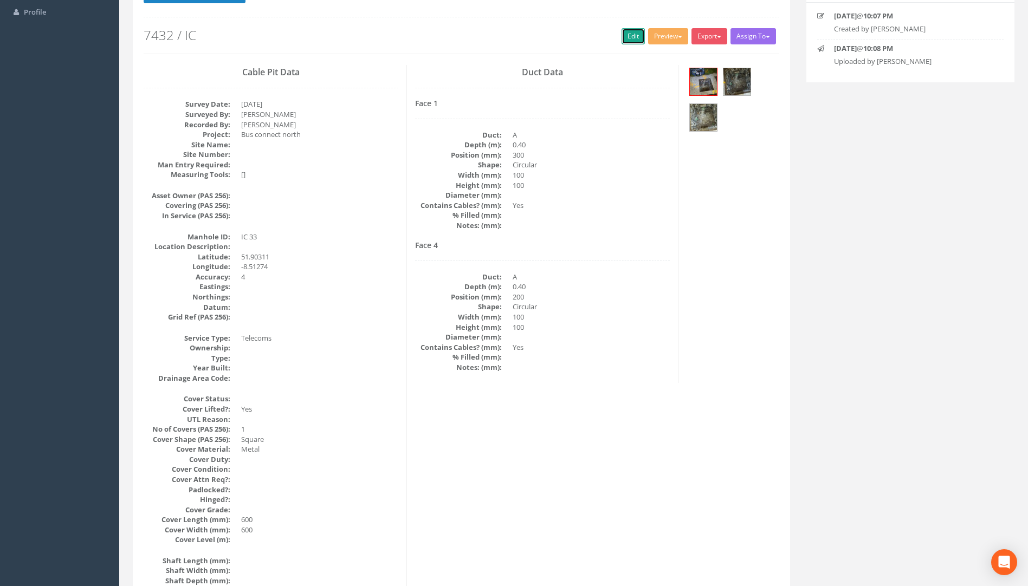
click at [628, 31] on link "Edit" at bounding box center [633, 36] width 23 height 16
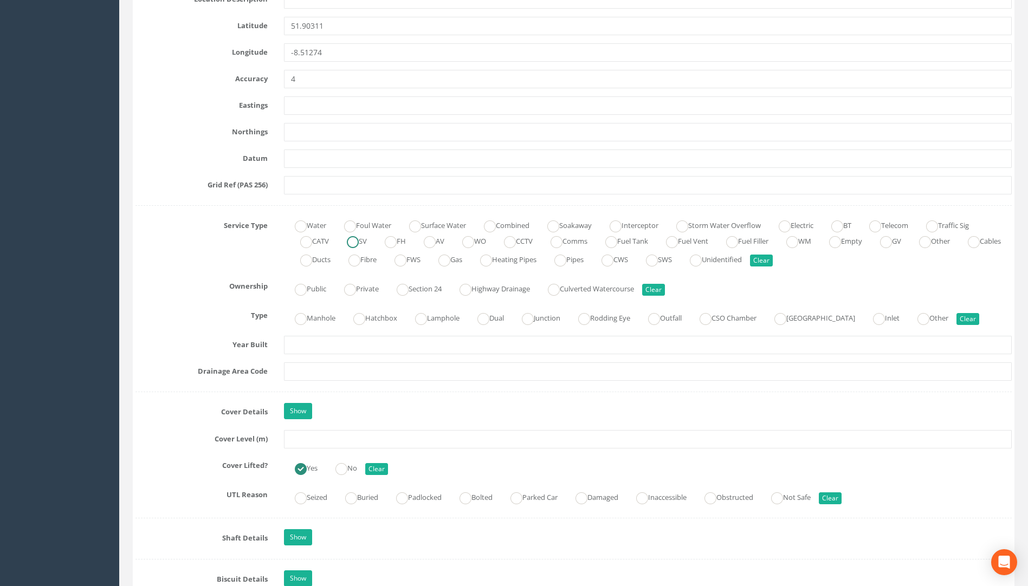
scroll to position [706, 0]
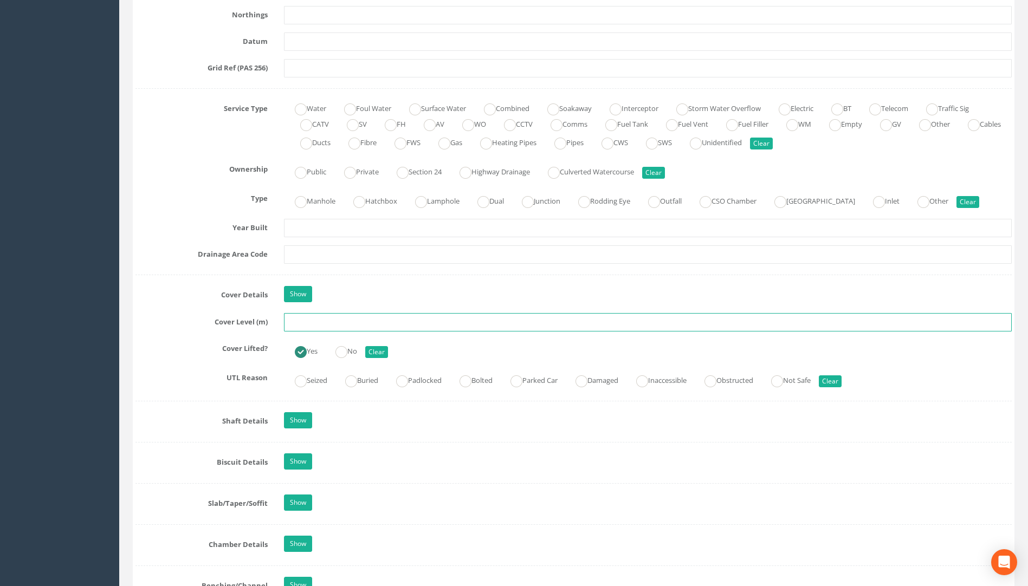
click at [313, 328] on input "text" at bounding box center [648, 322] width 728 height 18
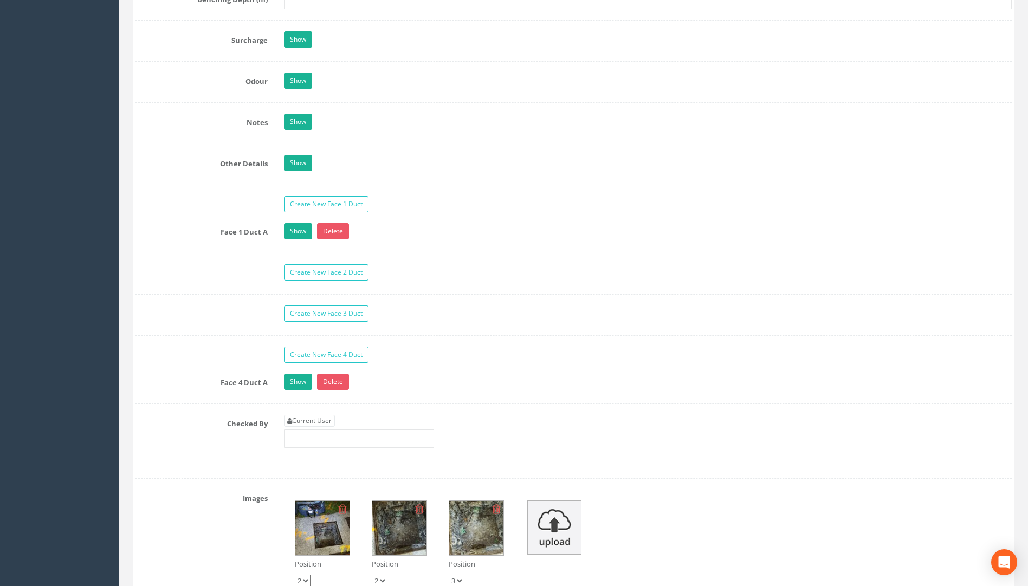
scroll to position [1790, 0]
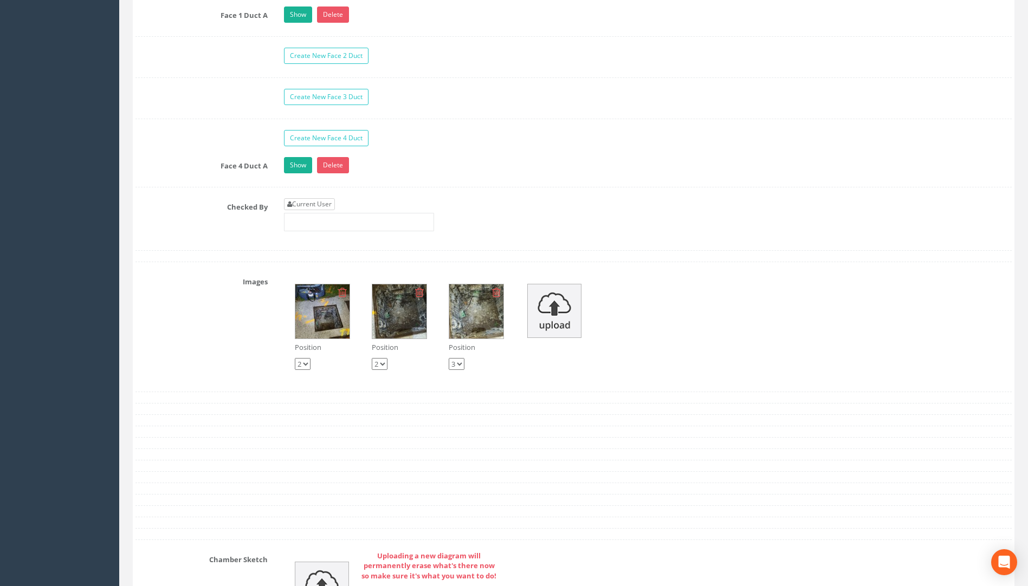
type input "112.96"
click at [305, 202] on link "Current User" at bounding box center [309, 204] width 51 height 12
type input "[PERSON_NAME]"
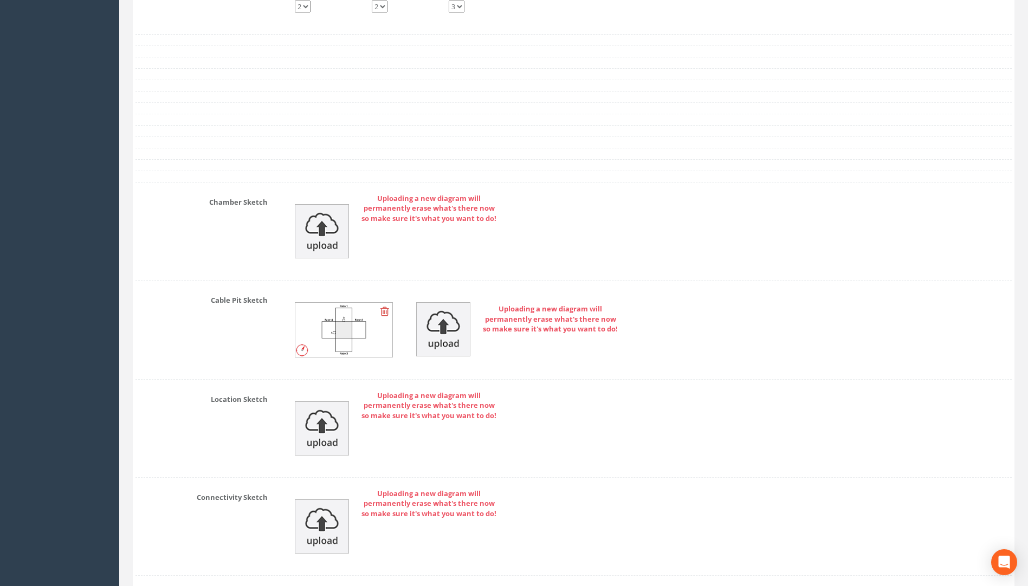
scroll to position [2321, 0]
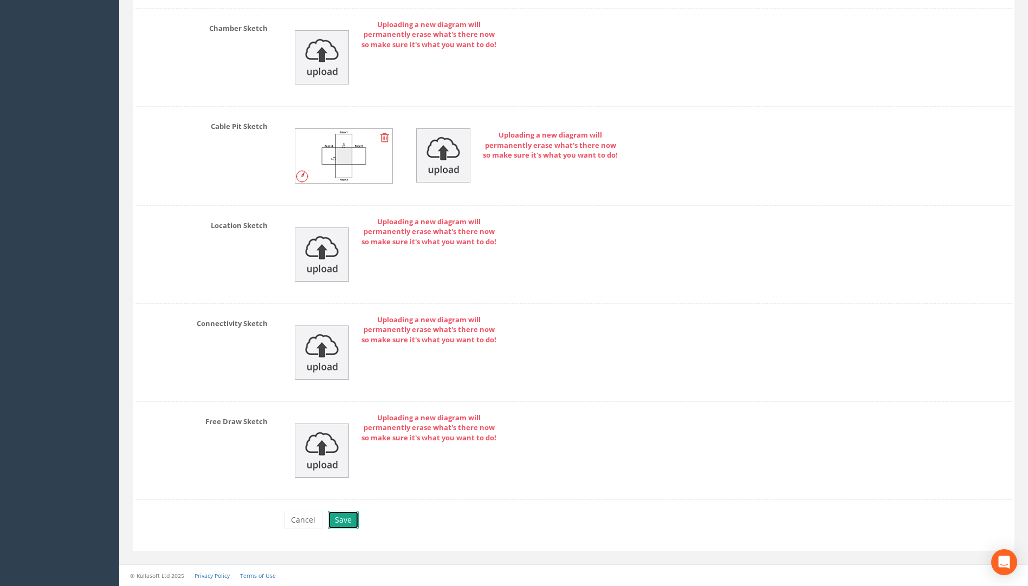
click at [343, 524] on button "Save" at bounding box center [343, 520] width 31 height 18
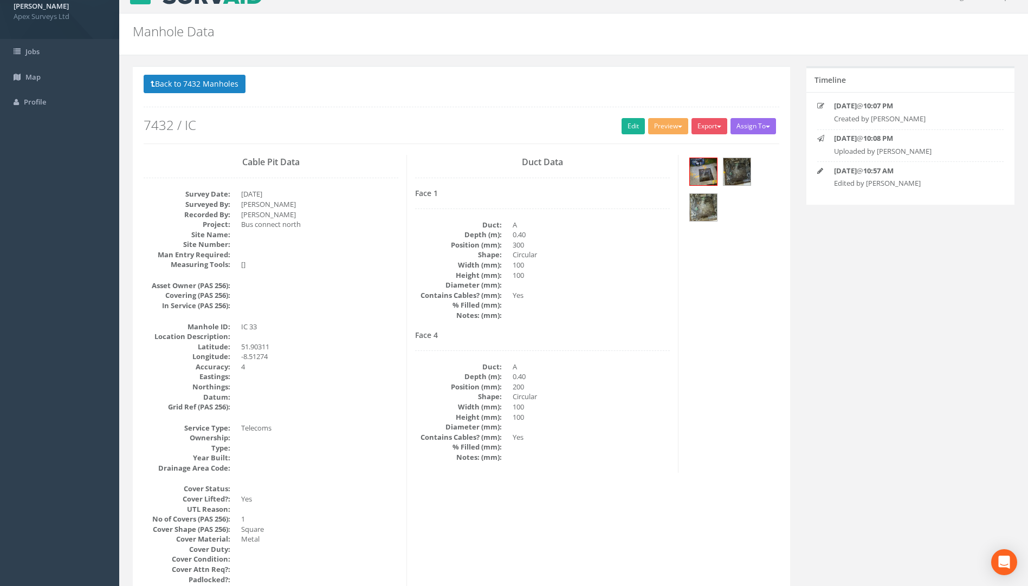
scroll to position [0, 0]
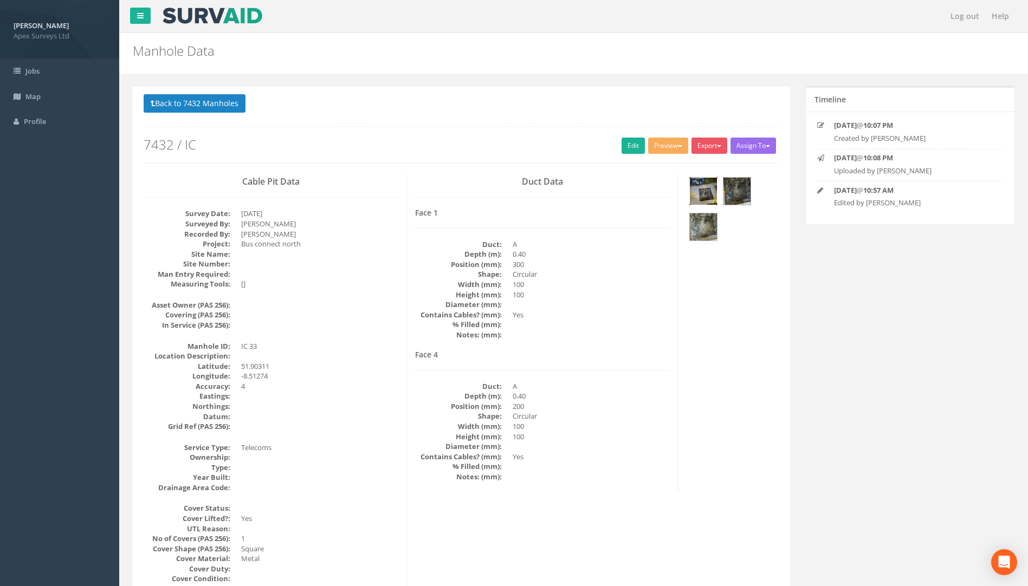
click at [708, 190] on img at bounding box center [703, 191] width 27 height 27
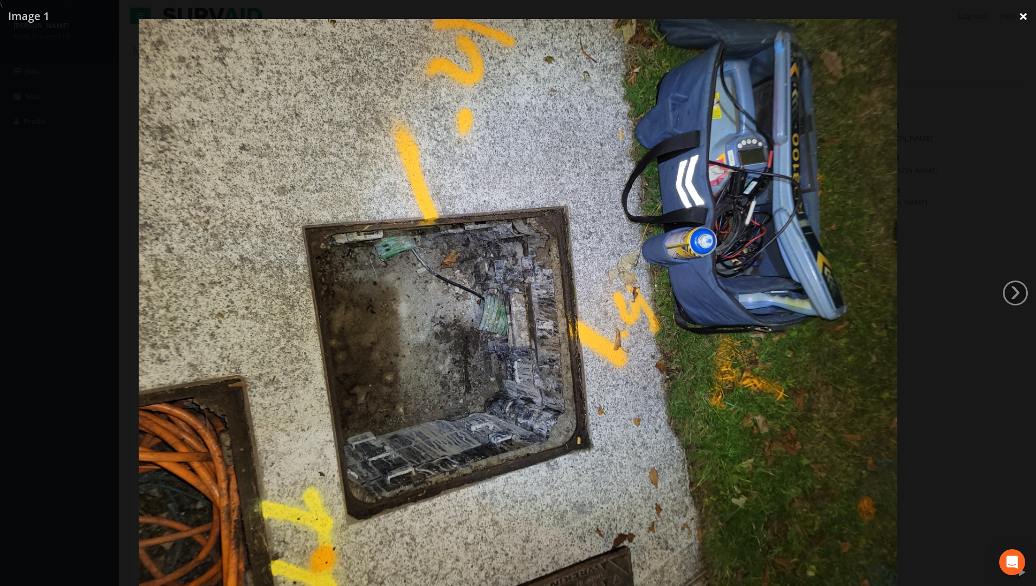
click at [1021, 16] on link "×" at bounding box center [1023, 16] width 25 height 33
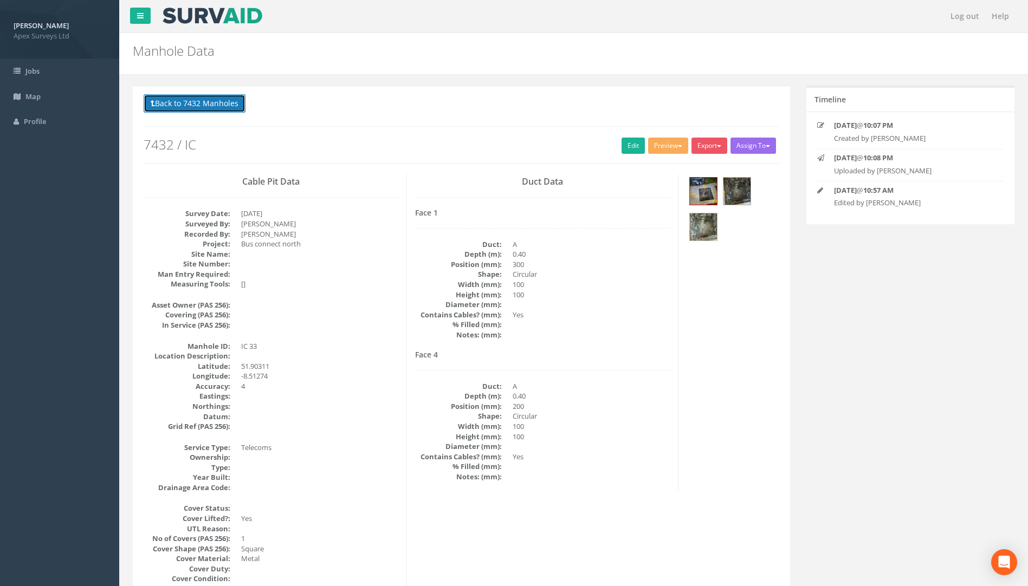
click at [211, 101] on button "Back to 7432 Manholes" at bounding box center [195, 103] width 102 height 18
